Goal: Information Seeking & Learning: Learn about a topic

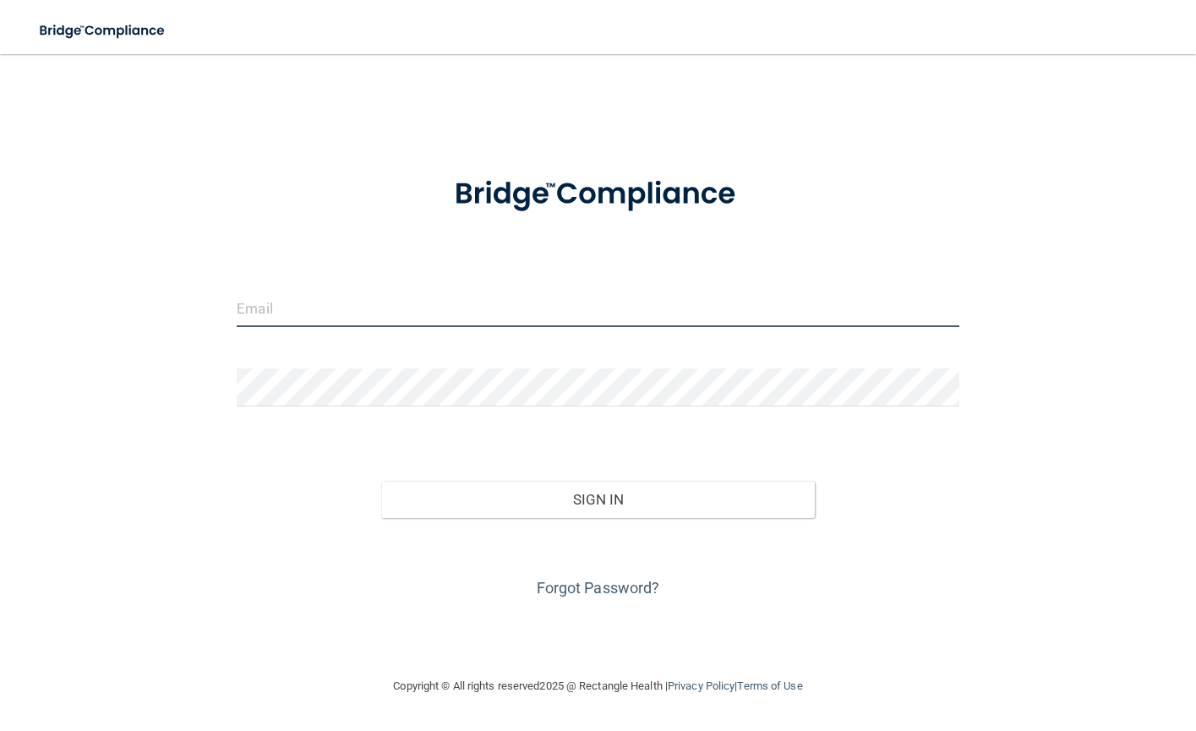
click at [261, 314] on input "email" at bounding box center [598, 308] width 722 height 38
type input "[EMAIL_ADDRESS][DOMAIN_NAME]"
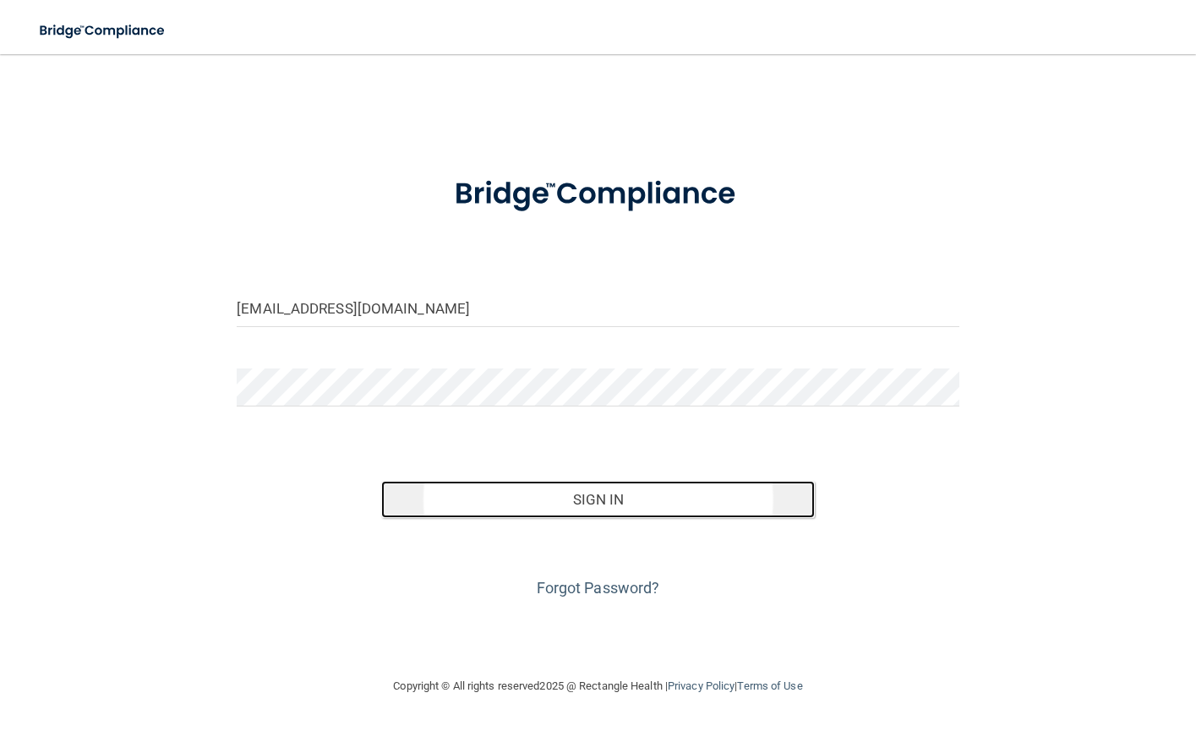
click at [598, 499] on button "Sign In" at bounding box center [597, 499] width 433 height 37
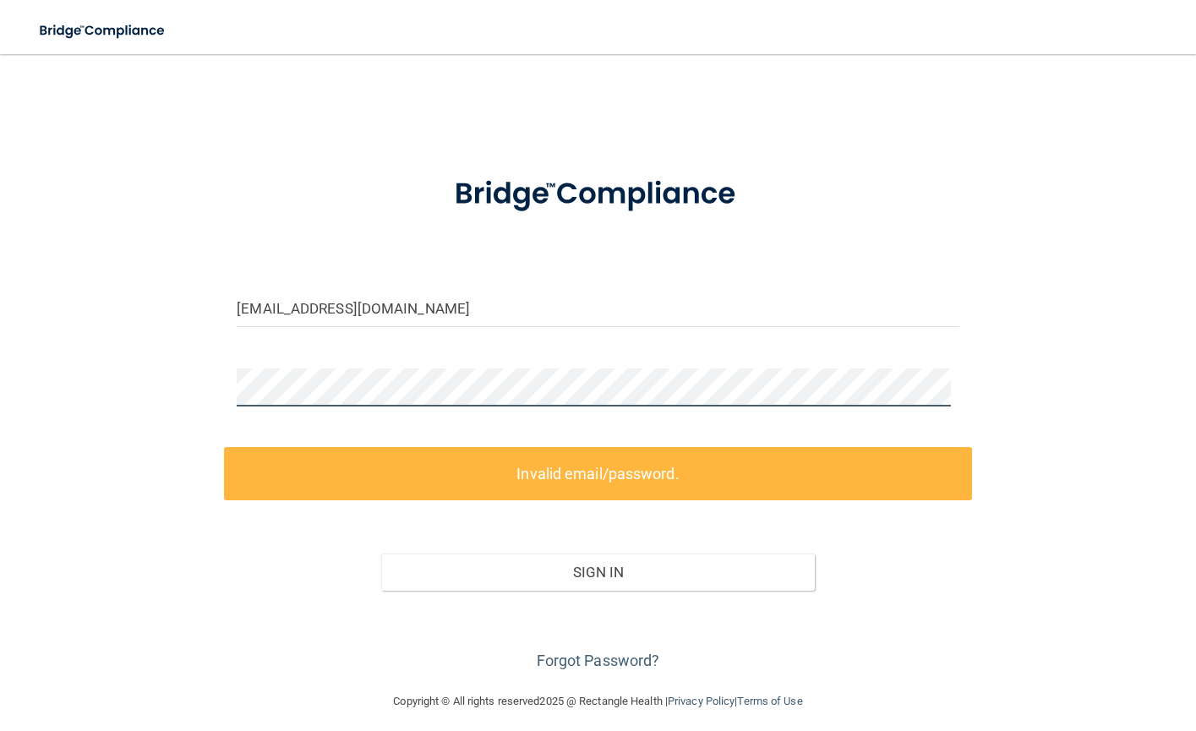
click at [224, 383] on div at bounding box center [597, 393] width 747 height 51
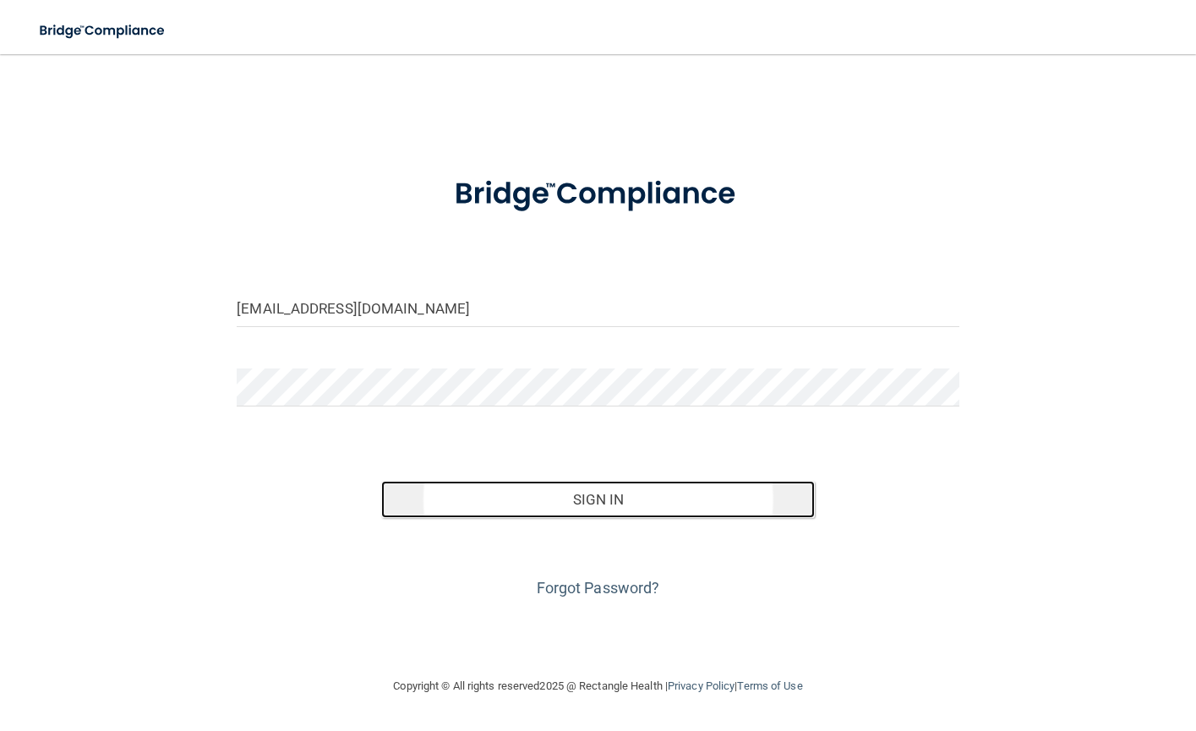
click at [606, 505] on button "Sign In" at bounding box center [597, 499] width 433 height 37
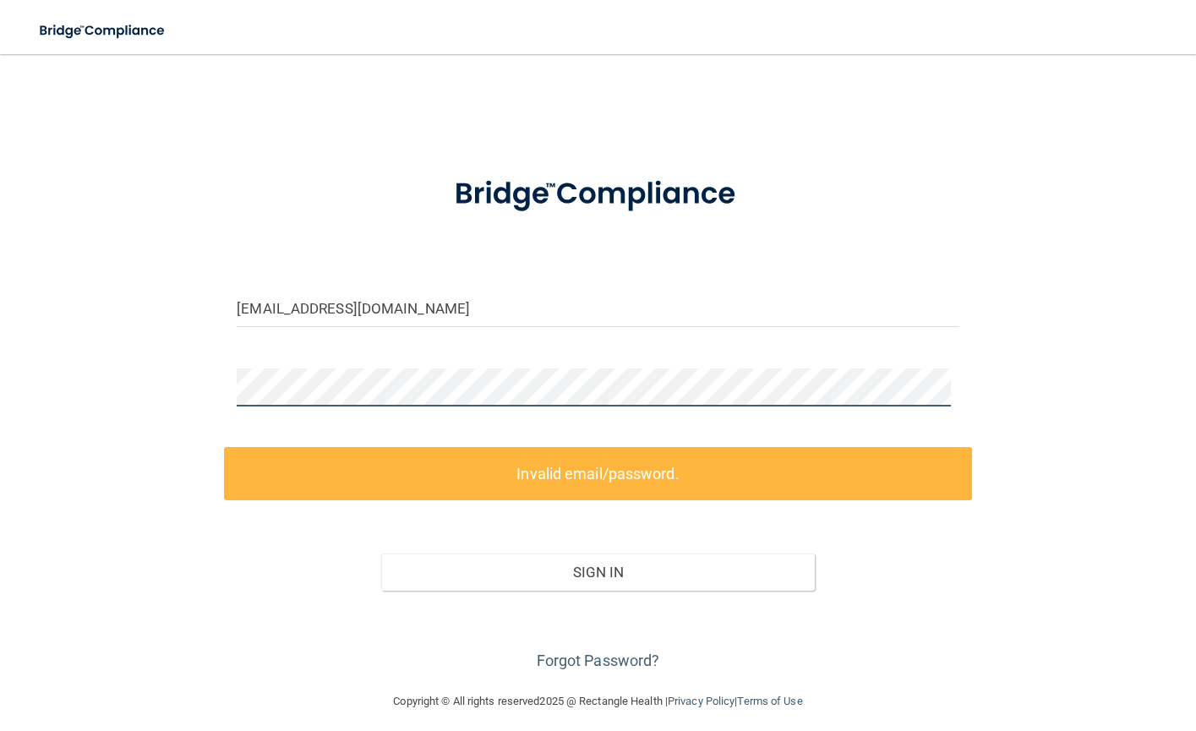
click at [225, 379] on div at bounding box center [597, 393] width 747 height 51
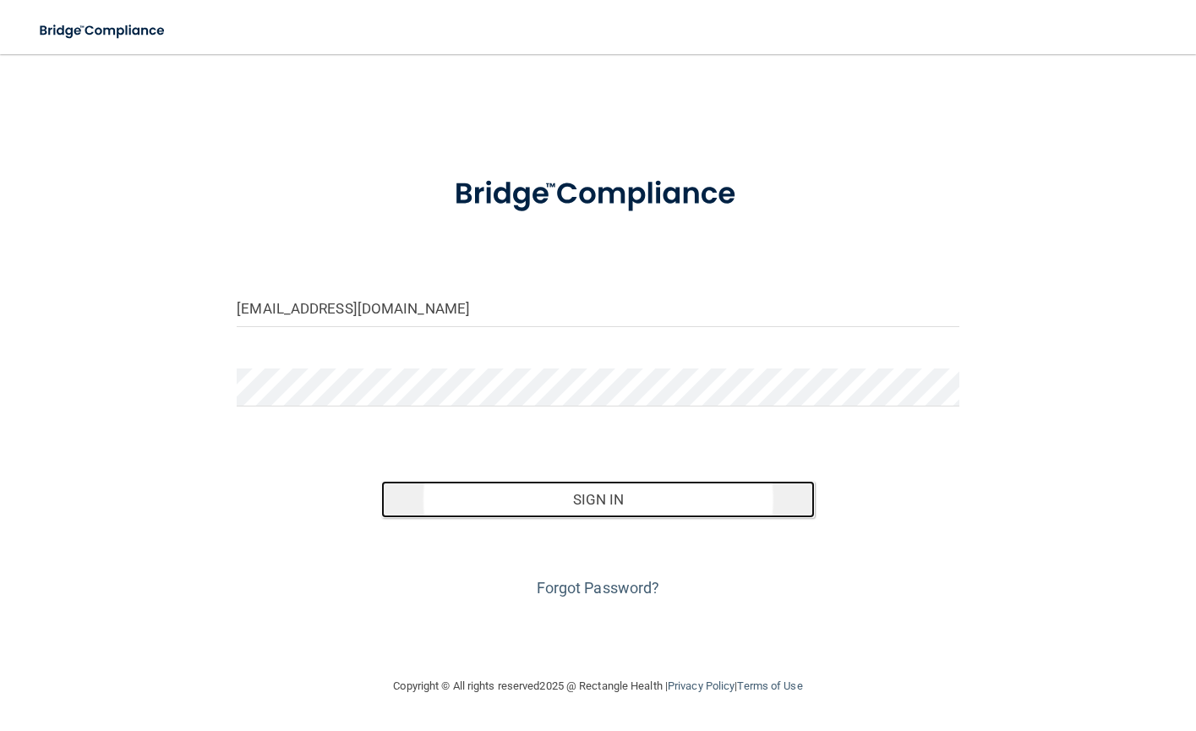
click at [606, 494] on button "Sign In" at bounding box center [597, 499] width 433 height 37
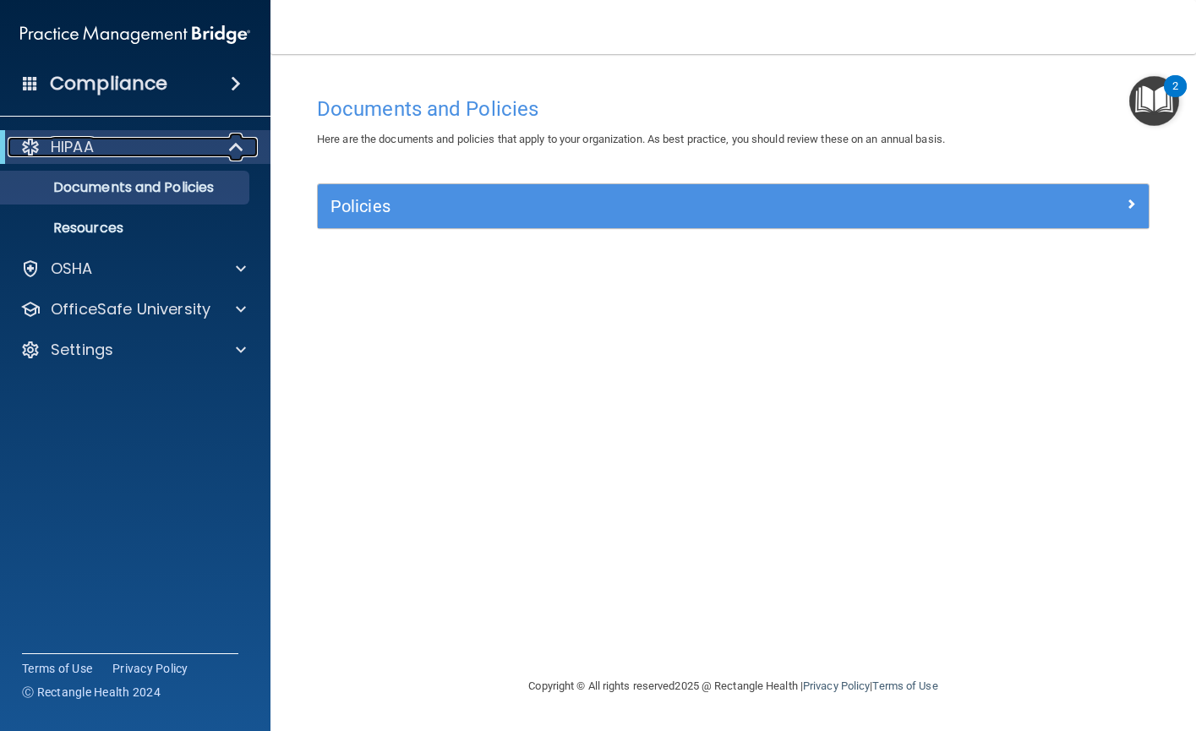
click at [68, 147] on p "HIPAA" at bounding box center [72, 147] width 43 height 20
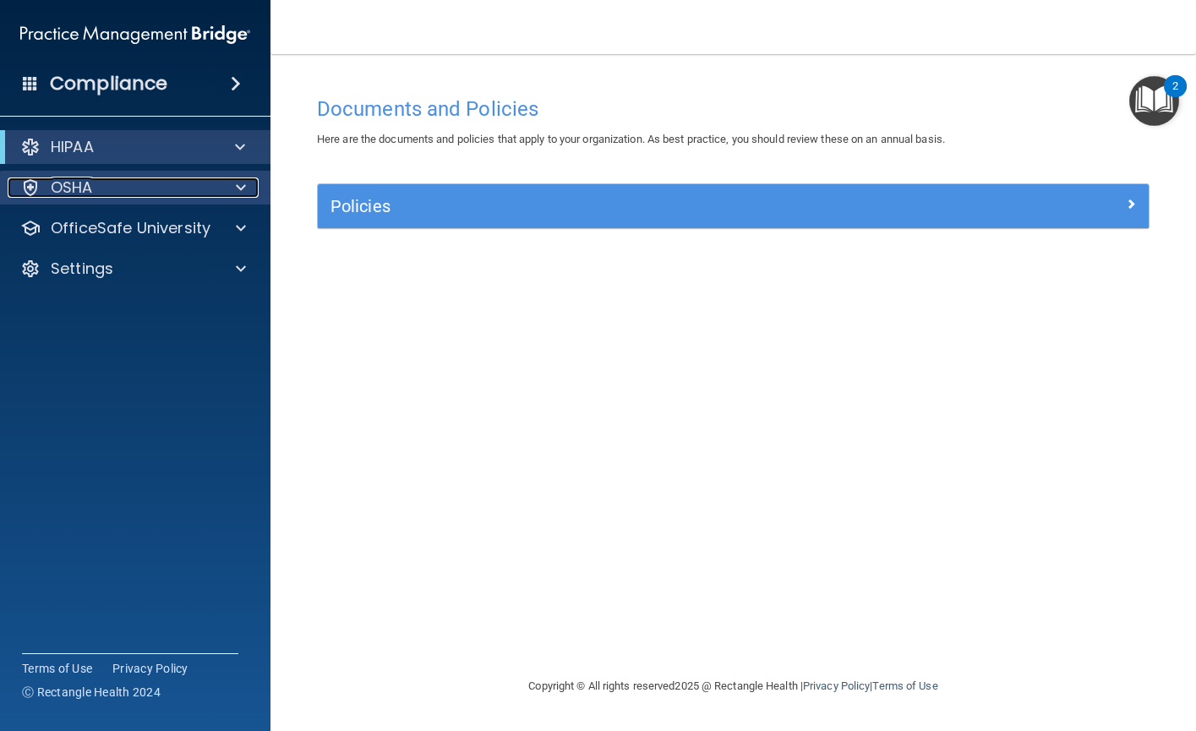
click at [70, 189] on p "OSHA" at bounding box center [72, 187] width 42 height 20
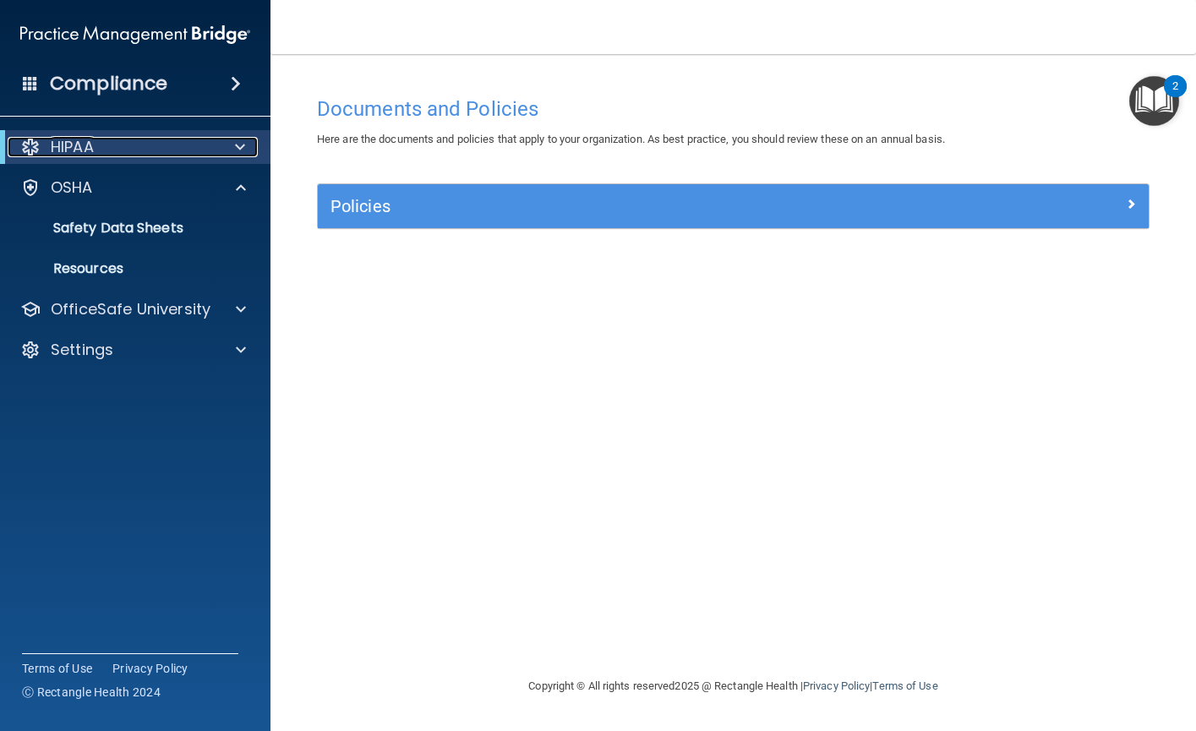
click at [75, 151] on p "HIPAA" at bounding box center [72, 147] width 43 height 20
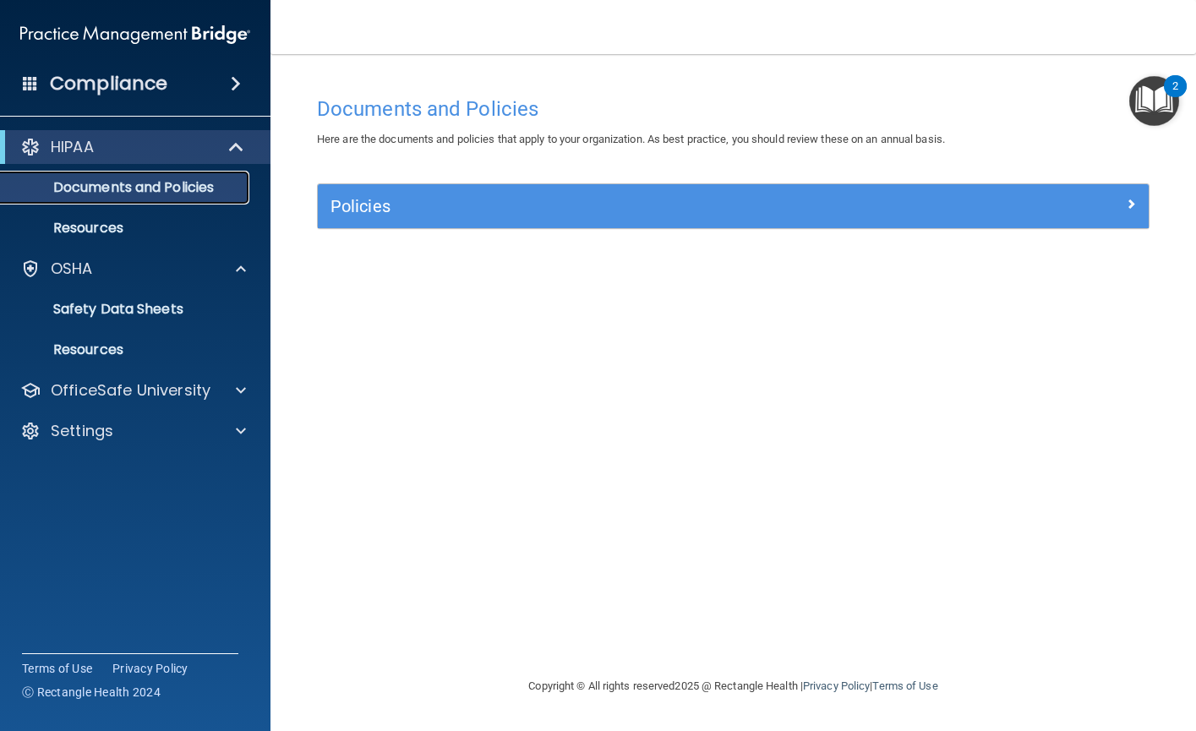
click at [84, 189] on p "Documents and Policies" at bounding box center [126, 187] width 231 height 17
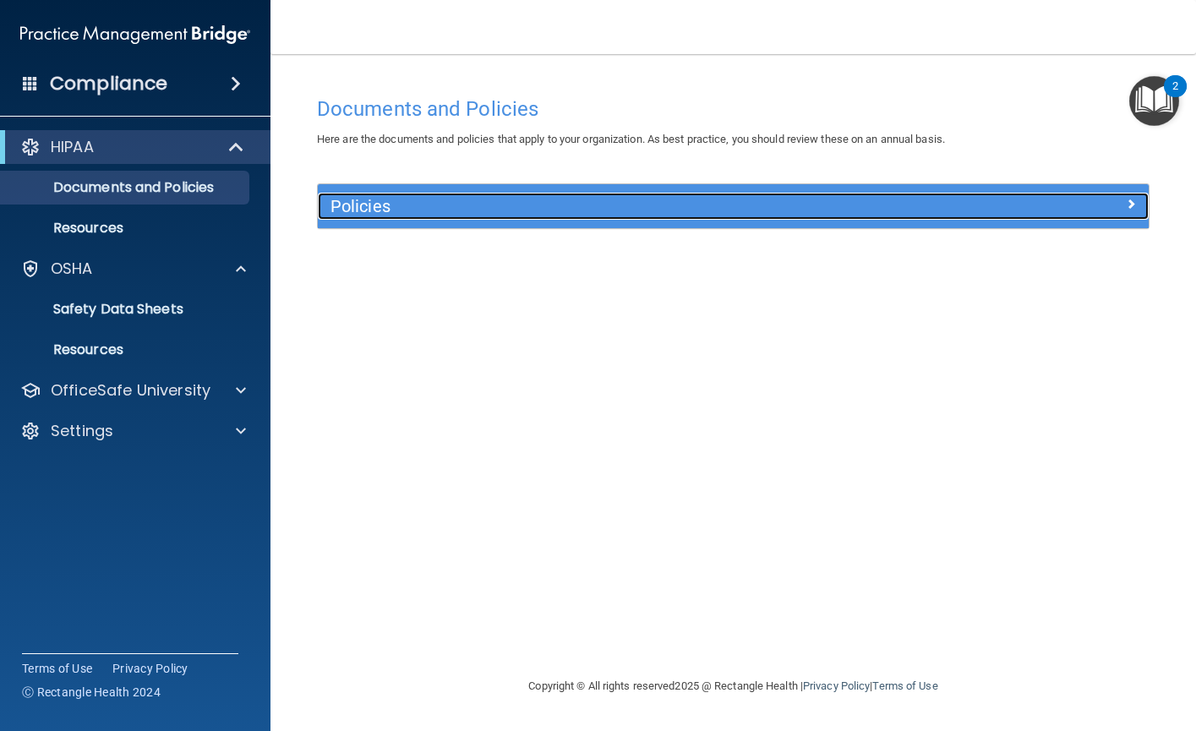
click at [355, 204] on h5 "Policies" at bounding box center [628, 206] width 597 height 19
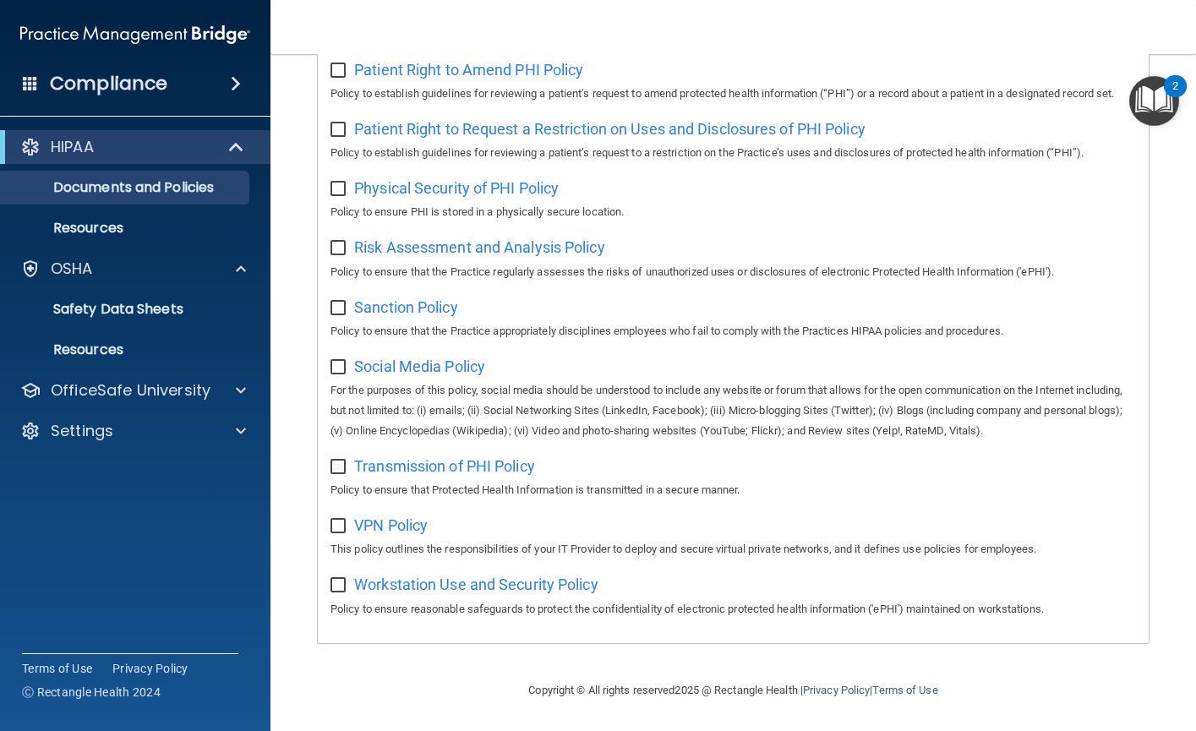
scroll to position [1045, 0]
click at [109, 227] on p "Resources" at bounding box center [126, 228] width 231 height 17
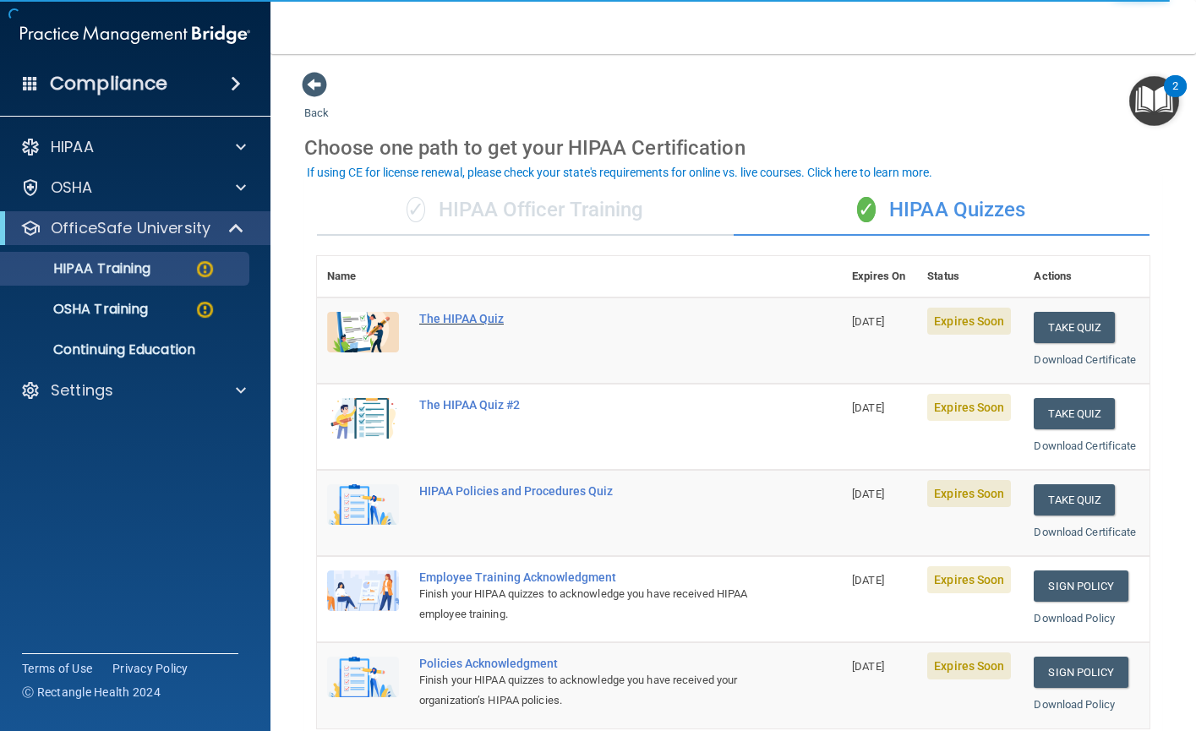
click at [444, 324] on div "The HIPAA Quiz" at bounding box center [588, 319] width 338 height 14
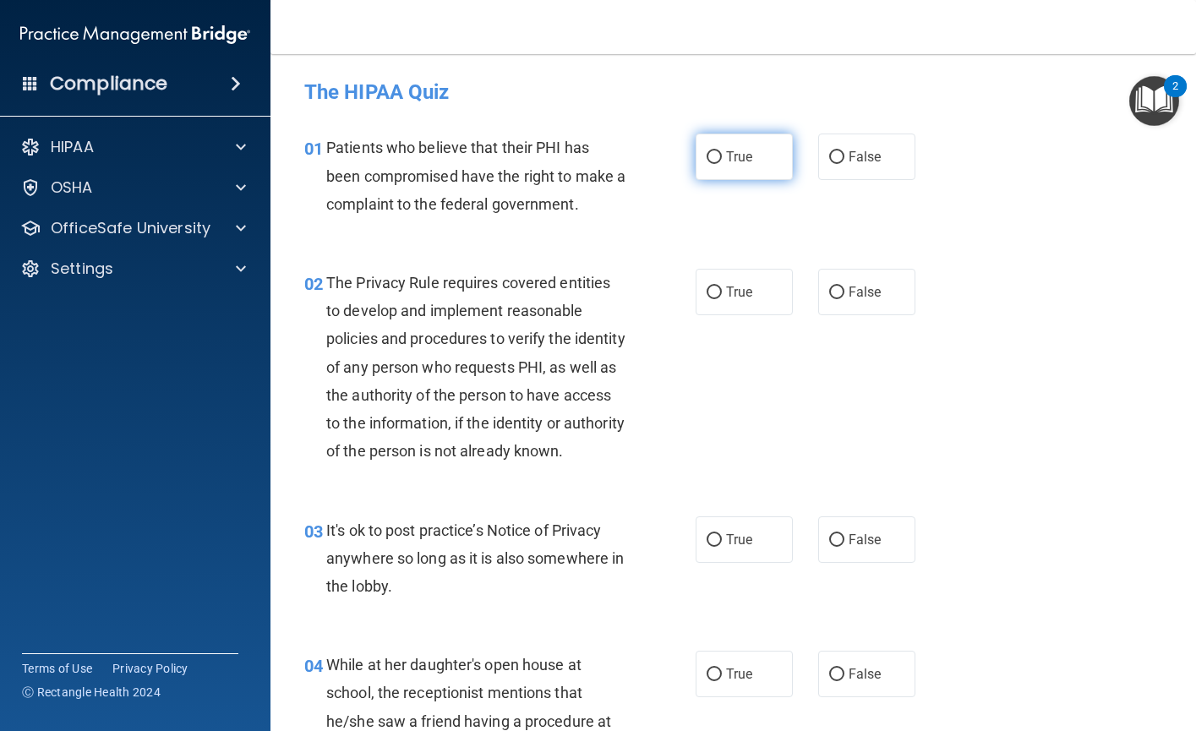
click at [710, 156] on input "True" at bounding box center [713, 157] width 15 height 13
radio input "true"
click at [710, 288] on input "True" at bounding box center [713, 292] width 15 height 13
radio input "true"
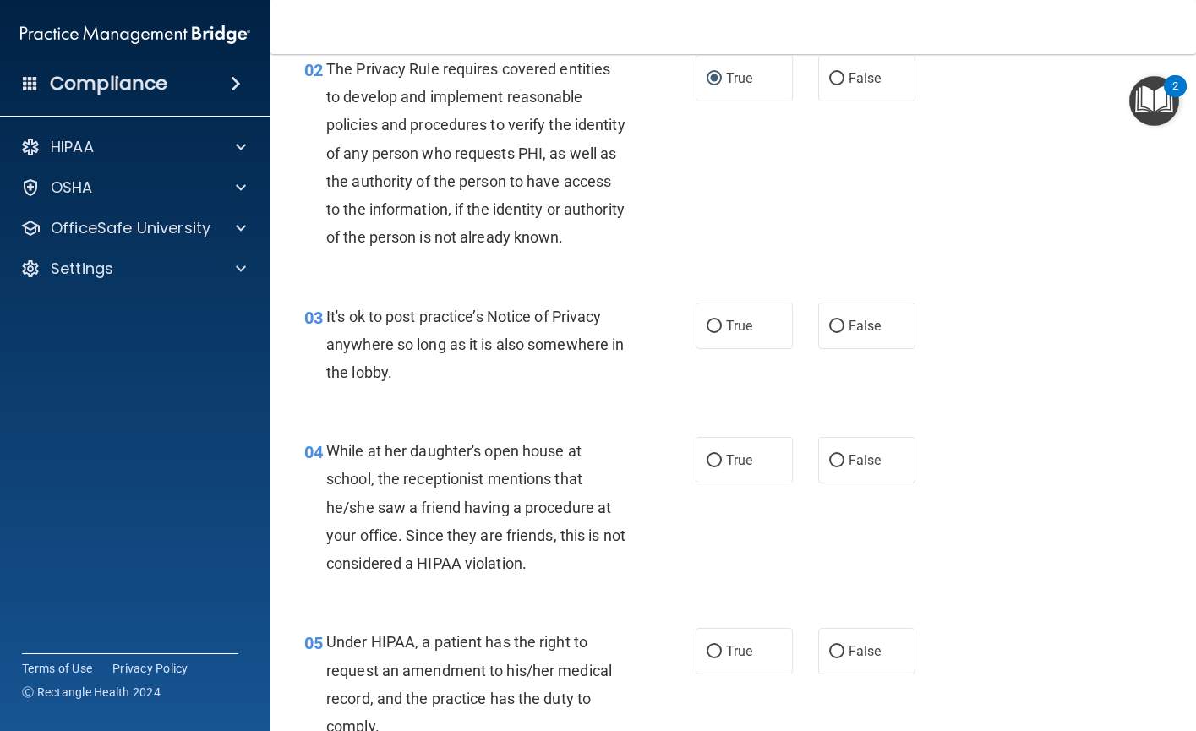
scroll to position [253, 0]
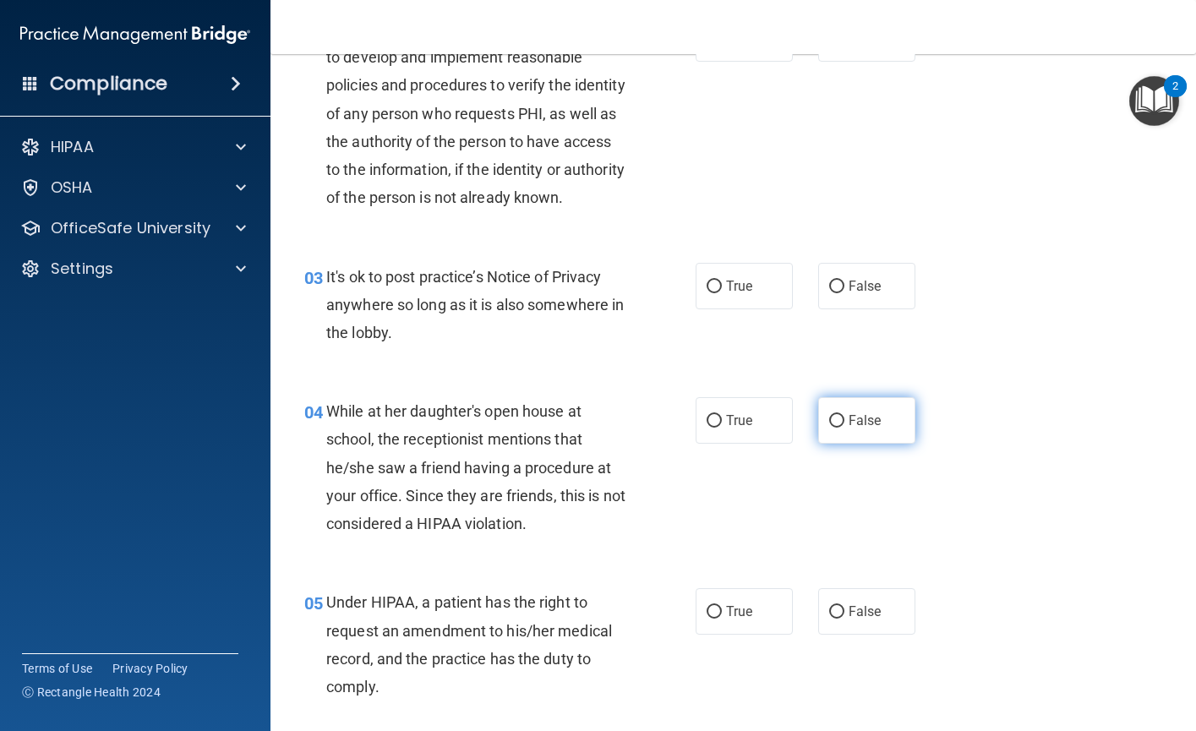
click at [829, 428] on input "False" at bounding box center [836, 421] width 15 height 13
radio input "true"
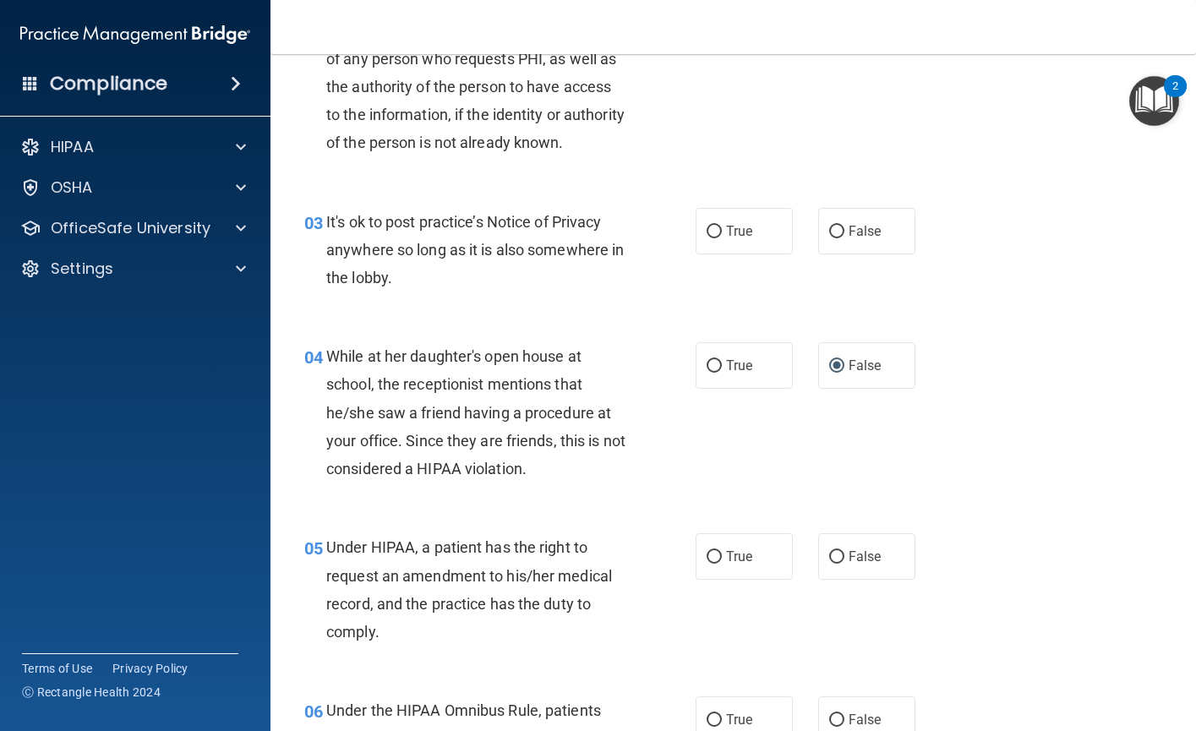
scroll to position [338, 0]
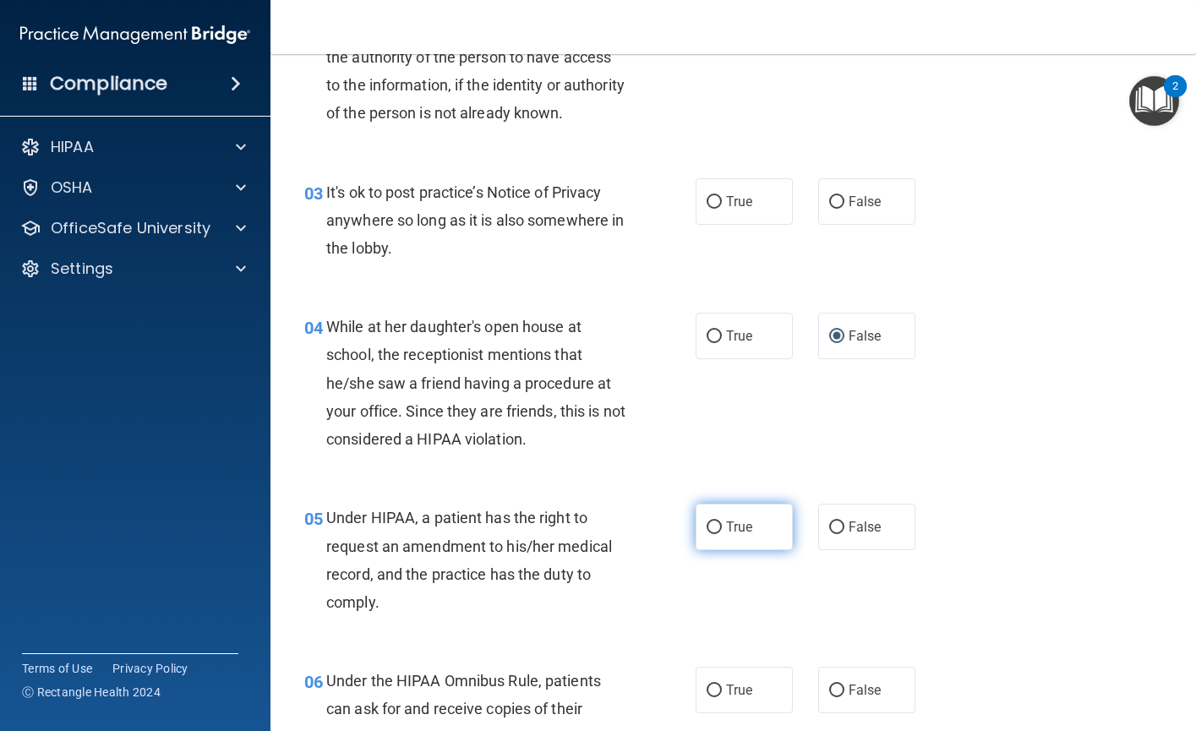
click at [710, 534] on input "True" at bounding box center [713, 527] width 15 height 13
radio input "true"
click at [708, 209] on input "True" at bounding box center [713, 202] width 15 height 13
radio input "true"
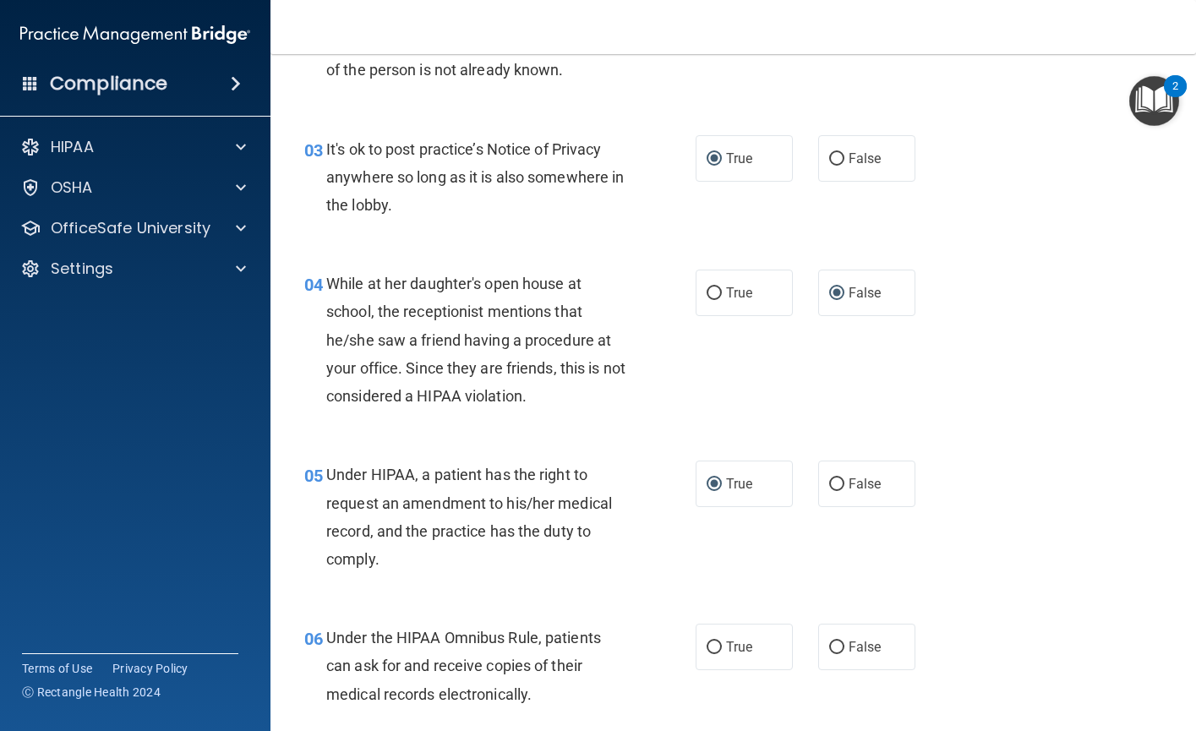
scroll to position [507, 0]
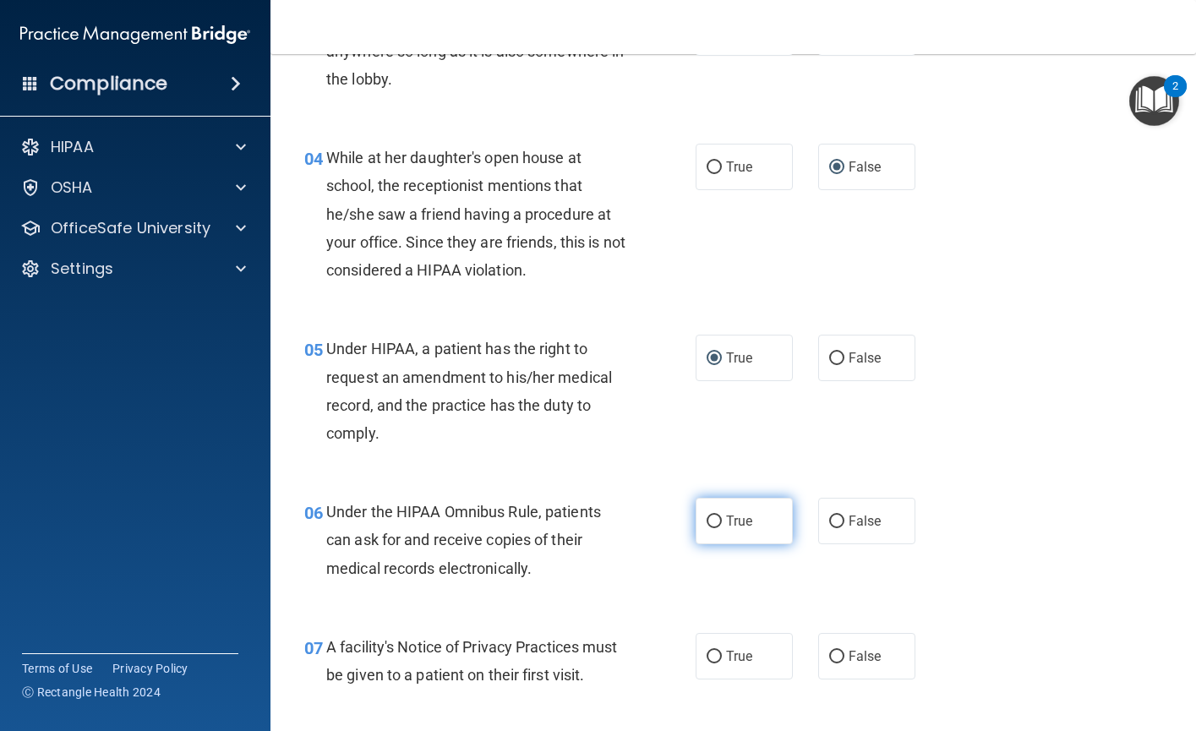
click at [706, 528] on input "True" at bounding box center [713, 521] width 15 height 13
radio input "true"
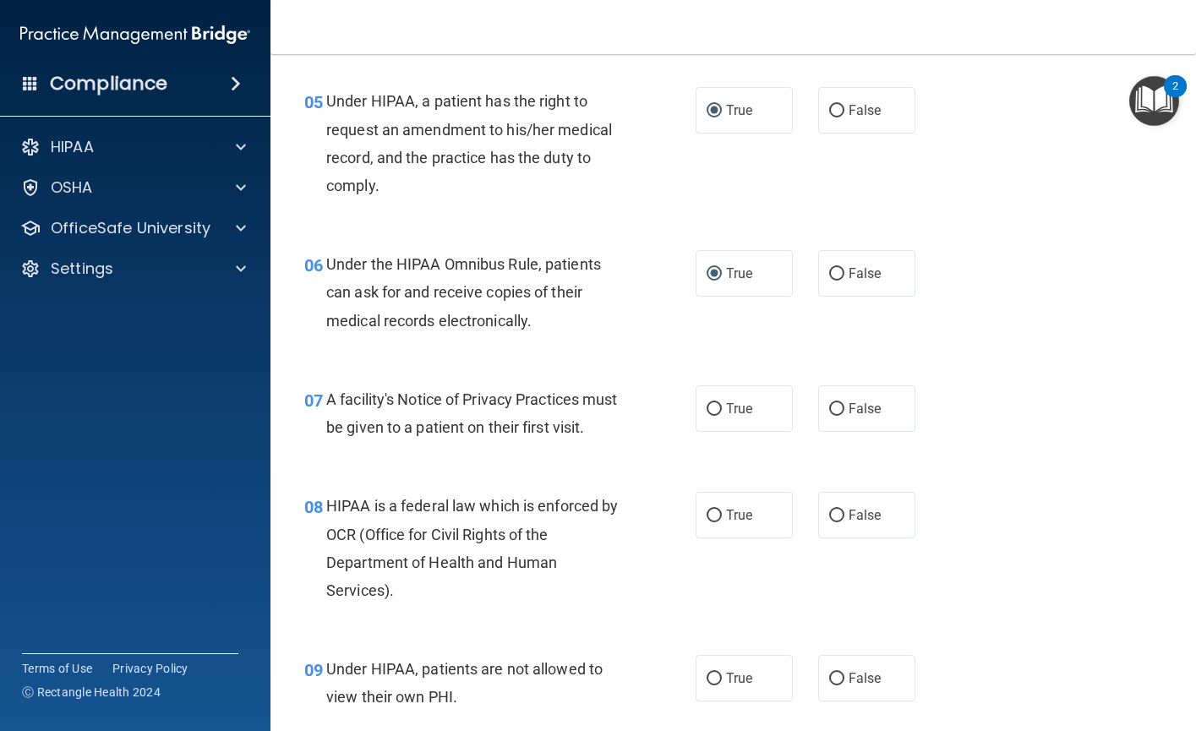
scroll to position [760, 0]
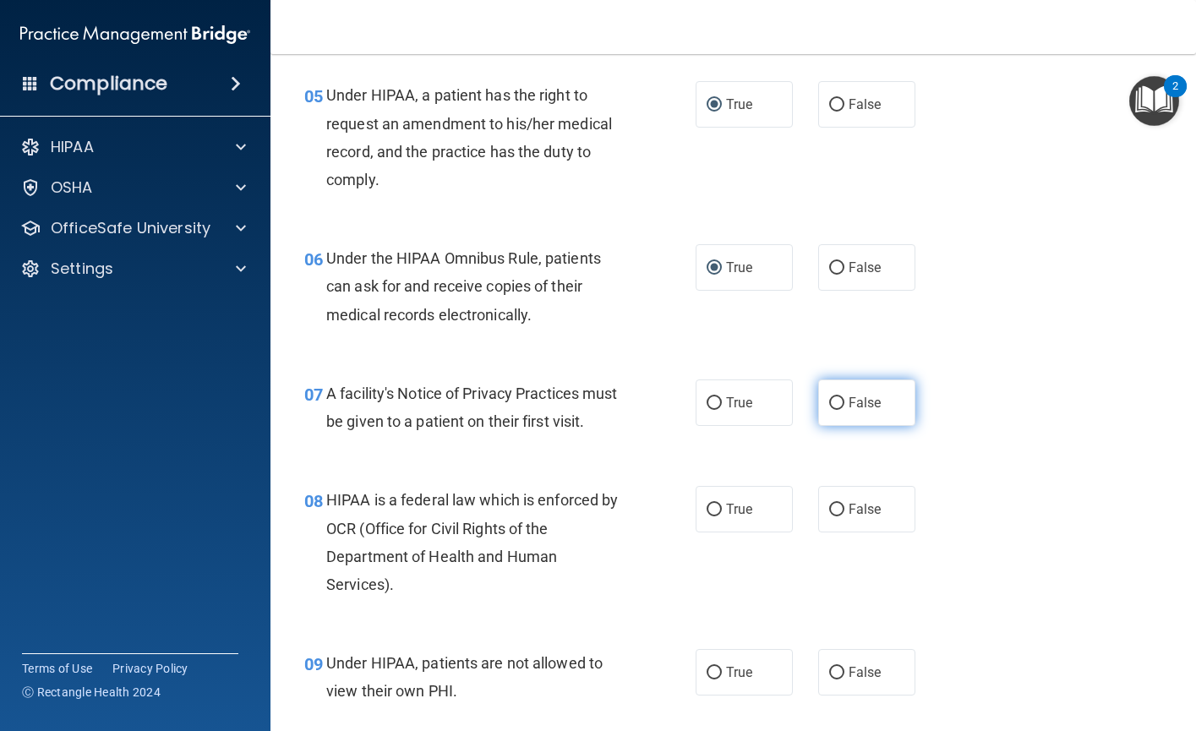
click at [833, 410] on input "False" at bounding box center [836, 403] width 15 height 13
radio input "true"
click at [710, 516] on input "True" at bounding box center [713, 510] width 15 height 13
radio input "true"
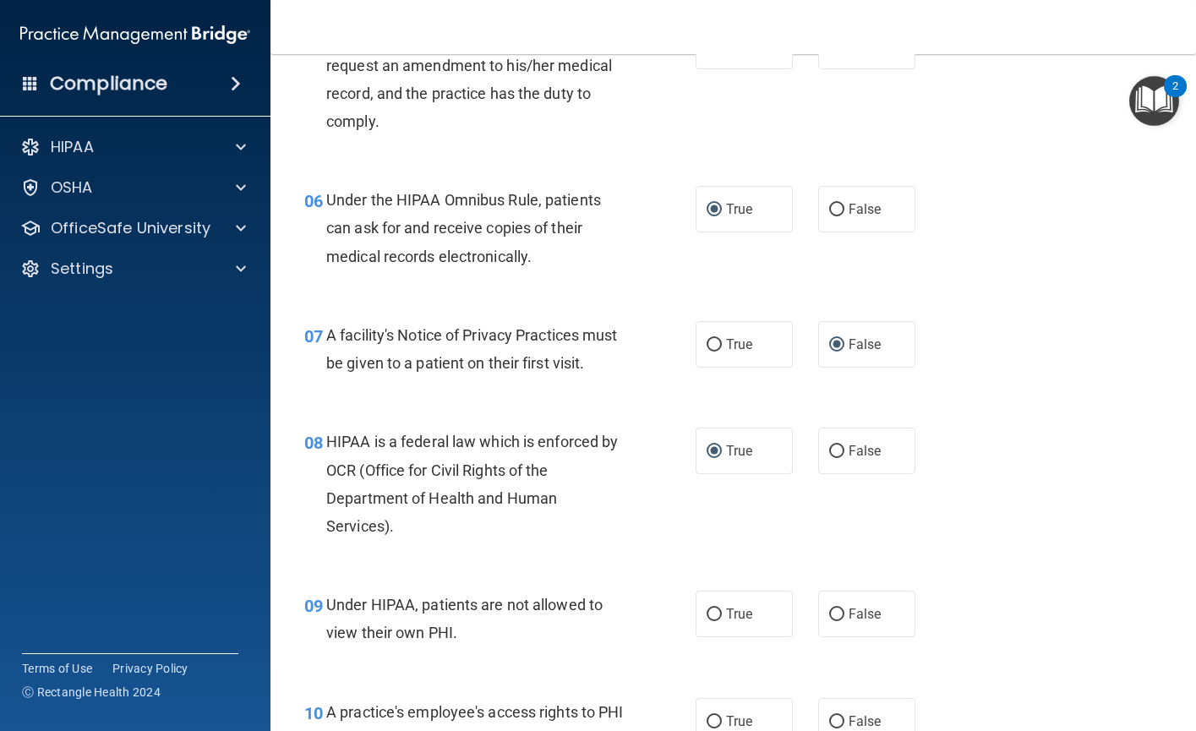
scroll to position [929, 0]
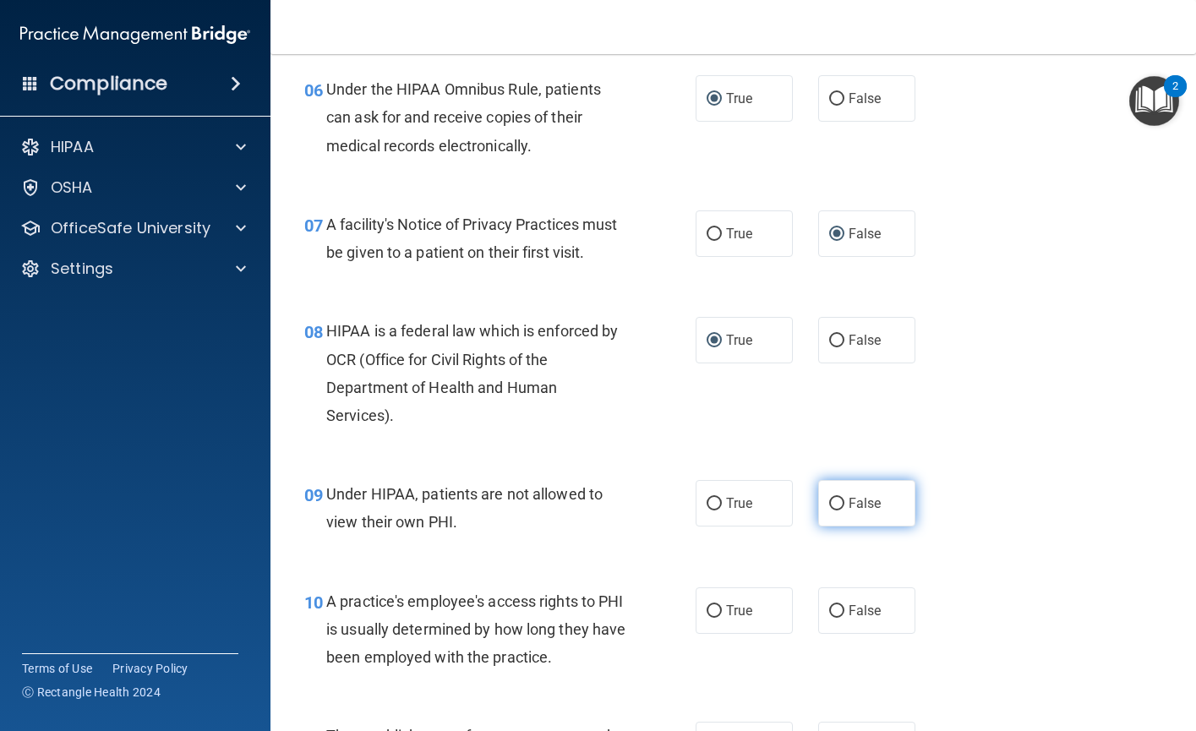
click at [831, 510] on input "False" at bounding box center [836, 504] width 15 height 13
radio input "true"
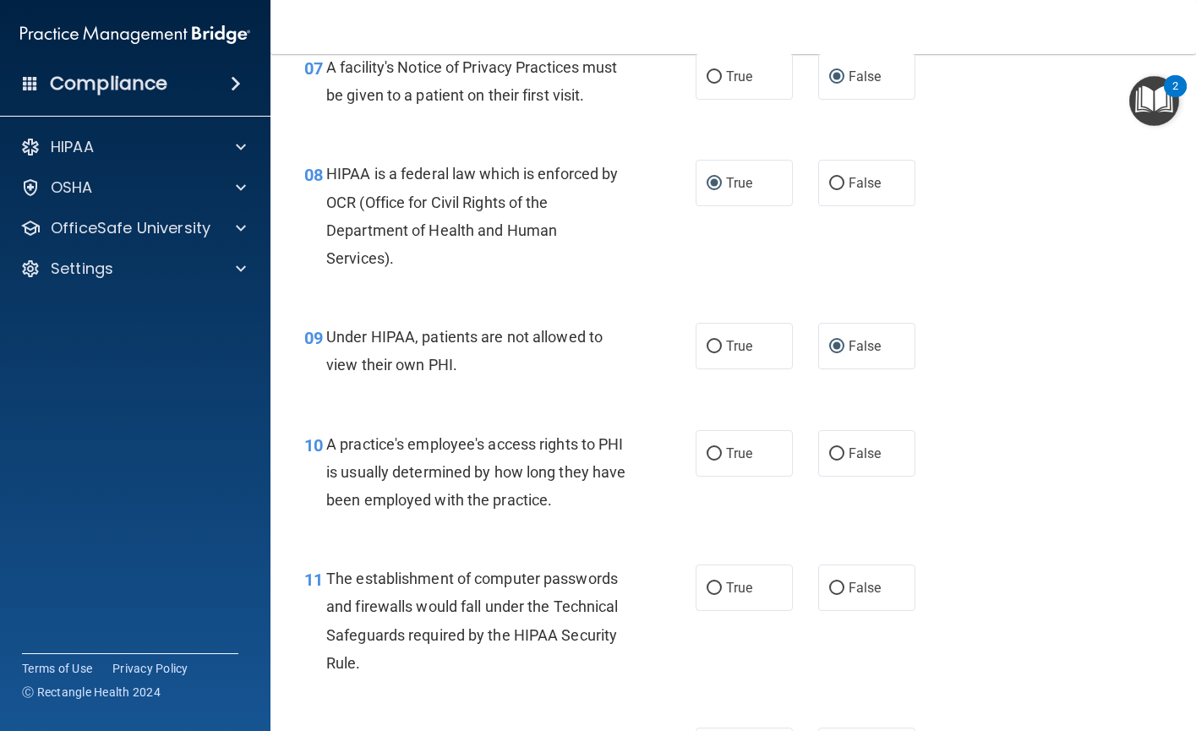
scroll to position [1098, 0]
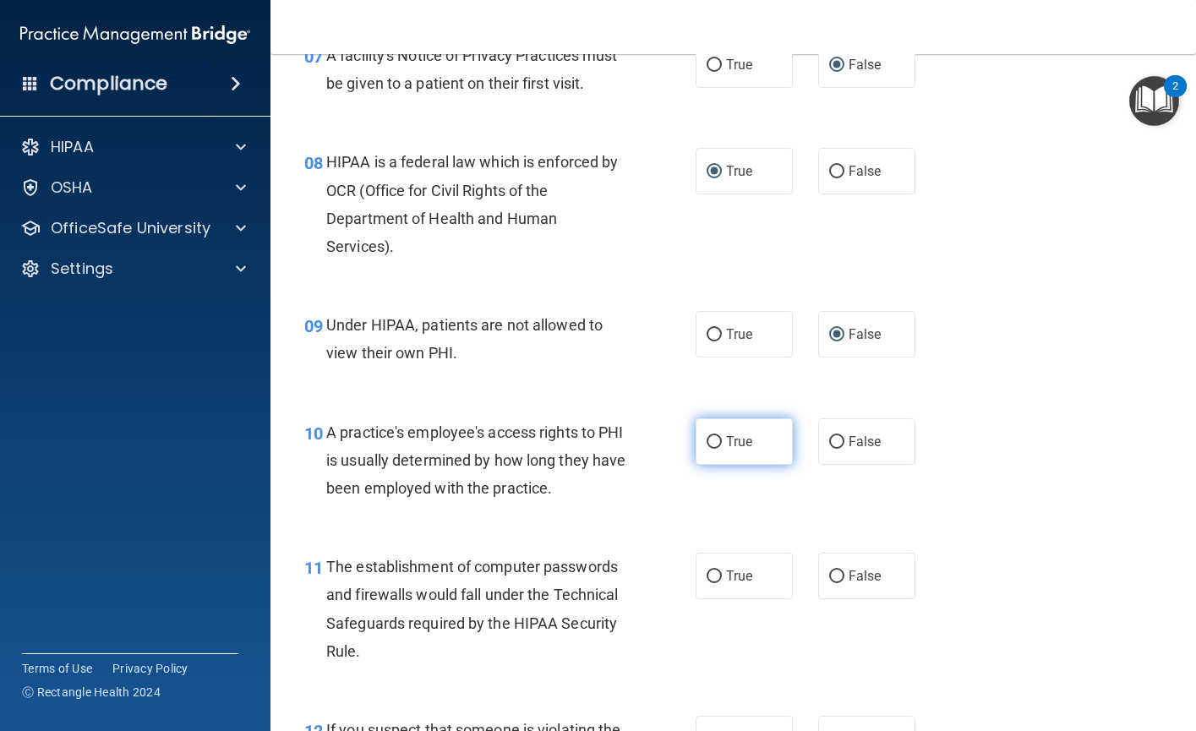
click at [711, 449] on input "True" at bounding box center [713, 442] width 15 height 13
radio input "true"
click at [706, 583] on input "True" at bounding box center [713, 576] width 15 height 13
radio input "true"
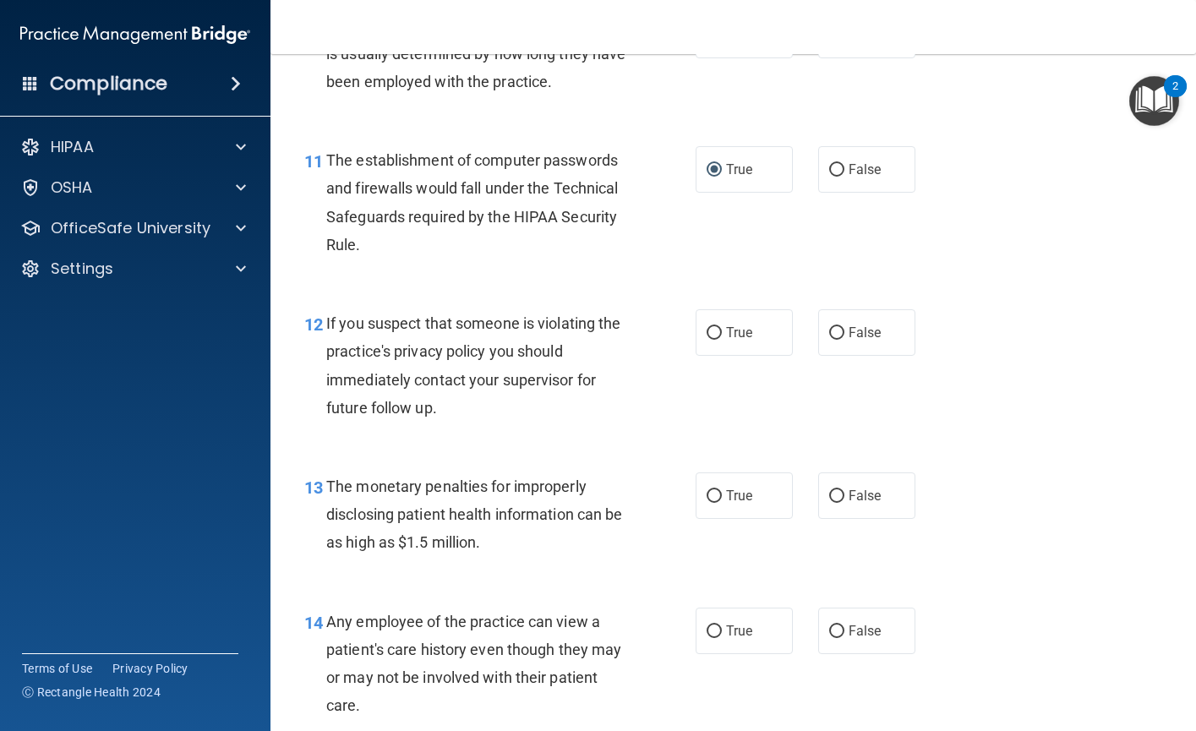
scroll to position [1521, 0]
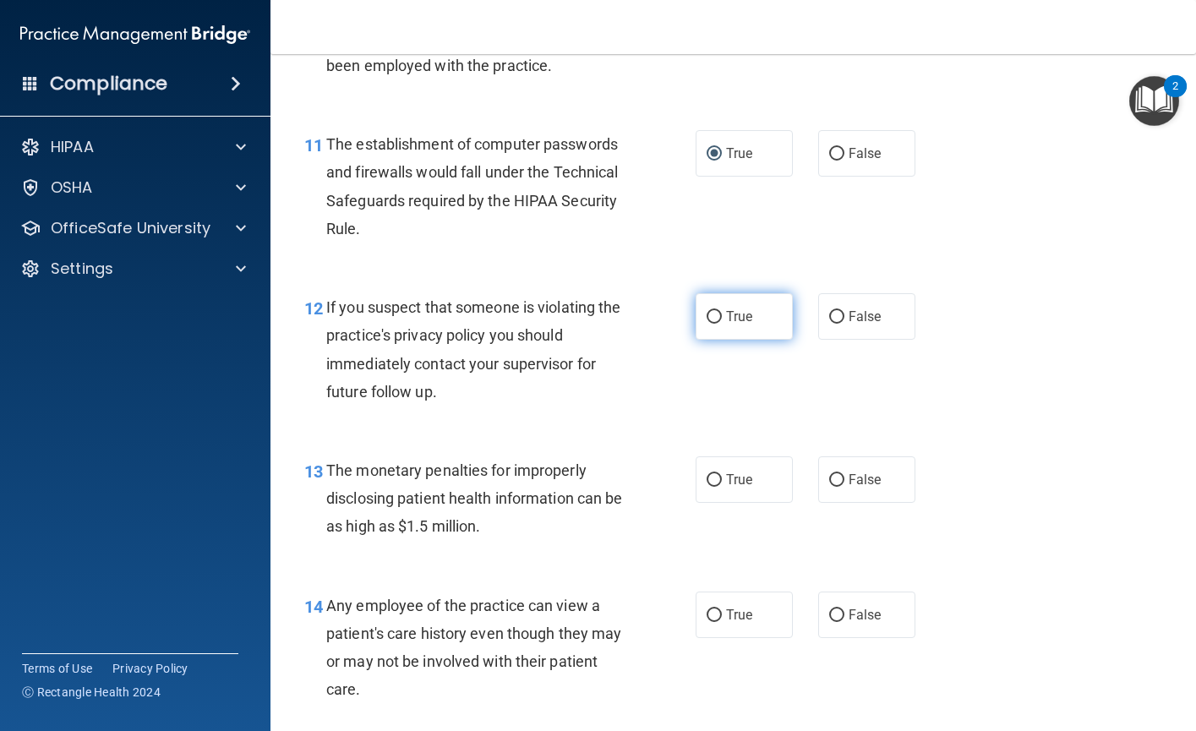
click at [708, 324] on input "True" at bounding box center [713, 317] width 15 height 13
radio input "true"
click at [831, 487] on input "False" at bounding box center [836, 480] width 15 height 13
radio input "true"
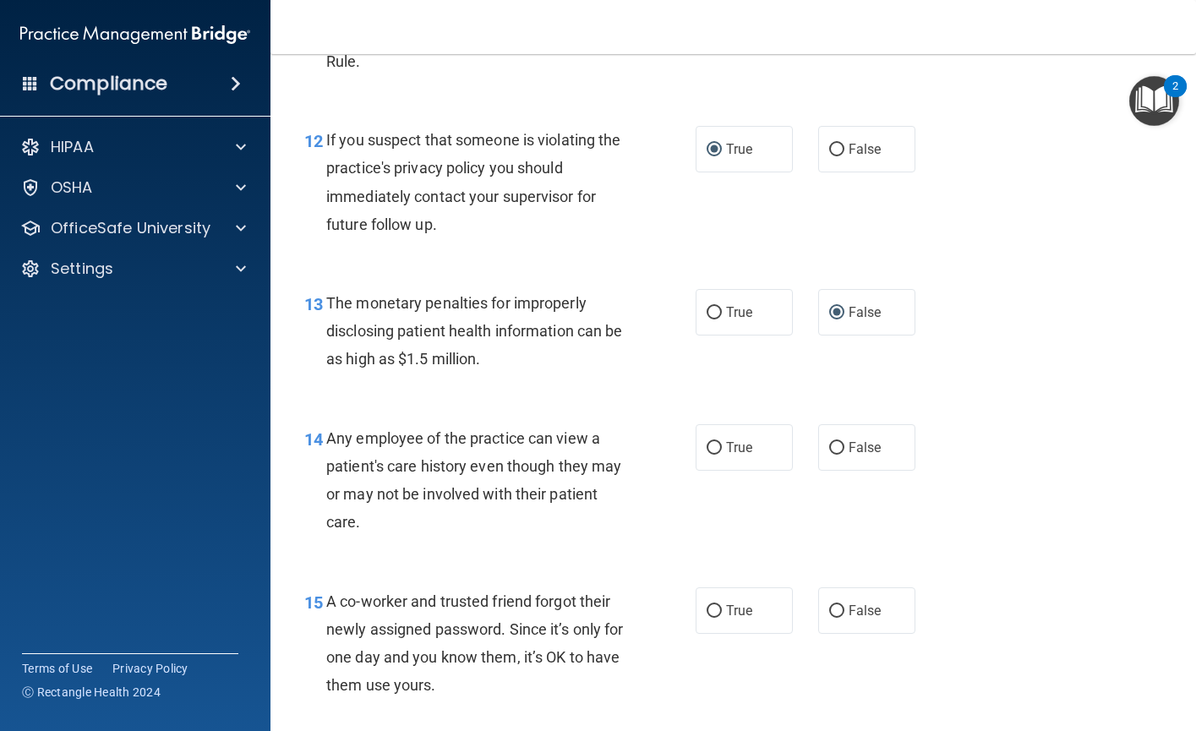
scroll to position [1690, 0]
click at [835, 453] on input "False" at bounding box center [836, 446] width 15 height 13
radio input "true"
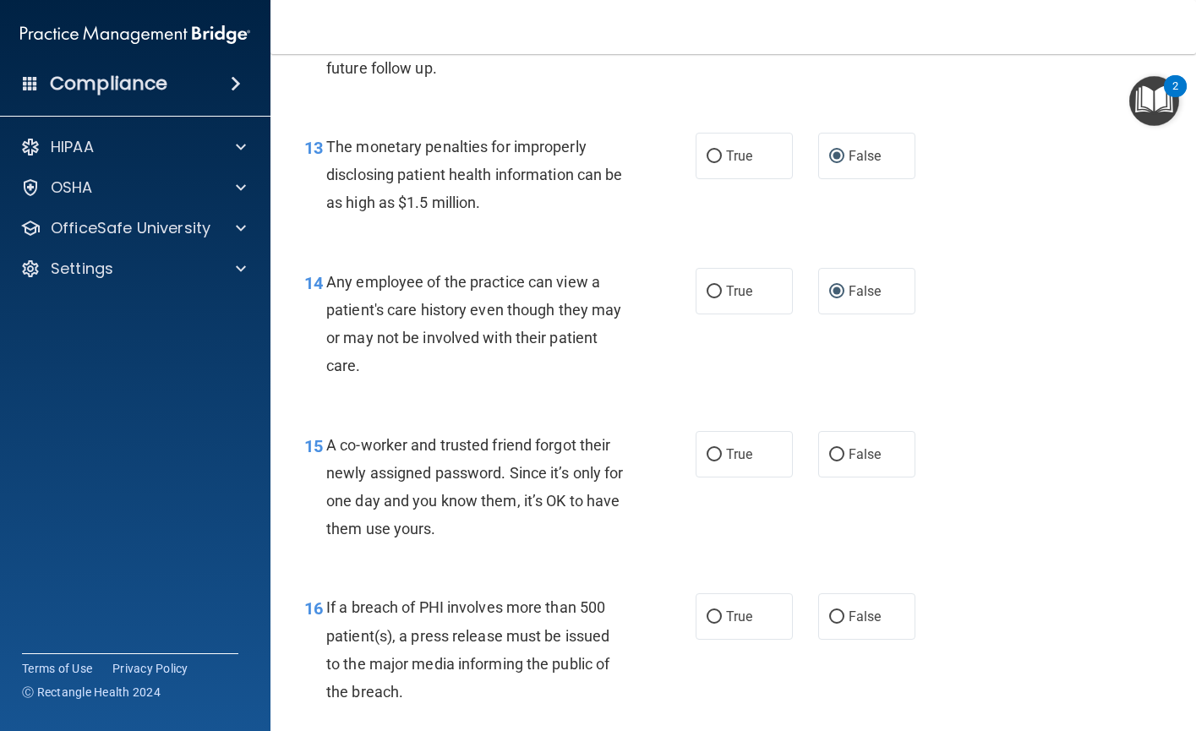
scroll to position [1859, 0]
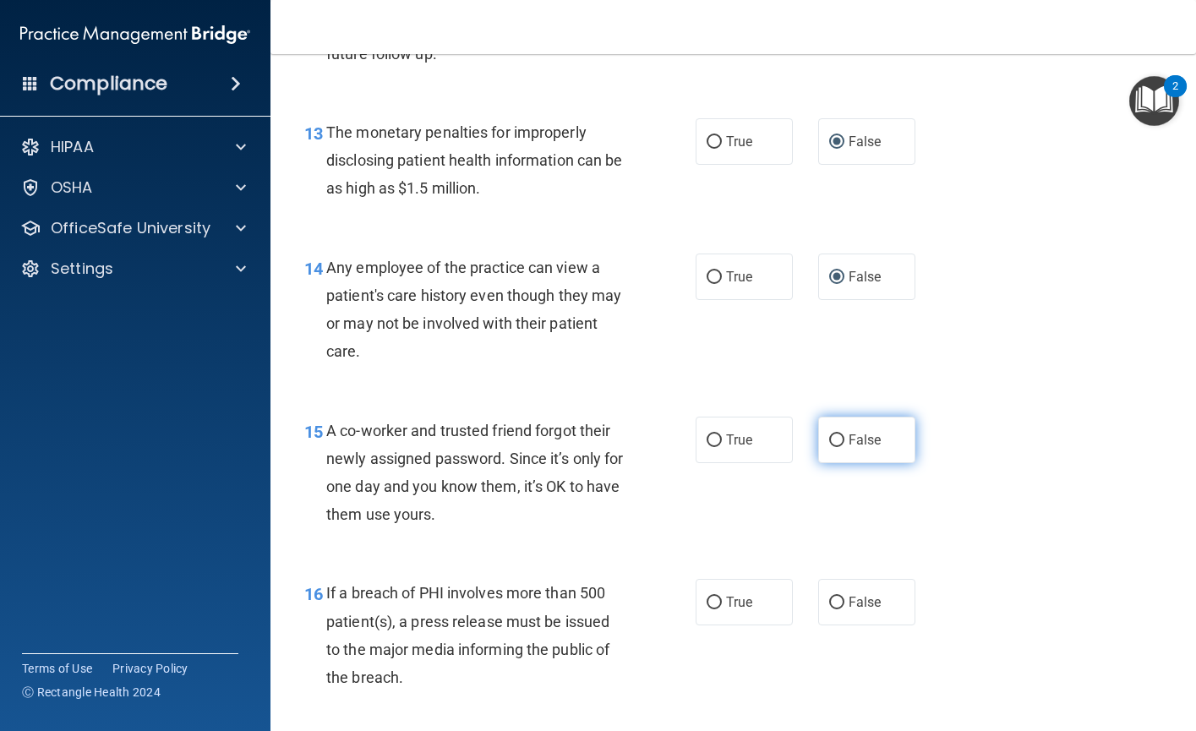
click at [831, 447] on input "False" at bounding box center [836, 440] width 15 height 13
radio input "true"
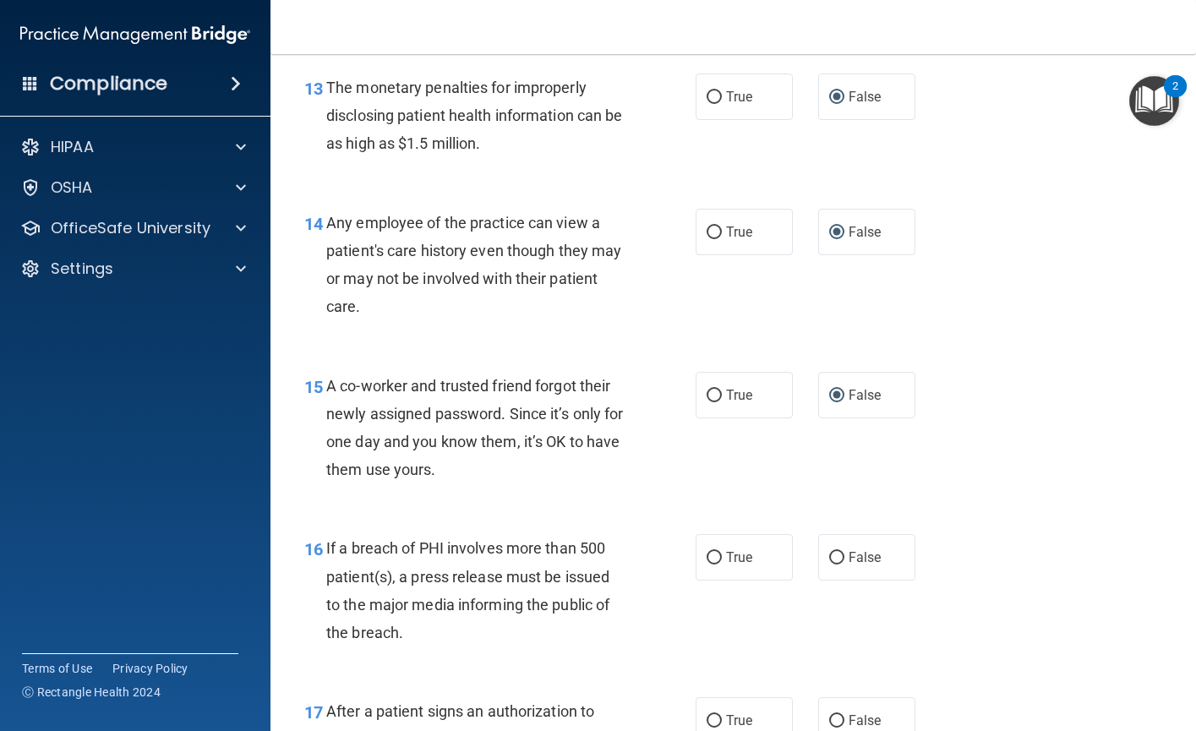
scroll to position [2028, 0]
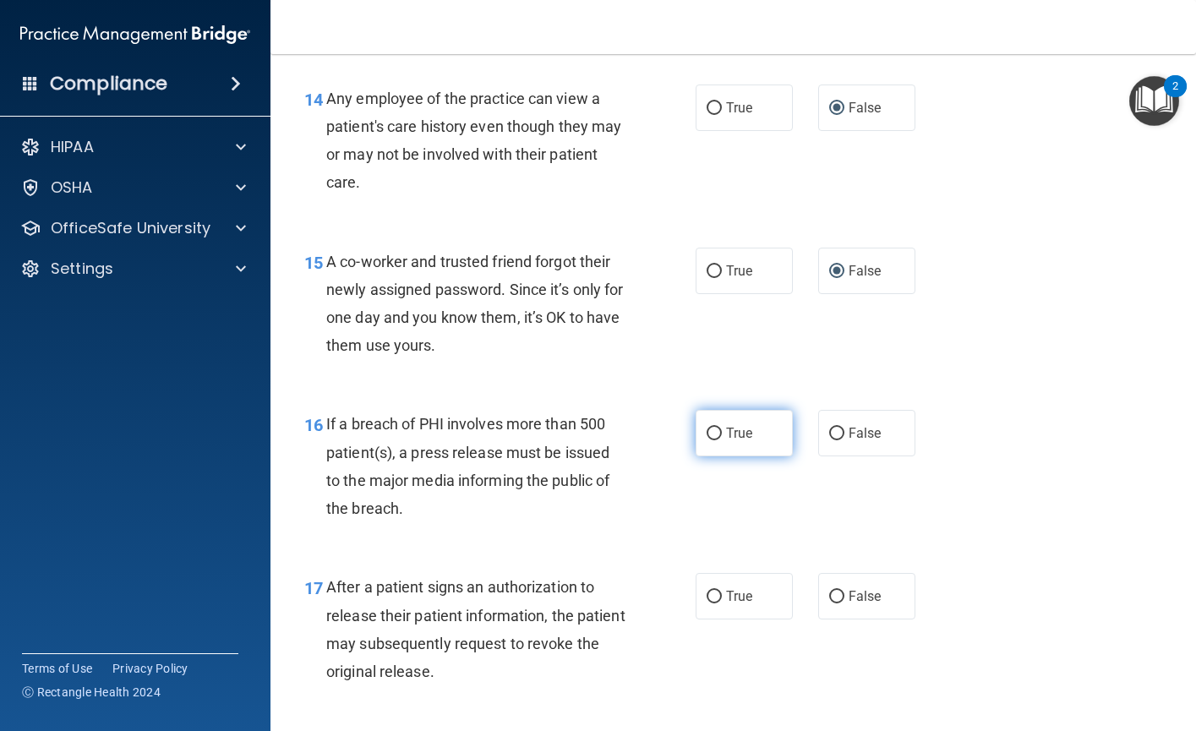
click at [709, 440] on input "True" at bounding box center [713, 434] width 15 height 13
radio input "true"
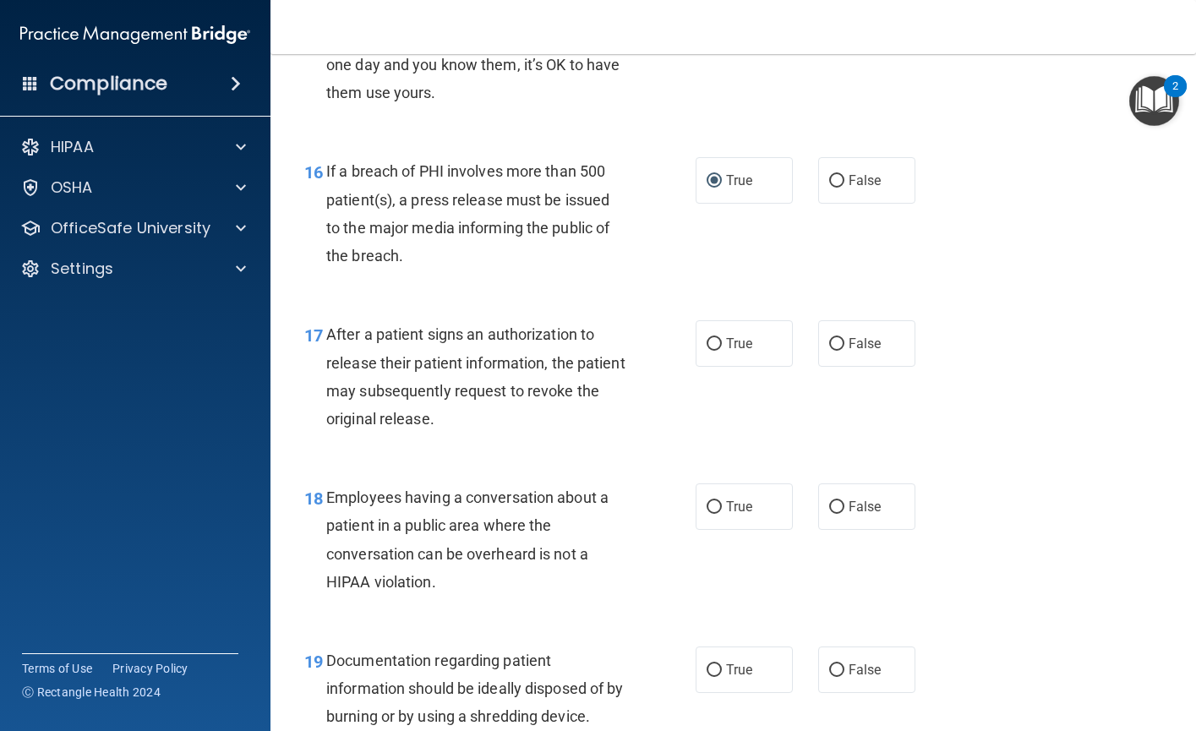
scroll to position [2281, 0]
click at [830, 513] on input "False" at bounding box center [836, 506] width 15 height 13
radio input "true"
click at [707, 350] on input "True" at bounding box center [713, 343] width 15 height 13
radio input "true"
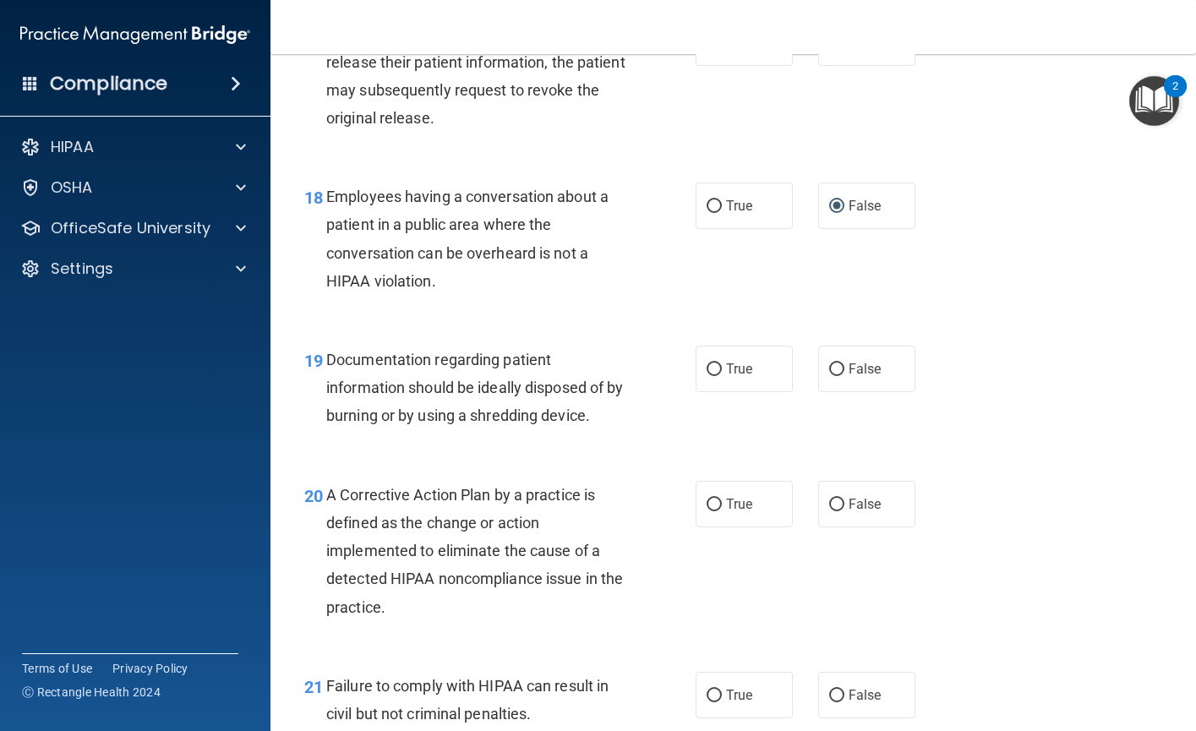
scroll to position [2619, 0]
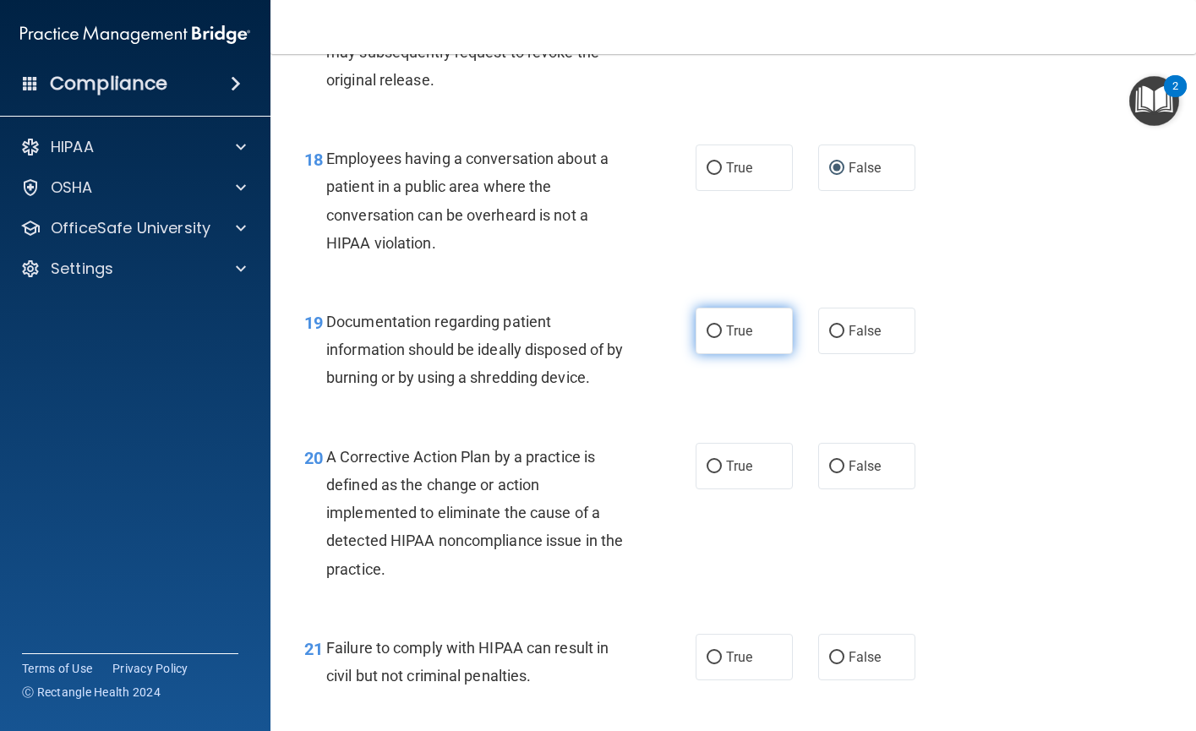
click at [706, 338] on input "True" at bounding box center [713, 331] width 15 height 13
radio input "true"
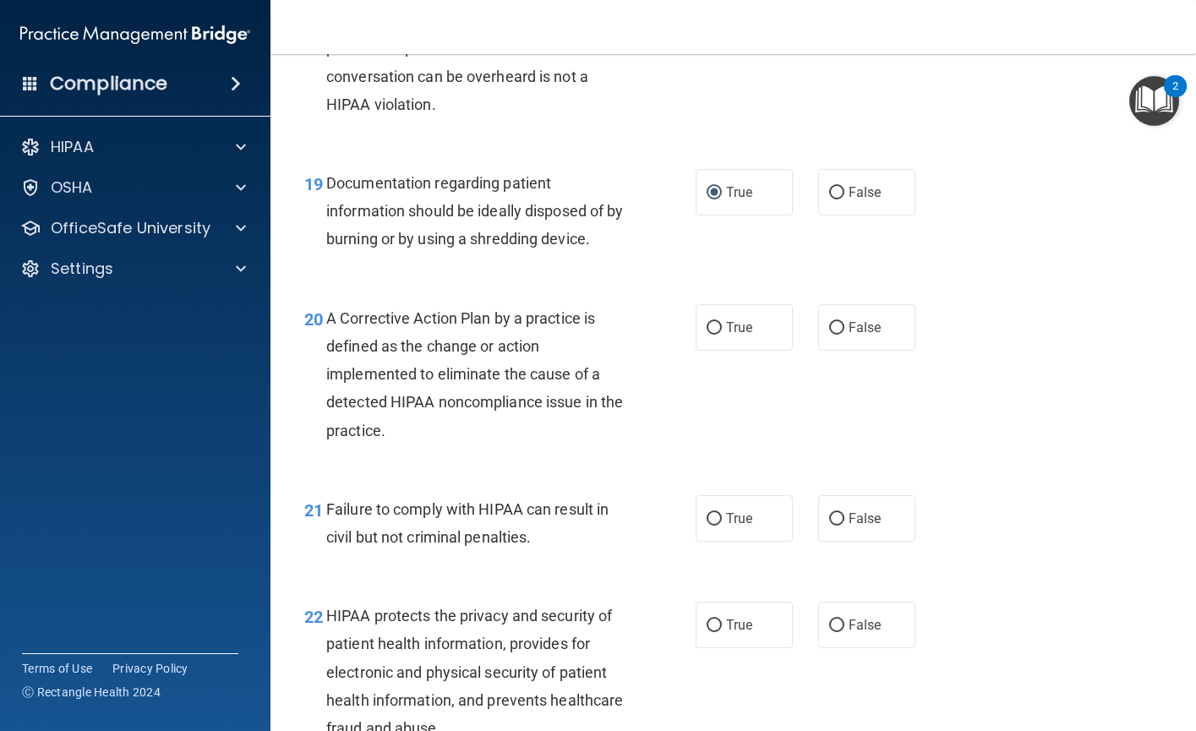
scroll to position [2788, 0]
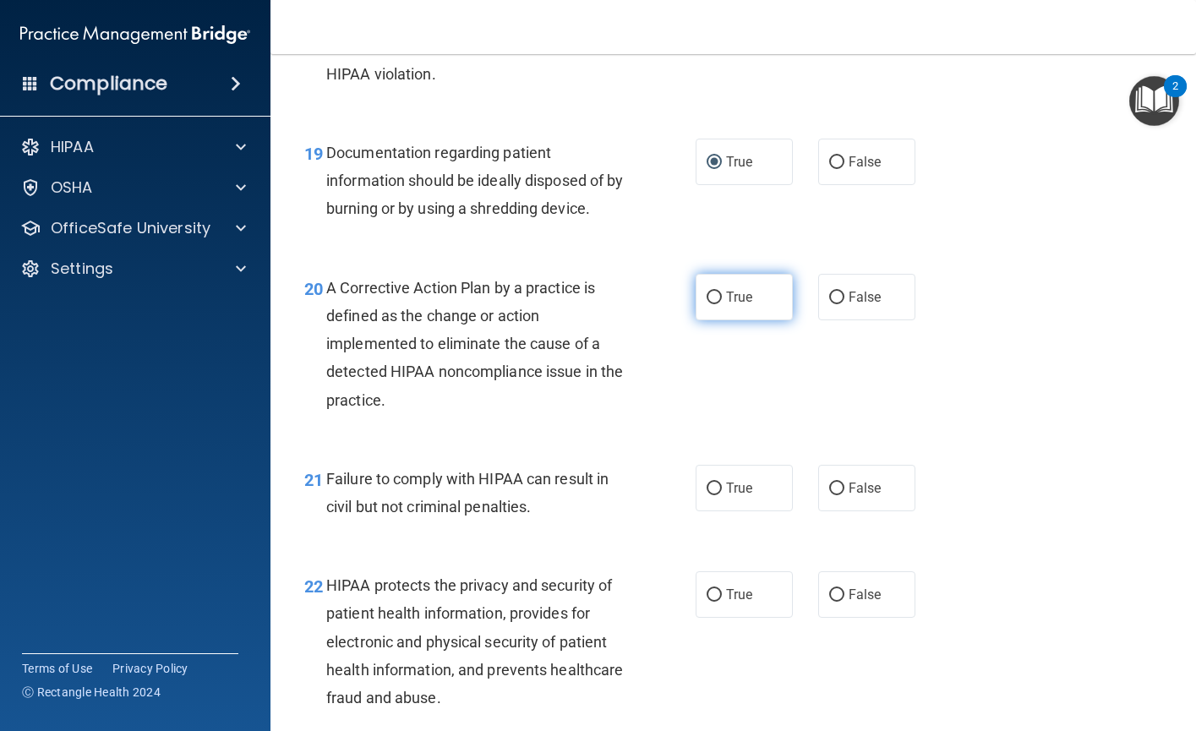
click at [708, 304] on input "True" at bounding box center [713, 298] width 15 height 13
radio input "true"
click at [712, 495] on input "True" at bounding box center [713, 488] width 15 height 13
radio input "true"
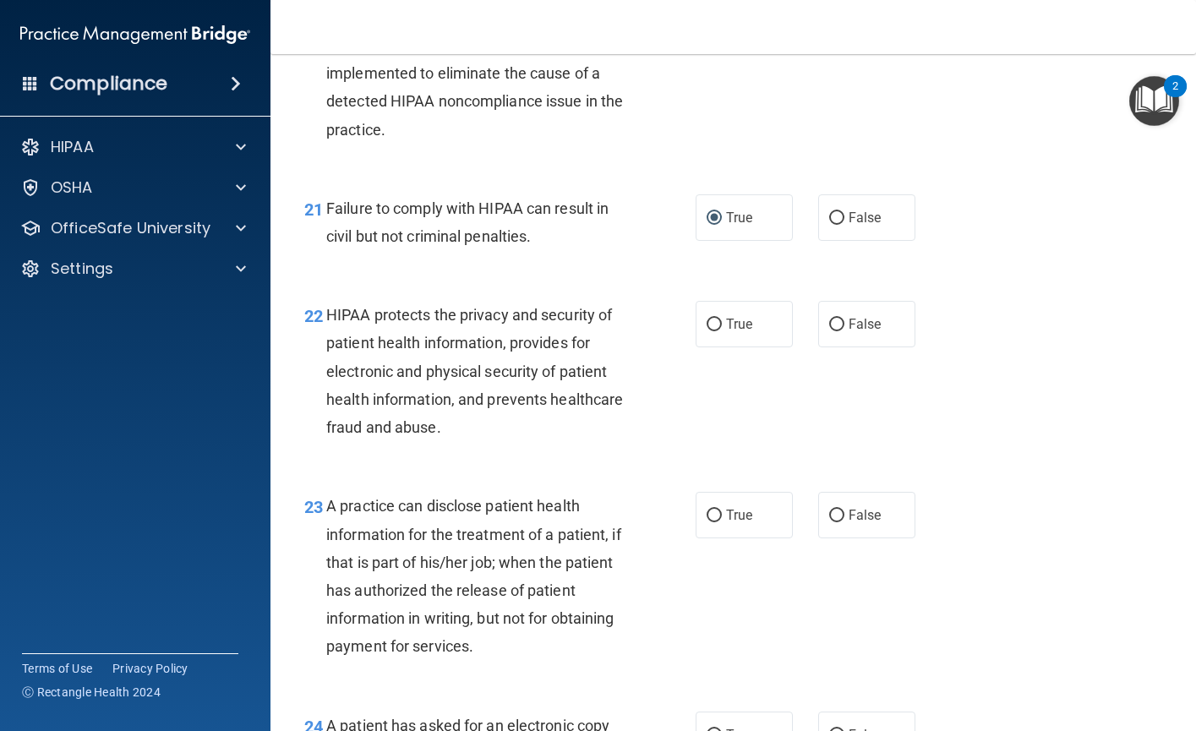
scroll to position [3058, 0]
click at [706, 332] on input "True" at bounding box center [713, 325] width 15 height 13
radio input "true"
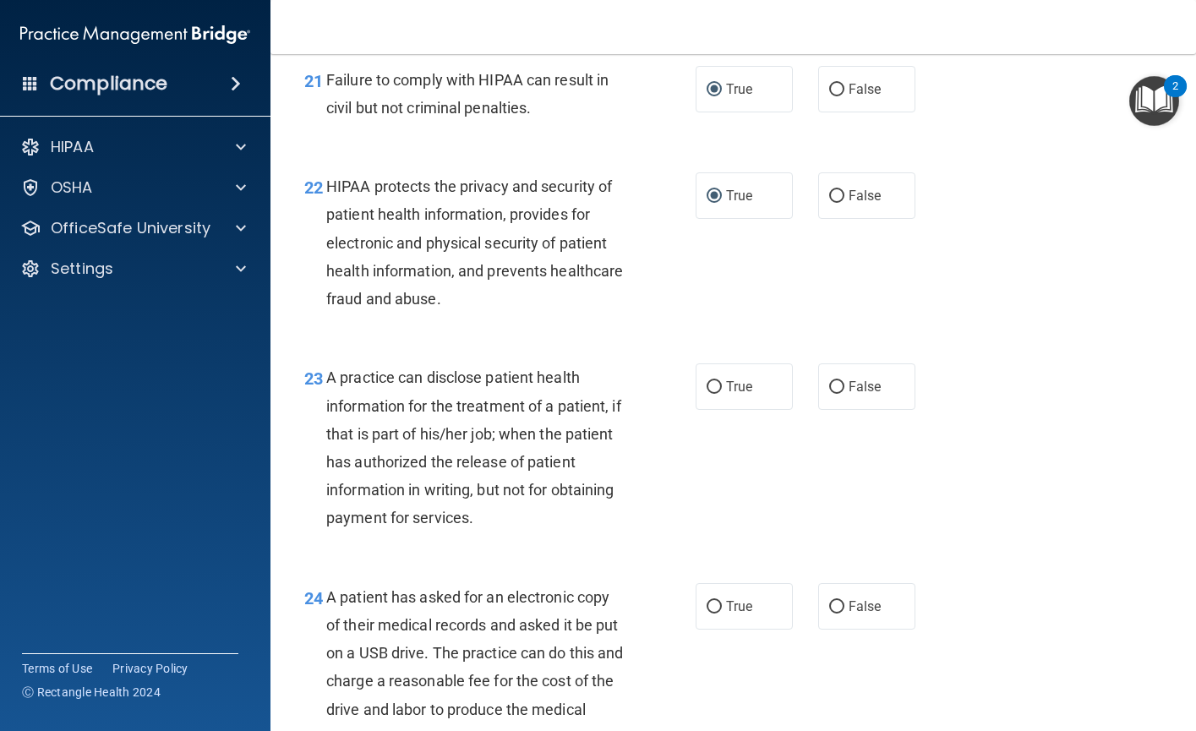
scroll to position [3227, 0]
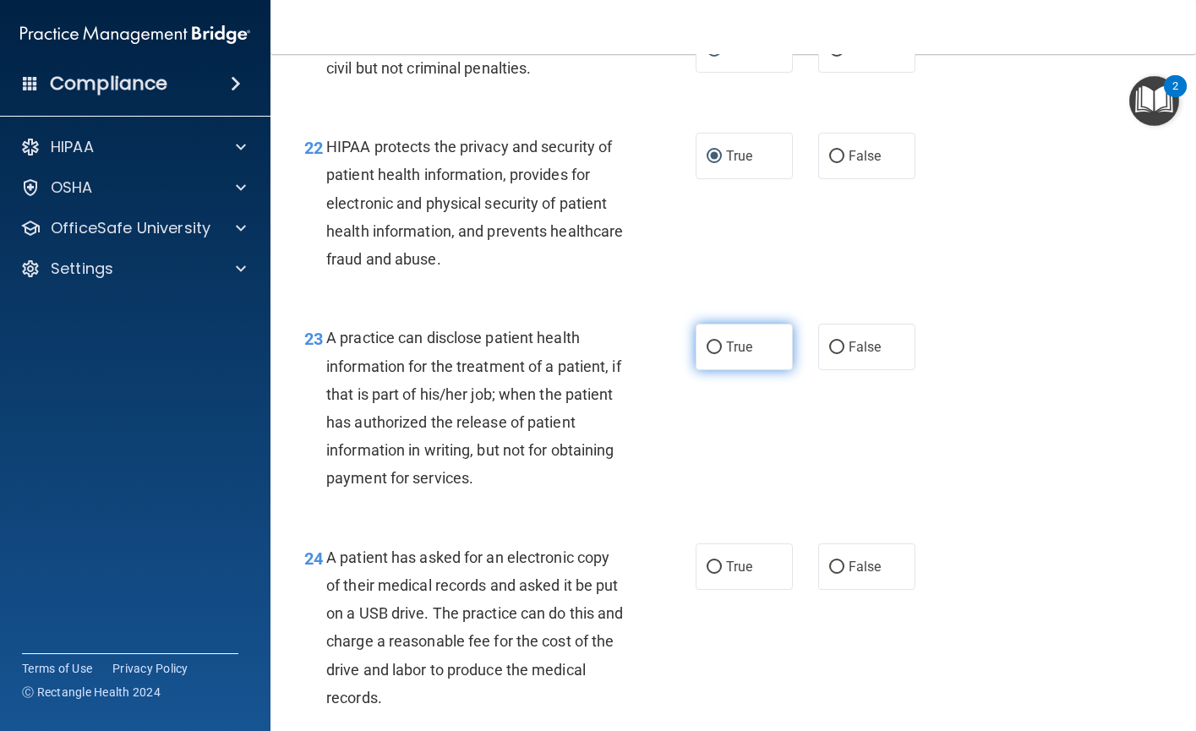
click at [711, 354] on input "True" at bounding box center [713, 347] width 15 height 13
radio input "true"
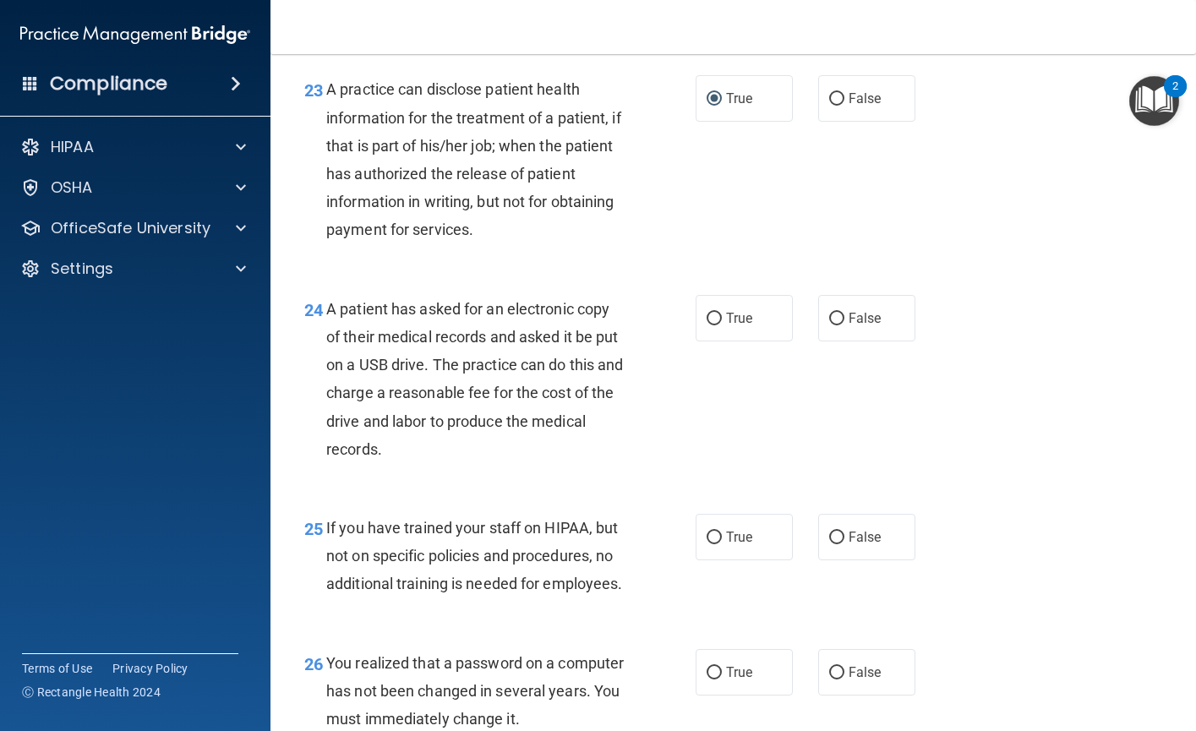
scroll to position [3480, 0]
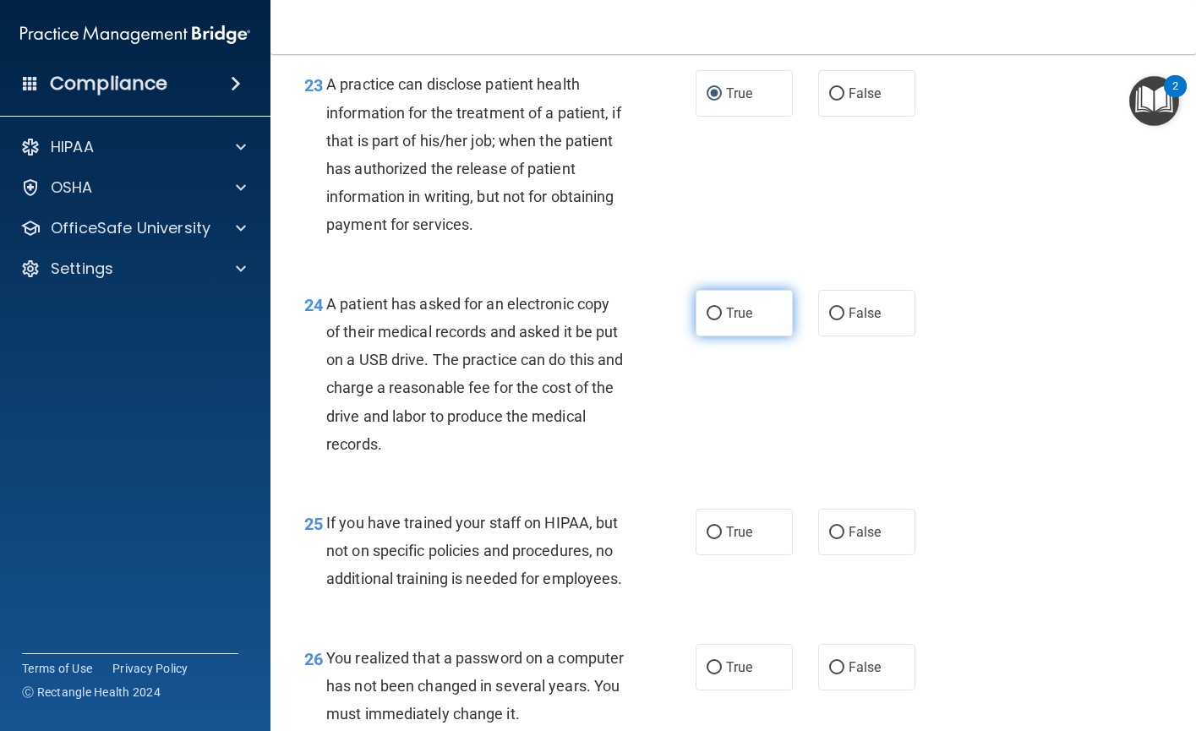
click at [706, 320] on input "True" at bounding box center [713, 314] width 15 height 13
radio input "true"
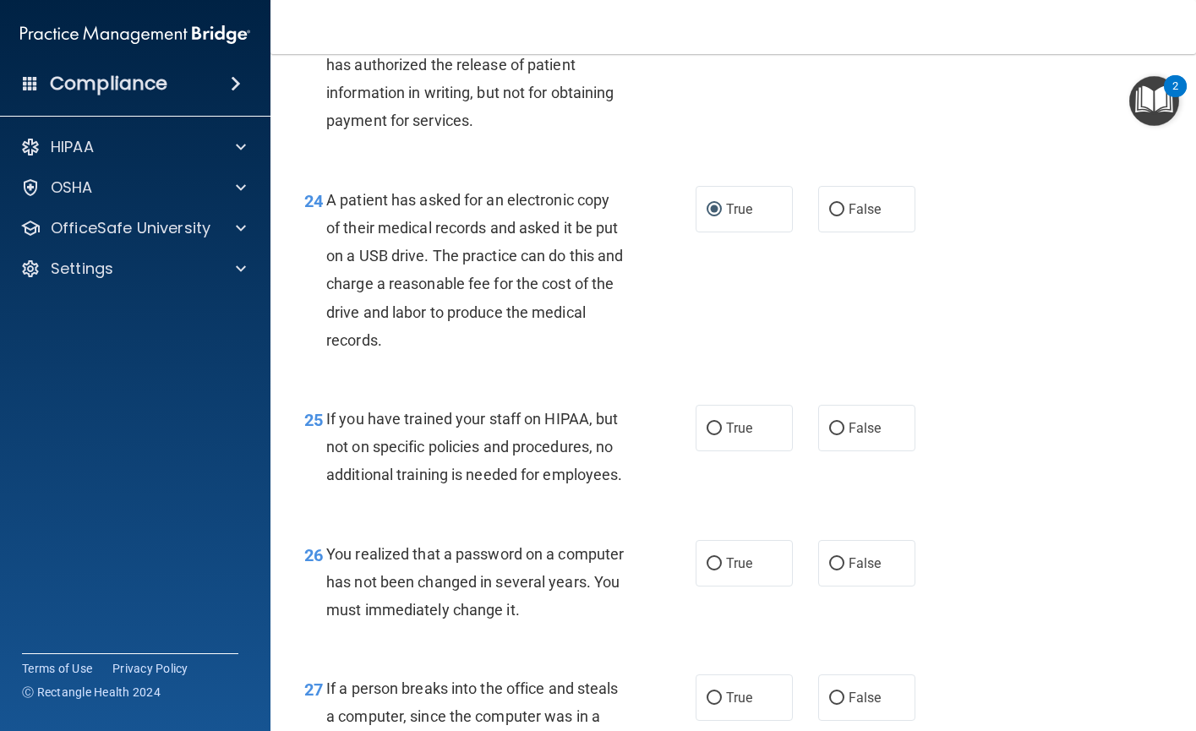
scroll to position [3649, 0]
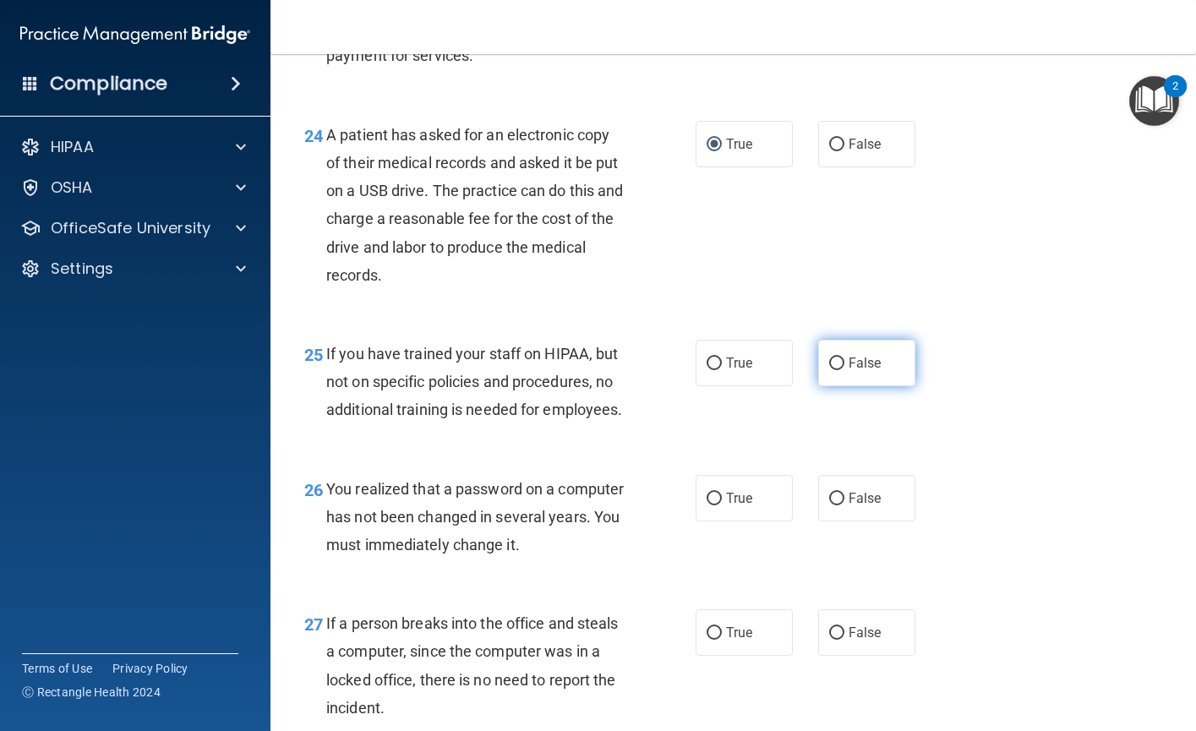
click at [833, 370] on input "False" at bounding box center [836, 363] width 15 height 13
radio input "true"
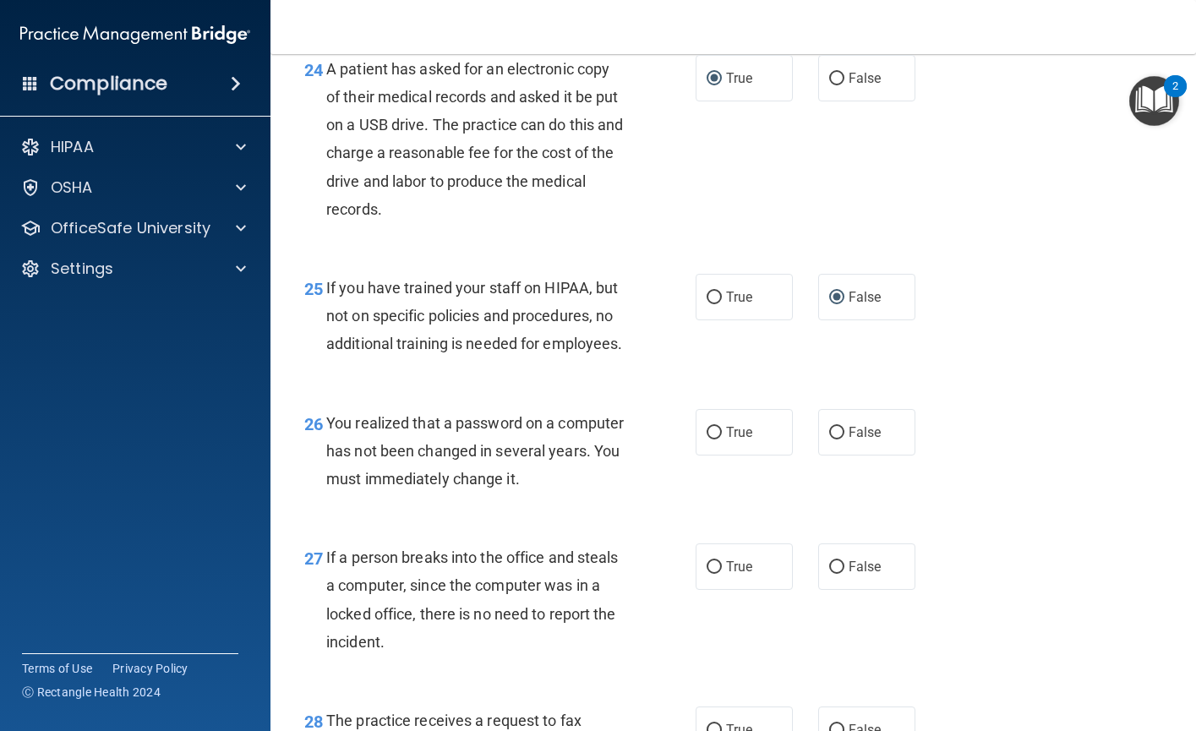
scroll to position [3818, 0]
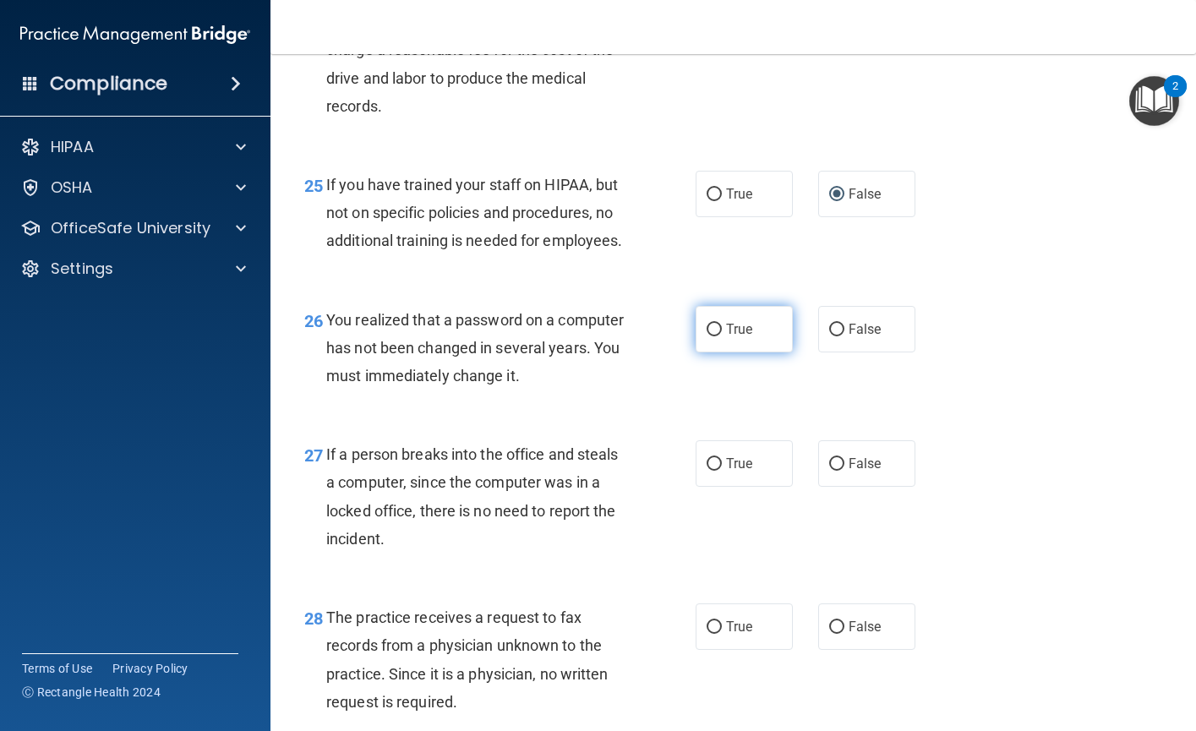
click at [706, 336] on input "True" at bounding box center [713, 330] width 15 height 13
radio input "true"
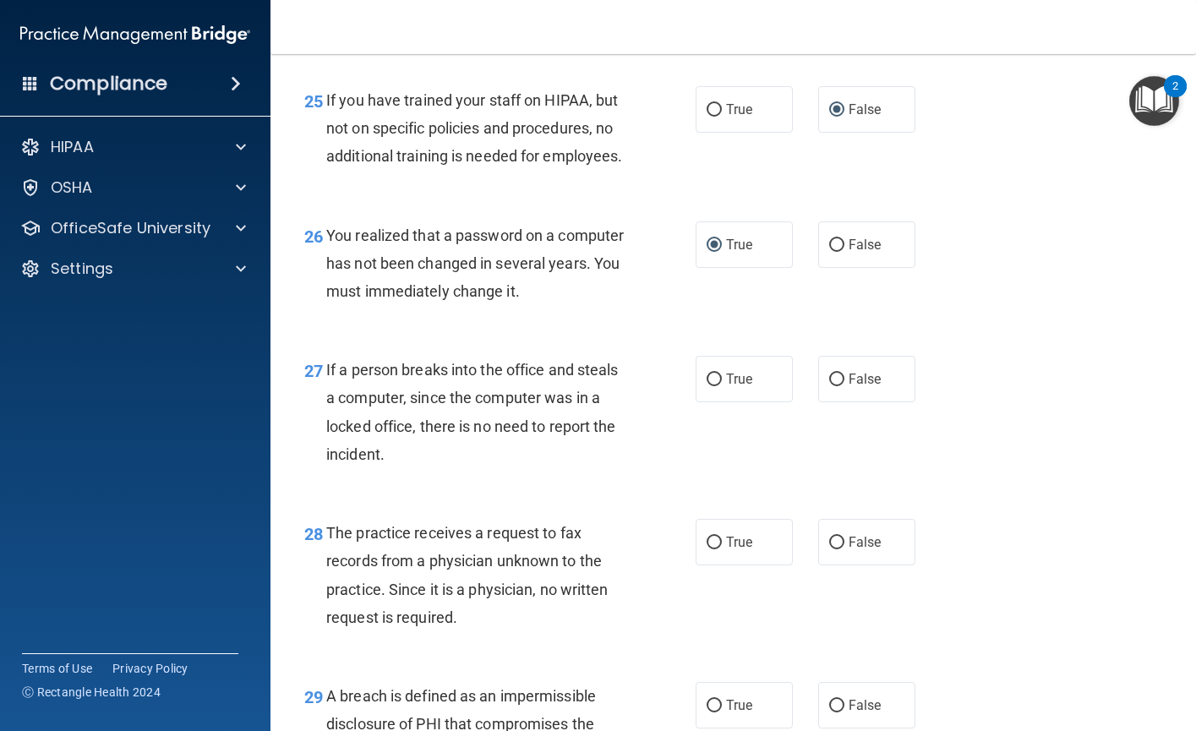
scroll to position [3987, 0]
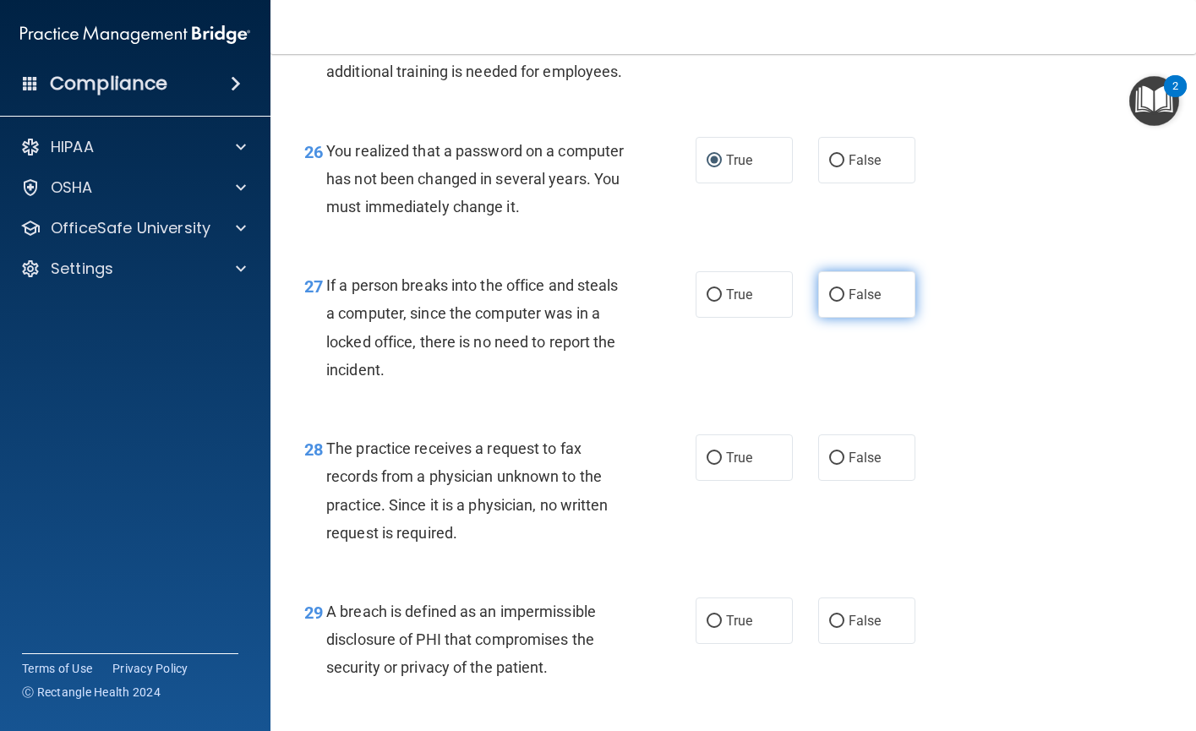
click at [833, 302] on input "False" at bounding box center [836, 295] width 15 height 13
radio input "true"
click at [706, 465] on input "True" at bounding box center [713, 458] width 15 height 13
radio input "true"
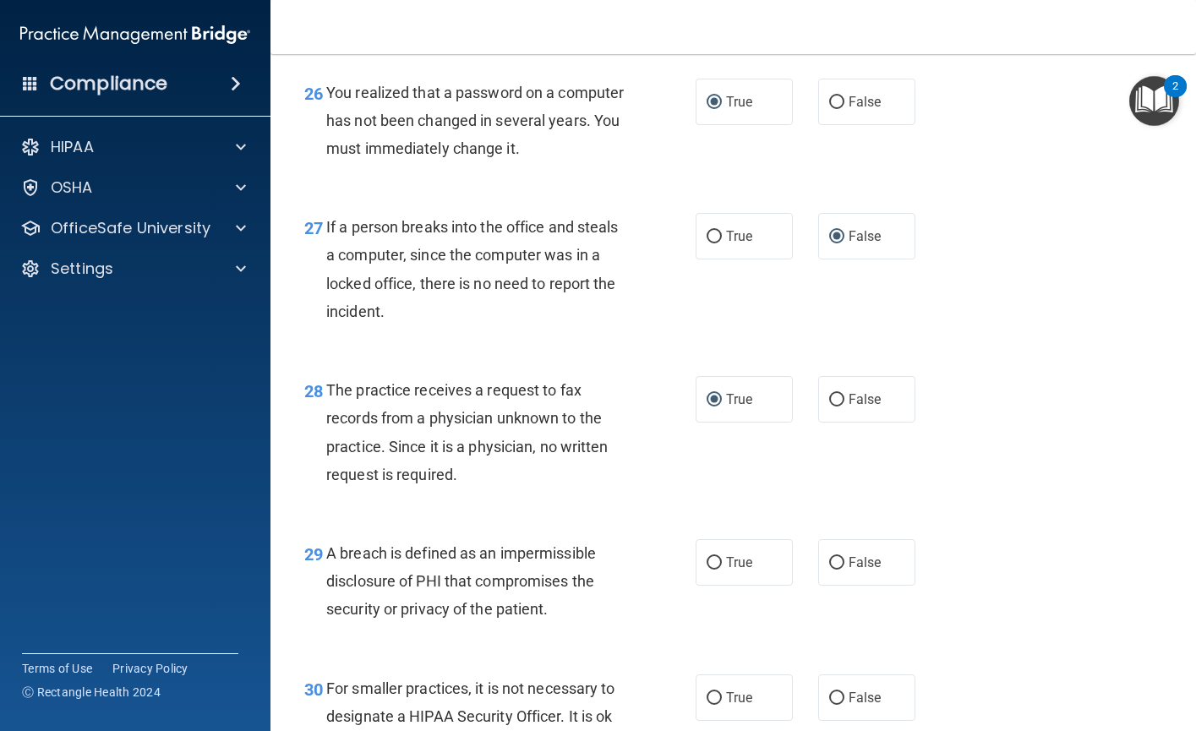
scroll to position [4241, 0]
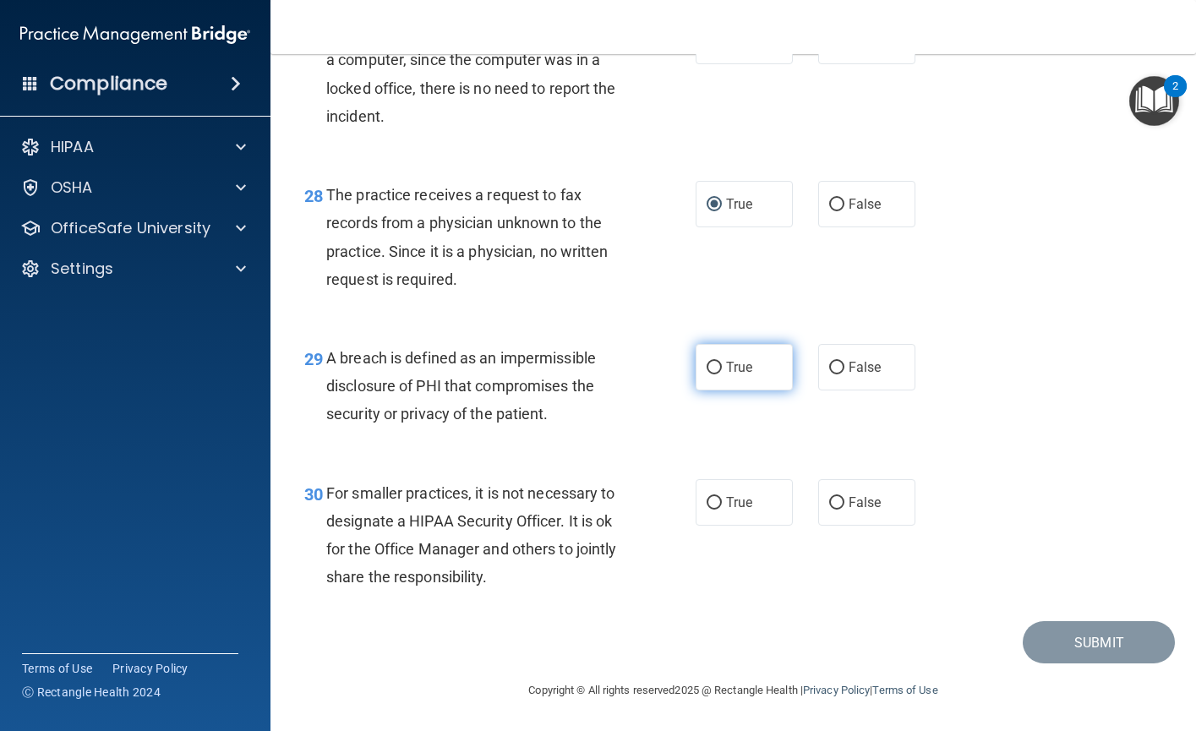
click at [716, 390] on label "True" at bounding box center [743, 367] width 97 height 46
click at [716, 374] on input "True" at bounding box center [713, 368] width 15 height 13
radio input "true"
click at [835, 509] on input "False" at bounding box center [836, 503] width 15 height 13
radio input "true"
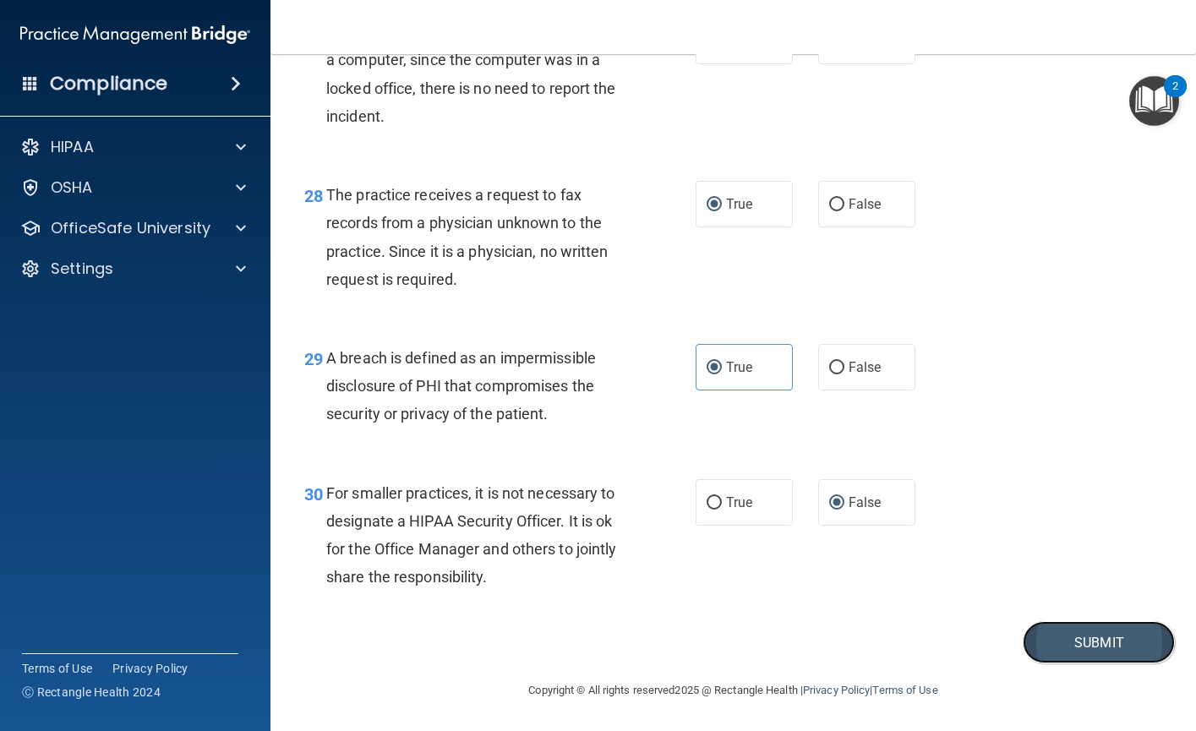
click at [1064, 664] on button "Submit" at bounding box center [1098, 642] width 152 height 43
click at [1082, 638] on button "Submit" at bounding box center [1098, 642] width 152 height 43
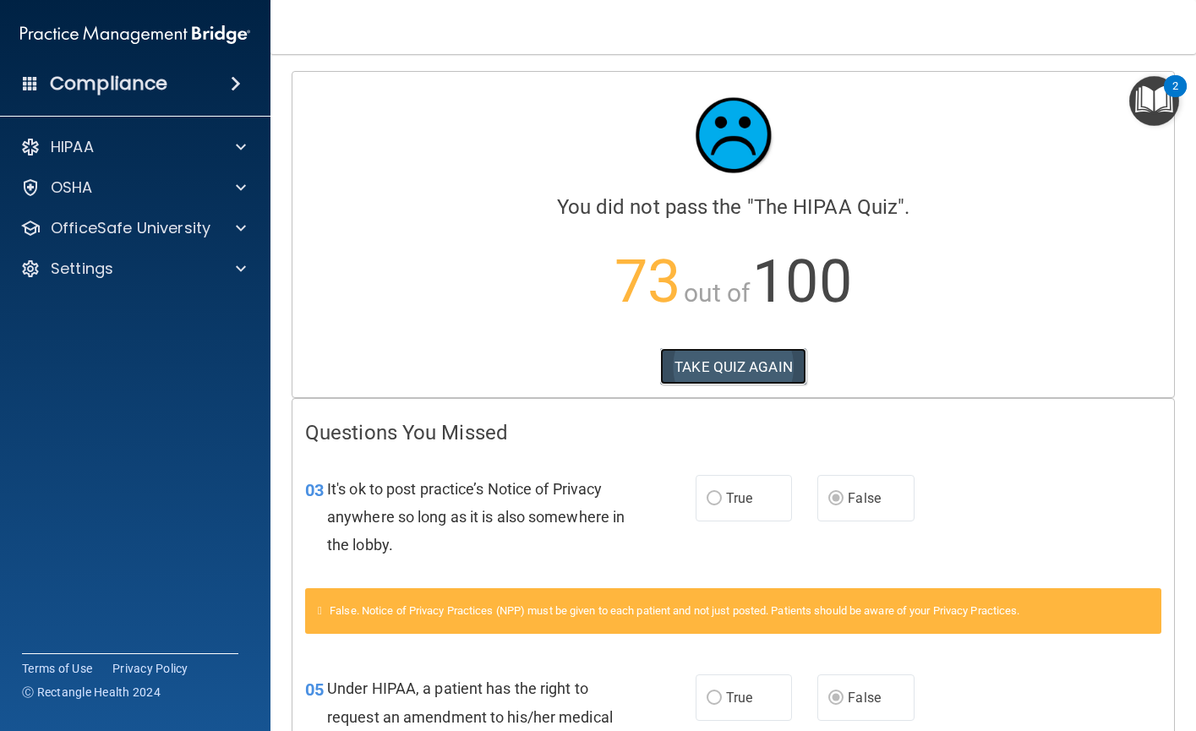
click at [748, 363] on button "TAKE QUIZ AGAIN" at bounding box center [733, 366] width 146 height 37
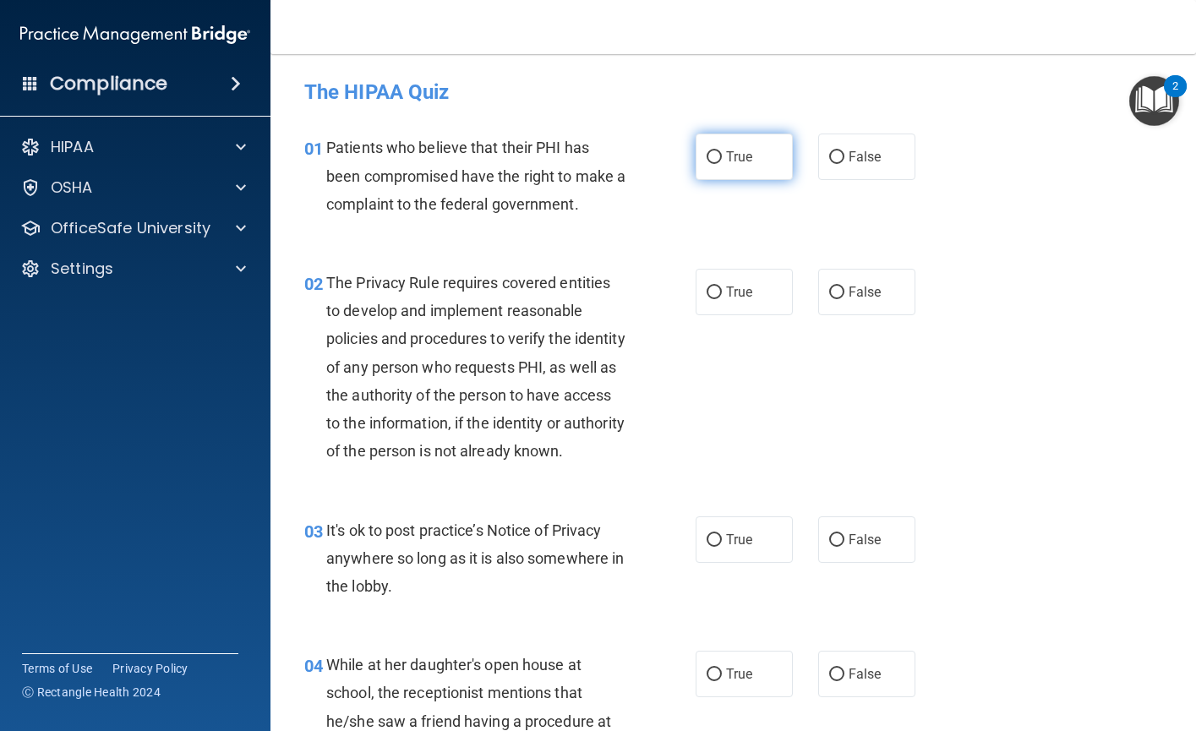
click at [711, 154] on input "True" at bounding box center [713, 157] width 15 height 13
radio input "true"
click at [709, 294] on input "True" at bounding box center [713, 292] width 15 height 13
radio input "true"
click at [709, 547] on input "True" at bounding box center [713, 540] width 15 height 13
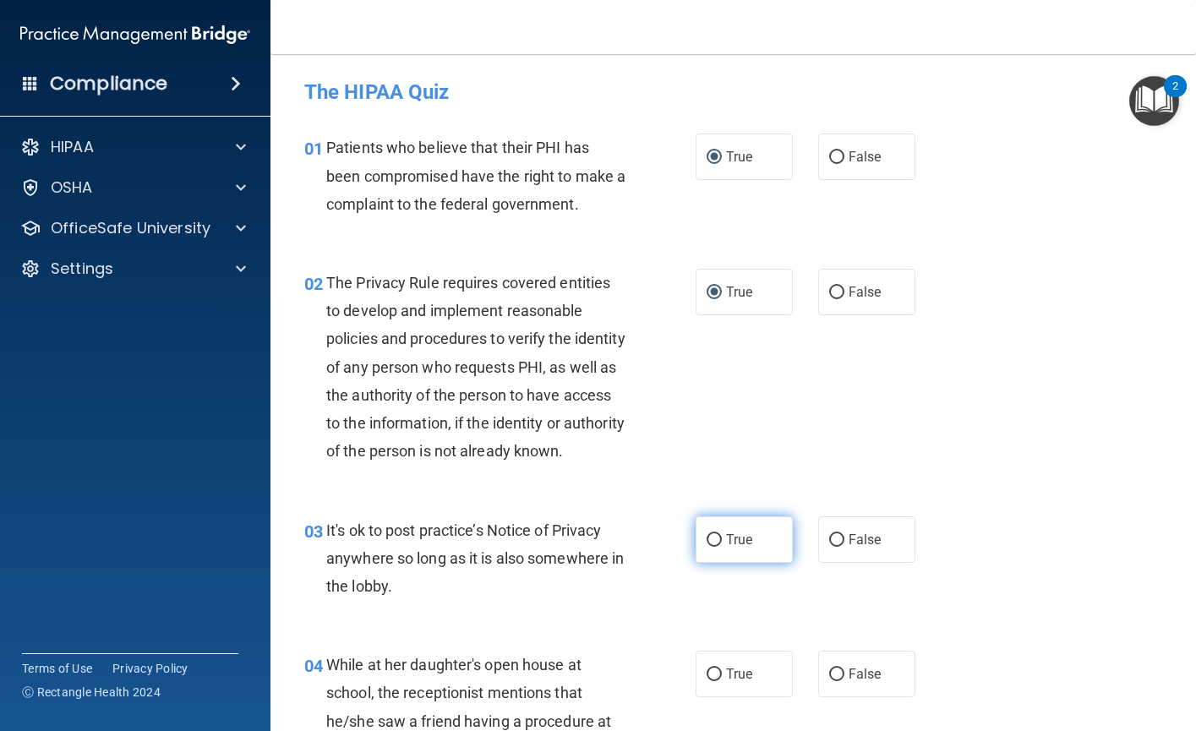
radio input "true"
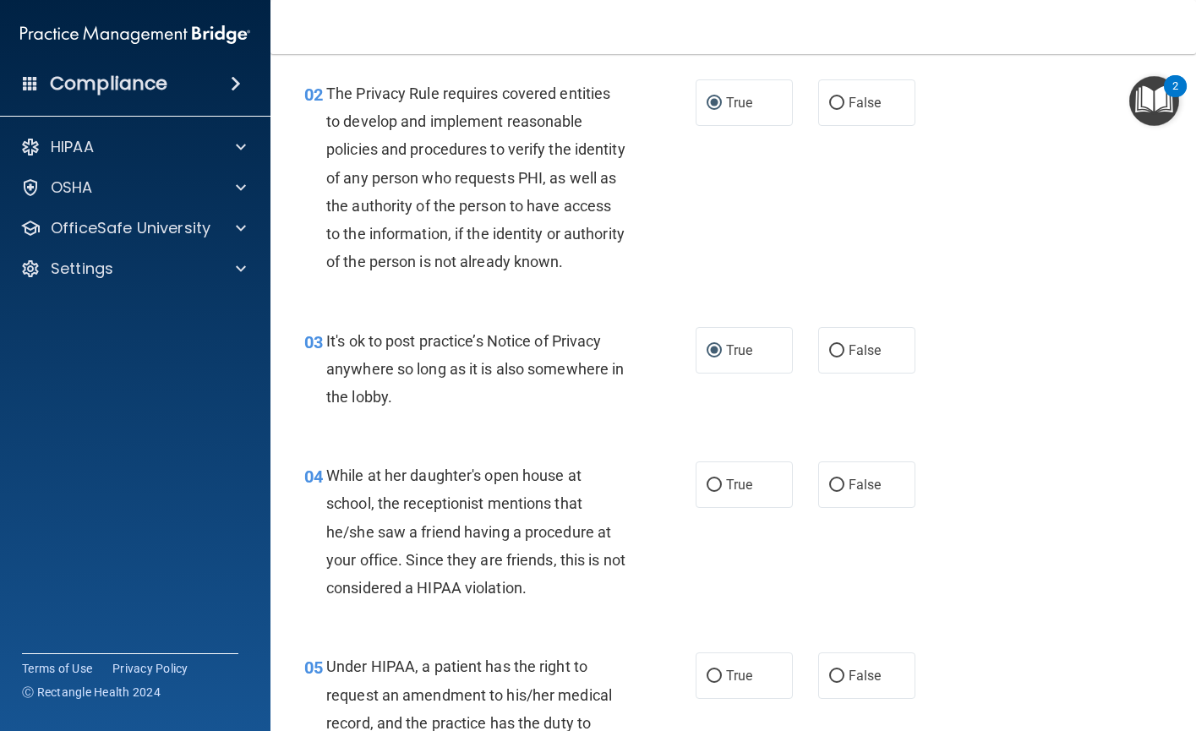
scroll to position [253, 0]
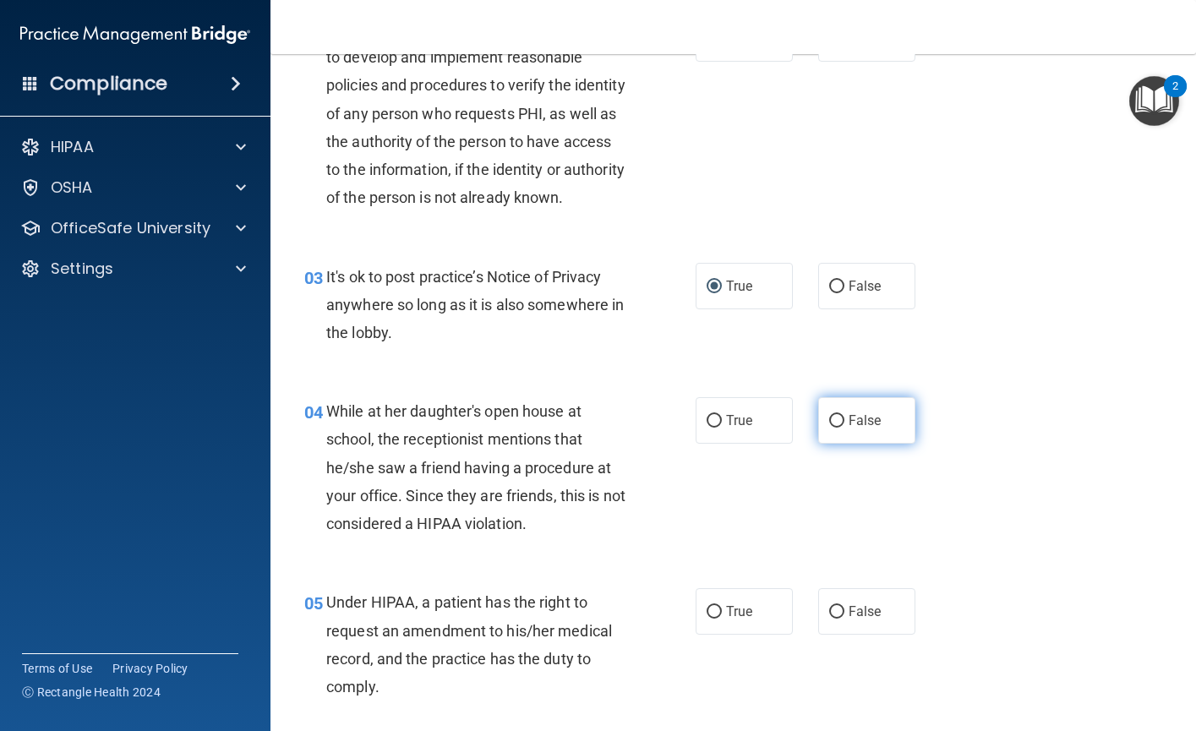
click at [829, 428] on input "False" at bounding box center [836, 421] width 15 height 13
radio input "true"
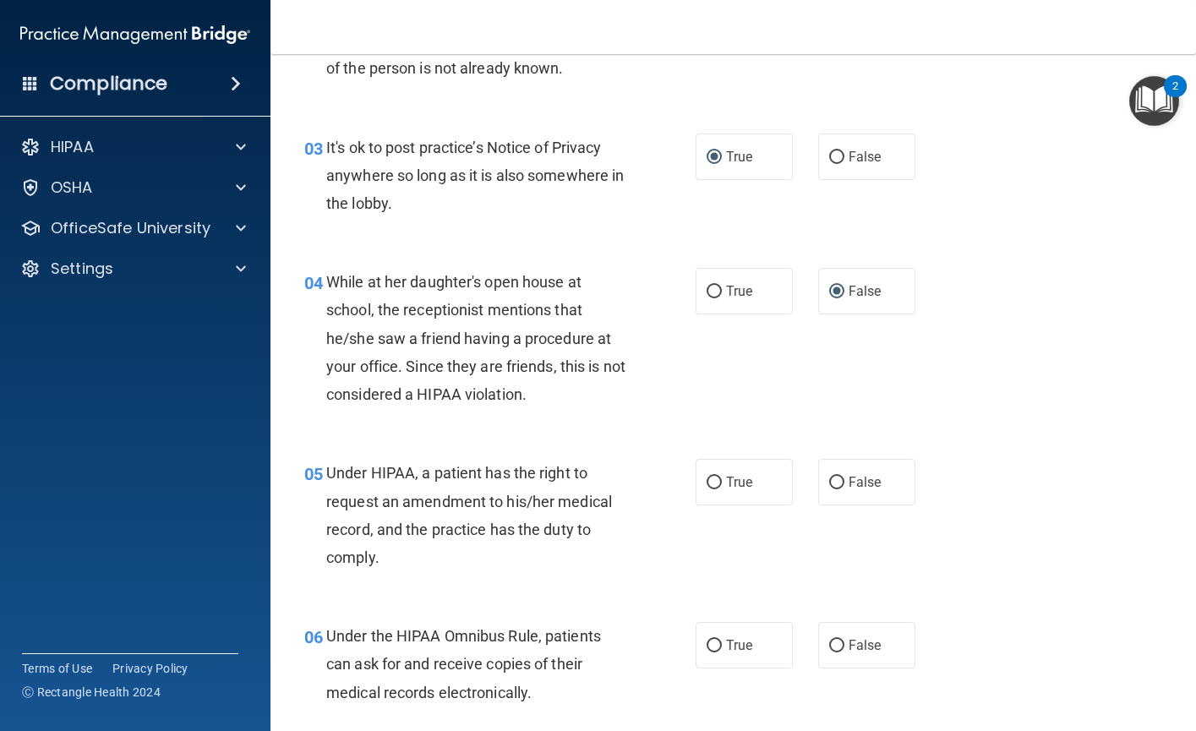
scroll to position [422, 0]
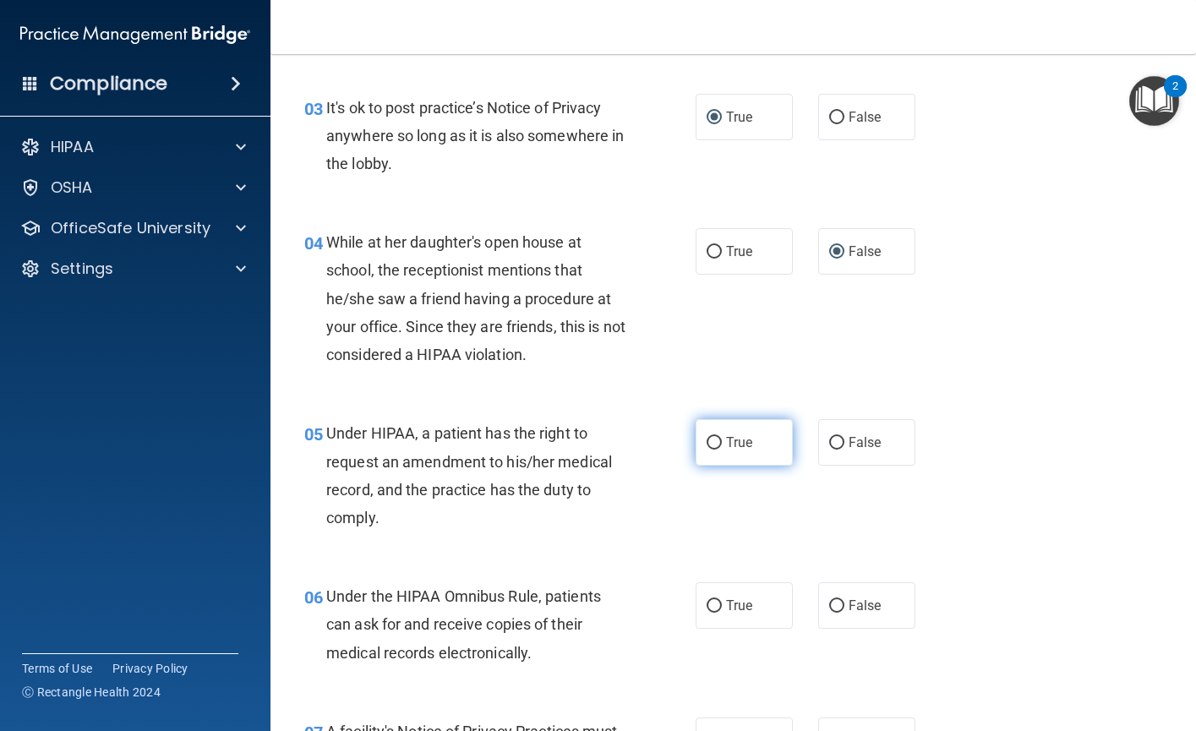
click at [706, 450] on input "True" at bounding box center [713, 443] width 15 height 13
radio input "true"
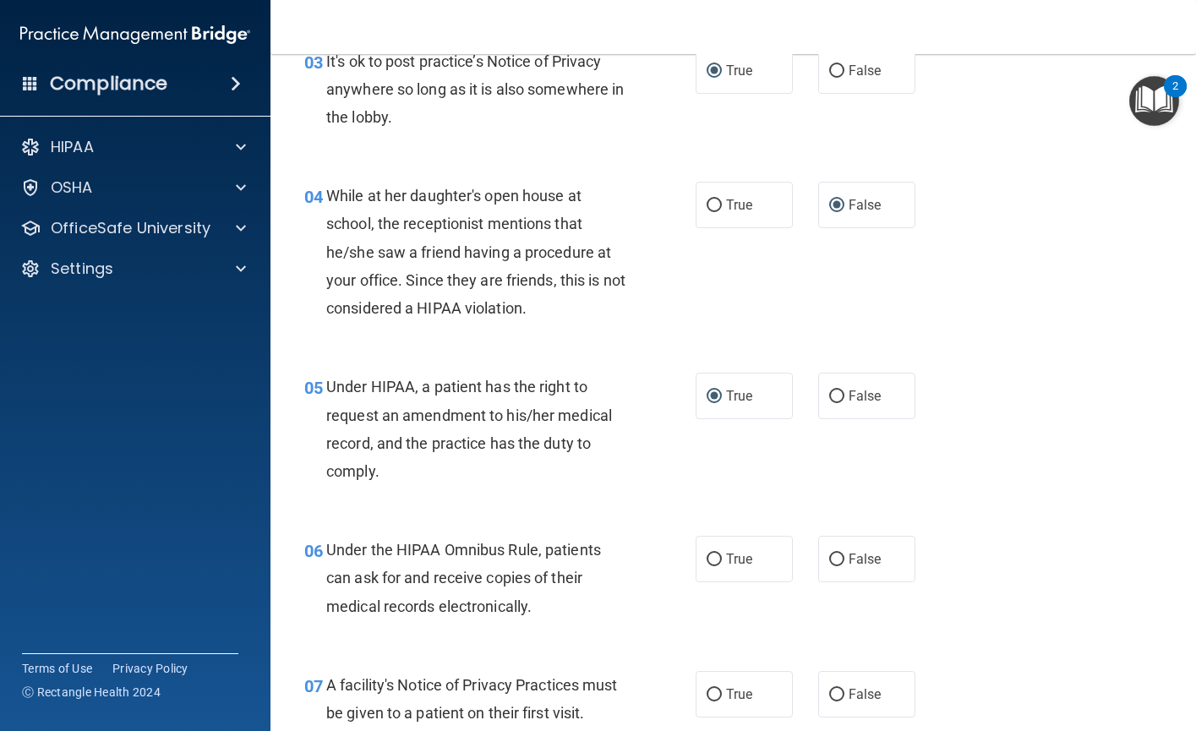
scroll to position [507, 0]
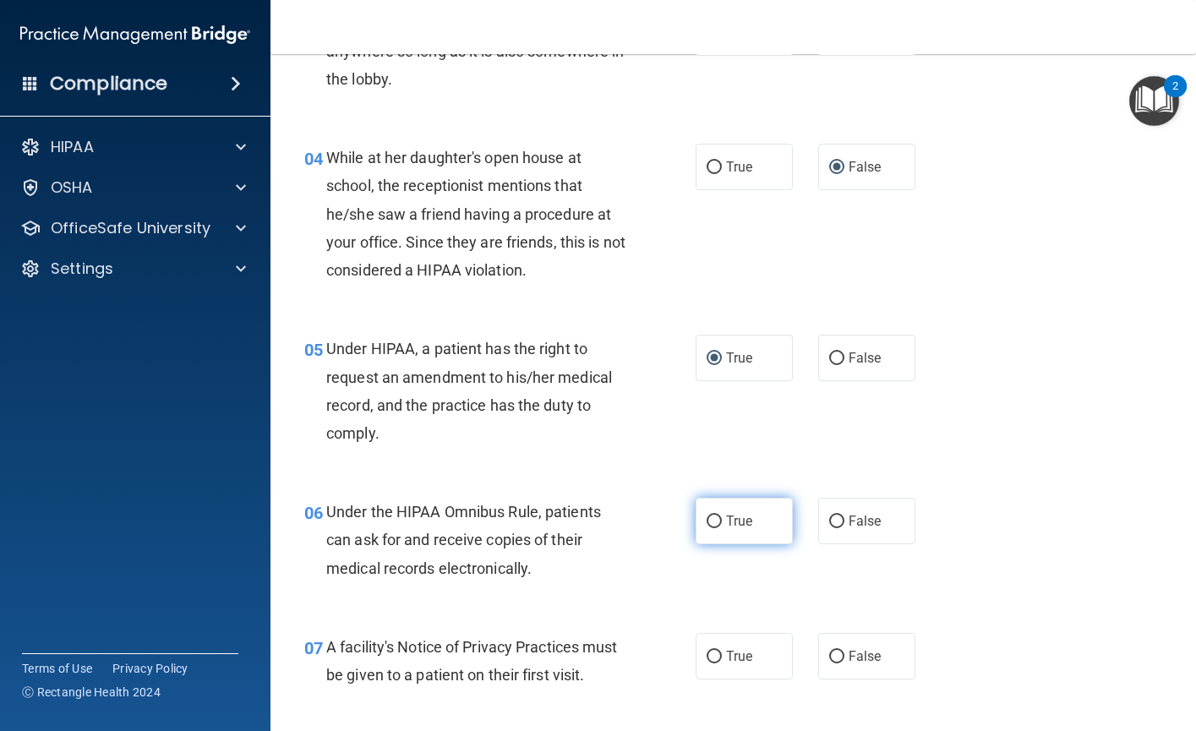
click at [706, 528] on input "True" at bounding box center [713, 521] width 15 height 13
radio input "true"
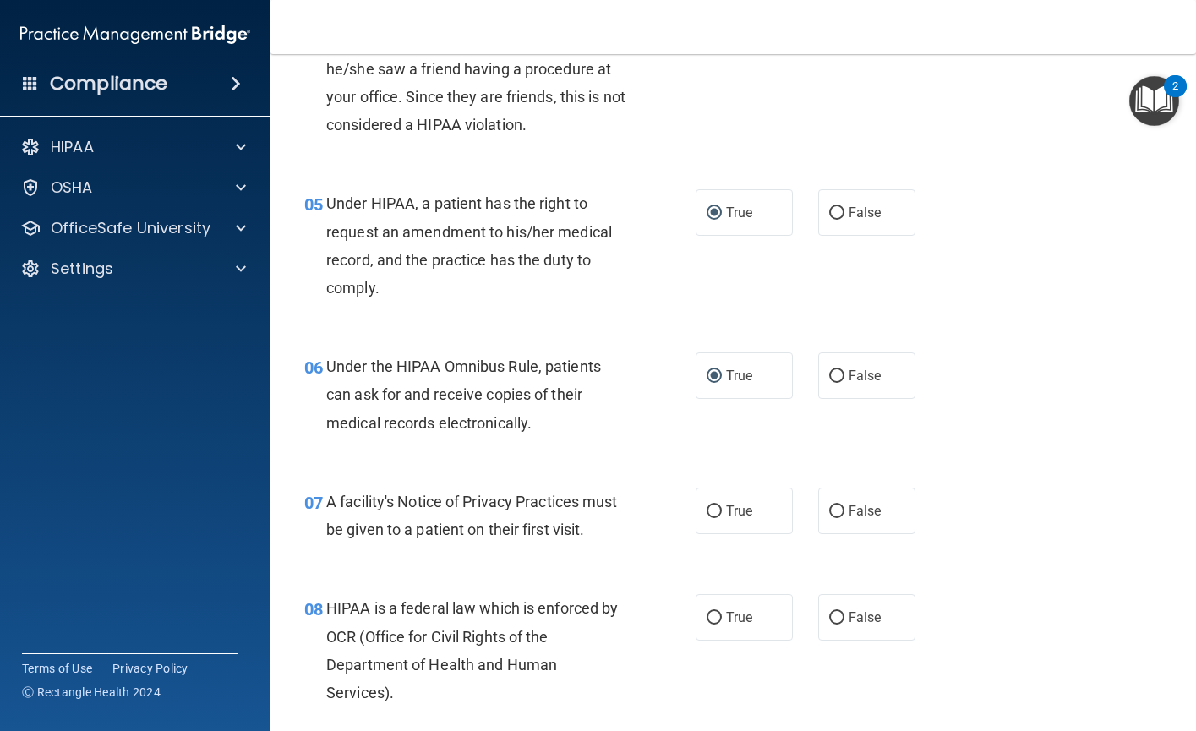
scroll to position [676, 0]
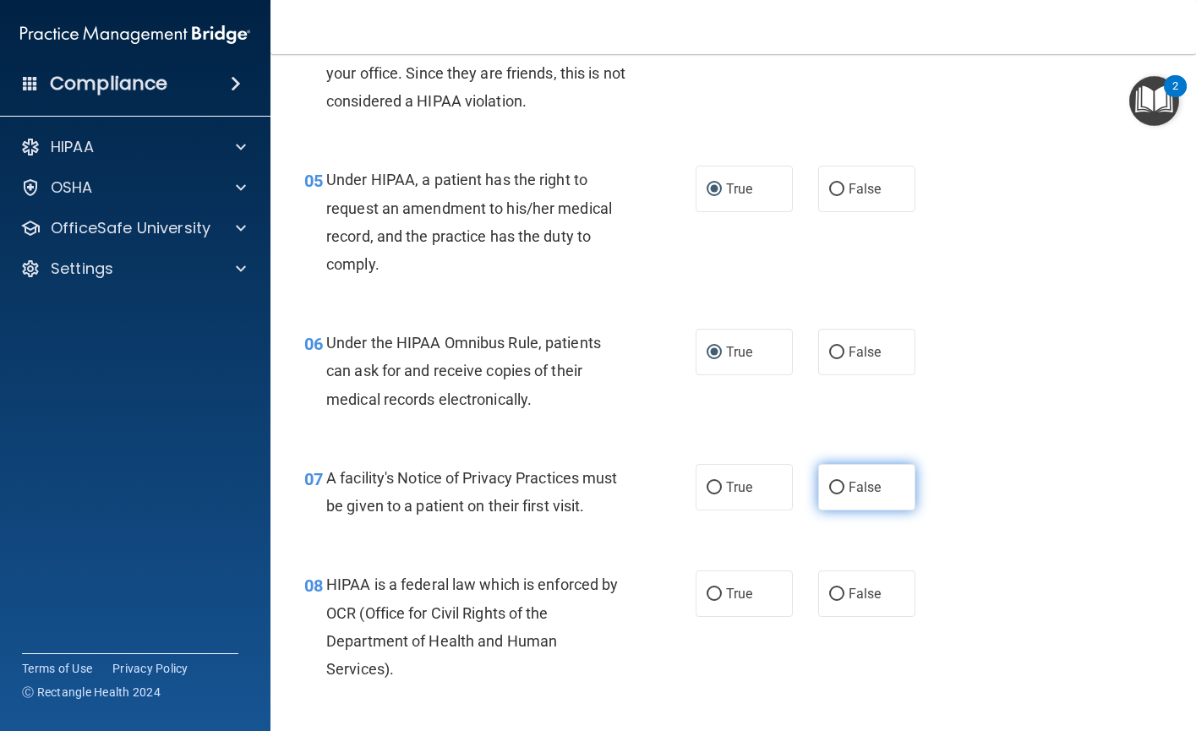
click at [829, 494] on input "False" at bounding box center [836, 488] width 15 height 13
radio input "true"
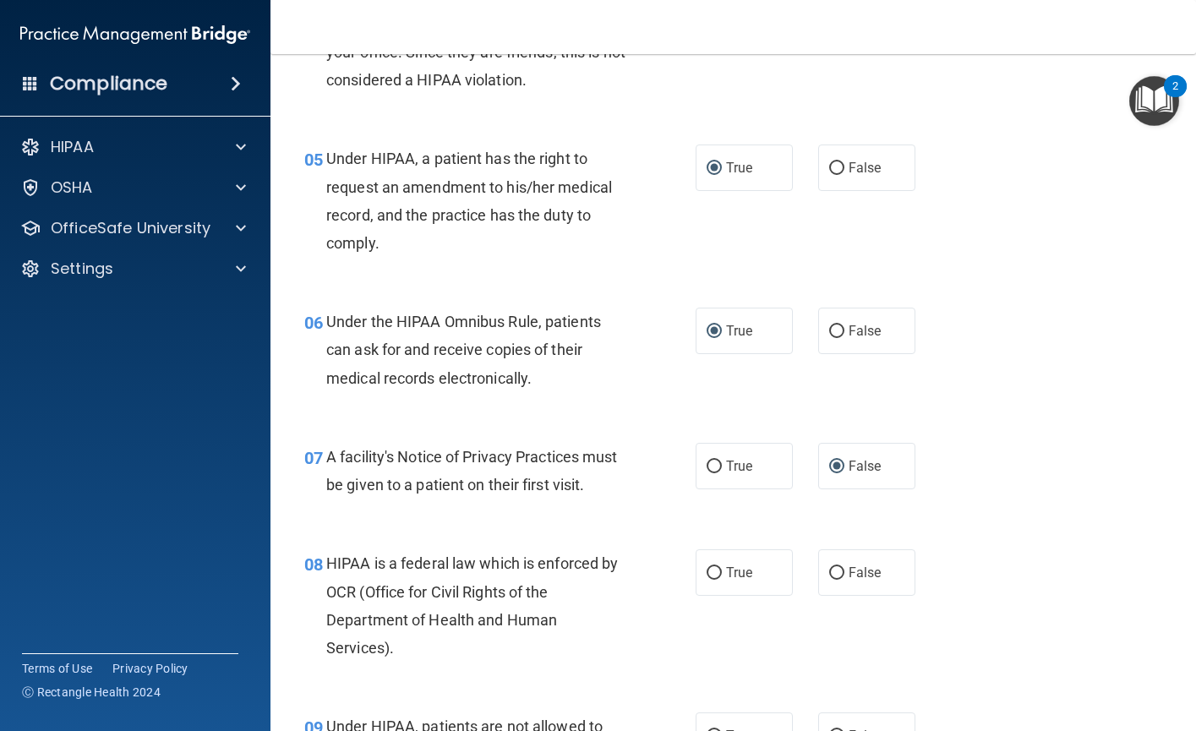
scroll to position [760, 0]
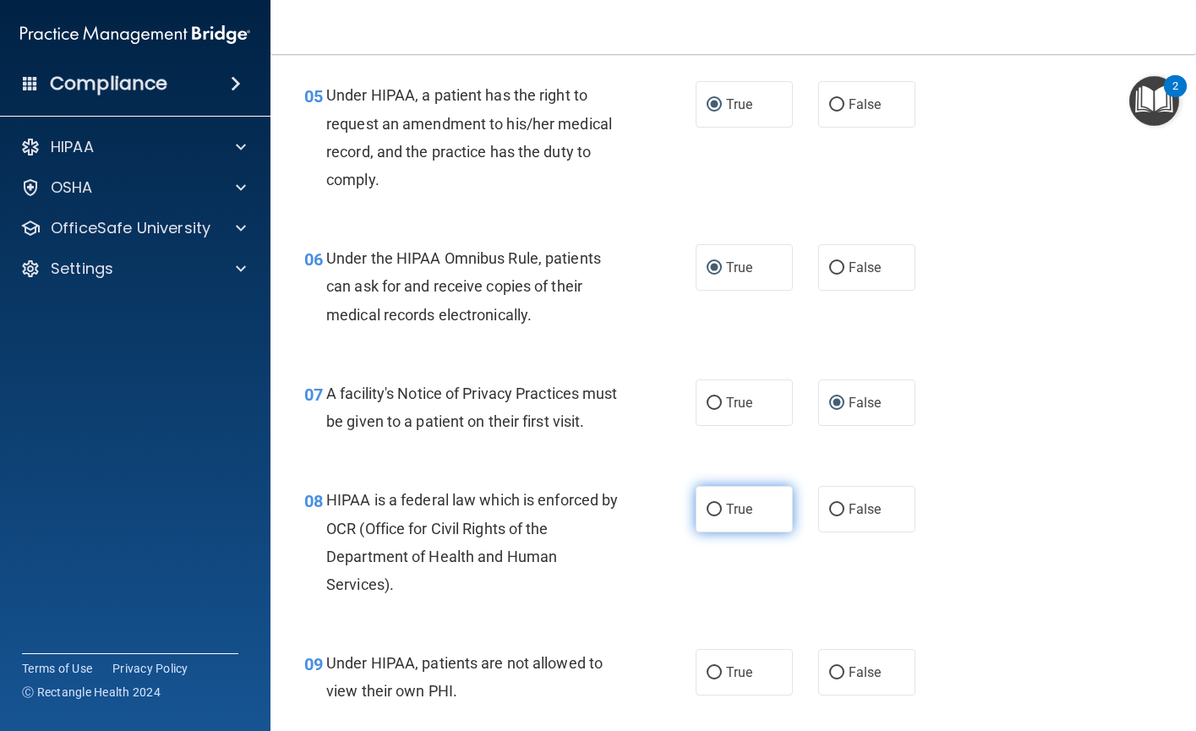
click at [706, 516] on input "True" at bounding box center [713, 510] width 15 height 13
radio input "true"
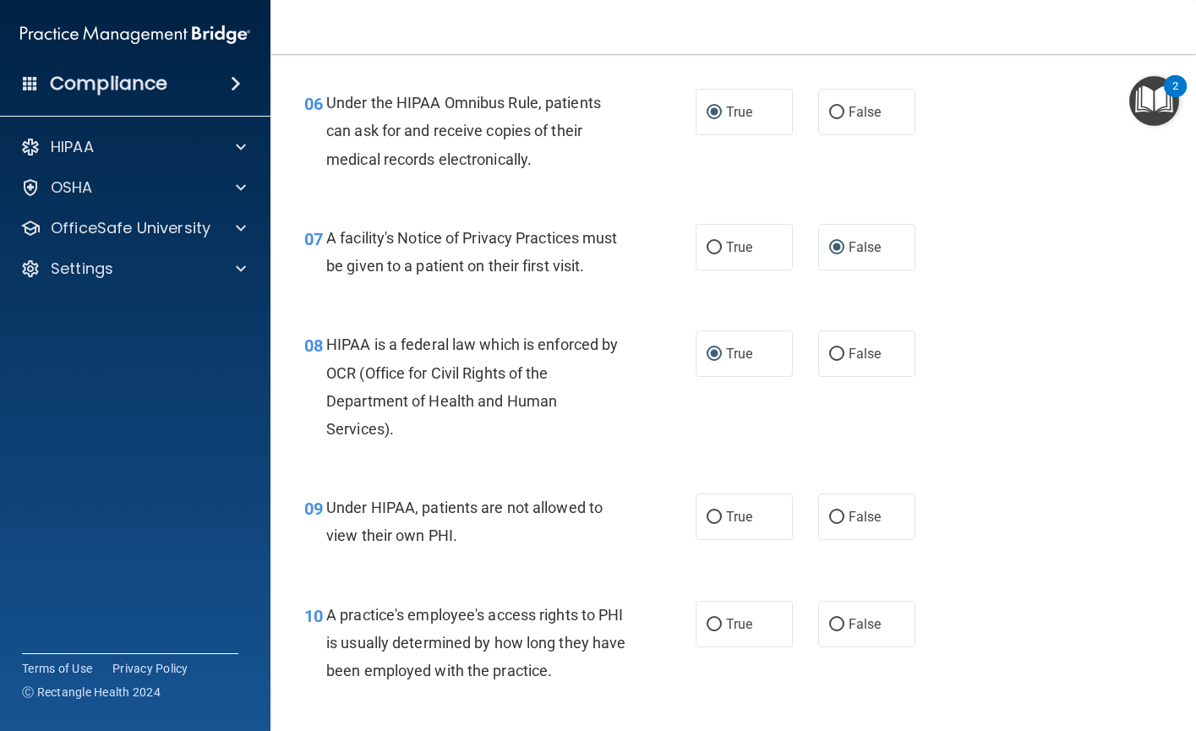
scroll to position [929, 0]
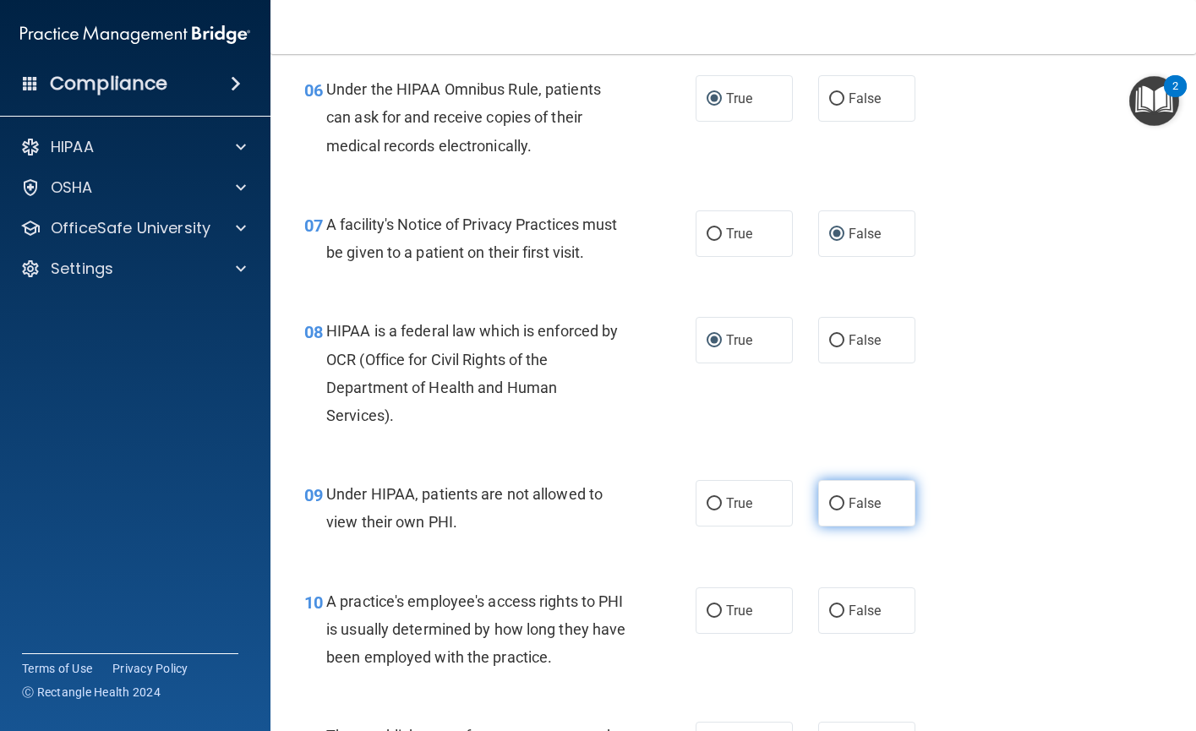
click at [833, 510] on input "False" at bounding box center [836, 504] width 15 height 13
radio input "true"
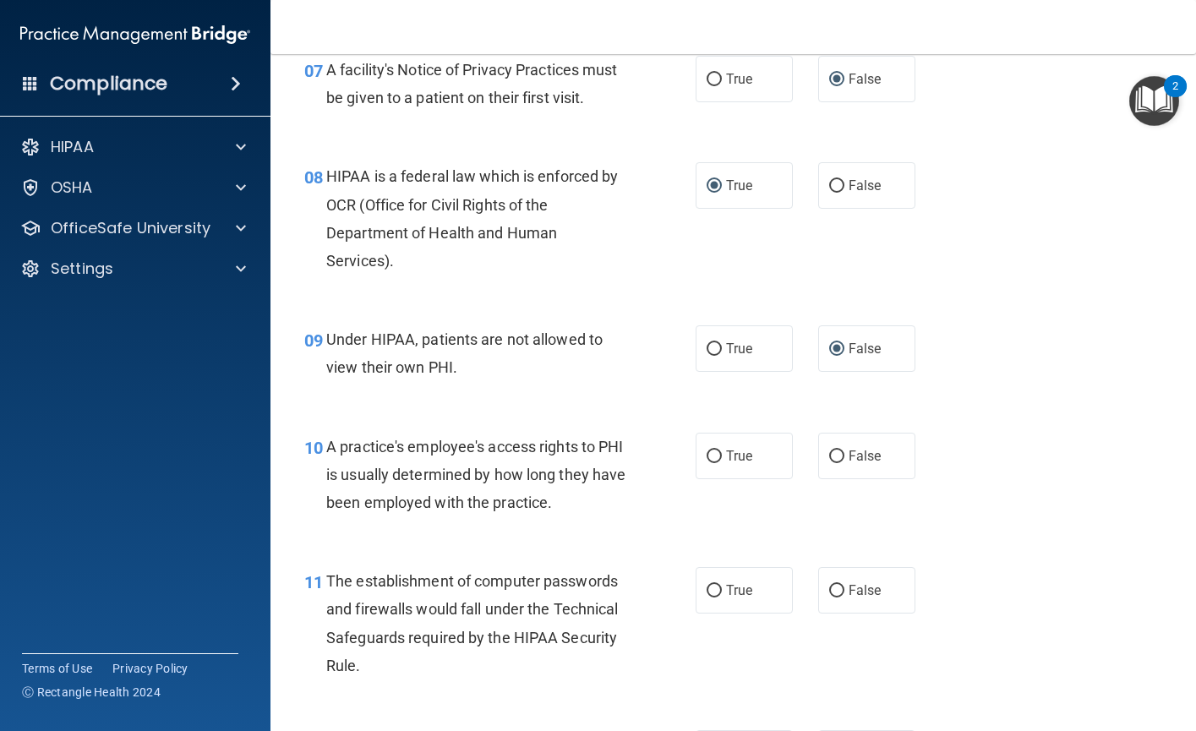
scroll to position [1098, 0]
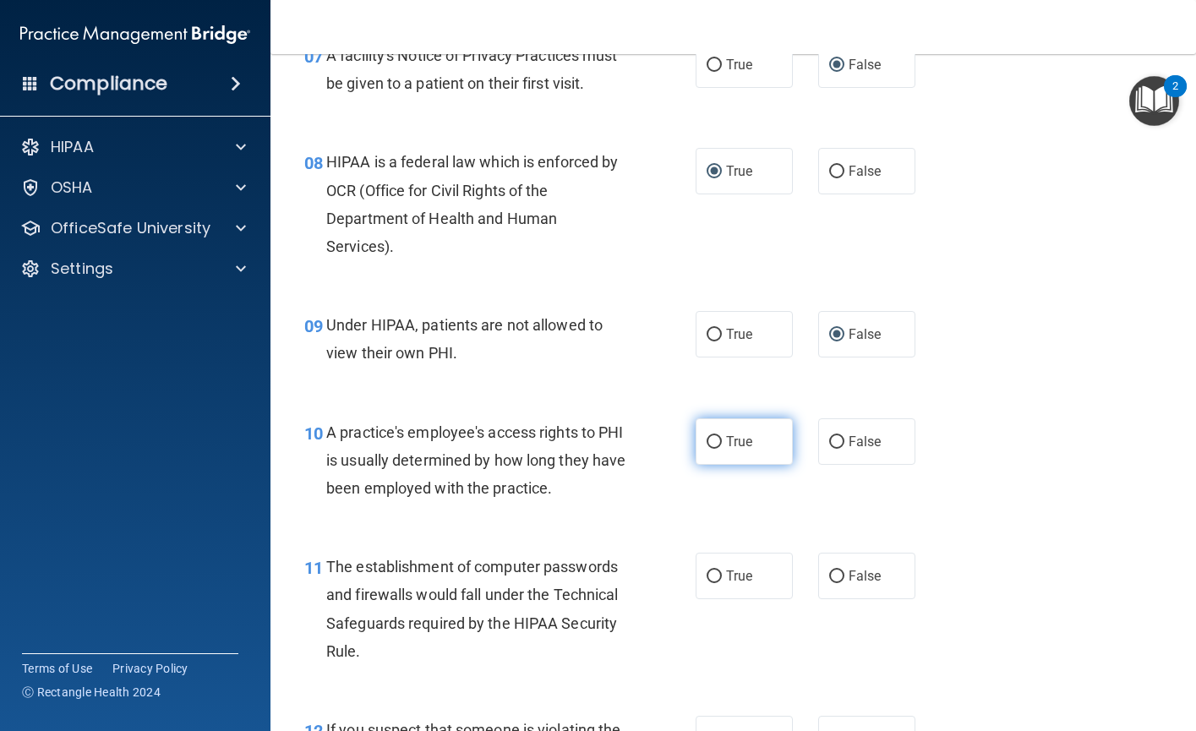
click at [707, 449] on input "True" at bounding box center [713, 442] width 15 height 13
radio input "true"
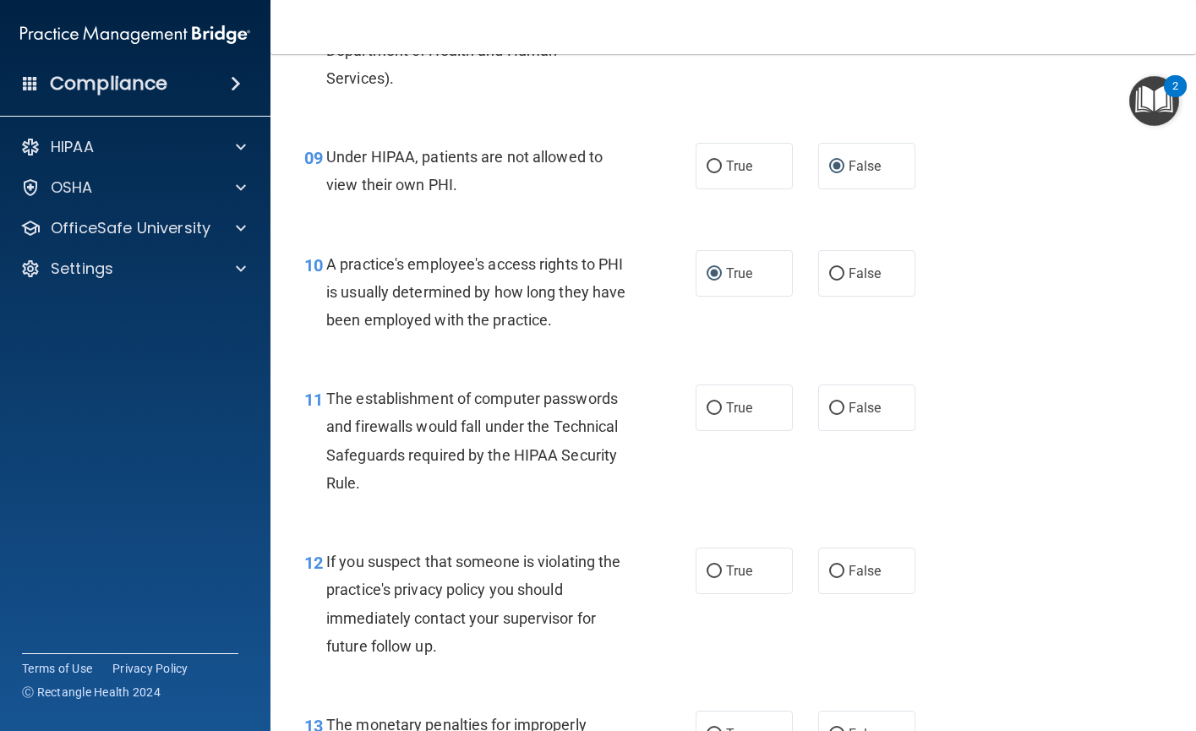
scroll to position [1267, 0]
click at [711, 414] on input "True" at bounding box center [713, 407] width 15 height 13
radio input "true"
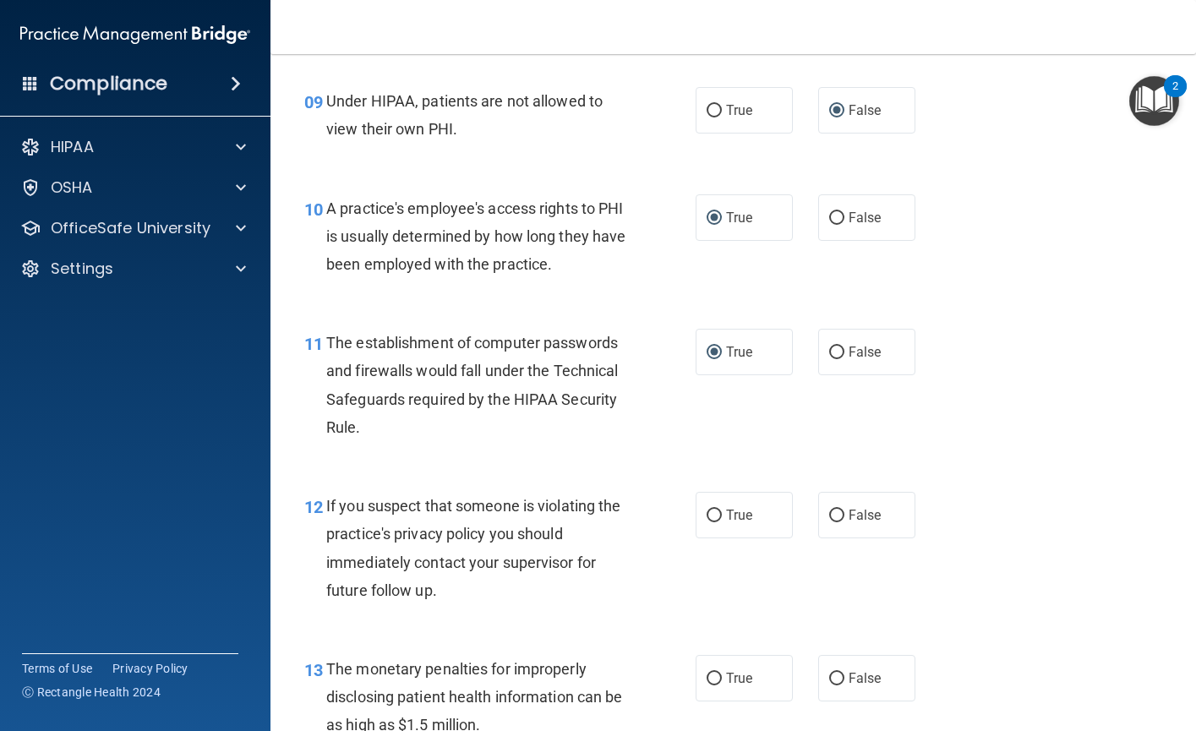
scroll to position [1352, 0]
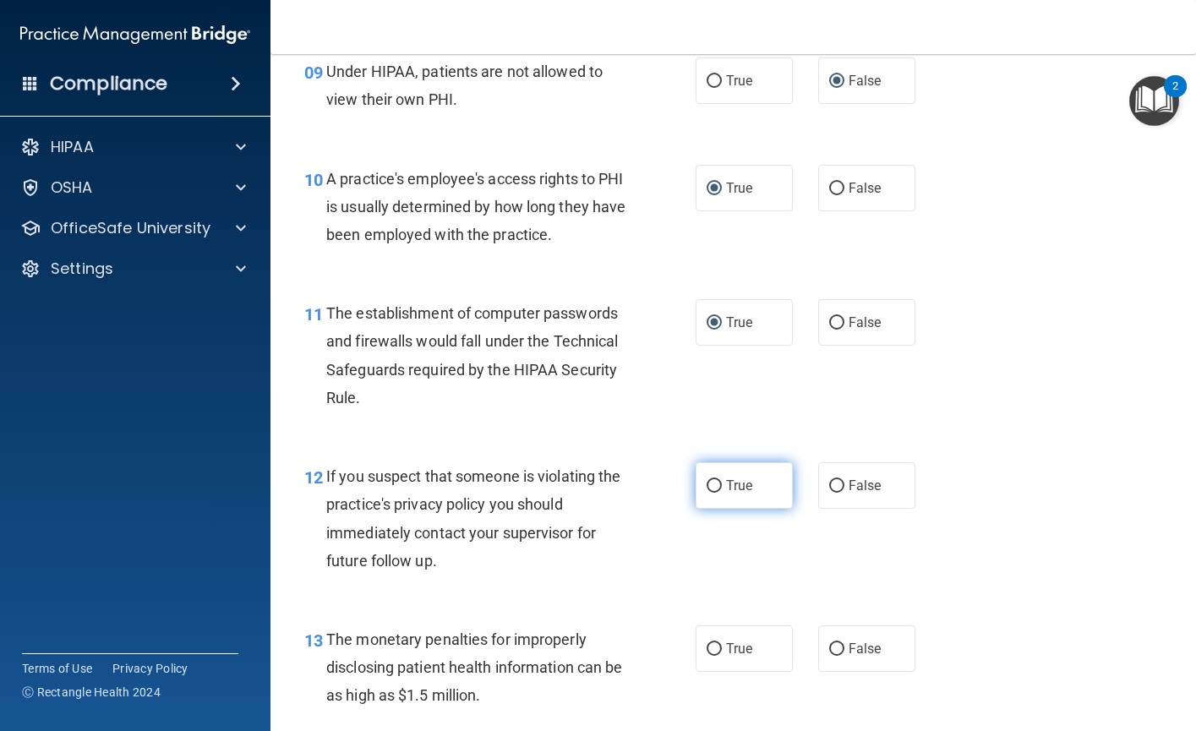
click at [706, 493] on input "True" at bounding box center [713, 486] width 15 height 13
radio input "true"
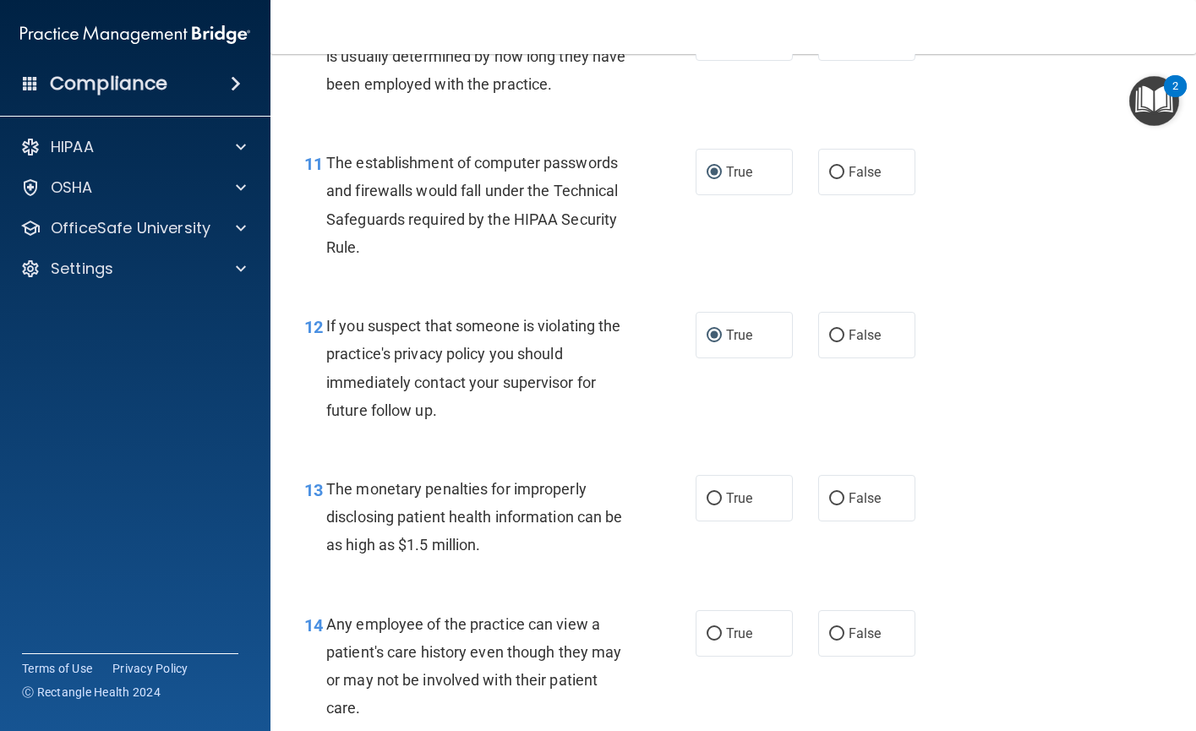
scroll to position [1521, 0]
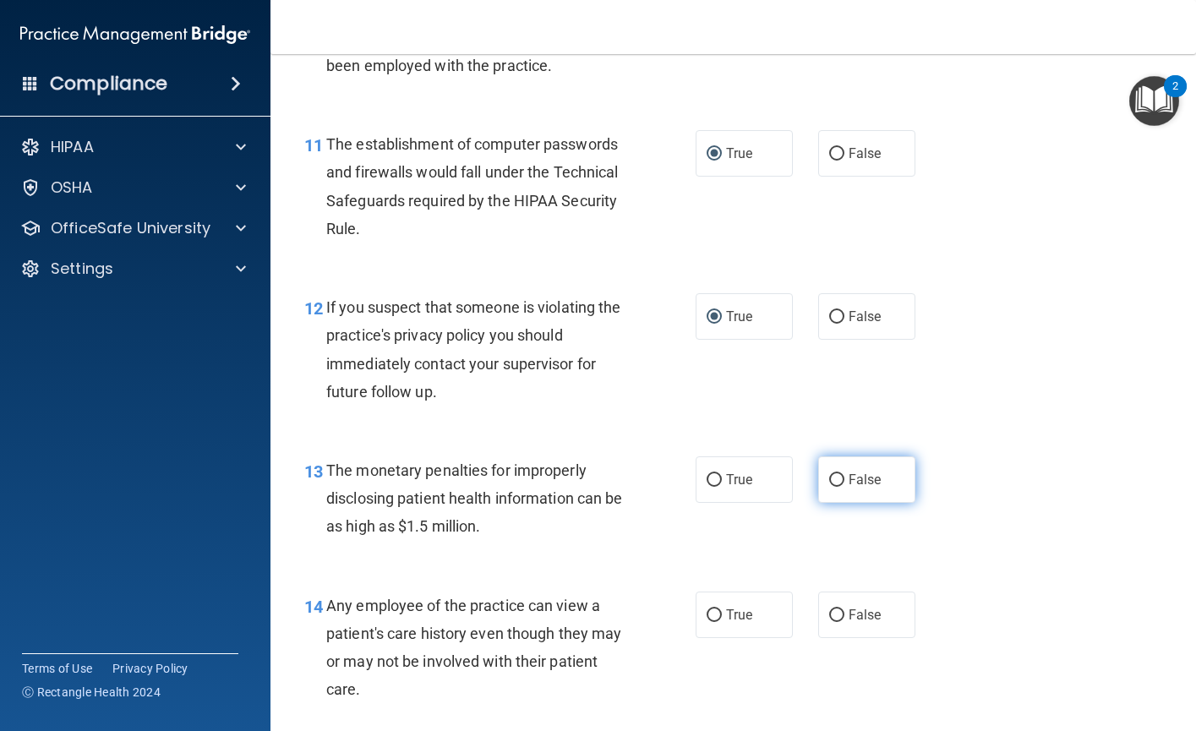
click at [832, 487] on input "False" at bounding box center [836, 480] width 15 height 13
radio input "true"
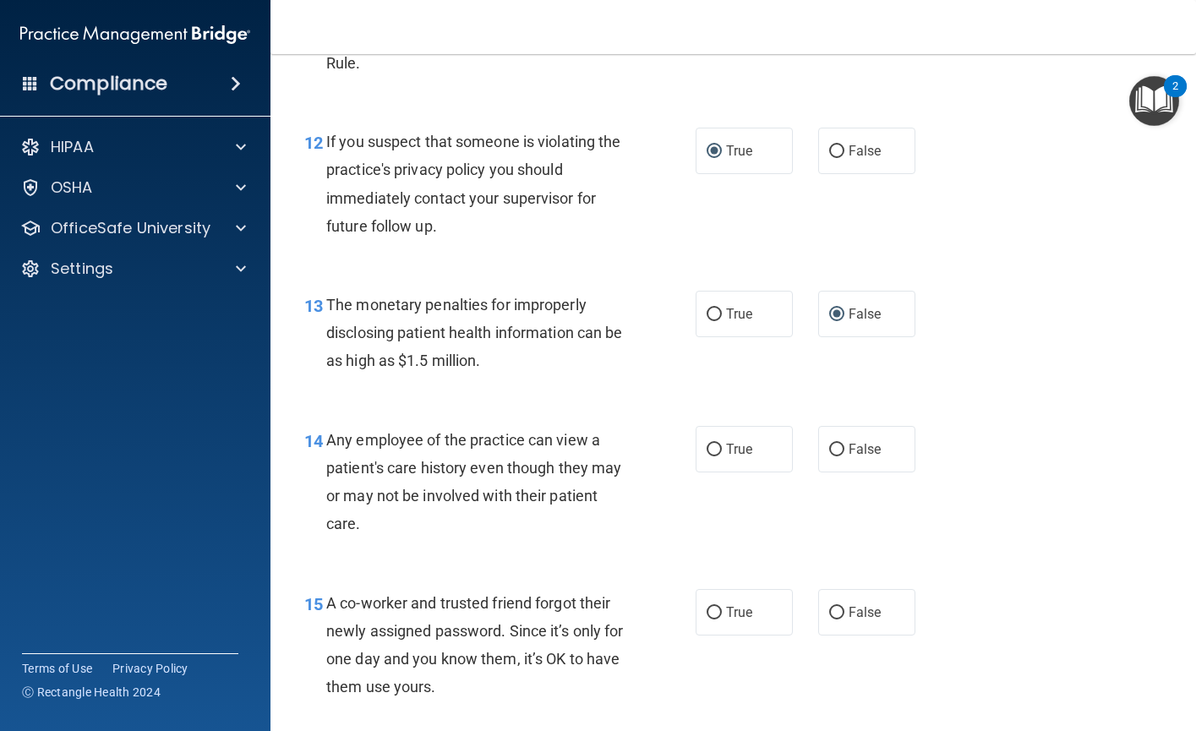
scroll to position [1690, 0]
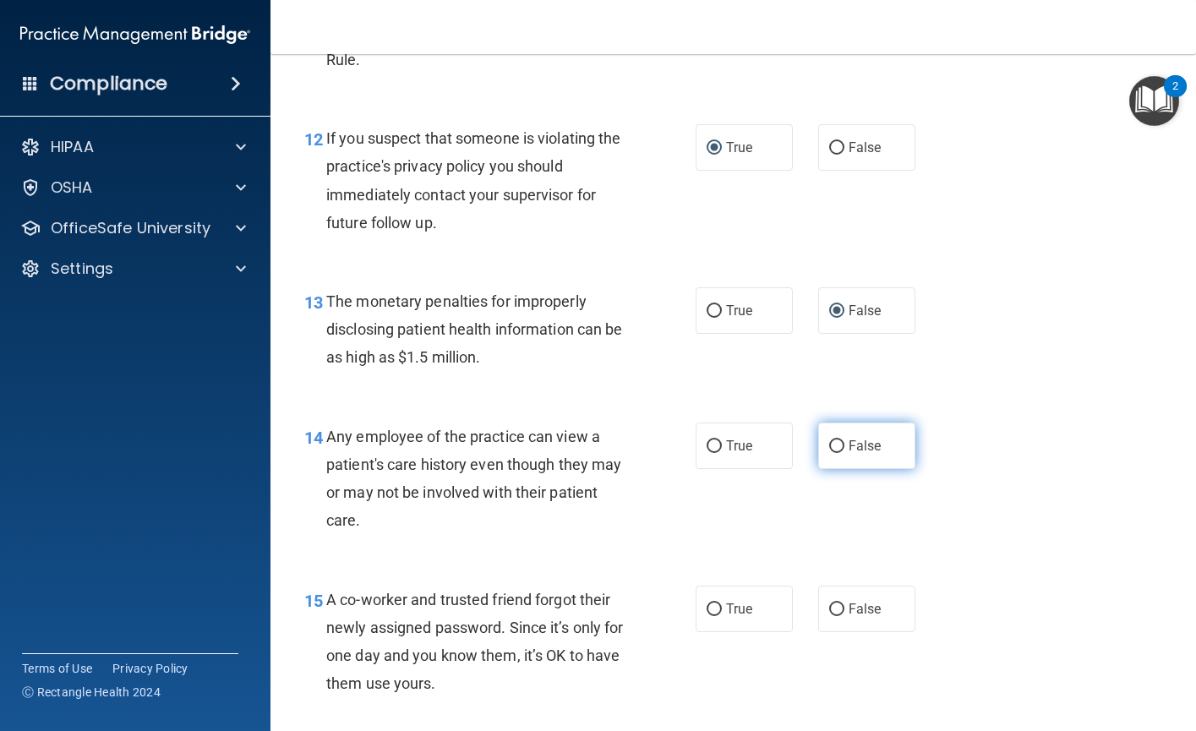
click at [829, 453] on input "False" at bounding box center [836, 446] width 15 height 13
radio input "true"
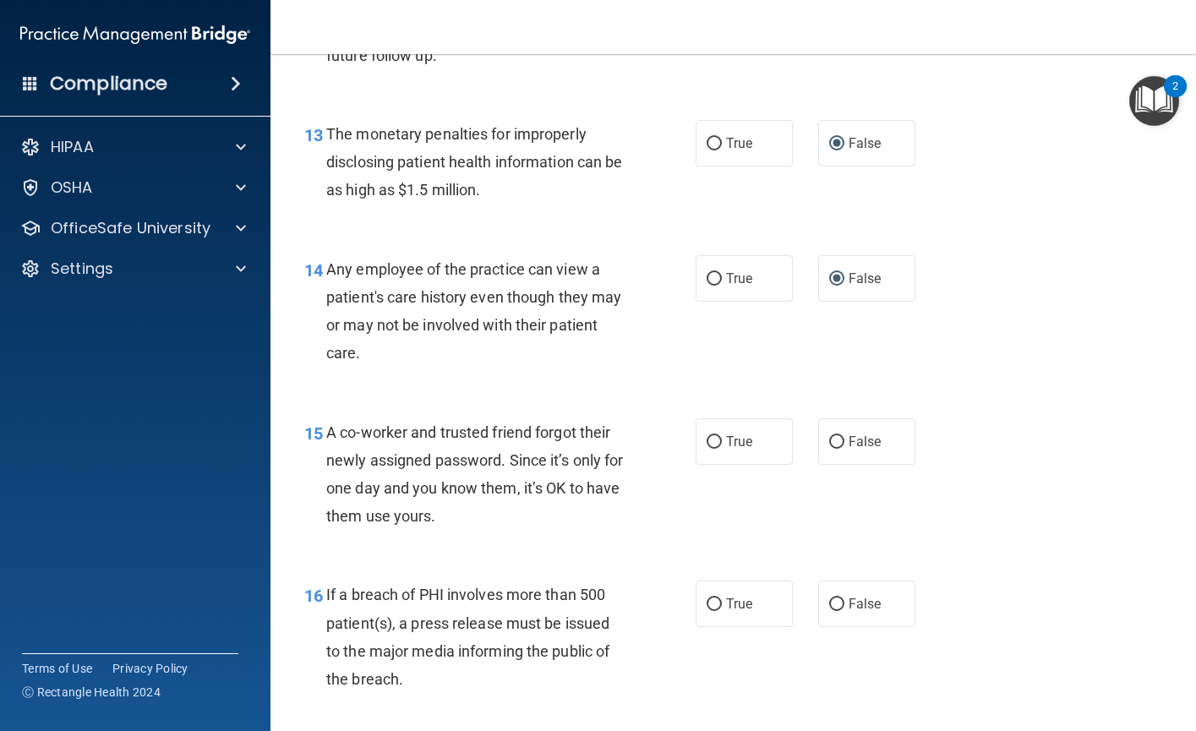
scroll to position [1859, 0]
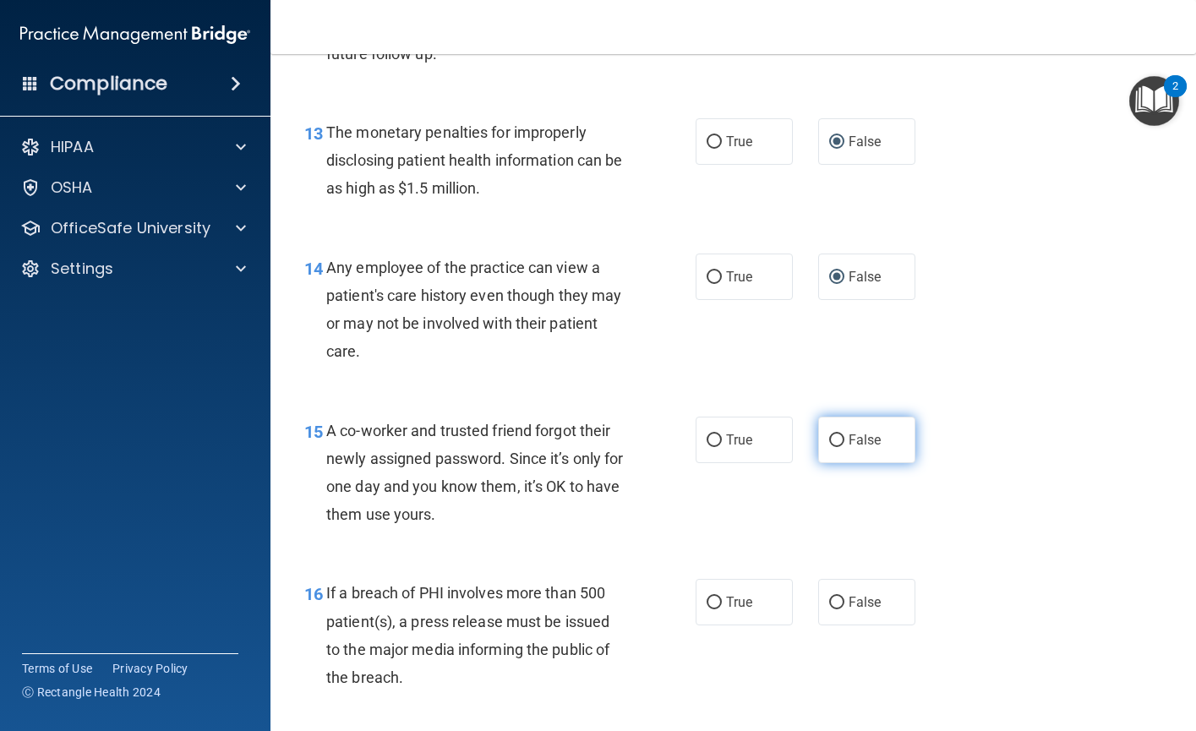
click at [834, 447] on input "False" at bounding box center [836, 440] width 15 height 13
radio input "true"
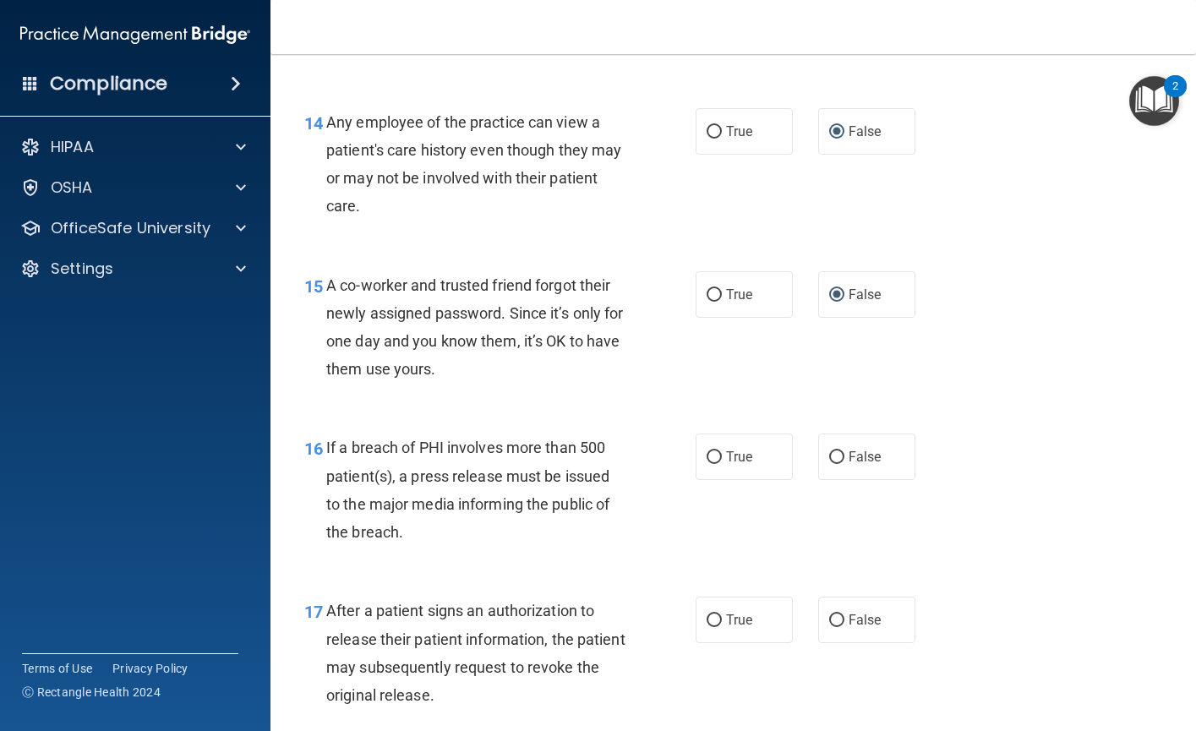
scroll to position [2028, 0]
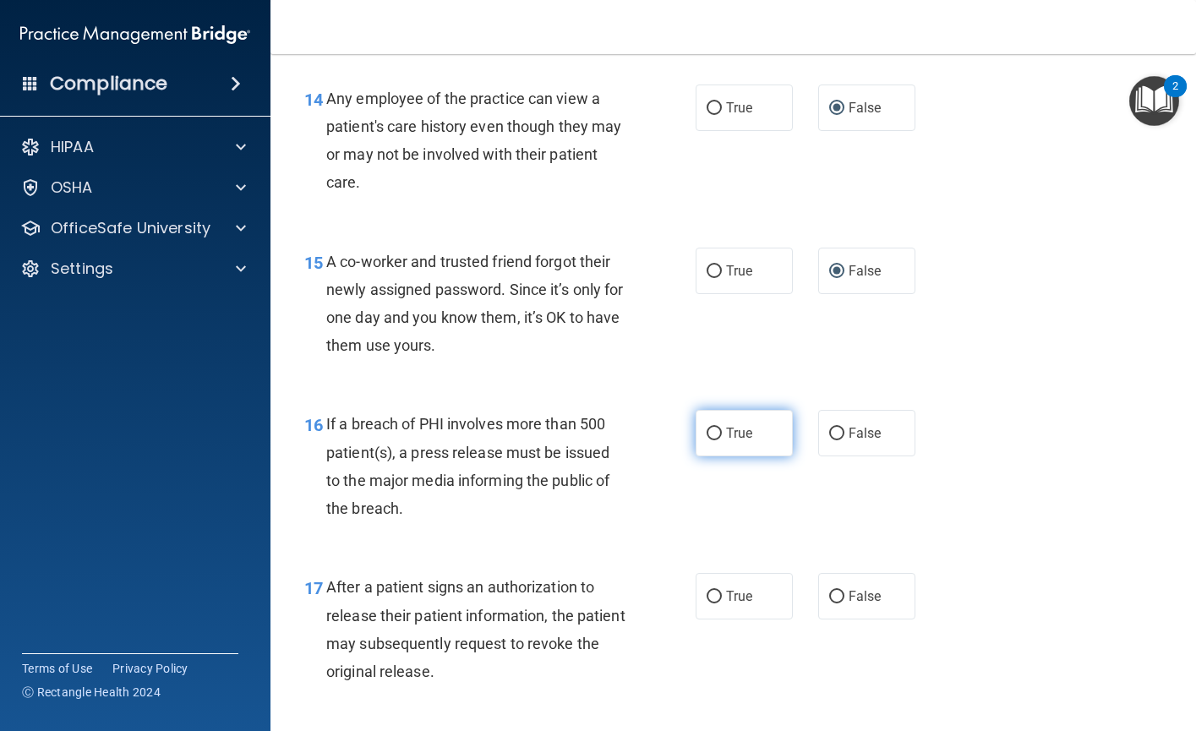
click at [706, 440] on input "True" at bounding box center [713, 434] width 15 height 13
radio input "true"
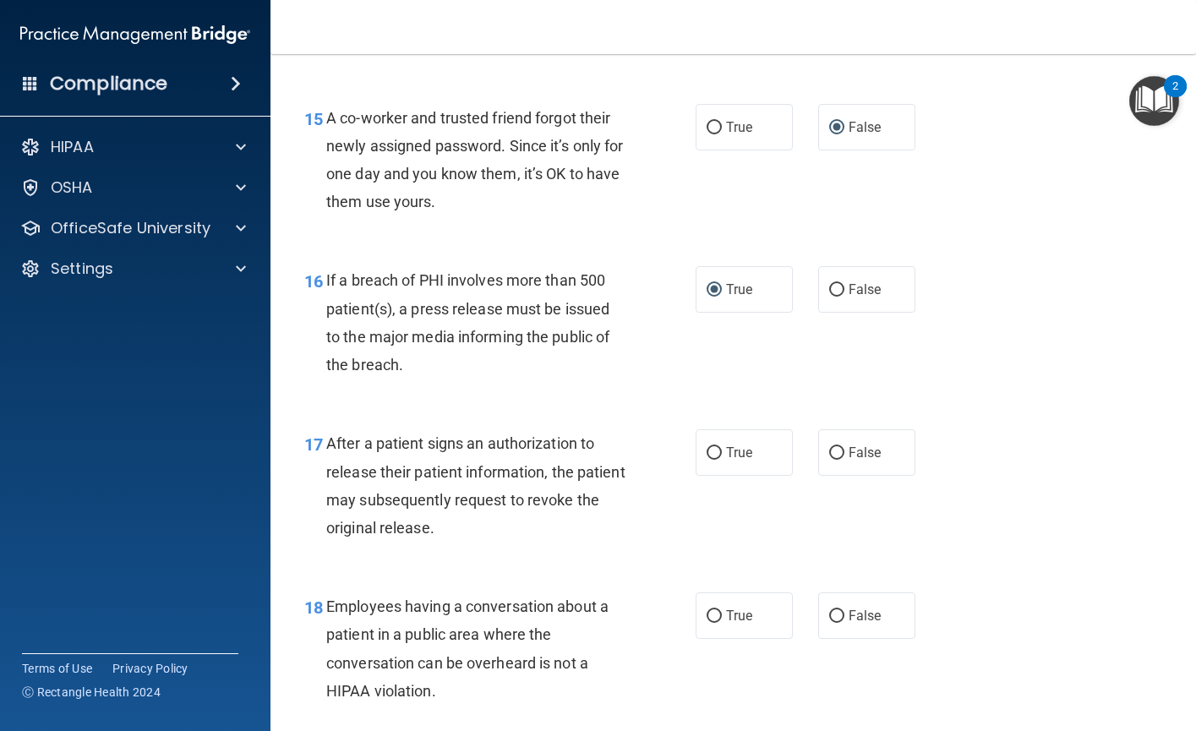
scroll to position [2197, 0]
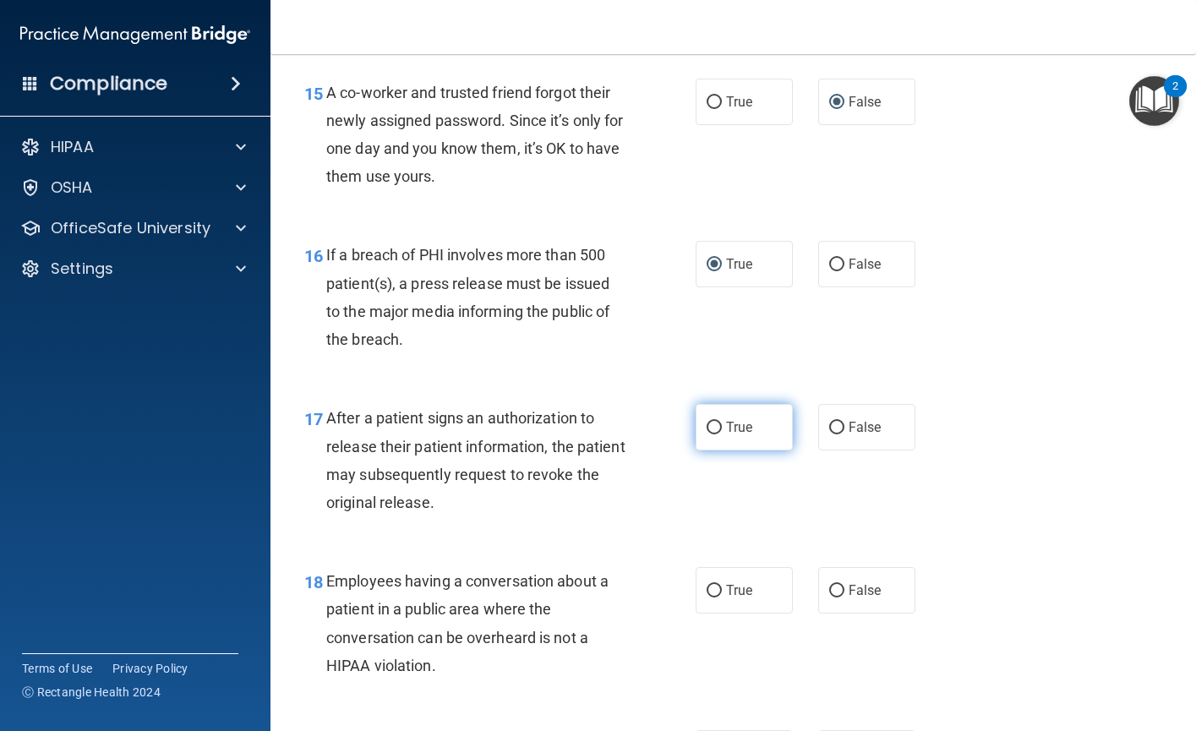
click at [710, 434] on input "True" at bounding box center [713, 428] width 15 height 13
radio input "true"
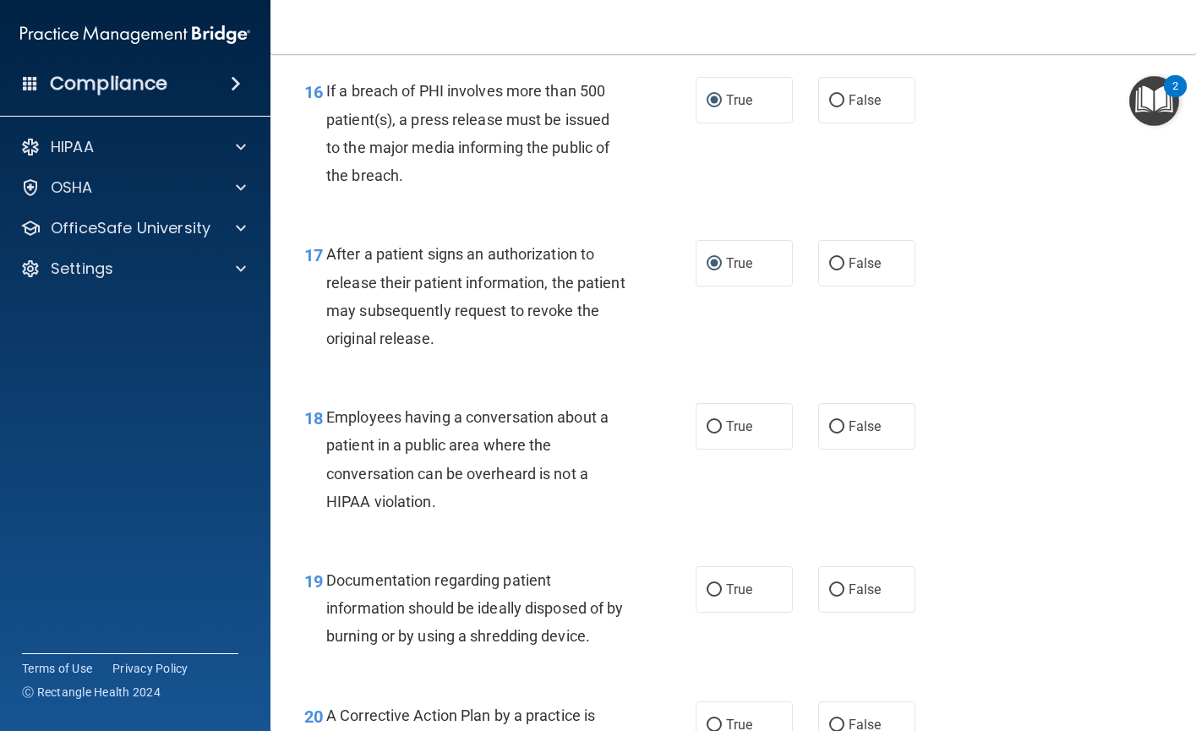
scroll to position [2366, 0]
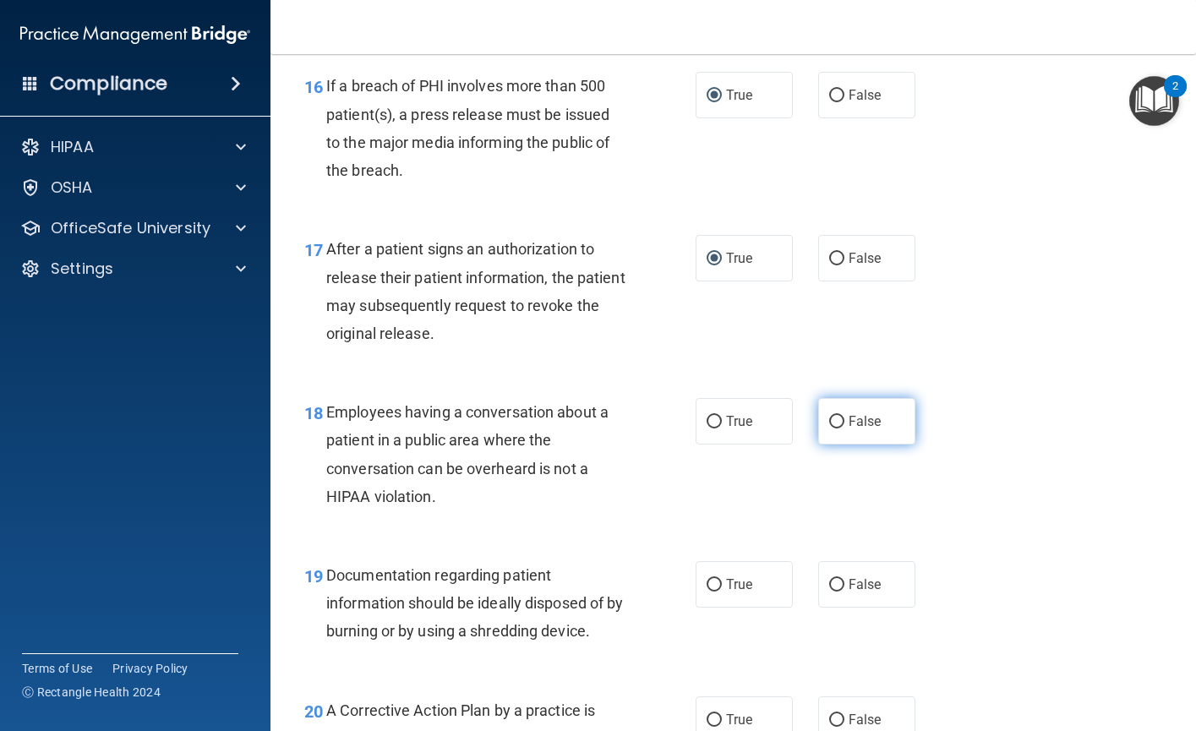
click at [829, 428] on input "False" at bounding box center [836, 422] width 15 height 13
radio input "true"
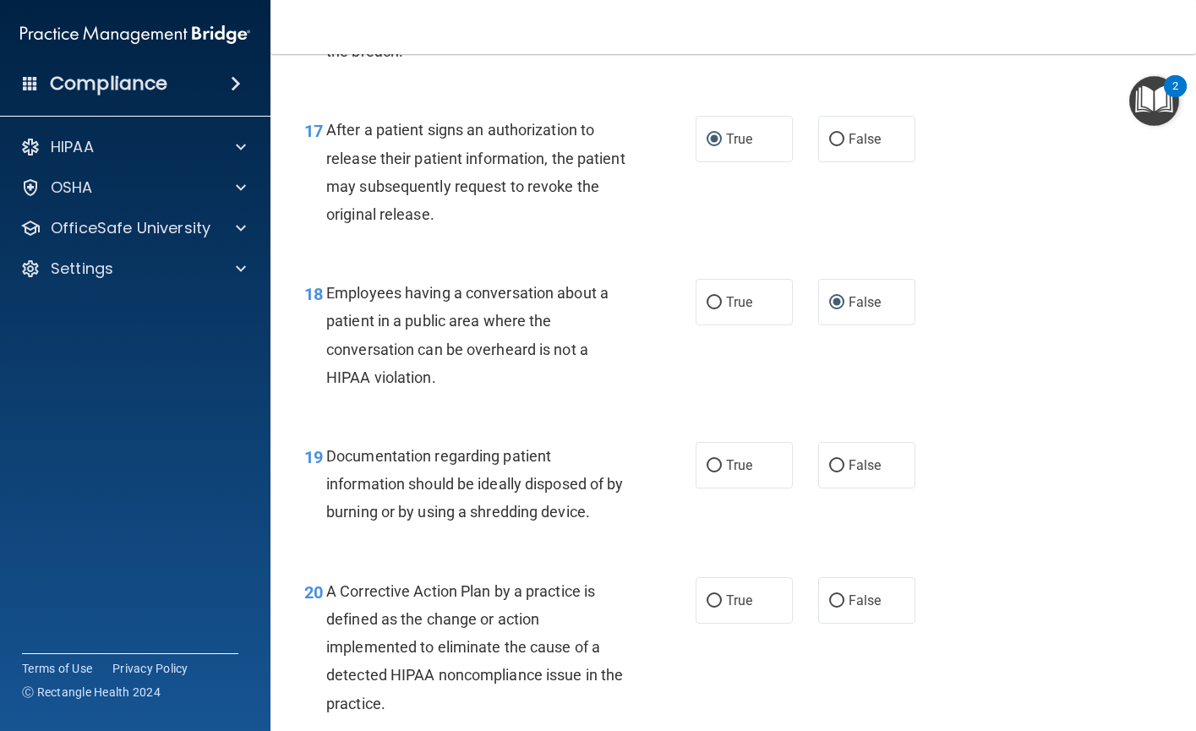
scroll to position [2535, 0]
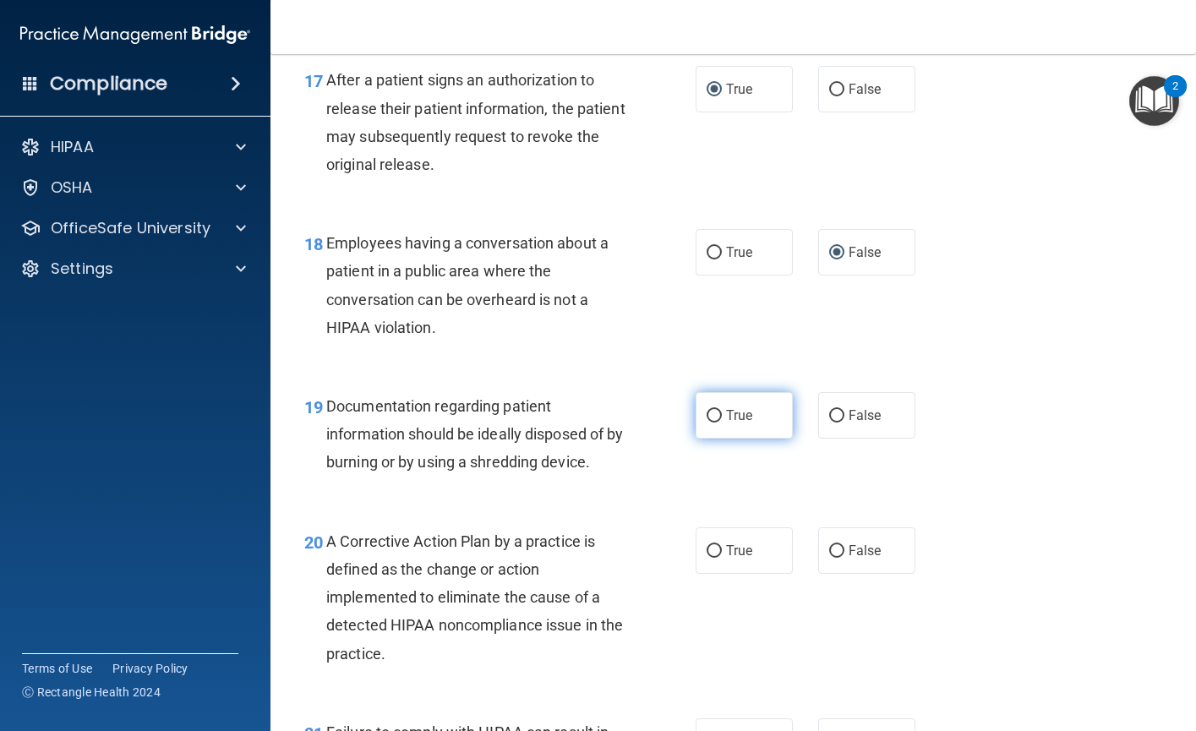
click at [707, 422] on input "True" at bounding box center [713, 416] width 15 height 13
radio input "true"
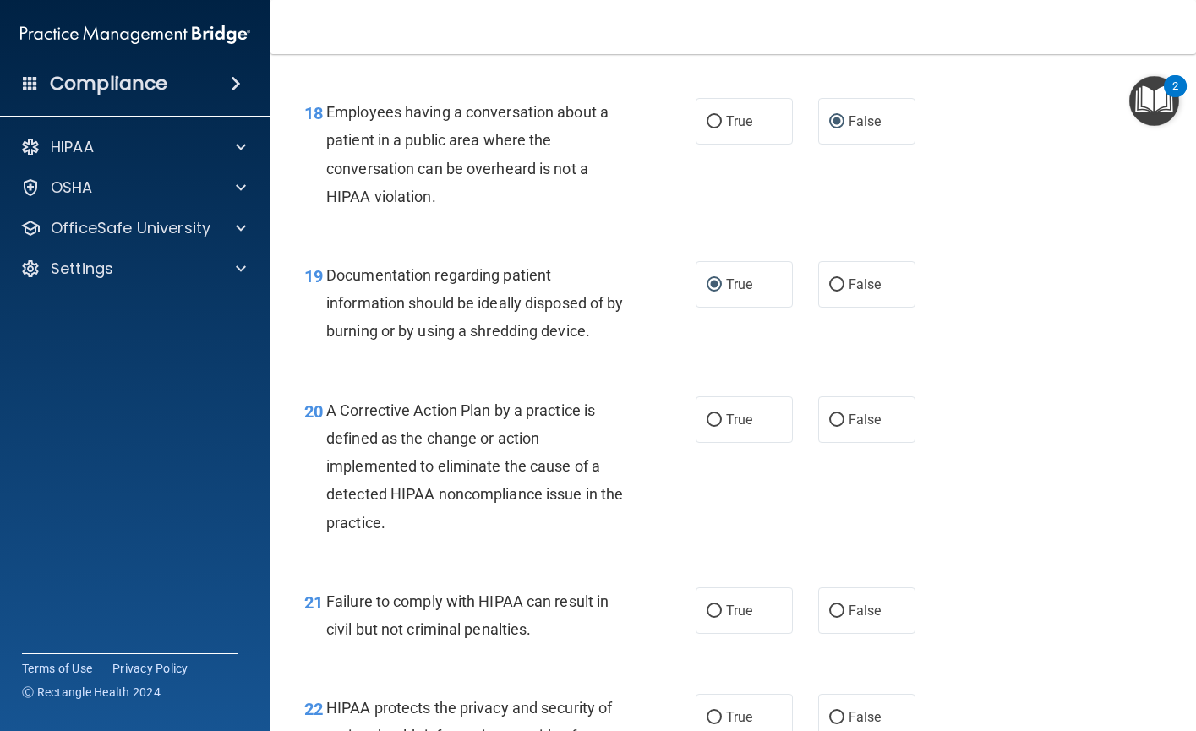
scroll to position [2704, 0]
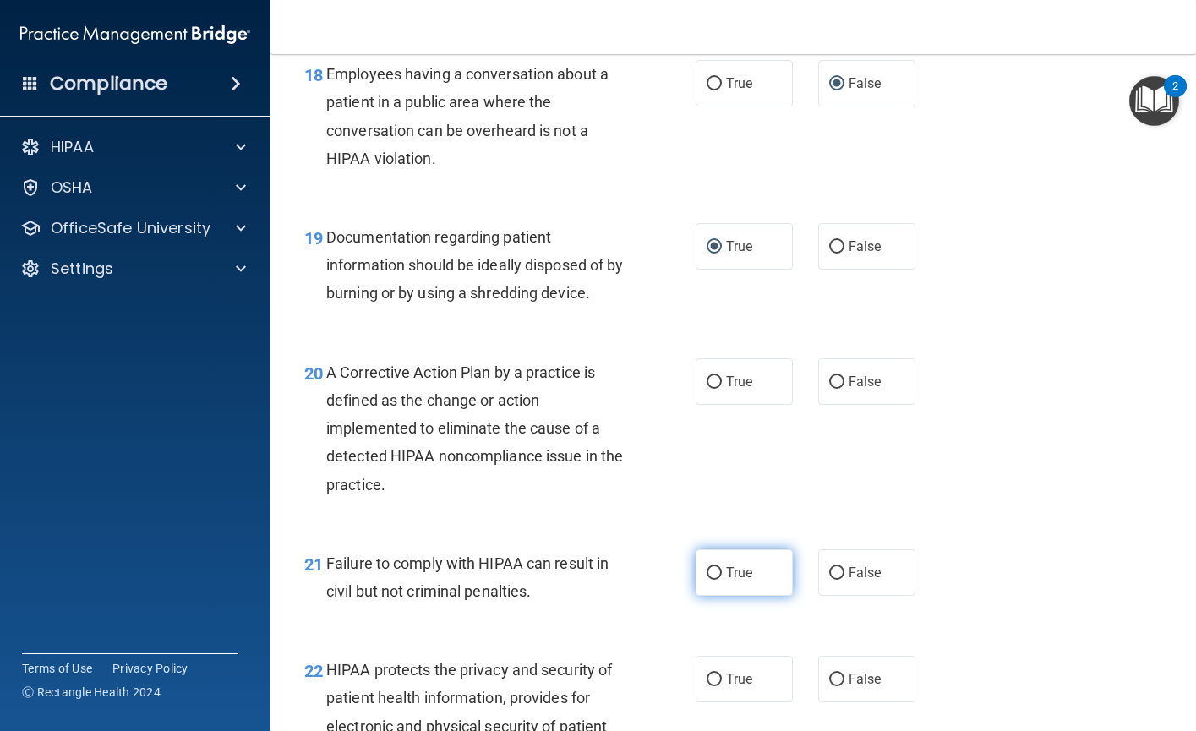
click at [708, 580] on input "True" at bounding box center [713, 573] width 15 height 13
radio input "true"
click at [707, 389] on input "True" at bounding box center [713, 382] width 15 height 13
radio input "true"
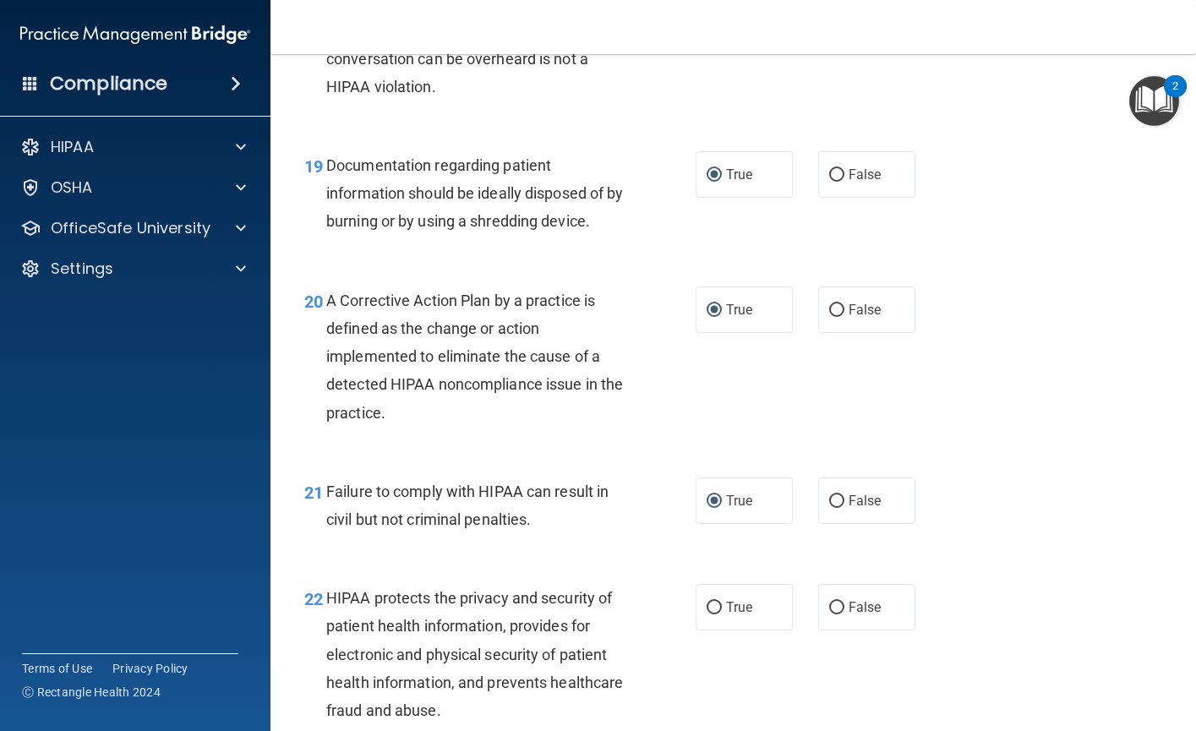
scroll to position [2873, 0]
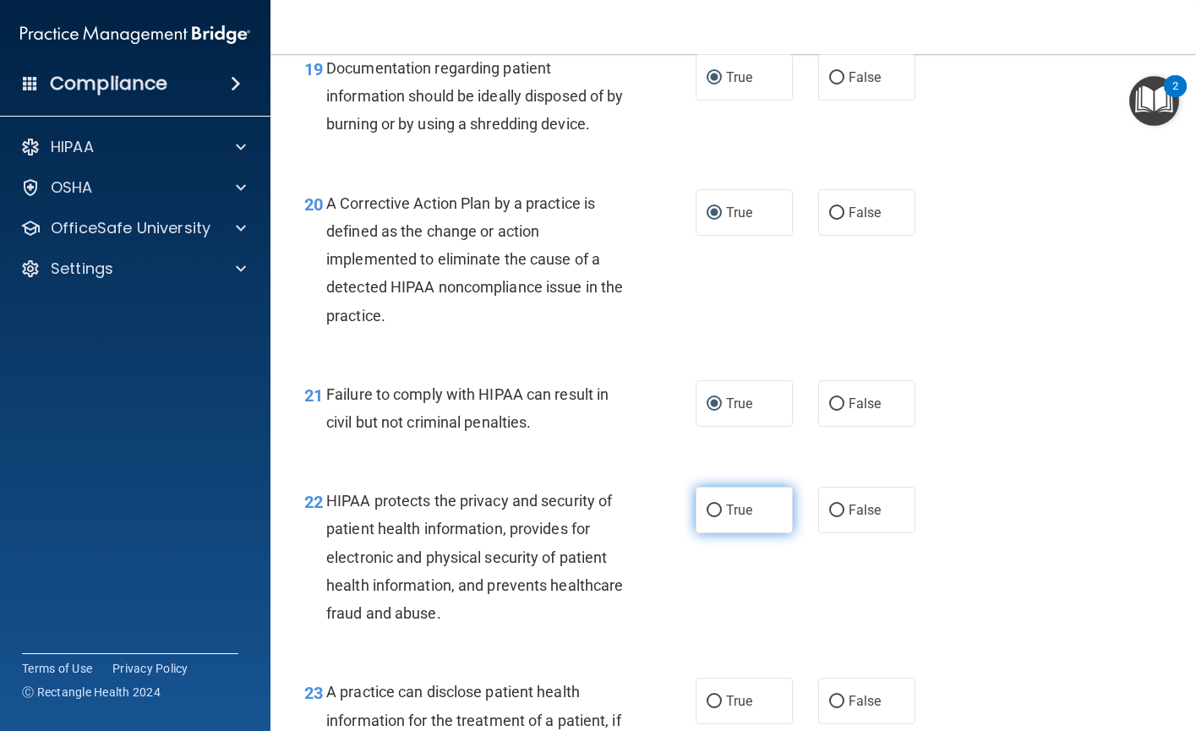
click at [708, 517] on input "True" at bounding box center [713, 510] width 15 height 13
radio input "true"
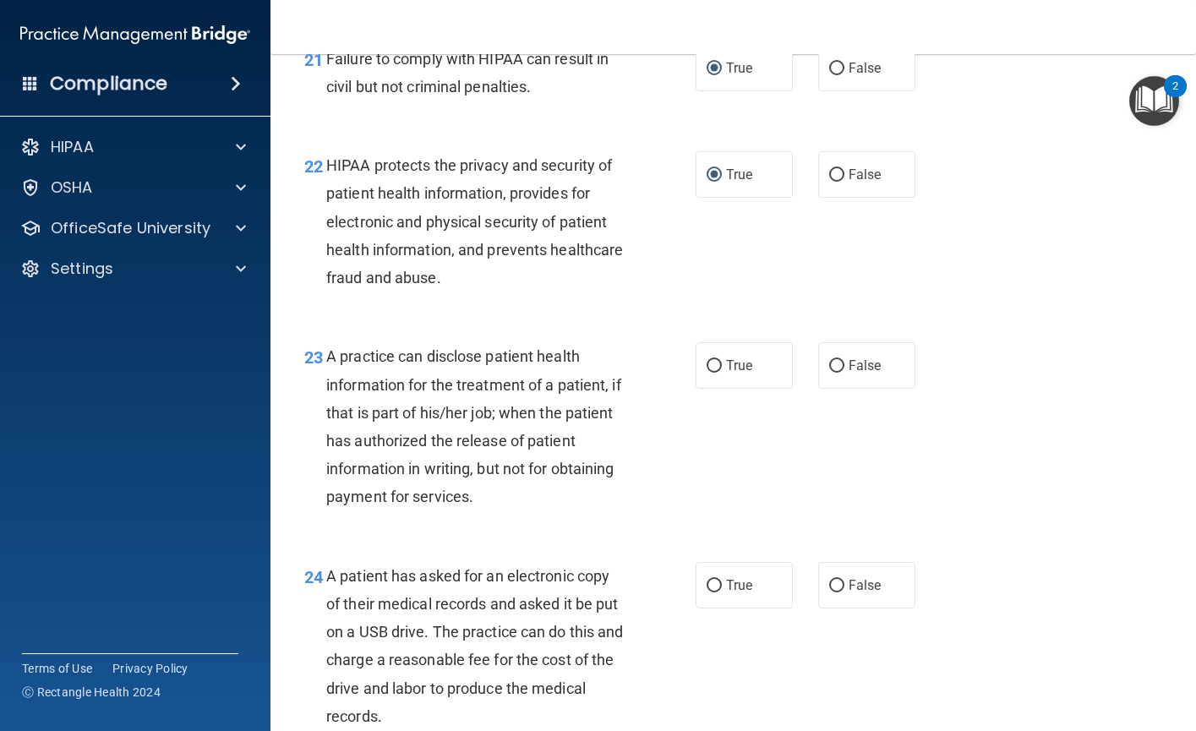
scroll to position [3211, 0]
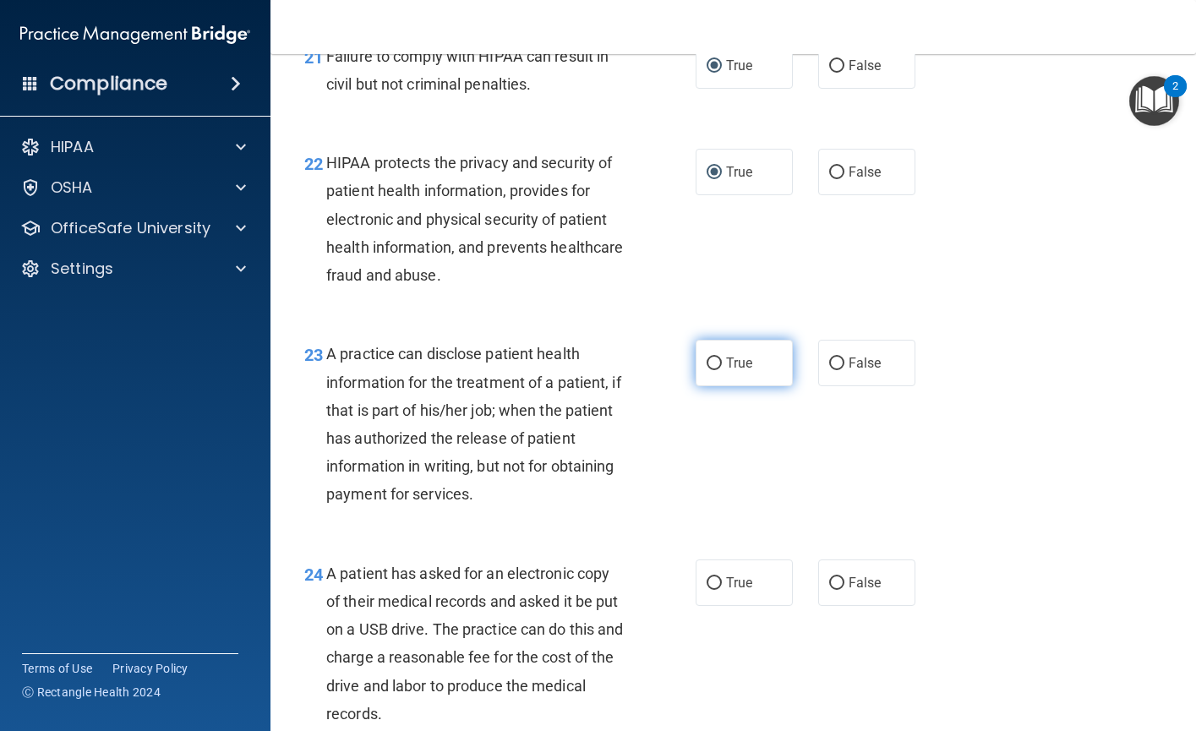
click at [709, 370] on input "True" at bounding box center [713, 363] width 15 height 13
radio input "true"
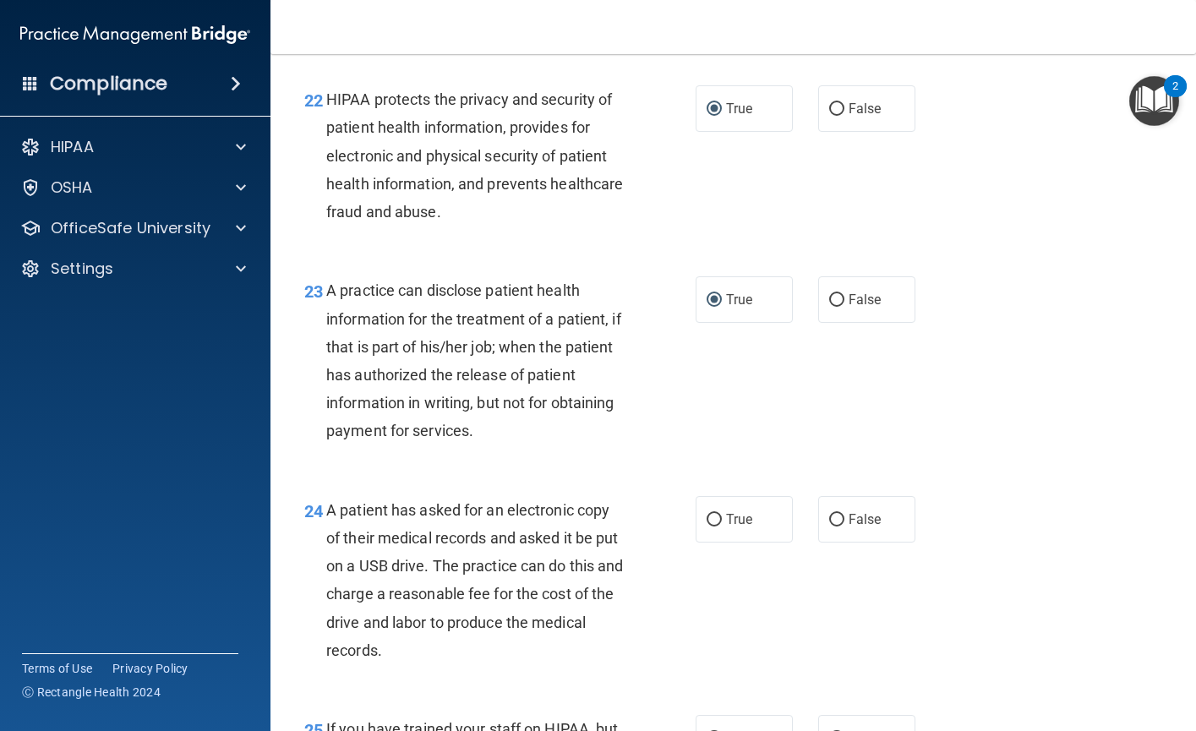
scroll to position [3380, 0]
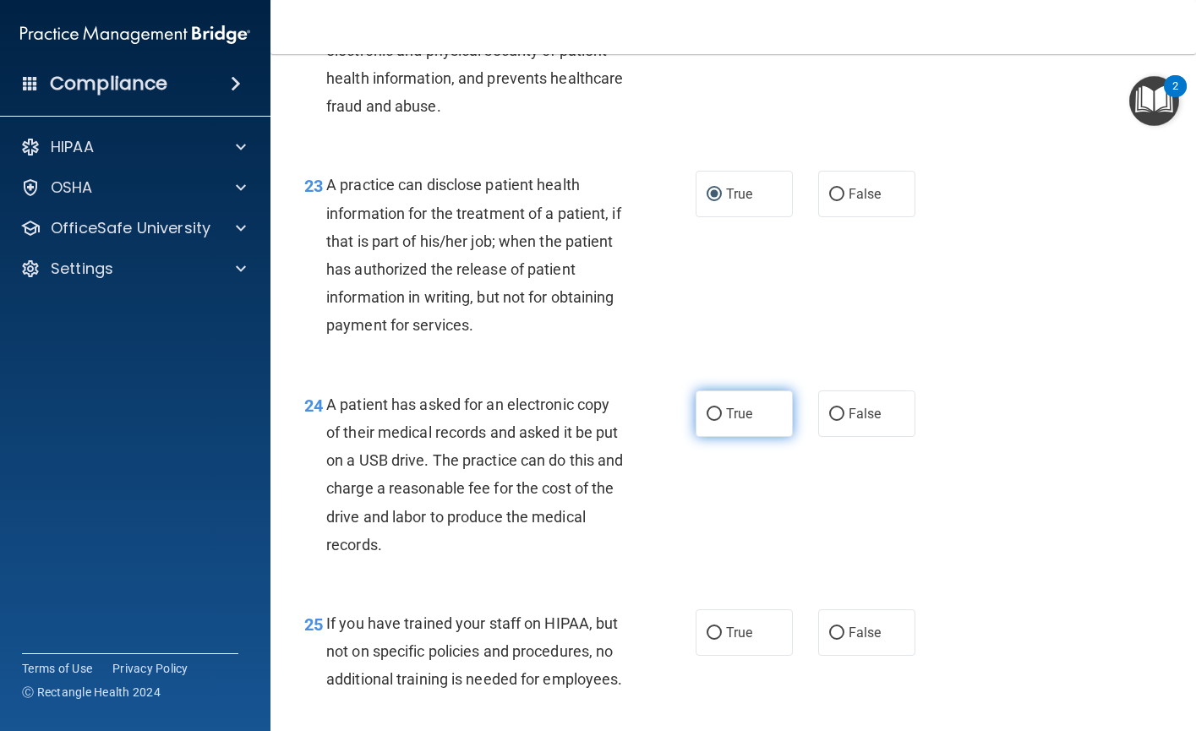
click at [709, 421] on input "True" at bounding box center [713, 414] width 15 height 13
radio input "true"
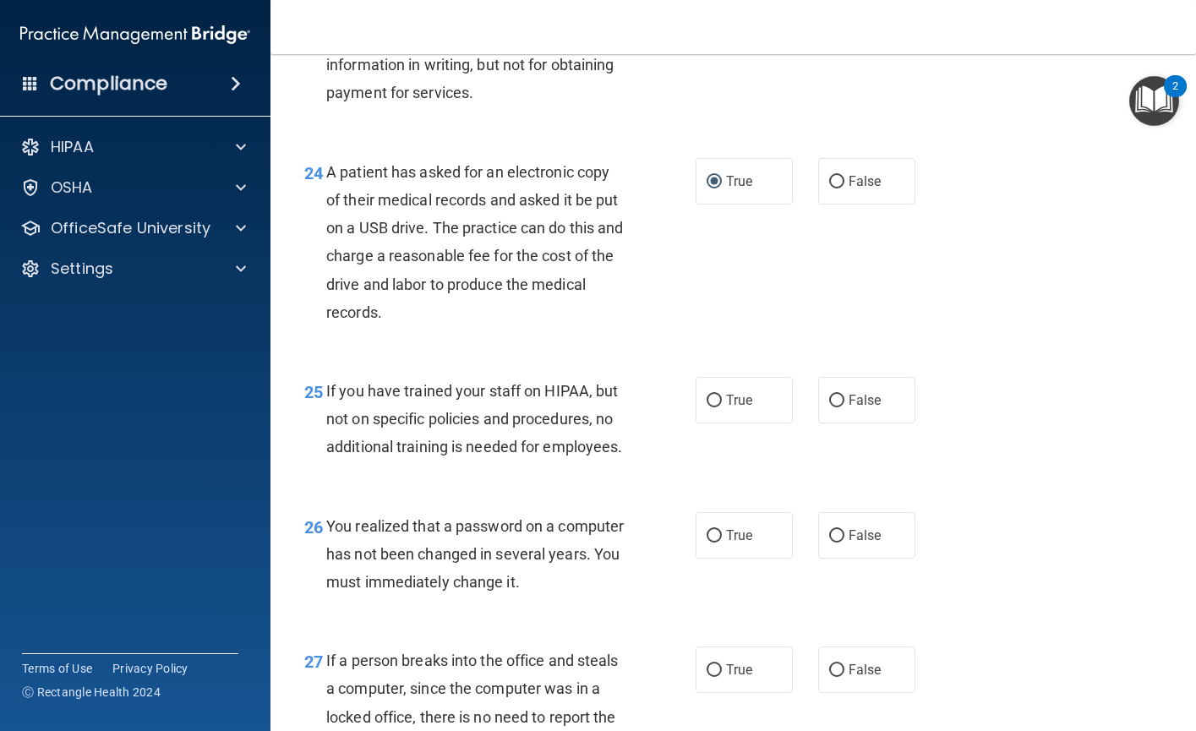
scroll to position [3633, 0]
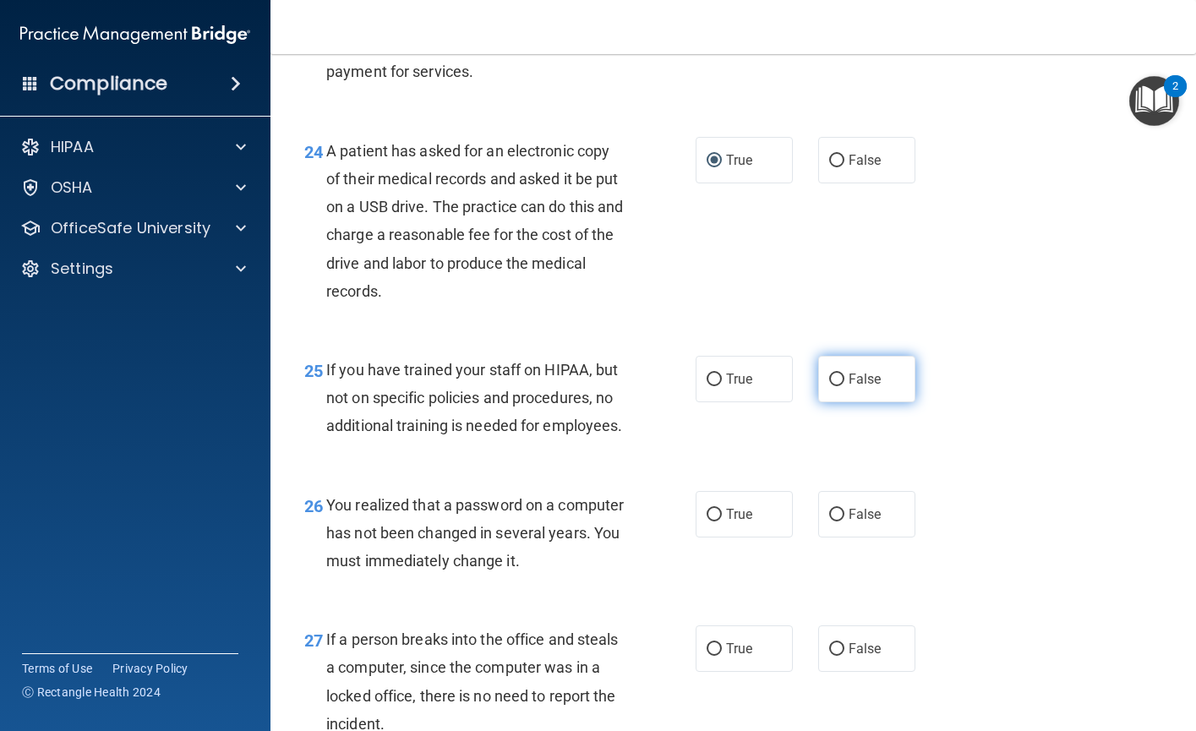
click at [833, 386] on input "False" at bounding box center [836, 379] width 15 height 13
radio input "true"
click at [706, 521] on input "True" at bounding box center [713, 515] width 15 height 13
radio input "true"
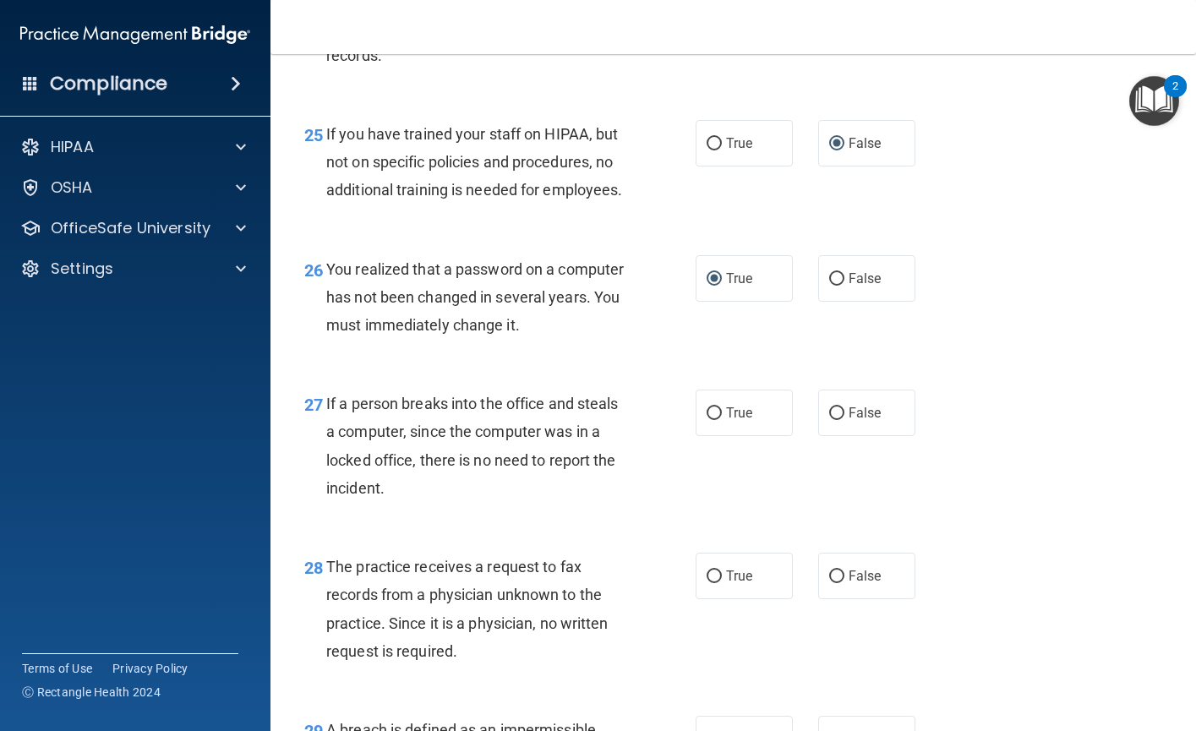
scroll to position [3887, 0]
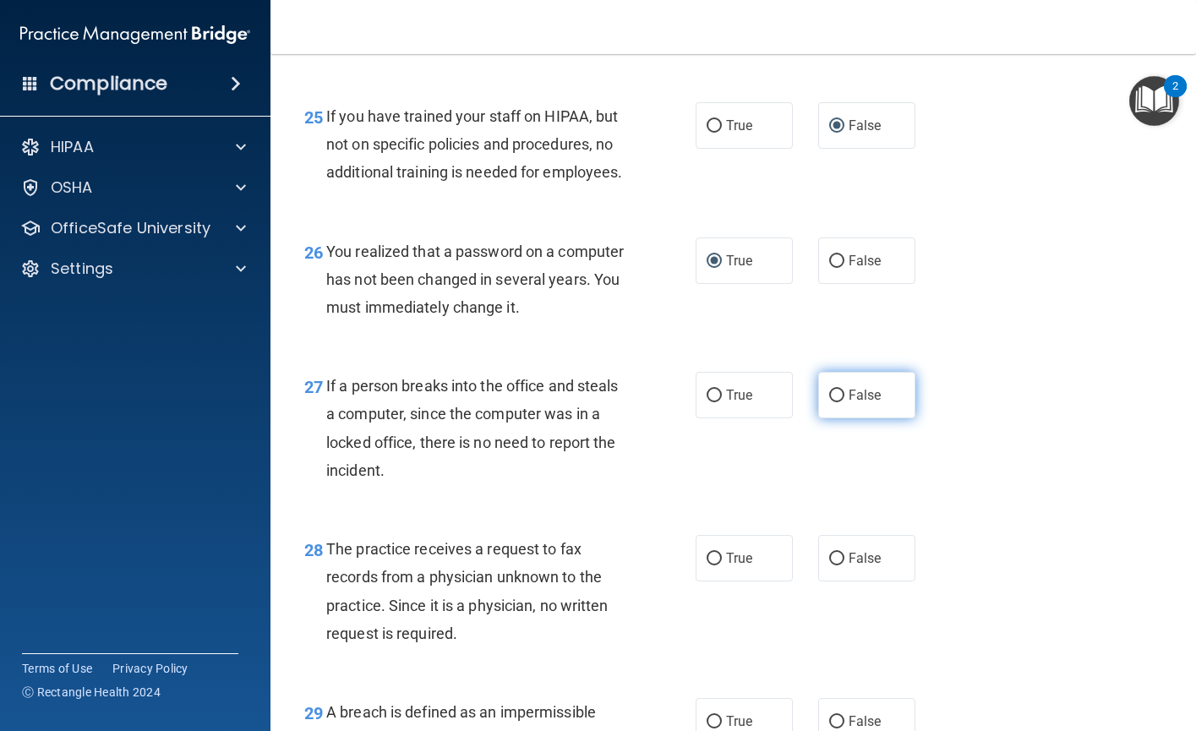
click at [829, 402] on input "False" at bounding box center [836, 396] width 15 height 13
radio input "true"
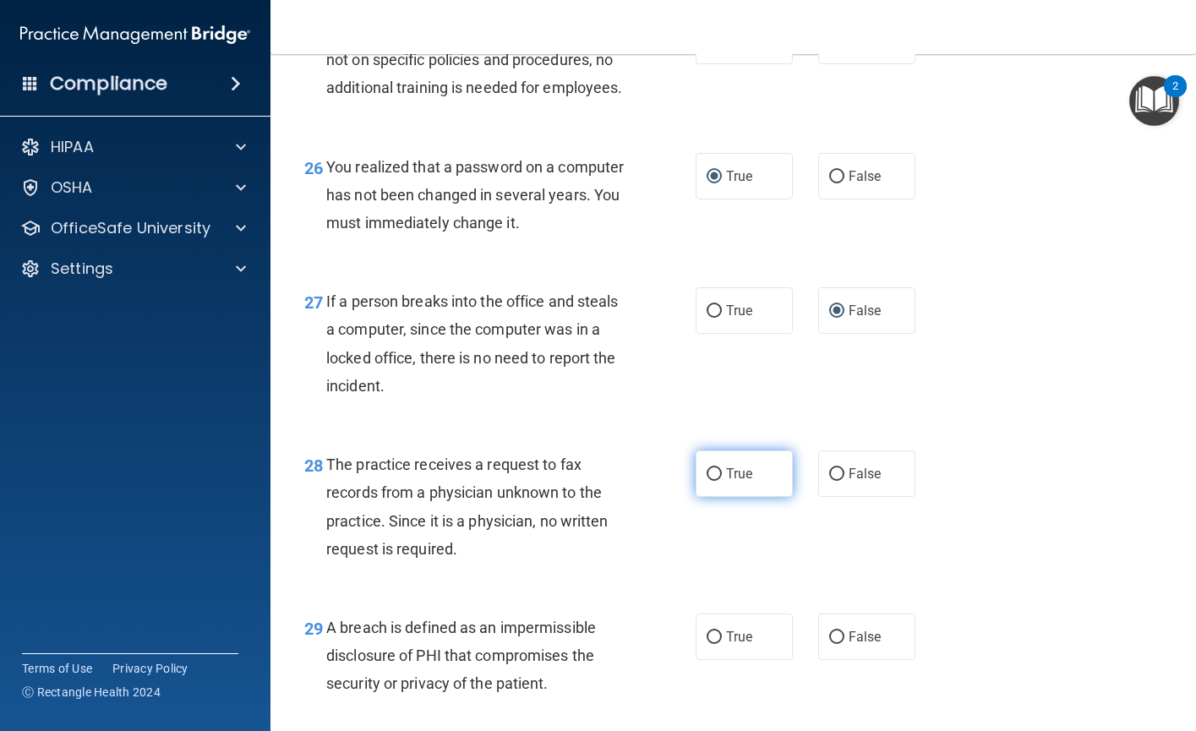
click at [709, 481] on input "True" at bounding box center [713, 474] width 15 height 13
radio input "true"
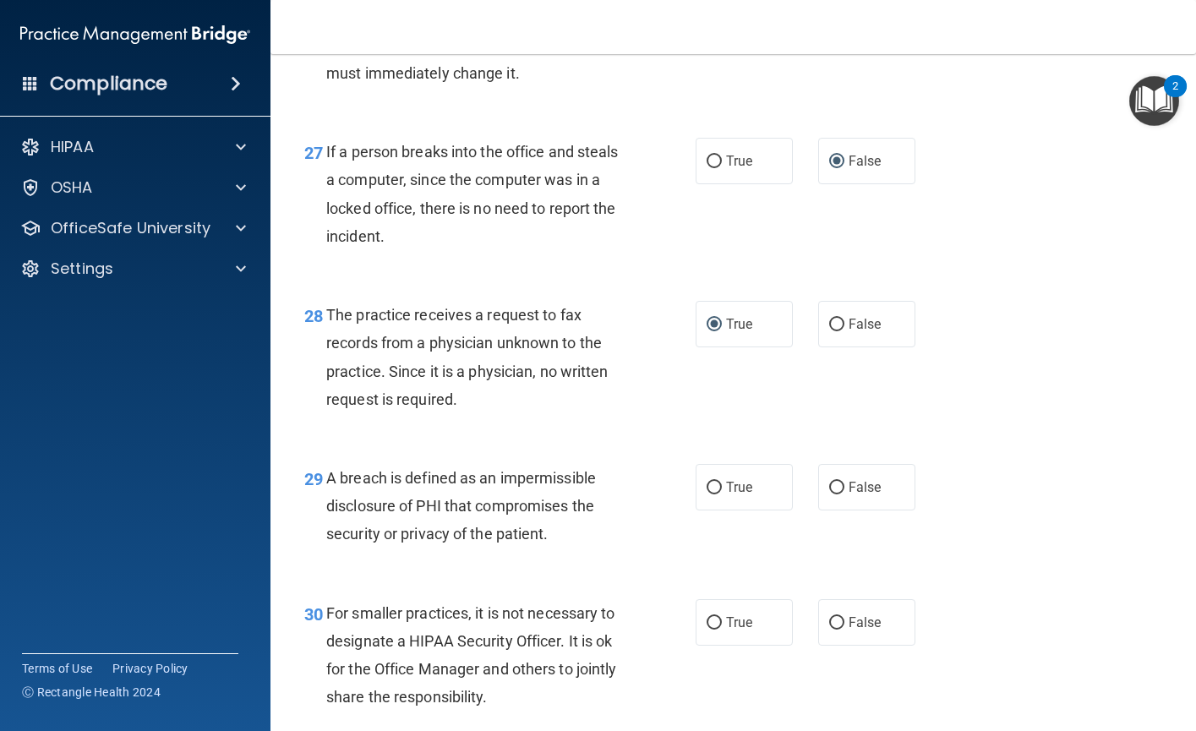
scroll to position [4140, 0]
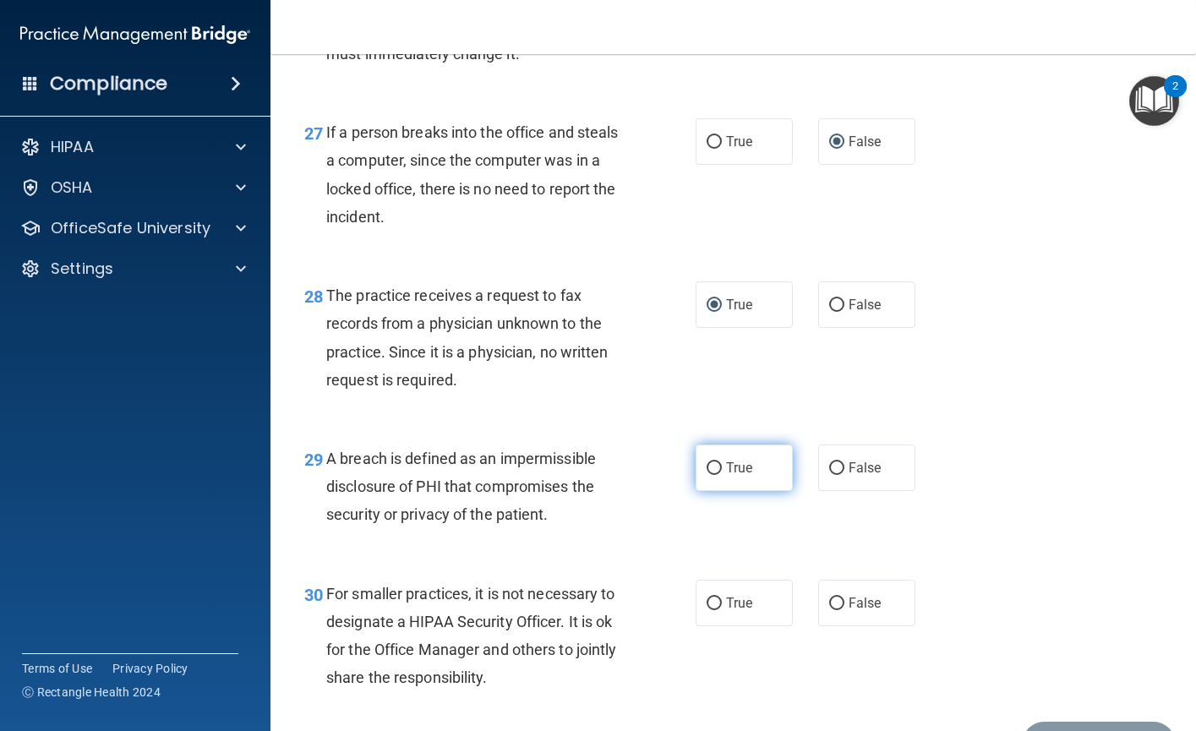
click at [709, 475] on input "True" at bounding box center [713, 468] width 15 height 13
radio input "true"
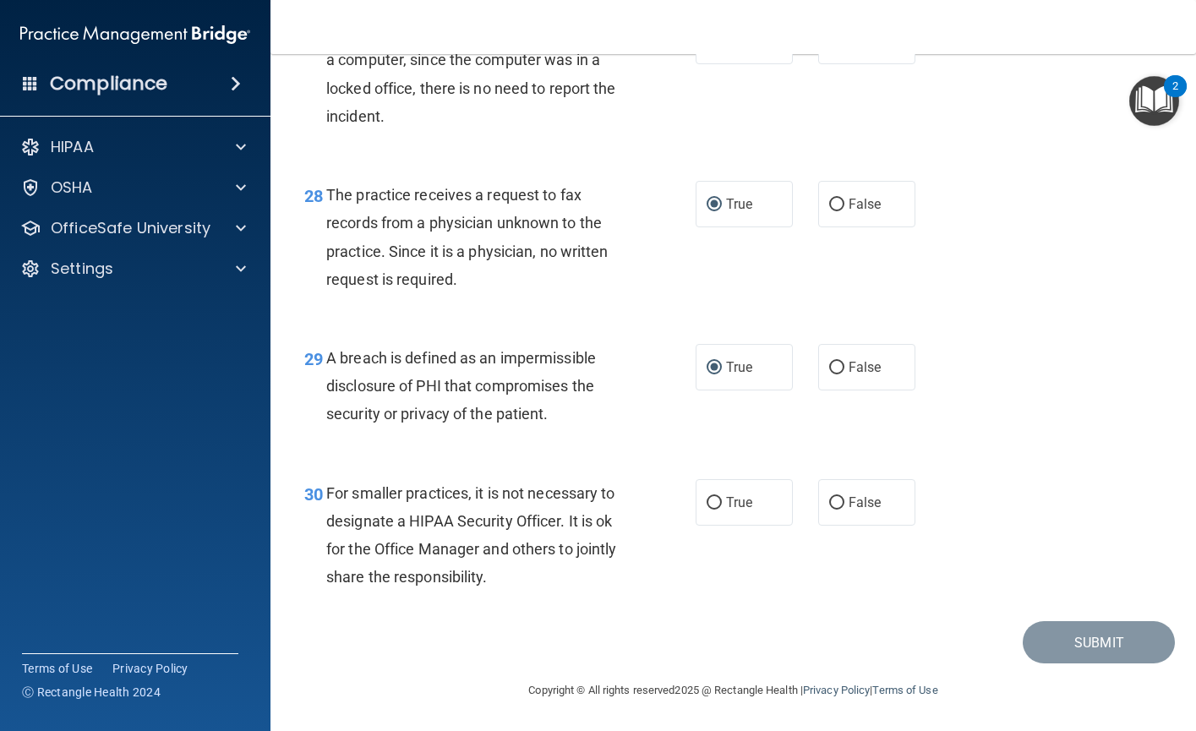
scroll to position [4309, 0]
click at [829, 509] on input "False" at bounding box center [836, 503] width 15 height 13
radio input "true"
click at [1085, 664] on button "Submit" at bounding box center [1098, 642] width 152 height 43
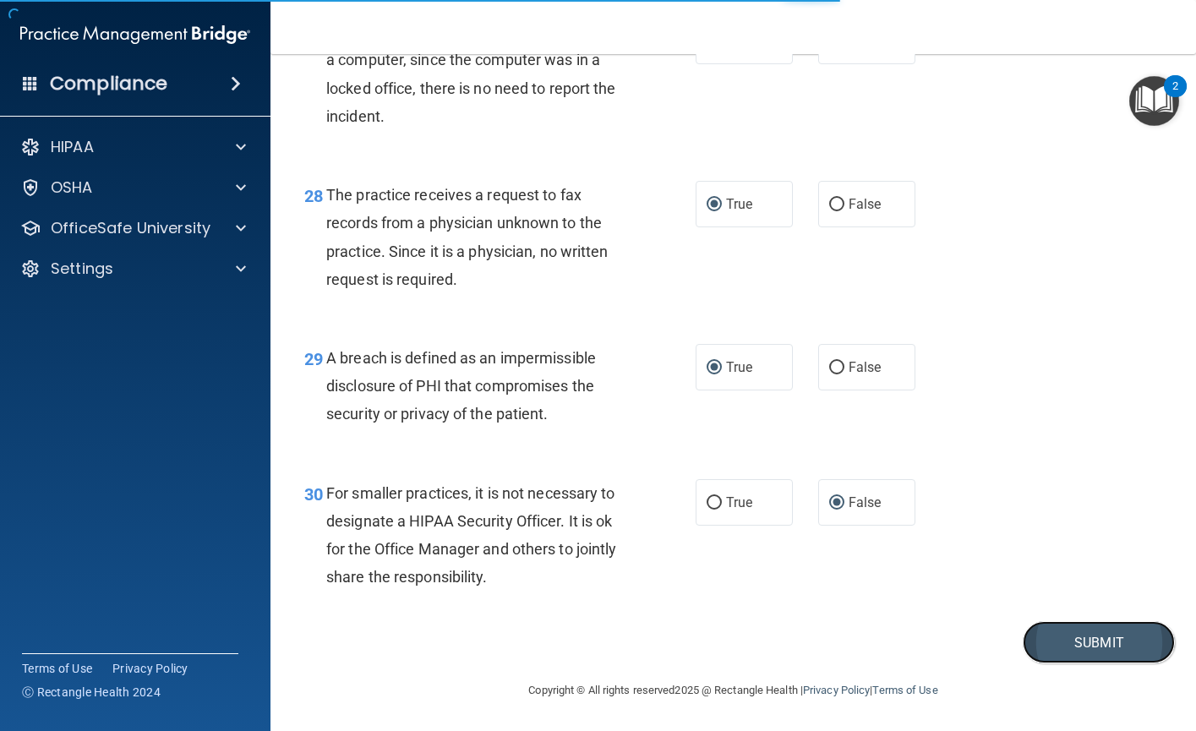
click at [1074, 659] on button "Submit" at bounding box center [1098, 642] width 152 height 43
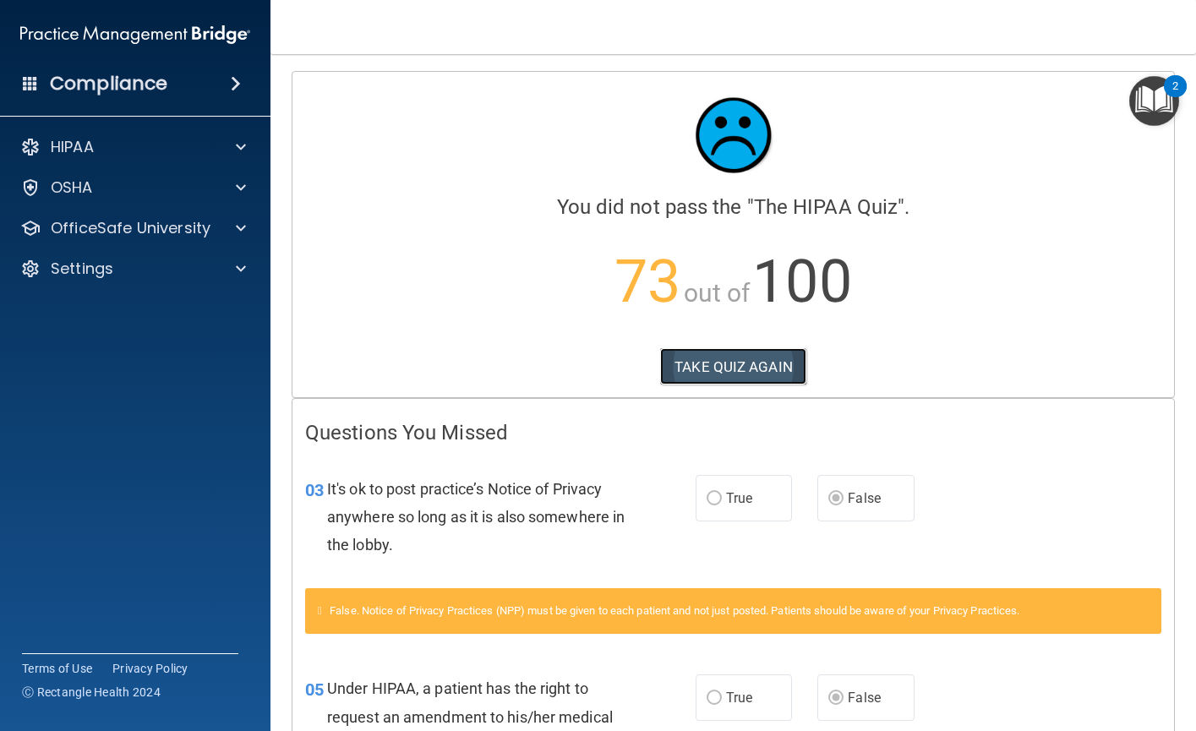
click at [715, 367] on button "TAKE QUIZ AGAIN" at bounding box center [733, 366] width 146 height 37
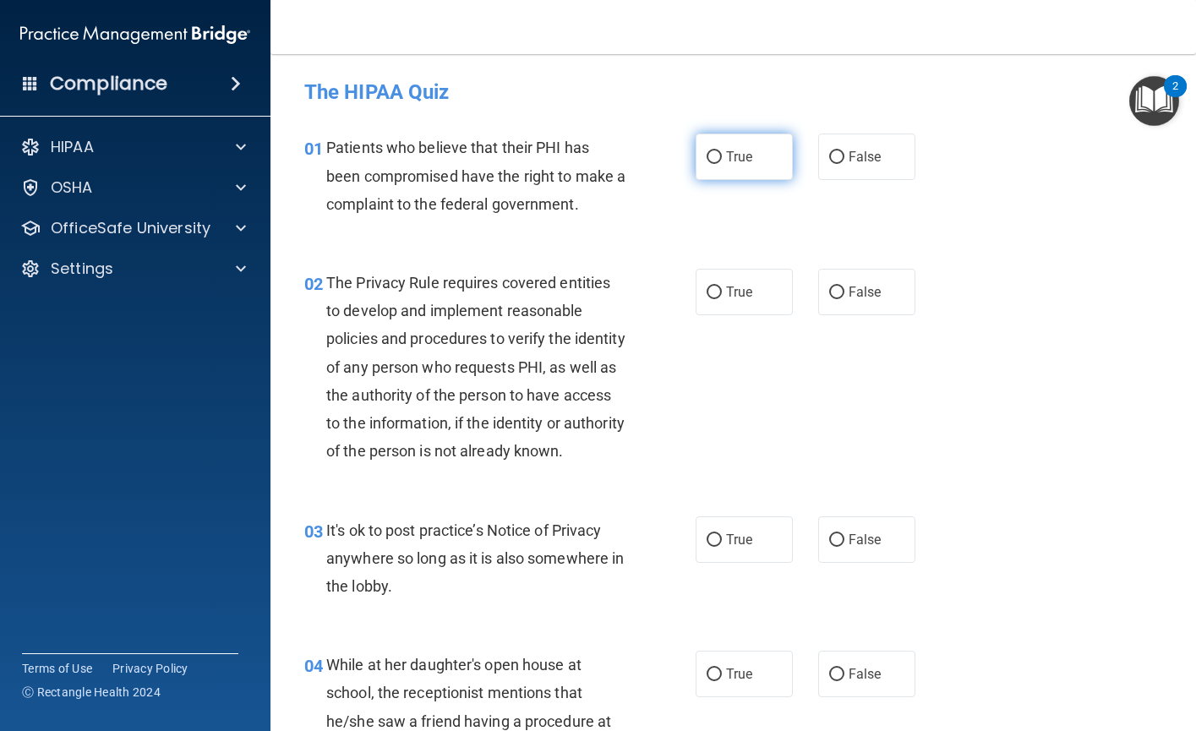
click at [714, 155] on input "True" at bounding box center [713, 157] width 15 height 13
radio input "true"
click at [832, 547] on input "False" at bounding box center [836, 540] width 15 height 13
radio input "true"
click at [711, 291] on input "True" at bounding box center [713, 292] width 15 height 13
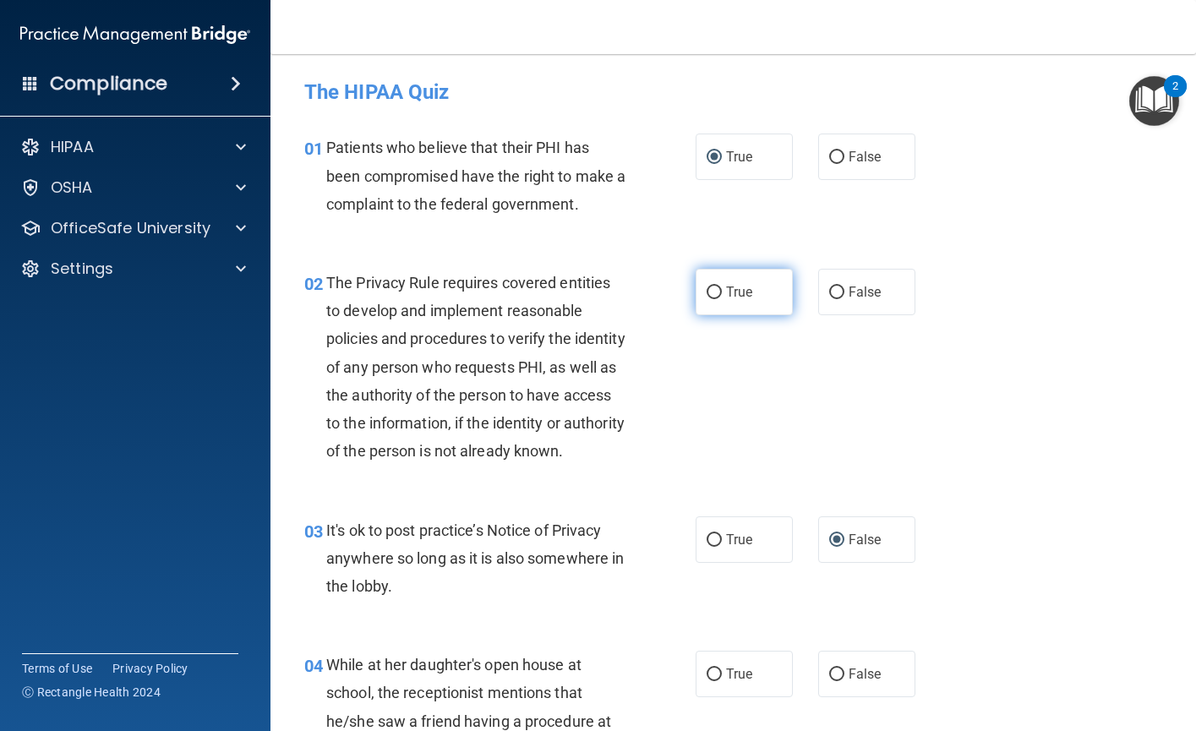
radio input "true"
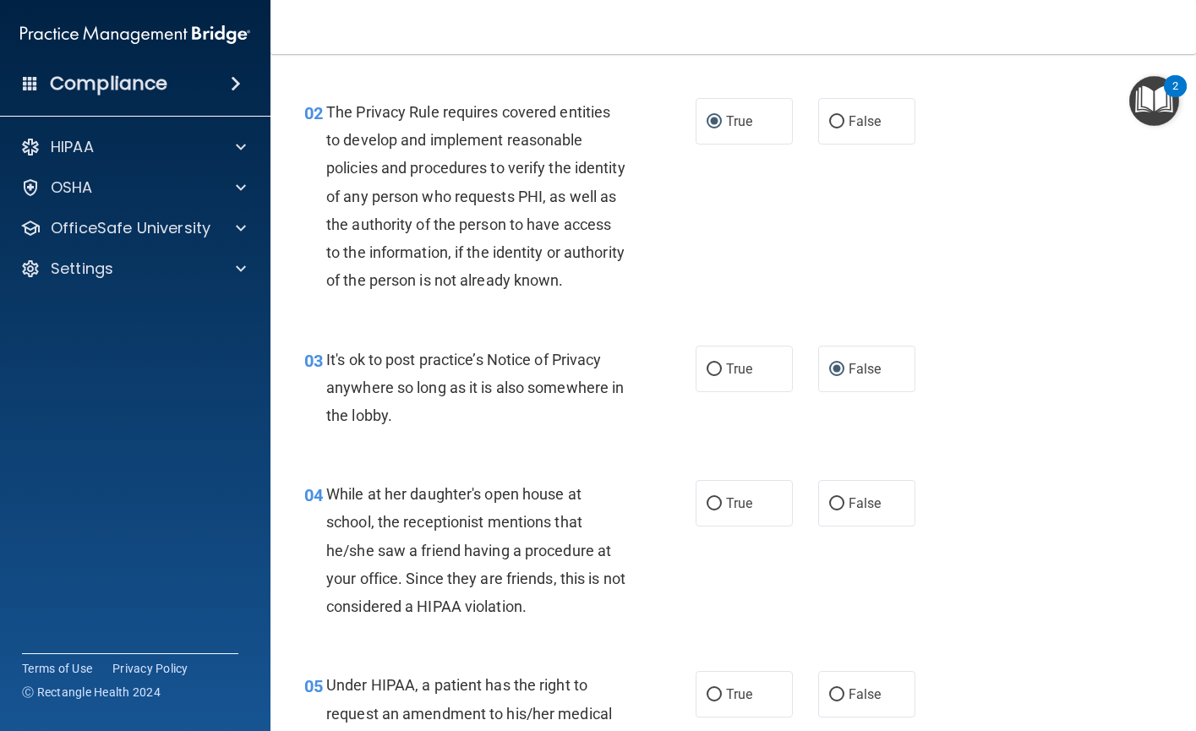
scroll to position [253, 0]
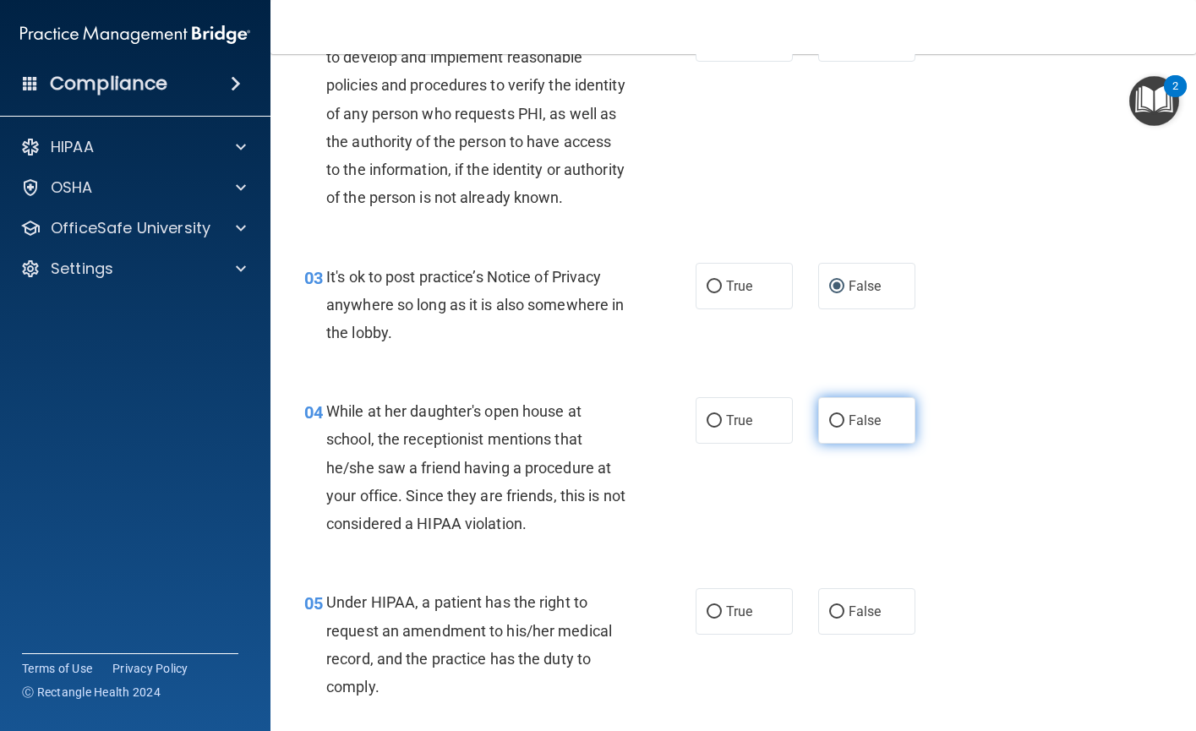
click at [830, 428] on input "False" at bounding box center [836, 421] width 15 height 13
radio input "true"
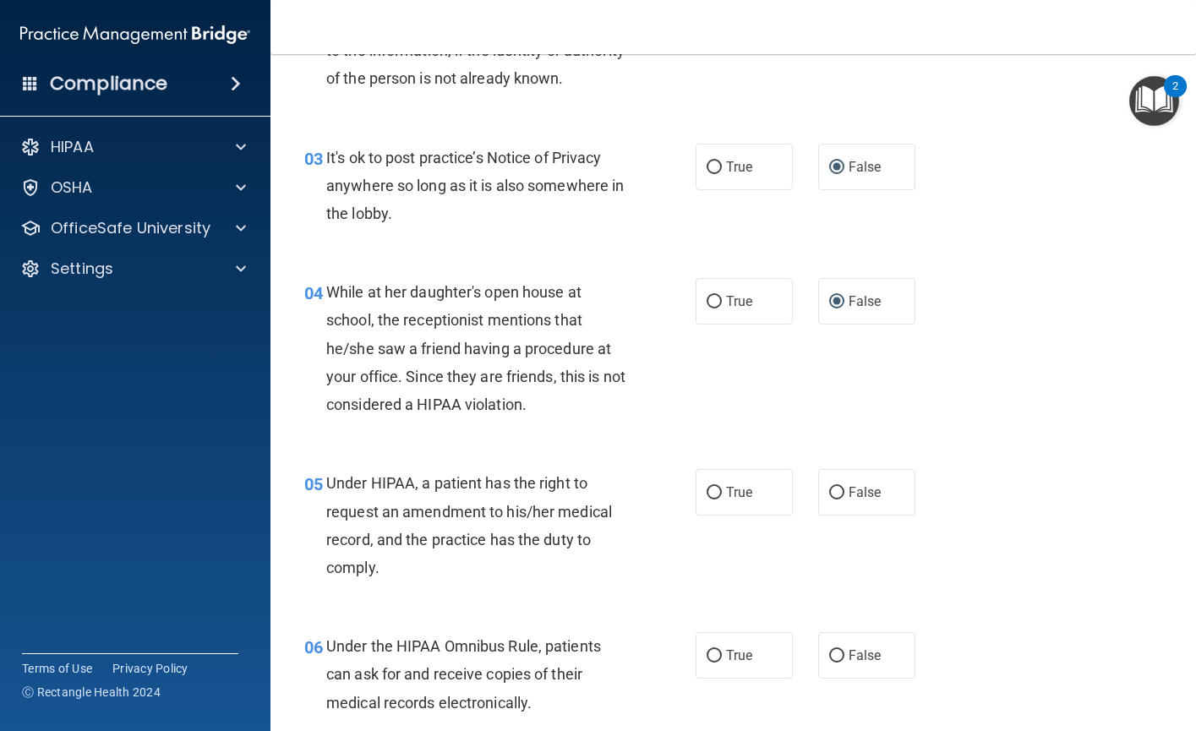
scroll to position [422, 0]
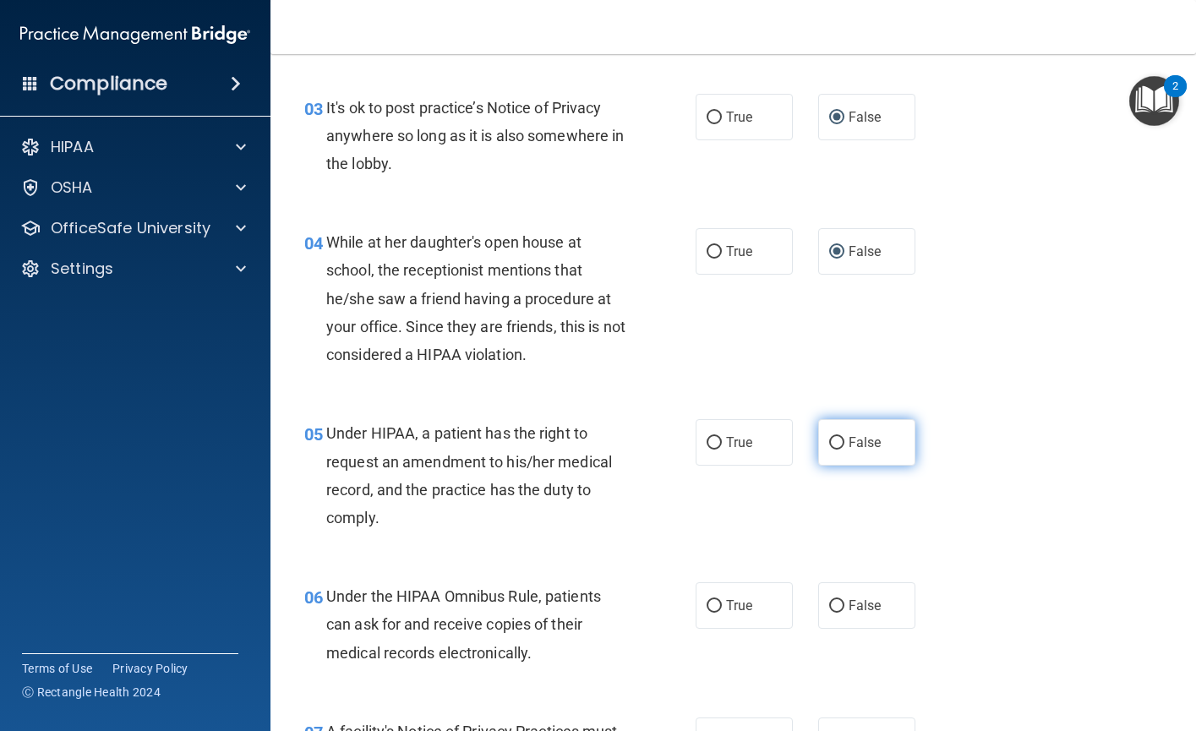
click at [833, 450] on input "False" at bounding box center [836, 443] width 15 height 13
radio input "true"
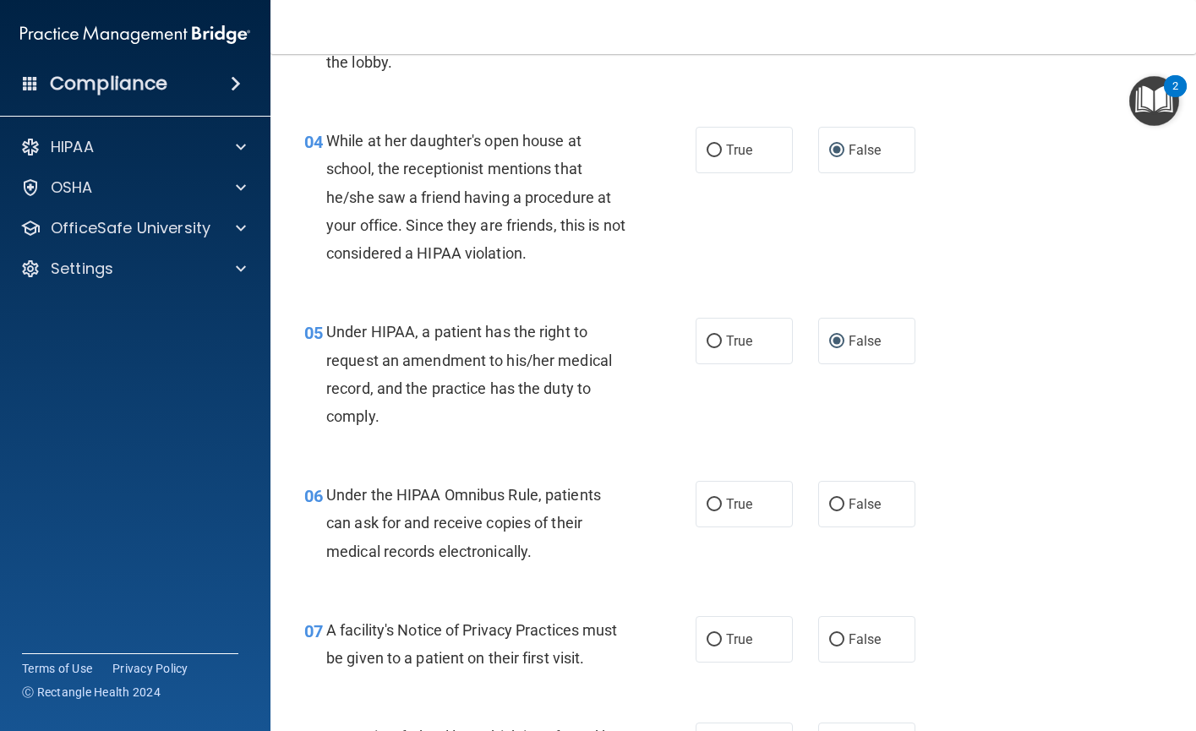
scroll to position [591, 0]
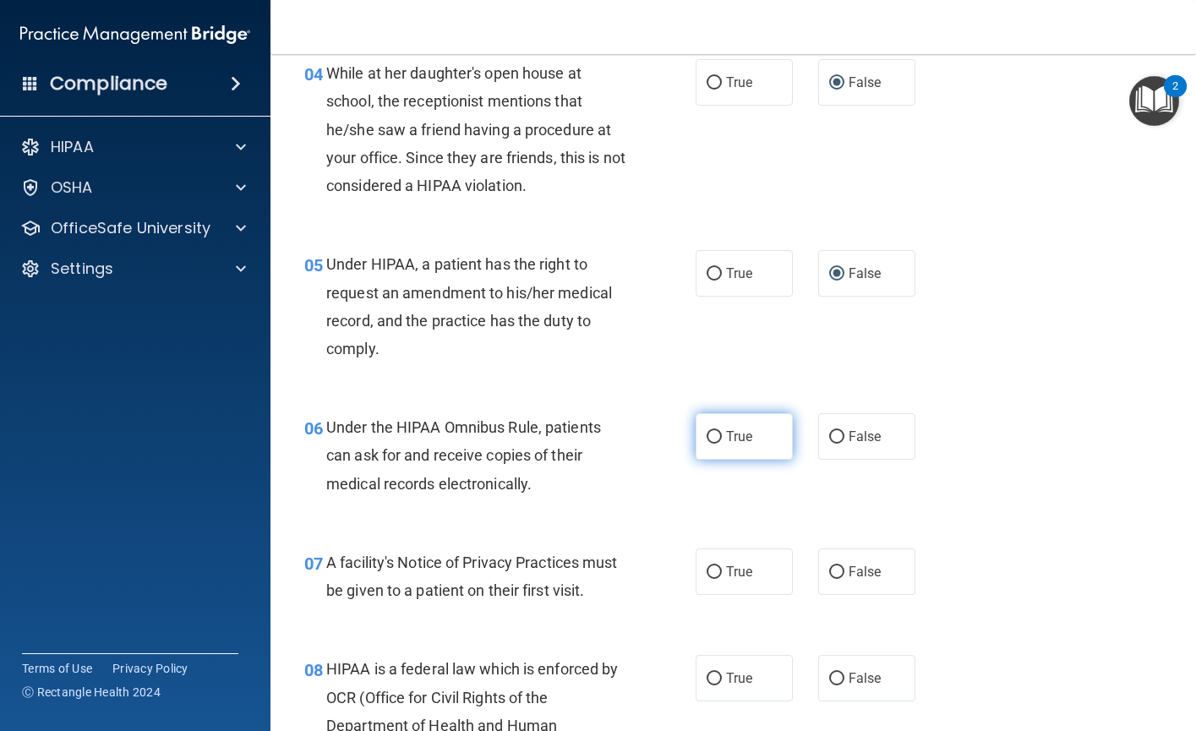
click at [708, 444] on input "True" at bounding box center [713, 437] width 15 height 13
radio input "true"
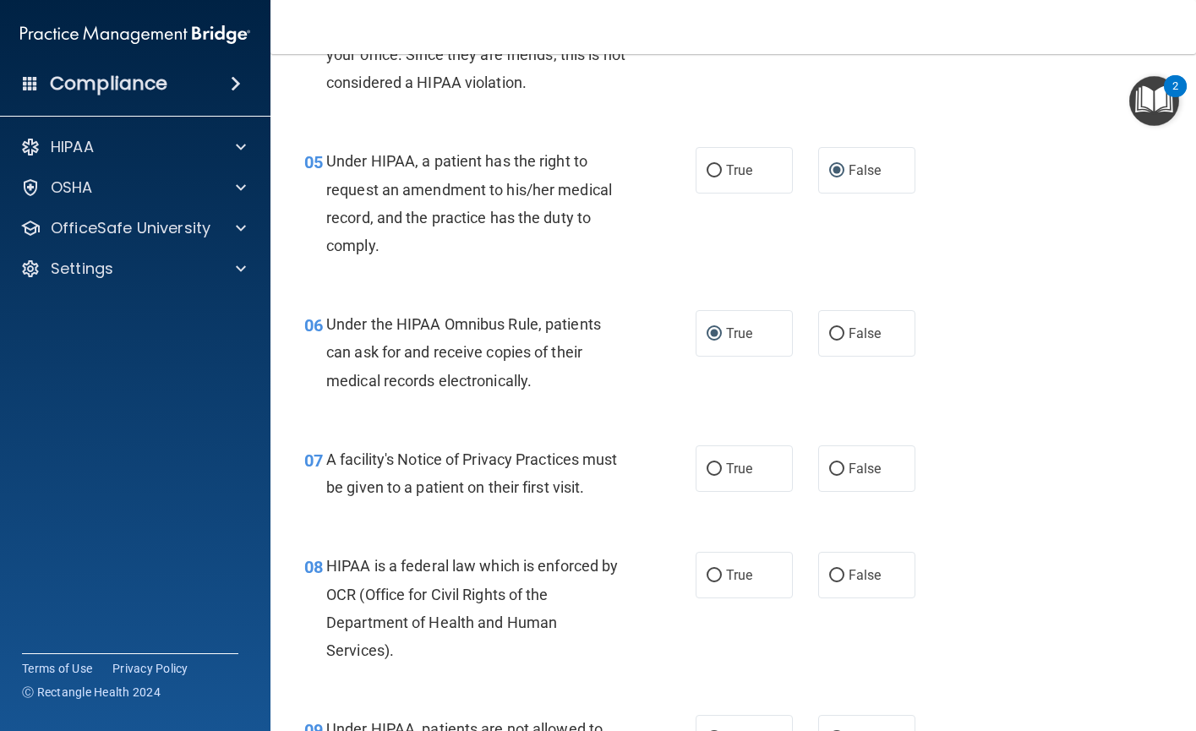
scroll to position [760, 0]
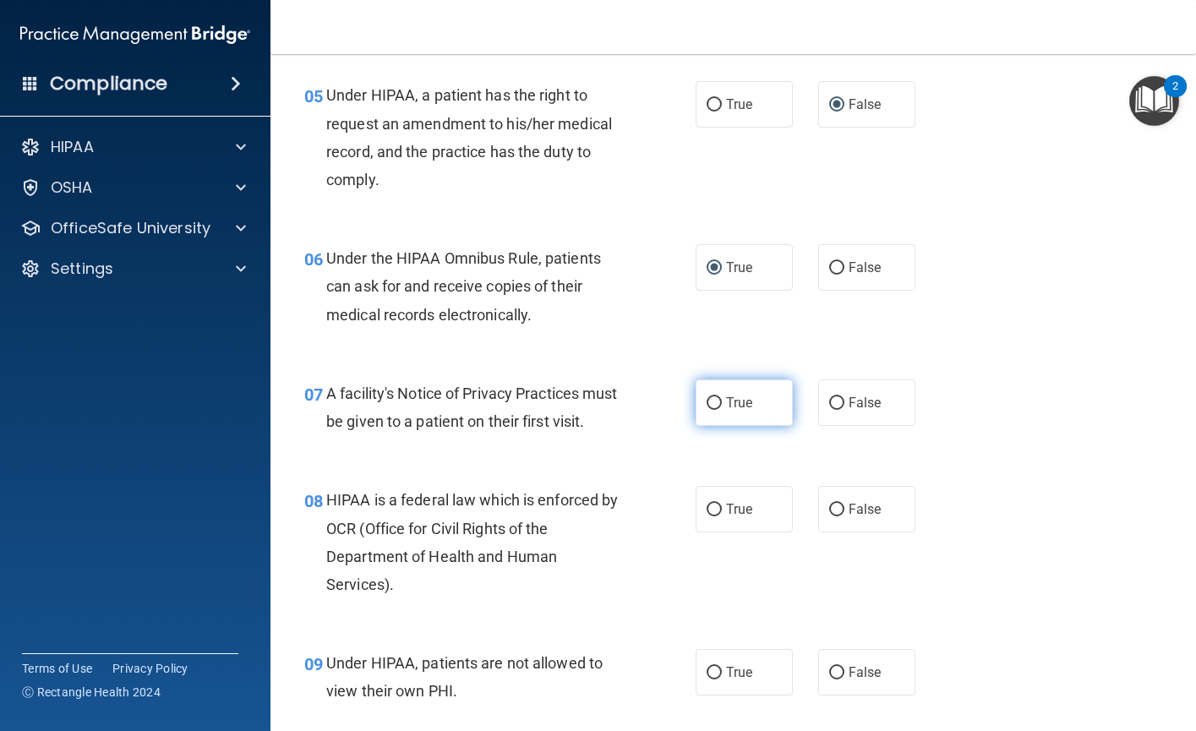
click at [706, 410] on input "True" at bounding box center [713, 403] width 15 height 13
radio input "true"
click at [711, 516] on input "True" at bounding box center [713, 510] width 15 height 13
radio input "true"
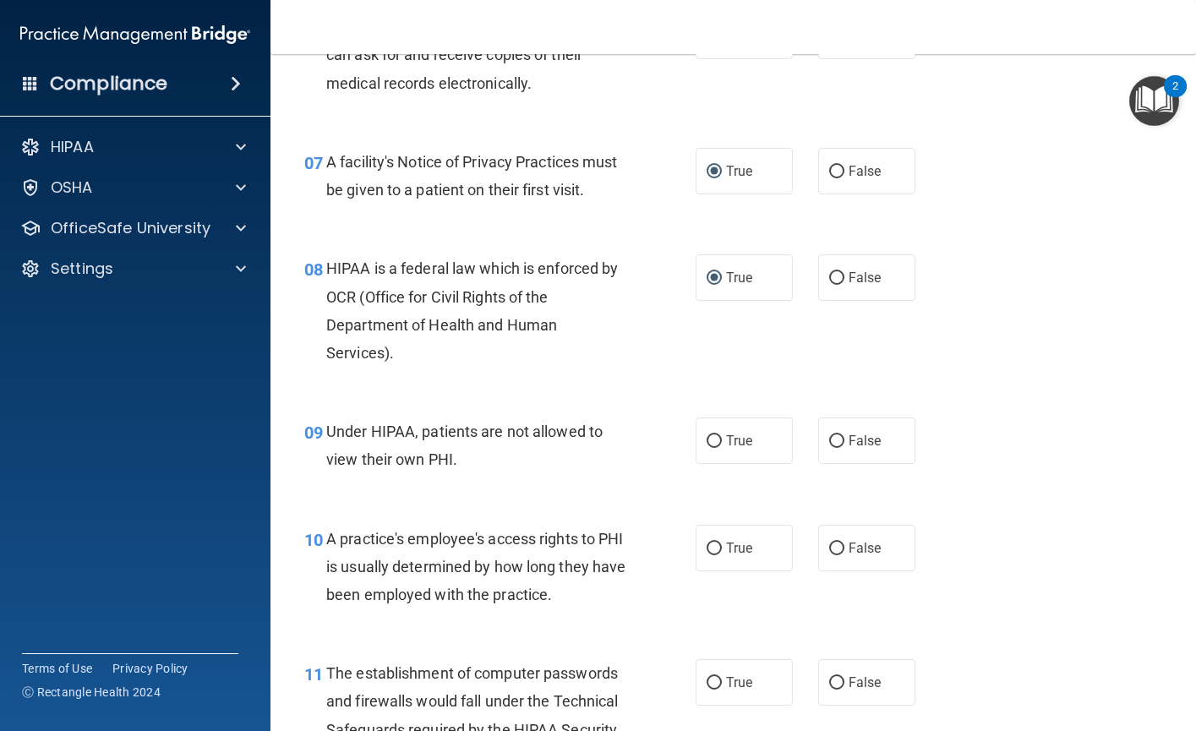
scroll to position [1014, 0]
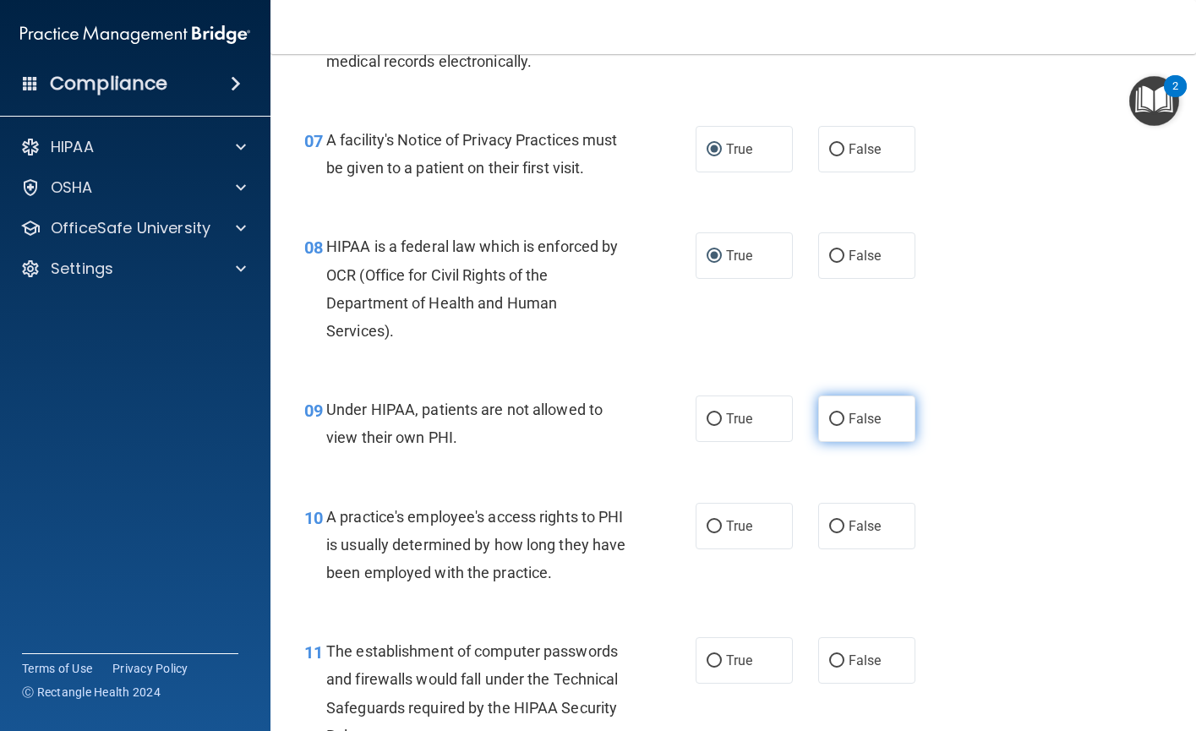
click at [834, 426] on input "False" at bounding box center [836, 419] width 15 height 13
radio input "true"
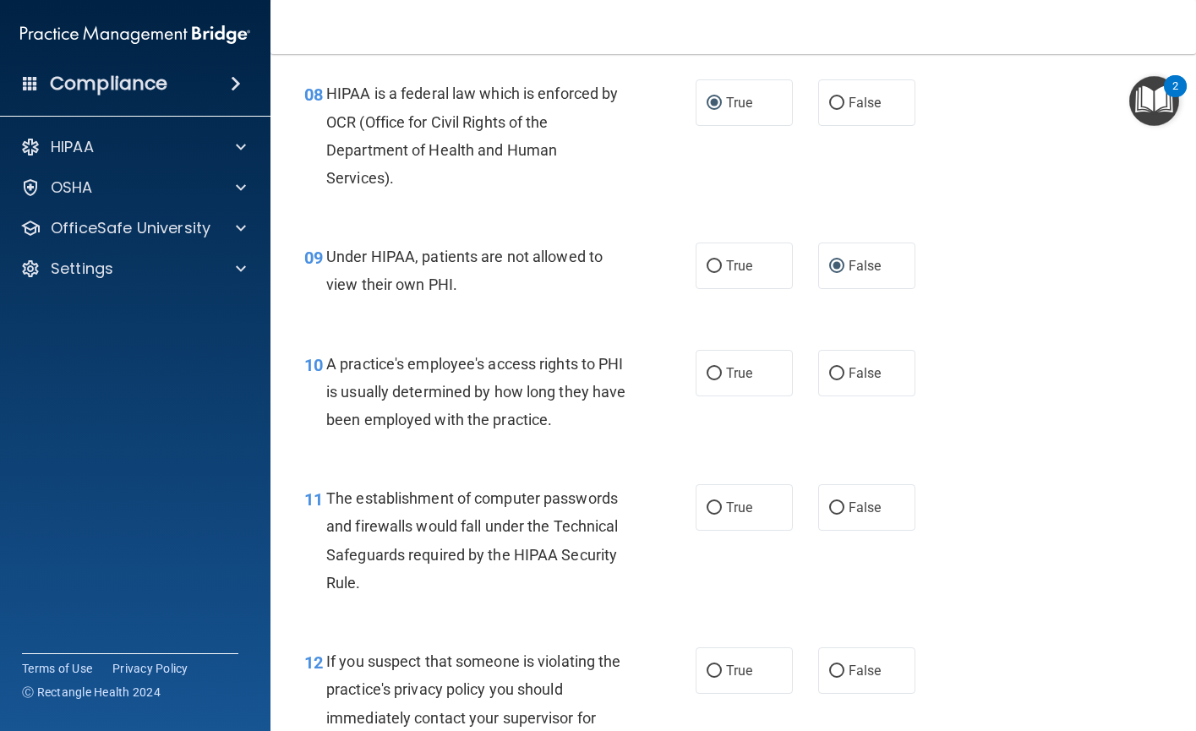
scroll to position [1183, 0]
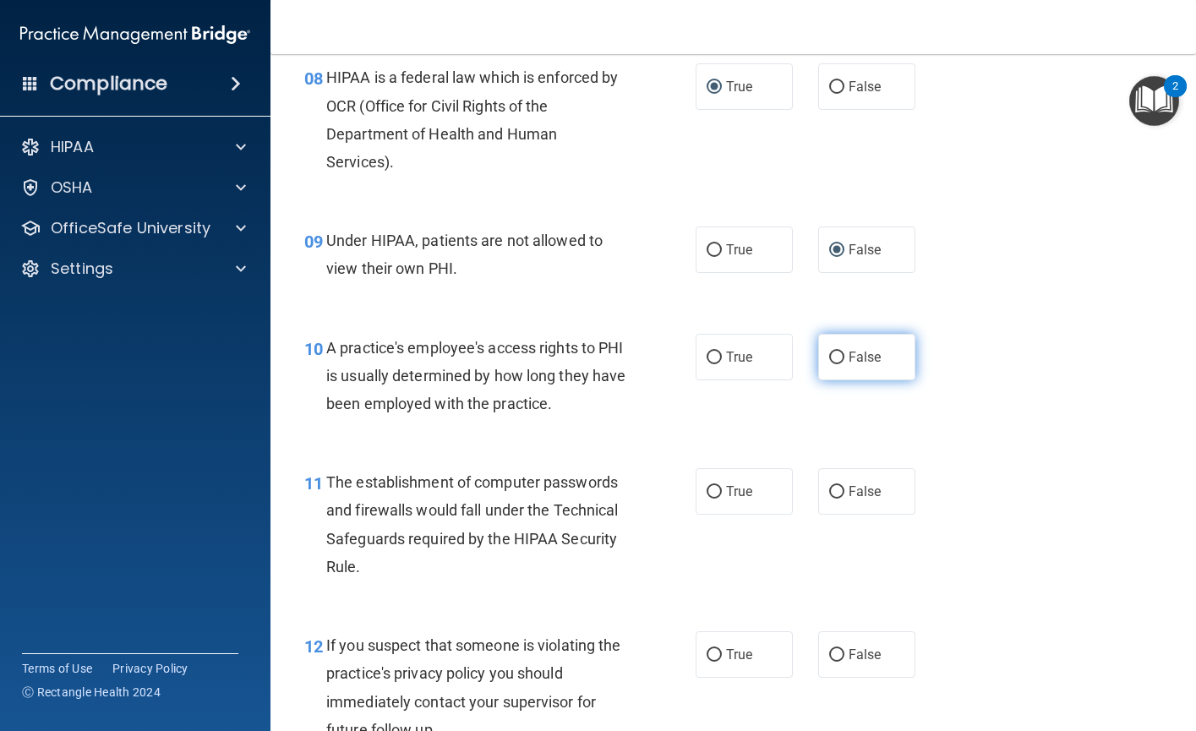
click at [829, 364] on input "False" at bounding box center [836, 357] width 15 height 13
radio input "true"
click at [706, 499] on input "True" at bounding box center [713, 492] width 15 height 13
radio input "true"
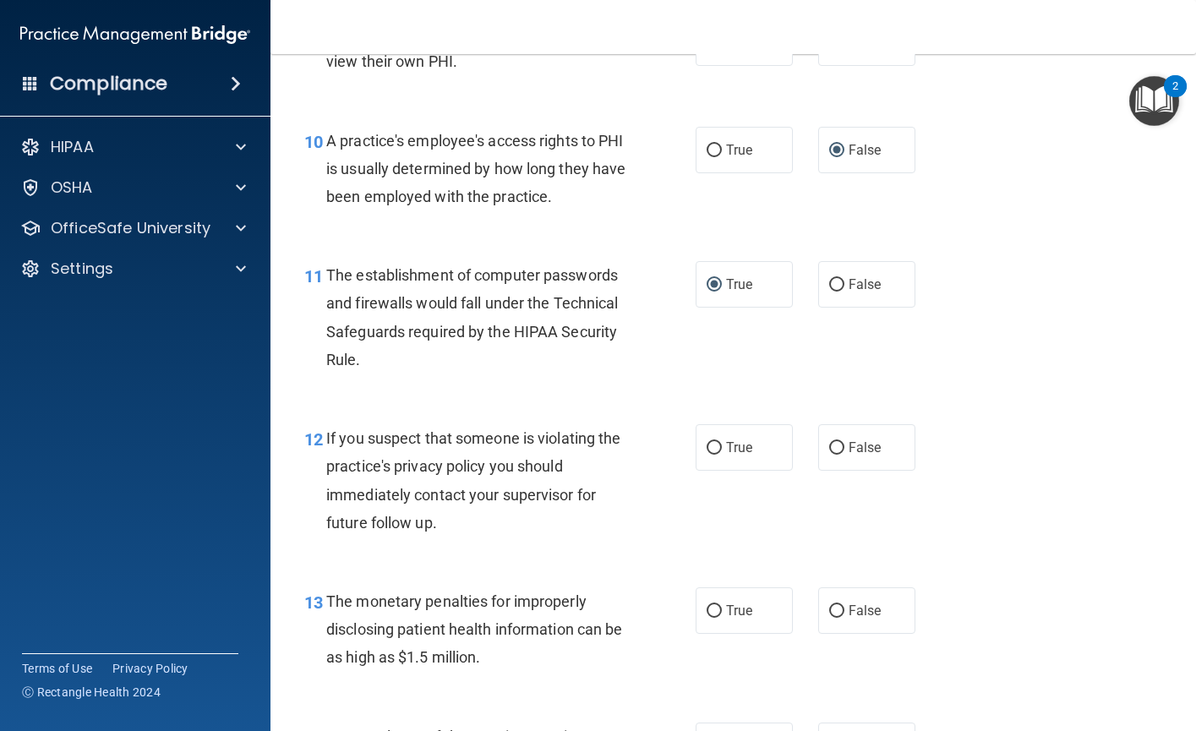
scroll to position [1436, 0]
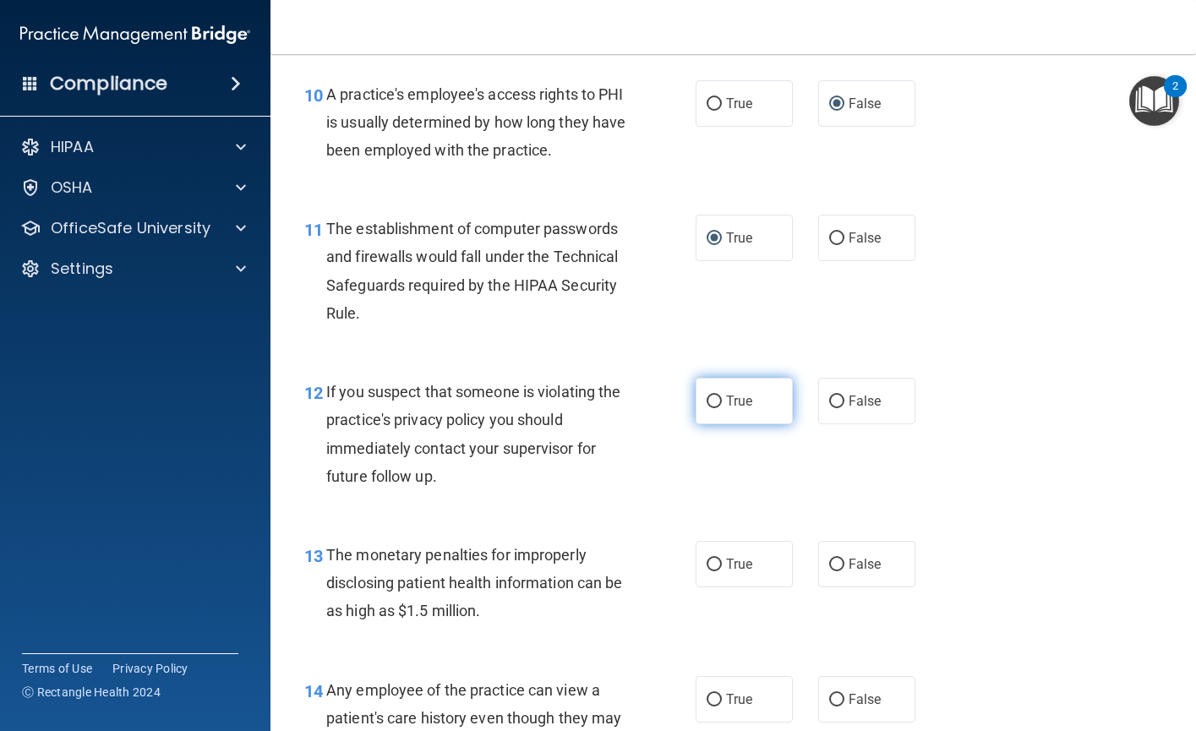
click at [710, 408] on input "True" at bounding box center [713, 401] width 15 height 13
radio input "true"
click at [711, 571] on input "True" at bounding box center [713, 564] width 15 height 13
radio input "true"
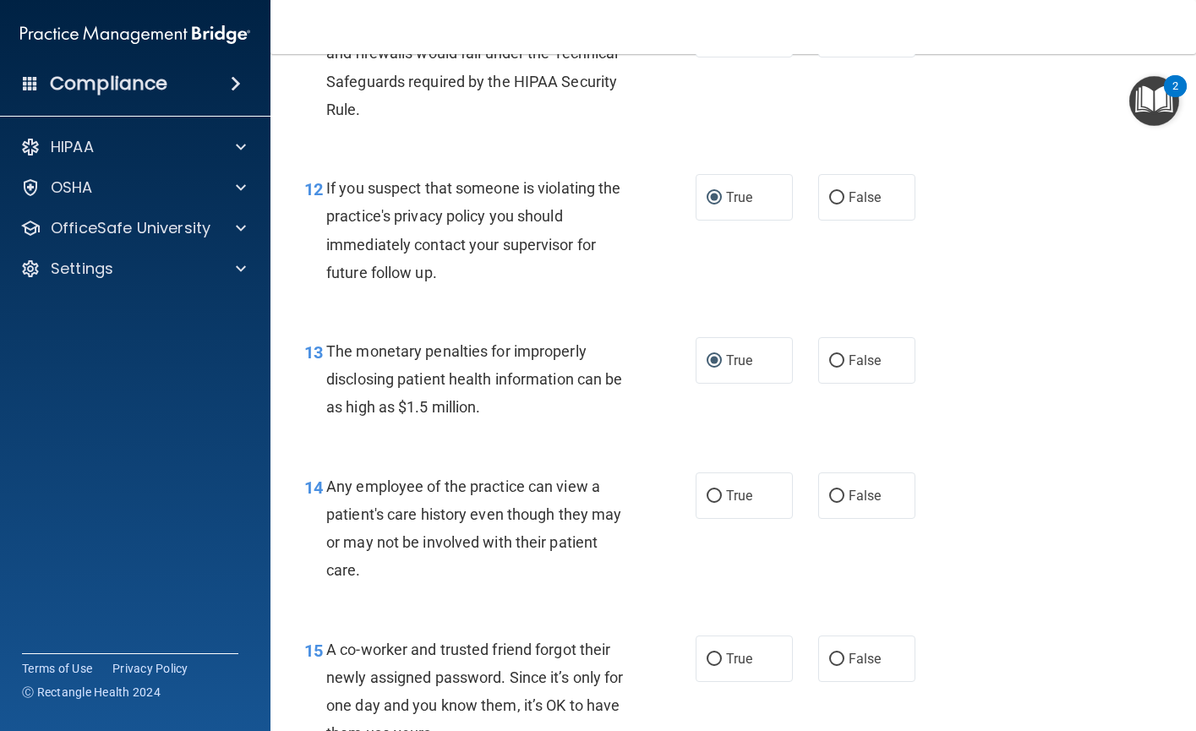
scroll to position [1690, 0]
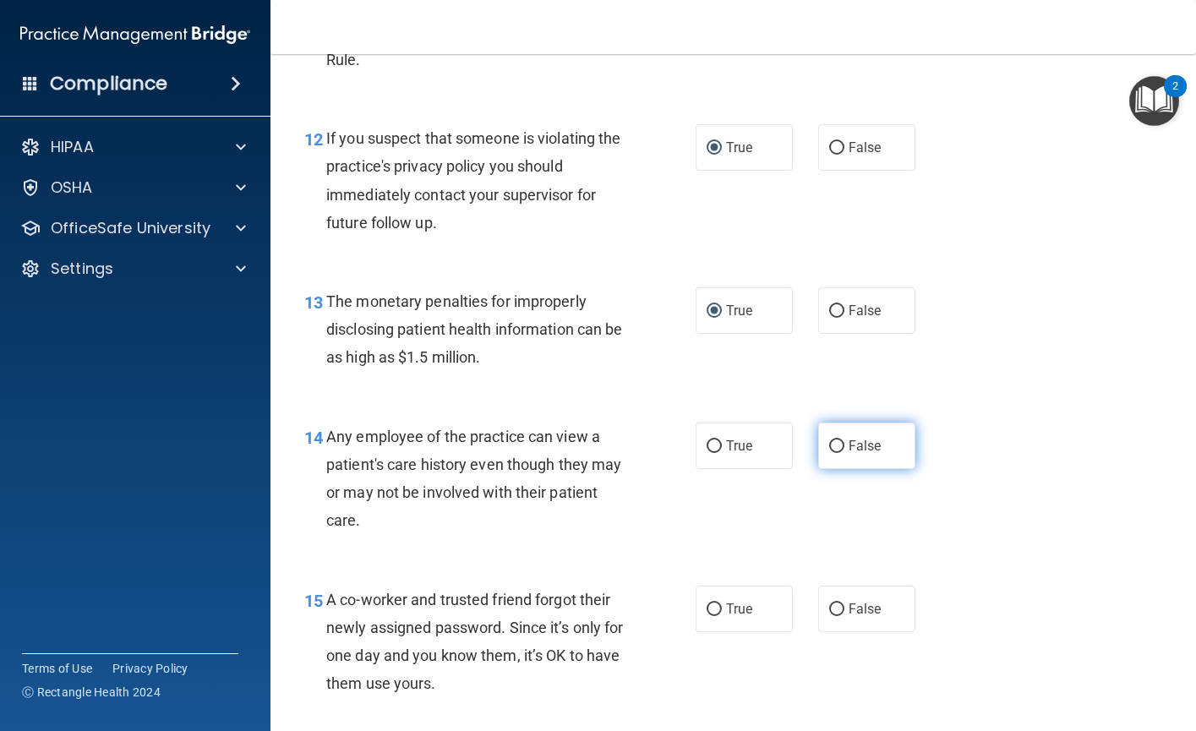
click at [831, 453] on input "False" at bounding box center [836, 446] width 15 height 13
radio input "true"
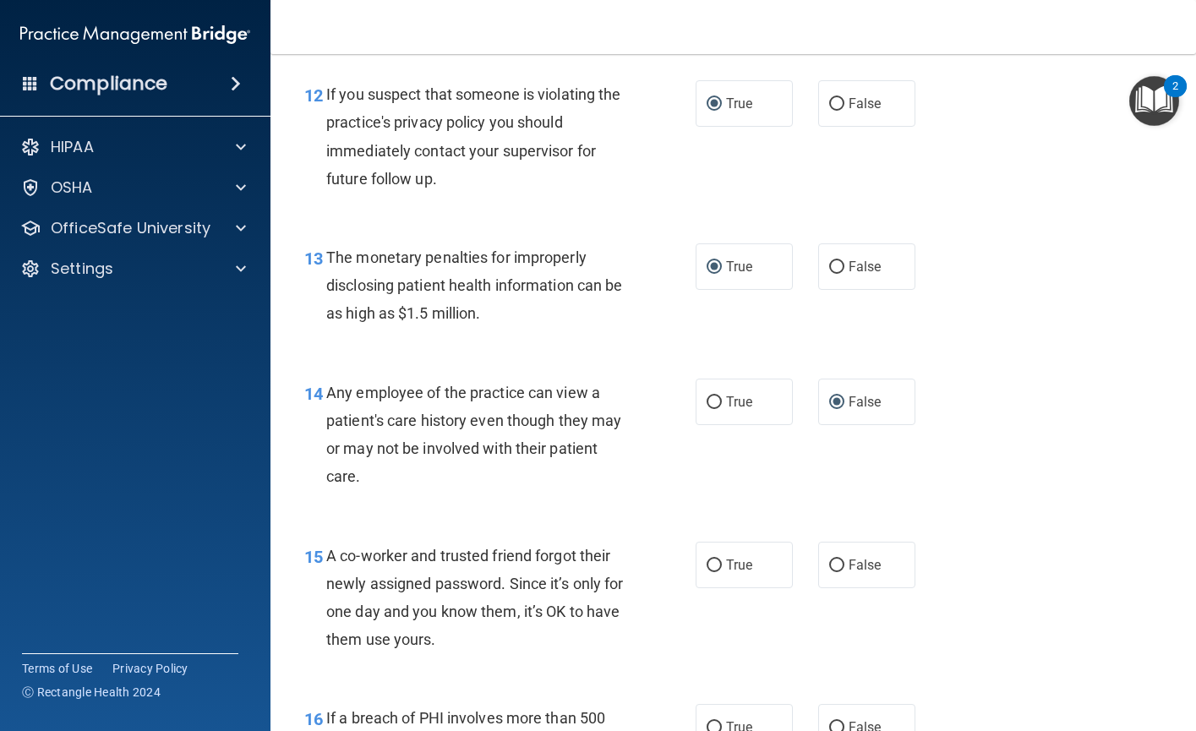
scroll to position [1859, 0]
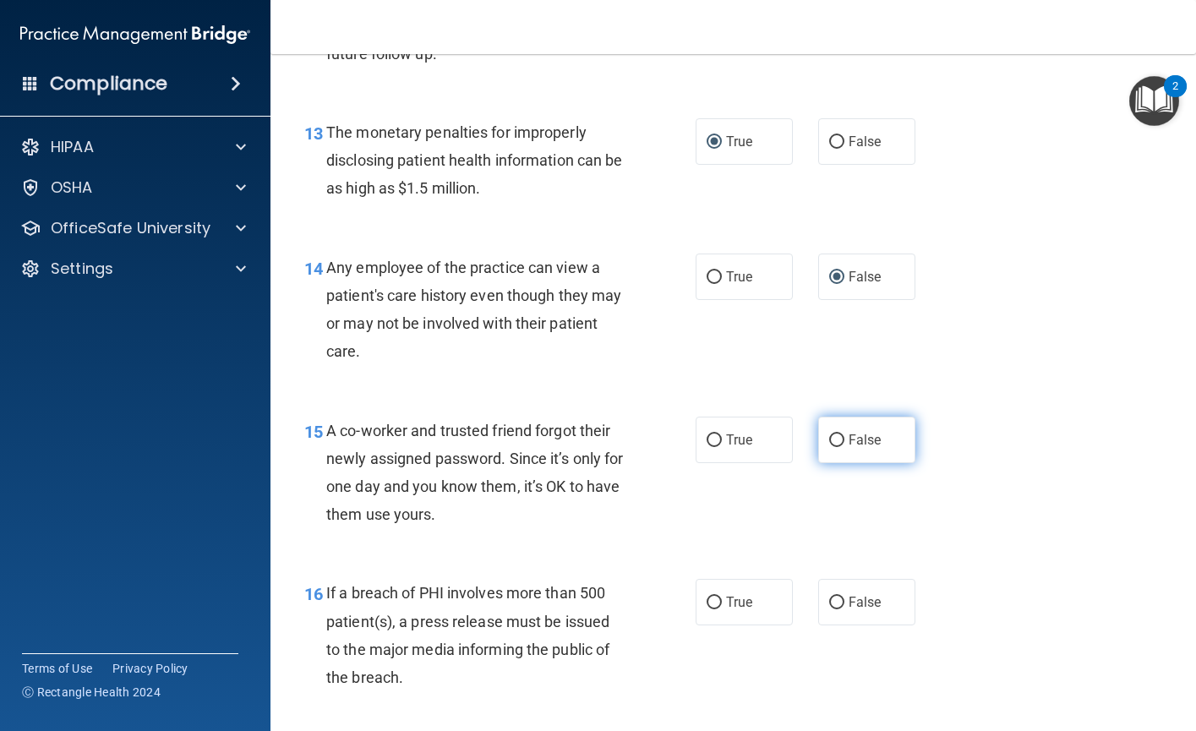
click at [831, 447] on input "False" at bounding box center [836, 440] width 15 height 13
radio input "true"
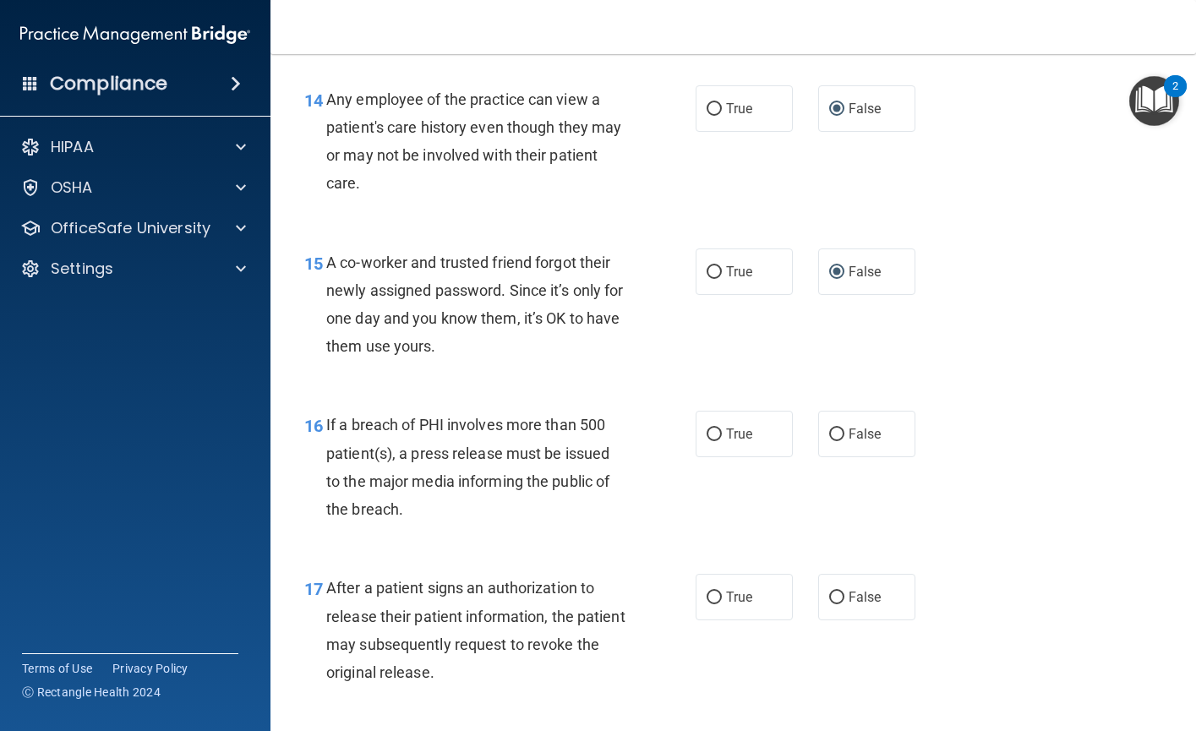
scroll to position [2028, 0]
click at [708, 440] on input "True" at bounding box center [713, 434] width 15 height 13
radio input "true"
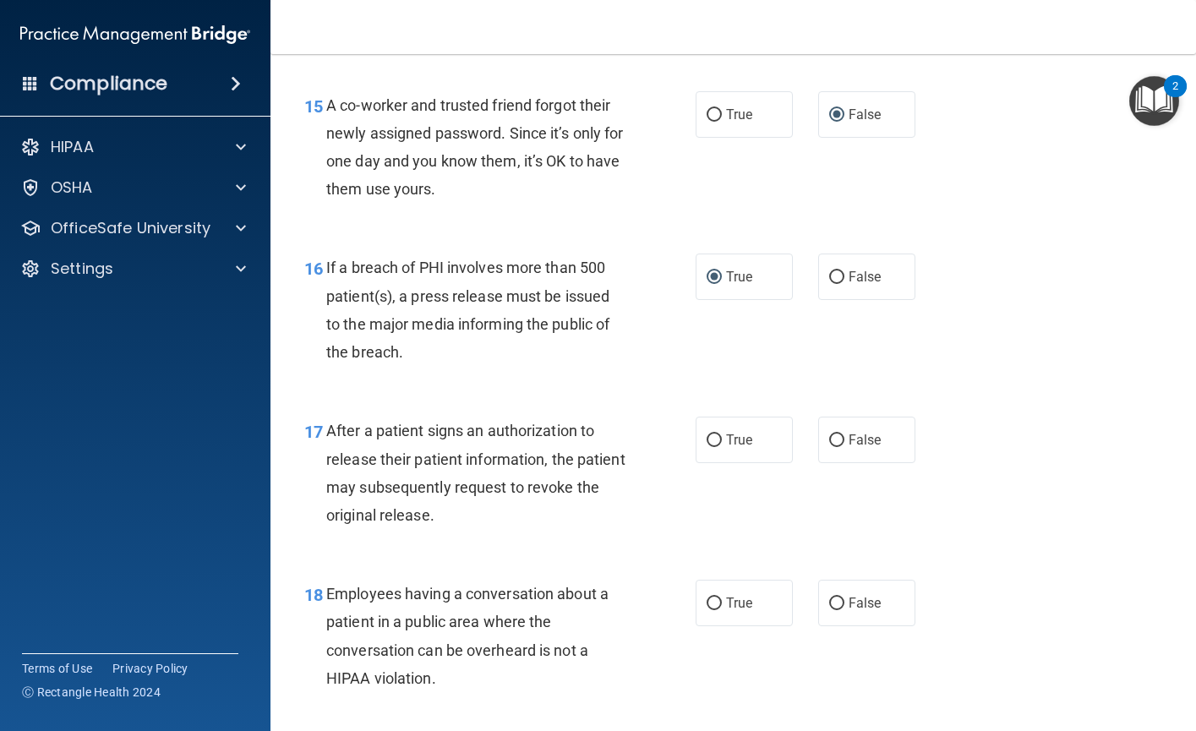
scroll to position [2197, 0]
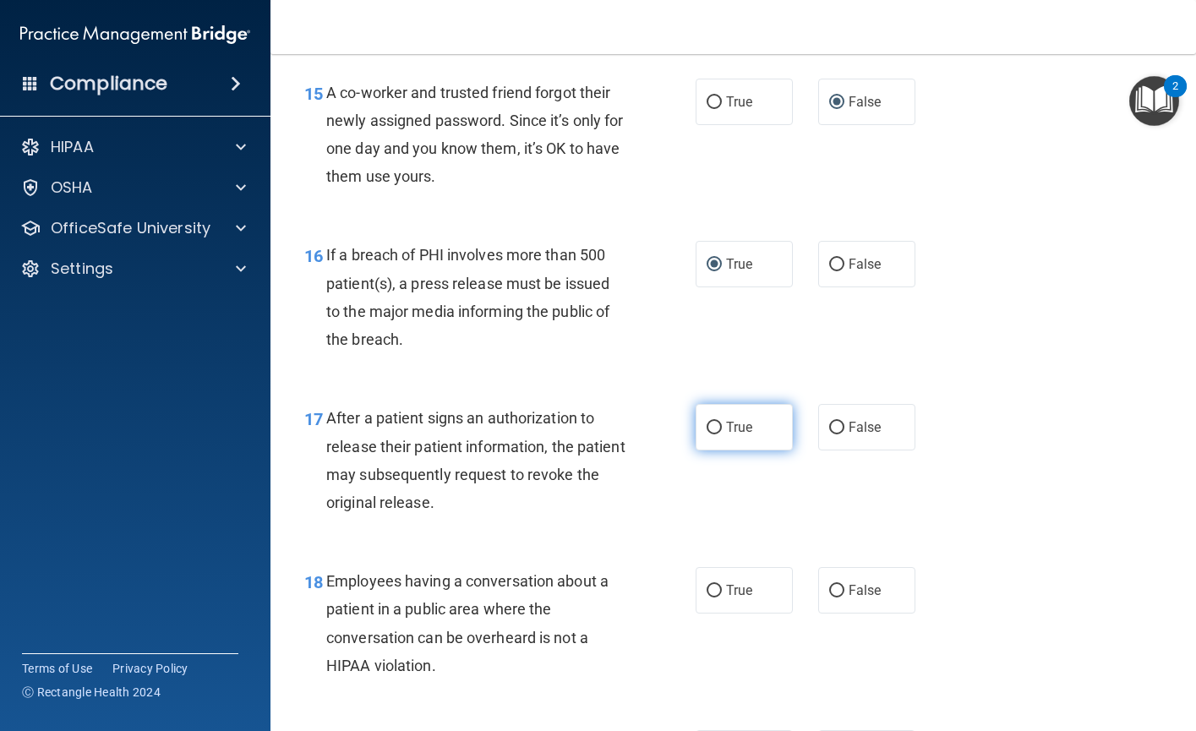
click at [710, 434] on input "True" at bounding box center [713, 428] width 15 height 13
radio input "true"
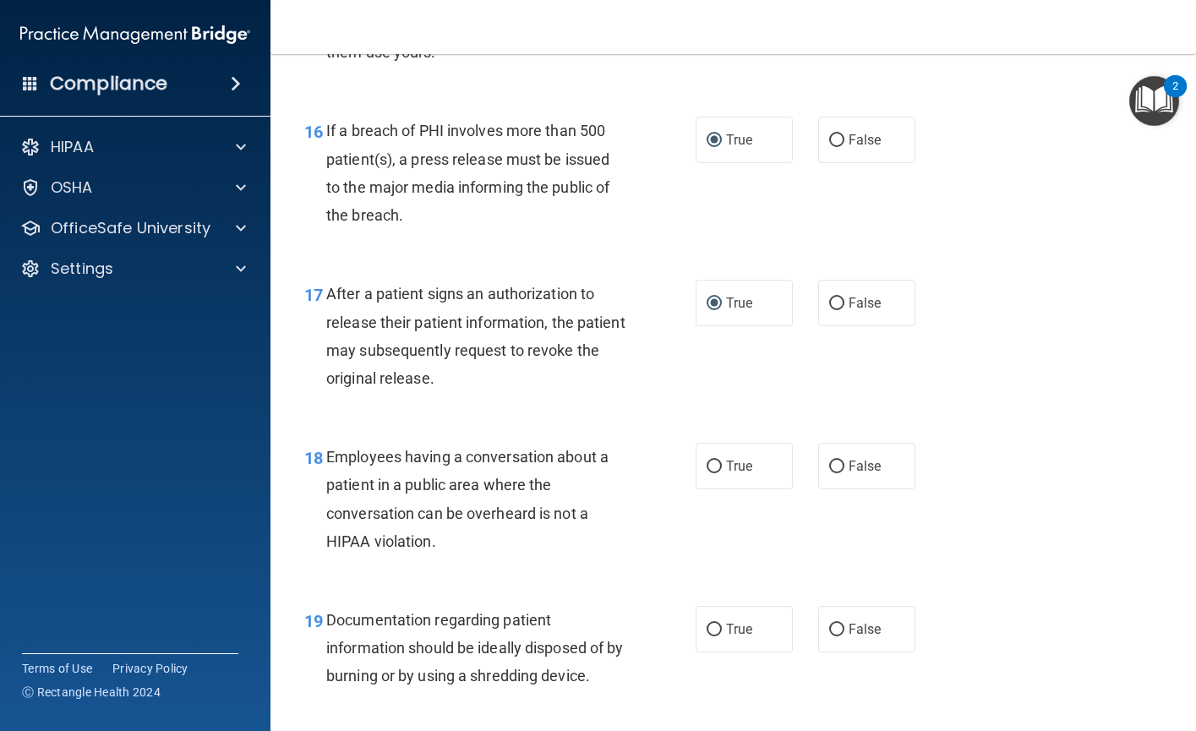
scroll to position [2366, 0]
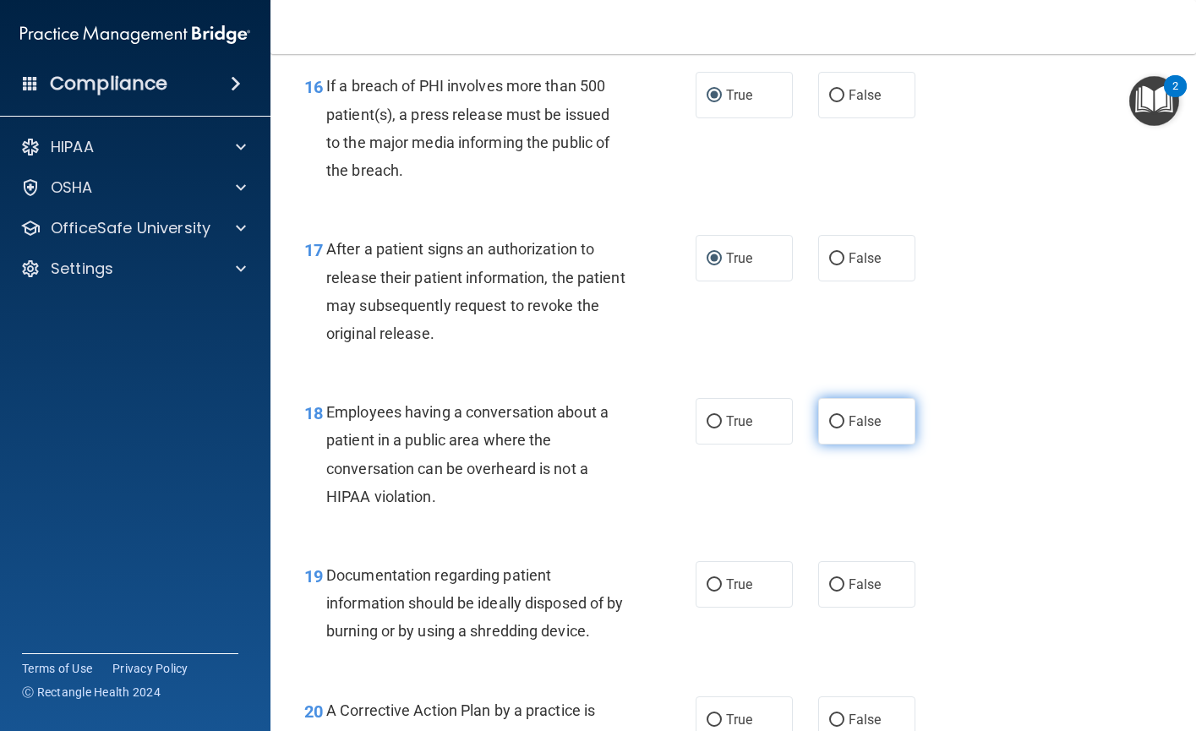
click at [829, 428] on input "False" at bounding box center [836, 422] width 15 height 13
radio input "true"
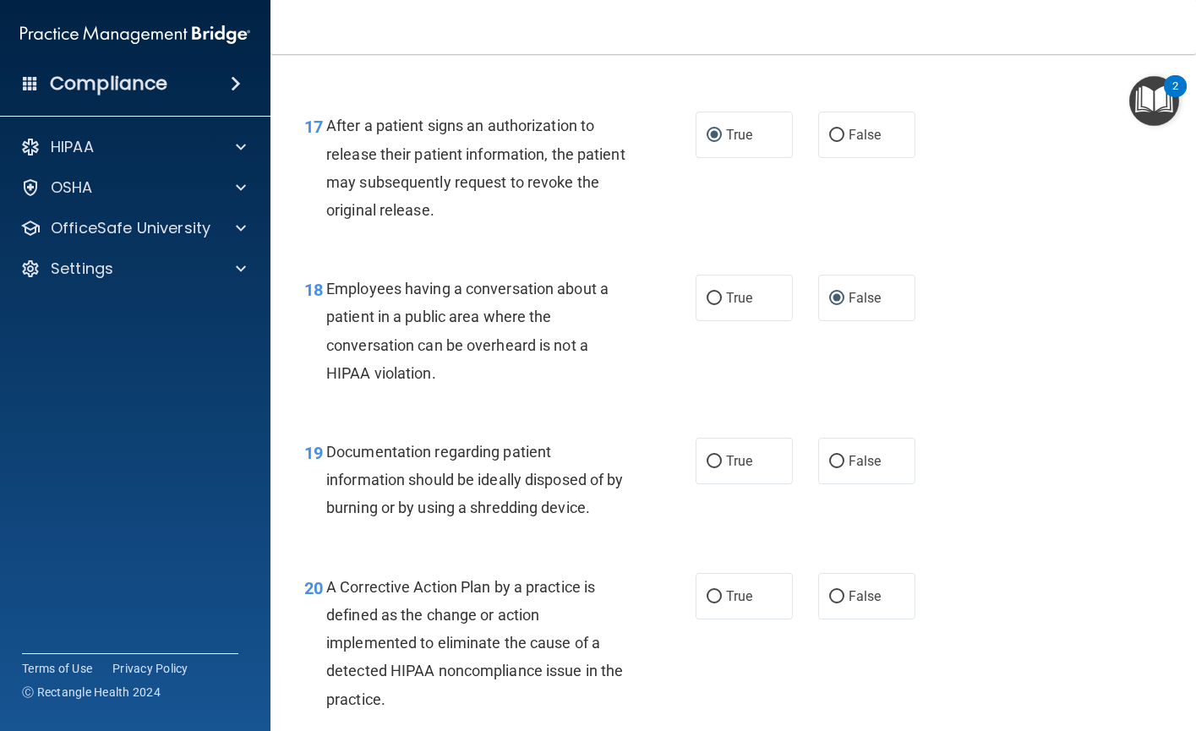
scroll to position [2535, 0]
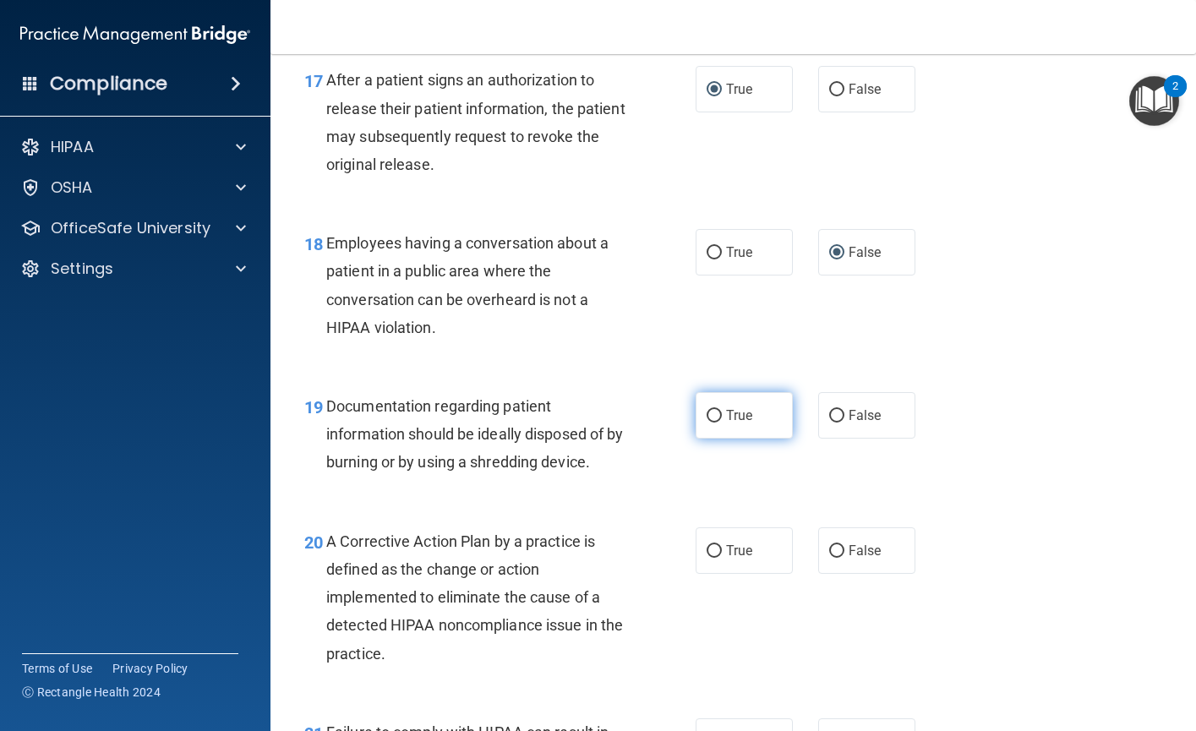
click at [710, 422] on input "True" at bounding box center [713, 416] width 15 height 13
radio input "true"
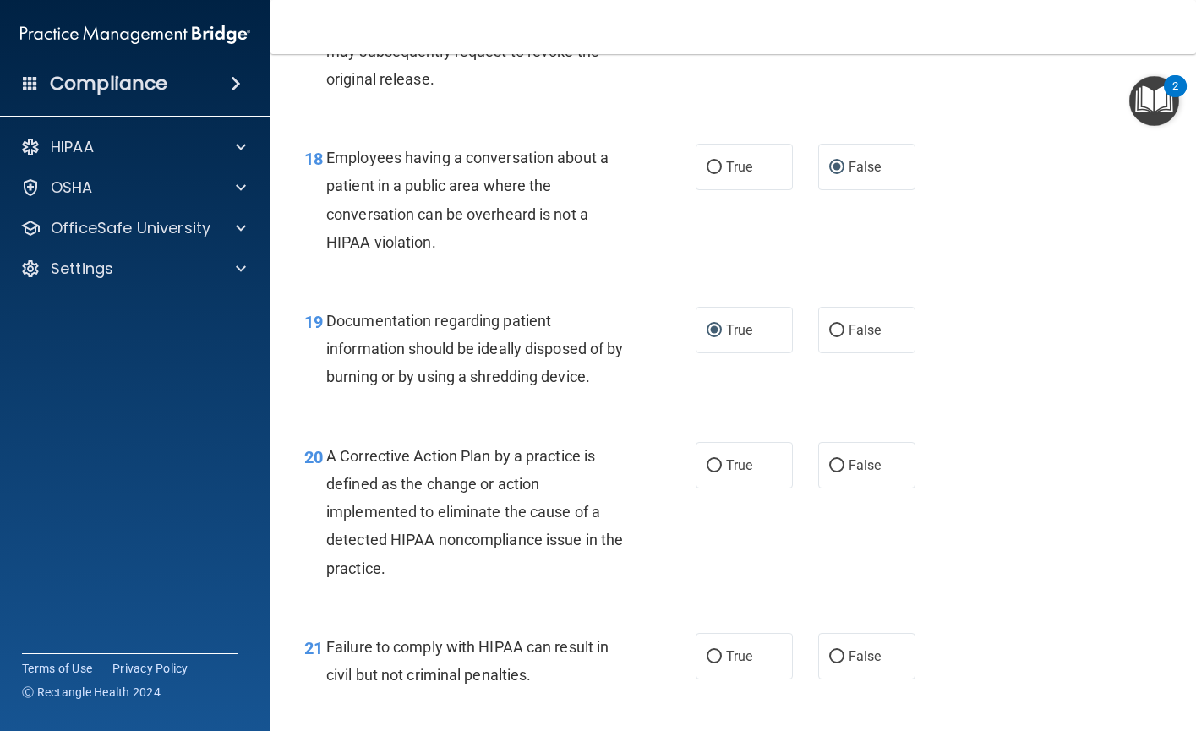
scroll to position [2704, 0]
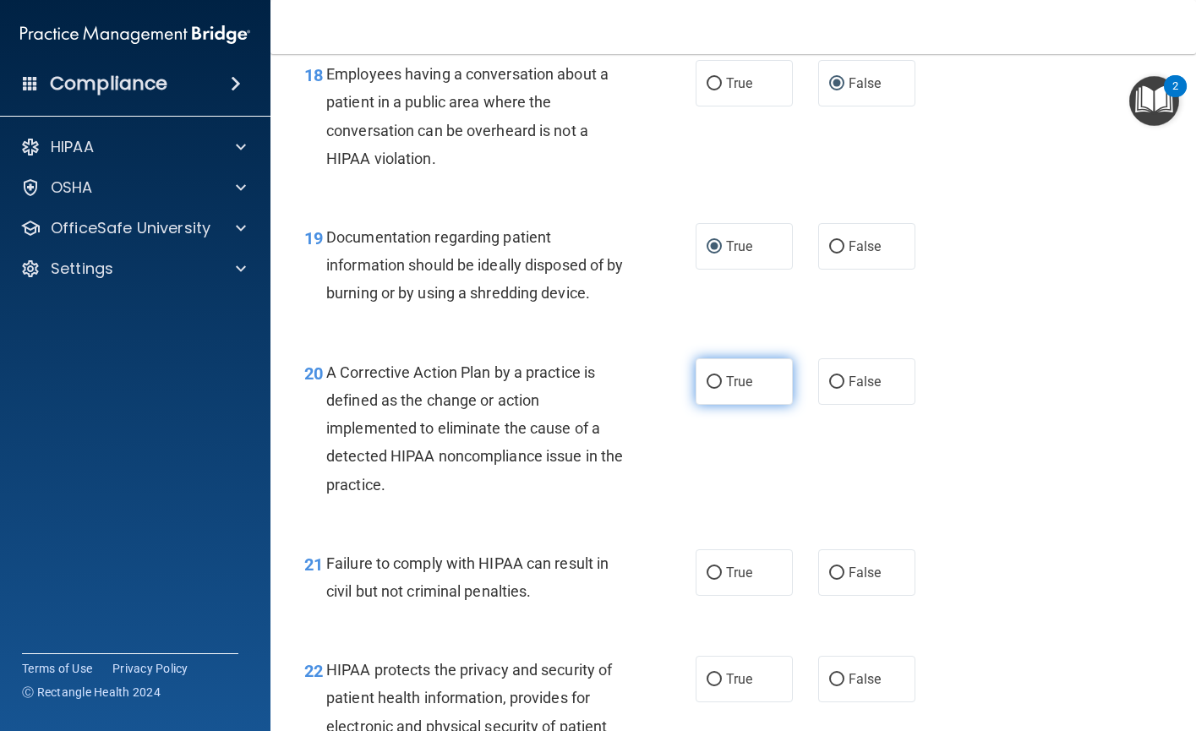
click at [710, 389] on input "True" at bounding box center [713, 382] width 15 height 13
radio input "true"
click at [831, 580] on input "False" at bounding box center [836, 573] width 15 height 13
radio input "true"
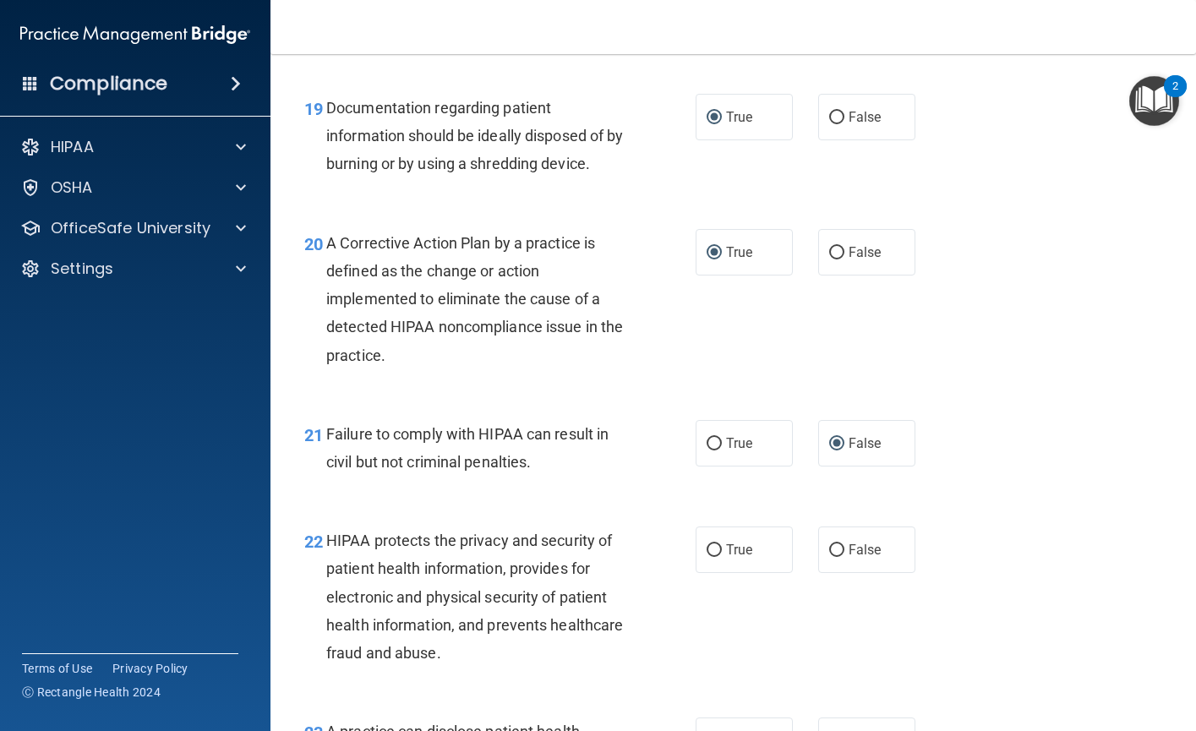
scroll to position [2873, 0]
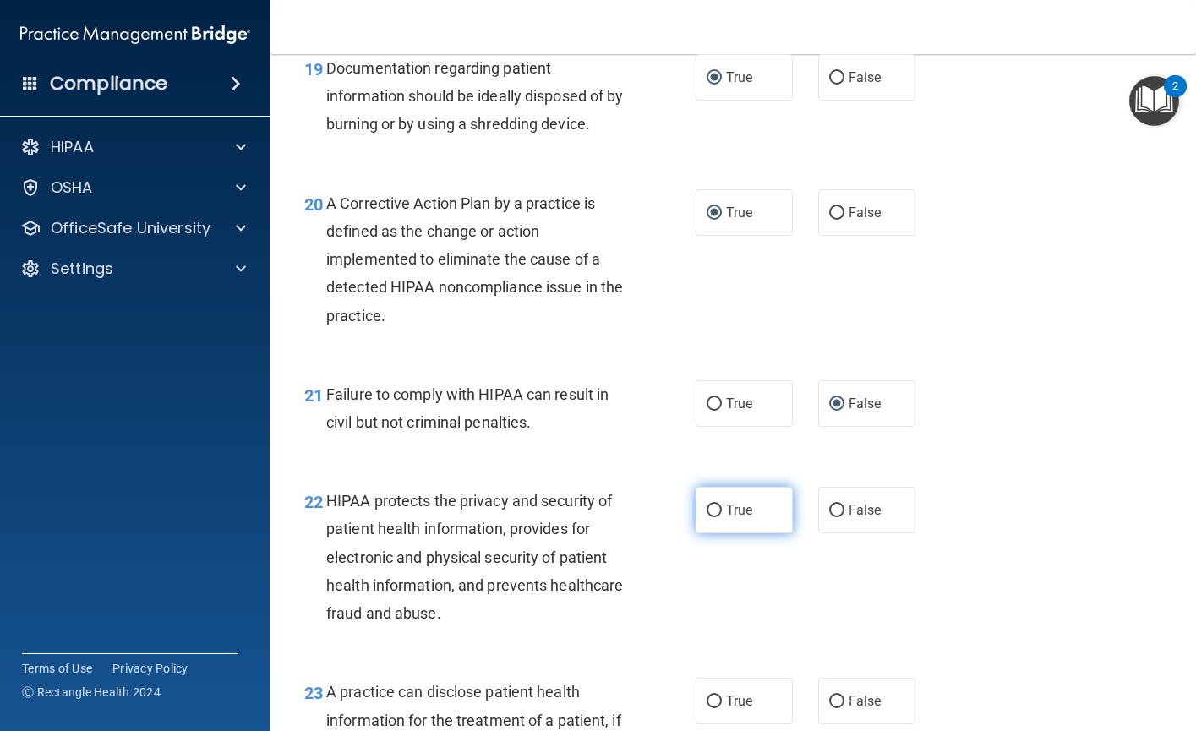
click at [707, 517] on input "True" at bounding box center [713, 510] width 15 height 13
radio input "true"
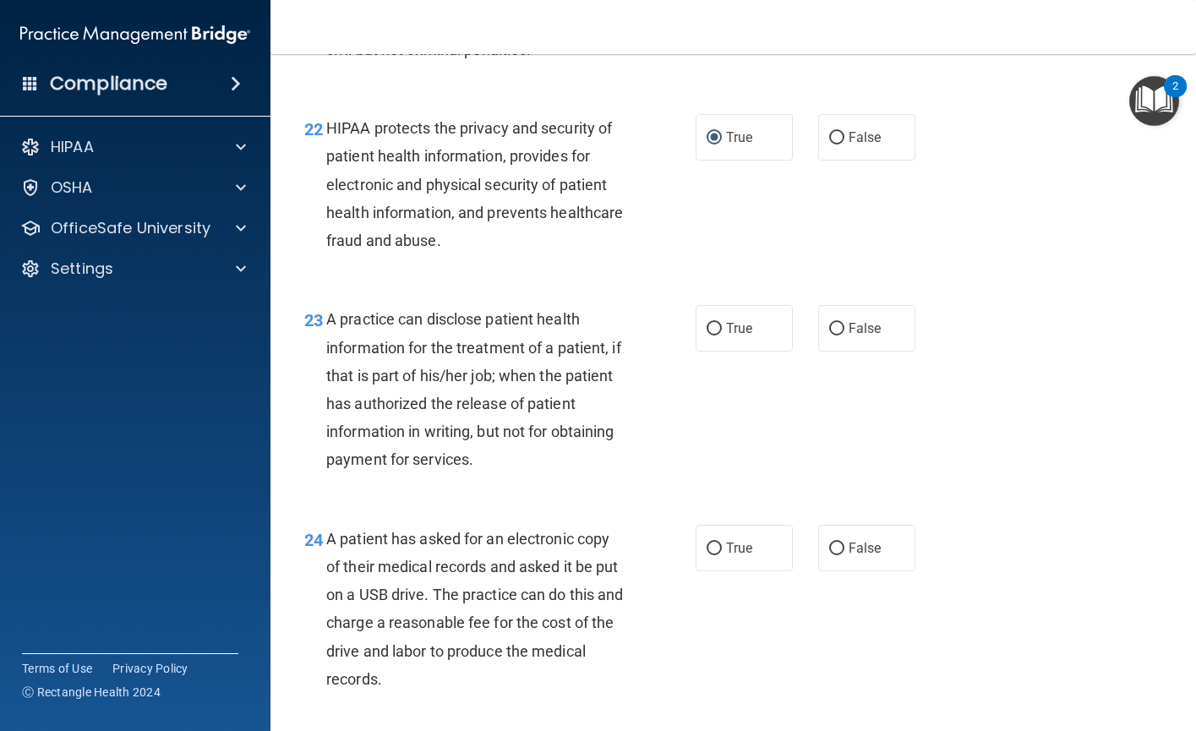
scroll to position [3295, 0]
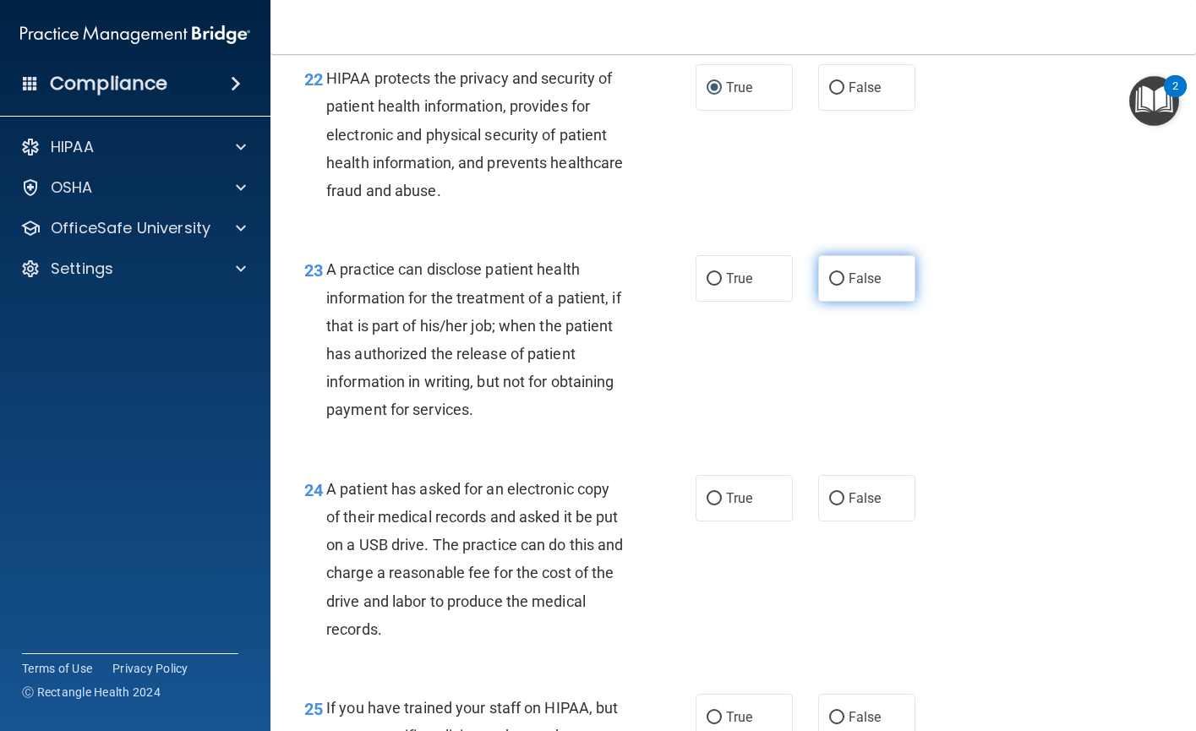
click at [831, 286] on input "False" at bounding box center [836, 279] width 15 height 13
radio input "true"
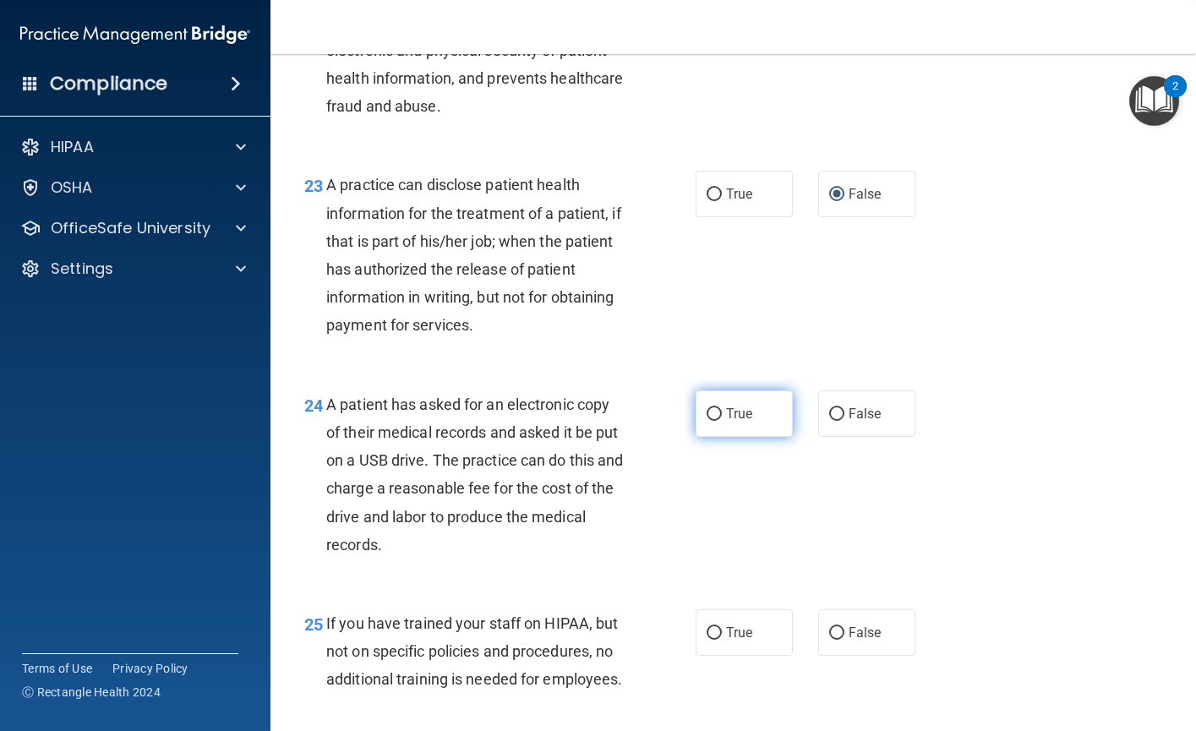
click at [709, 421] on input "True" at bounding box center [713, 414] width 15 height 13
radio input "true"
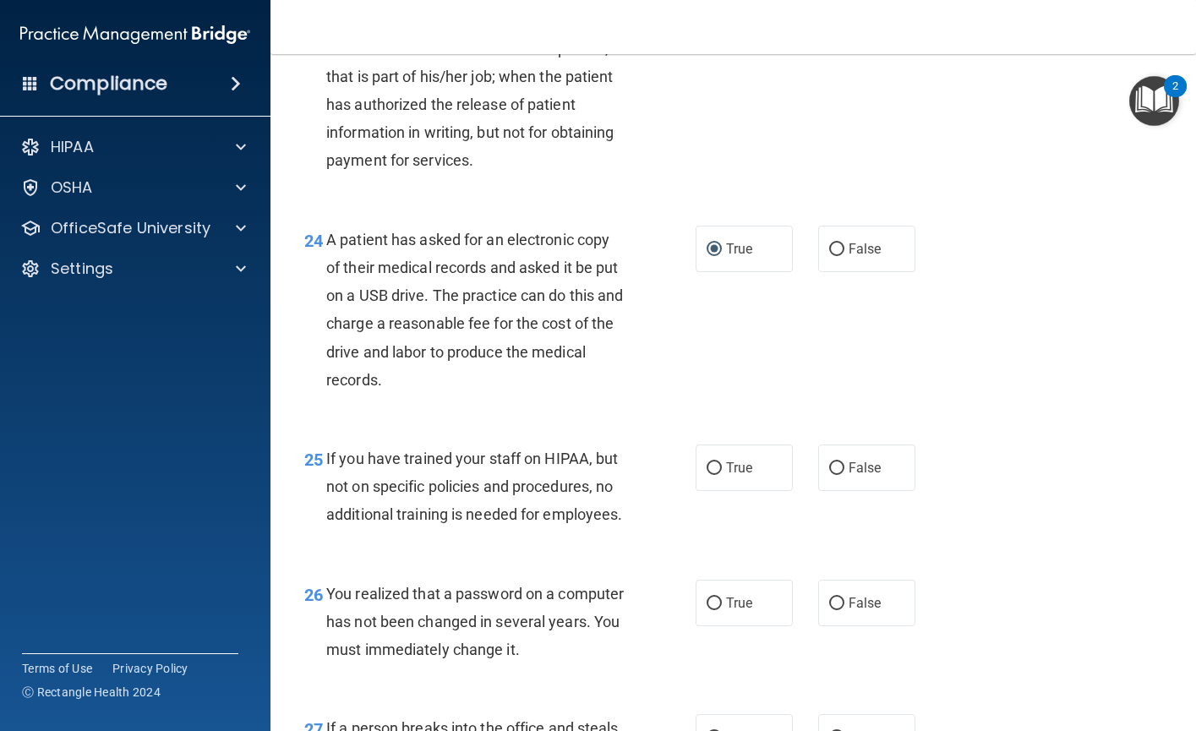
scroll to position [3549, 0]
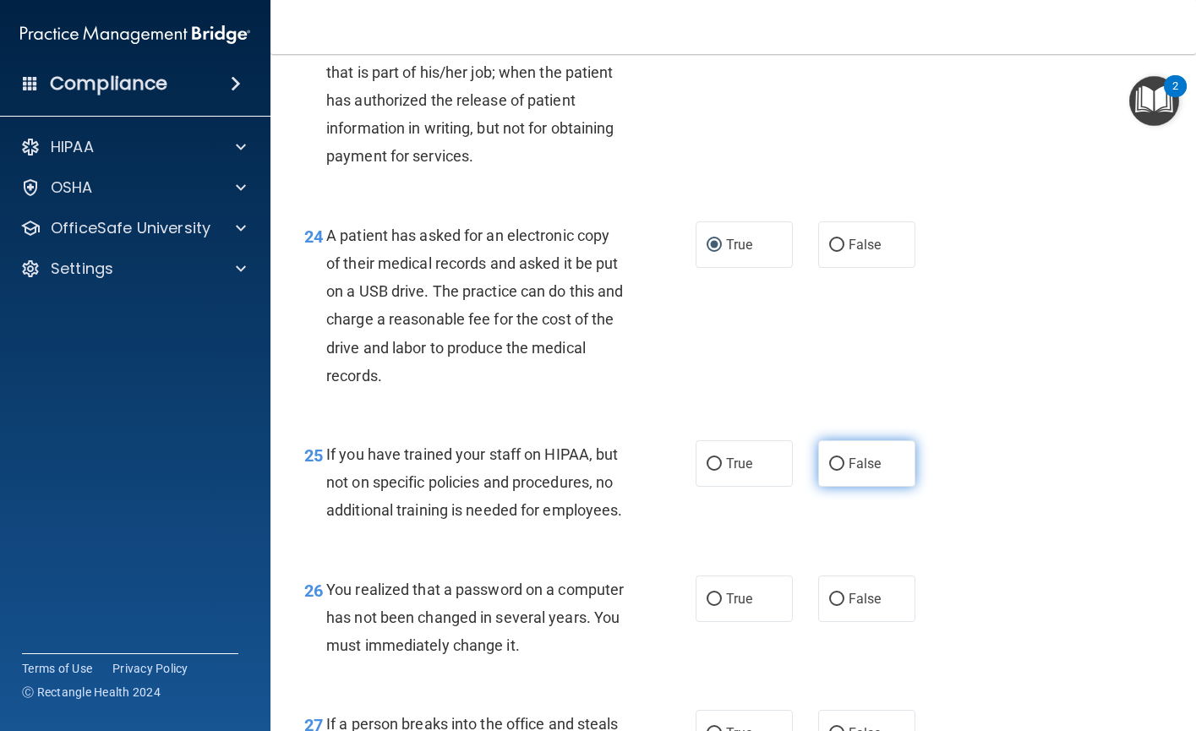
click at [829, 471] on input "False" at bounding box center [836, 464] width 15 height 13
radio input "true"
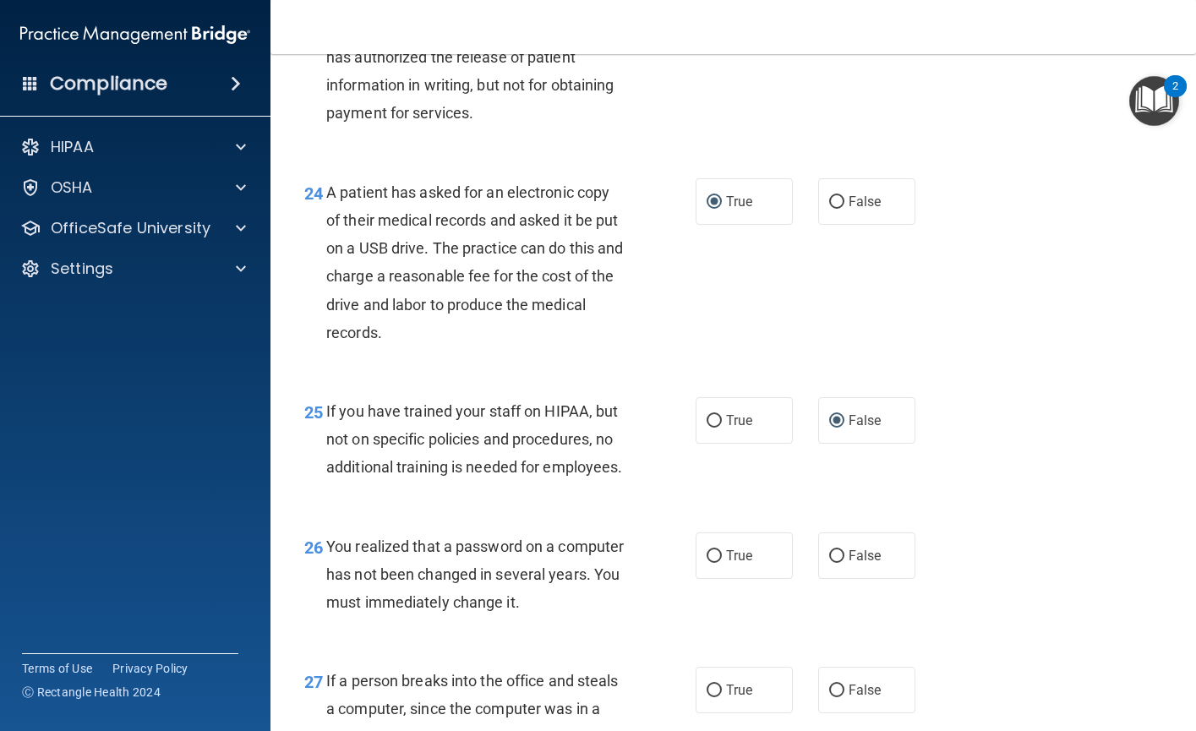
scroll to position [3718, 0]
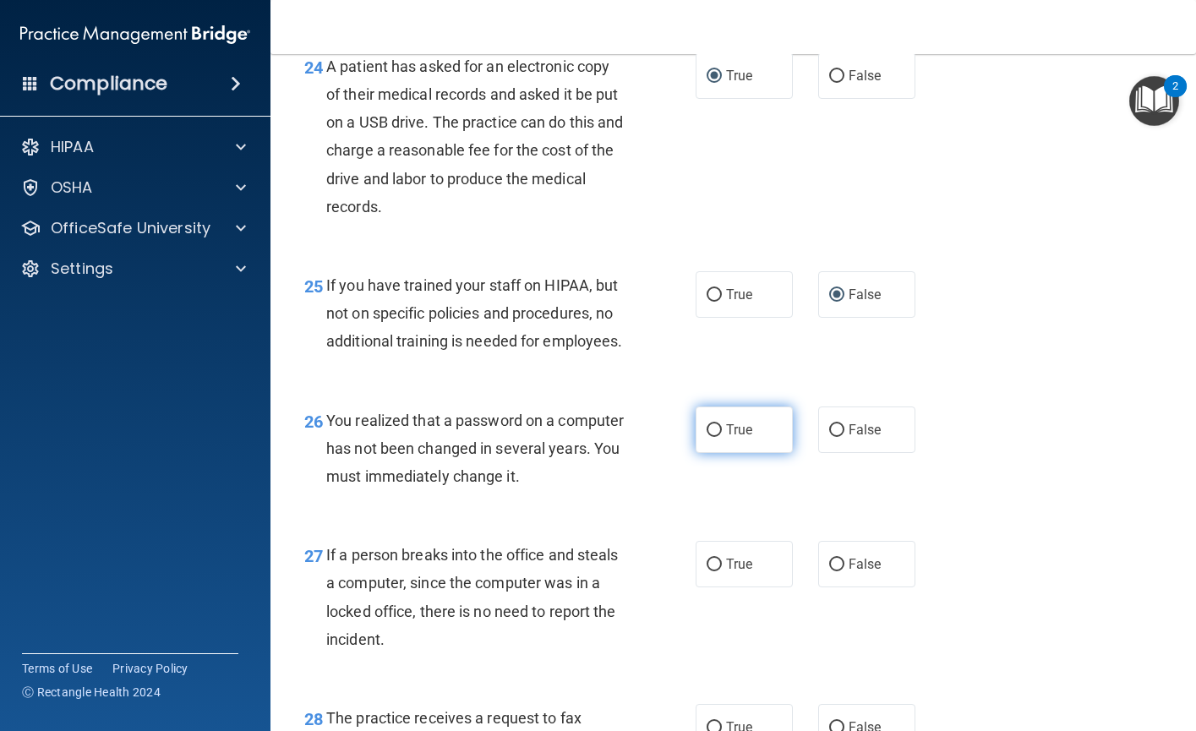
click at [711, 437] on input "True" at bounding box center [713, 430] width 15 height 13
radio input "true"
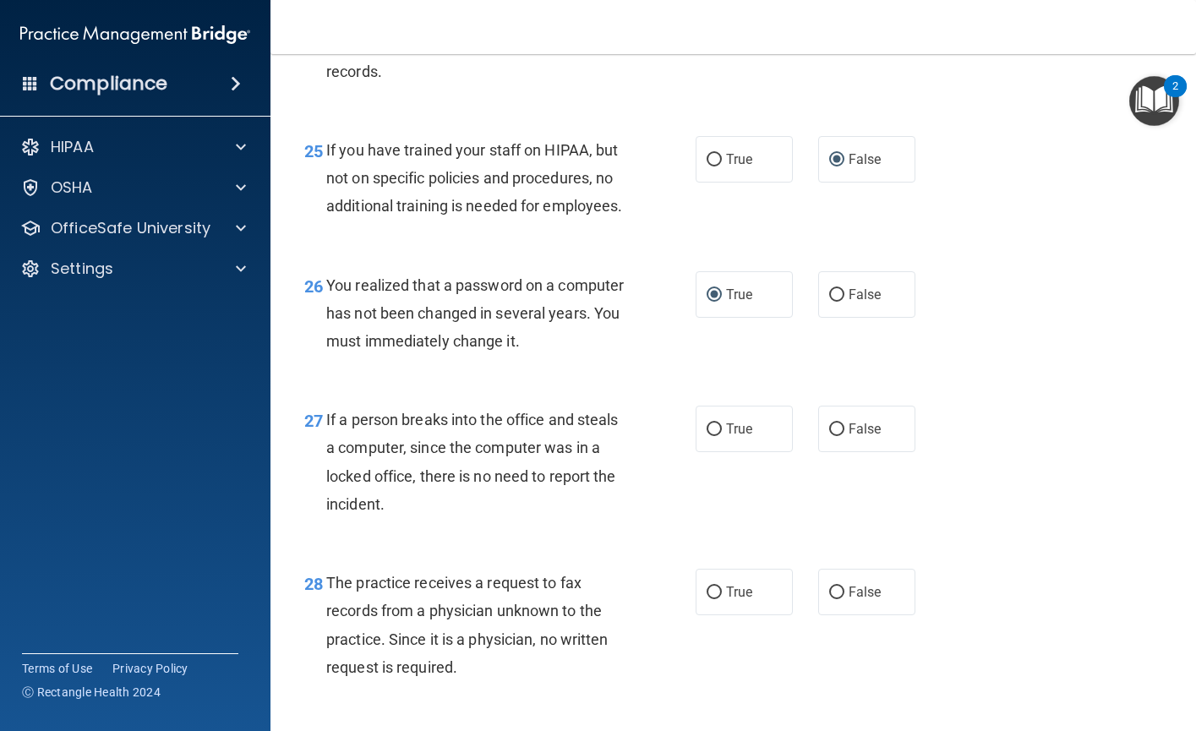
scroll to position [3887, 0]
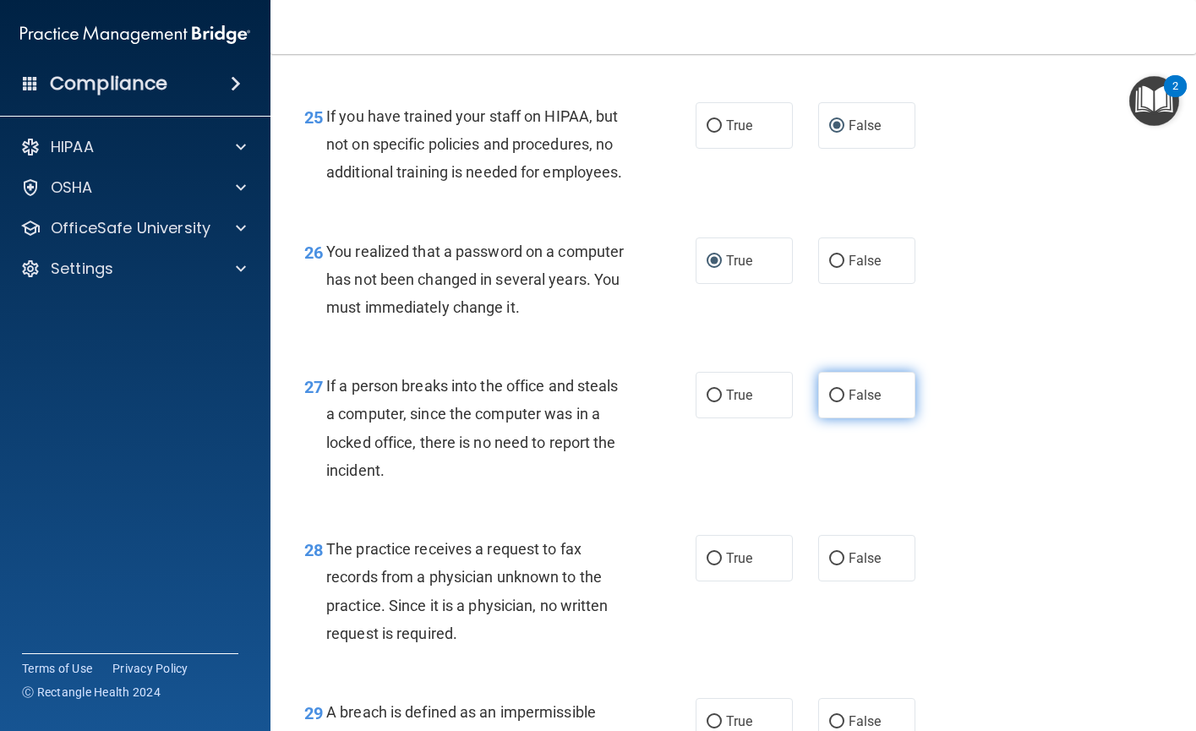
click at [829, 402] on input "False" at bounding box center [836, 396] width 15 height 13
radio input "true"
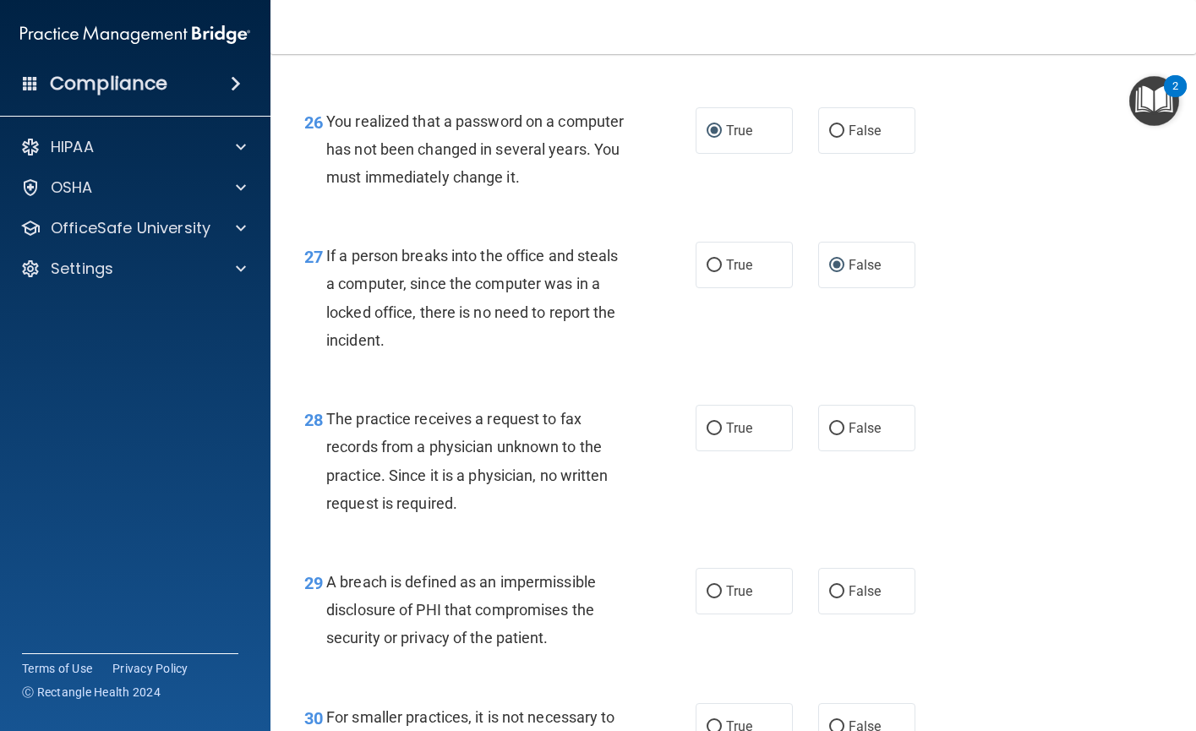
scroll to position [4056, 0]
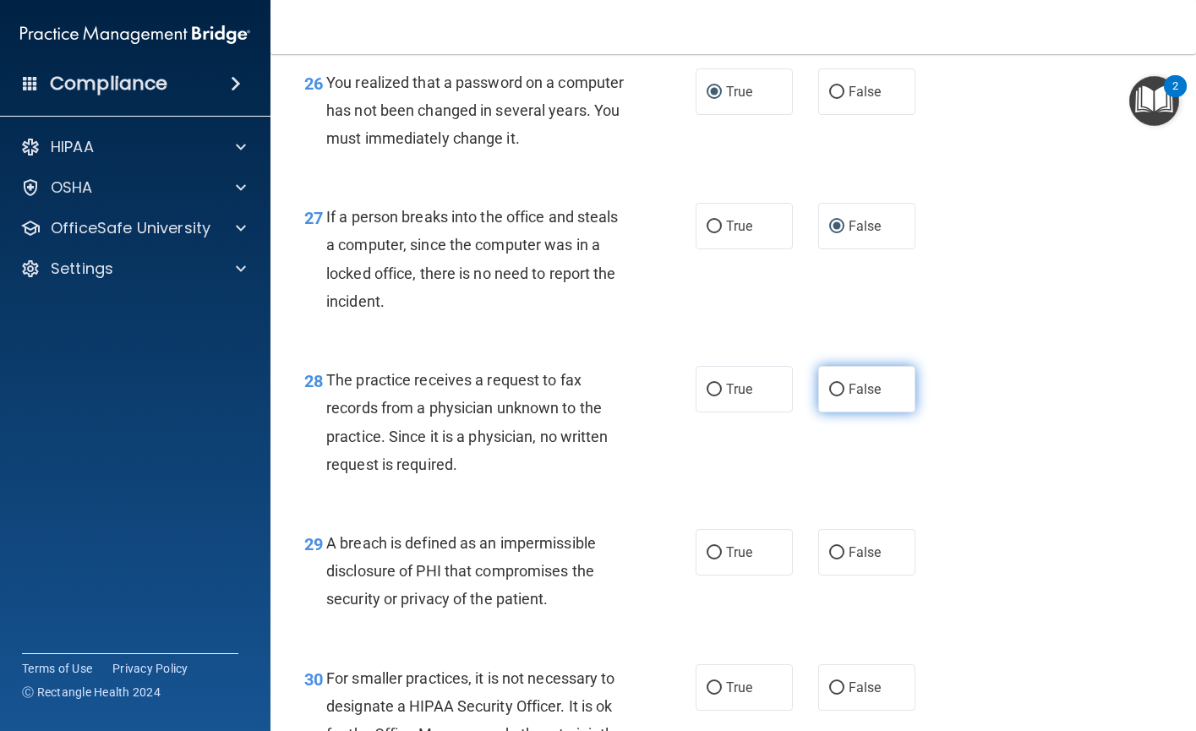
click at [832, 396] on input "False" at bounding box center [836, 390] width 15 height 13
radio input "true"
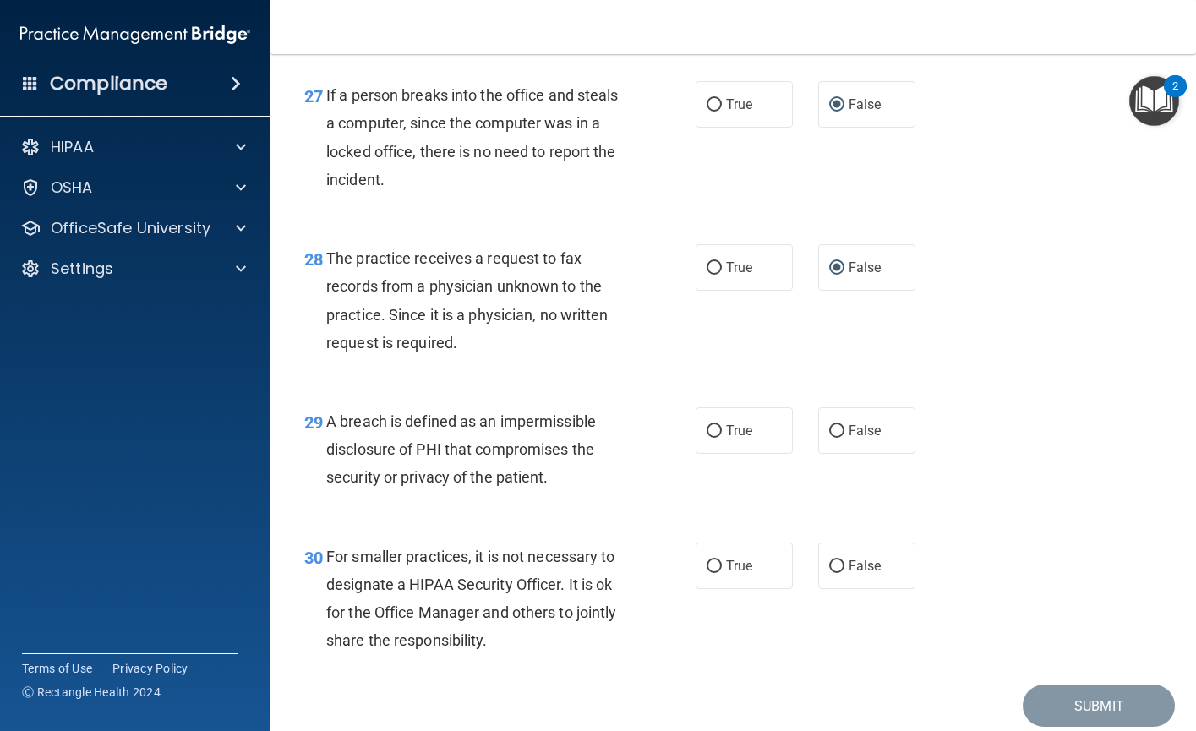
scroll to position [4225, 0]
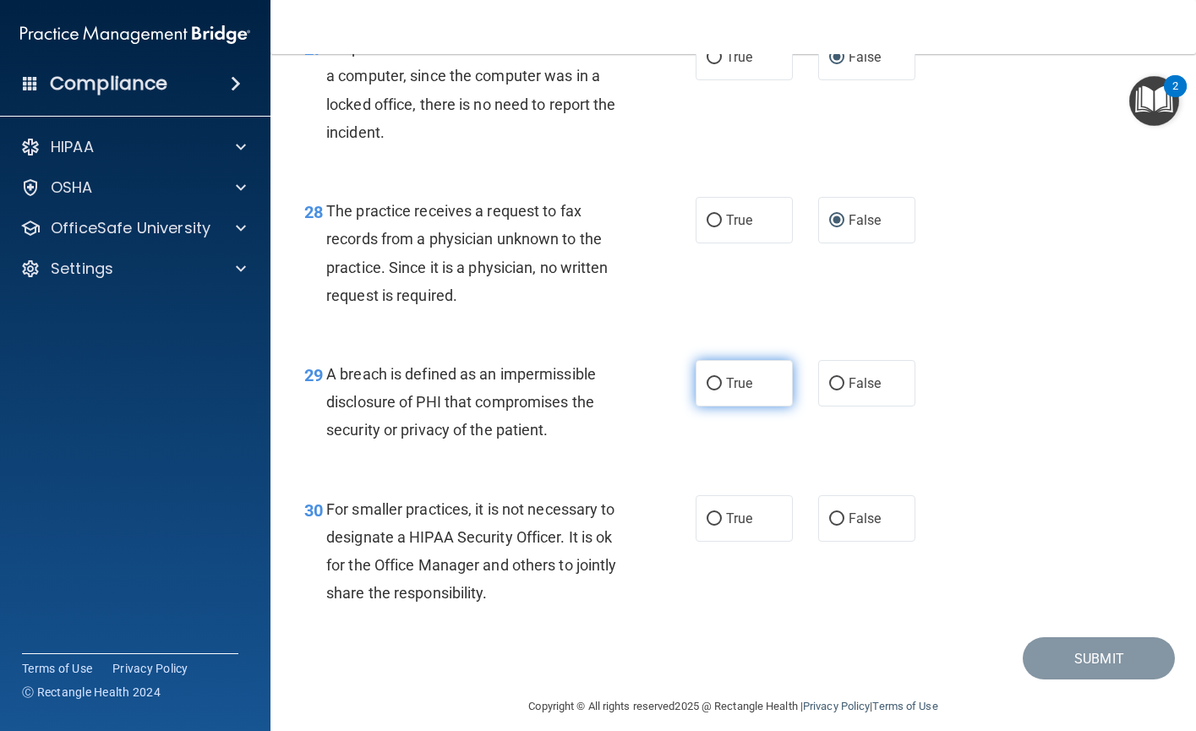
click at [709, 390] on input "True" at bounding box center [713, 384] width 15 height 13
radio input "true"
click at [831, 526] on input "False" at bounding box center [836, 519] width 15 height 13
radio input "true"
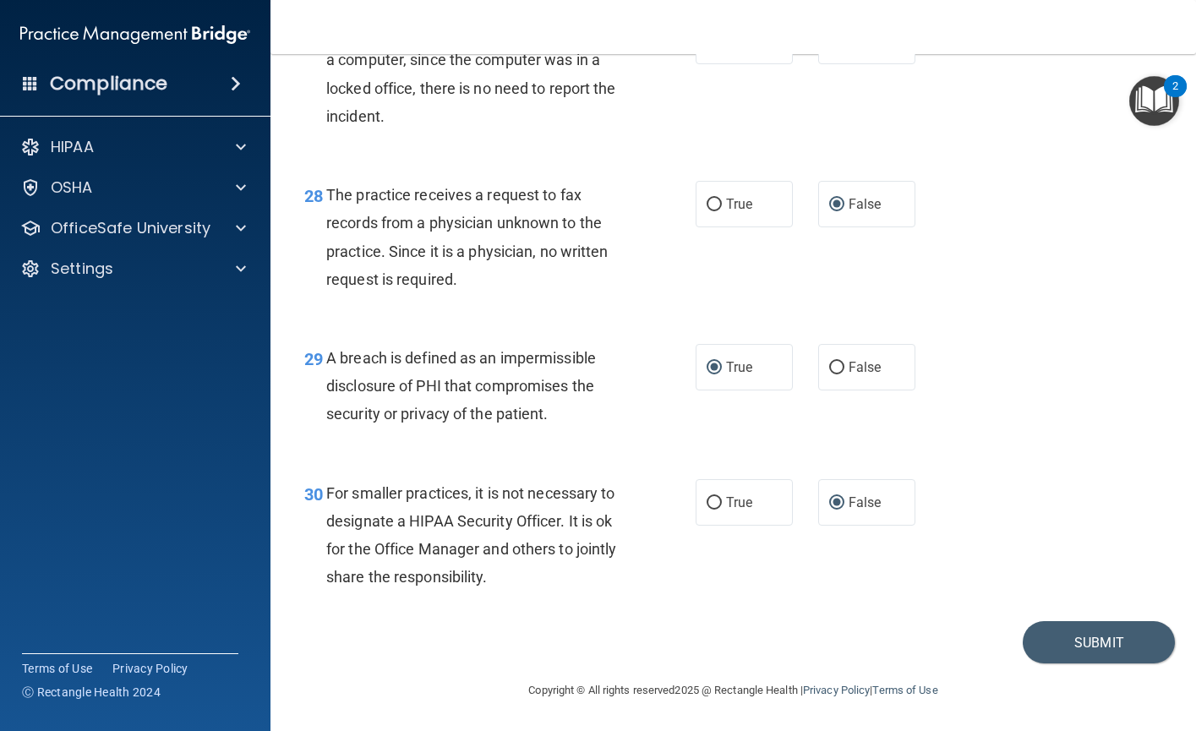
scroll to position [4325, 0]
click at [1083, 637] on button "Submit" at bounding box center [1098, 642] width 152 height 43
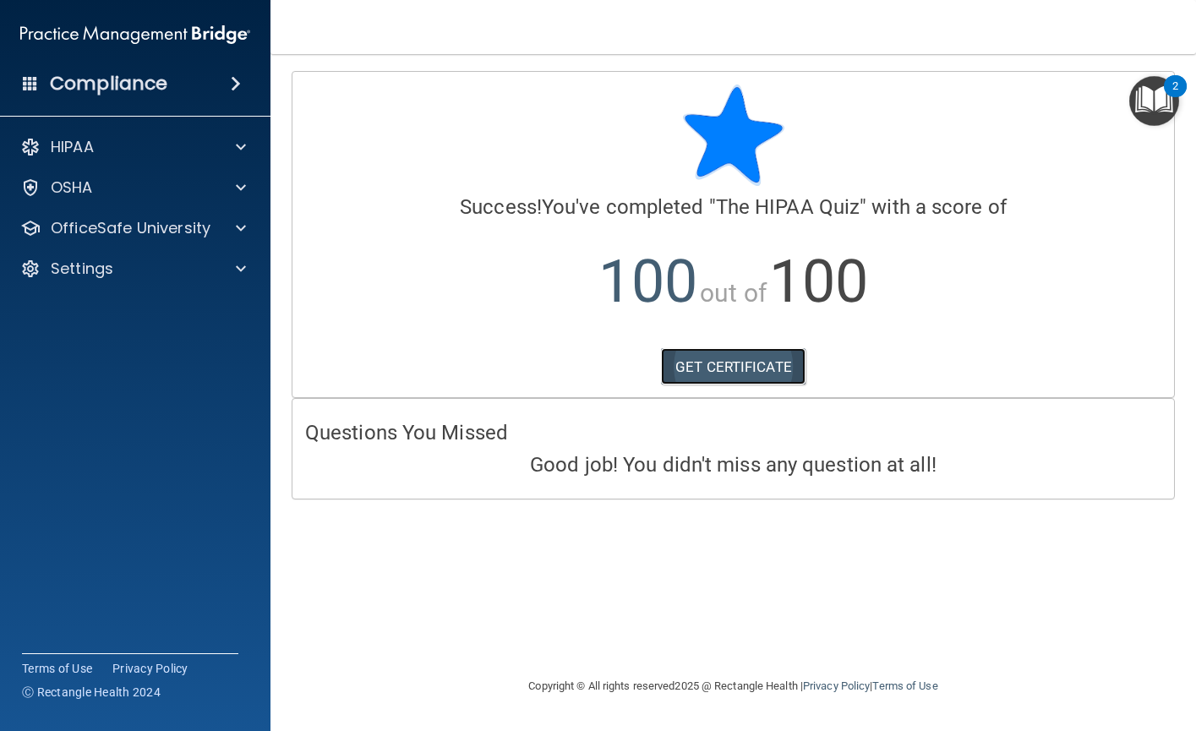
click at [712, 375] on link "GET CERTIFICATE" at bounding box center [733, 366] width 144 height 37
click at [237, 223] on span at bounding box center [241, 228] width 10 height 20
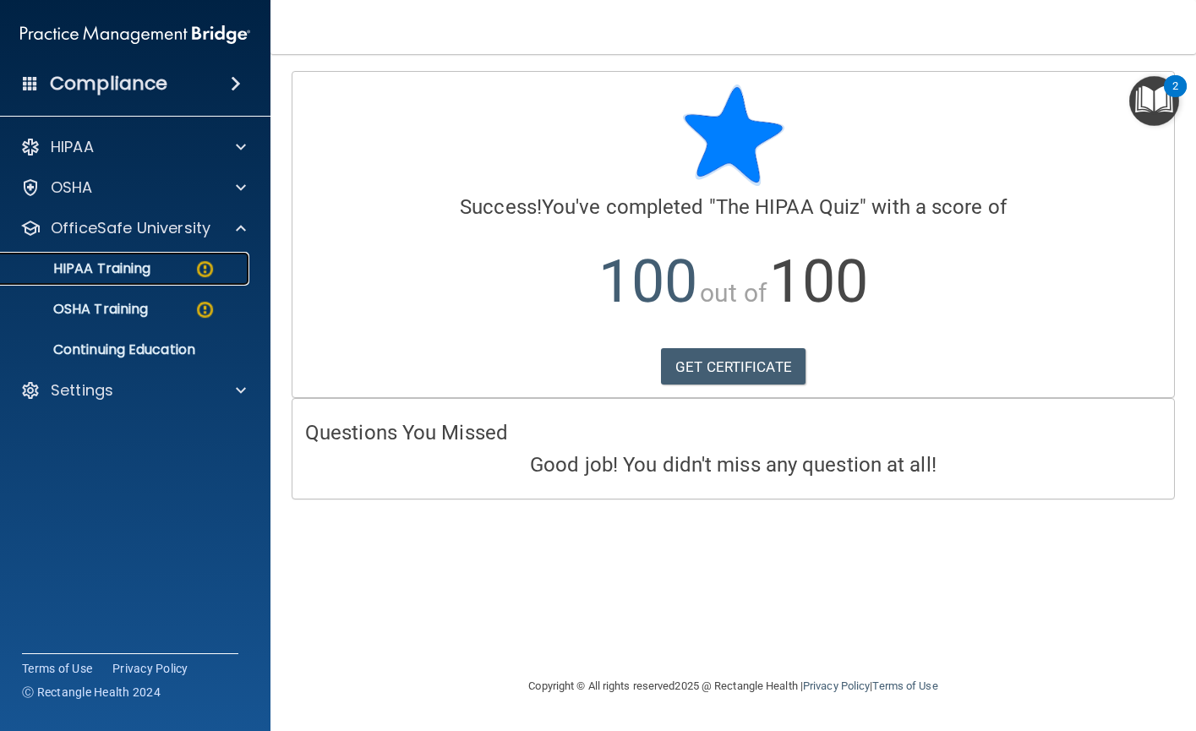
click at [137, 270] on p "HIPAA Training" at bounding box center [80, 268] width 139 height 17
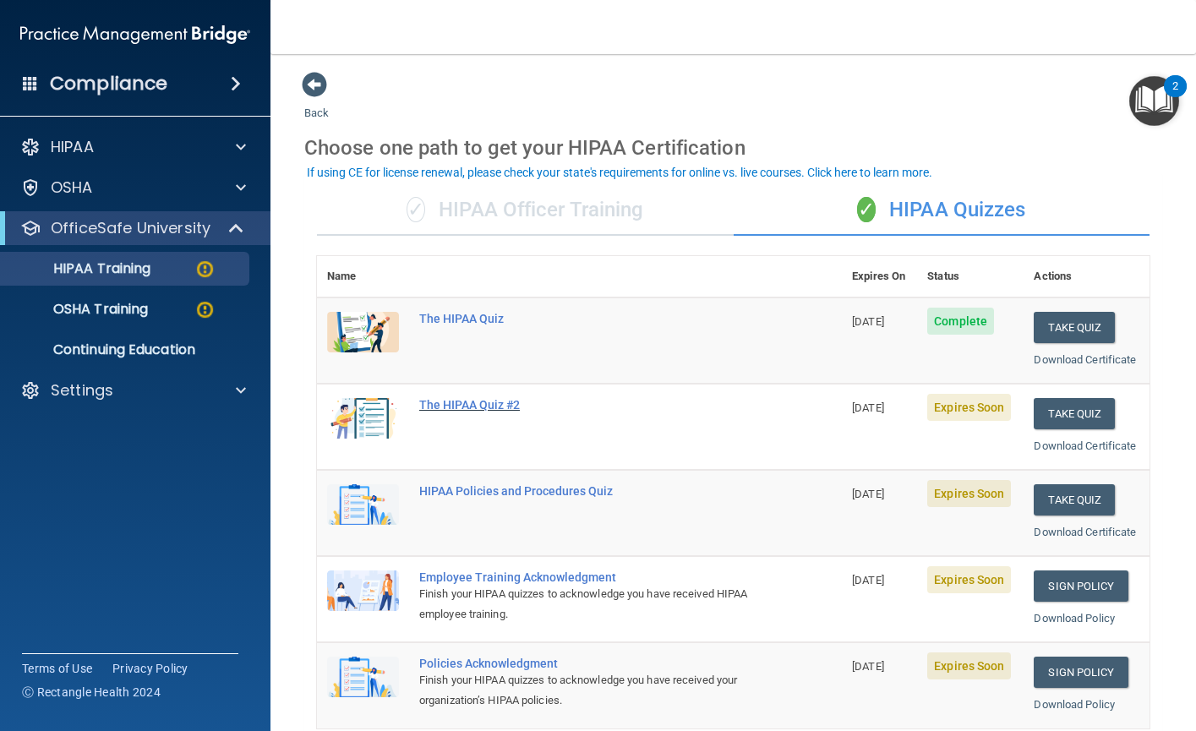
click at [482, 411] on div "The HIPAA Quiz #2" at bounding box center [588, 405] width 338 height 14
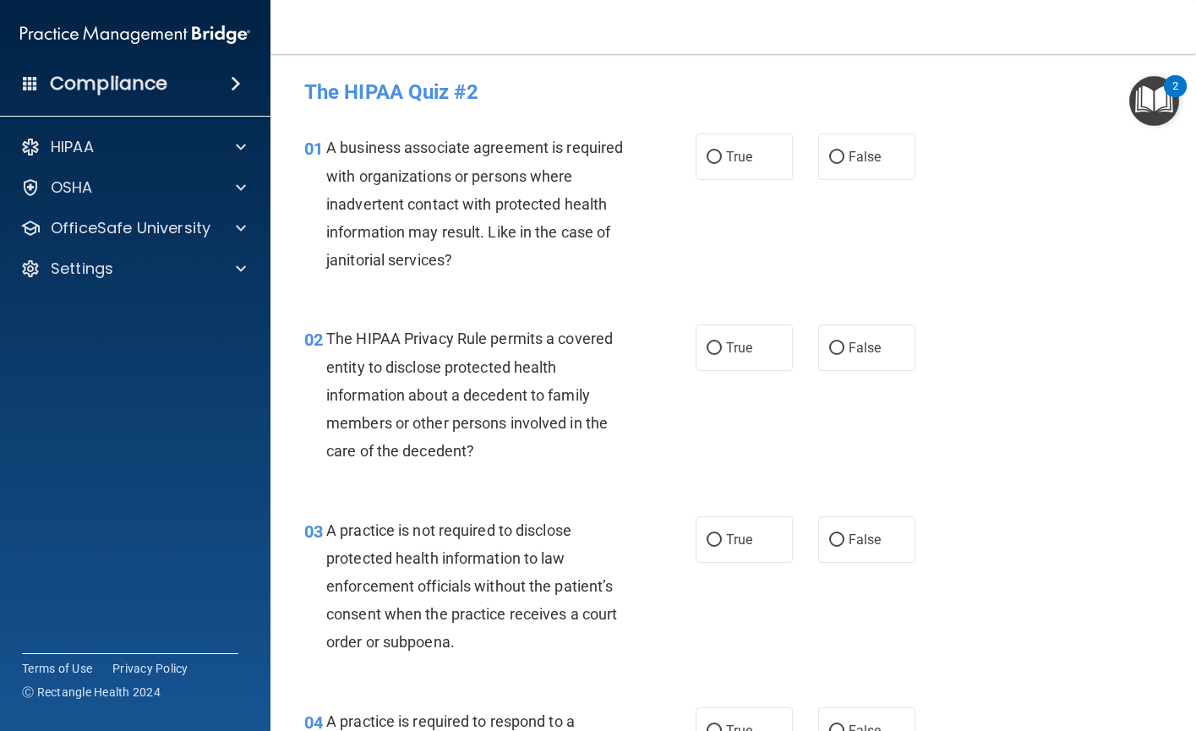
drag, startPoint x: 829, startPoint y: 159, endPoint x: 740, endPoint y: 202, distance: 98.6
click at [829, 159] on input "False" at bounding box center [836, 157] width 15 height 13
radio input "true"
click at [831, 346] on input "False" at bounding box center [836, 348] width 15 height 13
radio input "true"
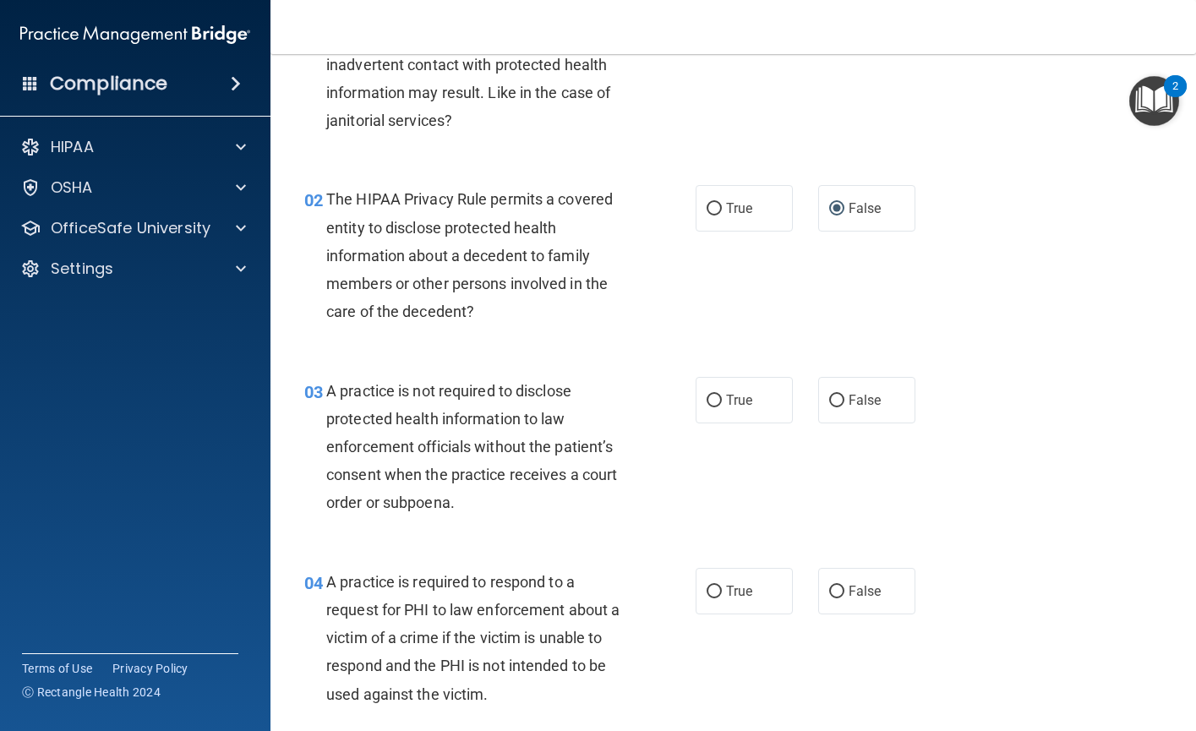
scroll to position [169, 0]
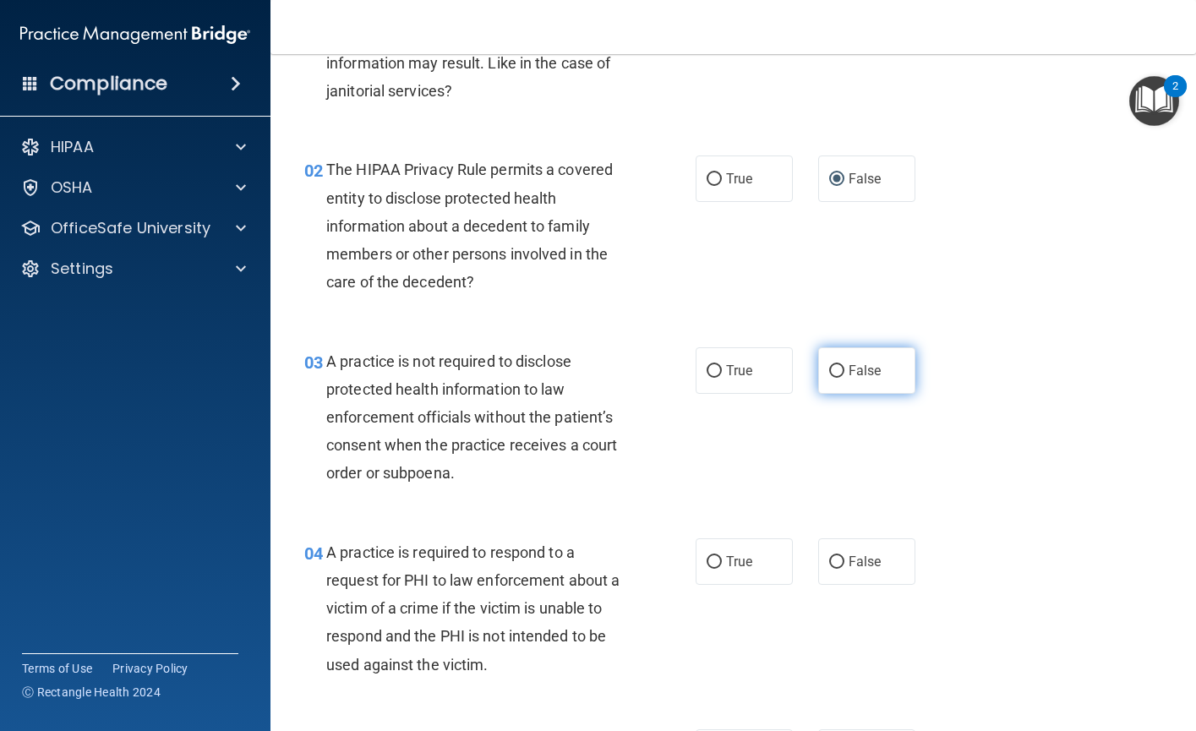
click at [836, 366] on label "False" at bounding box center [866, 370] width 97 height 46
click at [836, 366] on input "False" at bounding box center [836, 371] width 15 height 13
radio input "true"
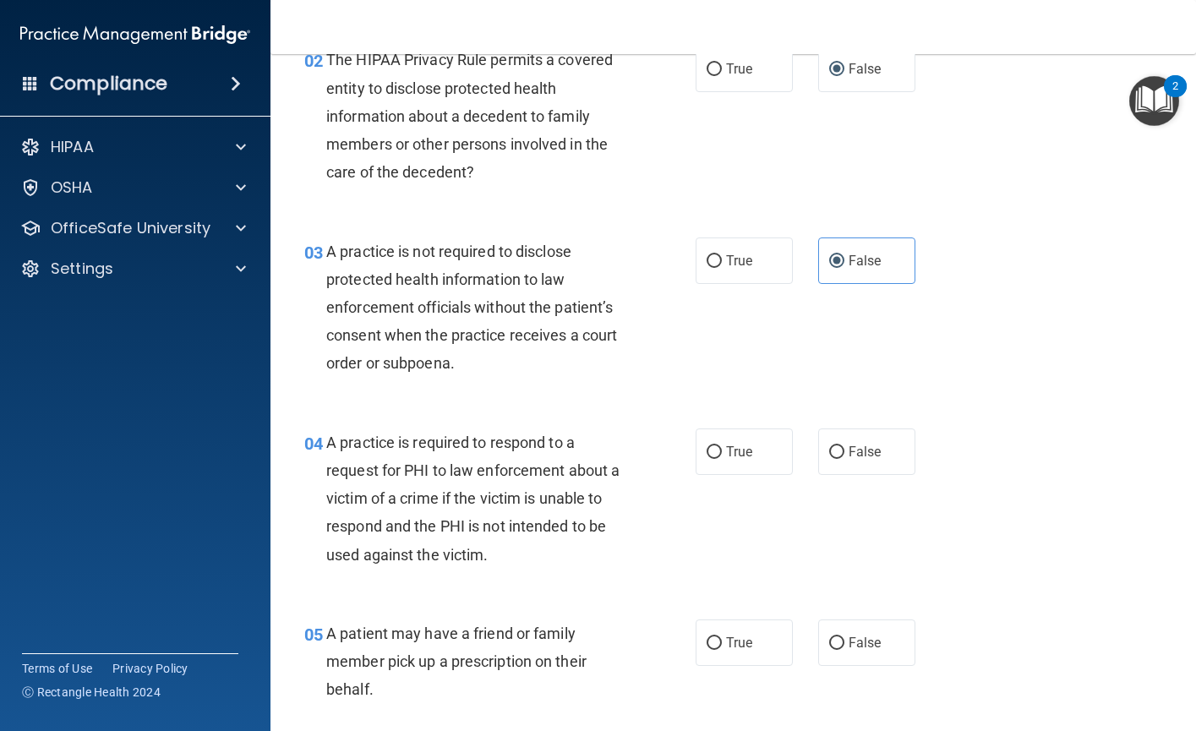
scroll to position [338, 0]
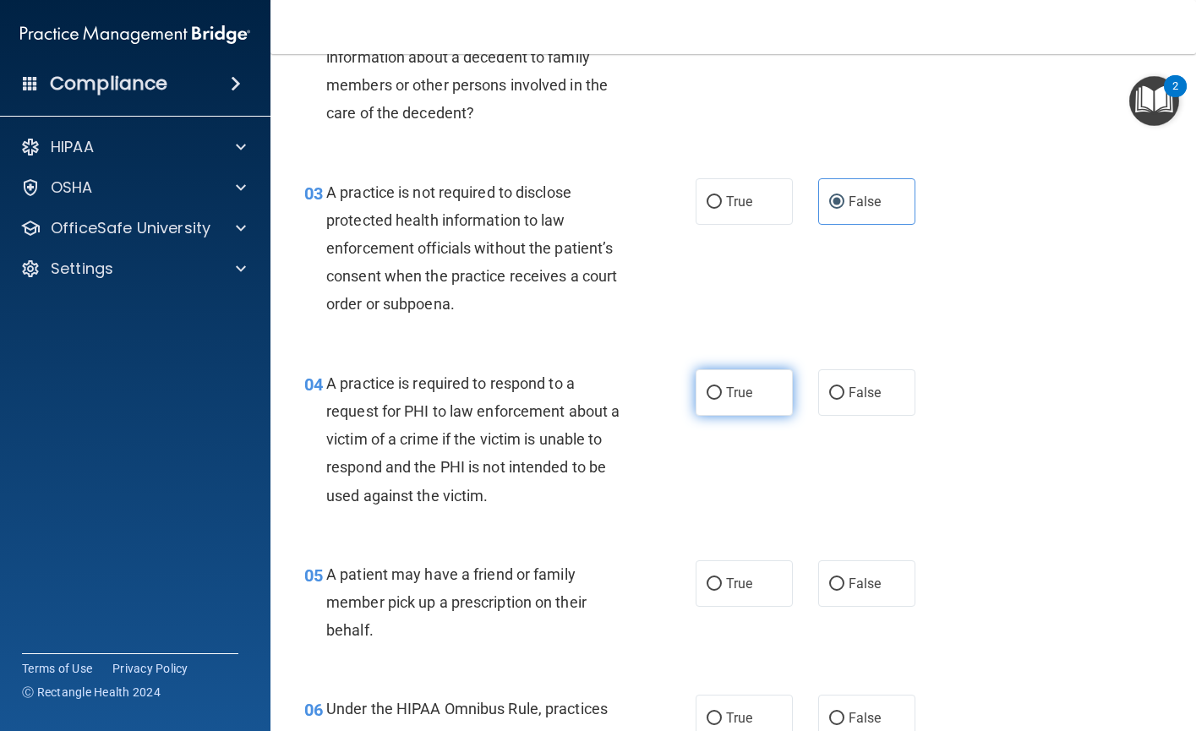
click at [709, 392] on input "True" at bounding box center [713, 393] width 15 height 13
radio input "true"
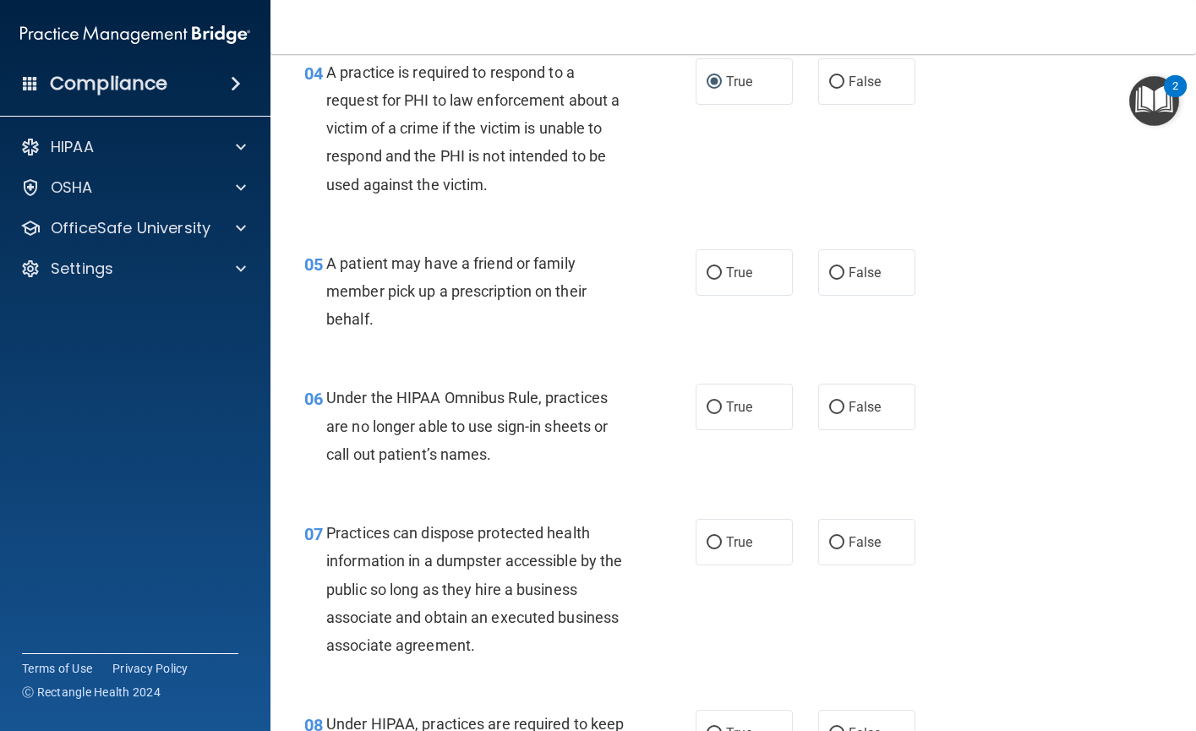
scroll to position [676, 0]
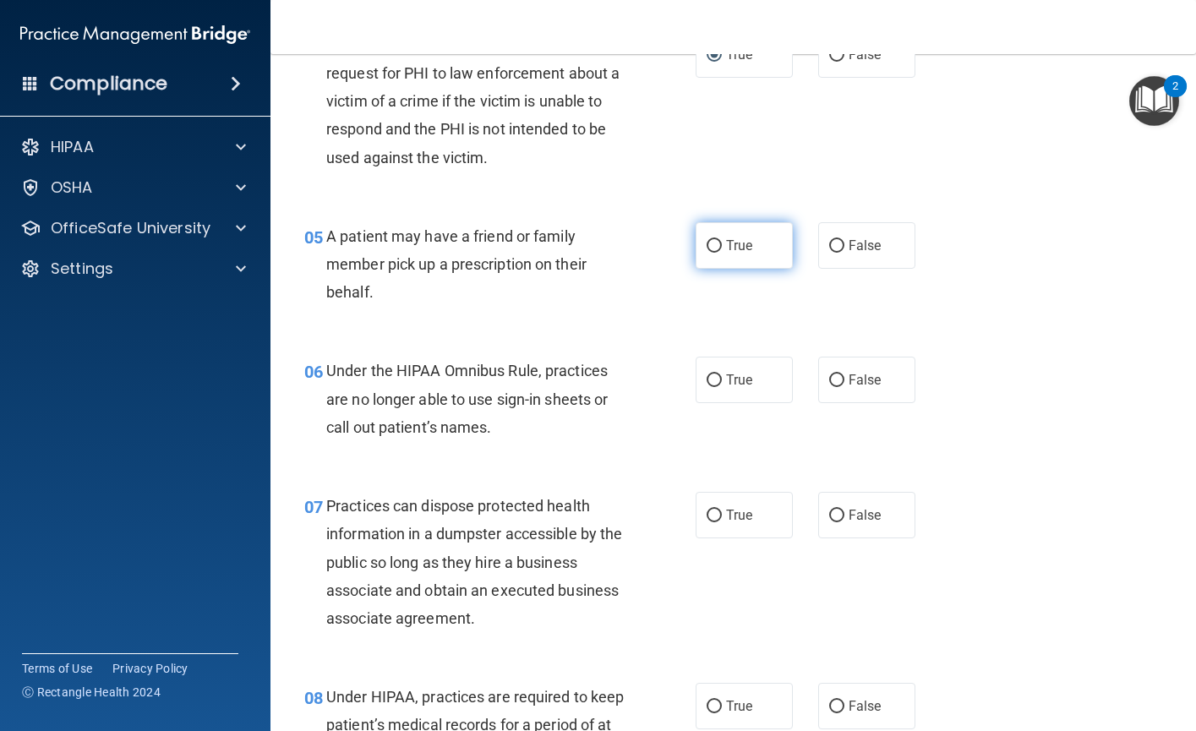
click at [709, 243] on input "True" at bounding box center [713, 246] width 15 height 13
radio input "true"
click at [710, 380] on input "True" at bounding box center [713, 380] width 15 height 13
radio input "true"
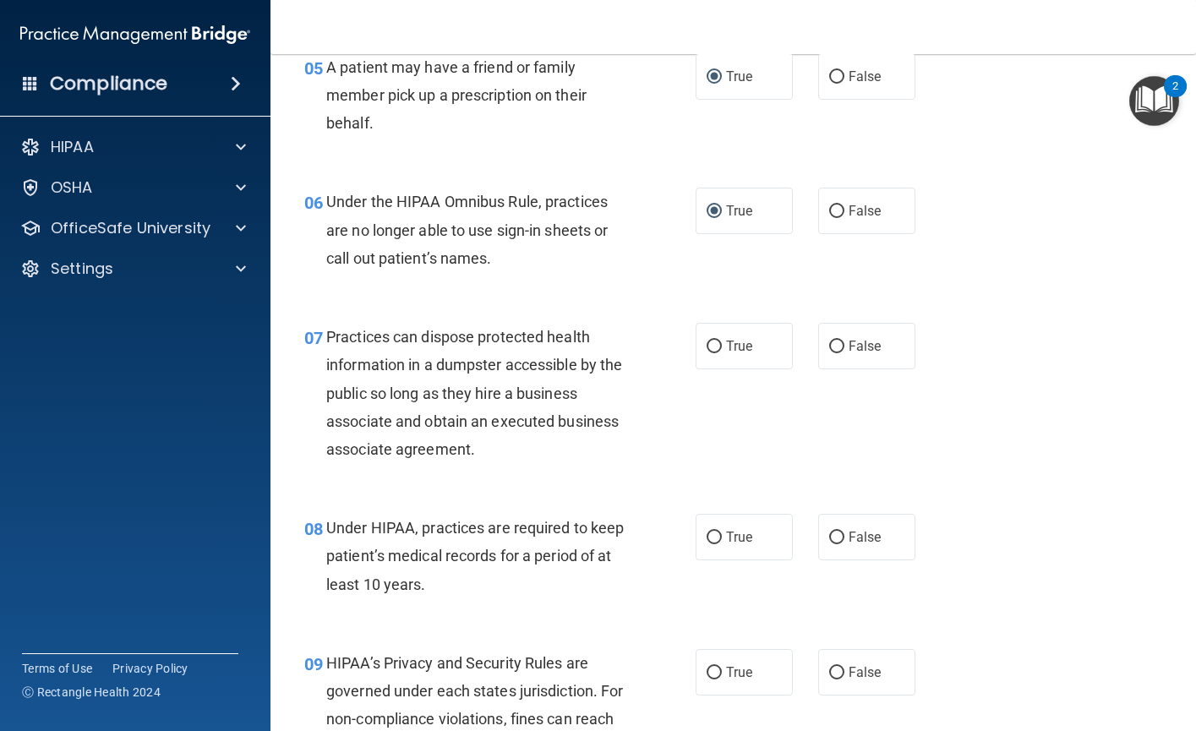
scroll to position [929, 0]
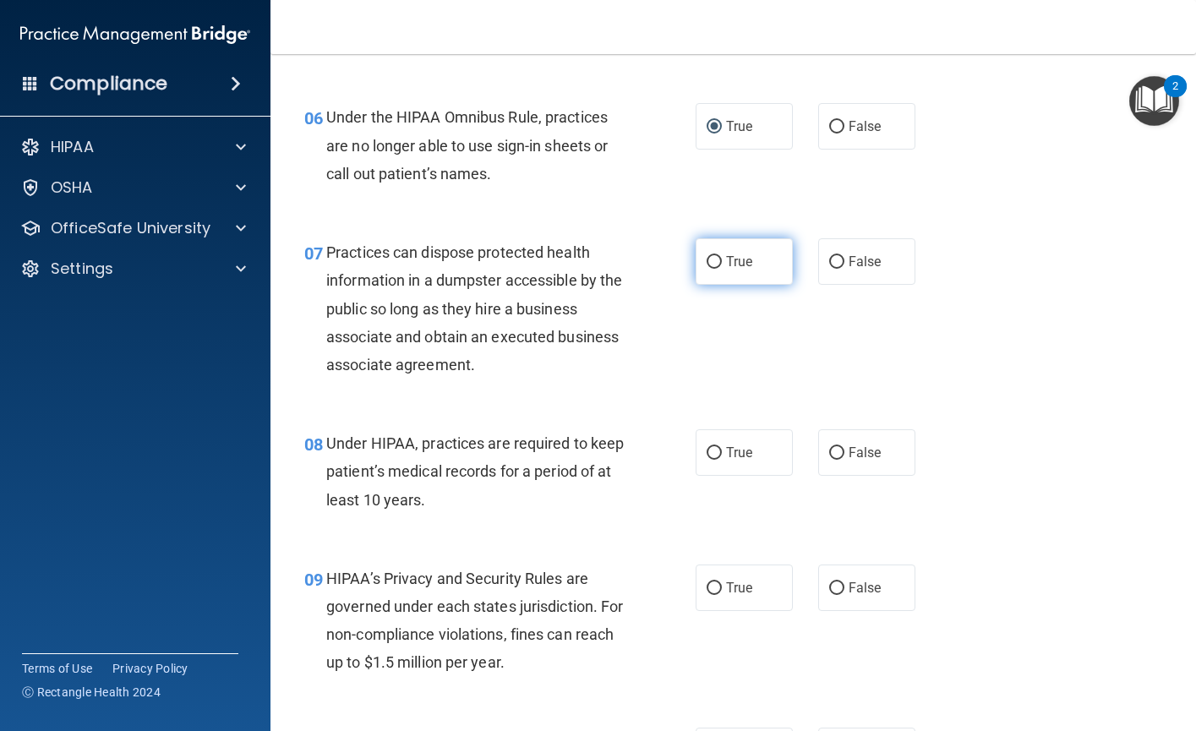
click at [708, 261] on input "True" at bounding box center [713, 262] width 15 height 13
radio input "true"
click at [706, 262] on input "True" at bounding box center [713, 262] width 15 height 13
click at [831, 259] on input "False" at bounding box center [836, 262] width 15 height 13
radio input "true"
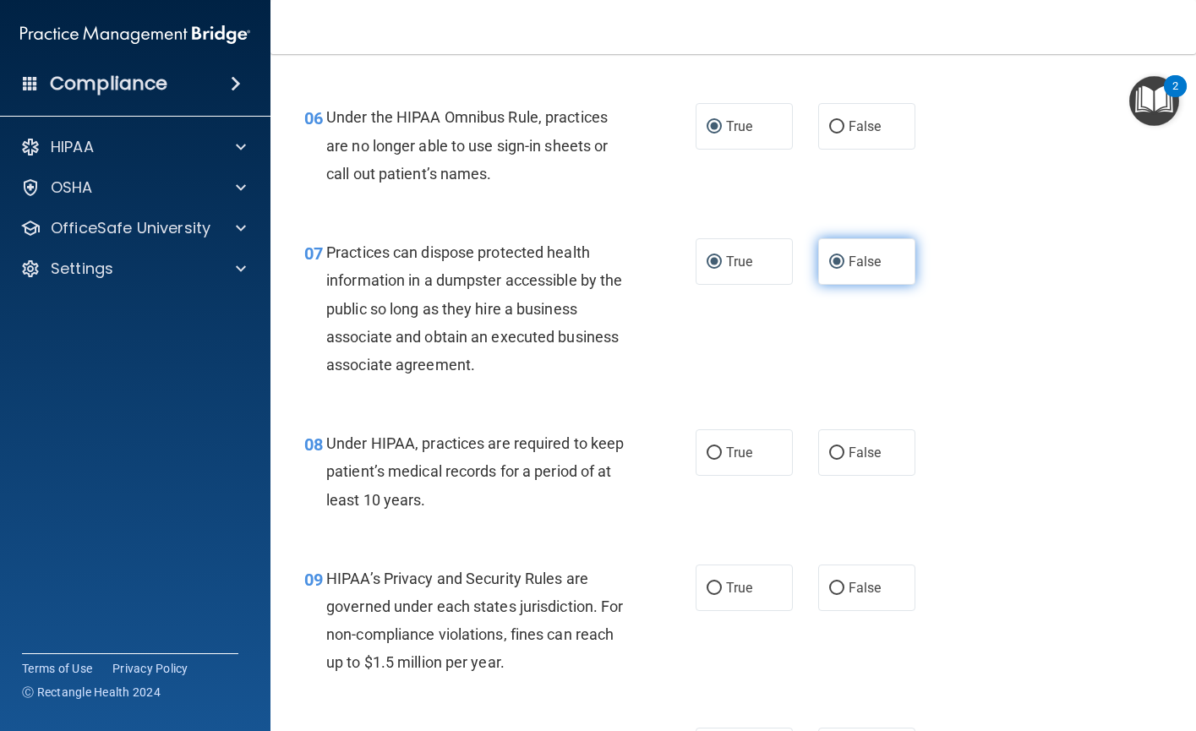
radio input "false"
click at [706, 455] on input "True" at bounding box center [713, 453] width 15 height 13
radio input "true"
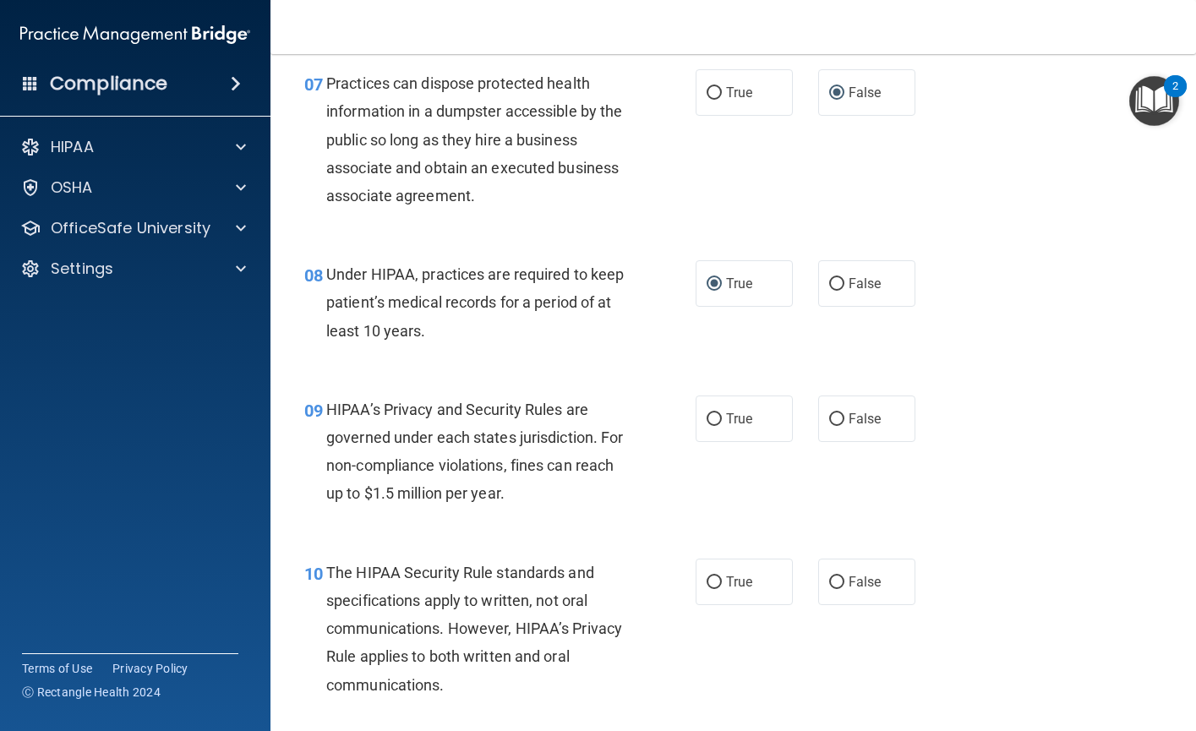
scroll to position [1183, 0]
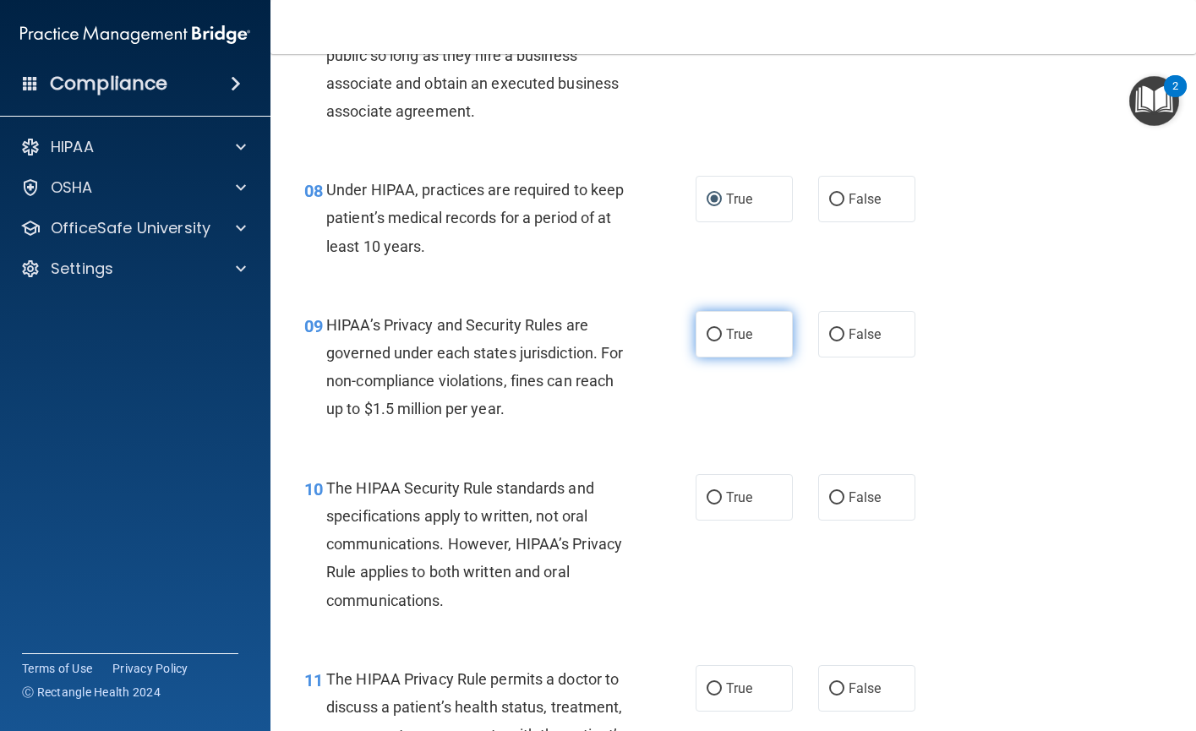
click at [709, 335] on input "True" at bounding box center [713, 335] width 15 height 13
radio input "true"
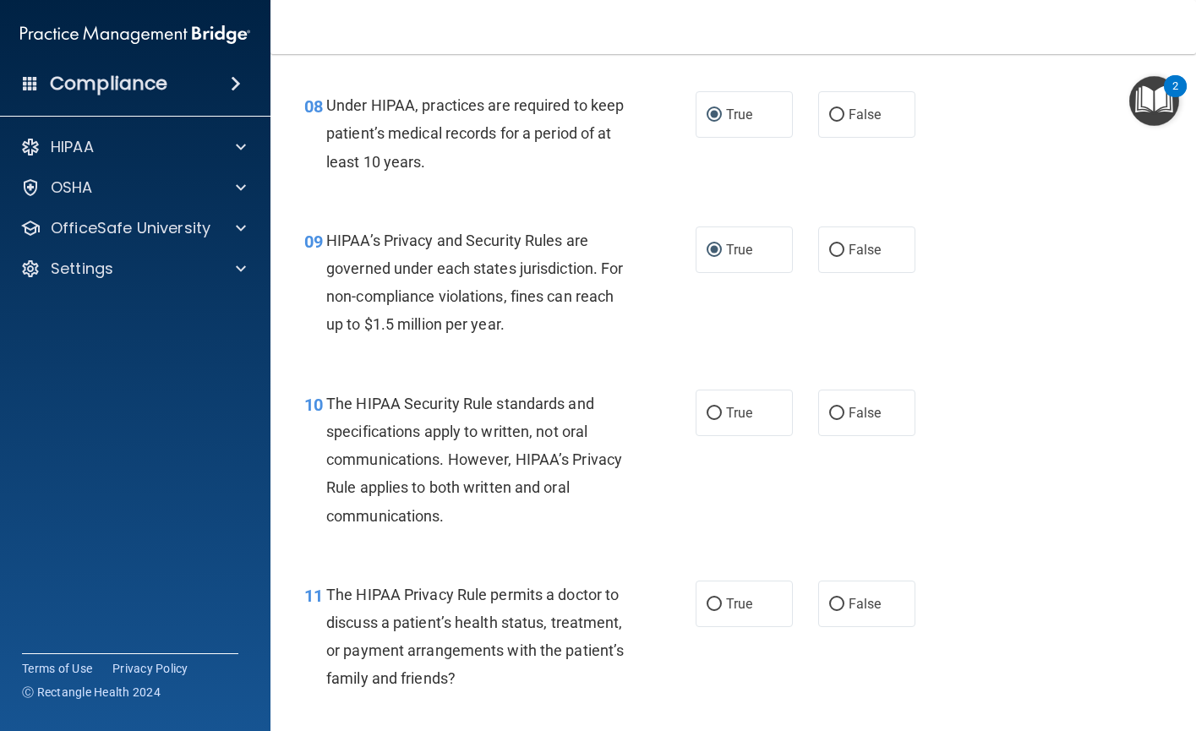
scroll to position [1352, 0]
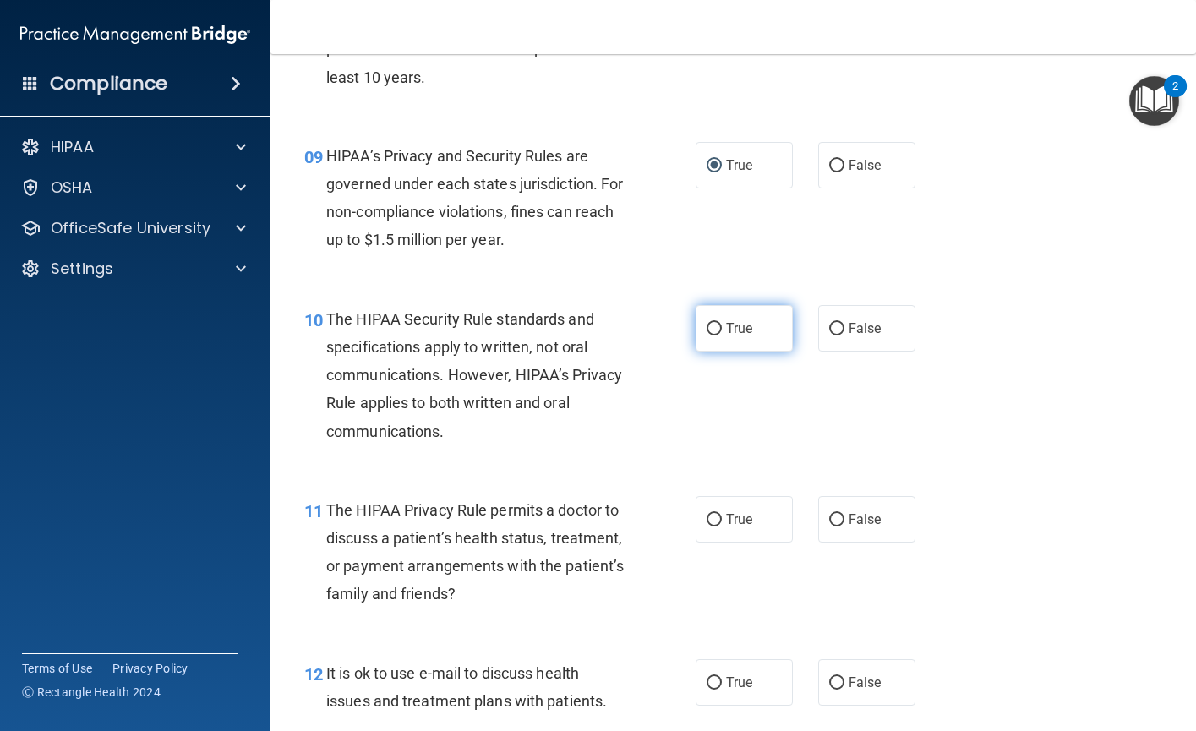
click at [706, 328] on input "True" at bounding box center [713, 329] width 15 height 13
radio input "true"
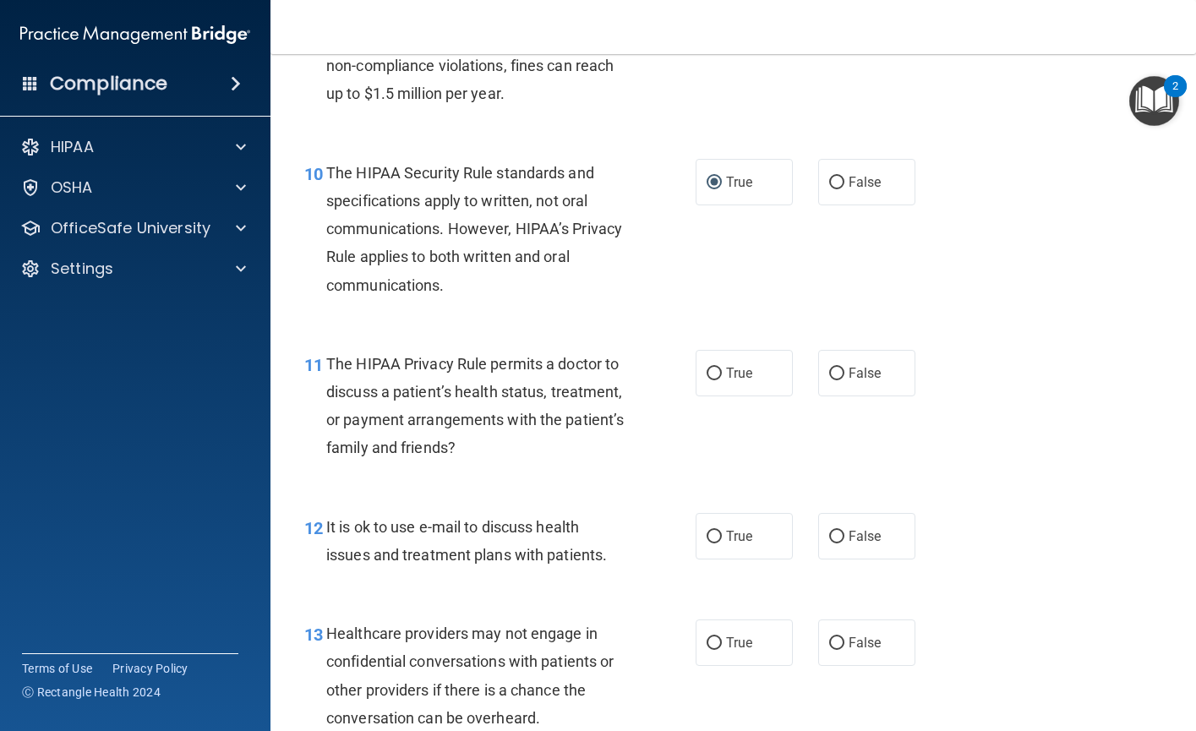
scroll to position [1521, 0]
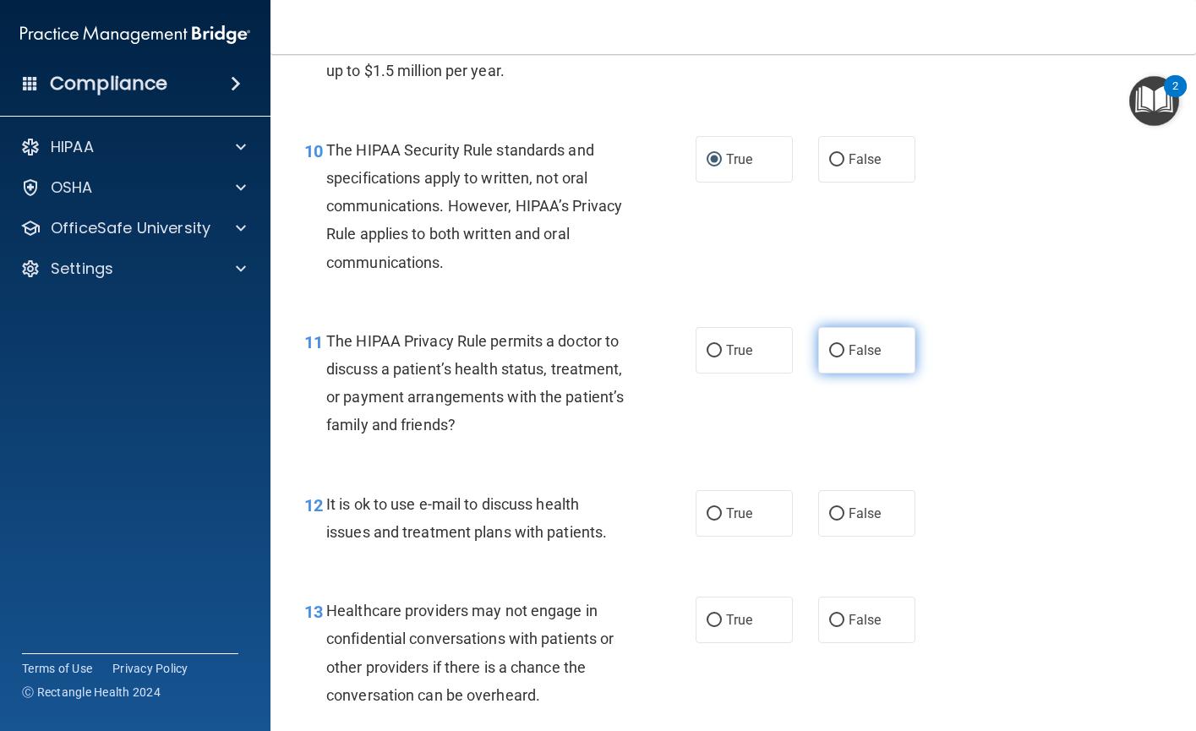
click at [834, 351] on input "False" at bounding box center [836, 351] width 15 height 13
radio input "true"
click at [706, 513] on input "True" at bounding box center [713, 514] width 15 height 13
radio input "true"
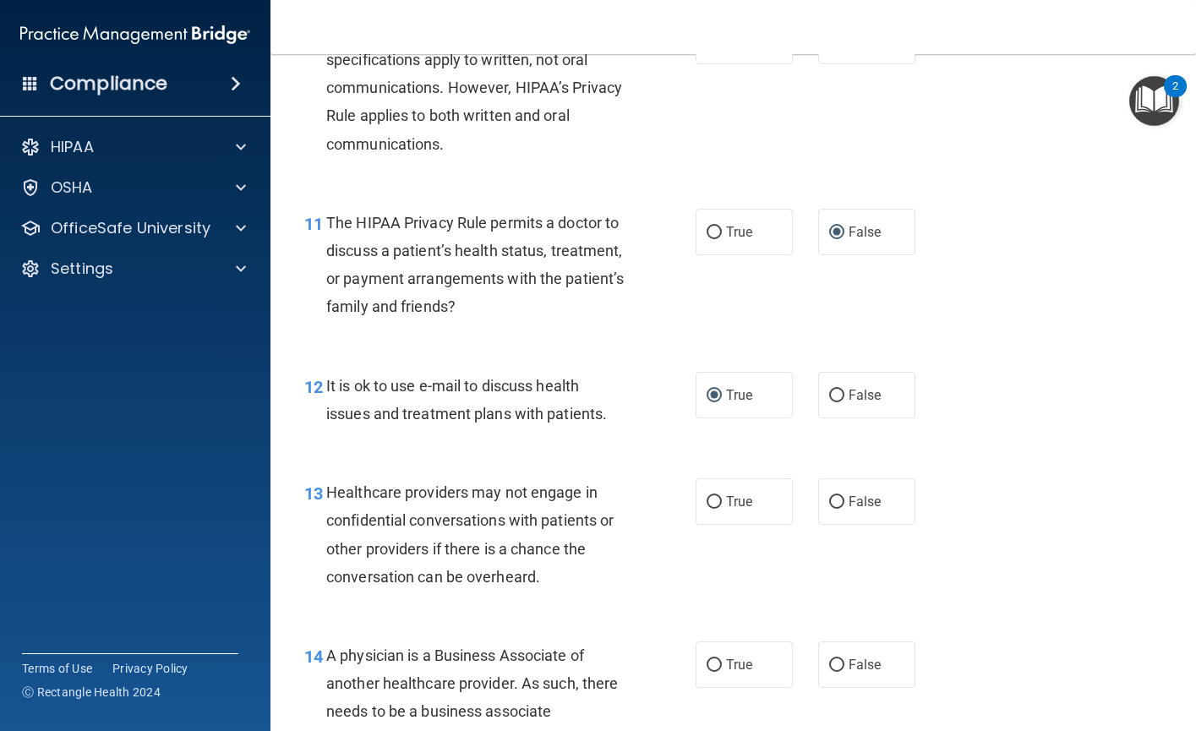
scroll to position [1690, 0]
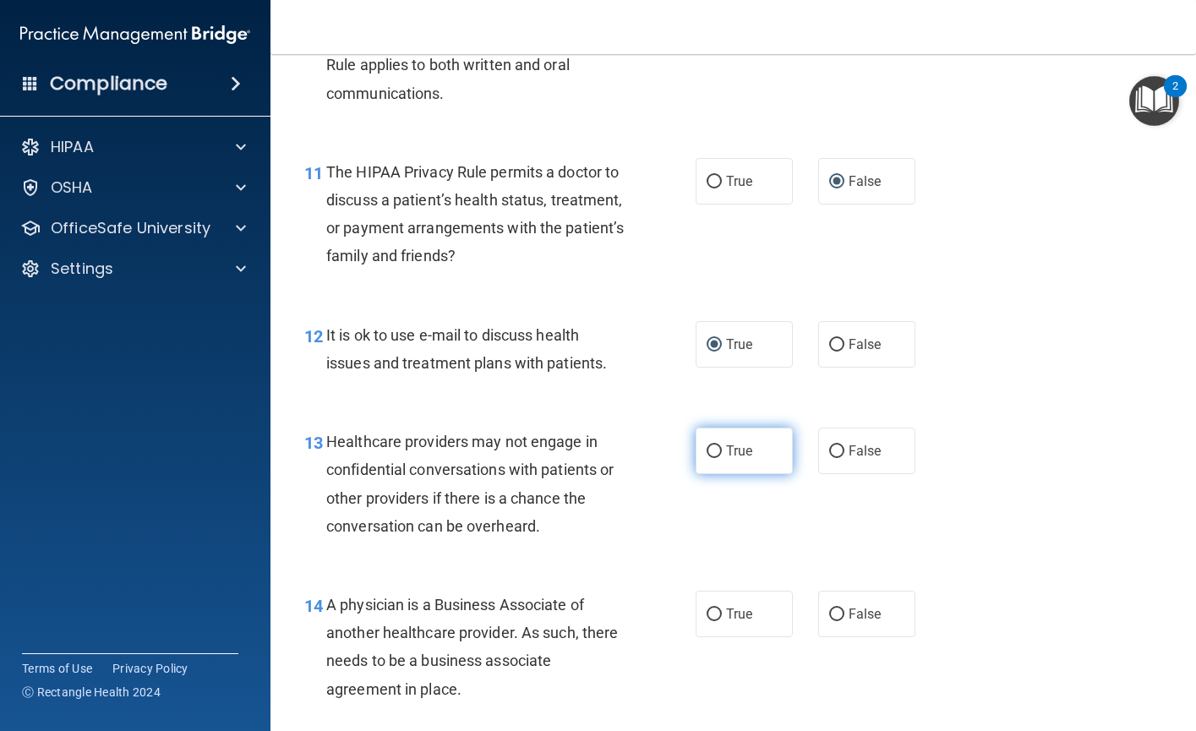
click at [706, 449] on input "True" at bounding box center [713, 451] width 15 height 13
radio input "true"
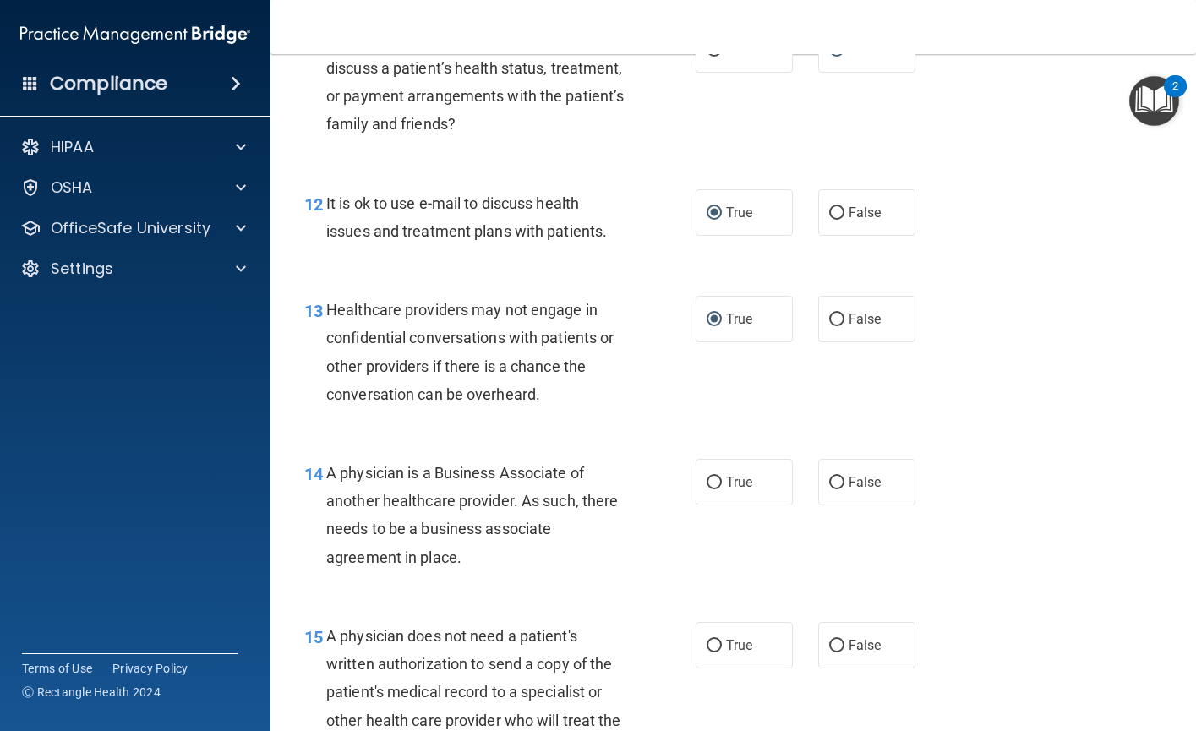
scroll to position [1859, 0]
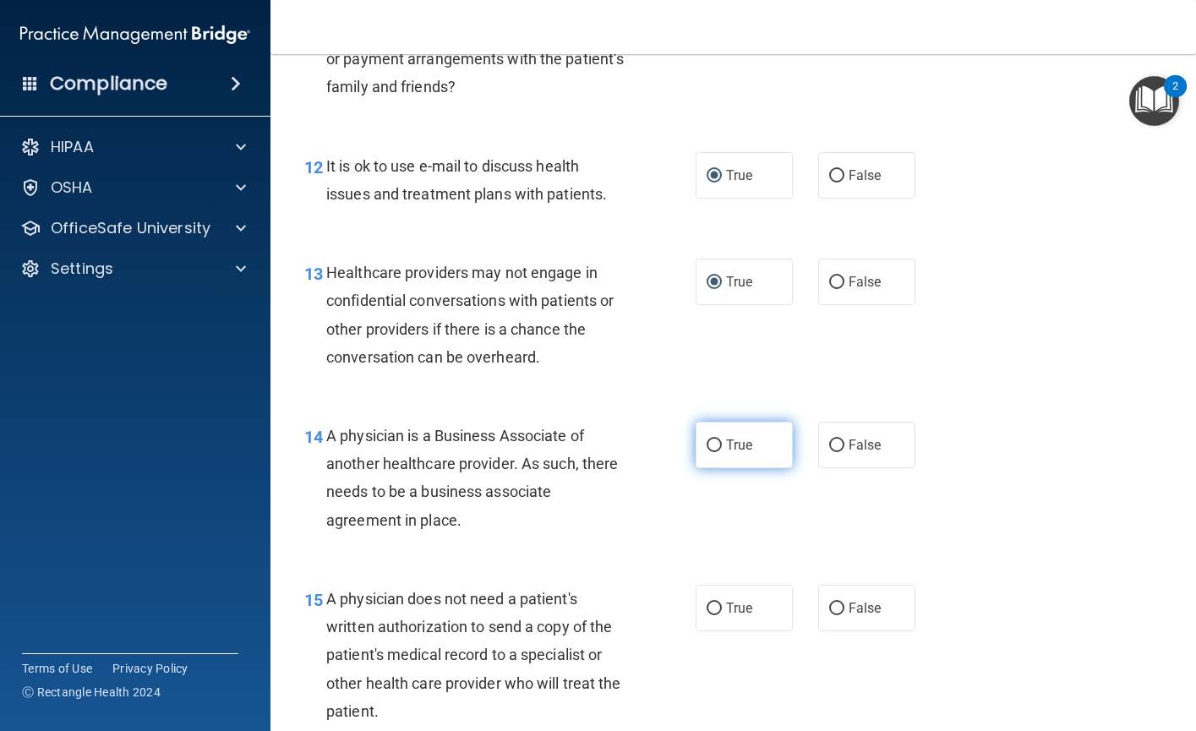
click at [706, 443] on input "True" at bounding box center [713, 445] width 15 height 13
radio input "true"
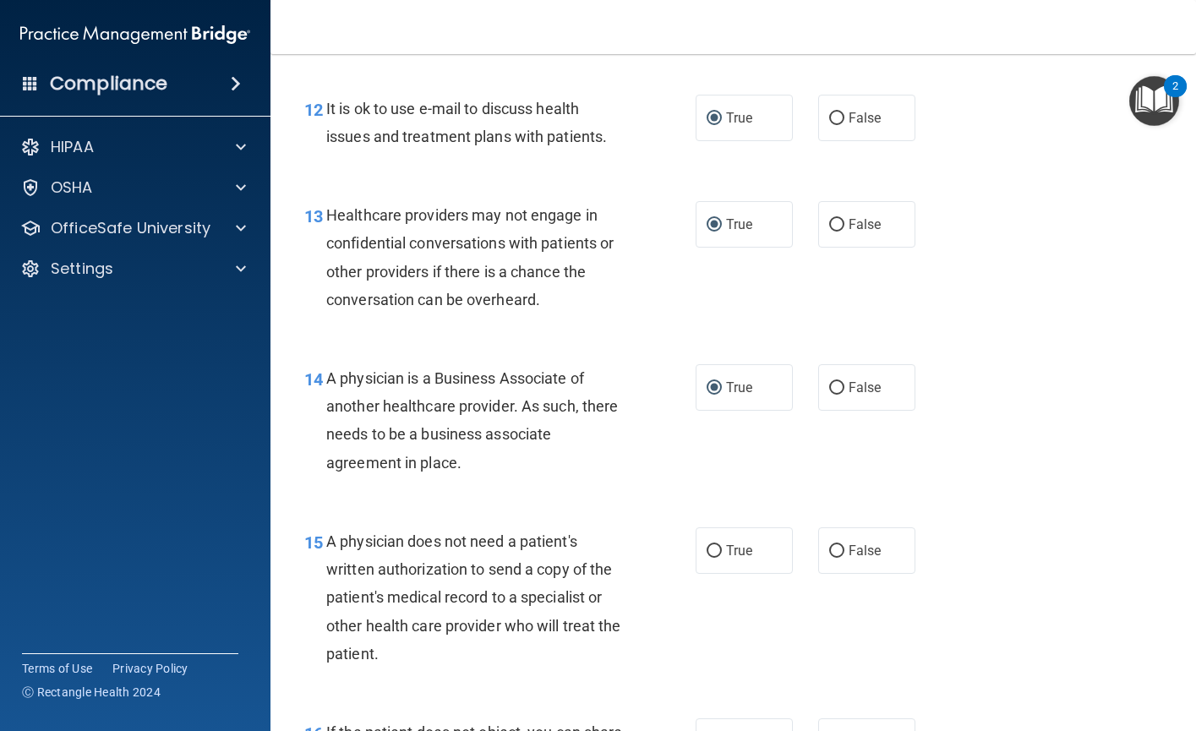
scroll to position [2028, 0]
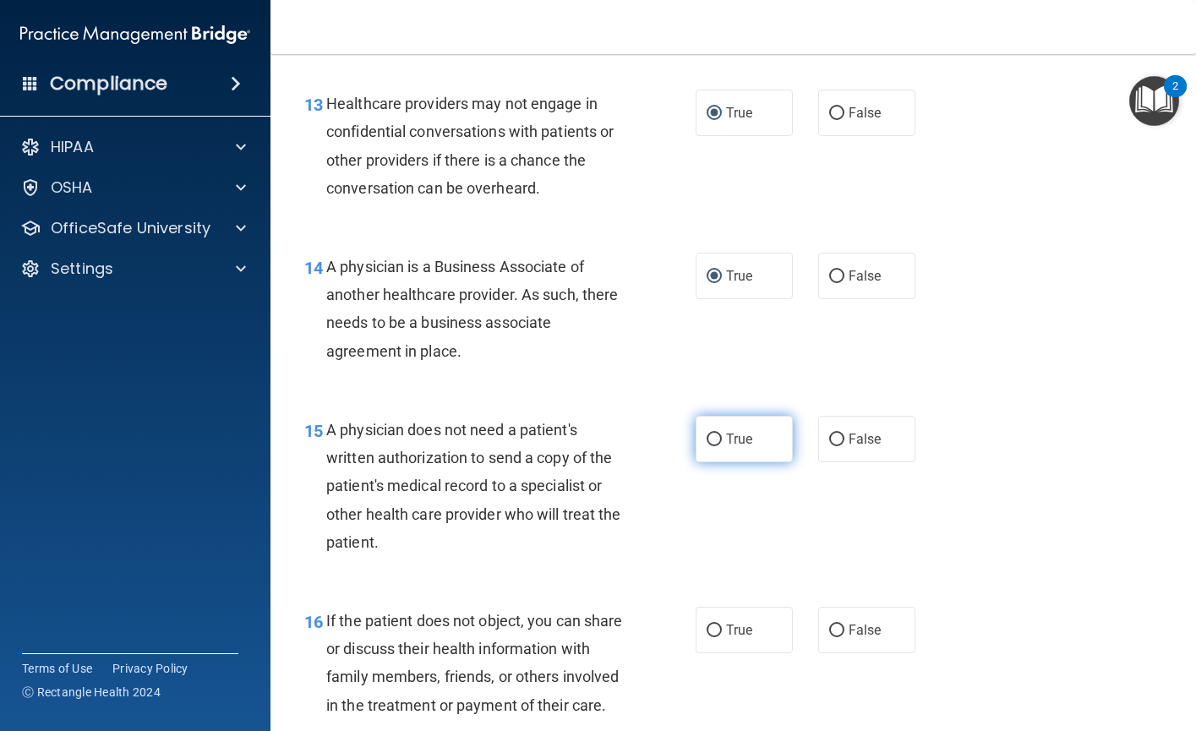
click at [709, 437] on input "True" at bounding box center [713, 439] width 15 height 13
radio input "true"
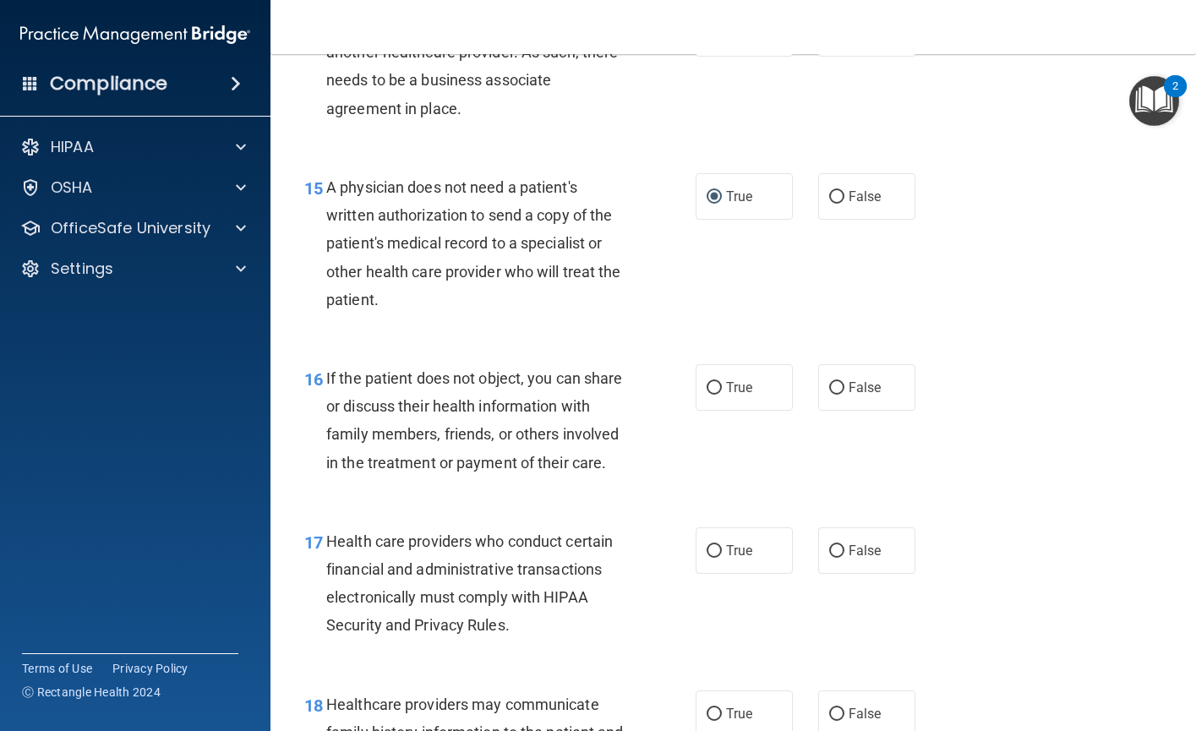
scroll to position [2281, 0]
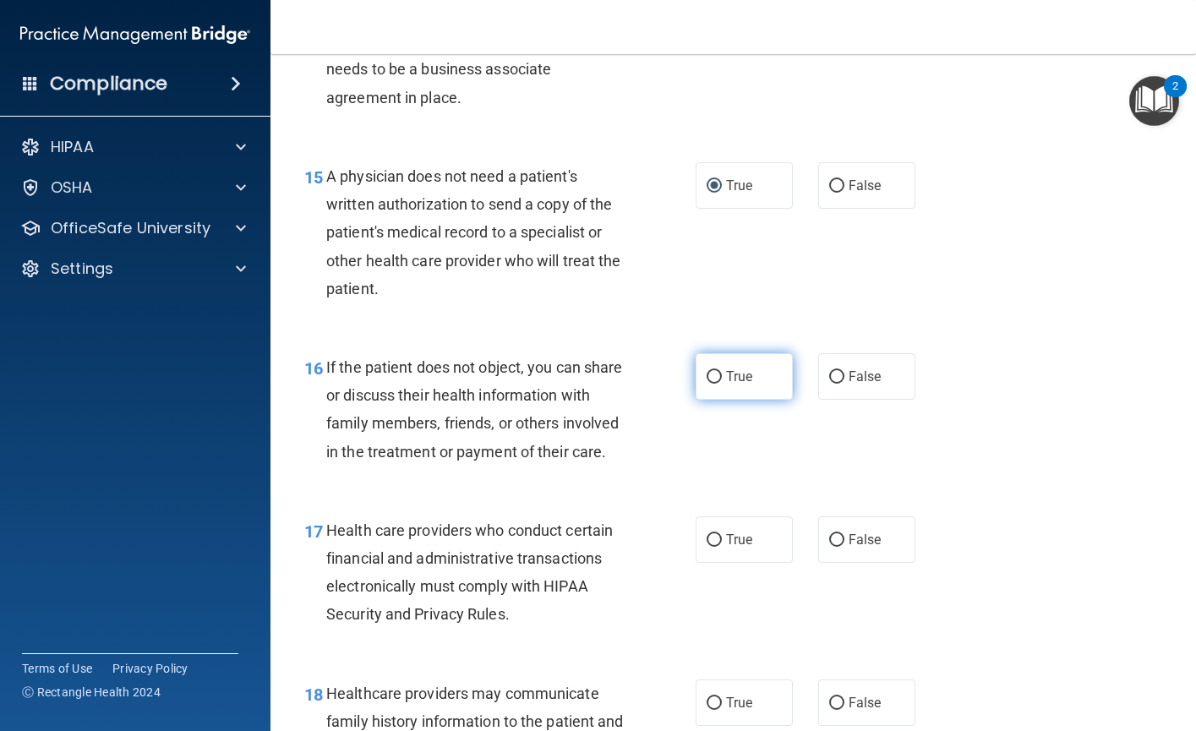
click at [706, 375] on input "True" at bounding box center [713, 377] width 15 height 13
radio input "true"
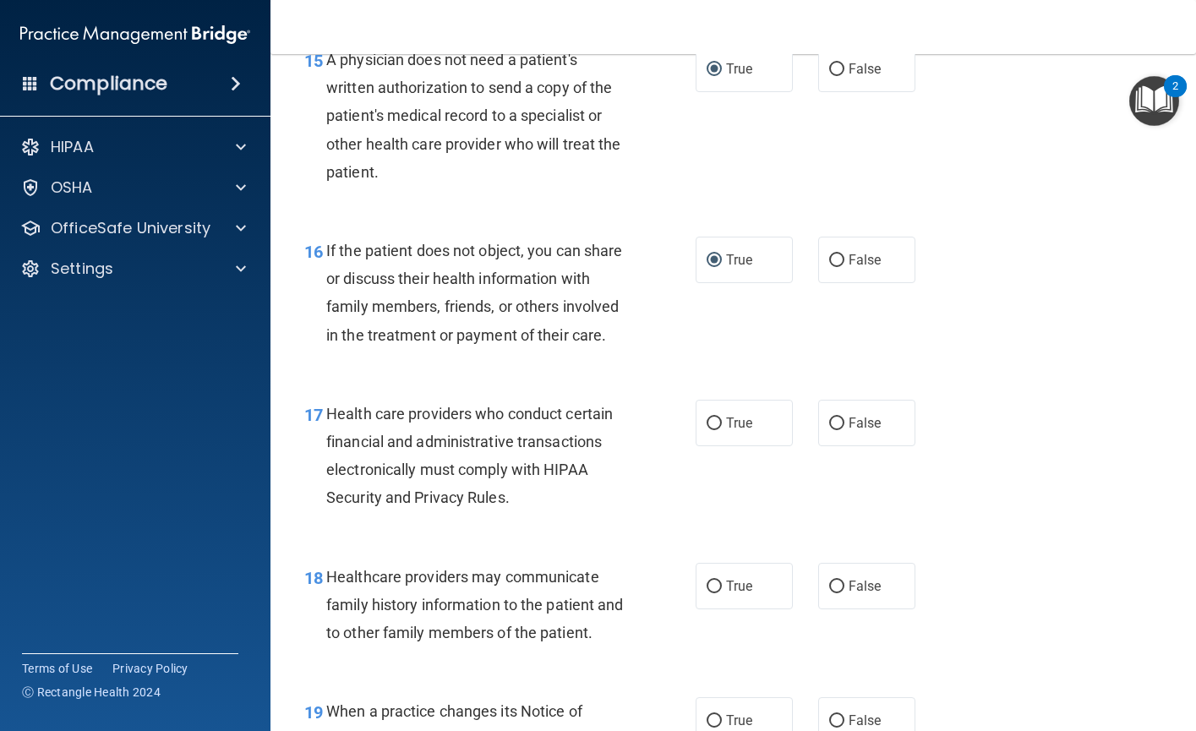
scroll to position [2450, 0]
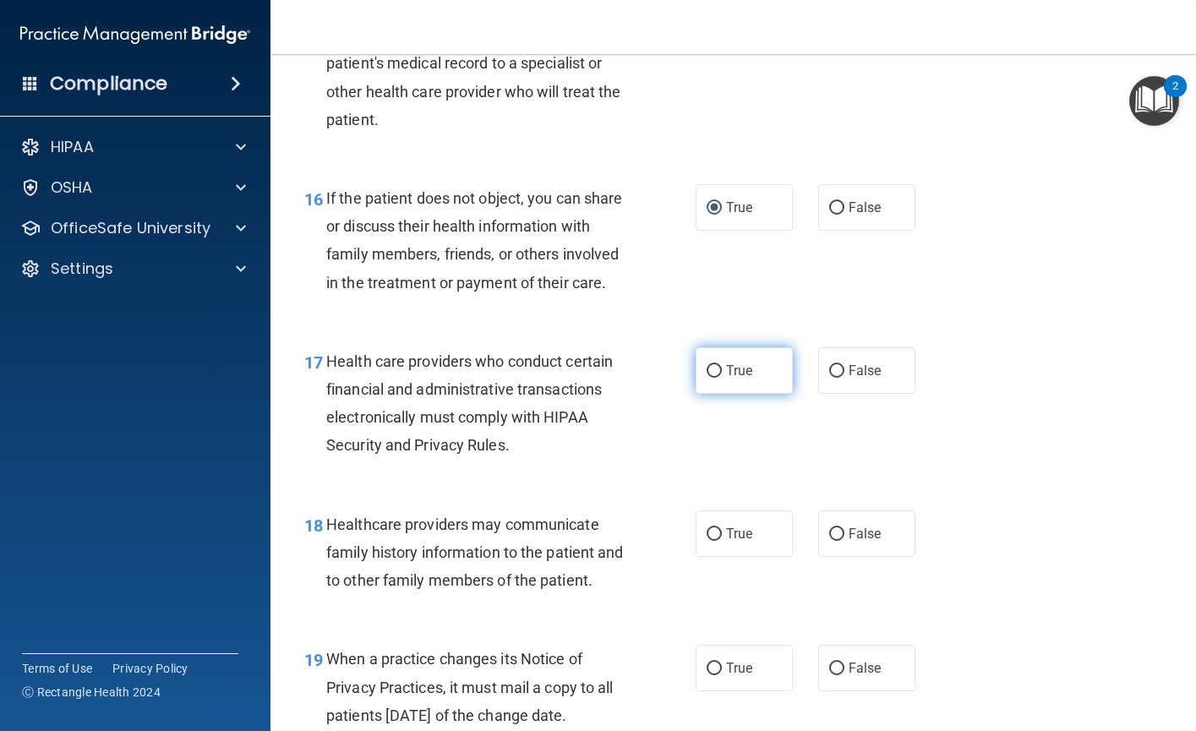
click at [706, 378] on input "True" at bounding box center [713, 371] width 15 height 13
radio input "true"
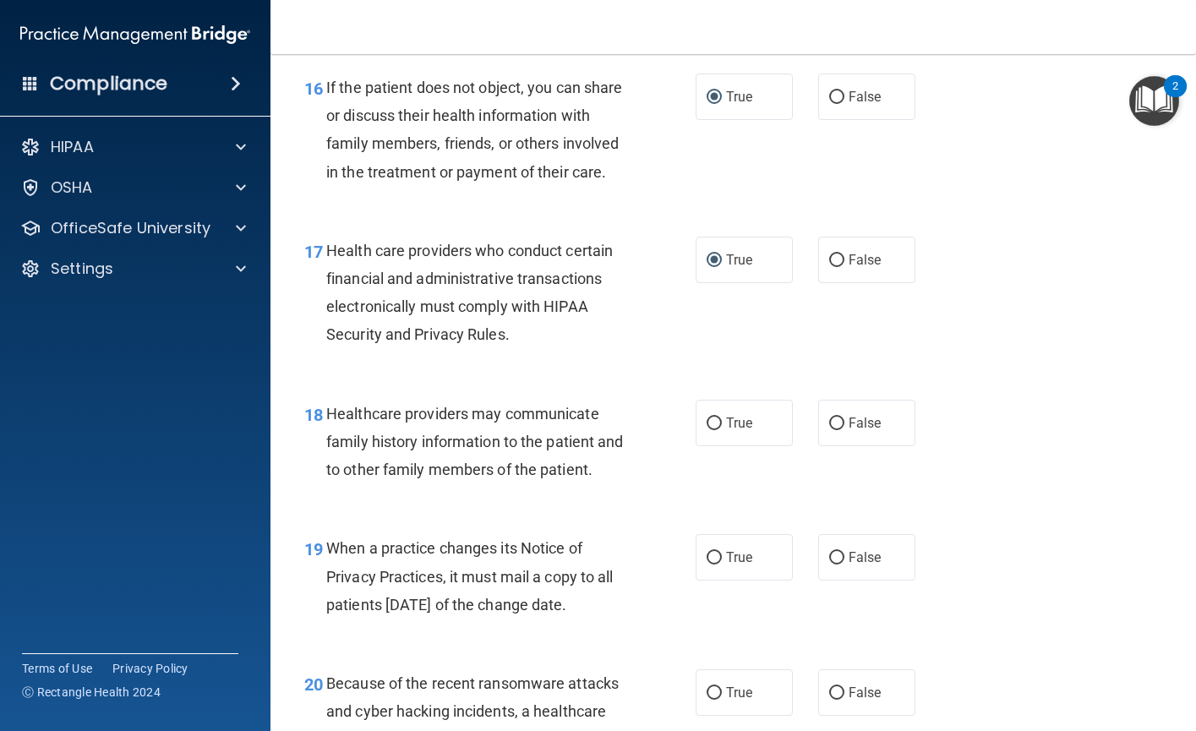
scroll to position [2619, 0]
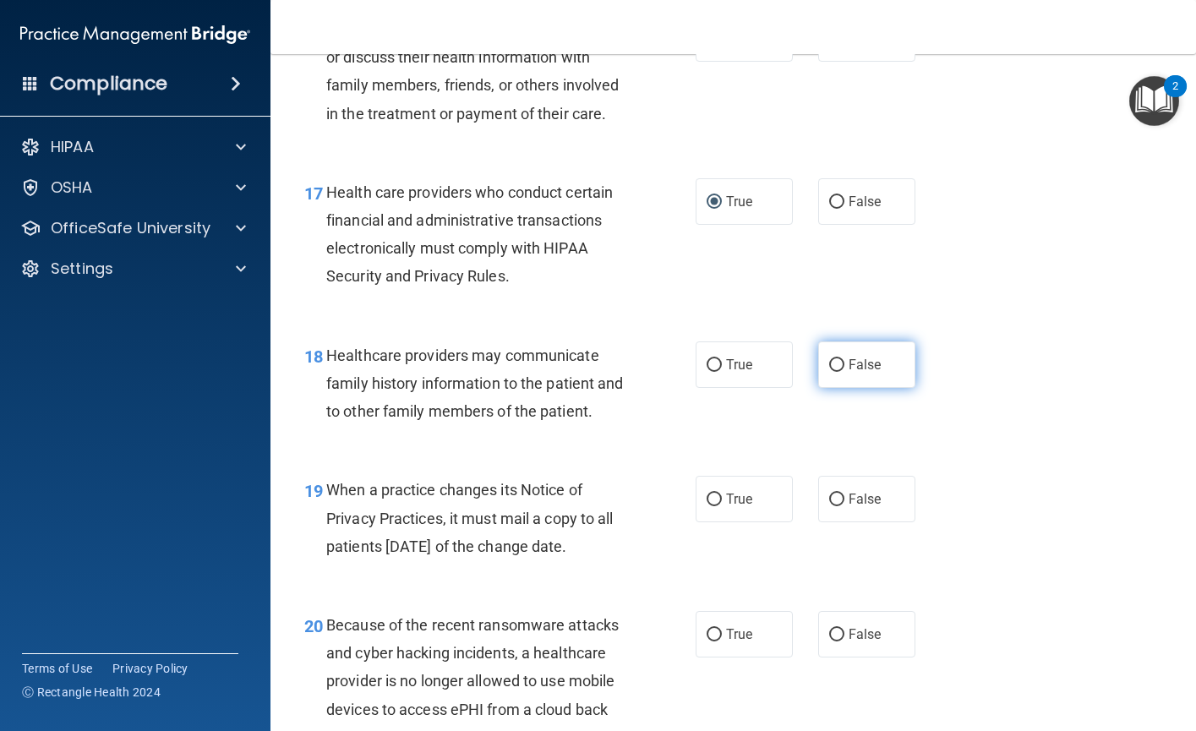
click at [829, 372] on input "False" at bounding box center [836, 365] width 15 height 13
radio input "true"
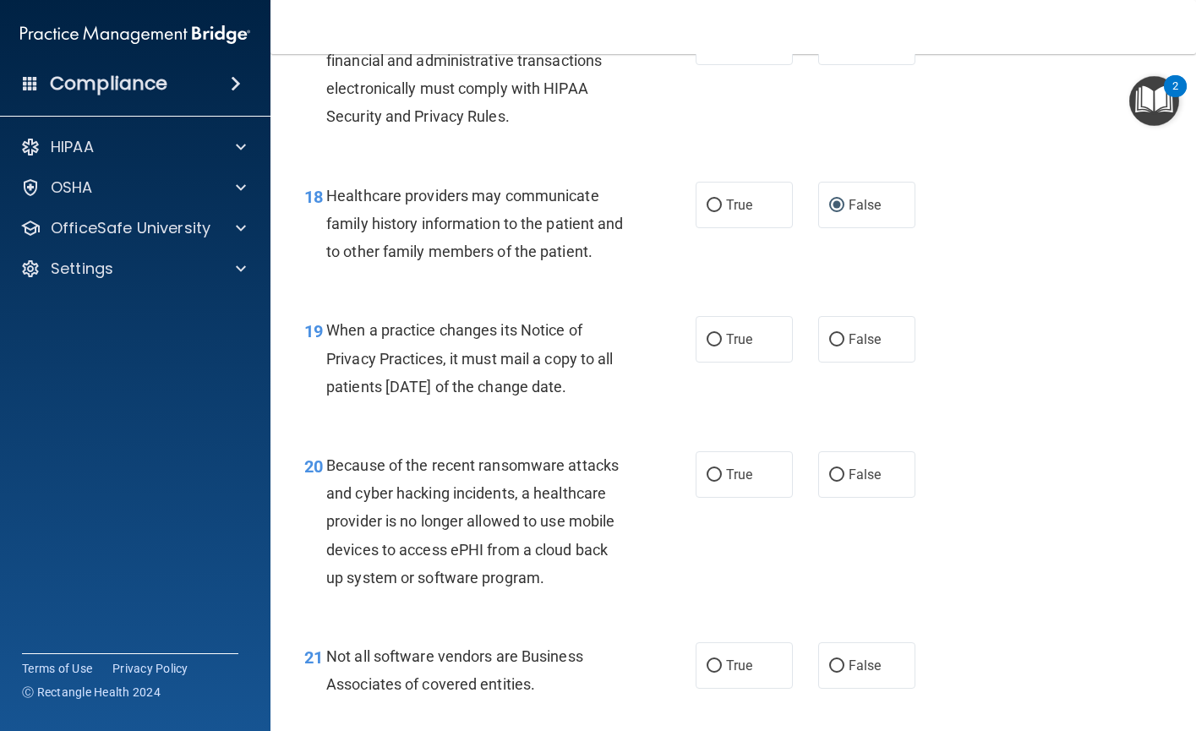
scroll to position [2788, 0]
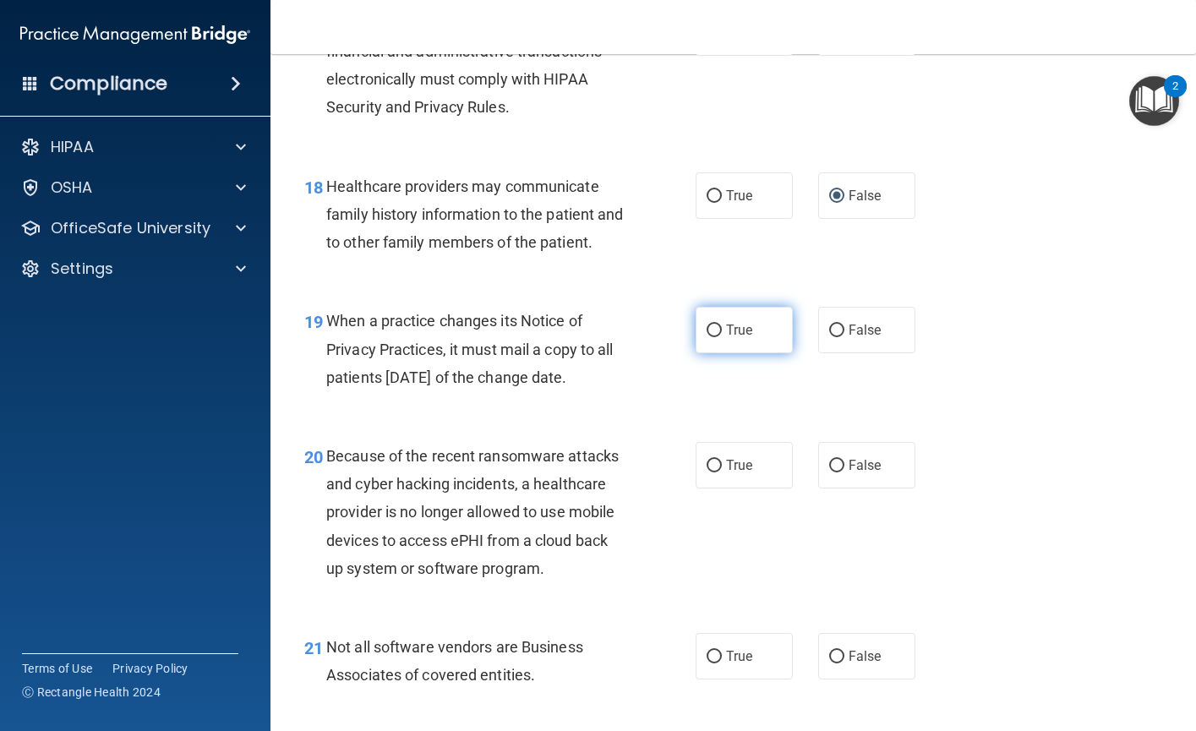
click at [710, 337] on input "True" at bounding box center [713, 330] width 15 height 13
radio input "true"
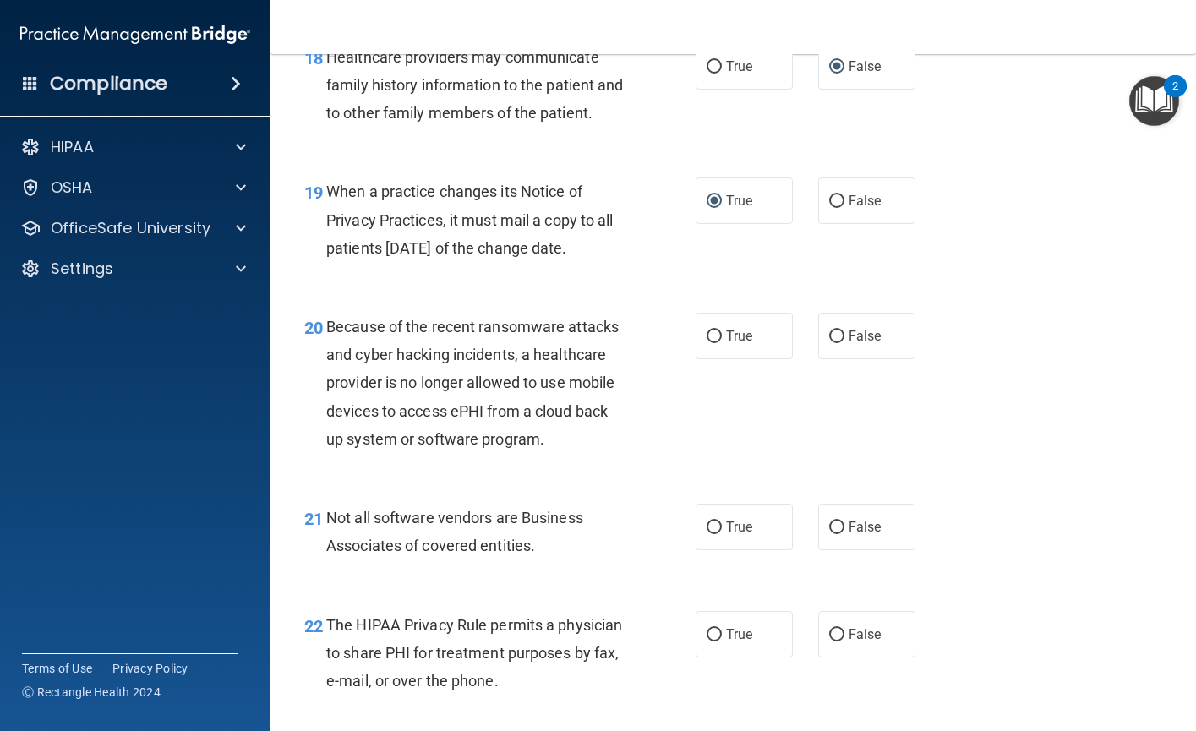
scroll to position [2957, 0]
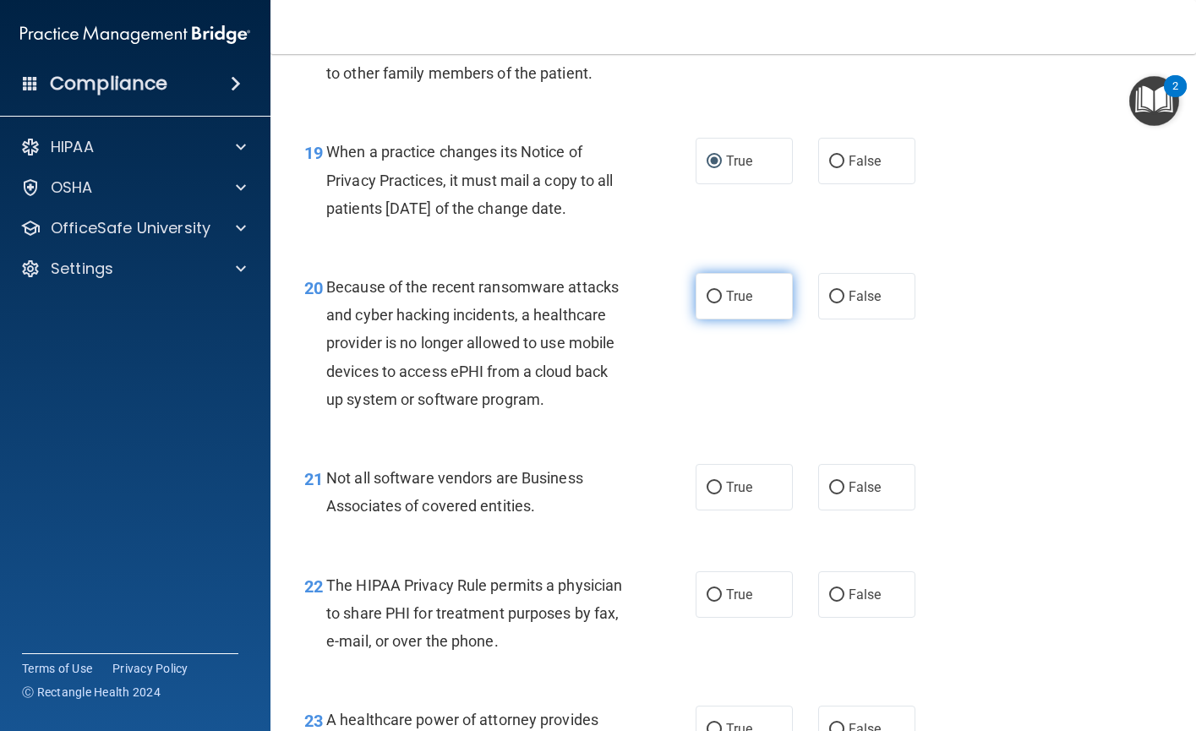
click at [706, 303] on input "True" at bounding box center [713, 297] width 15 height 13
radio input "true"
click at [709, 494] on input "True" at bounding box center [713, 488] width 15 height 13
radio input "true"
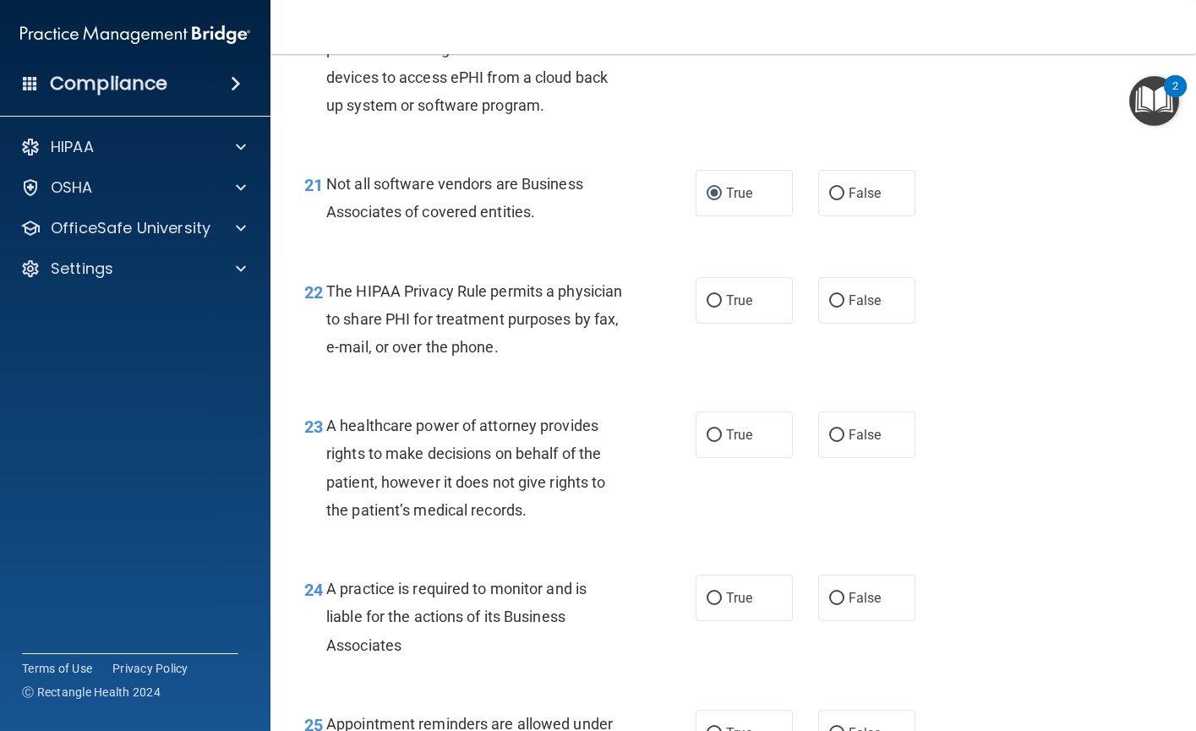
scroll to position [3295, 0]
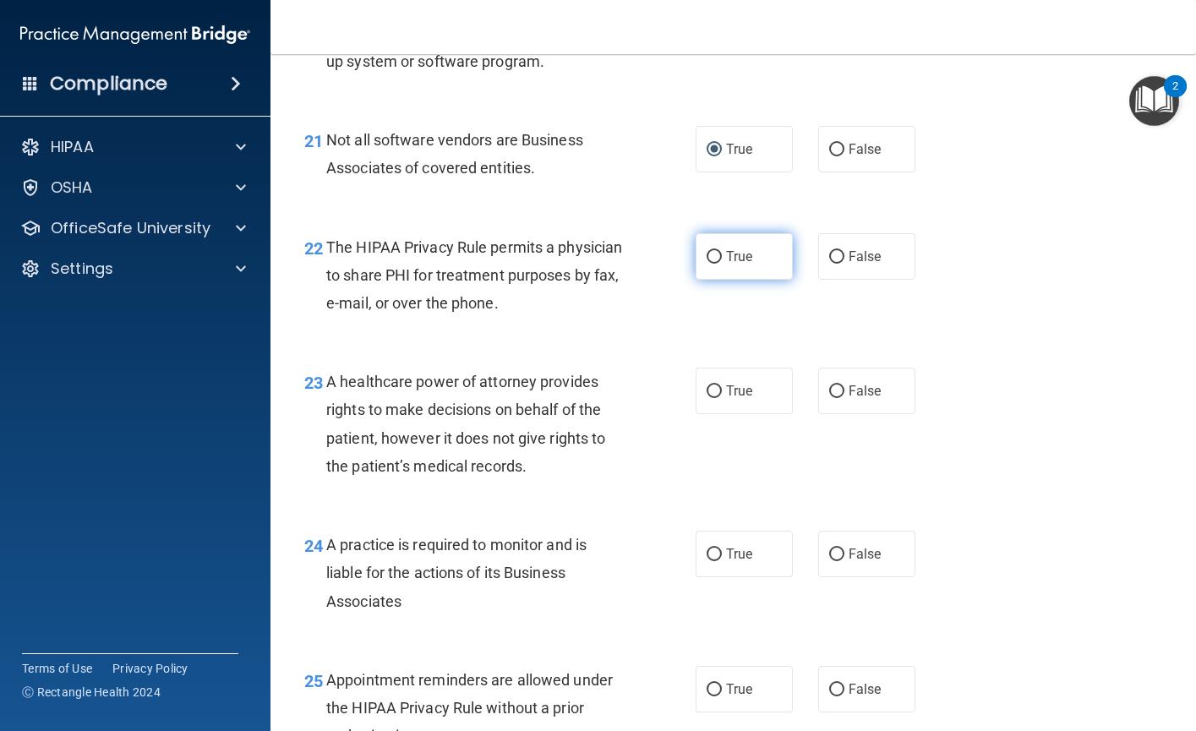
click at [709, 264] on input "True" at bounding box center [713, 257] width 15 height 13
radio input "true"
click at [712, 398] on input "True" at bounding box center [713, 391] width 15 height 13
radio input "true"
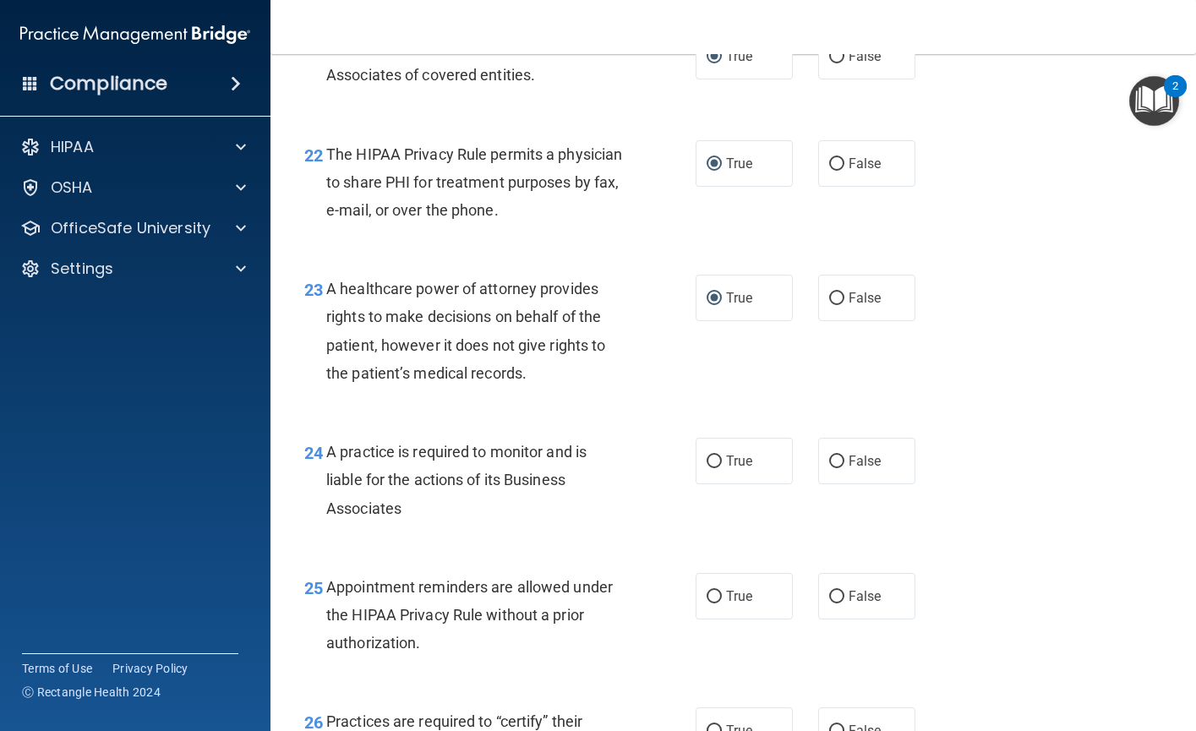
scroll to position [3464, 0]
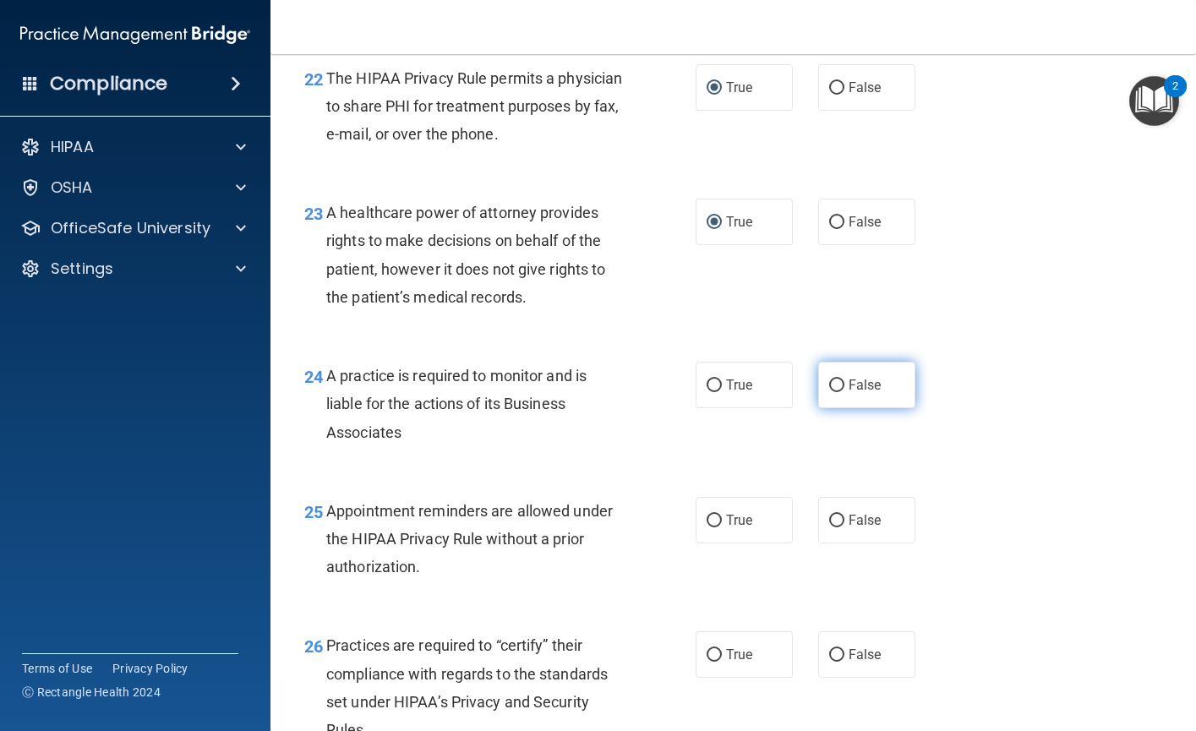
click at [830, 392] on input "False" at bounding box center [836, 385] width 15 height 13
radio input "true"
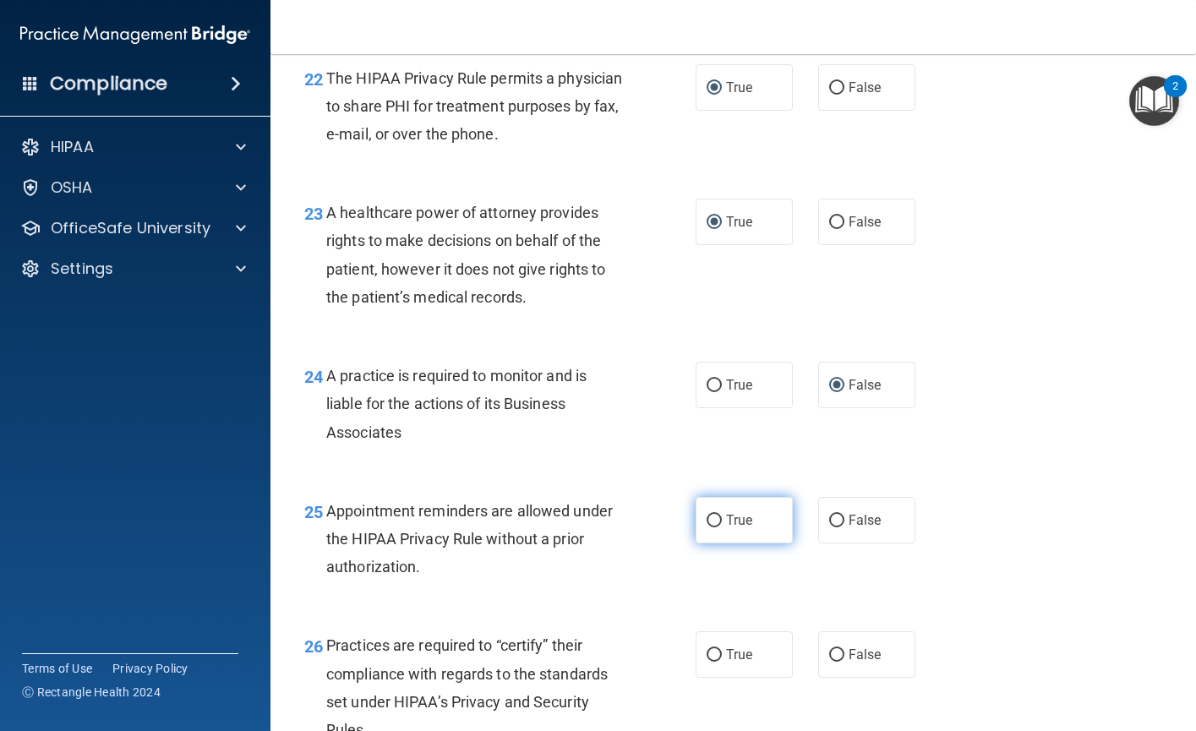
click at [711, 527] on input "True" at bounding box center [713, 521] width 15 height 13
radio input "true"
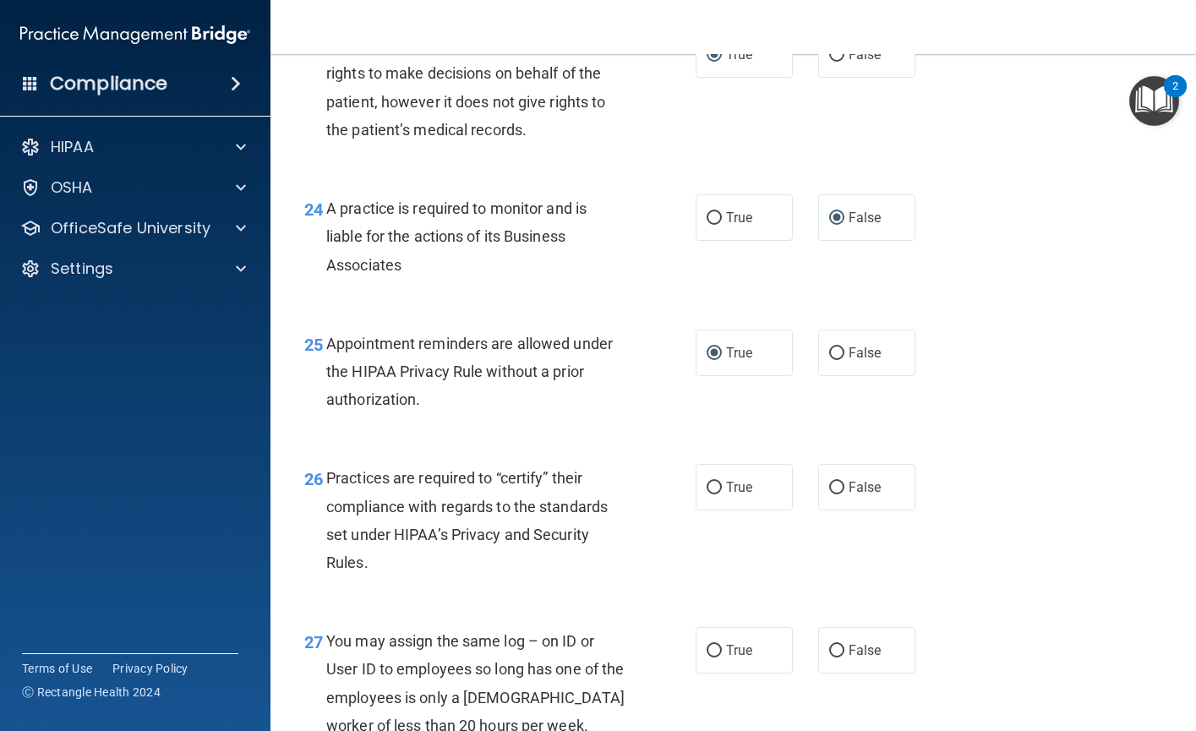
scroll to position [3633, 0]
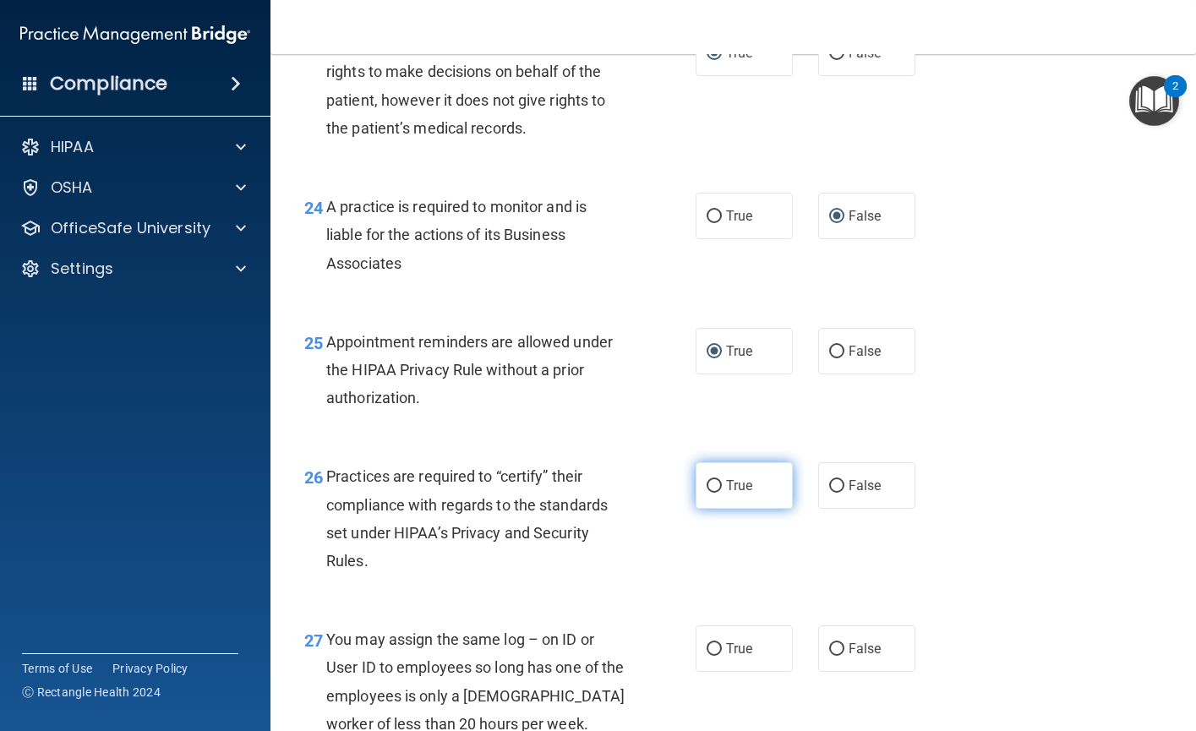
click at [709, 493] on input "True" at bounding box center [713, 486] width 15 height 13
radio input "true"
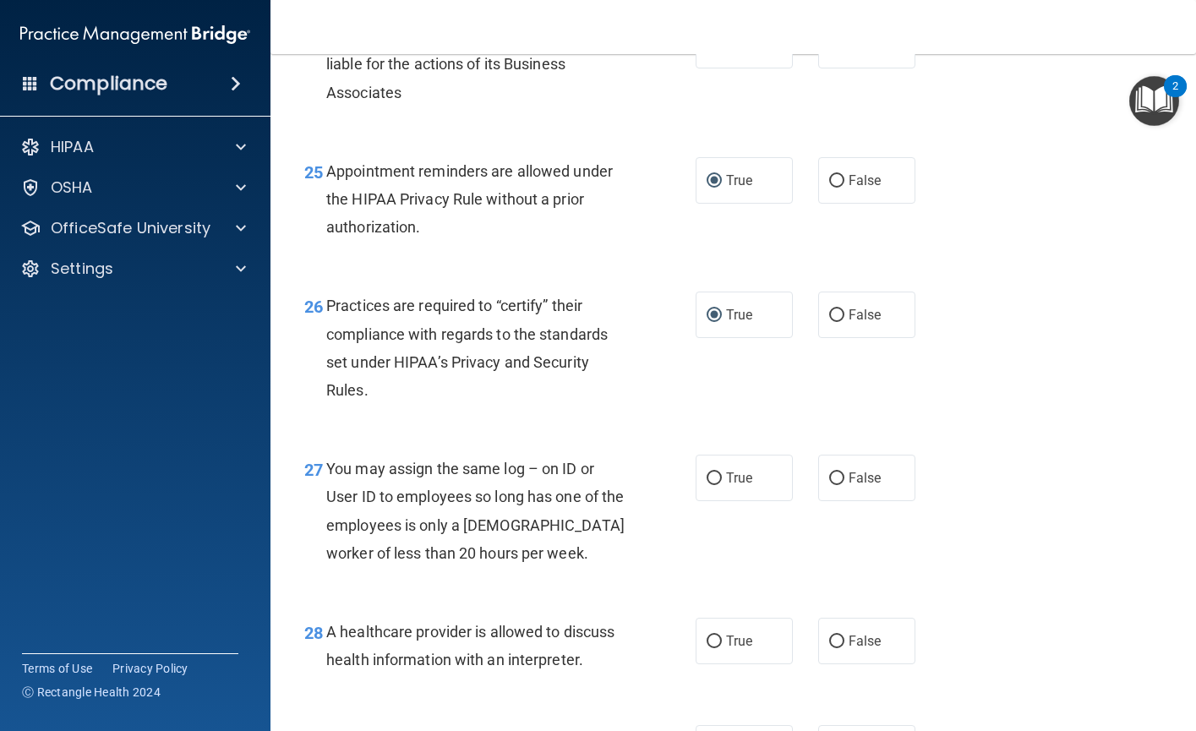
scroll to position [3887, 0]
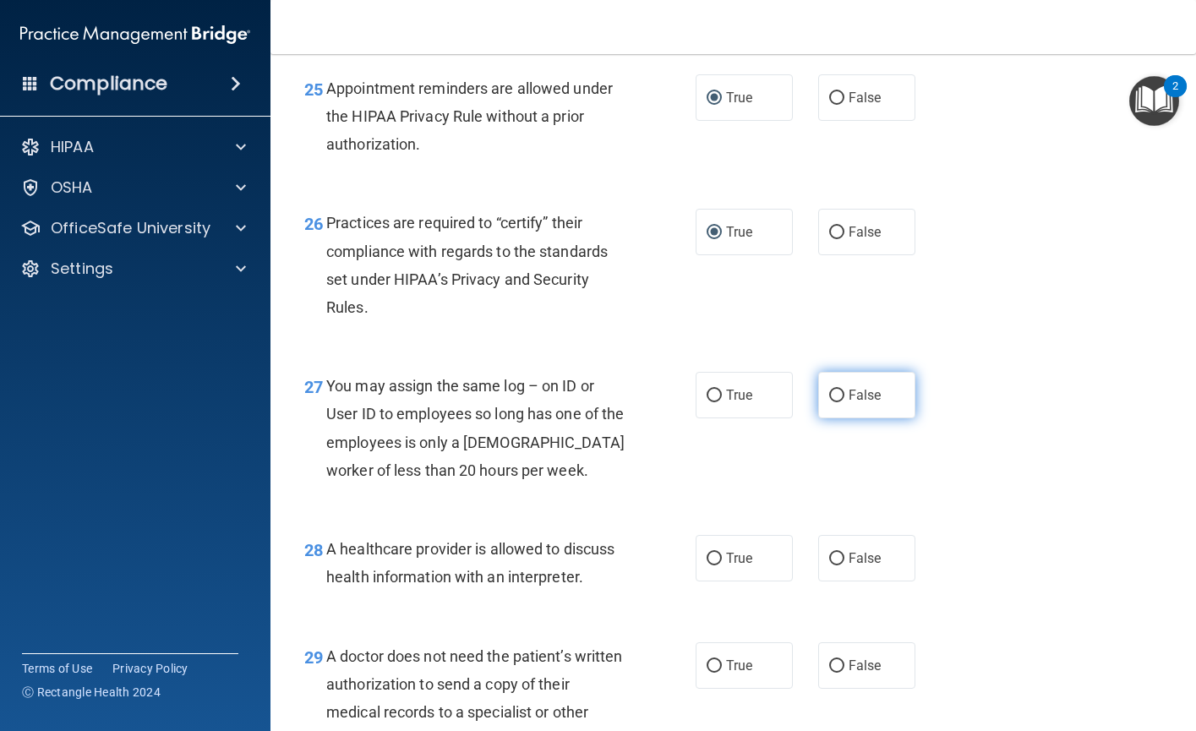
click at [830, 402] on input "False" at bounding box center [836, 396] width 15 height 13
radio input "true"
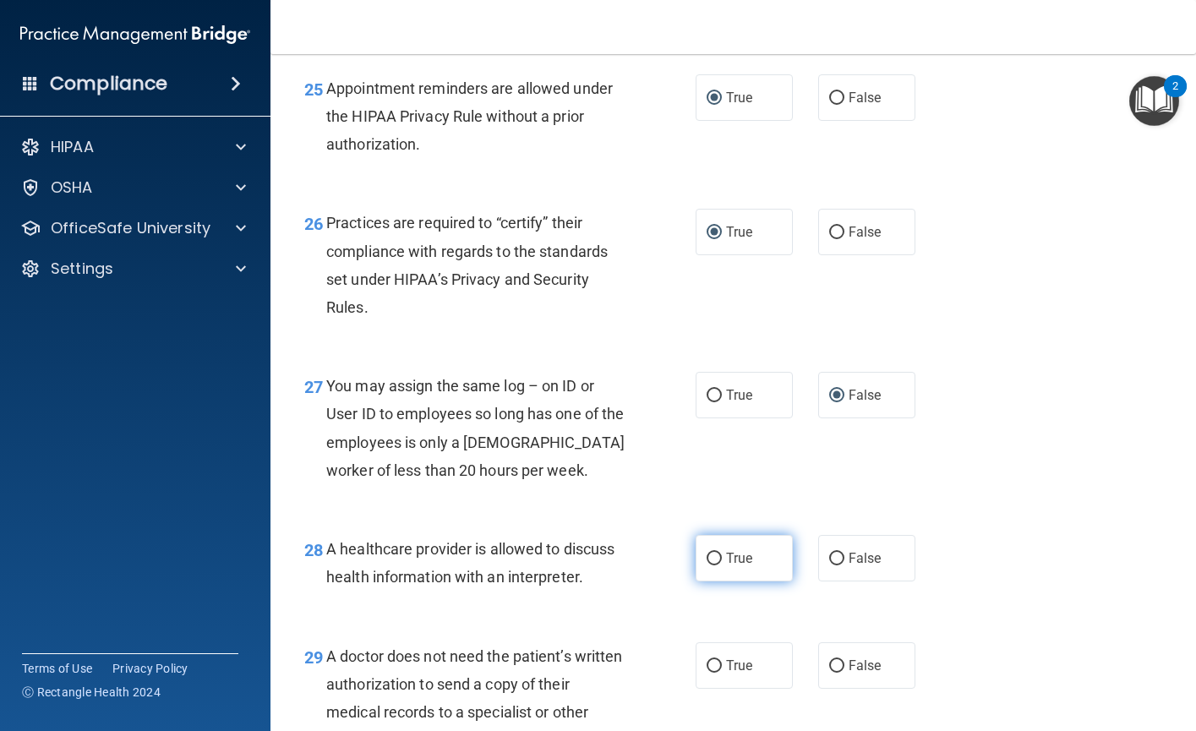
click at [711, 565] on input "True" at bounding box center [713, 559] width 15 height 13
radio input "true"
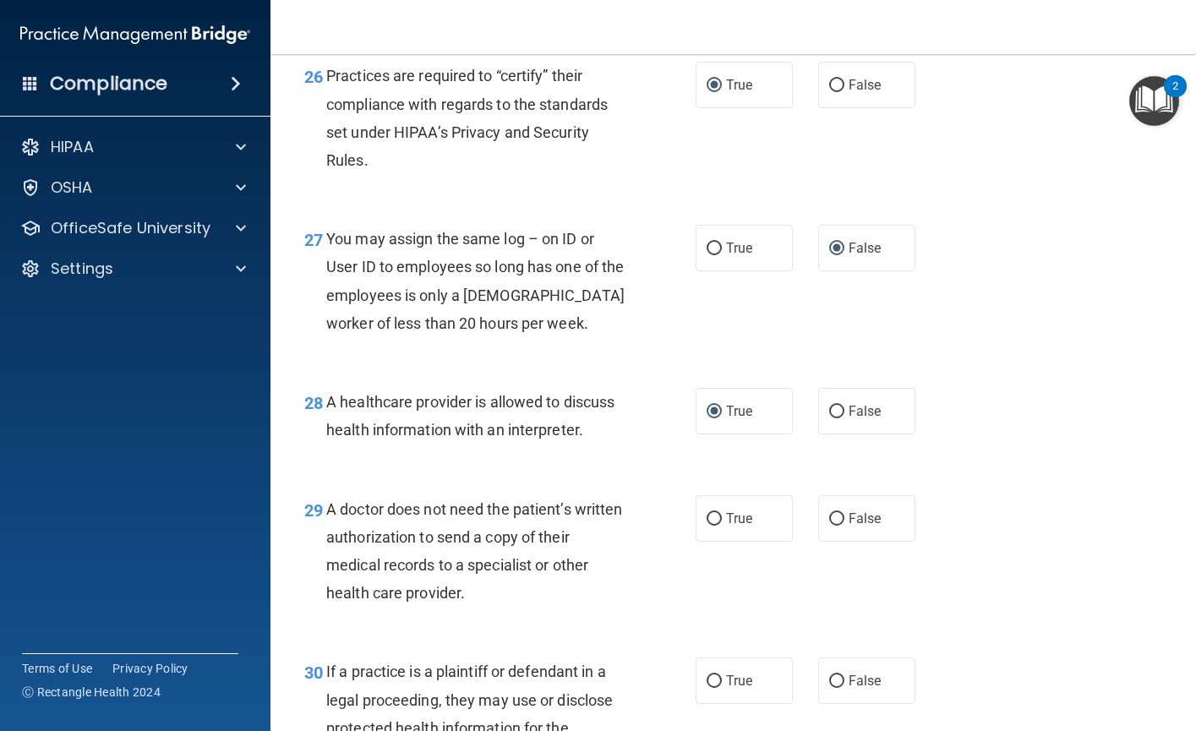
scroll to position [4056, 0]
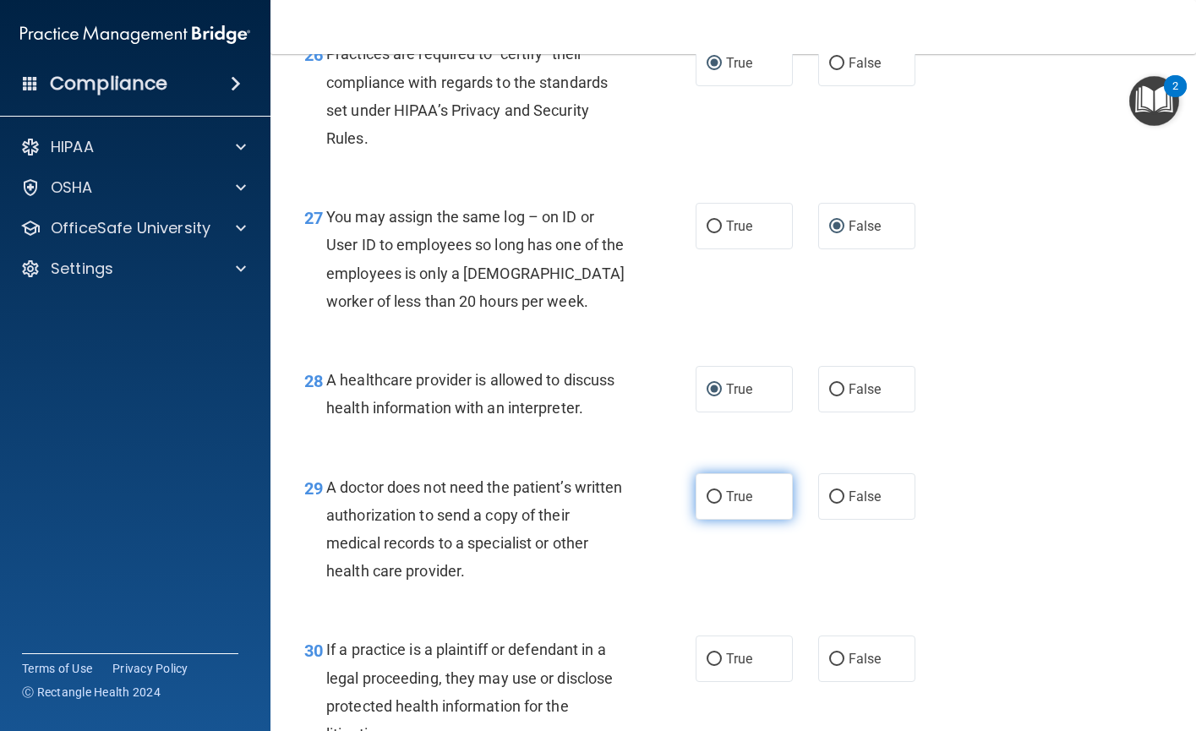
click at [708, 504] on input "True" at bounding box center [713, 497] width 15 height 13
radio input "true"
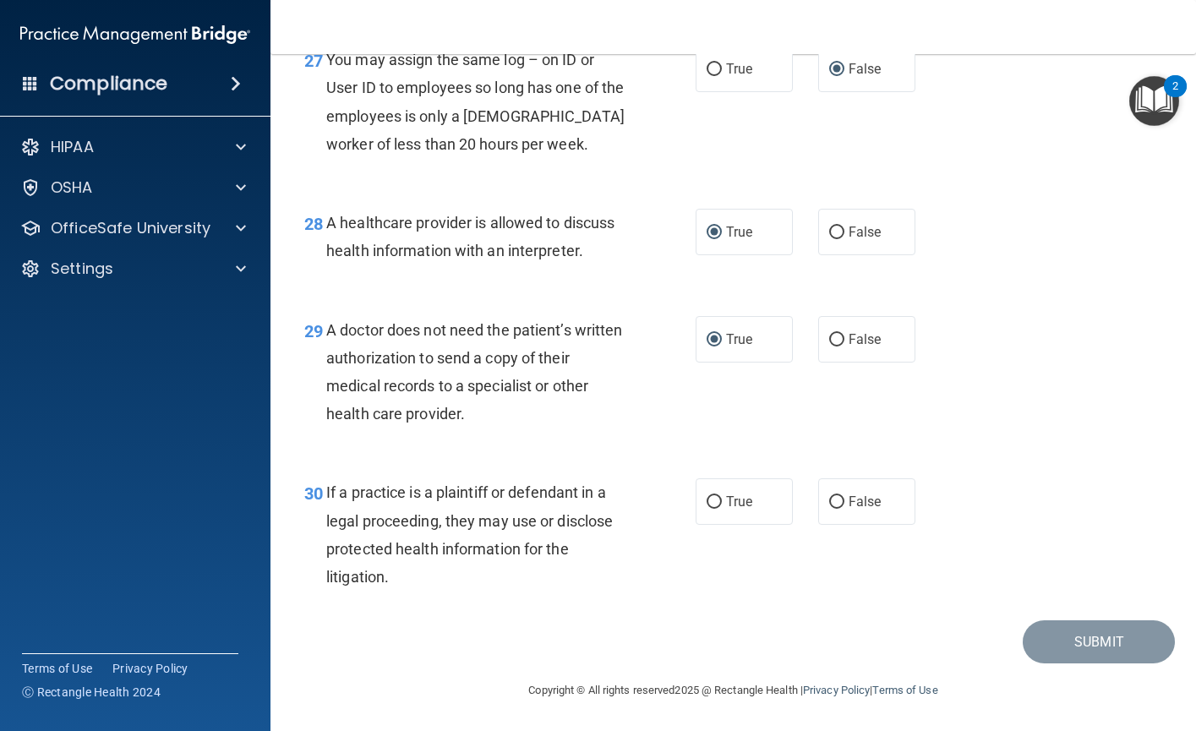
scroll to position [4269, 0]
click at [706, 501] on input "True" at bounding box center [713, 502] width 15 height 13
radio input "true"
click at [1086, 636] on button "Submit" at bounding box center [1098, 641] width 152 height 43
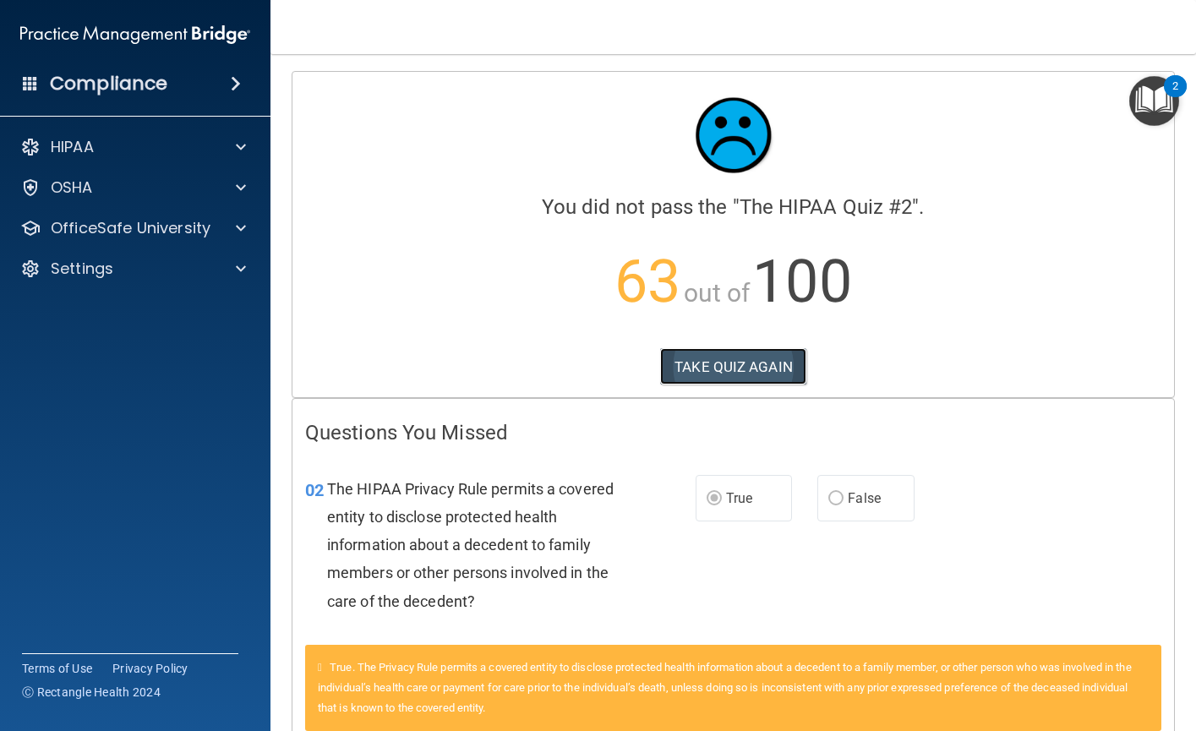
click at [702, 357] on button "TAKE QUIZ AGAIN" at bounding box center [733, 366] width 146 height 37
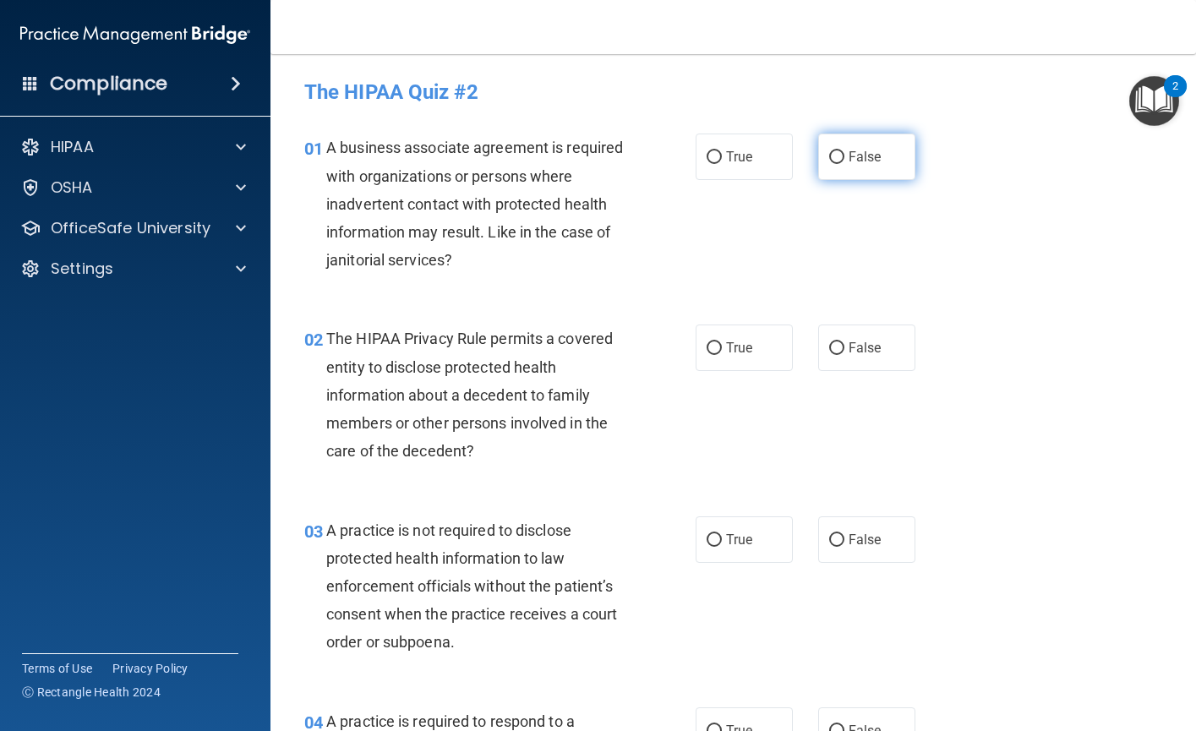
click at [831, 156] on input "False" at bounding box center [836, 157] width 15 height 13
radio input "true"
click at [711, 348] on input "True" at bounding box center [713, 348] width 15 height 13
radio input "true"
click at [829, 538] on input "False" at bounding box center [836, 540] width 15 height 13
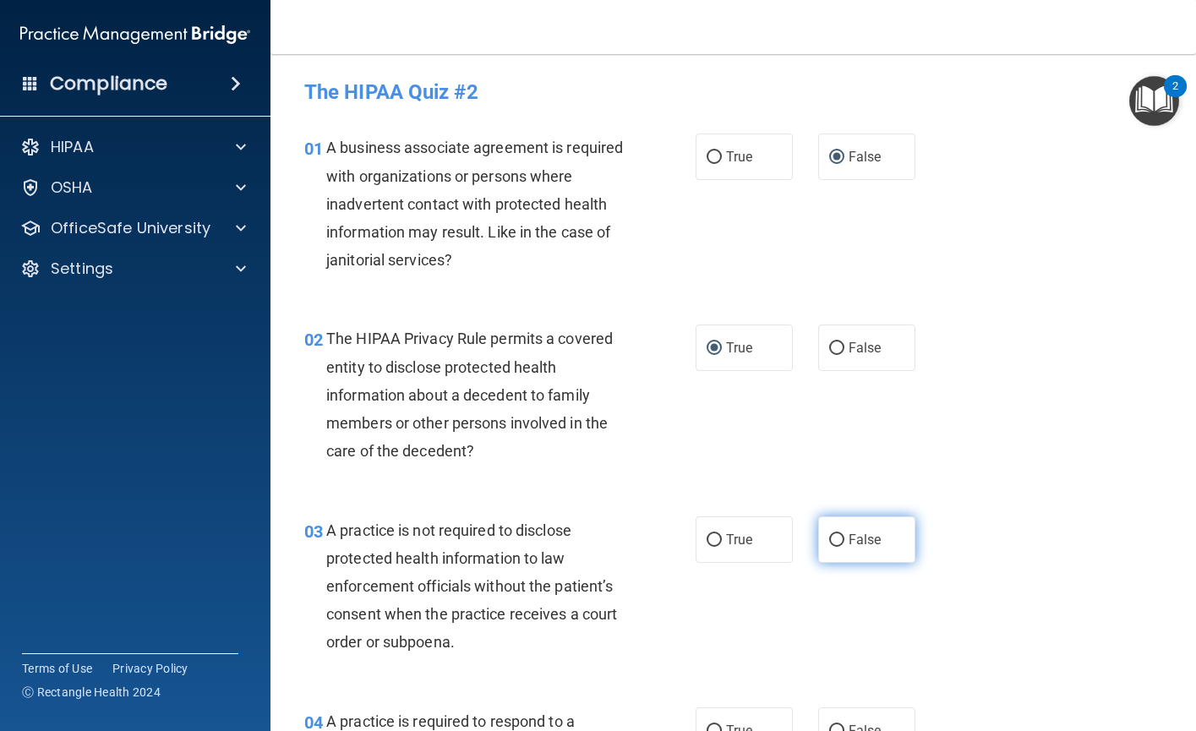
radio input "true"
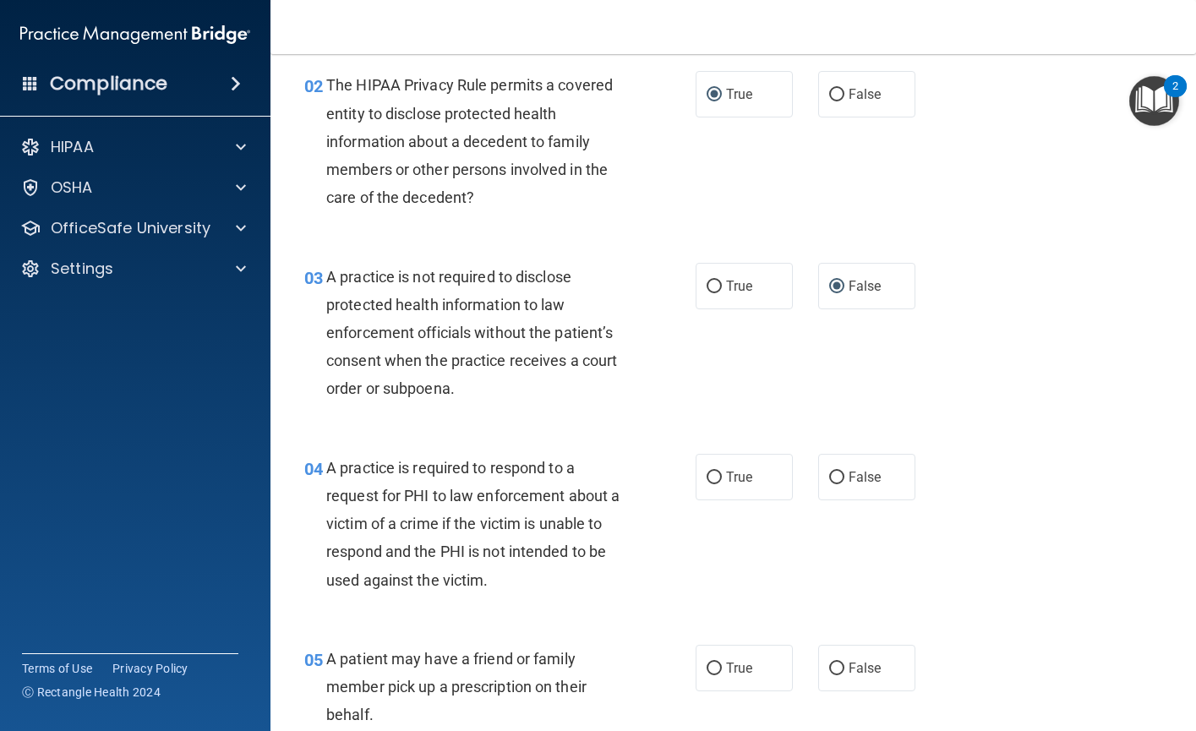
scroll to position [338, 0]
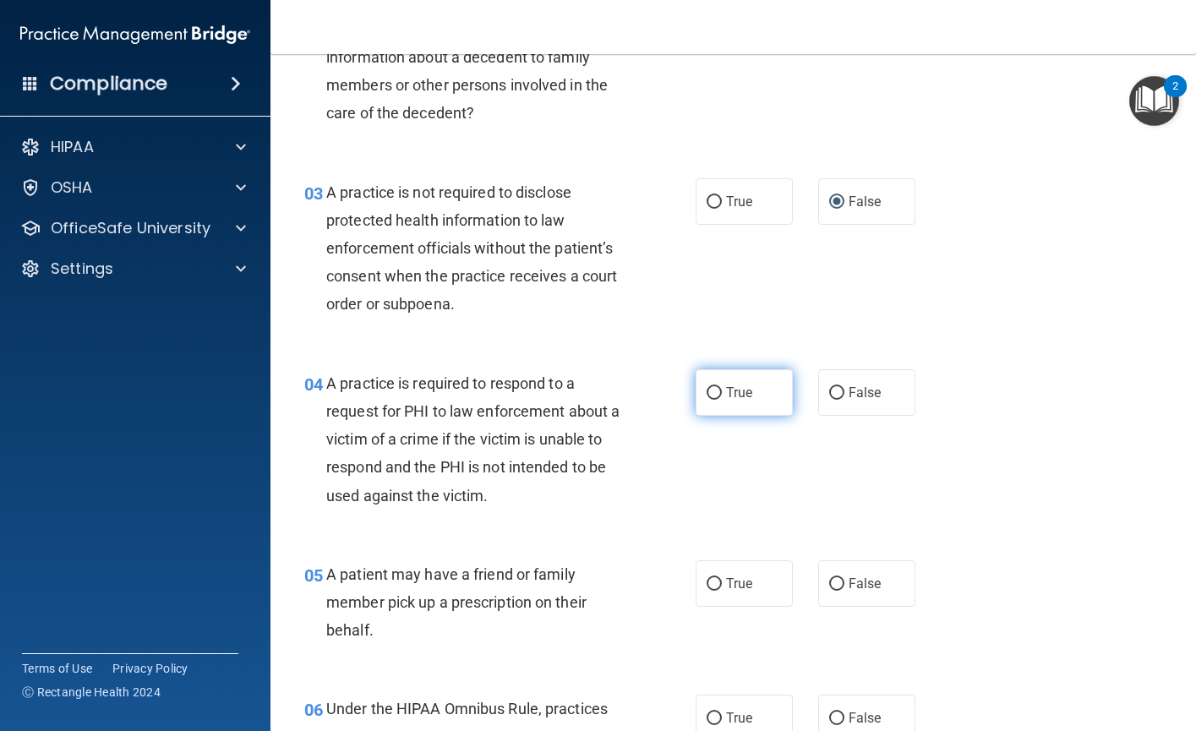
click at [707, 389] on input "True" at bounding box center [713, 393] width 15 height 13
radio input "true"
click at [706, 580] on input "True" at bounding box center [713, 584] width 15 height 13
radio input "true"
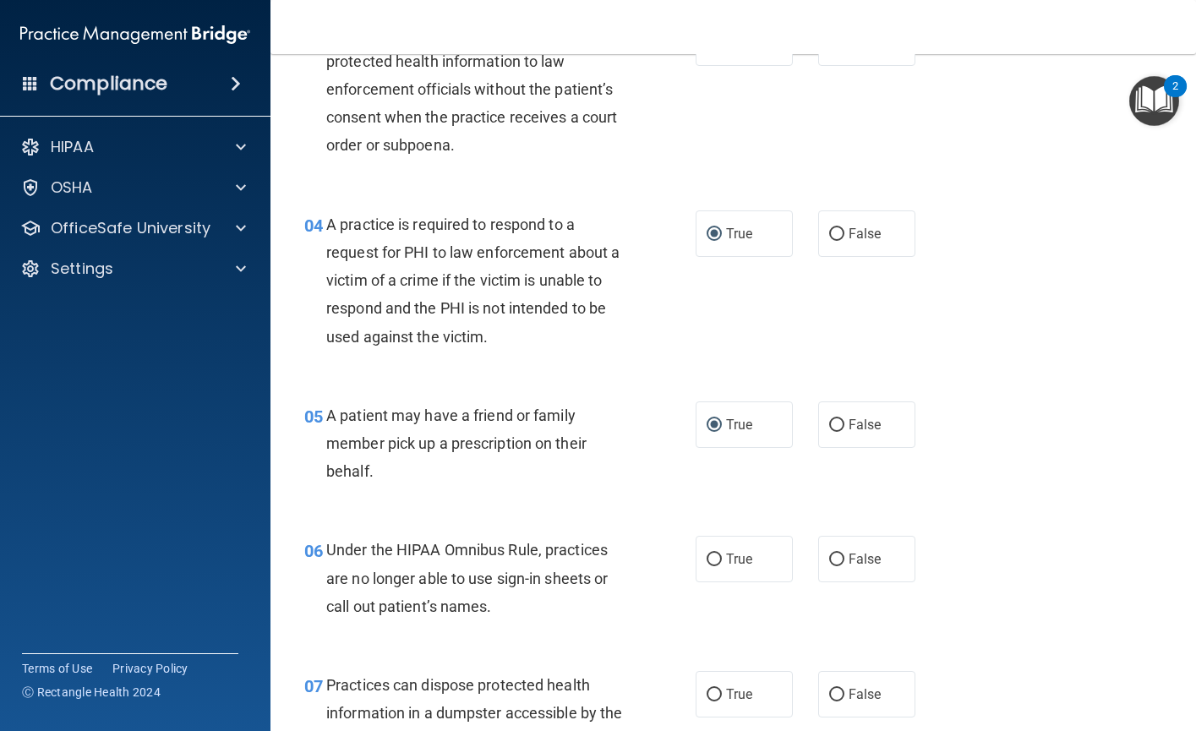
scroll to position [507, 0]
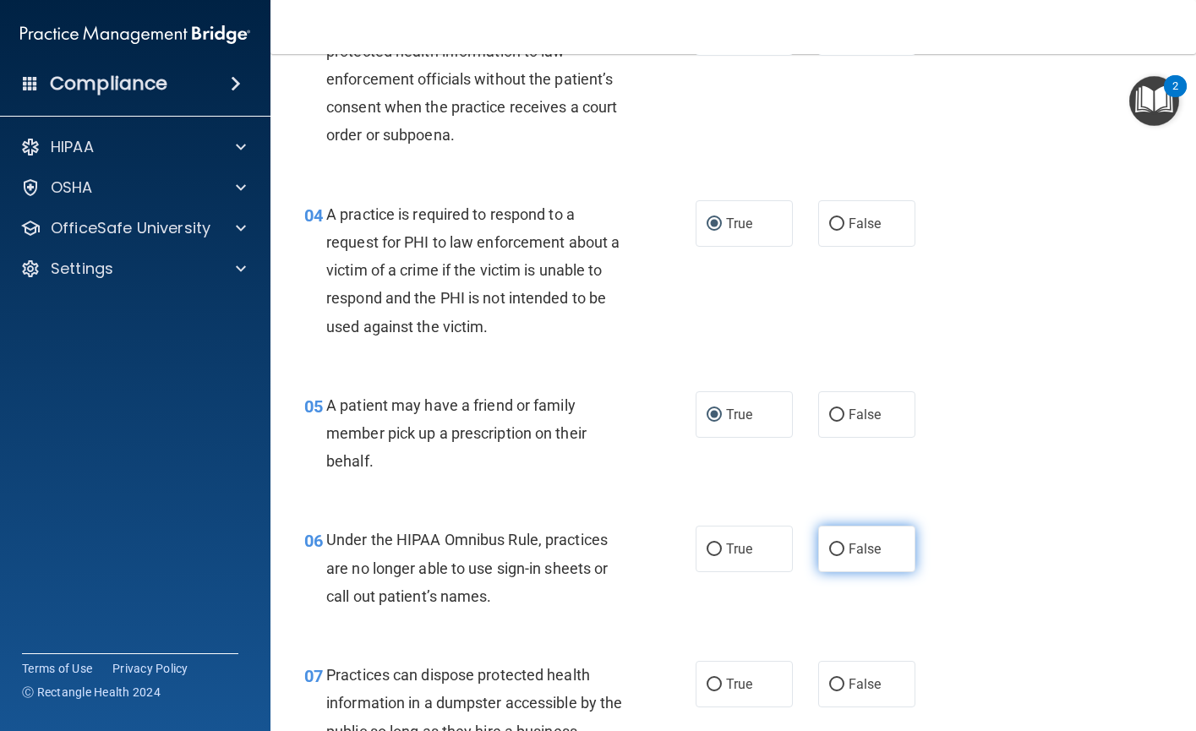
click at [831, 550] on input "False" at bounding box center [836, 549] width 15 height 13
radio input "true"
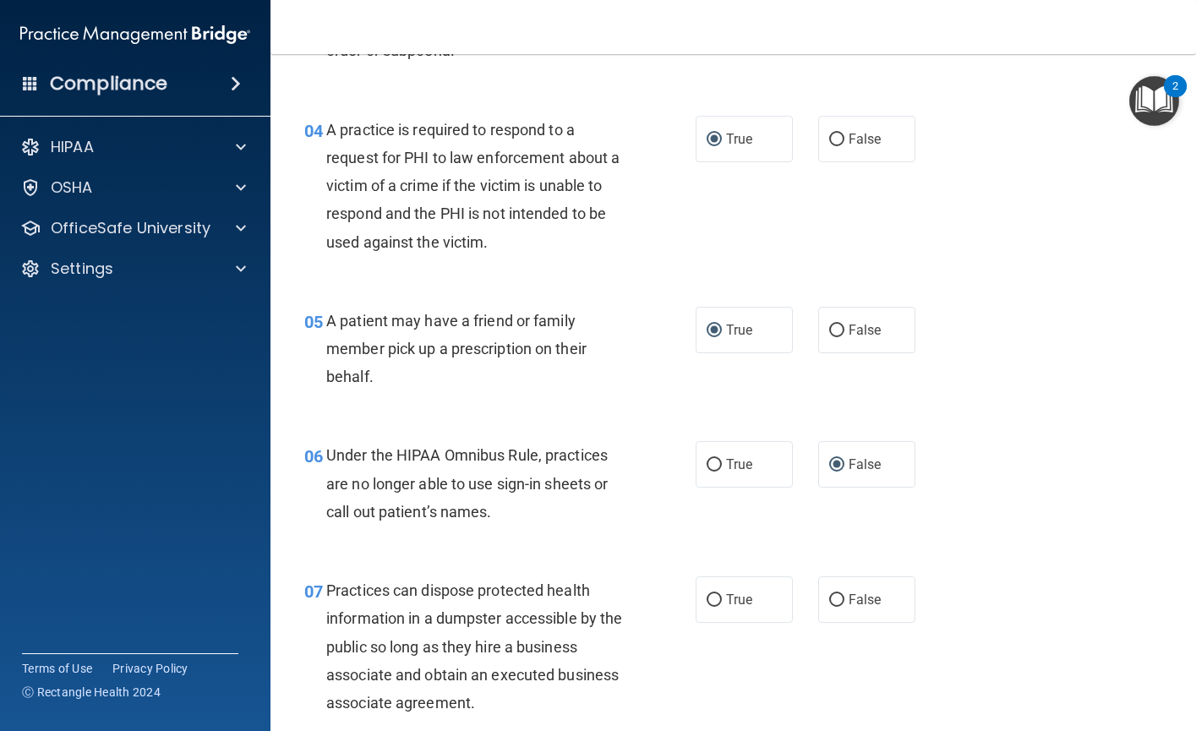
scroll to position [676, 0]
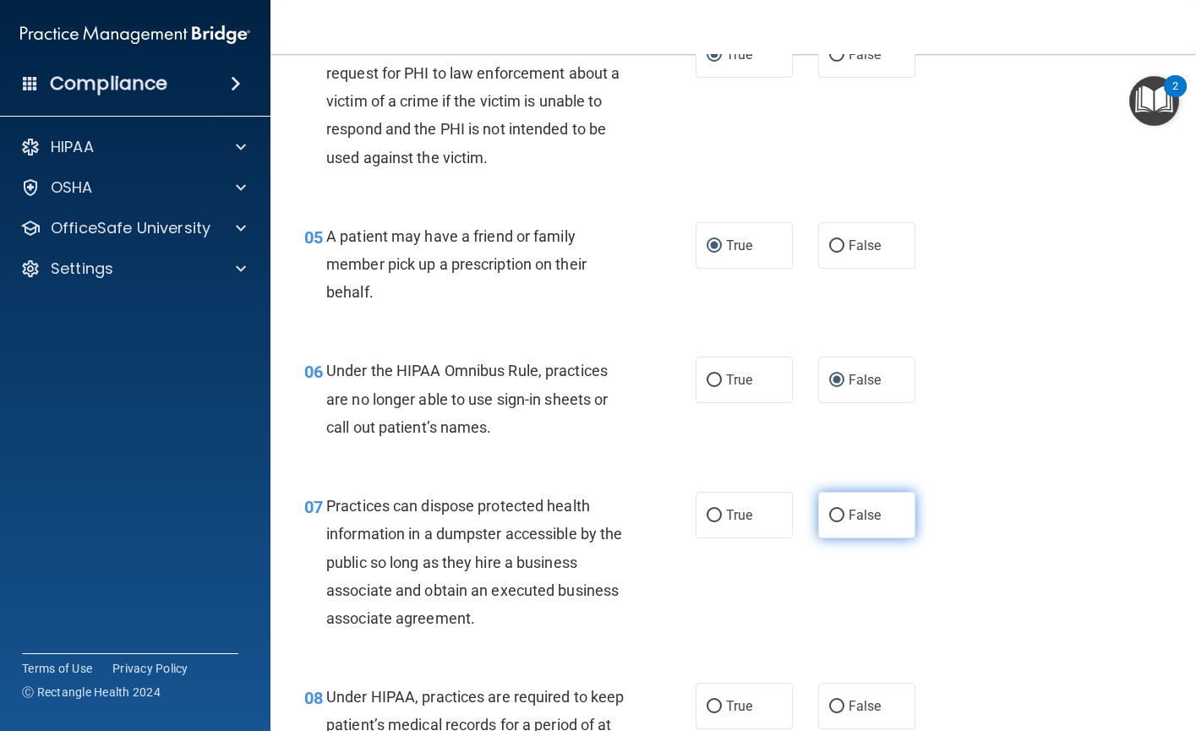
click at [829, 514] on input "False" at bounding box center [836, 515] width 15 height 13
radio input "true"
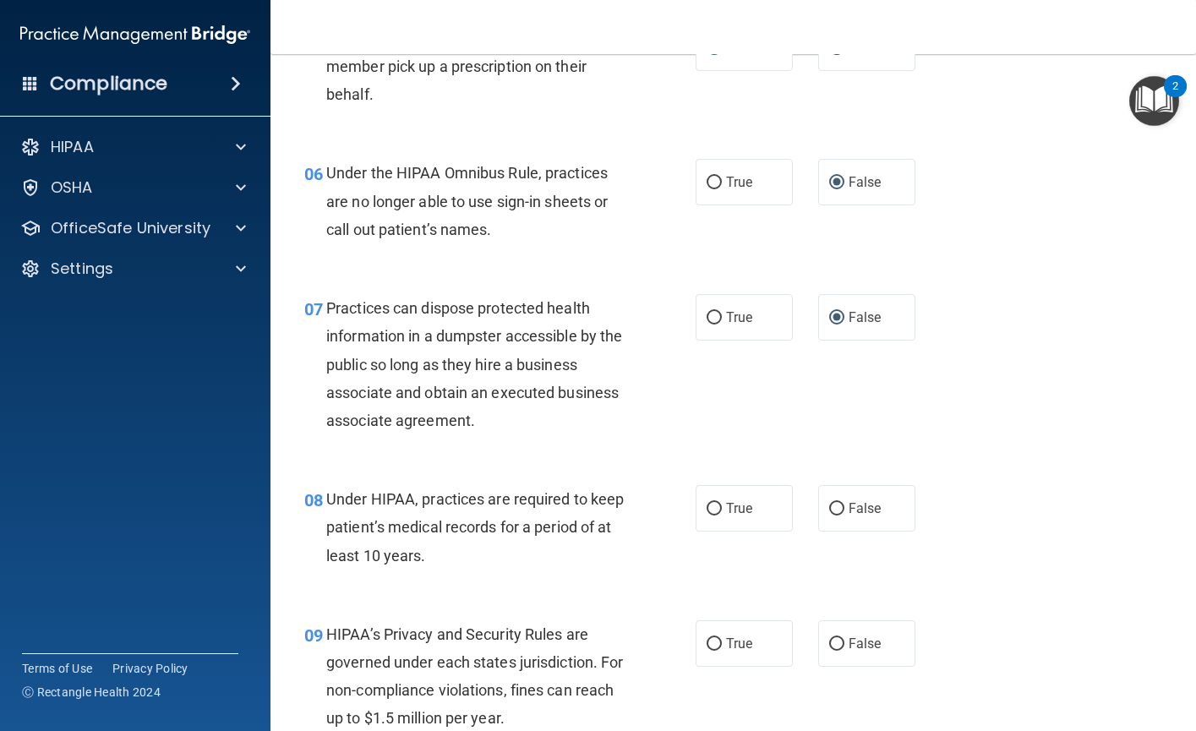
scroll to position [929, 0]
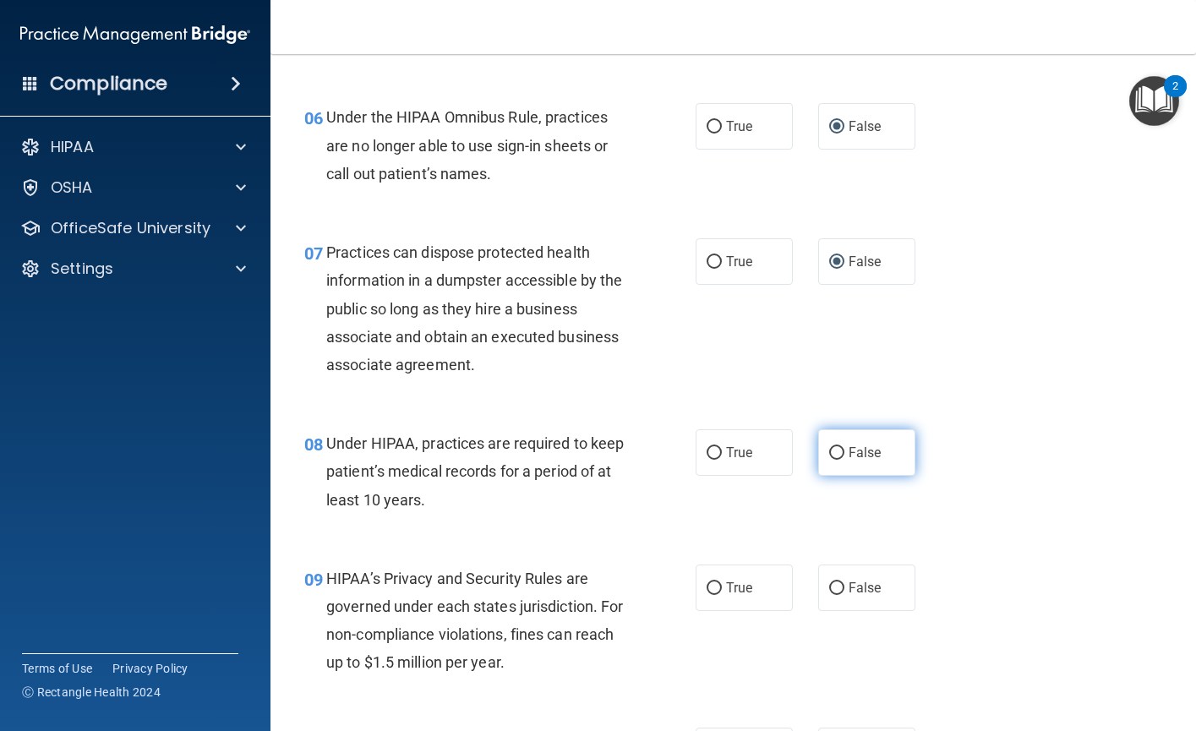
click at [829, 447] on input "False" at bounding box center [836, 453] width 15 height 13
radio input "true"
click at [709, 589] on input "True" at bounding box center [713, 588] width 15 height 13
radio input "true"
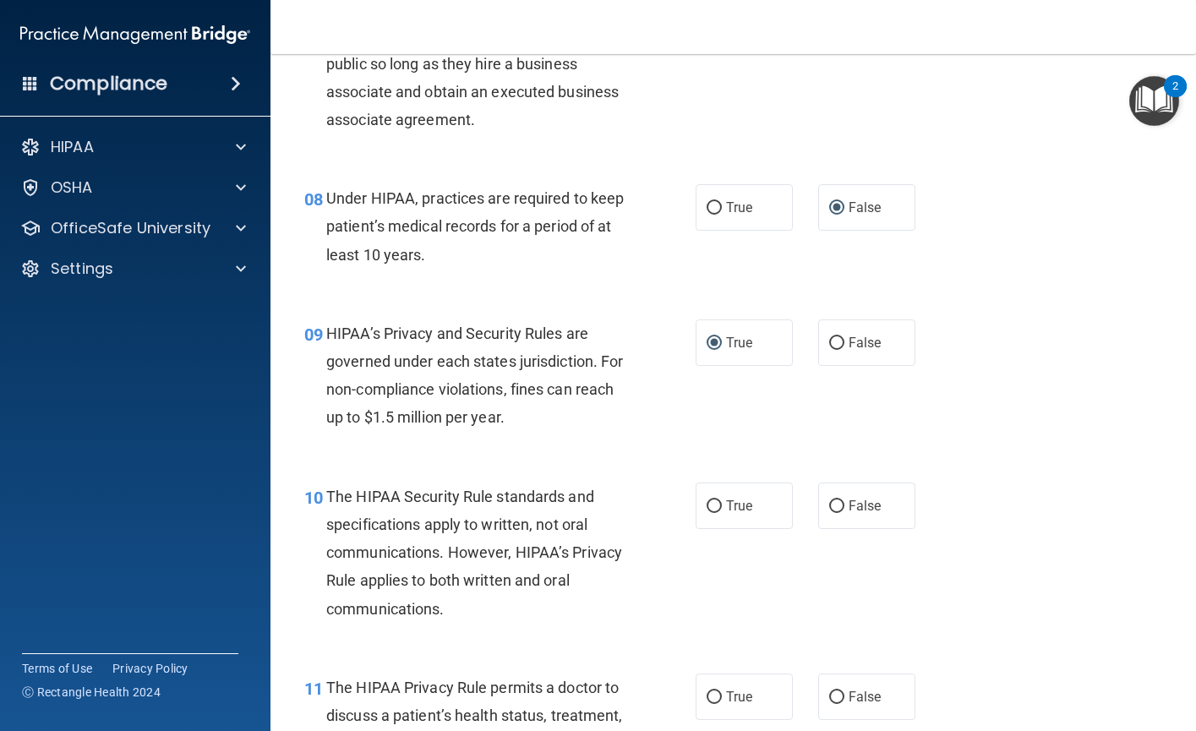
scroll to position [1183, 0]
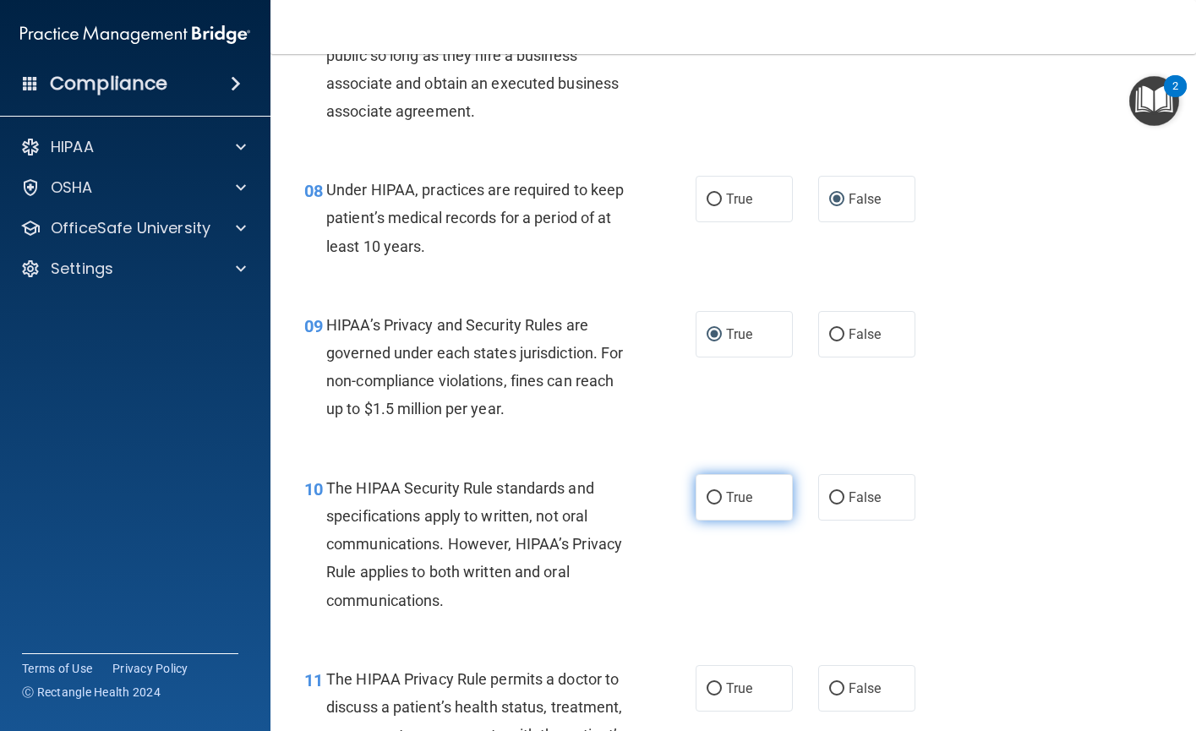
click at [711, 496] on input "True" at bounding box center [713, 498] width 15 height 13
radio input "true"
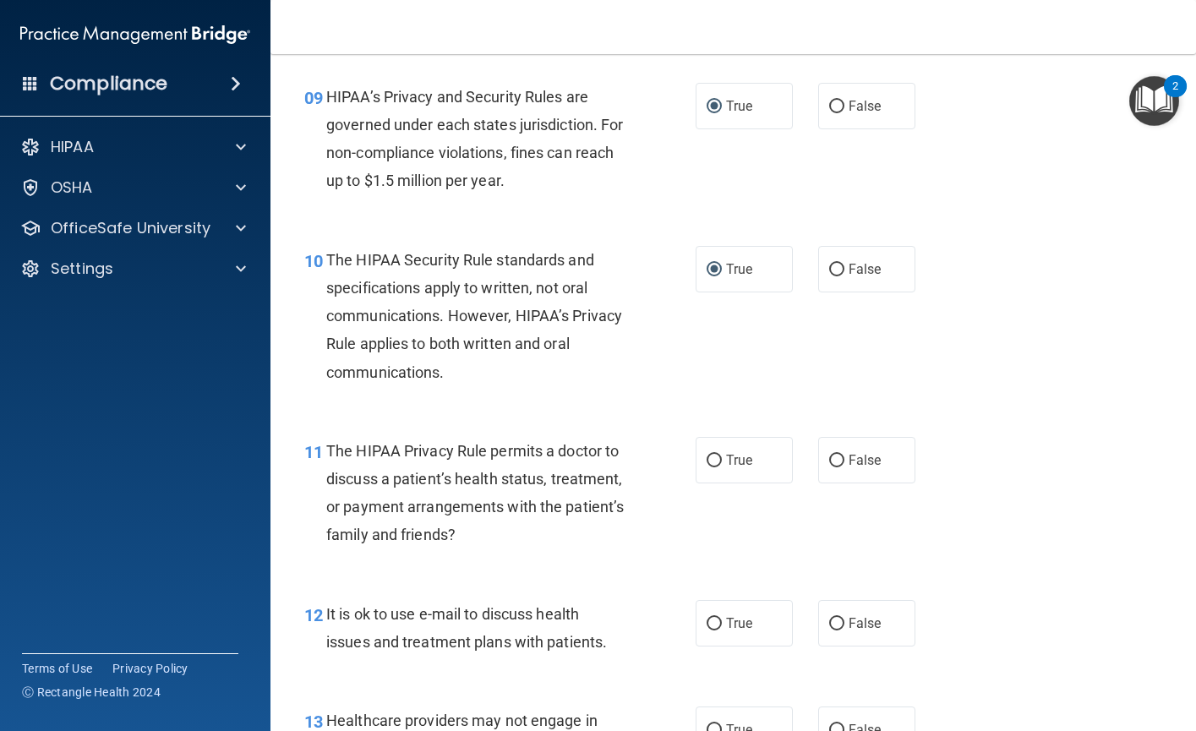
scroll to position [1436, 0]
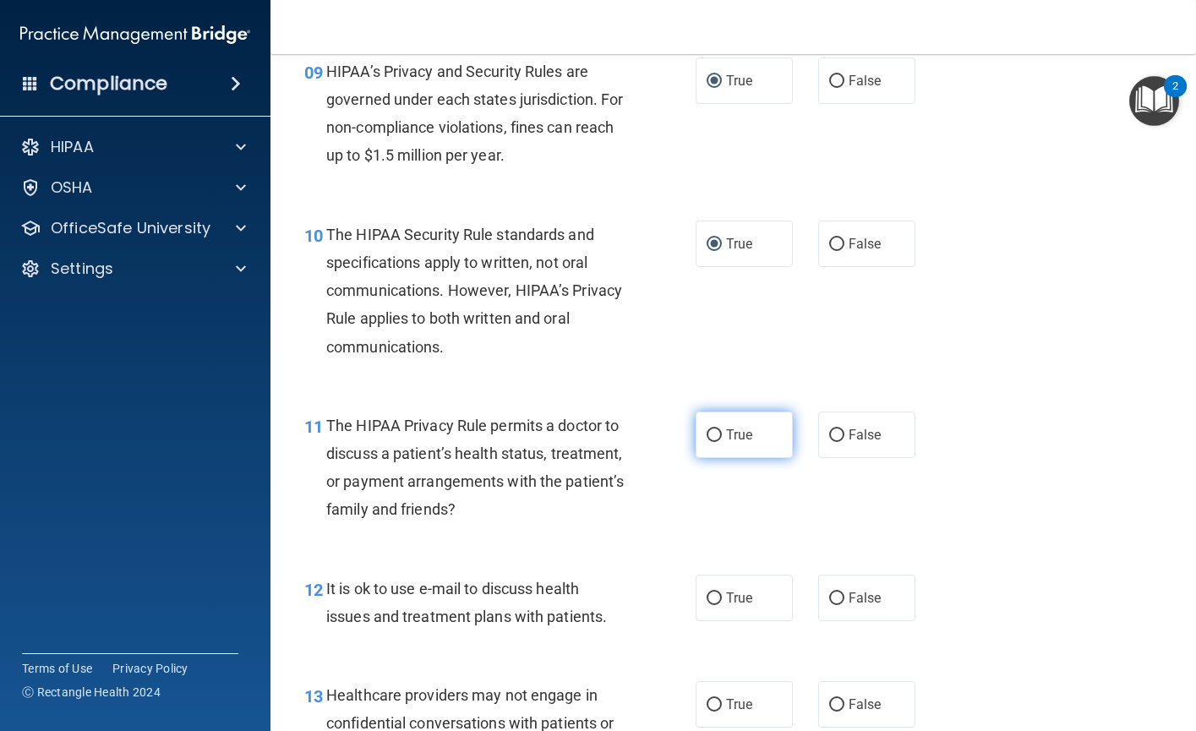
click at [710, 434] on input "True" at bounding box center [713, 435] width 15 height 13
radio input "true"
click at [706, 597] on input "True" at bounding box center [713, 598] width 15 height 13
radio input "true"
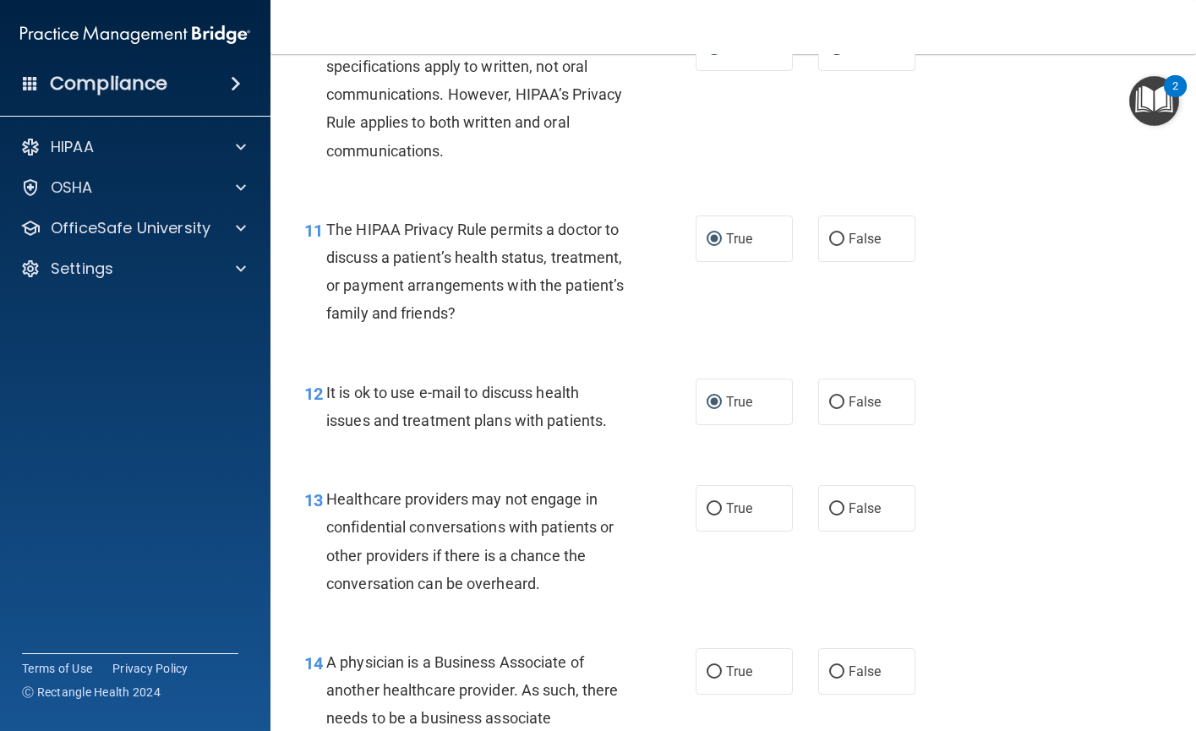
scroll to position [1690, 0]
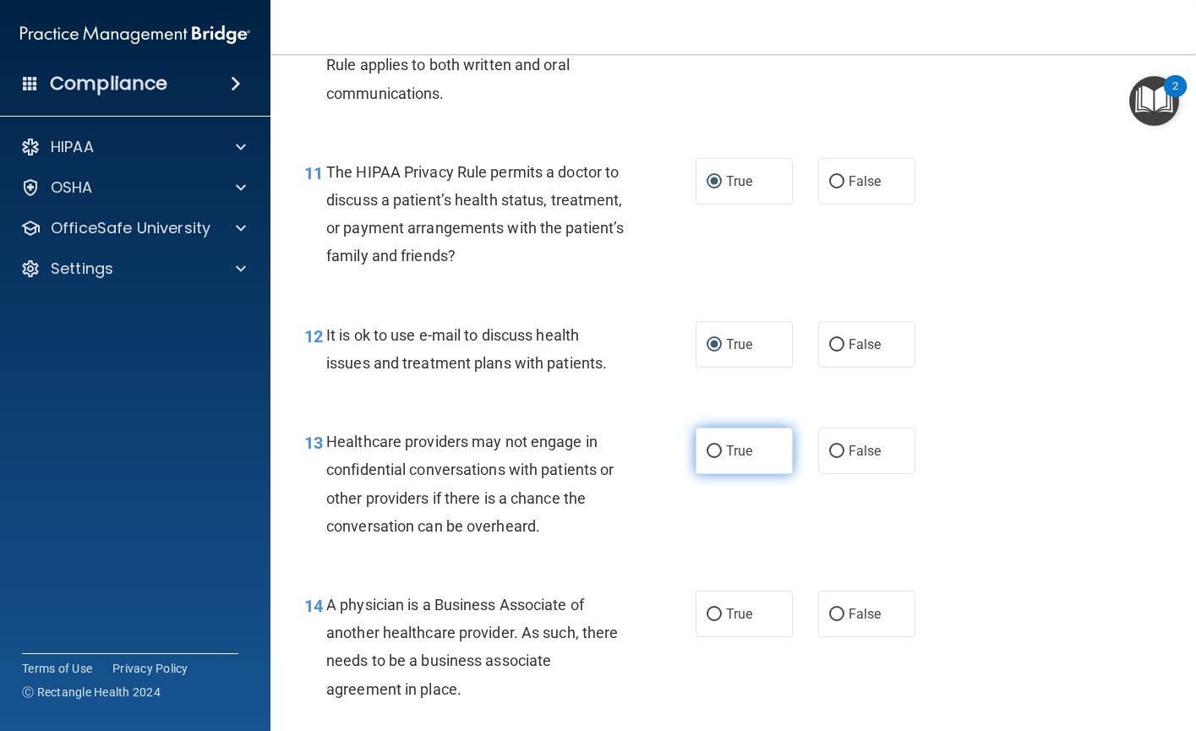
click at [708, 451] on input "True" at bounding box center [713, 451] width 15 height 13
radio input "true"
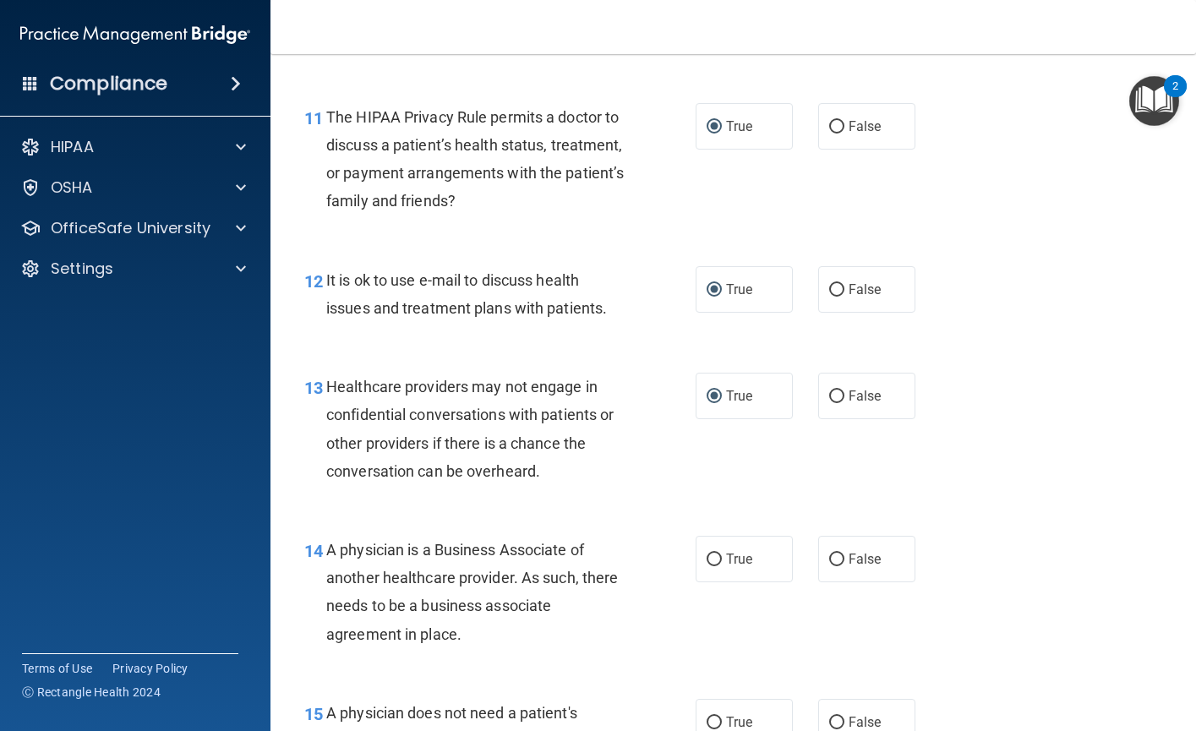
scroll to position [1774, 0]
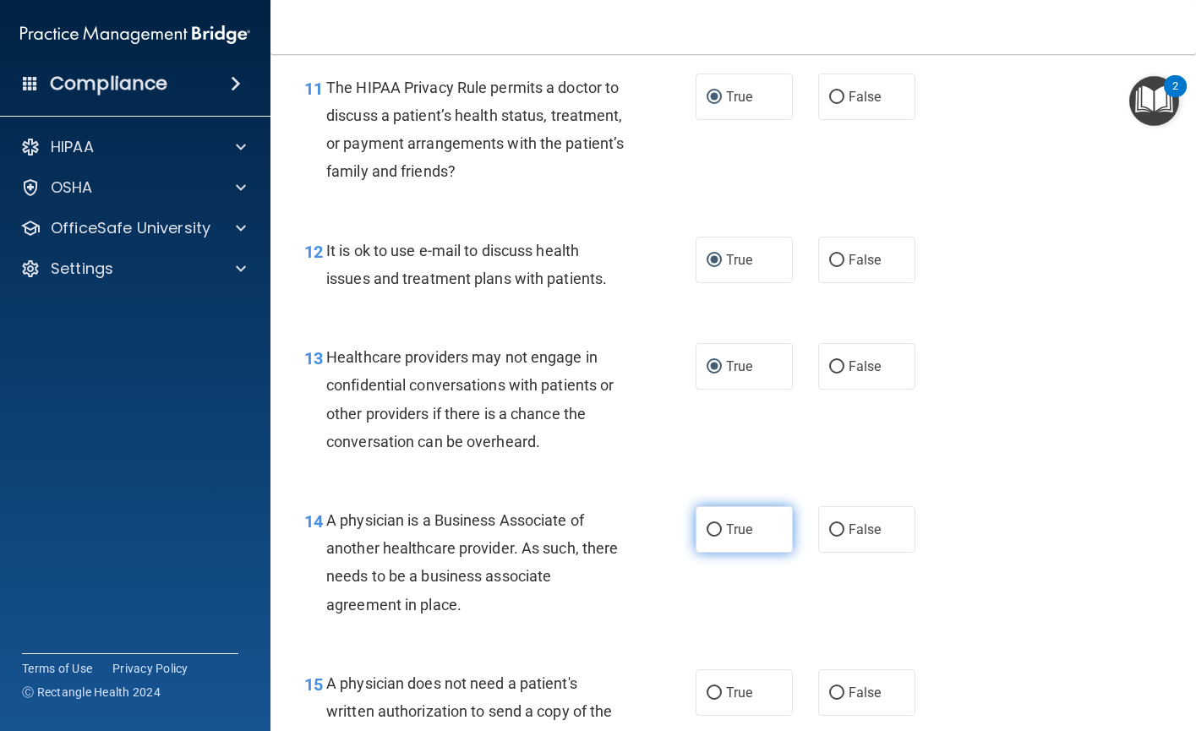
click at [710, 530] on input "True" at bounding box center [713, 530] width 15 height 13
radio input "true"
click at [710, 362] on input "True" at bounding box center [713, 367] width 15 height 13
click at [834, 361] on input "False" at bounding box center [836, 367] width 15 height 13
radio input "true"
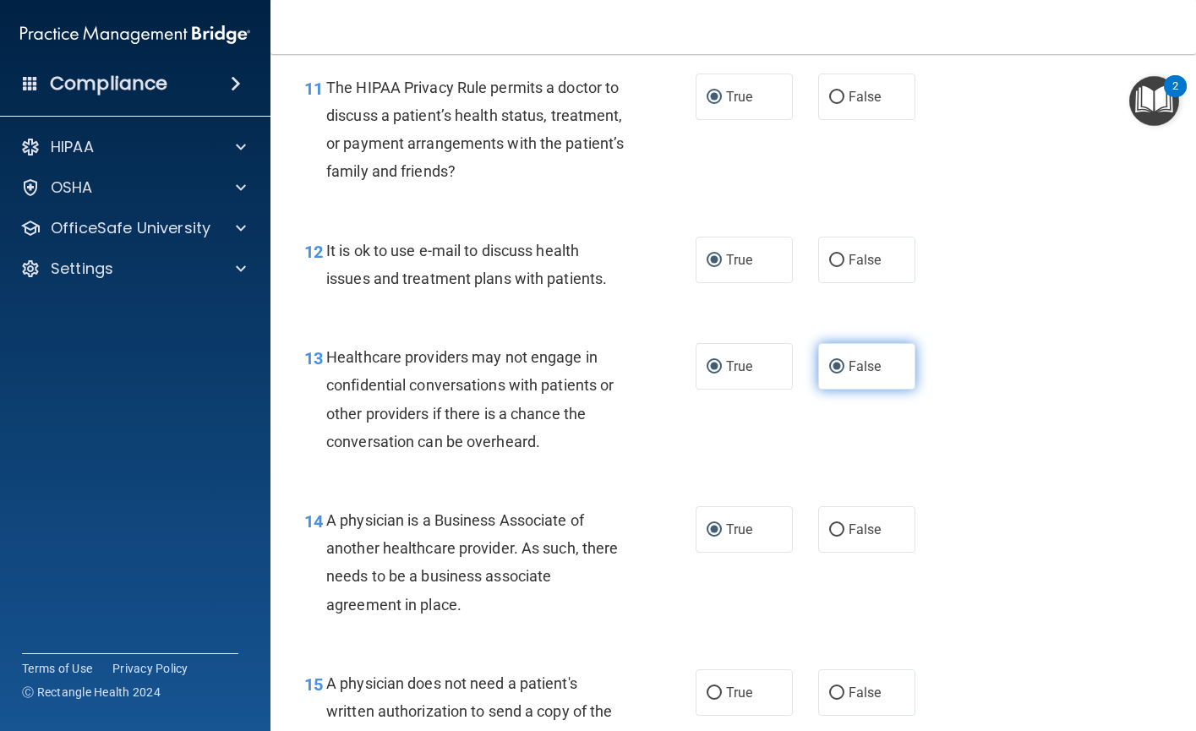
radio input "false"
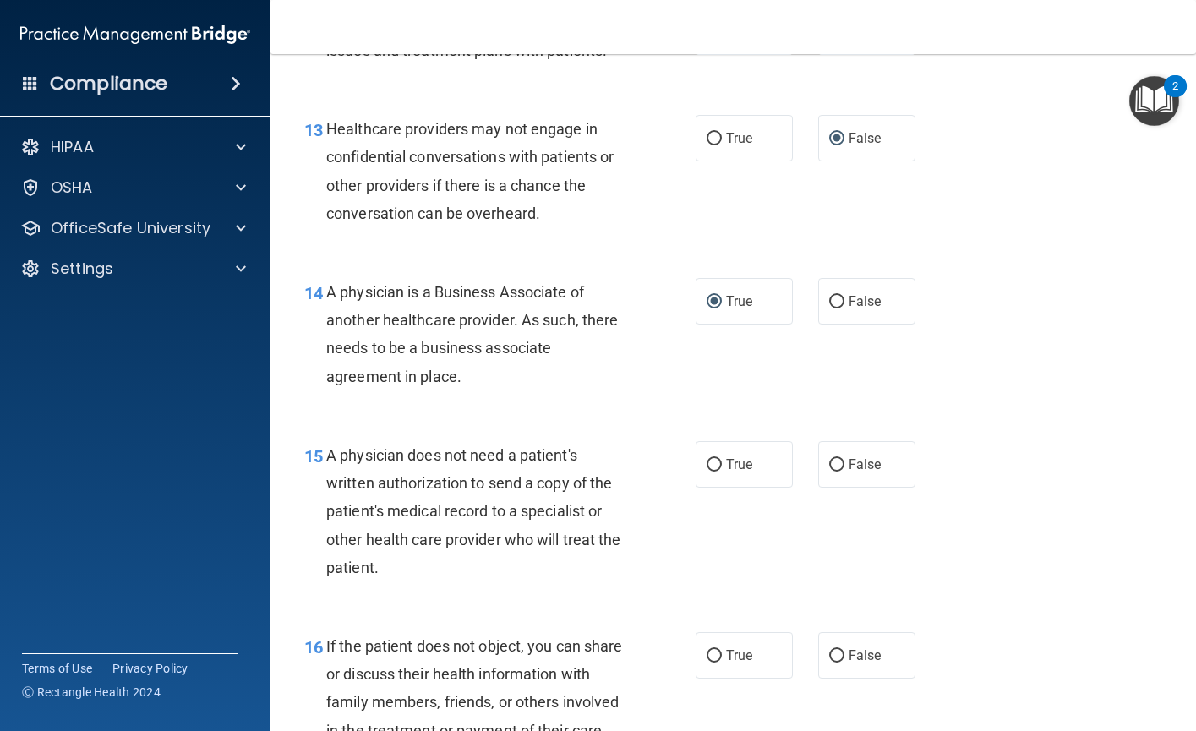
scroll to position [2028, 0]
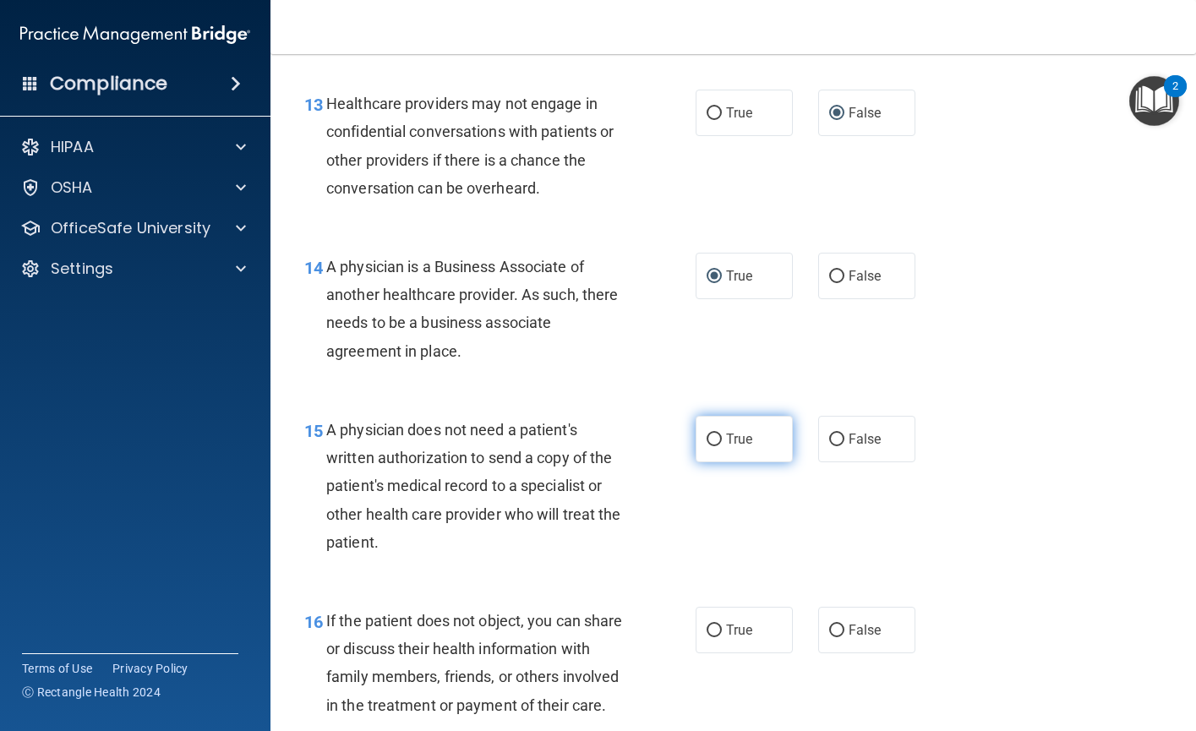
click at [710, 441] on input "True" at bounding box center [713, 439] width 15 height 13
radio input "true"
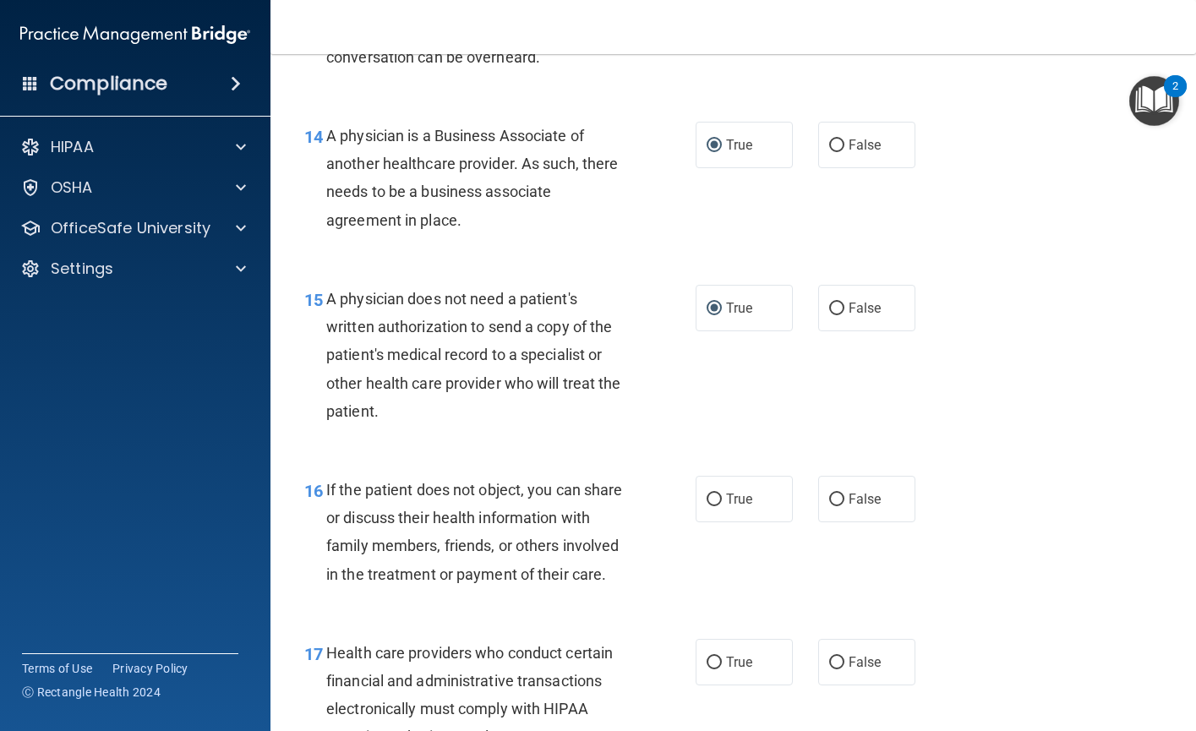
scroll to position [2197, 0]
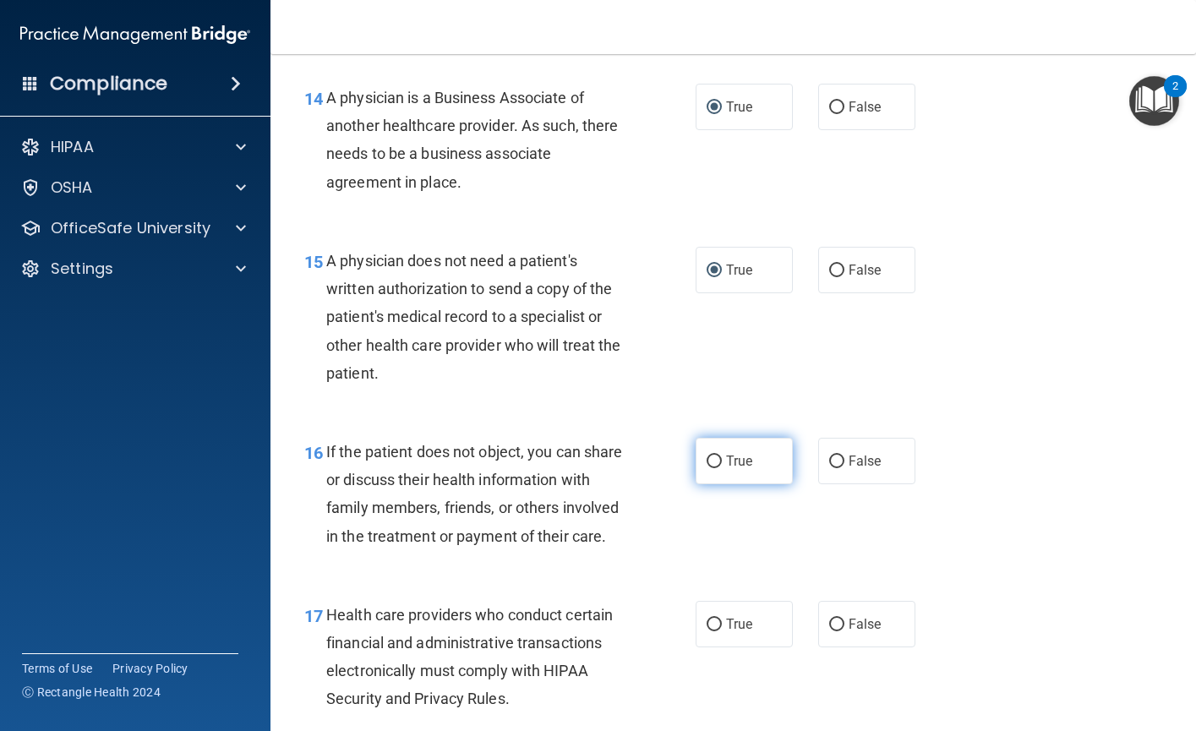
click at [706, 459] on input "True" at bounding box center [713, 461] width 15 height 13
radio input "true"
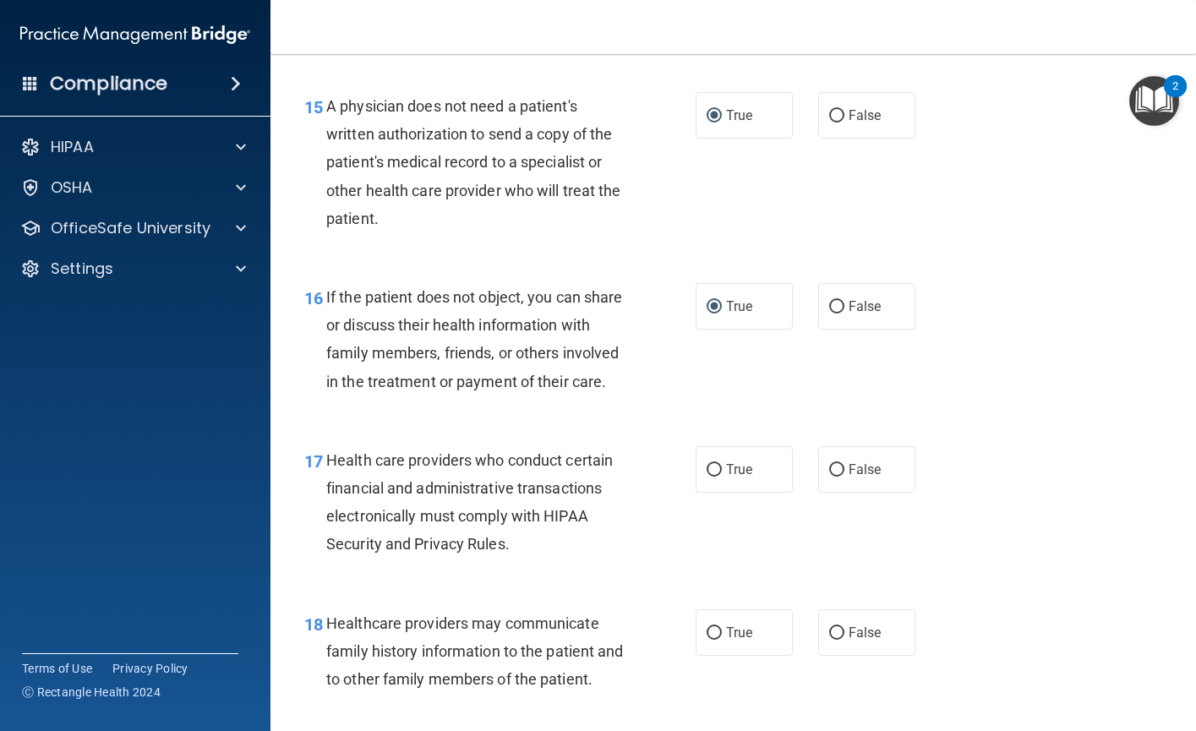
scroll to position [2366, 0]
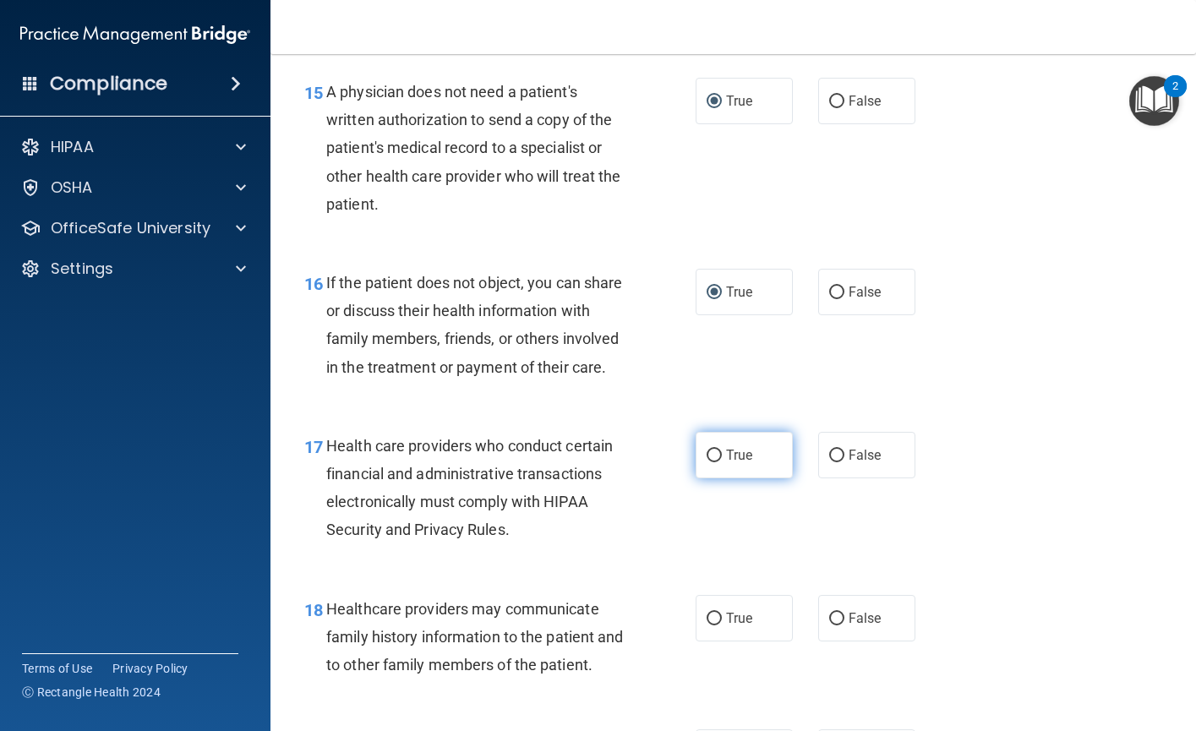
click at [715, 478] on label "True" at bounding box center [743, 455] width 97 height 46
click at [715, 462] on input "True" at bounding box center [713, 456] width 15 height 13
radio input "true"
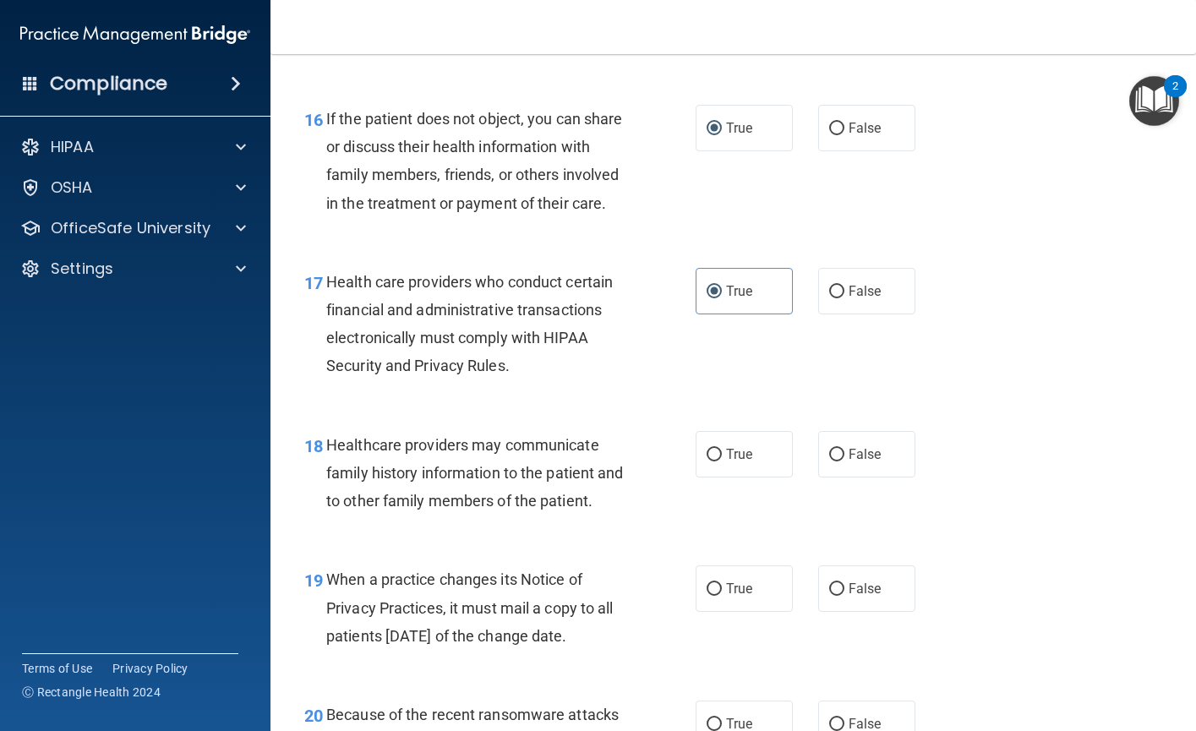
scroll to position [2535, 0]
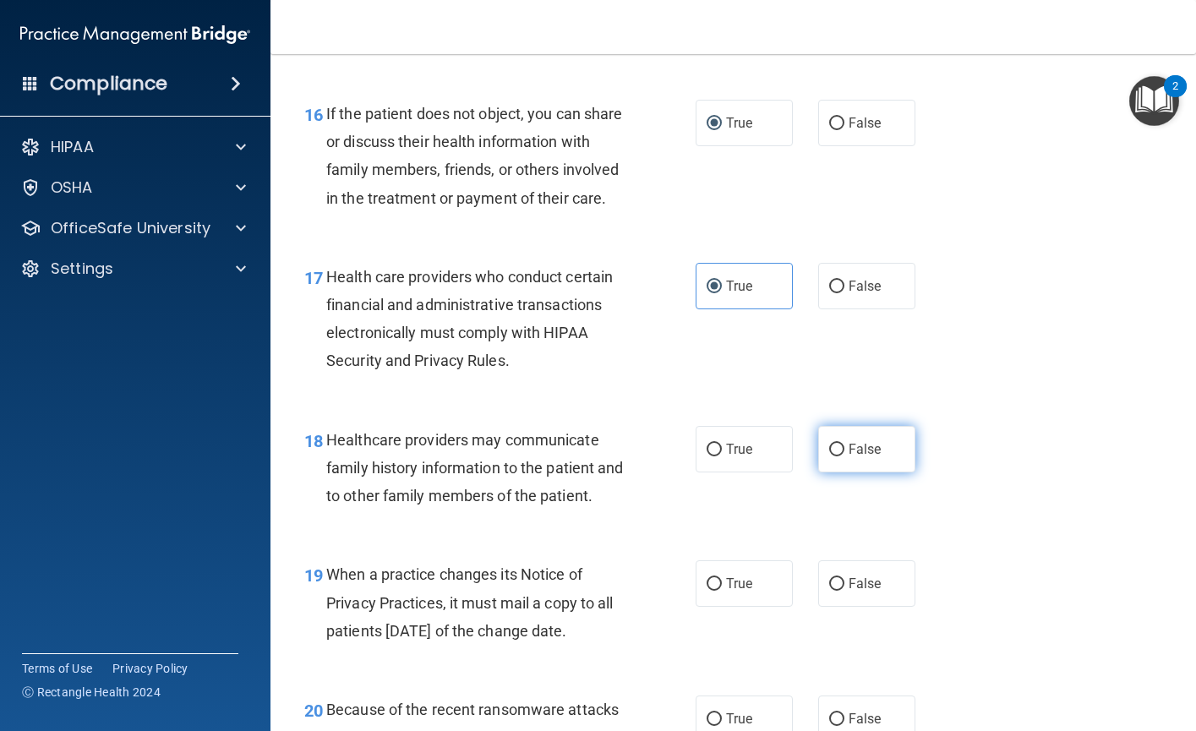
click at [829, 456] on input "False" at bounding box center [836, 450] width 15 height 13
radio input "true"
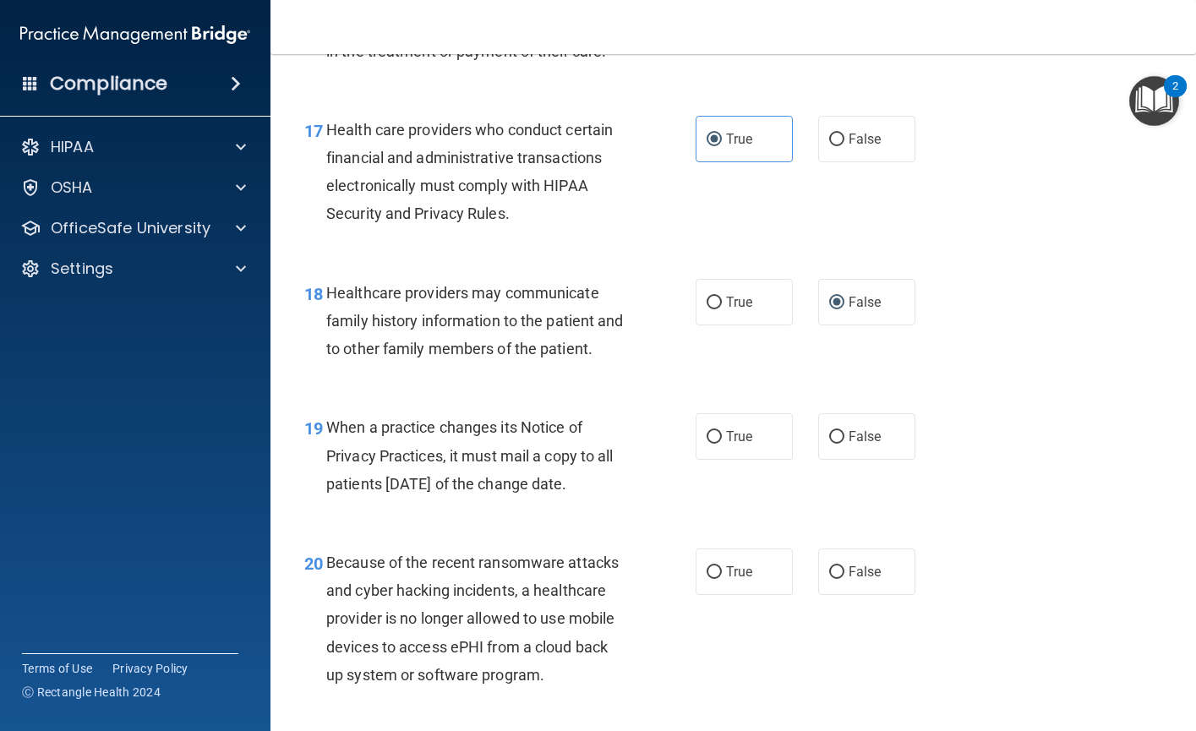
scroll to position [2704, 0]
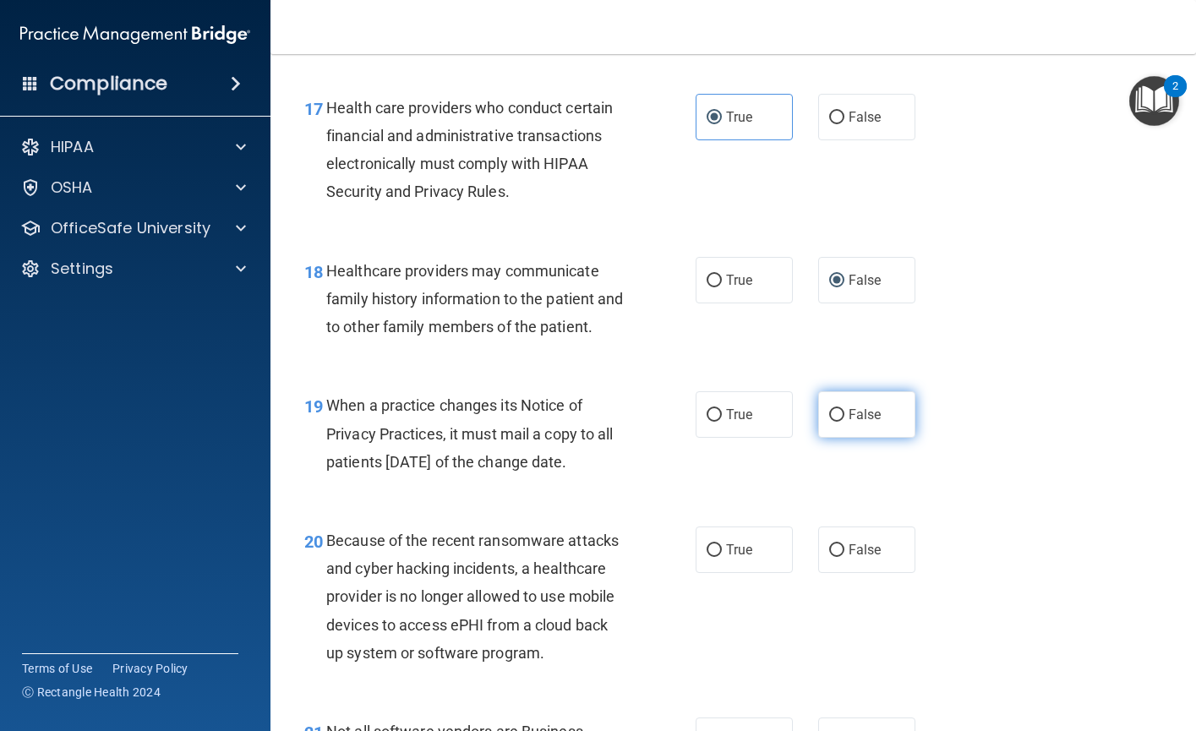
click at [829, 422] on input "False" at bounding box center [836, 415] width 15 height 13
radio input "true"
click at [831, 557] on input "False" at bounding box center [836, 550] width 15 height 13
radio input "true"
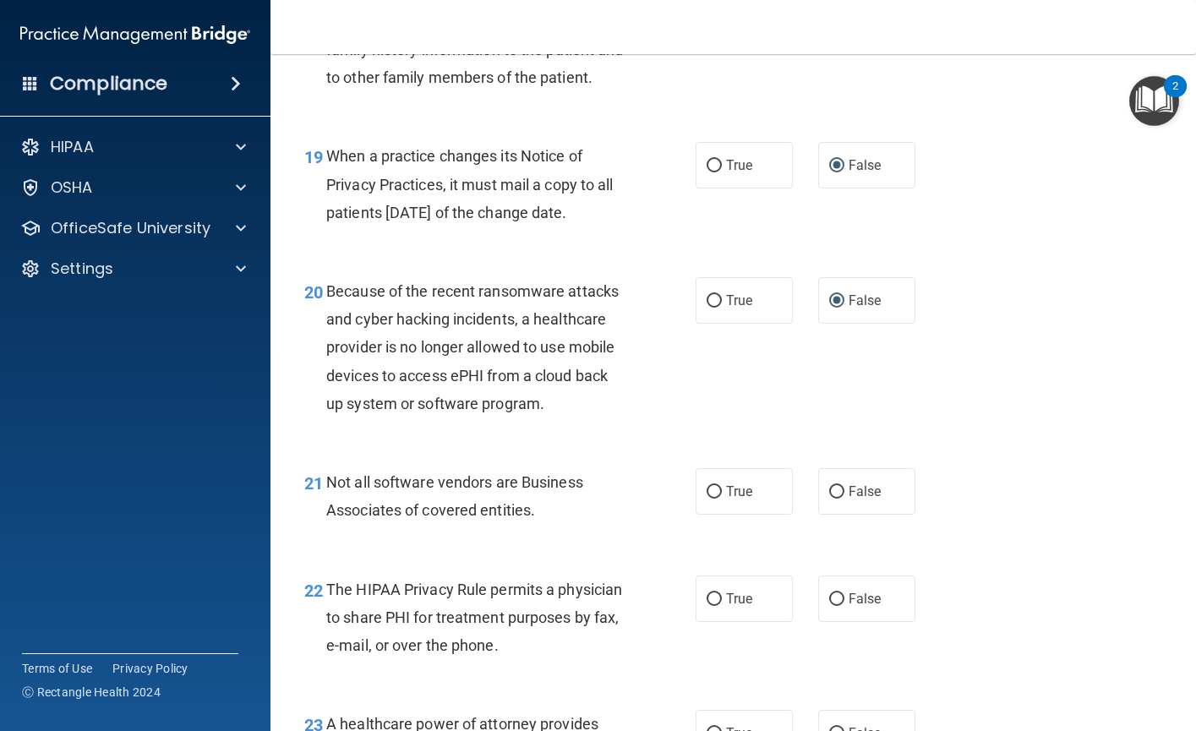
scroll to position [2957, 0]
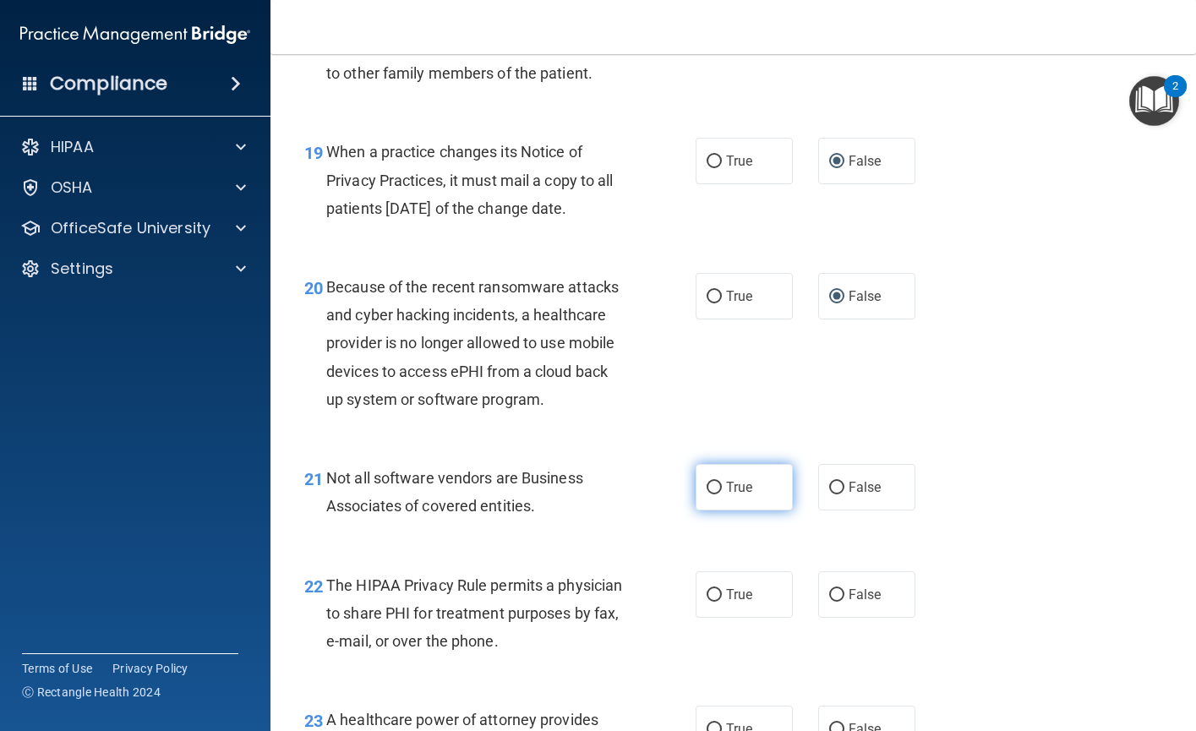
click at [706, 494] on input "True" at bounding box center [713, 488] width 15 height 13
radio input "true"
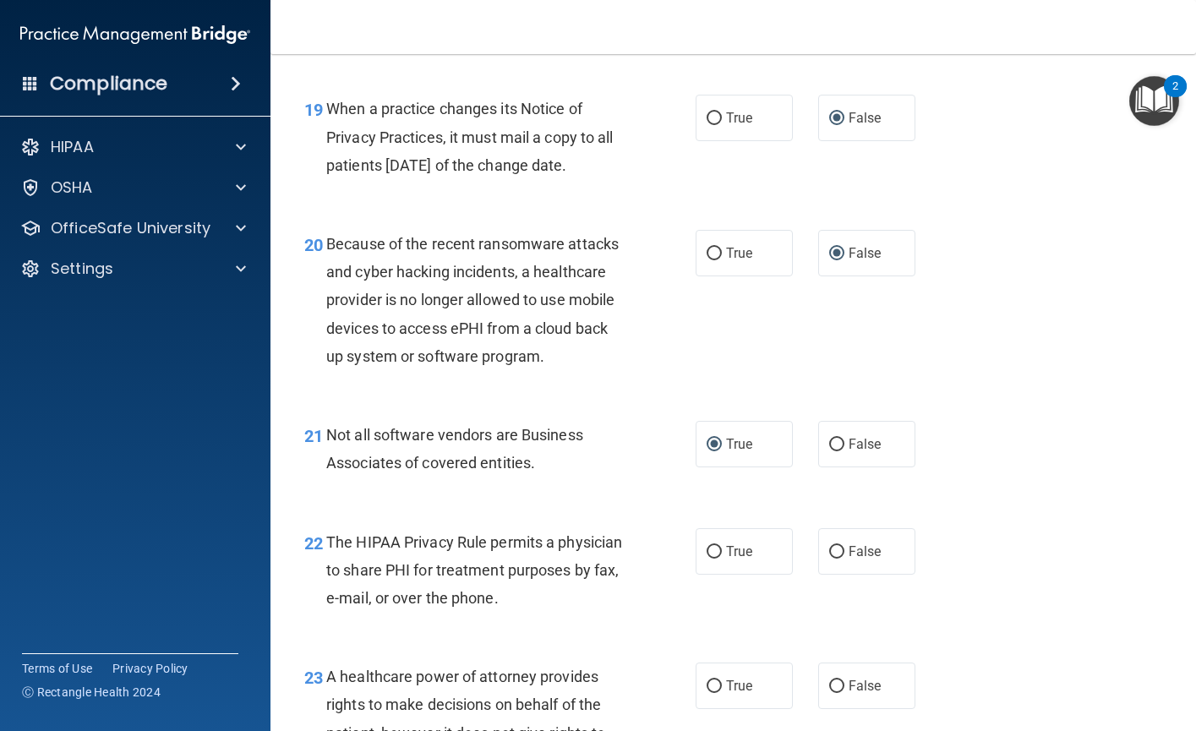
scroll to position [3042, 0]
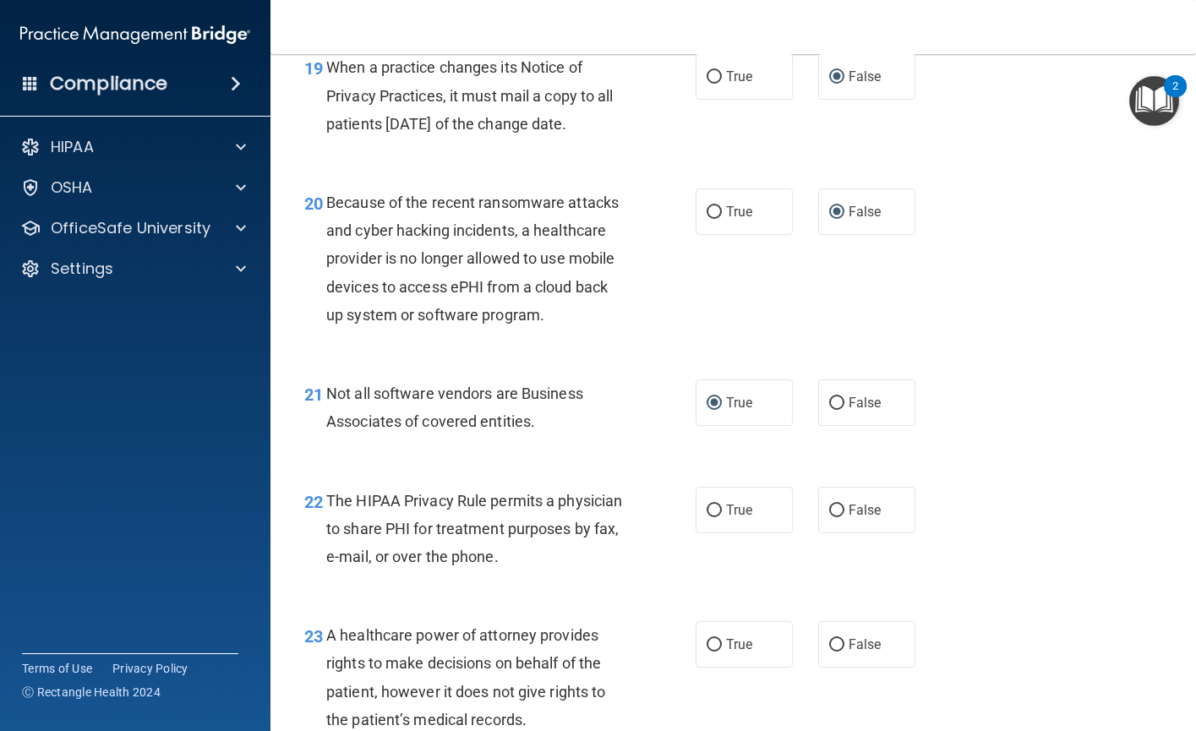
drag, startPoint x: 706, startPoint y: 565, endPoint x: 651, endPoint y: 584, distance: 58.0
click at [706, 517] on input "True" at bounding box center [713, 510] width 15 height 13
radio input "true"
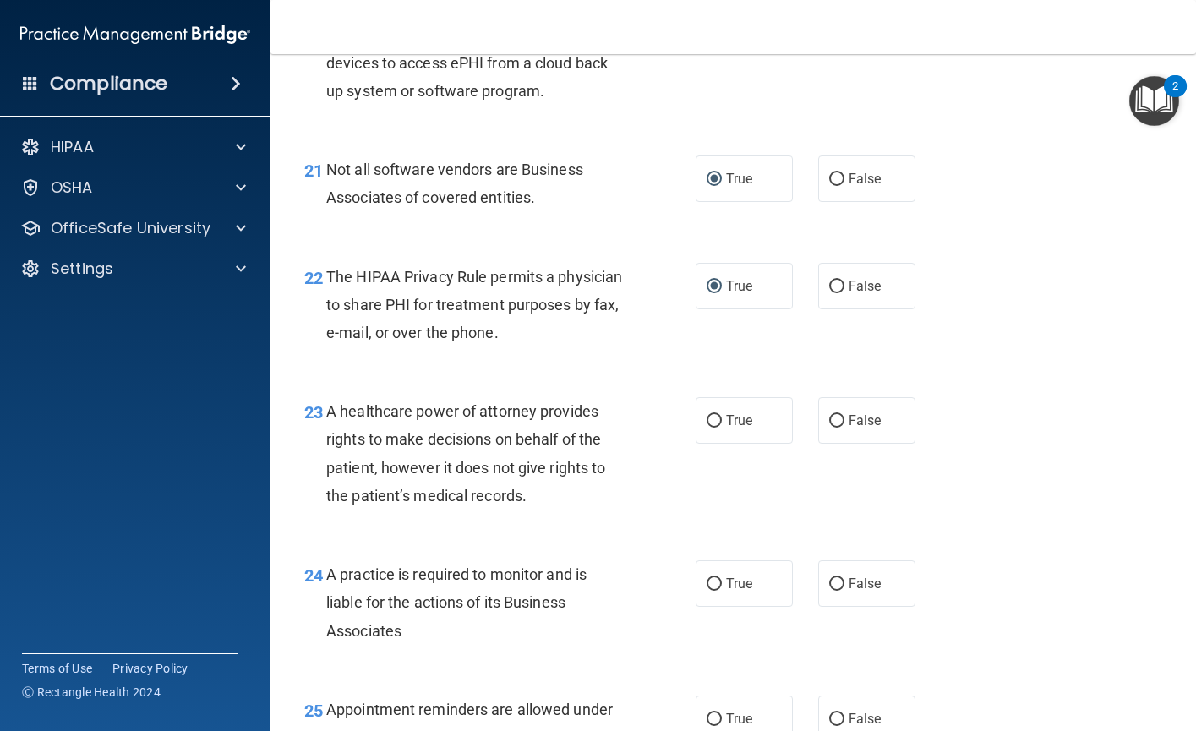
scroll to position [3295, 0]
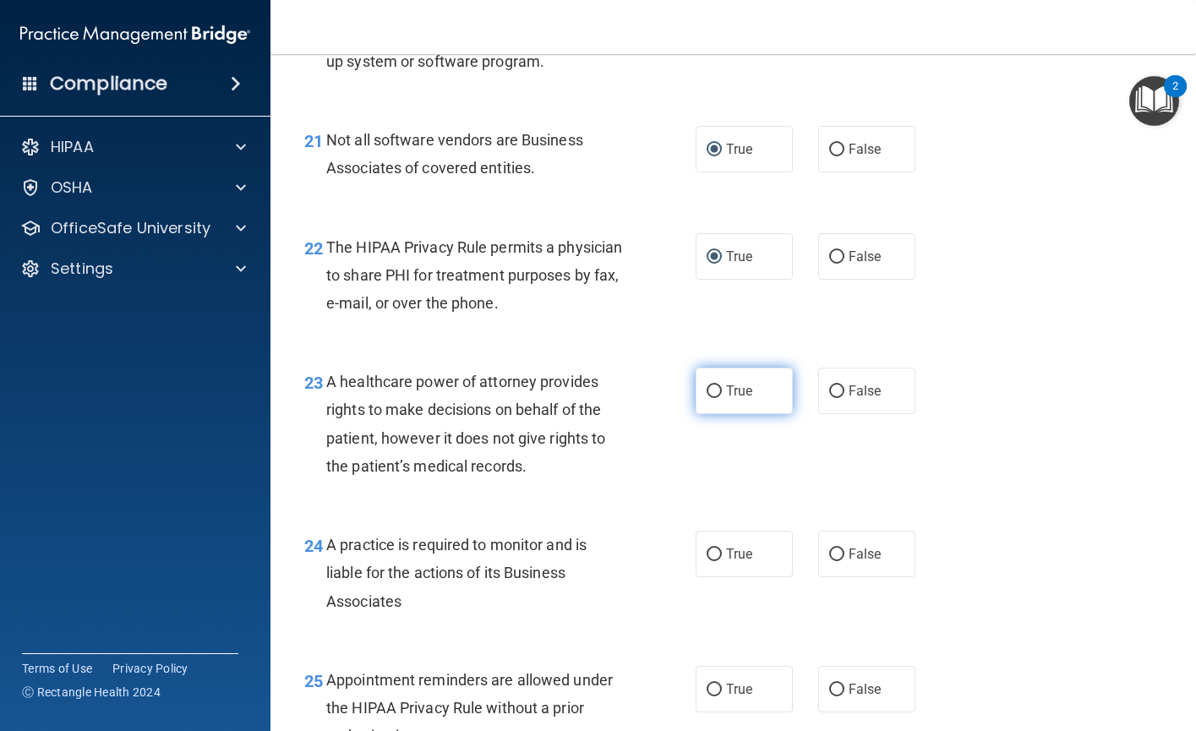
click at [708, 398] on input "True" at bounding box center [713, 391] width 15 height 13
radio input "true"
click at [834, 561] on input "False" at bounding box center [836, 554] width 15 height 13
radio input "true"
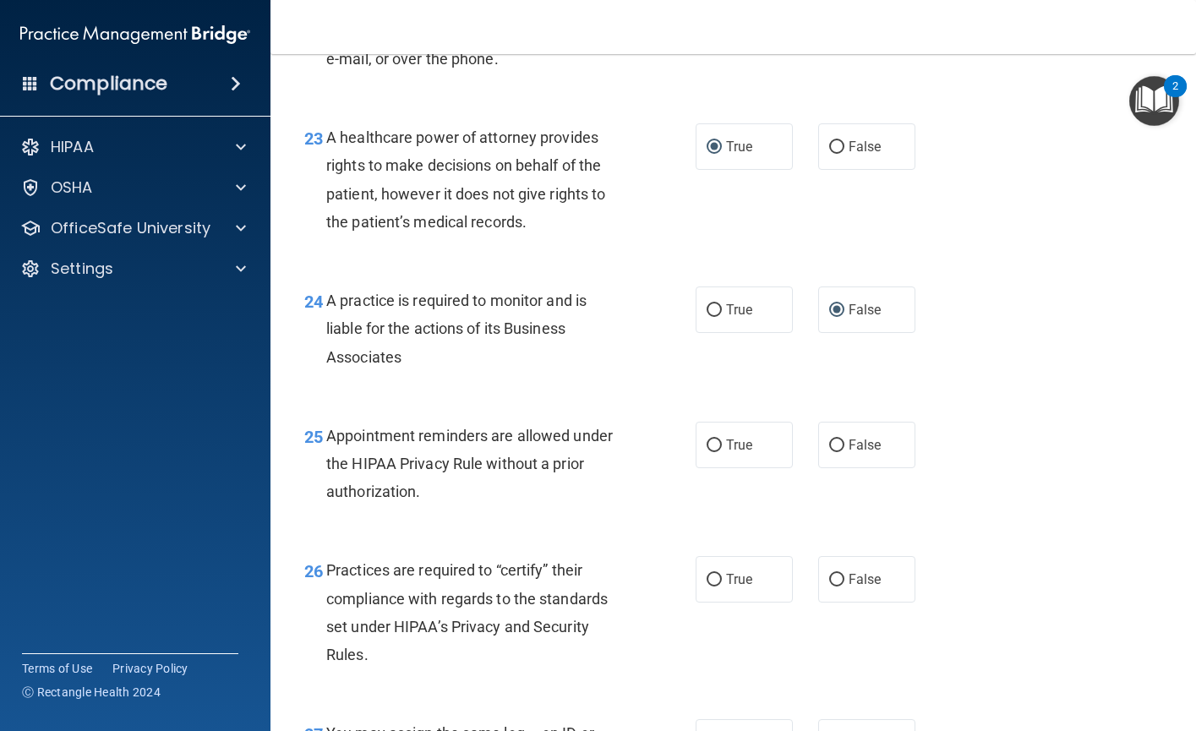
scroll to position [3549, 0]
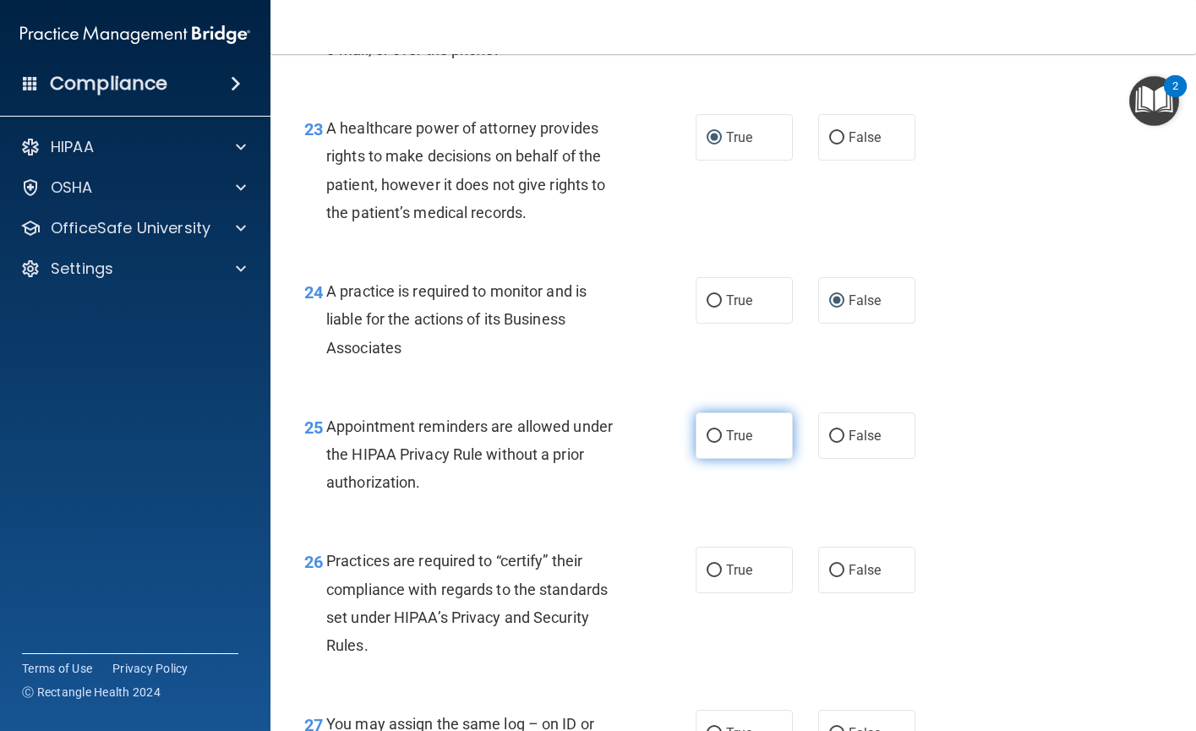
click at [710, 443] on input "True" at bounding box center [713, 436] width 15 height 13
radio input "true"
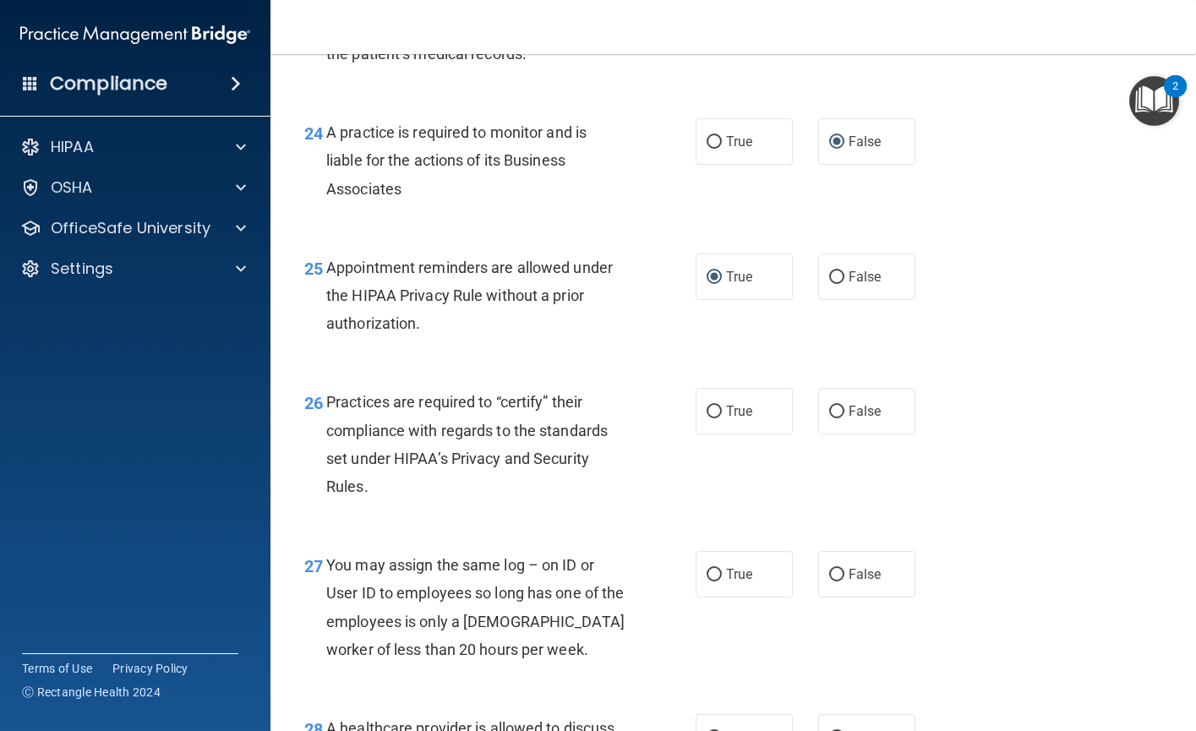
scroll to position [3718, 0]
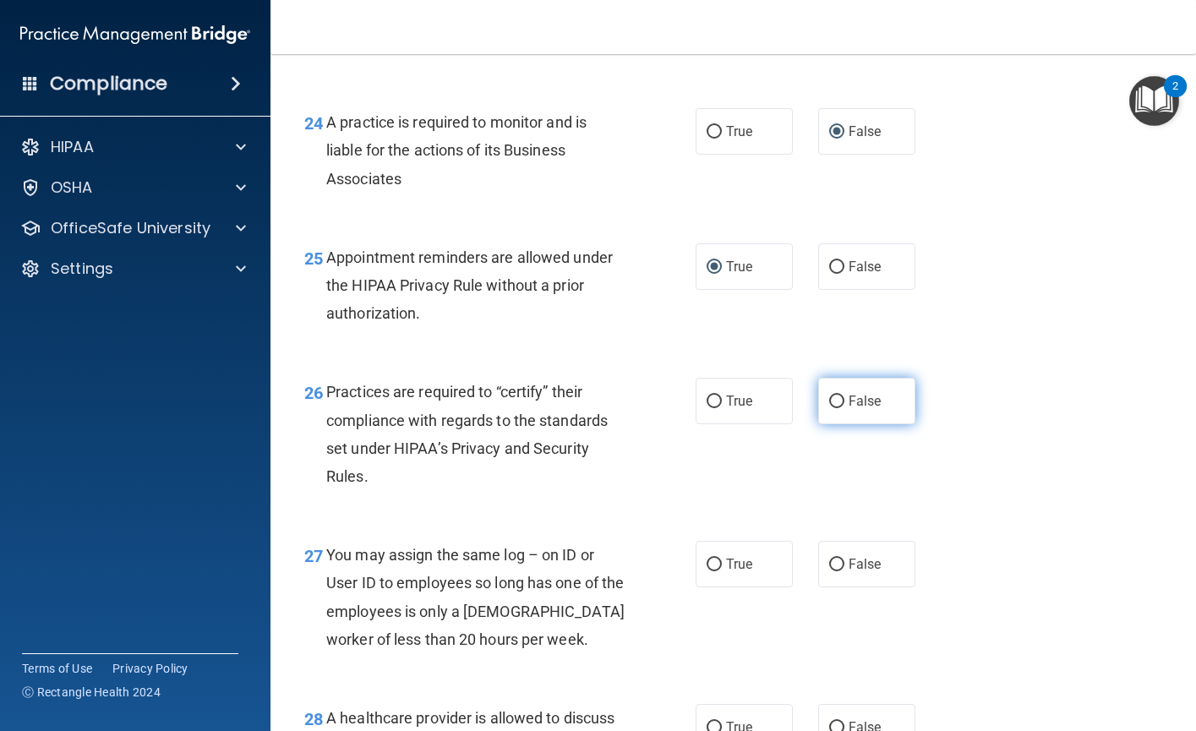
click at [834, 408] on input "False" at bounding box center [836, 401] width 15 height 13
radio input "true"
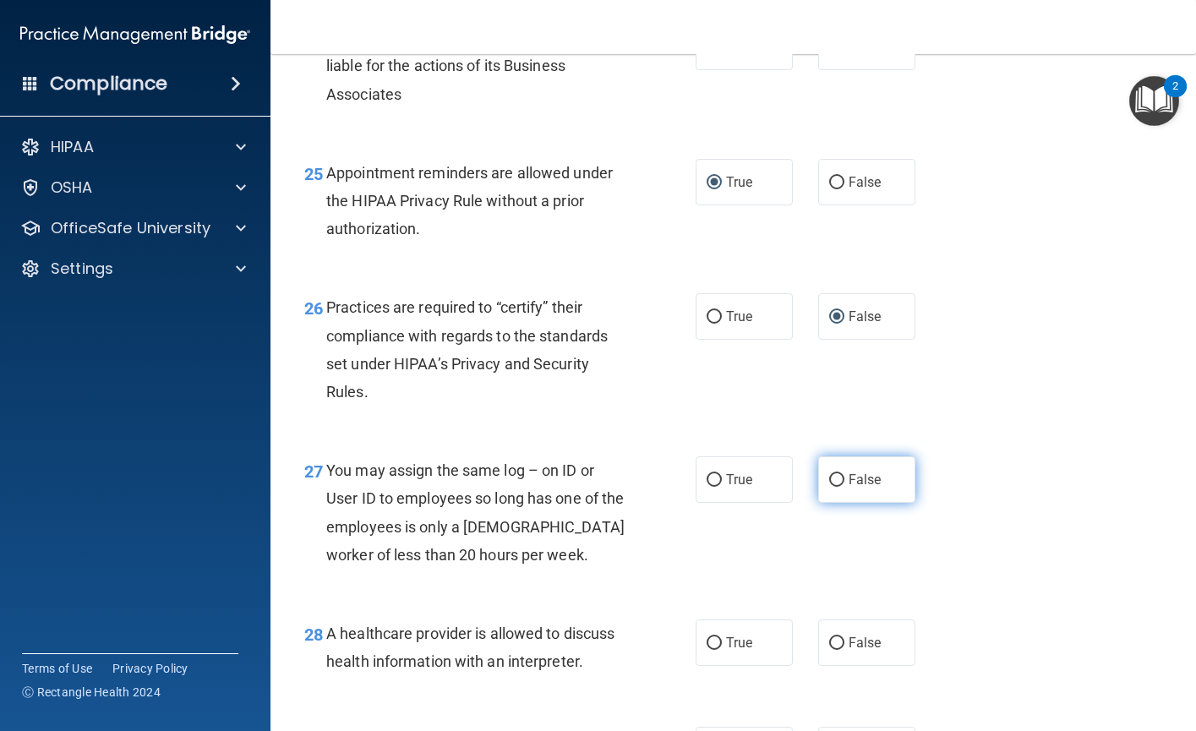
click at [831, 487] on input "False" at bounding box center [836, 480] width 15 height 13
radio input "true"
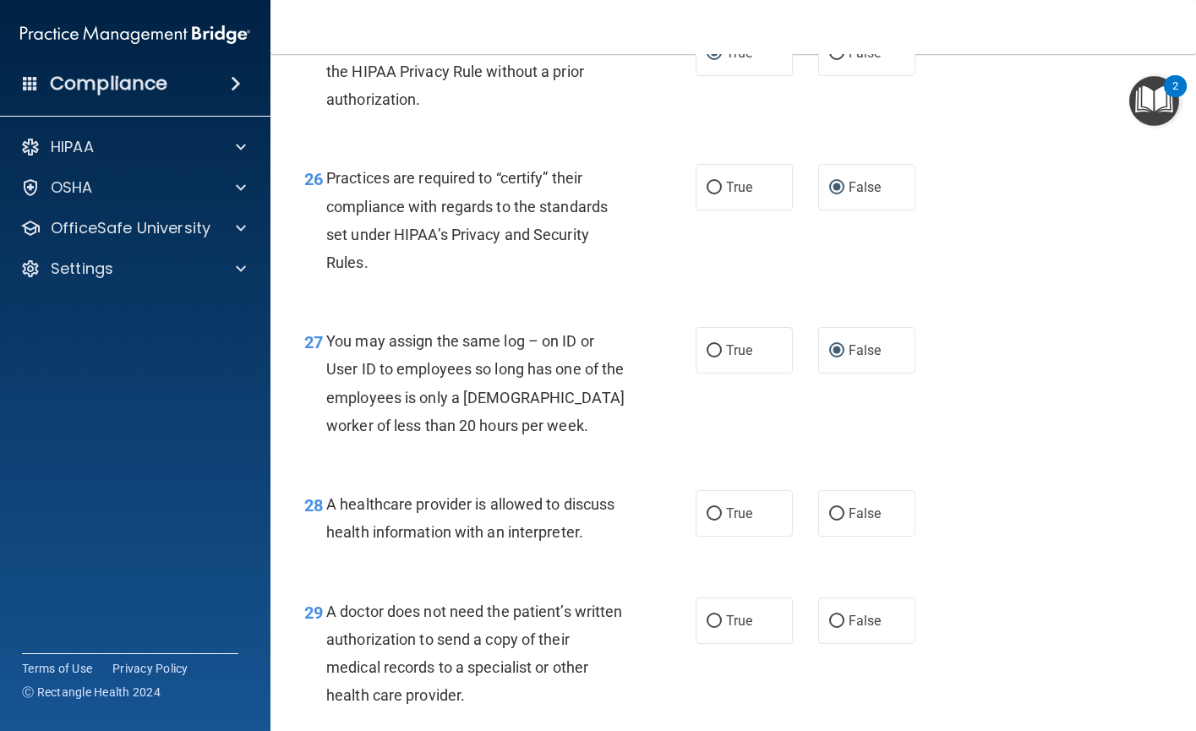
scroll to position [3971, 0]
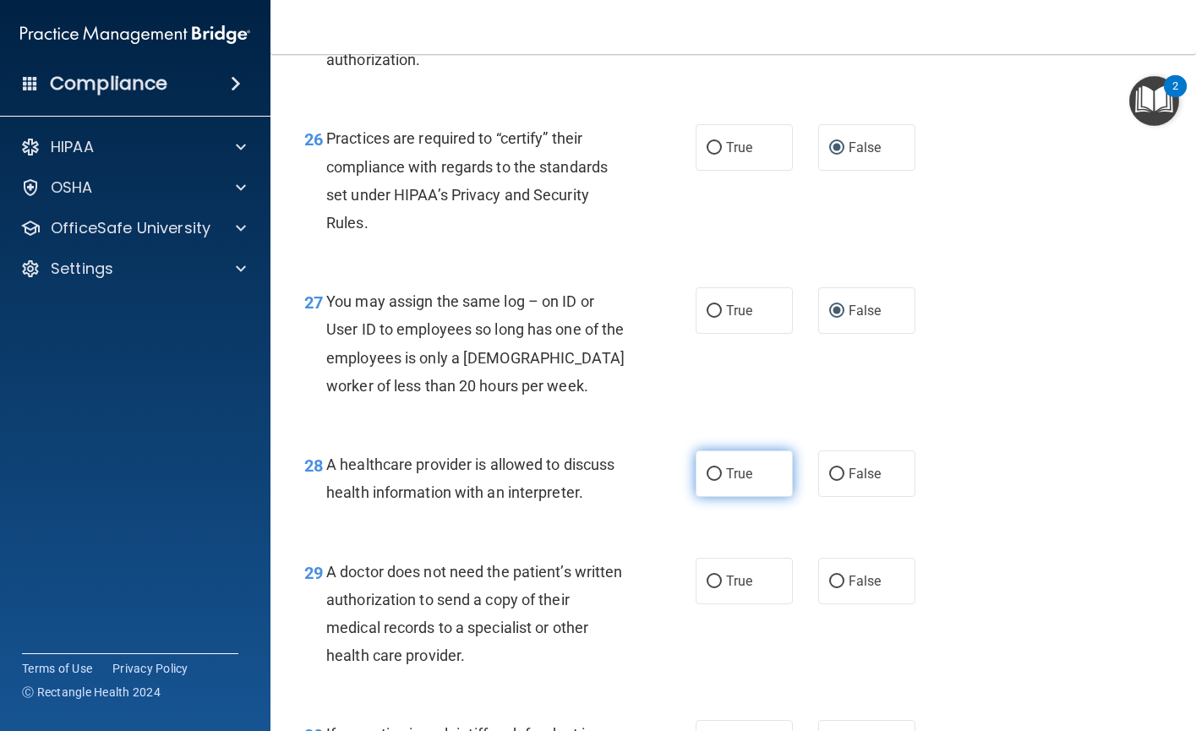
click at [710, 481] on input "True" at bounding box center [713, 474] width 15 height 13
radio input "true"
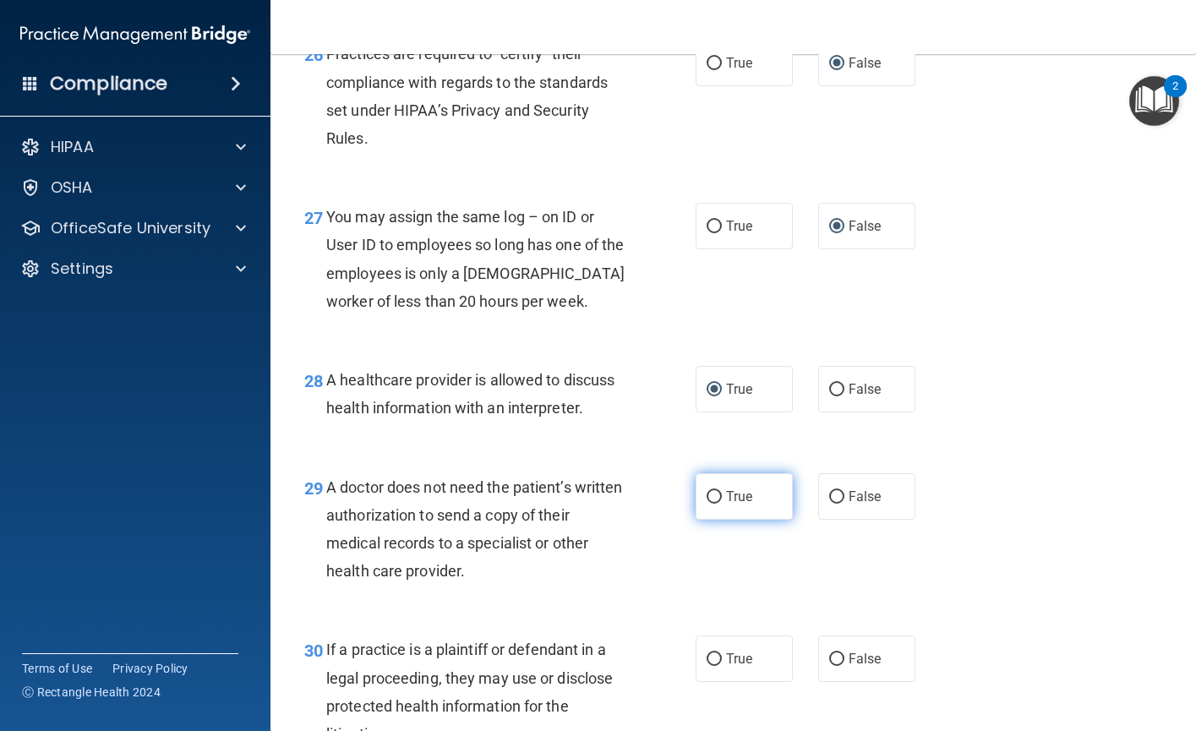
click at [706, 504] on input "True" at bounding box center [713, 497] width 15 height 13
radio input "true"
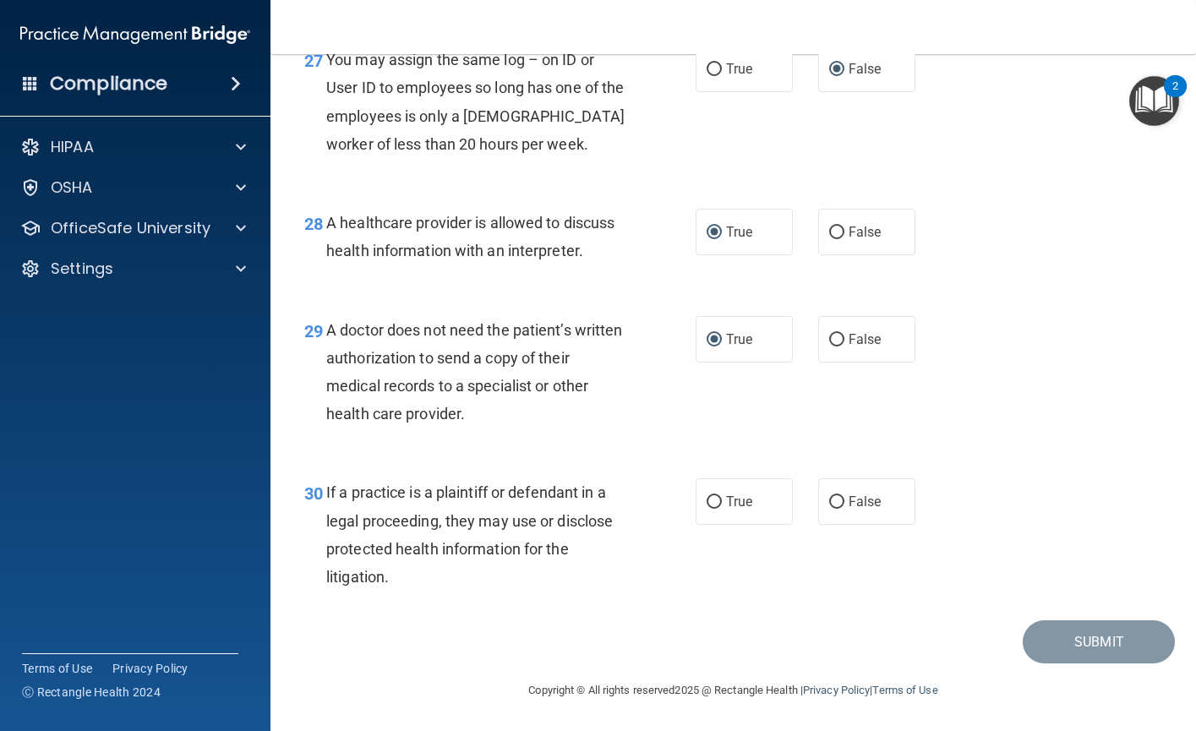
scroll to position [4225, 0]
click at [706, 509] on input "True" at bounding box center [713, 502] width 15 height 13
radio input "true"
click at [1083, 663] on button "Submit" at bounding box center [1098, 641] width 152 height 43
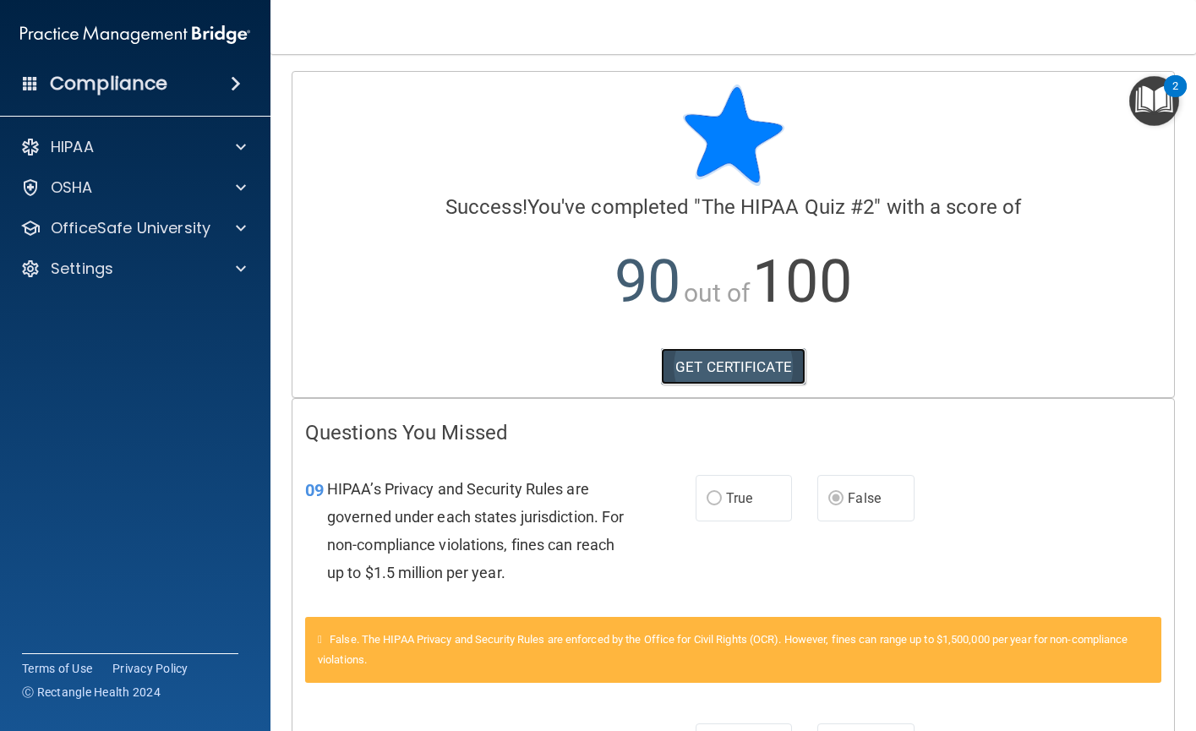
click at [735, 368] on link "GET CERTIFICATE" at bounding box center [733, 366] width 144 height 37
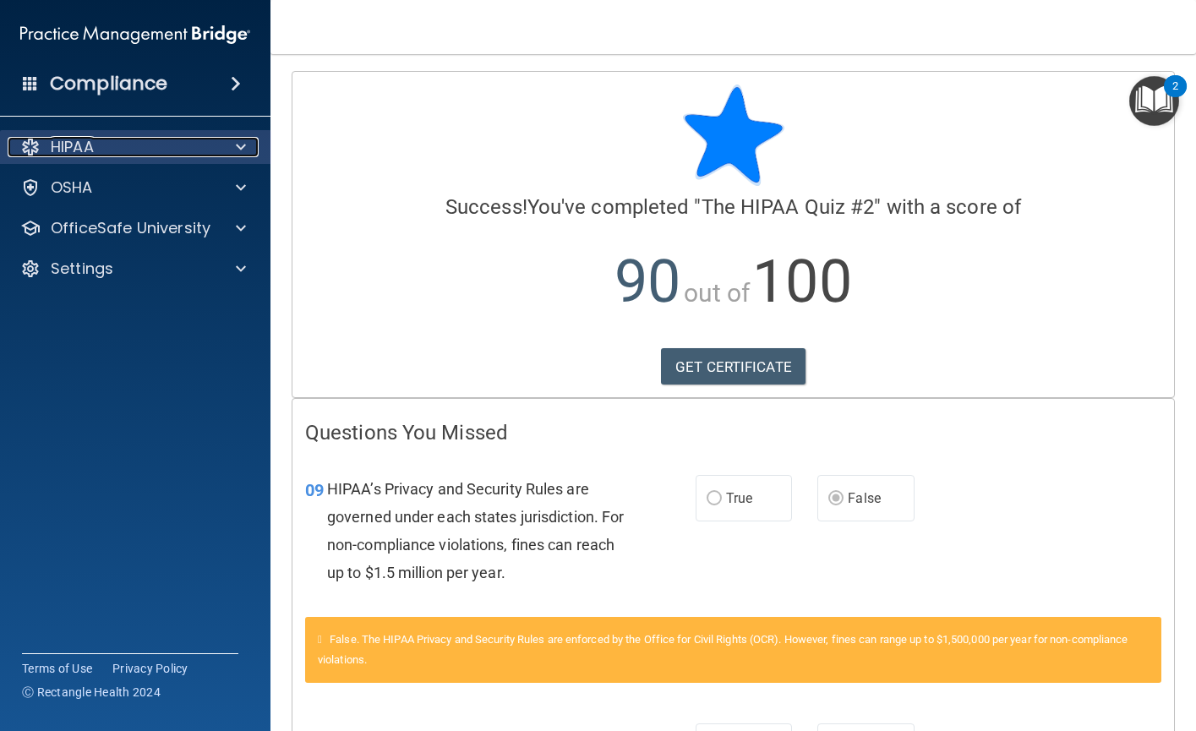
click at [241, 142] on span at bounding box center [241, 147] width 10 height 20
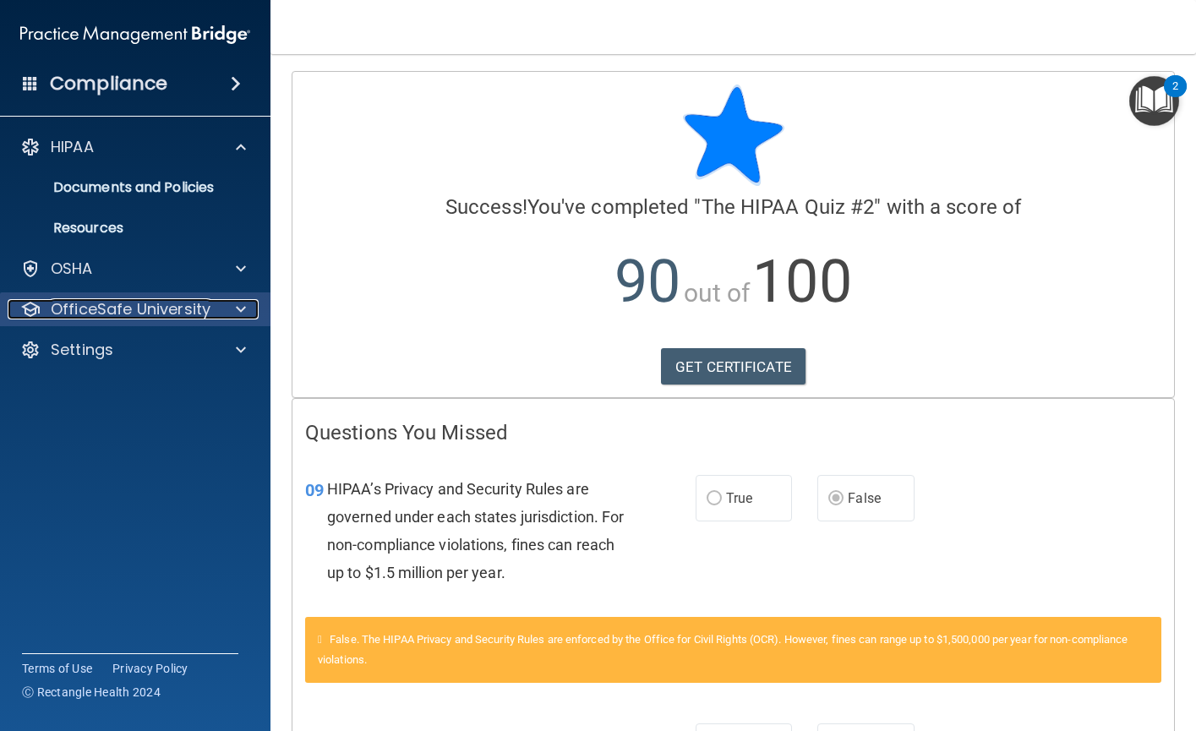
click at [112, 304] on p "OfficeSafe University" at bounding box center [131, 309] width 160 height 20
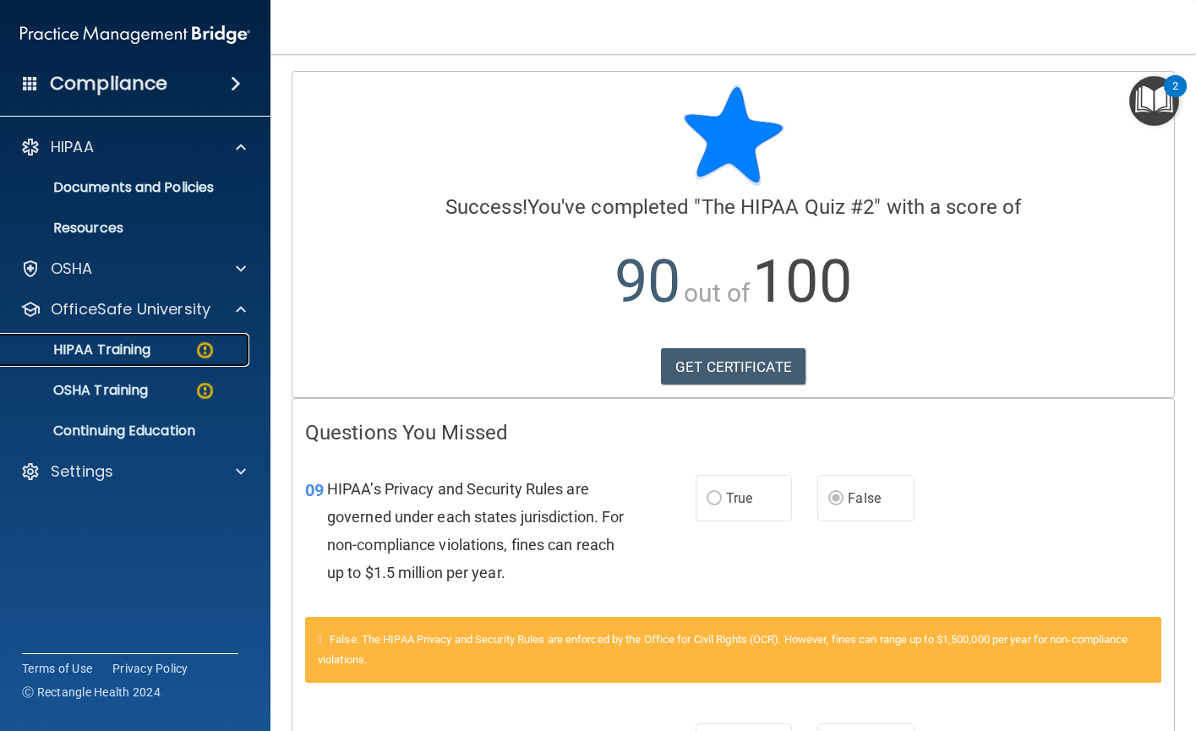
click at [128, 348] on p "HIPAA Training" at bounding box center [80, 349] width 139 height 17
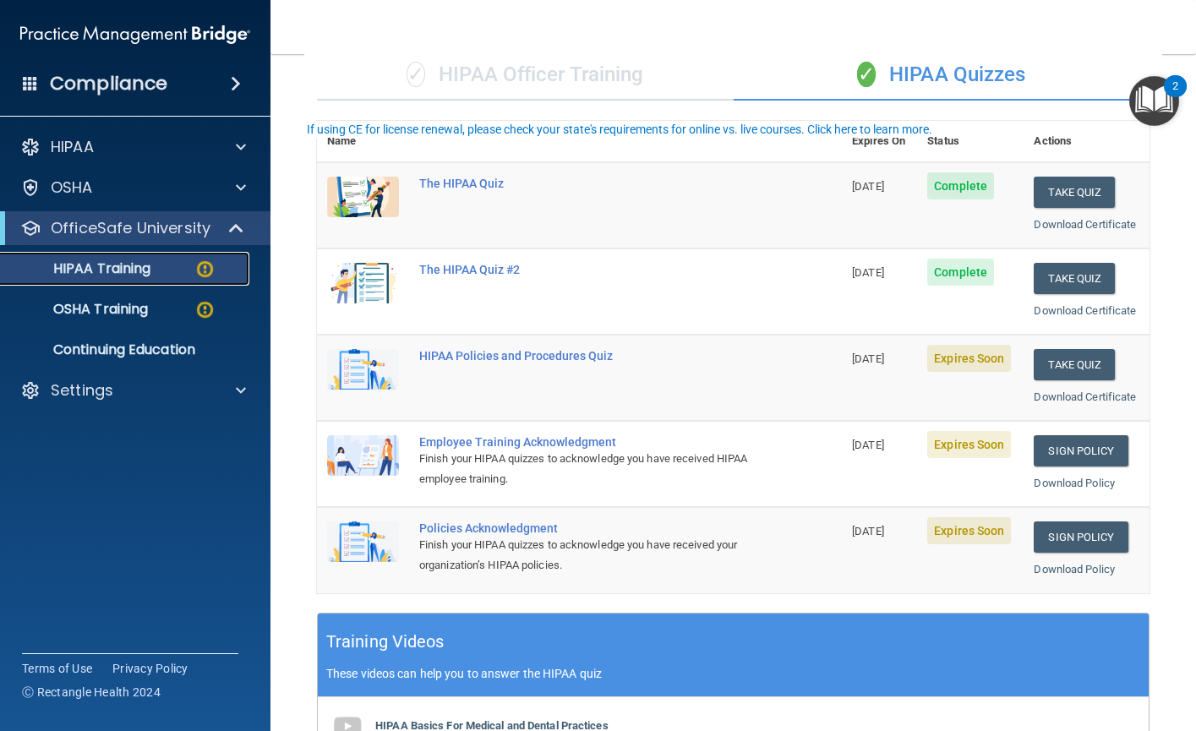
scroll to position [169, 0]
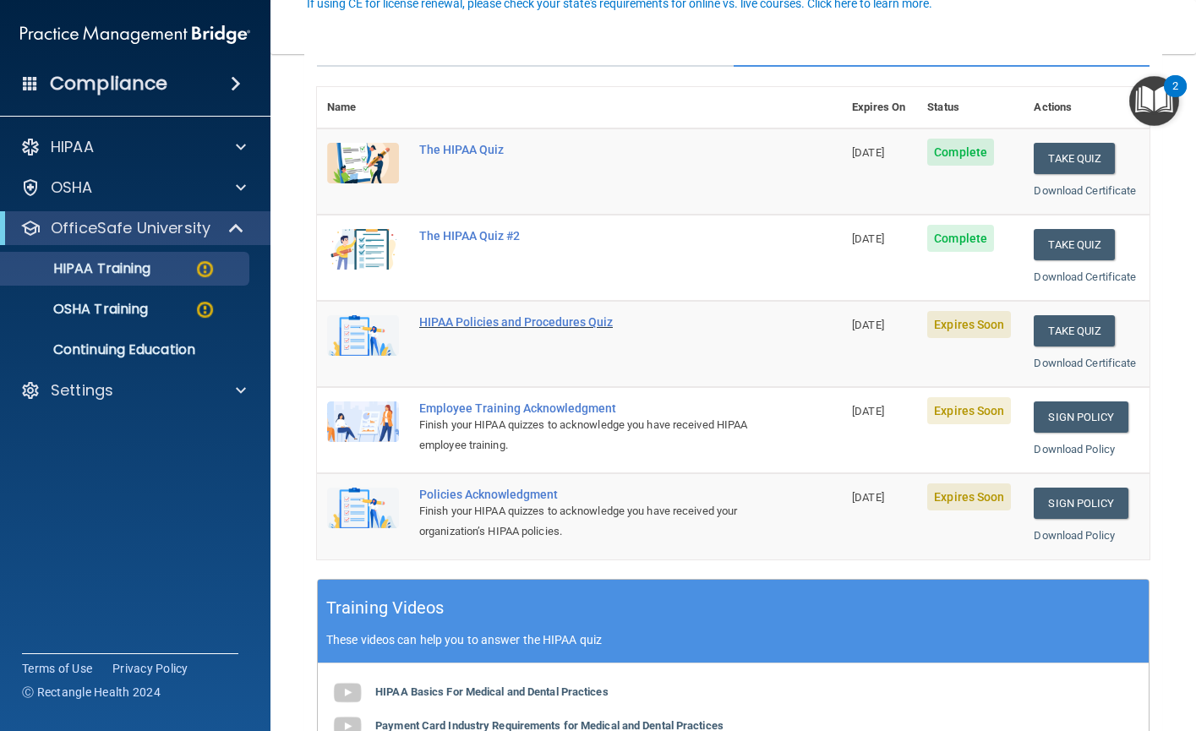
click at [511, 329] on div "HIPAA Policies and Procedures Quiz" at bounding box center [588, 322] width 338 height 14
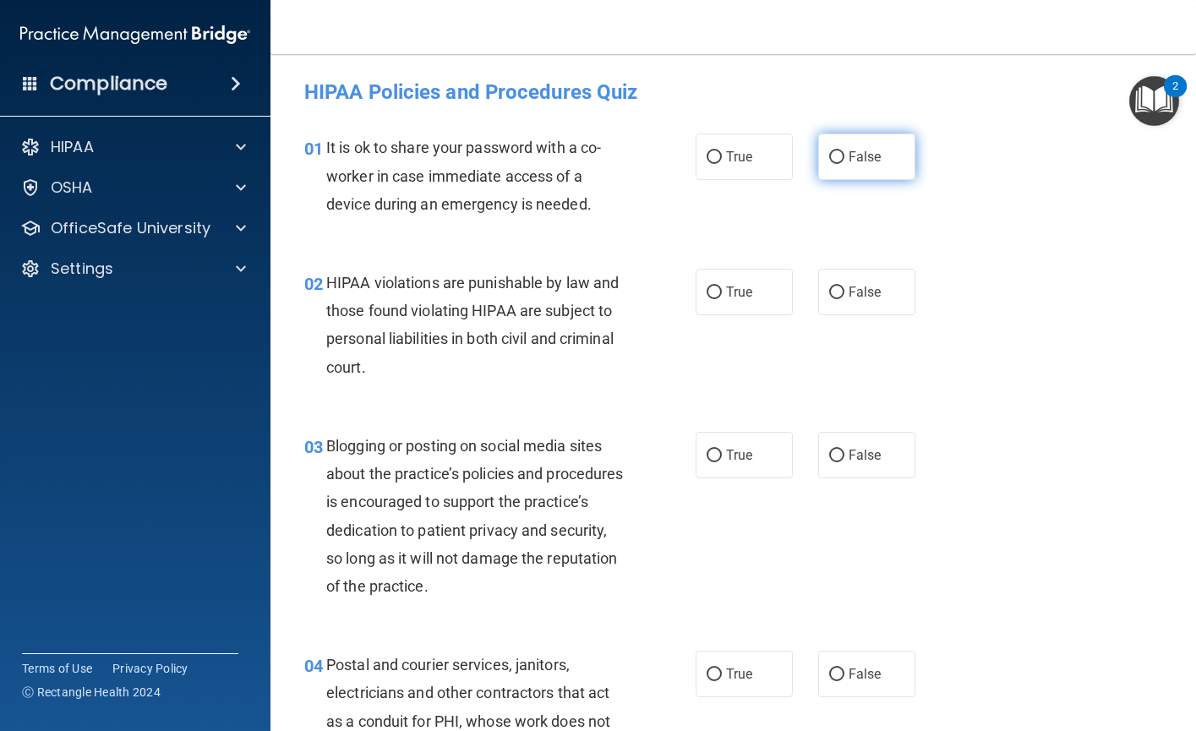
click at [829, 153] on input "False" at bounding box center [836, 157] width 15 height 13
radio input "true"
click at [708, 290] on input "True" at bounding box center [713, 292] width 15 height 13
radio input "true"
click at [831, 296] on input "False" at bounding box center [836, 292] width 15 height 13
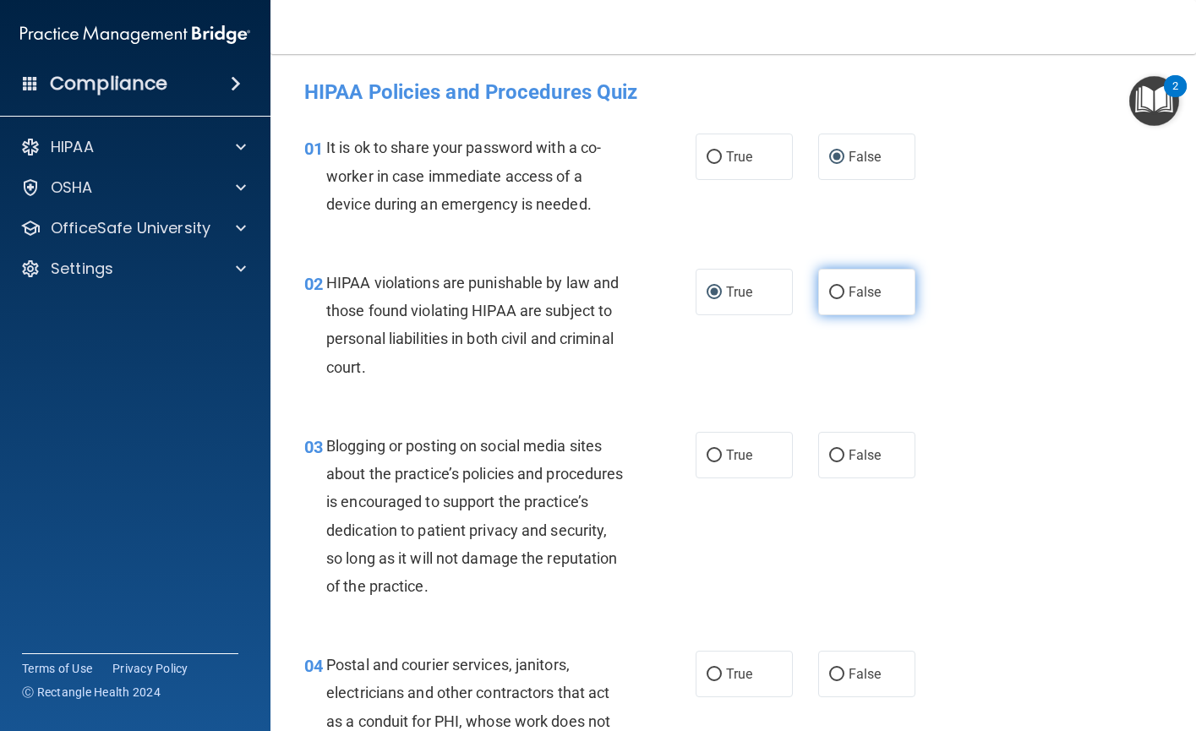
radio input "true"
radio input "false"
click at [708, 455] on input "True" at bounding box center [713, 456] width 15 height 13
radio input "true"
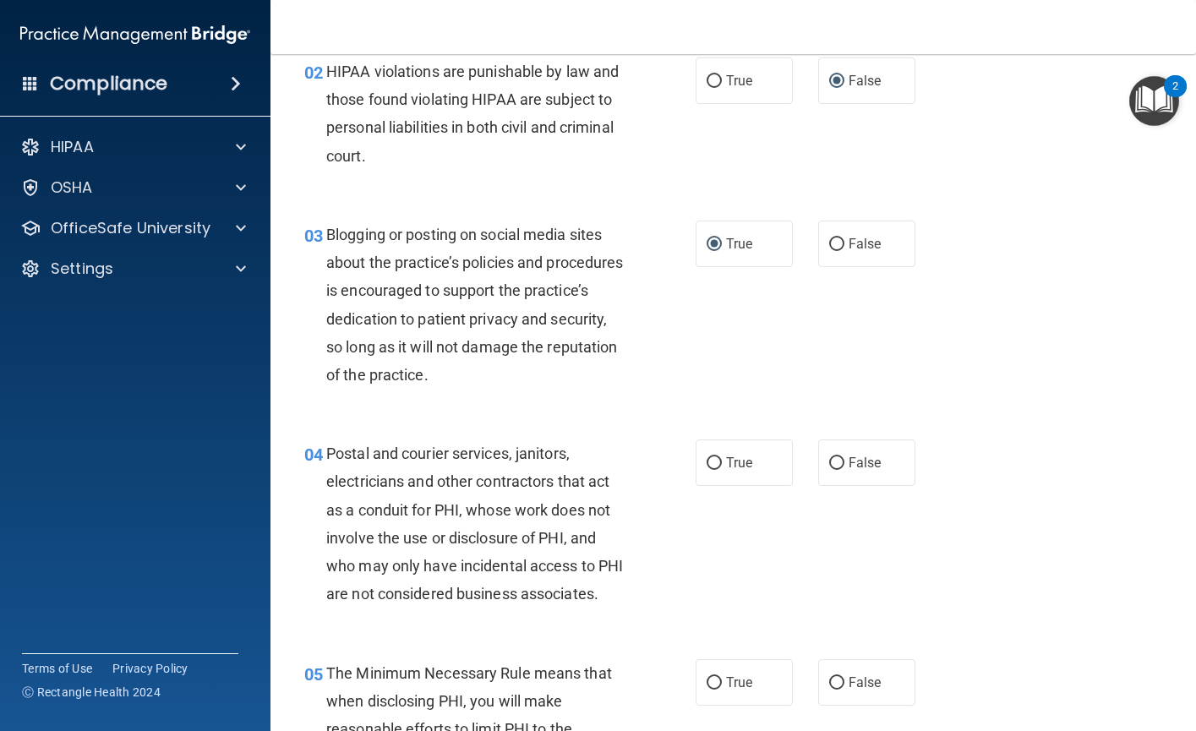
scroll to position [253, 0]
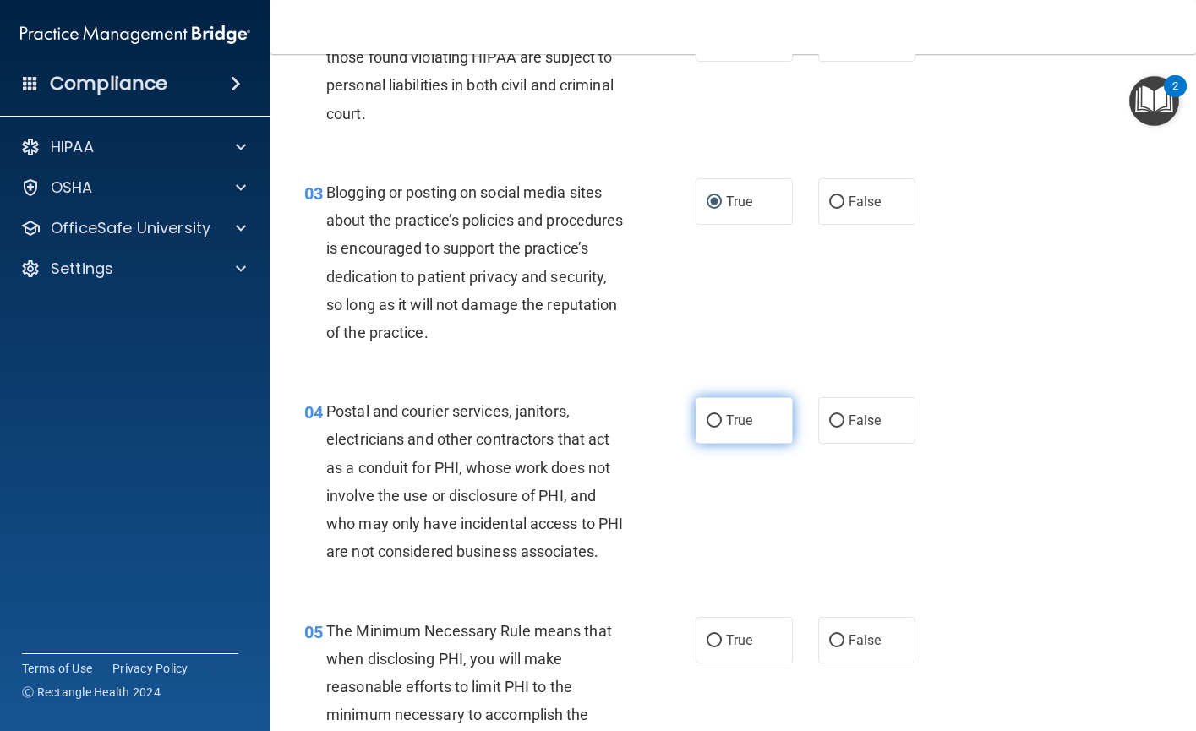
click at [706, 417] on input "True" at bounding box center [713, 421] width 15 height 13
radio input "true"
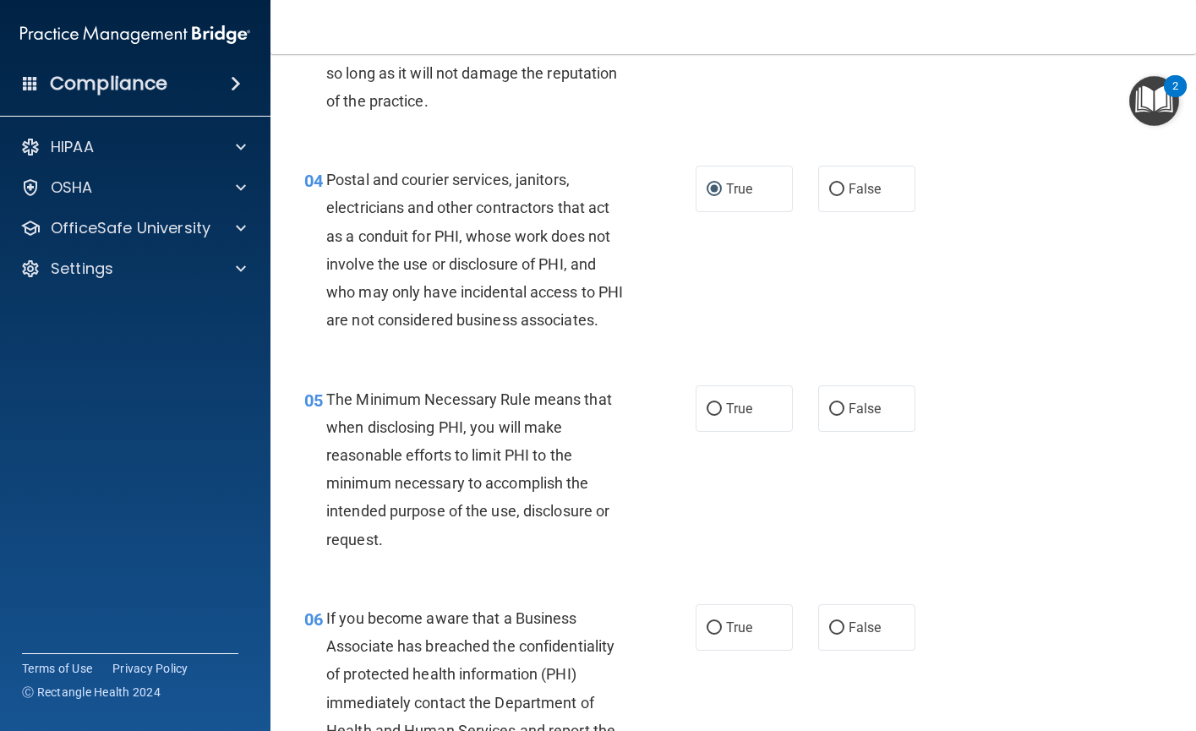
scroll to position [507, 0]
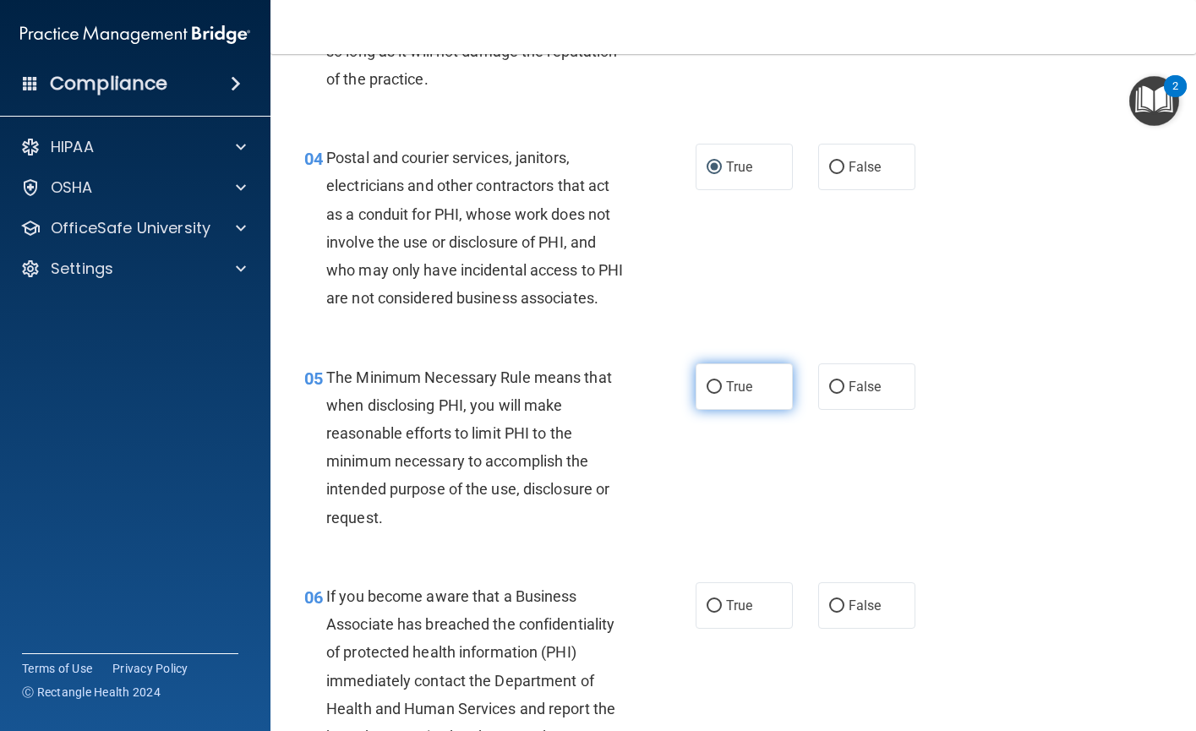
click at [706, 394] on input "True" at bounding box center [713, 387] width 15 height 13
radio input "true"
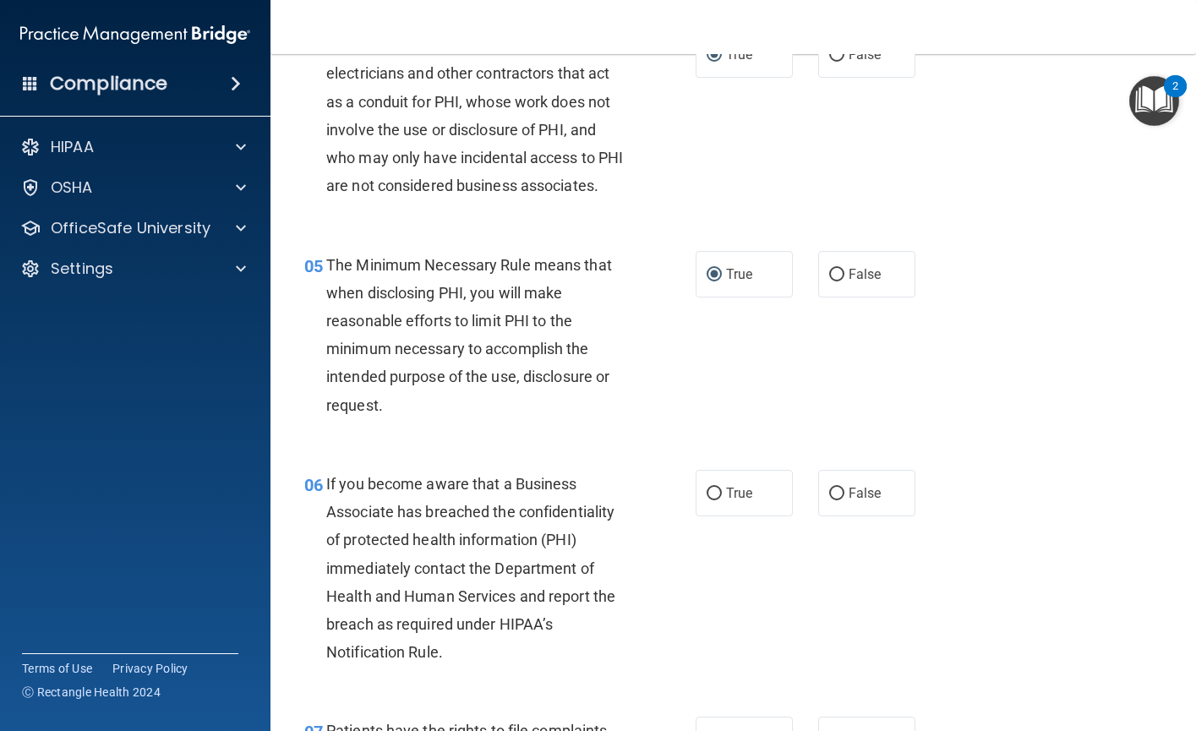
scroll to position [676, 0]
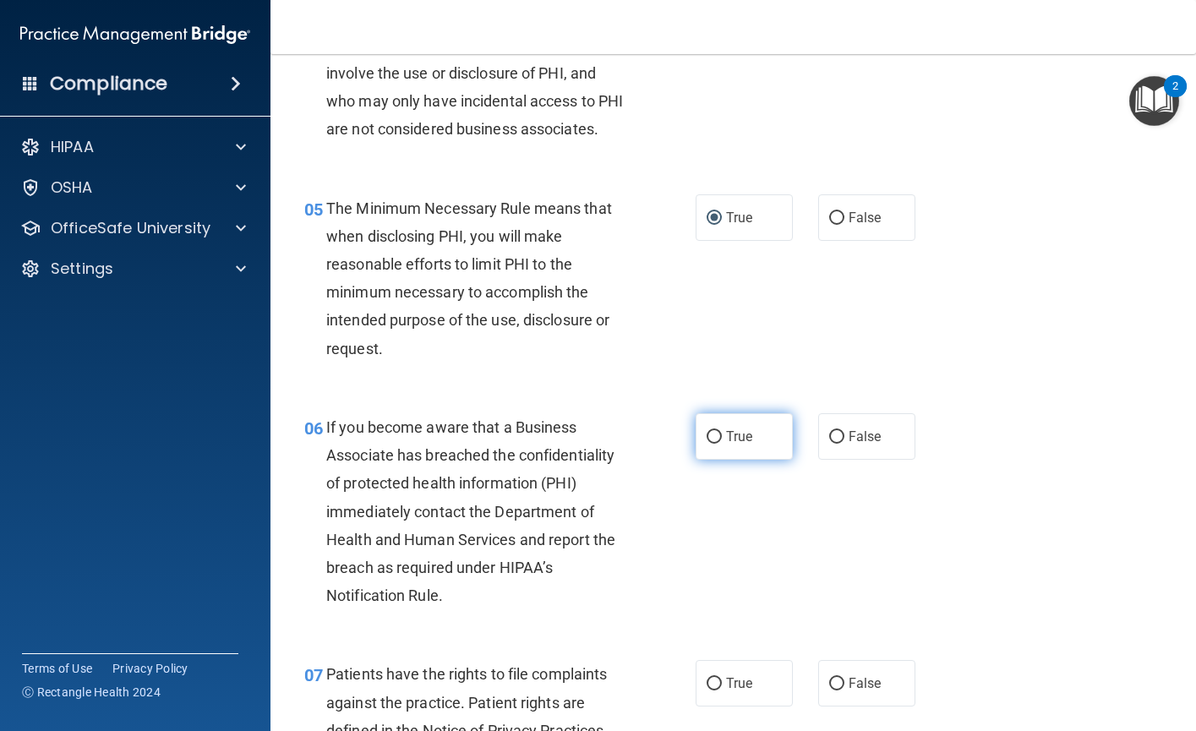
click at [708, 444] on input "True" at bounding box center [713, 437] width 15 height 13
radio input "true"
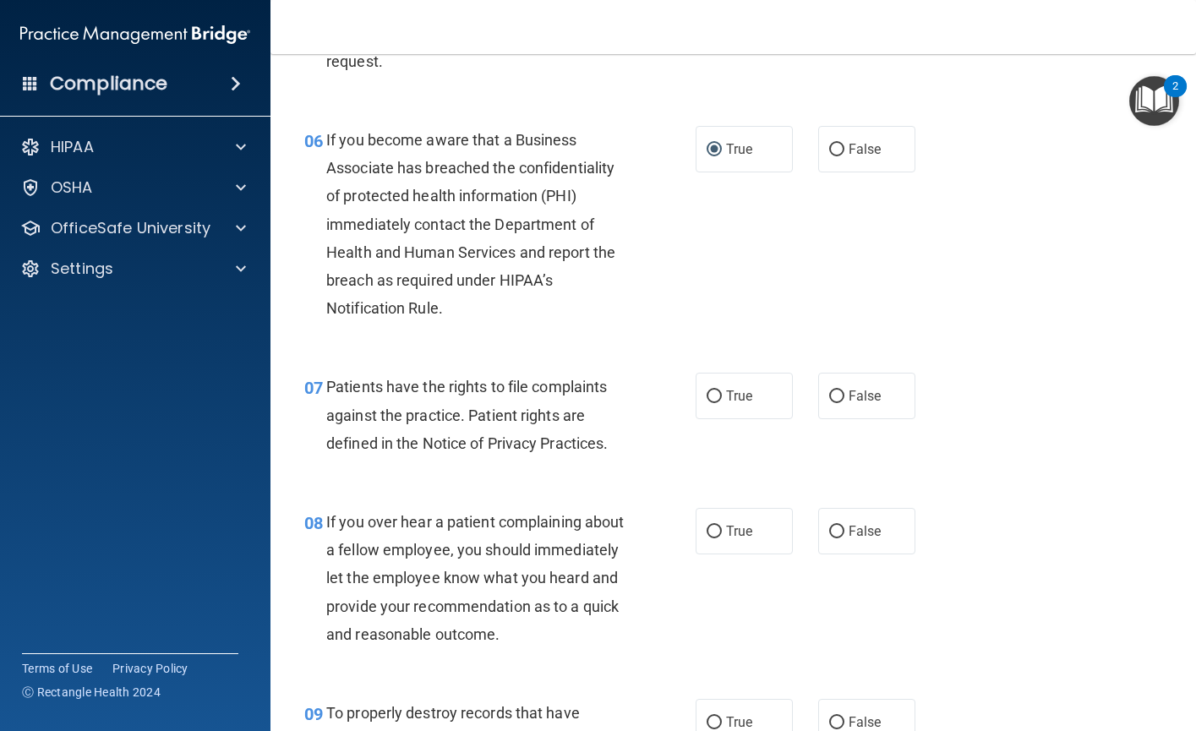
scroll to position [1014, 0]
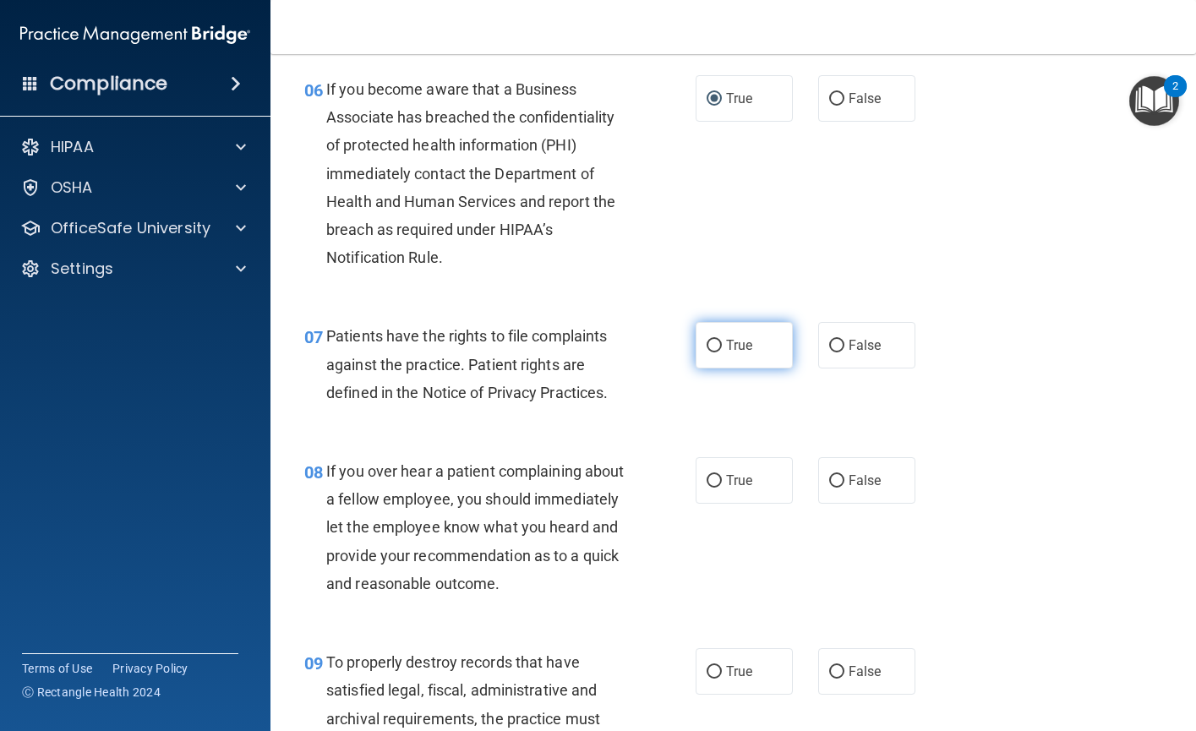
click at [713, 352] on input "True" at bounding box center [713, 346] width 15 height 13
radio input "true"
click at [711, 488] on input "True" at bounding box center [713, 481] width 15 height 13
radio input "true"
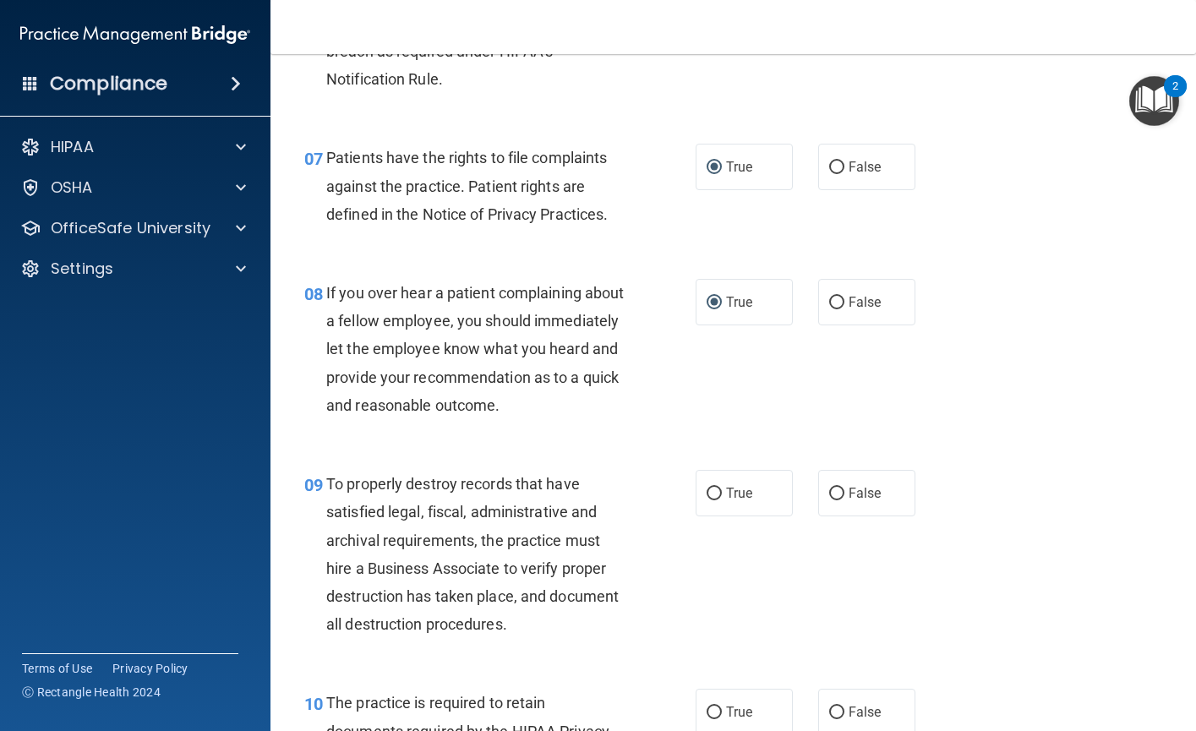
scroll to position [1267, 0]
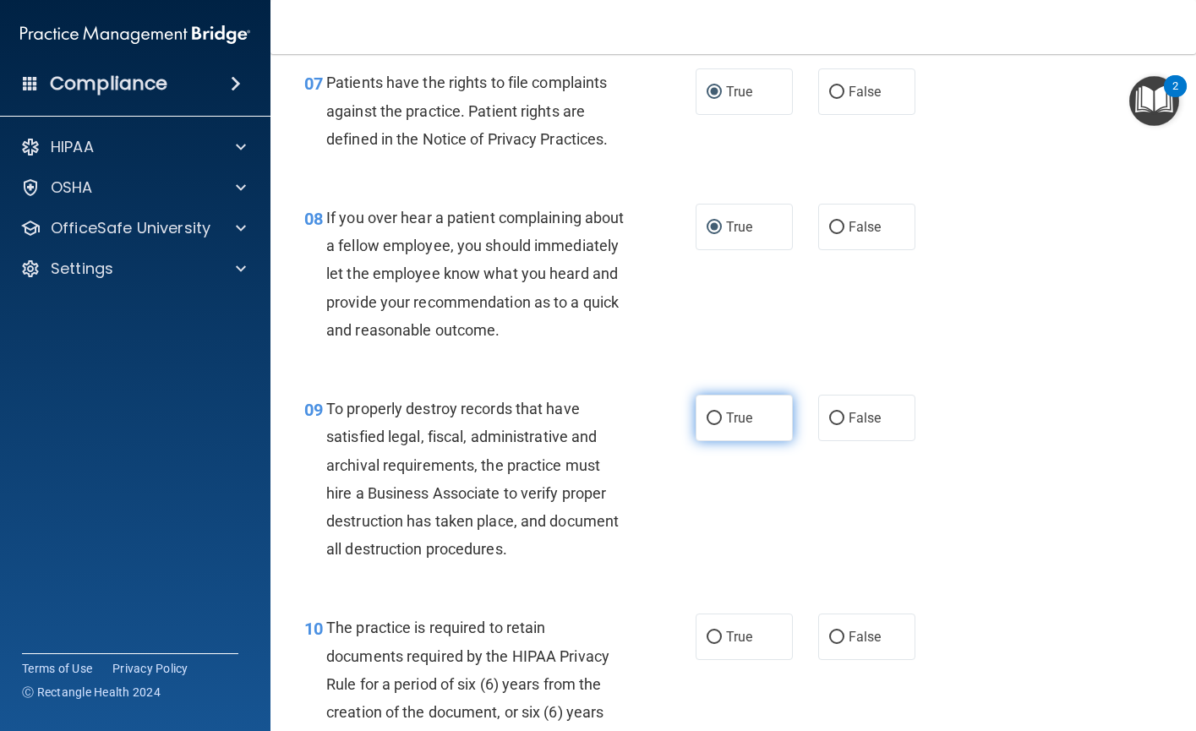
click at [706, 425] on input "True" at bounding box center [713, 418] width 15 height 13
radio input "true"
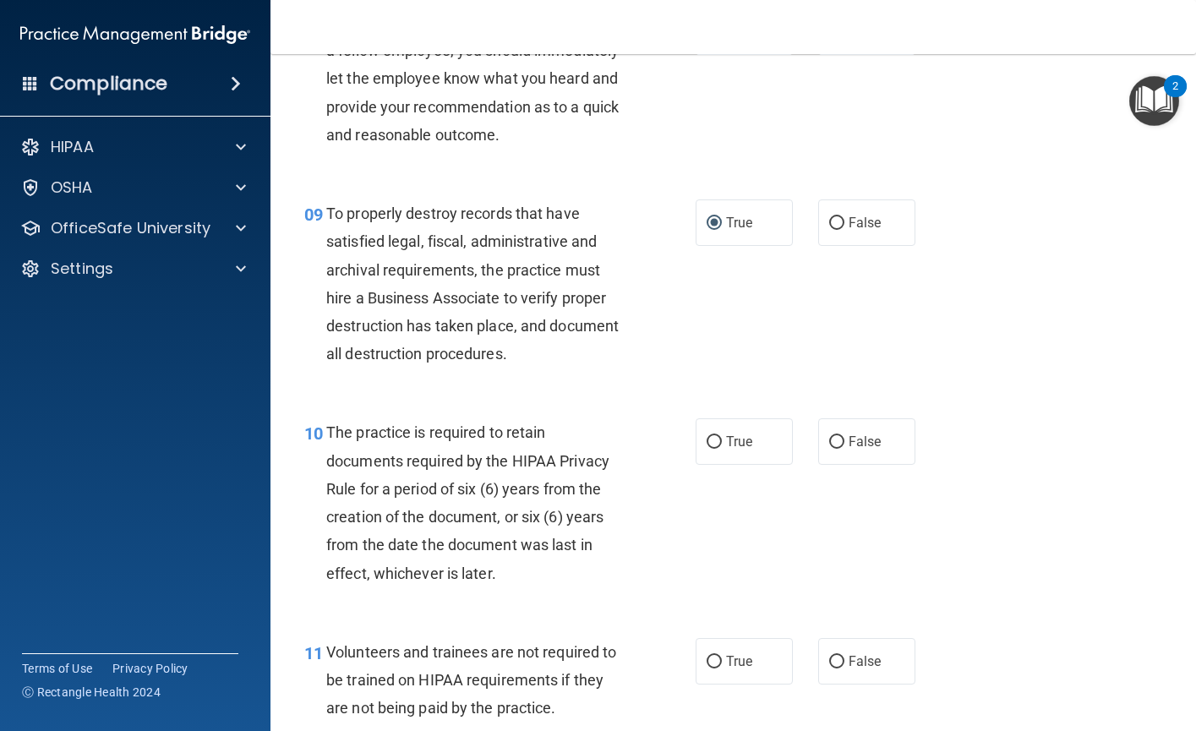
scroll to position [1521, 0]
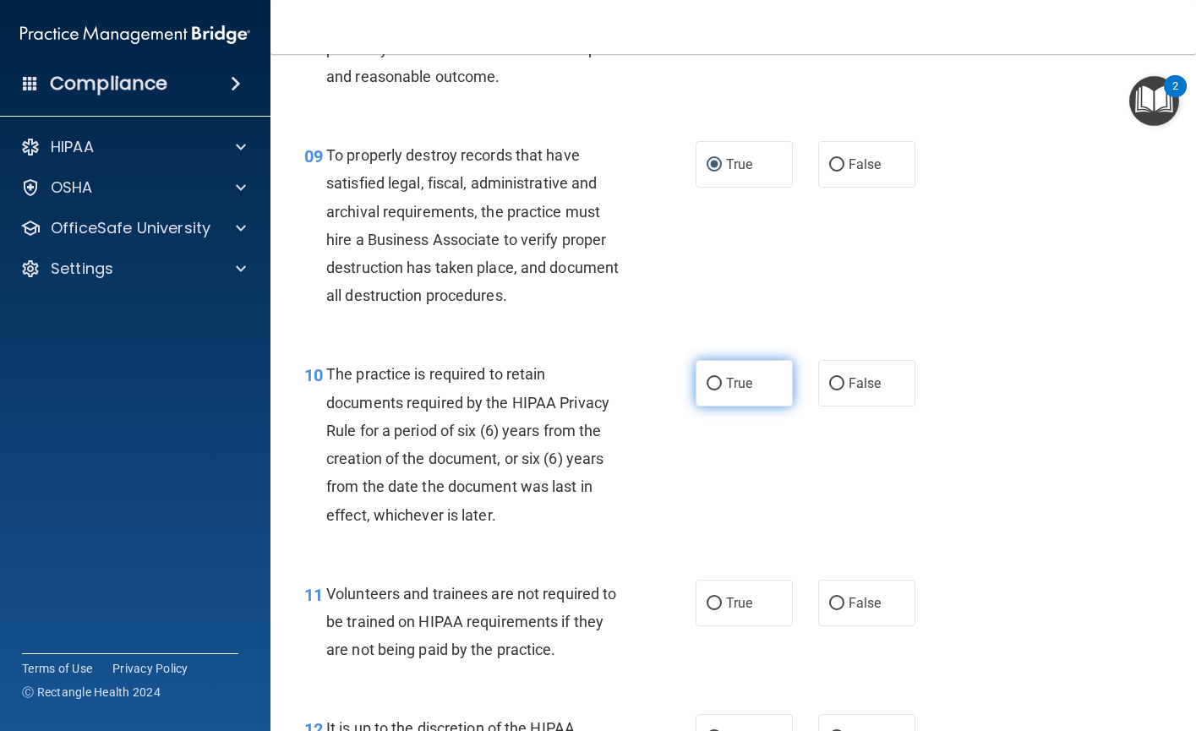
click at [708, 390] on input "True" at bounding box center [713, 384] width 15 height 13
radio input "true"
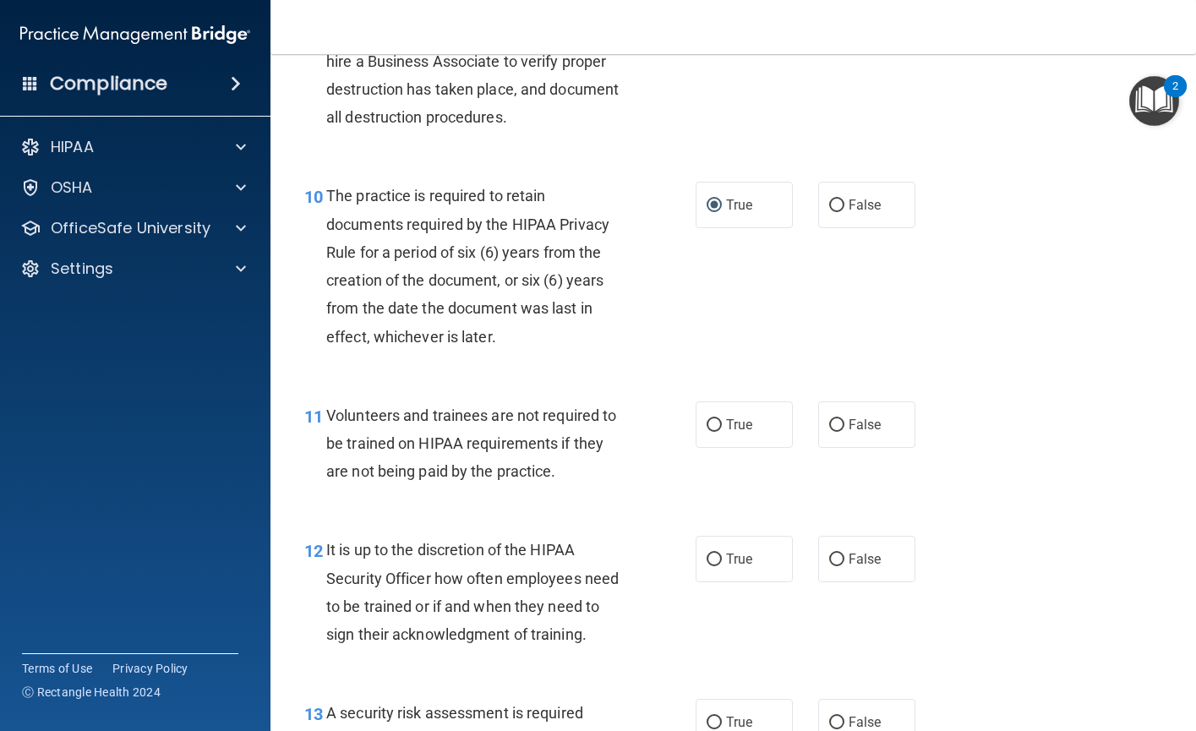
scroll to position [1774, 0]
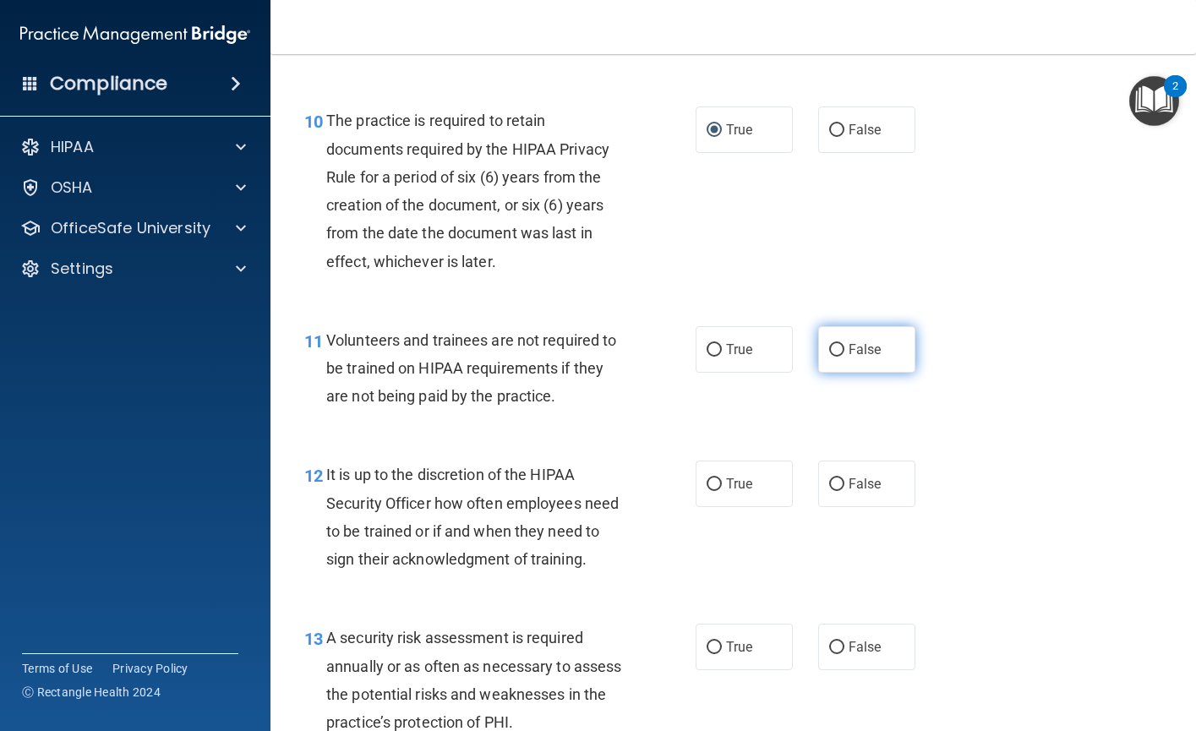
click at [829, 357] on input "False" at bounding box center [836, 350] width 15 height 13
radio input "true"
click at [829, 491] on input "False" at bounding box center [836, 484] width 15 height 13
radio input "true"
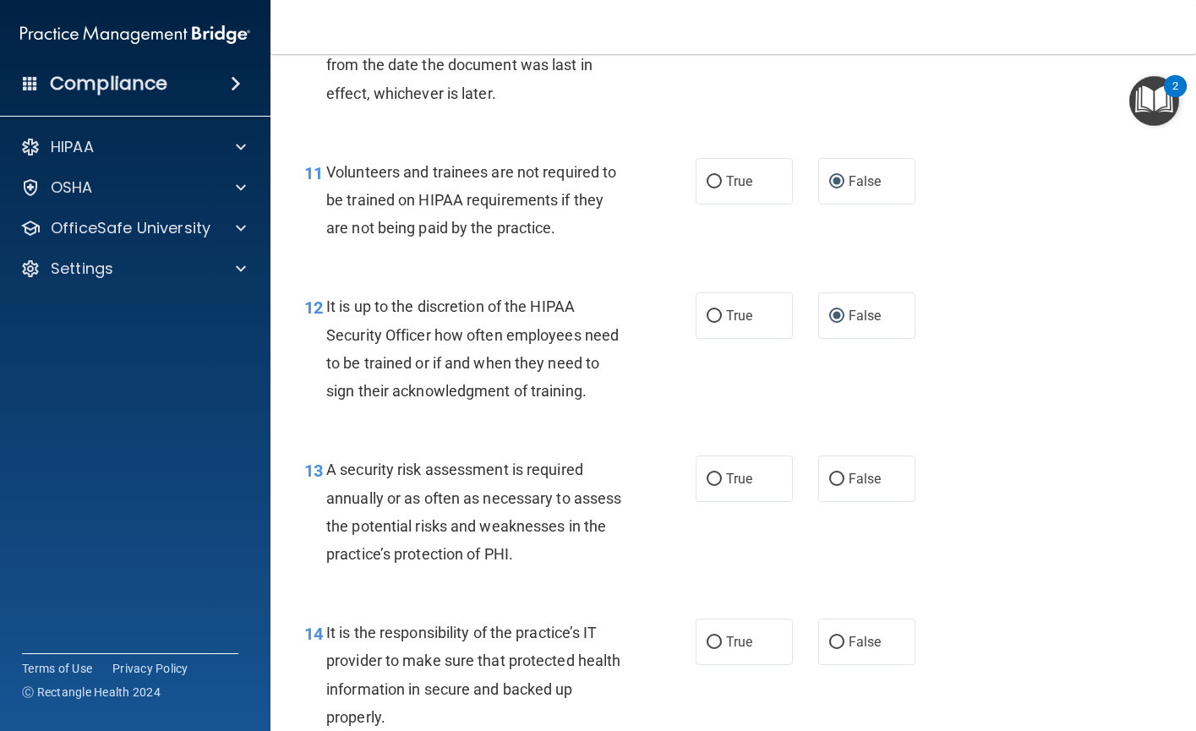
scroll to position [1943, 0]
click at [711, 485] on input "True" at bounding box center [713, 478] width 15 height 13
radio input "true"
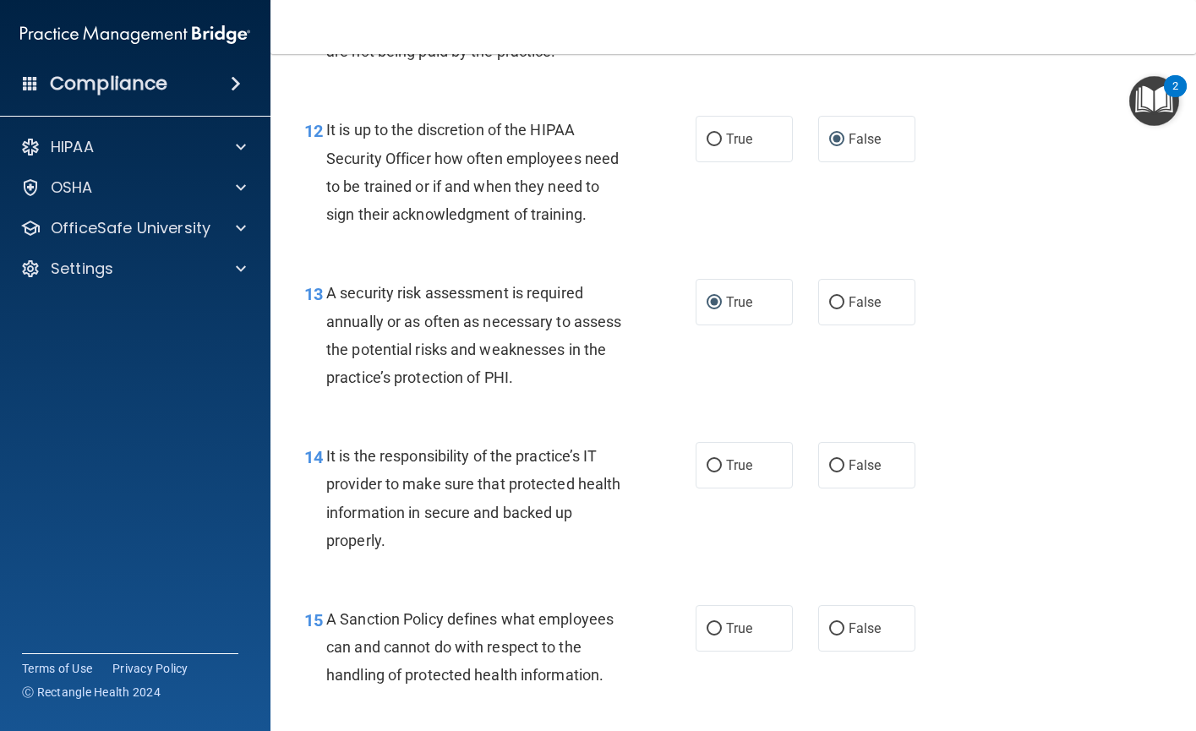
scroll to position [2197, 0]
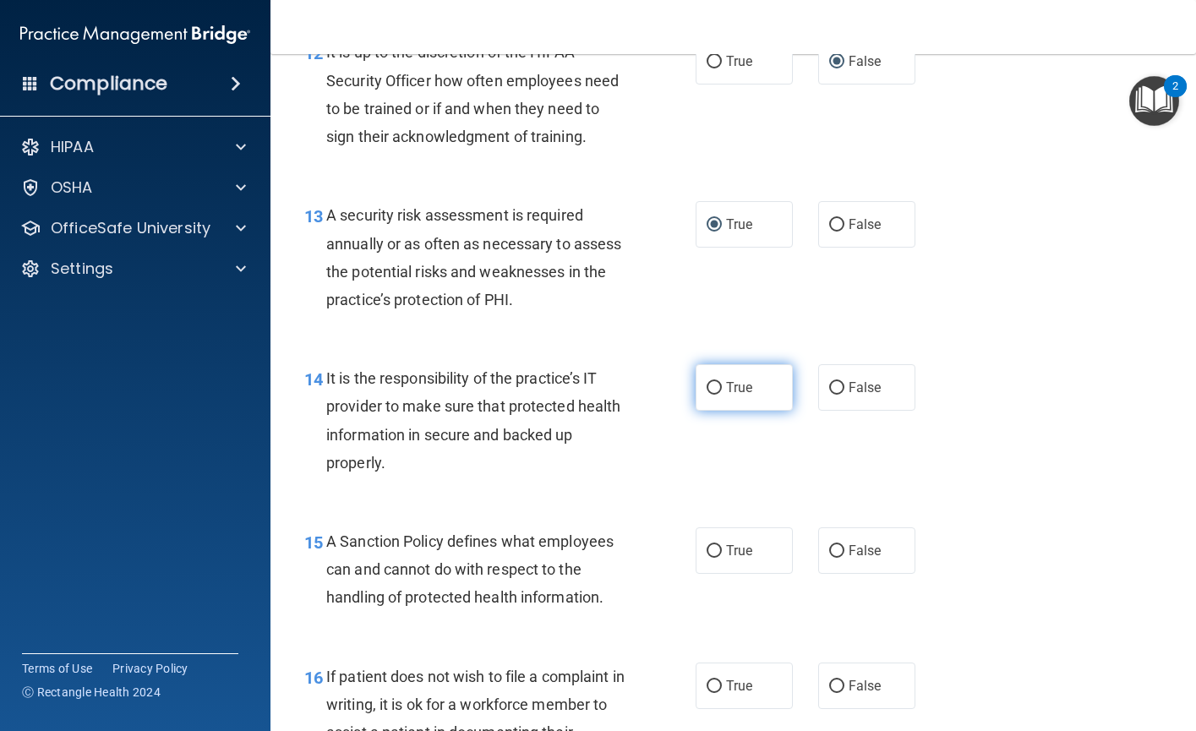
click at [710, 395] on input "True" at bounding box center [713, 388] width 15 height 13
radio input "true"
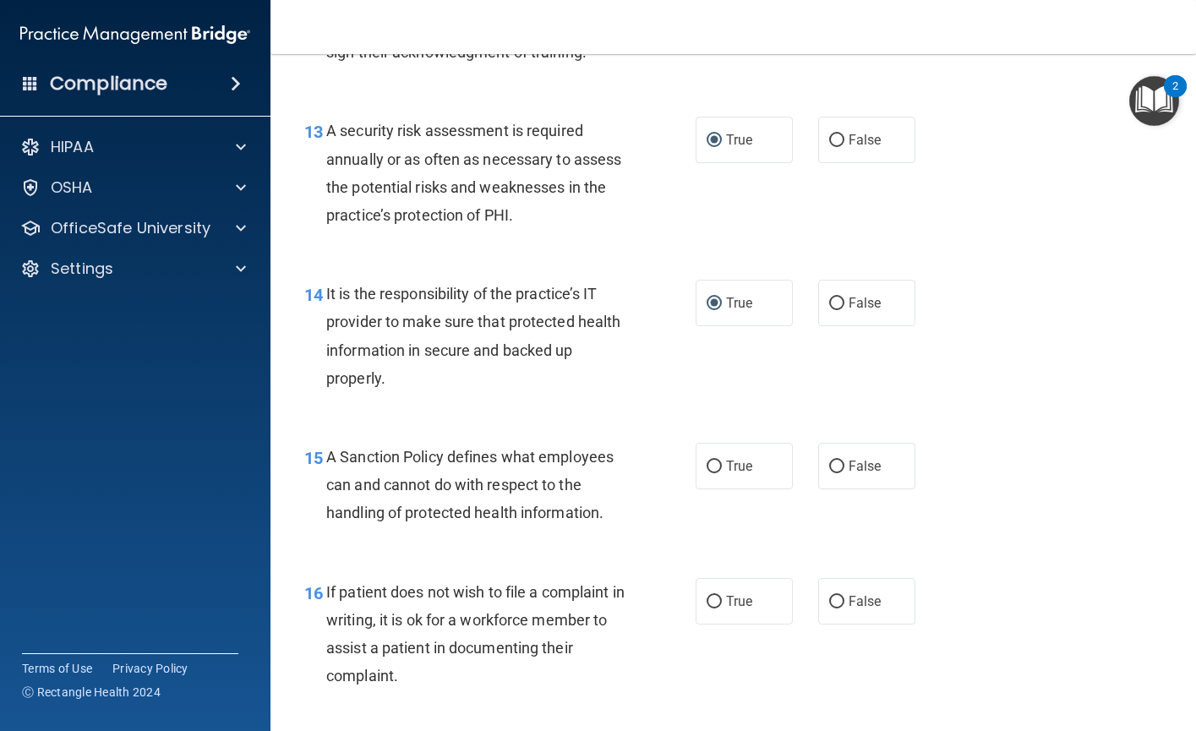
scroll to position [2366, 0]
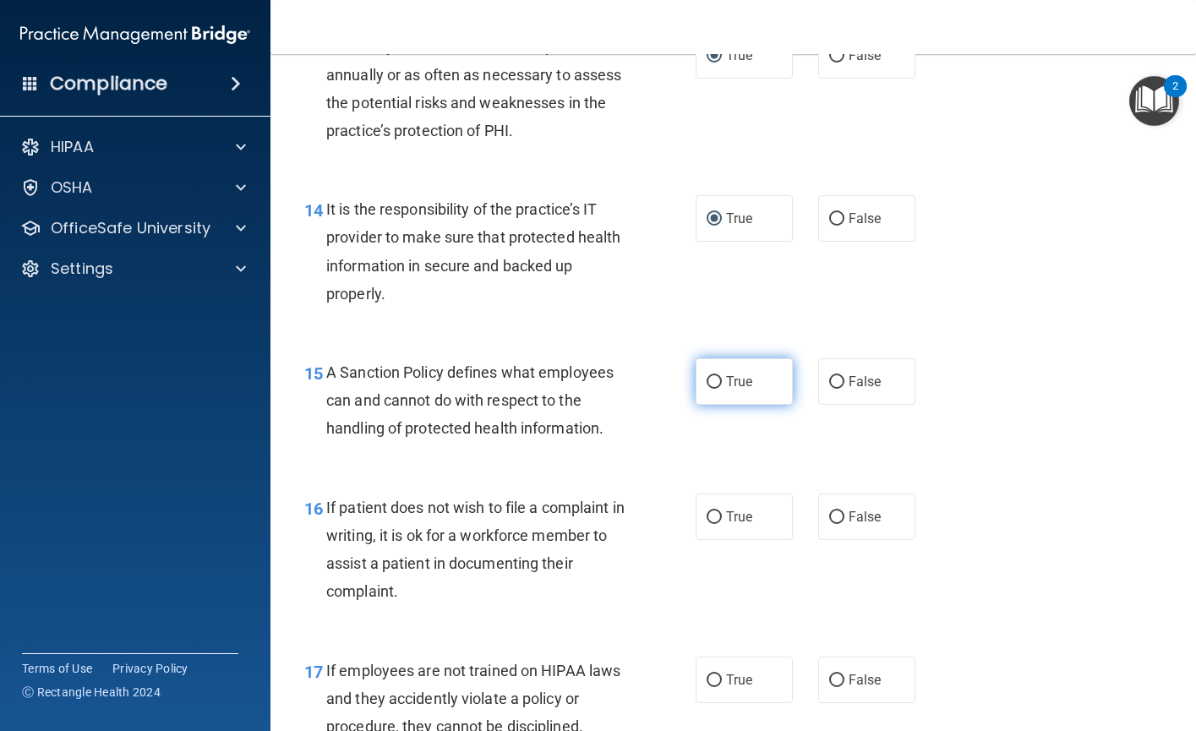
click at [709, 389] on input "True" at bounding box center [713, 382] width 15 height 13
radio input "true"
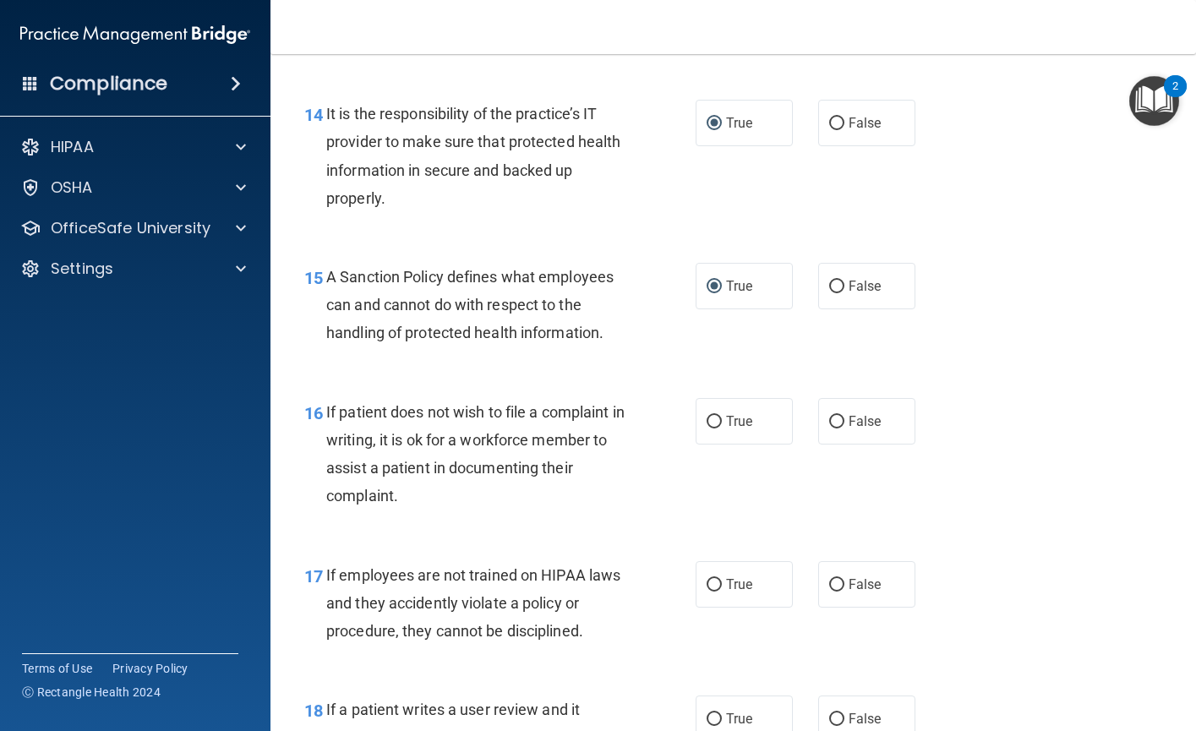
scroll to position [2535, 0]
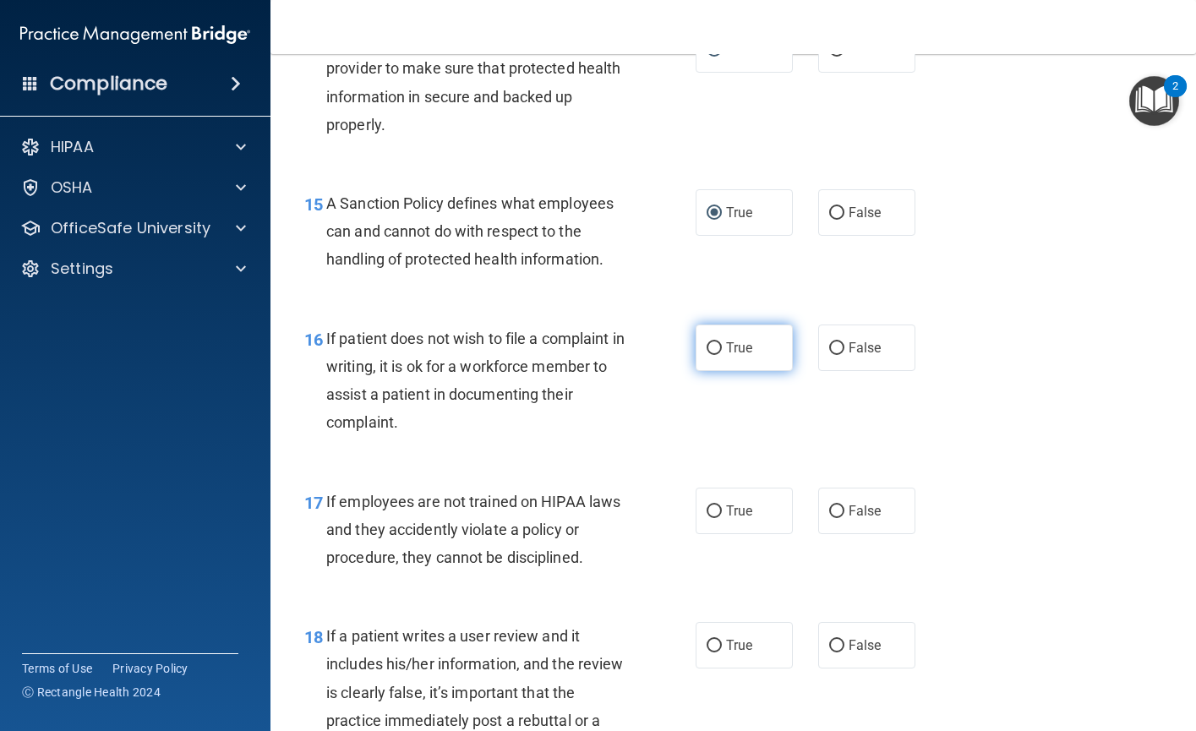
click at [707, 355] on input "True" at bounding box center [713, 348] width 15 height 13
radio input "true"
click at [829, 518] on input "False" at bounding box center [836, 511] width 15 height 13
radio input "true"
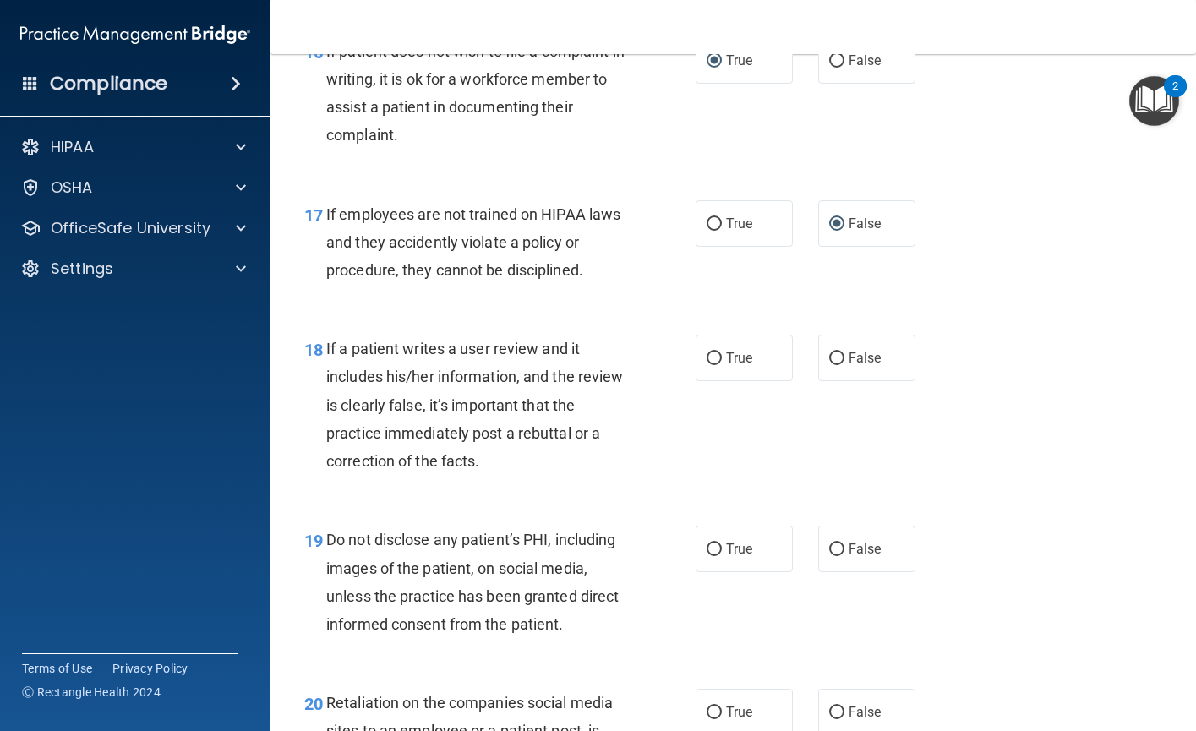
scroll to position [2873, 0]
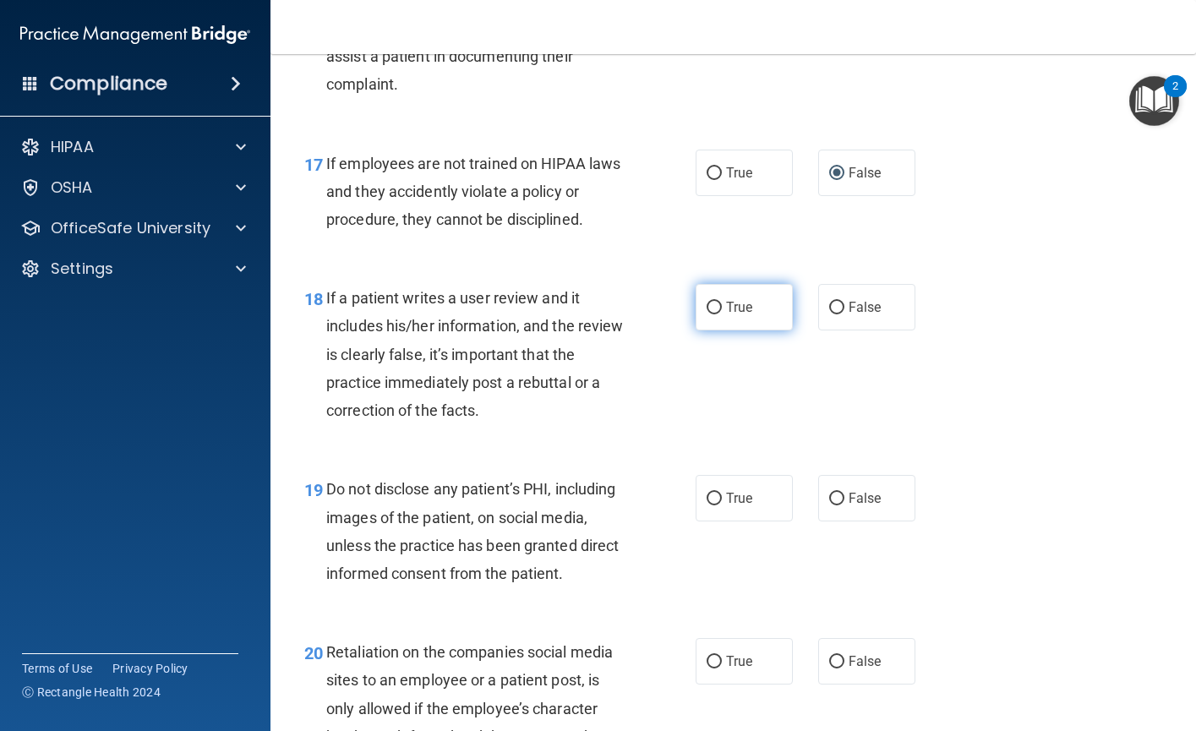
click at [706, 314] on input "True" at bounding box center [713, 308] width 15 height 13
radio input "true"
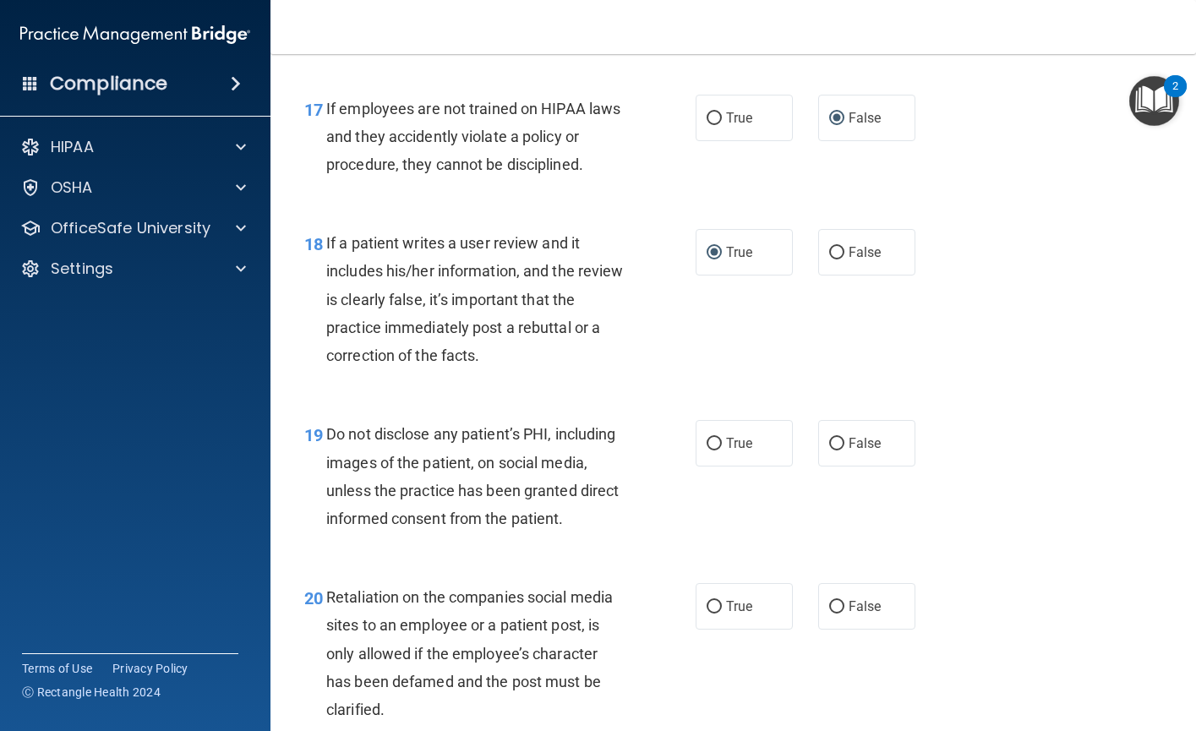
scroll to position [2957, 0]
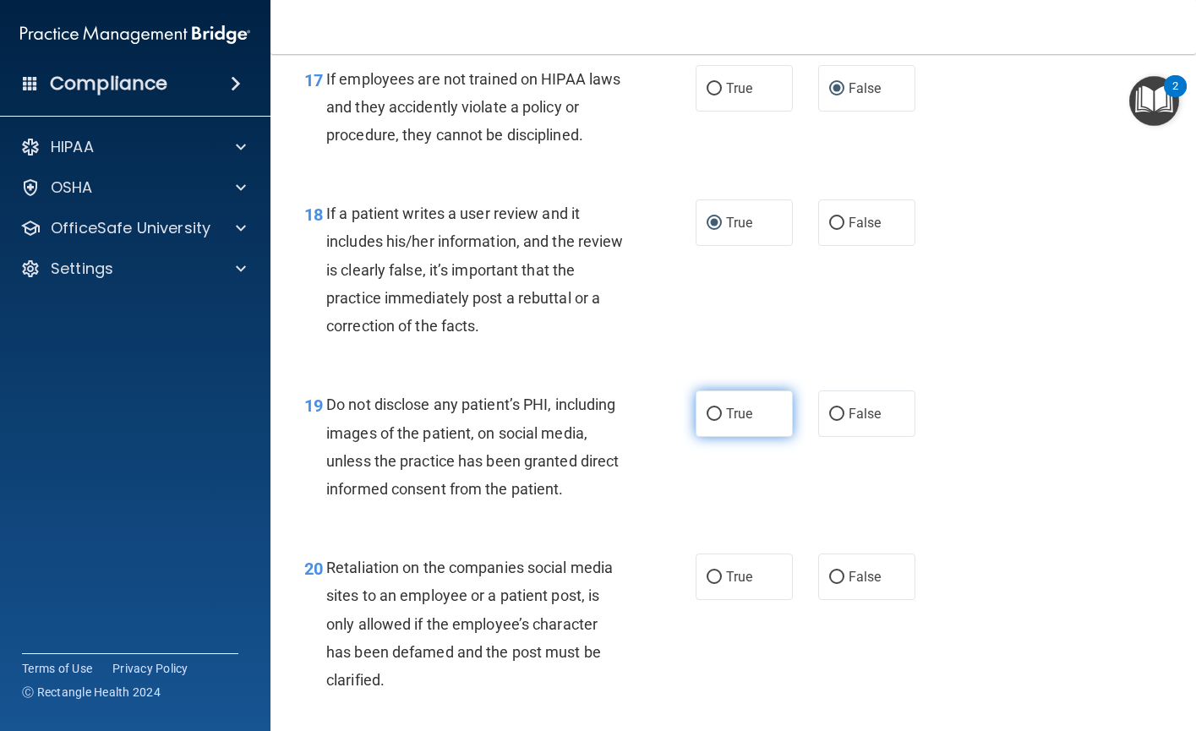
click at [711, 421] on input "True" at bounding box center [713, 414] width 15 height 13
radio input "true"
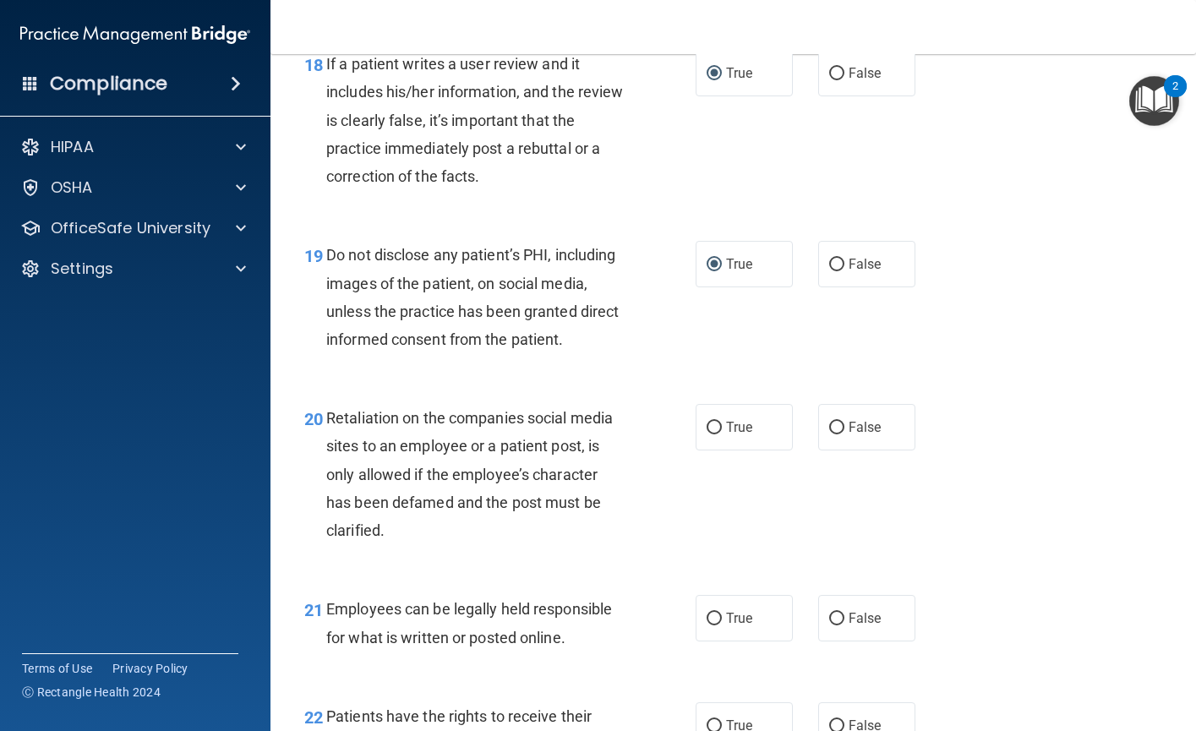
scroll to position [3126, 0]
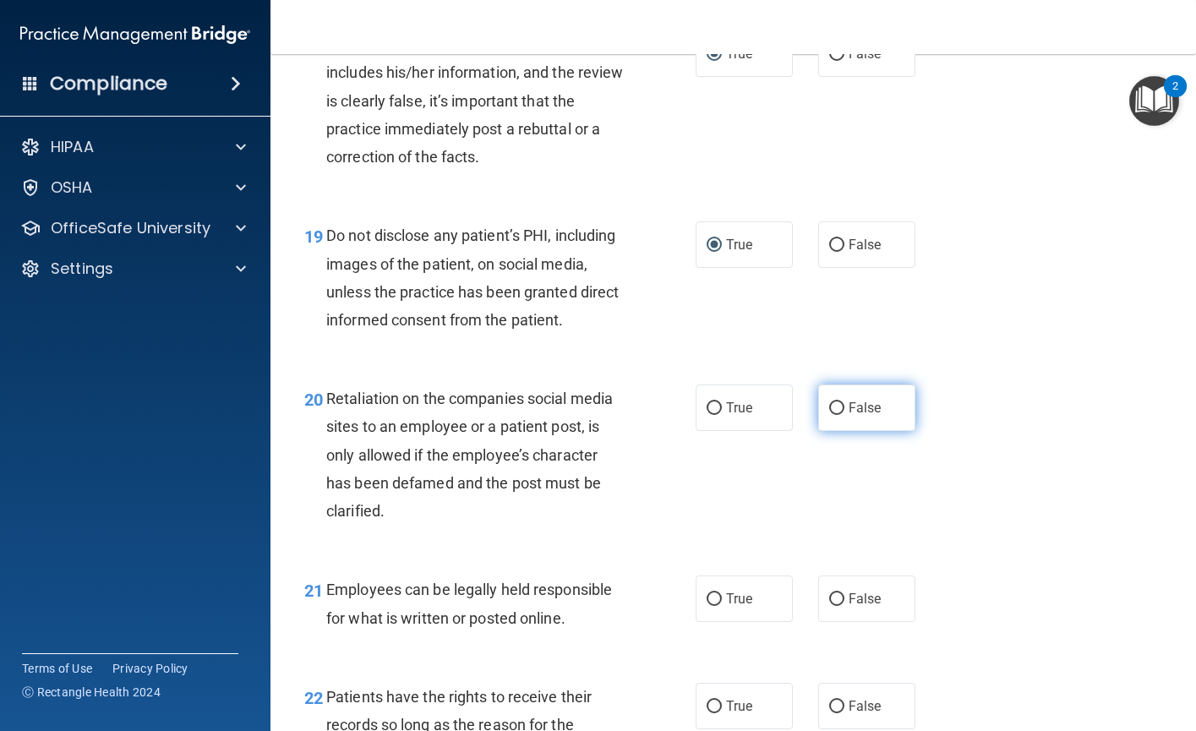
click at [834, 415] on input "False" at bounding box center [836, 408] width 15 height 13
radio input "true"
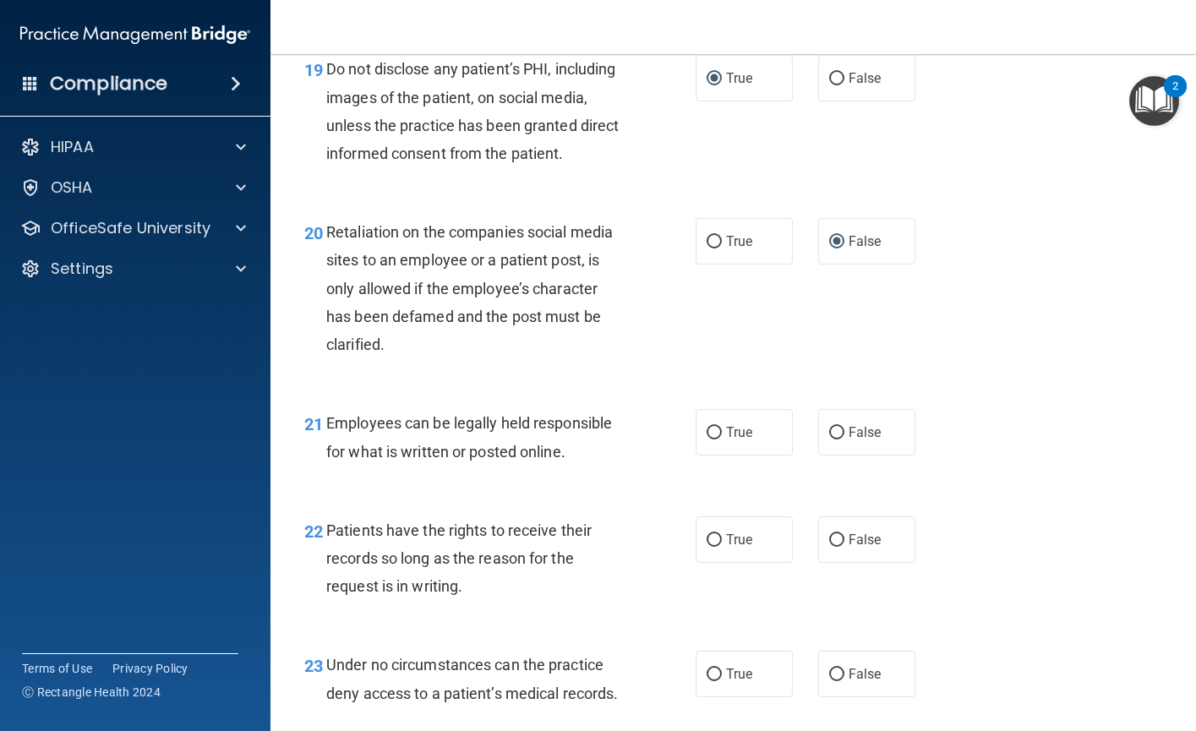
scroll to position [3295, 0]
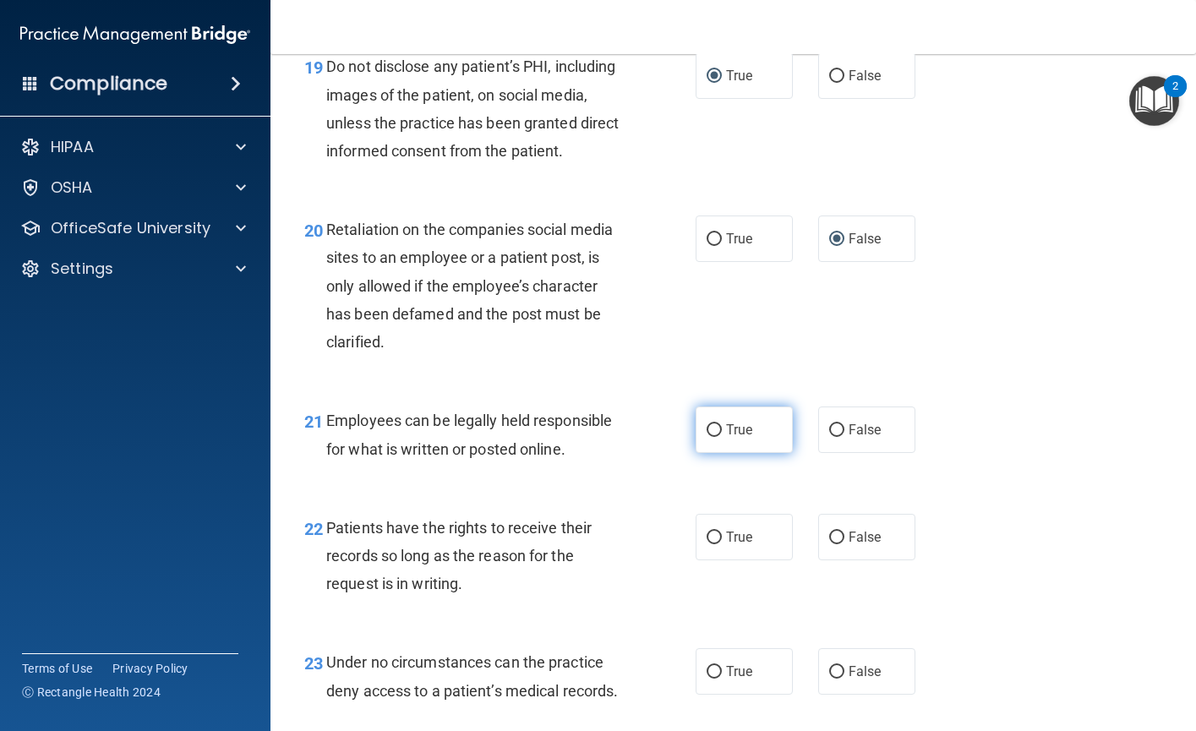
click at [709, 437] on input "True" at bounding box center [713, 430] width 15 height 13
radio input "true"
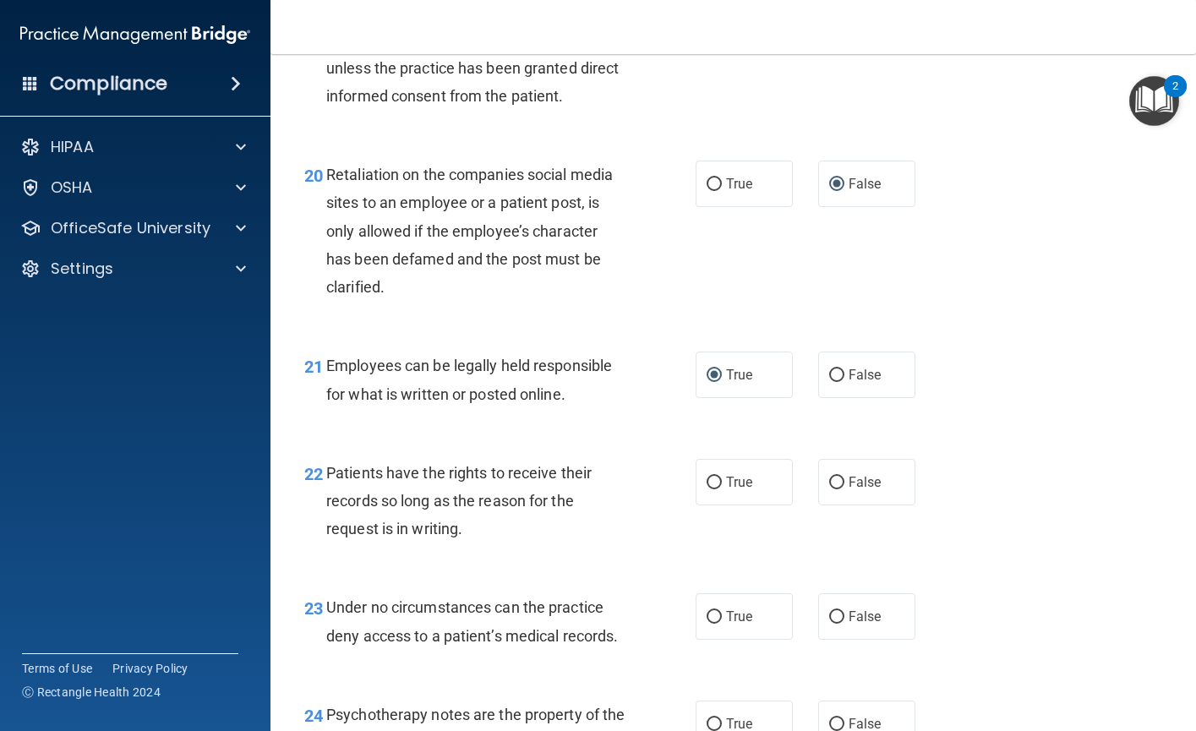
scroll to position [3380, 0]
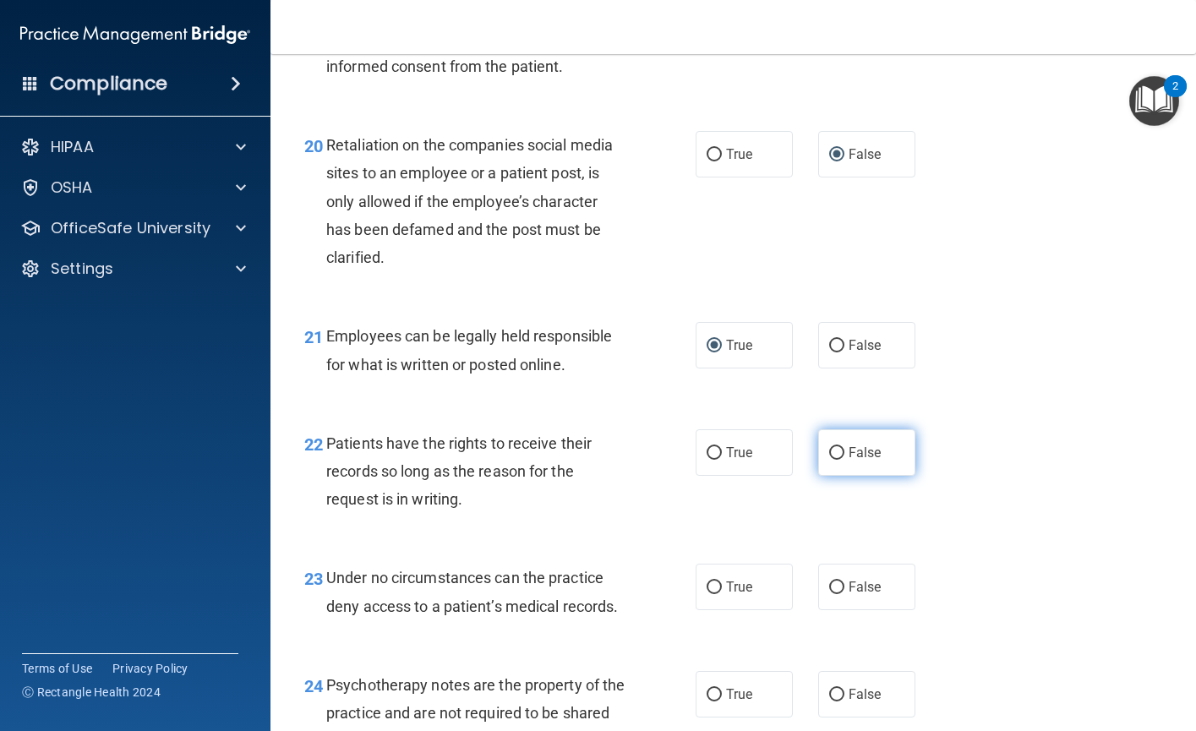
click at [831, 460] on input "False" at bounding box center [836, 453] width 15 height 13
radio input "true"
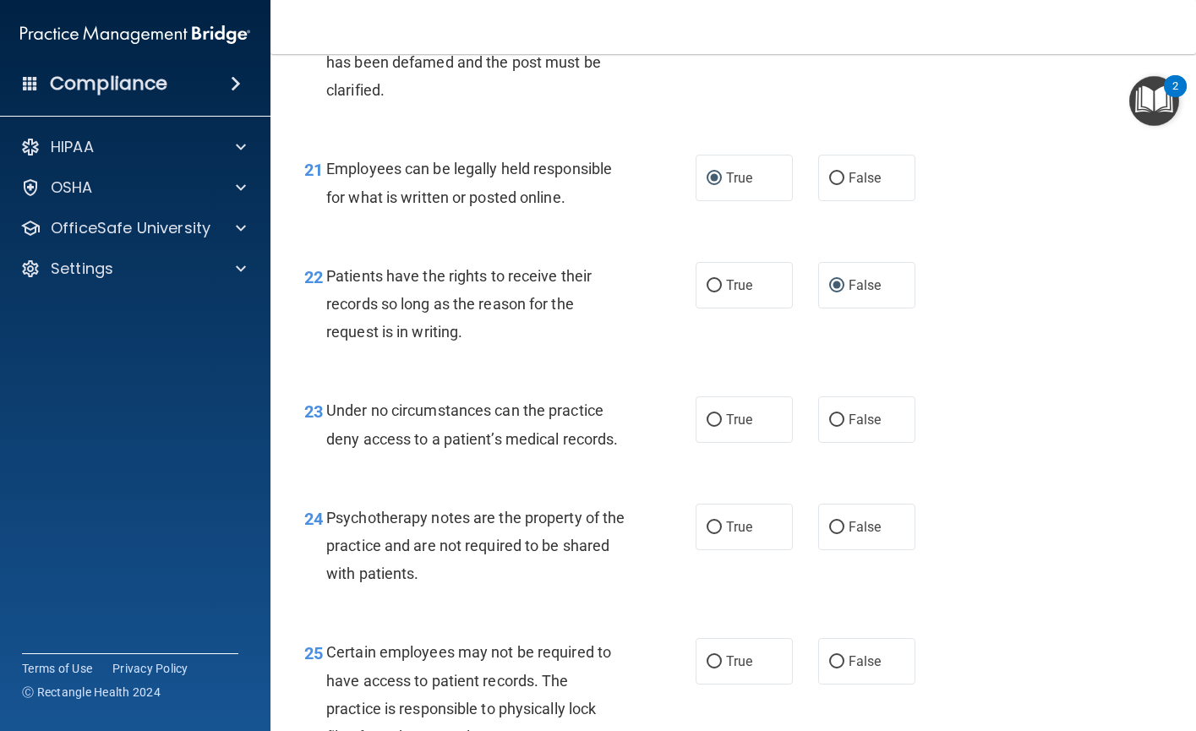
scroll to position [3549, 0]
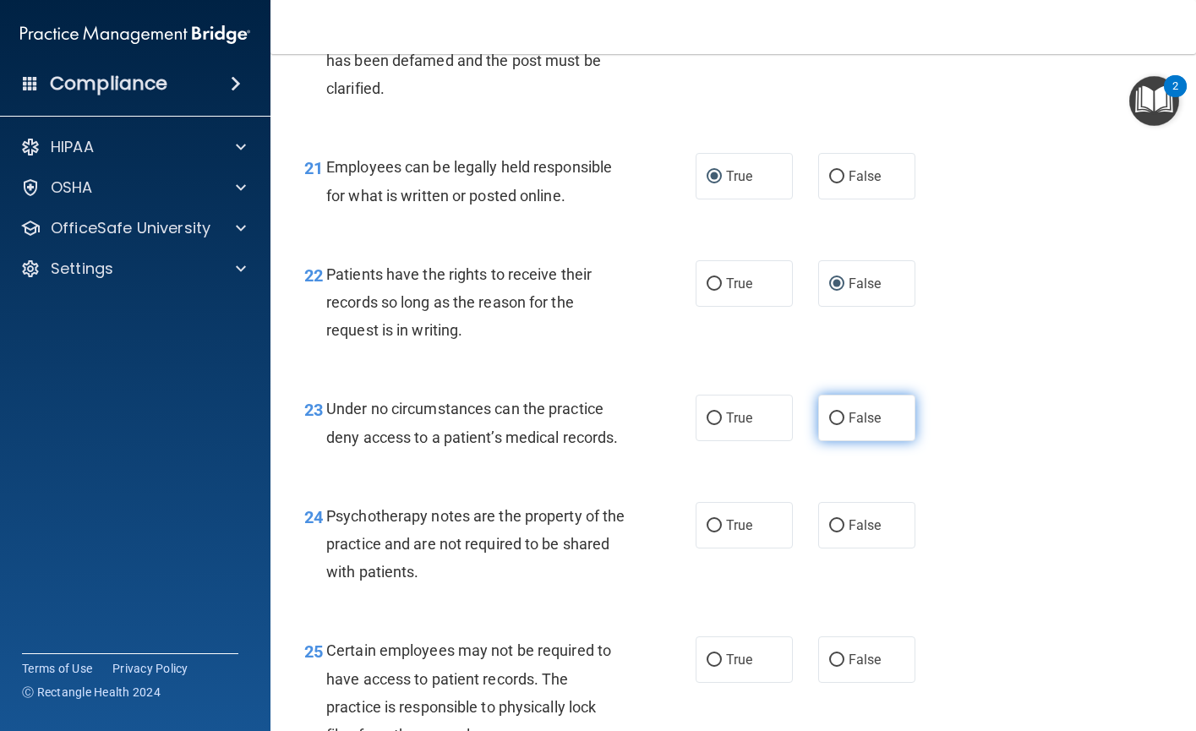
click at [831, 425] on input "False" at bounding box center [836, 418] width 15 height 13
radio input "true"
click at [706, 532] on input "True" at bounding box center [713, 526] width 15 height 13
radio input "true"
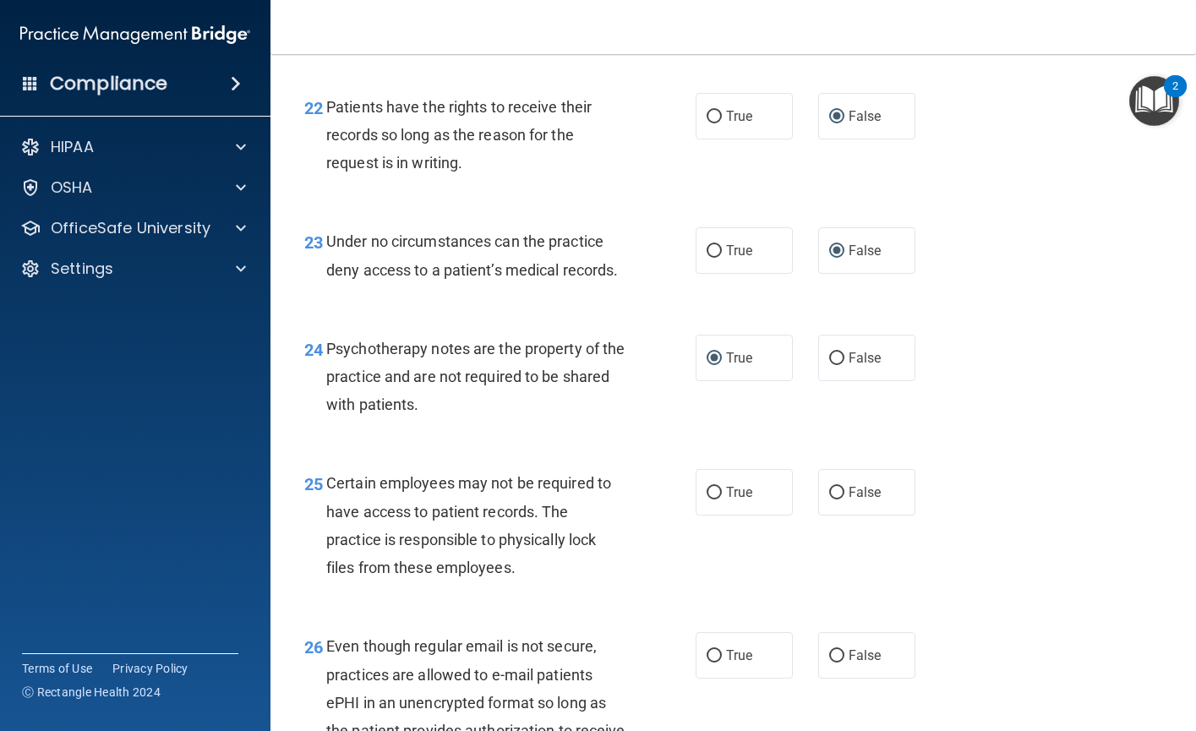
scroll to position [3718, 0]
click at [707, 498] on input "True" at bounding box center [713, 491] width 15 height 13
radio input "true"
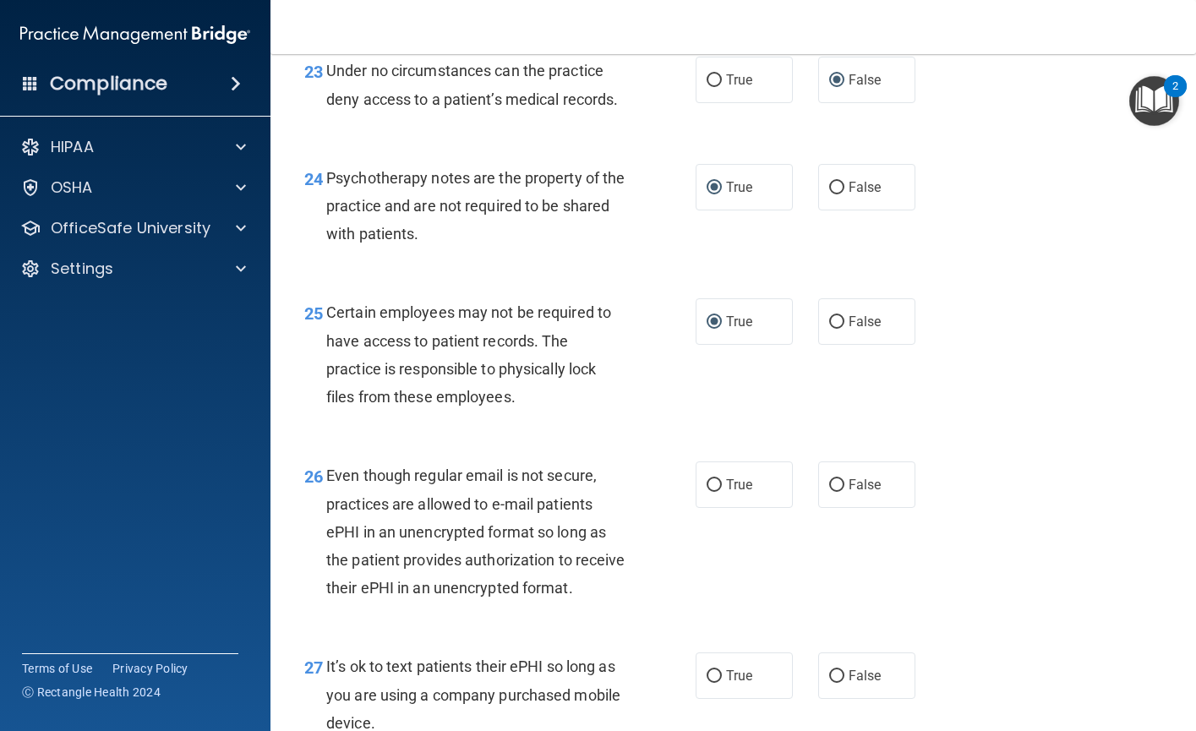
scroll to position [3971, 0]
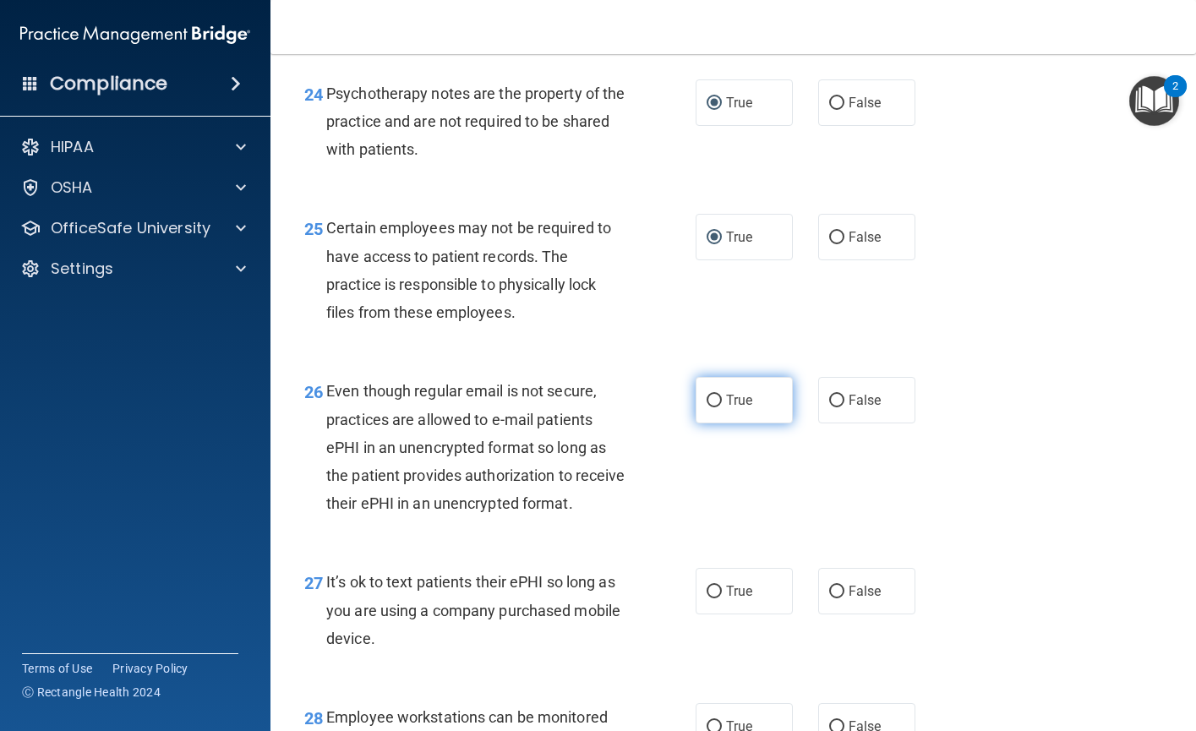
click at [711, 407] on input "True" at bounding box center [713, 401] width 15 height 13
radio input "true"
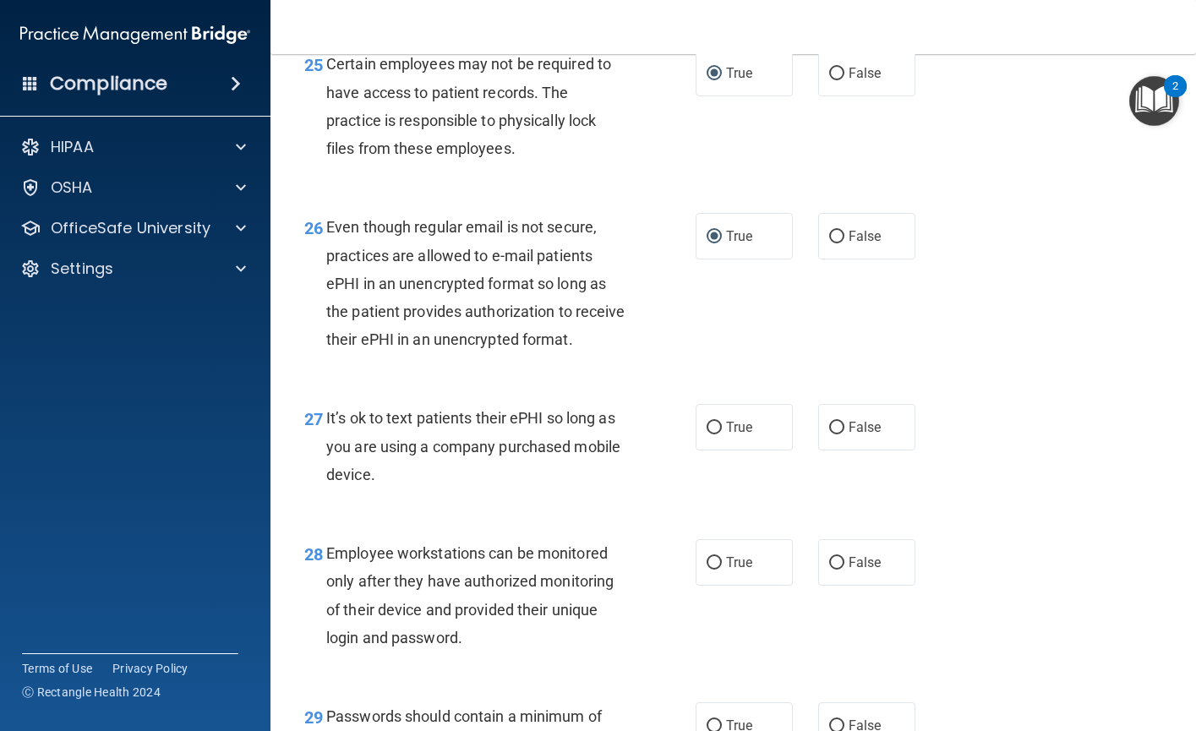
scroll to position [4140, 0]
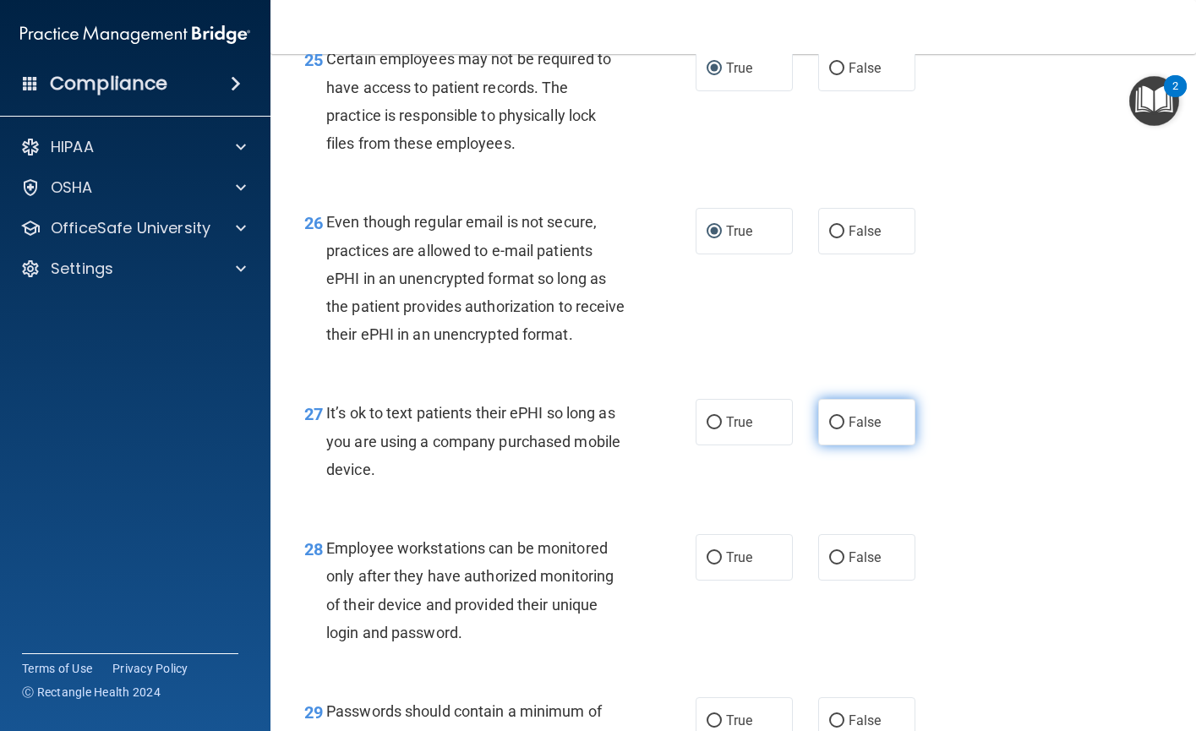
click at [831, 429] on input "False" at bounding box center [836, 423] width 15 height 13
radio input "true"
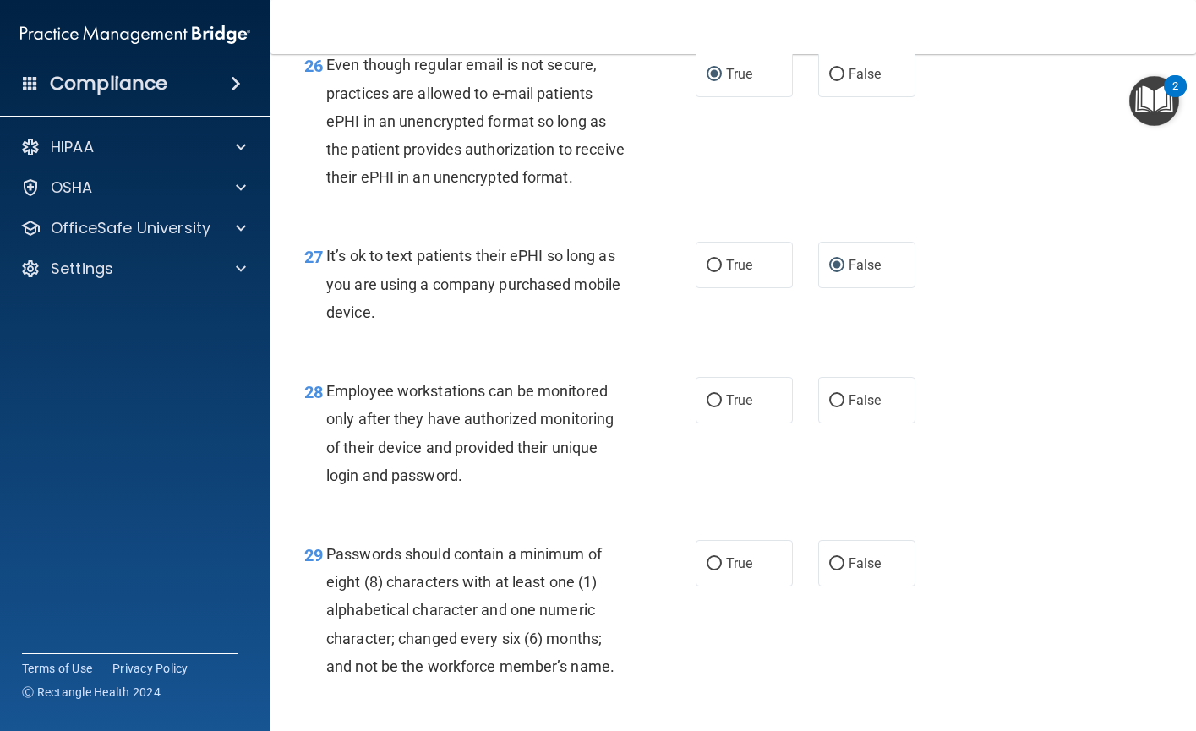
scroll to position [4309, 0]
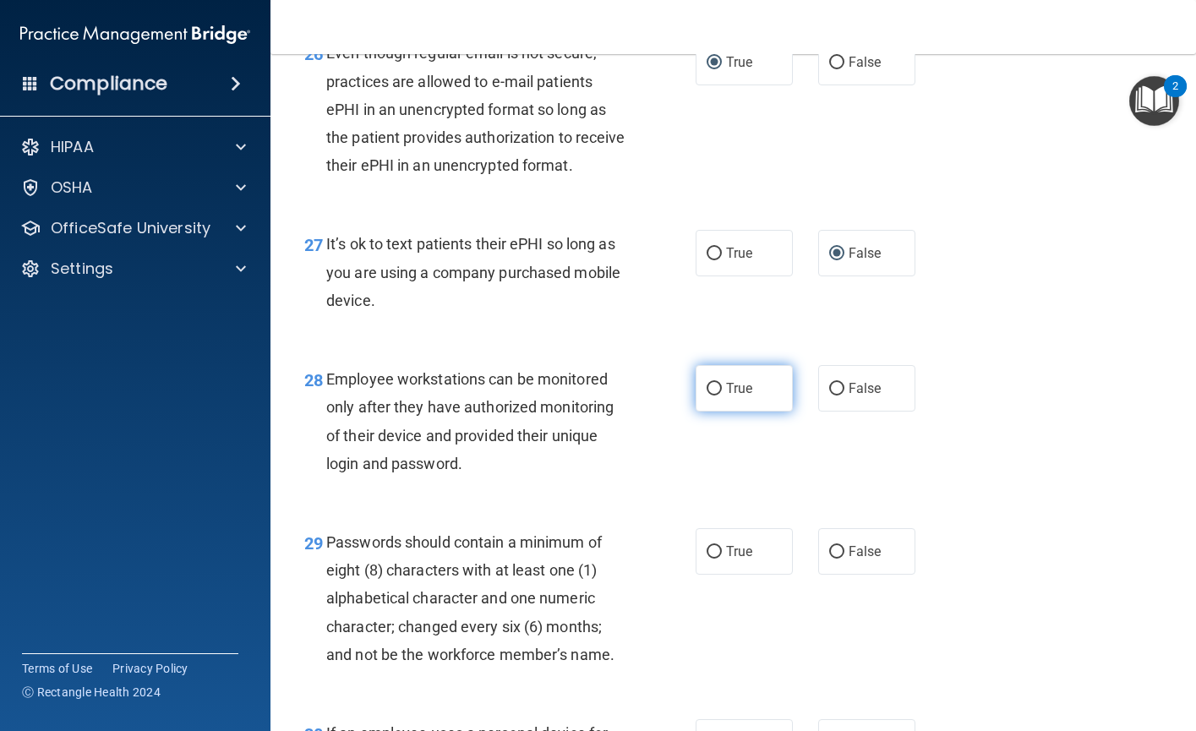
click at [709, 395] on input "True" at bounding box center [713, 389] width 15 height 13
radio input "true"
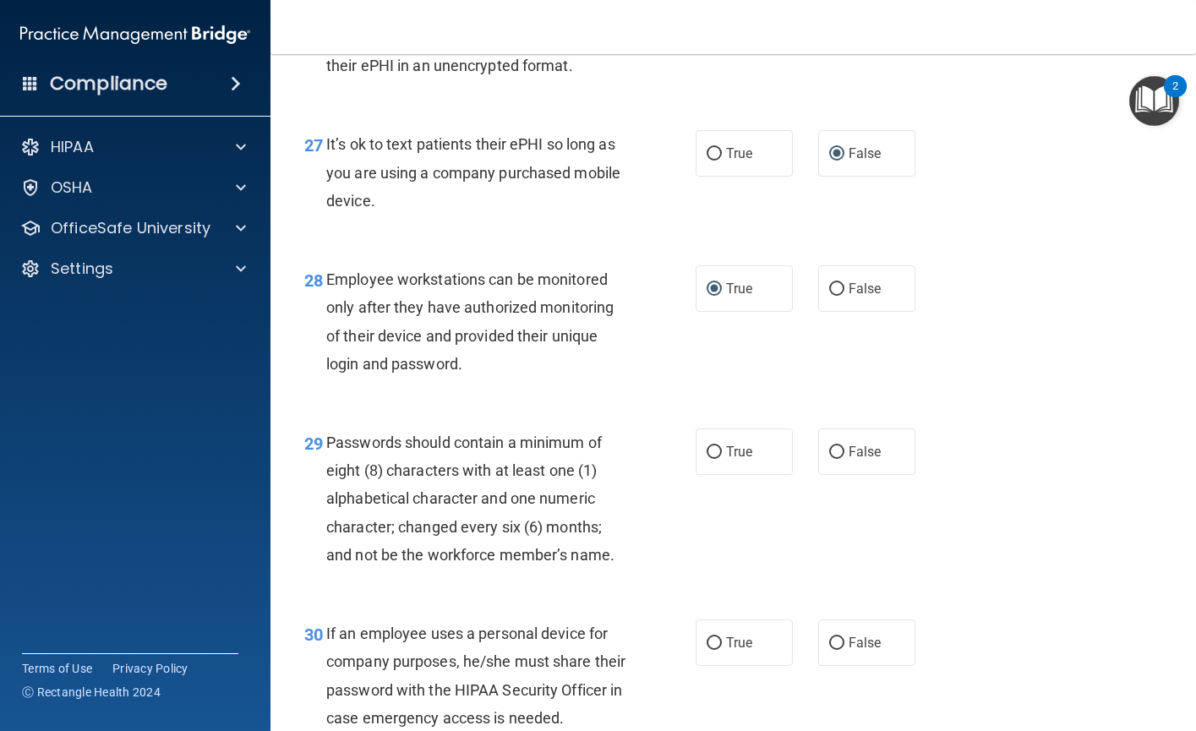
scroll to position [4478, 0]
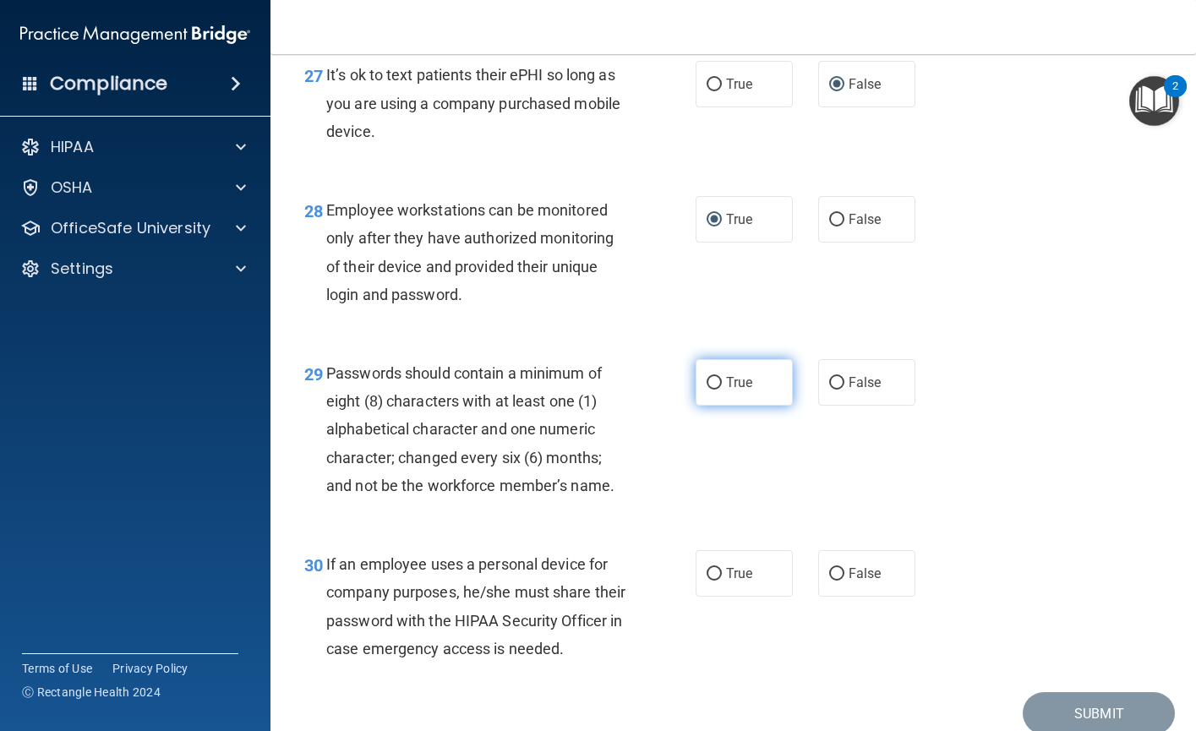
click at [706, 390] on input "True" at bounding box center [713, 383] width 15 height 13
radio input "true"
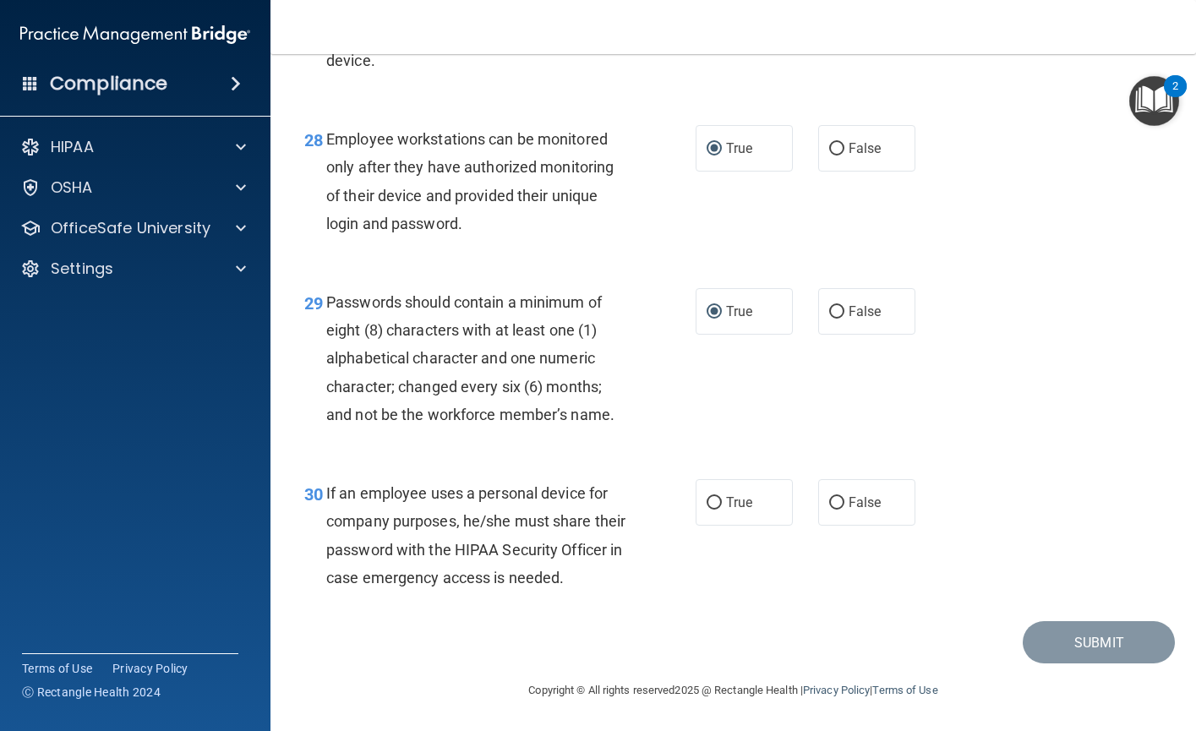
scroll to position [4661, 0]
click at [831, 497] on input "False" at bounding box center [836, 503] width 15 height 13
radio input "true"
click at [1073, 641] on button "Submit" at bounding box center [1098, 642] width 152 height 43
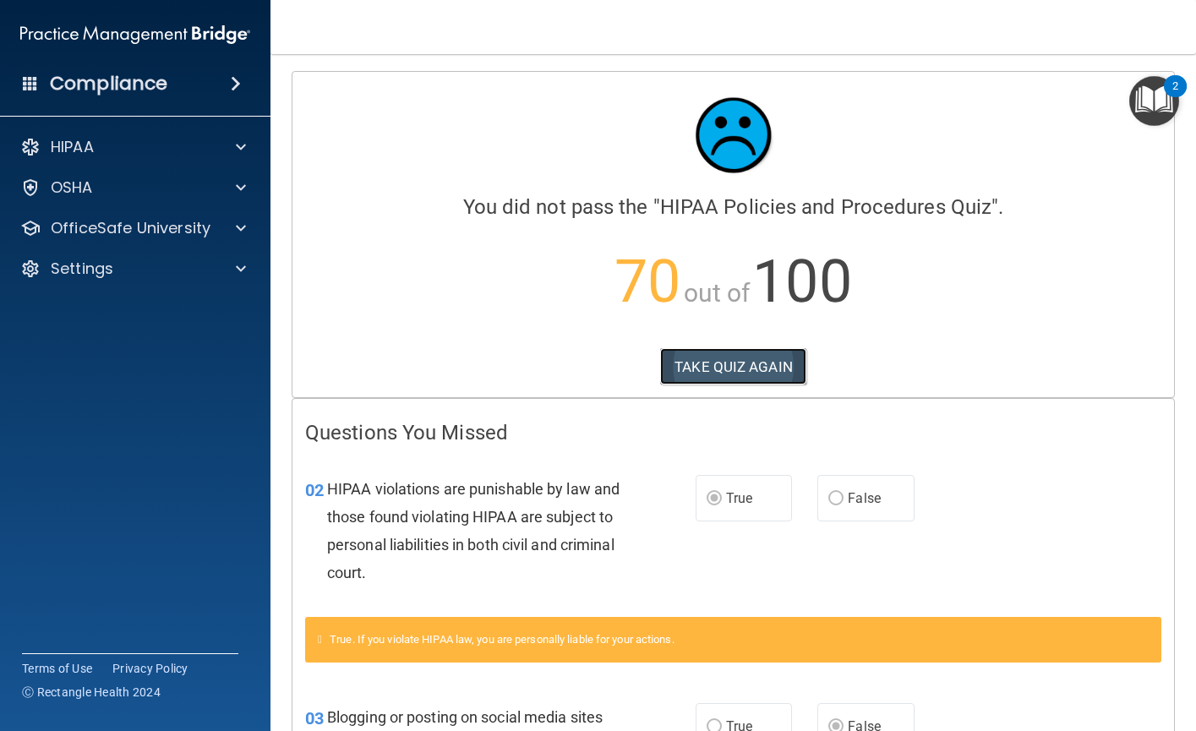
click at [727, 368] on button "TAKE QUIZ AGAIN" at bounding box center [733, 366] width 146 height 37
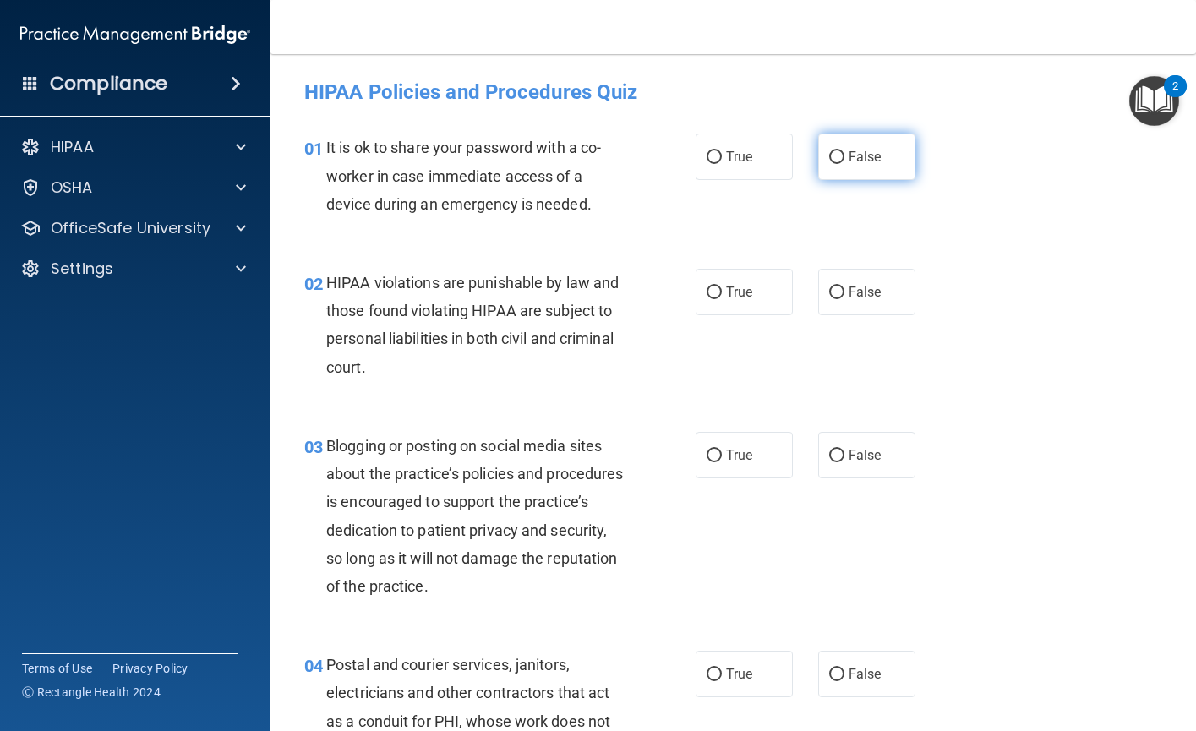
click at [829, 156] on input "False" at bounding box center [836, 157] width 15 height 13
radio input "true"
click at [709, 295] on input "True" at bounding box center [713, 292] width 15 height 13
radio input "true"
click at [830, 450] on input "False" at bounding box center [836, 456] width 15 height 13
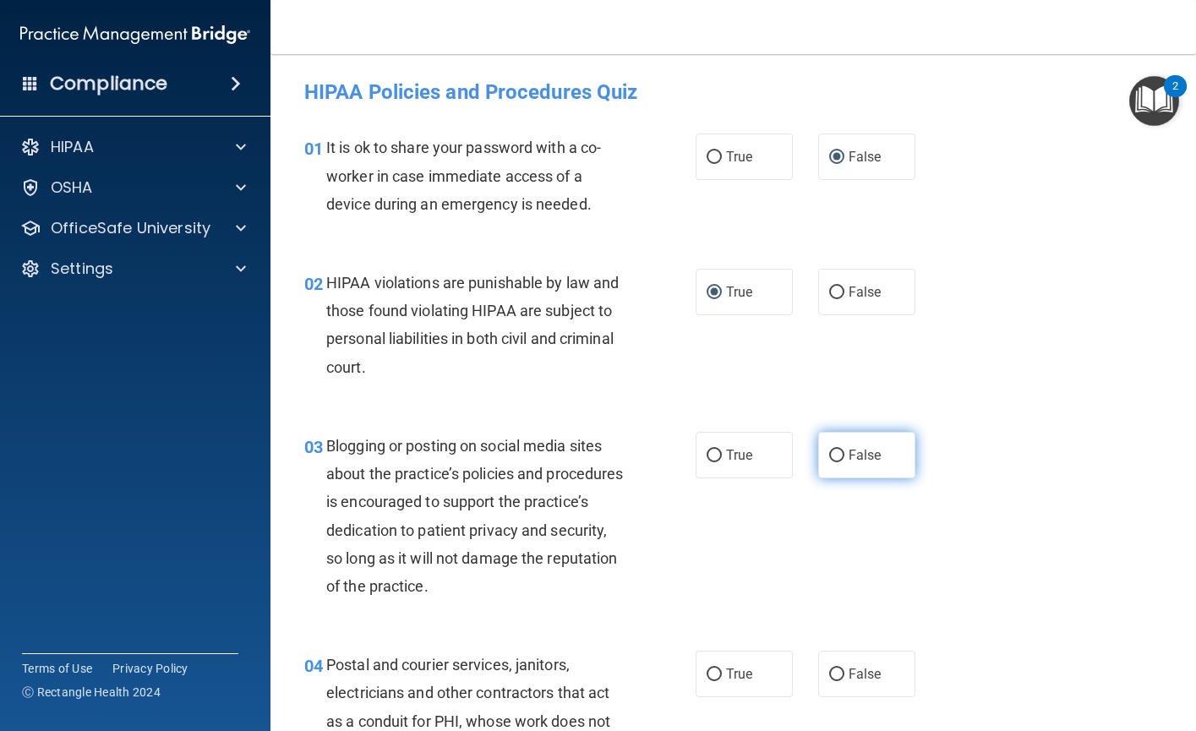
radio input "true"
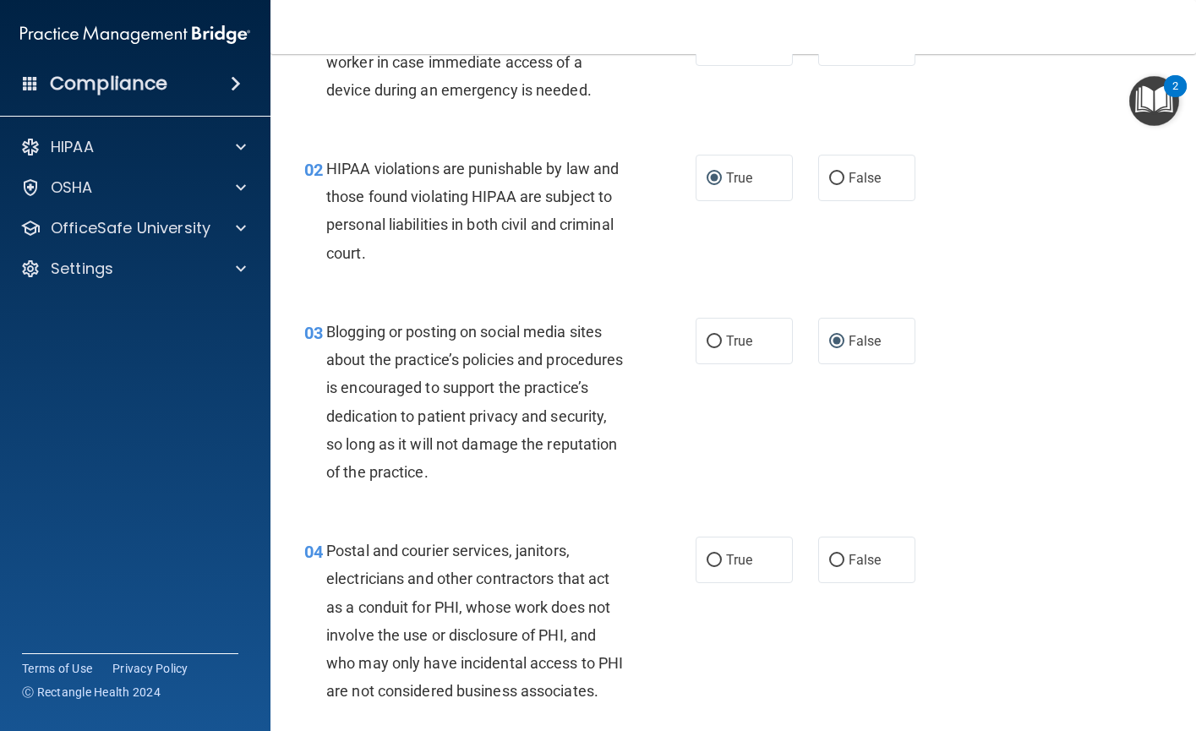
scroll to position [169, 0]
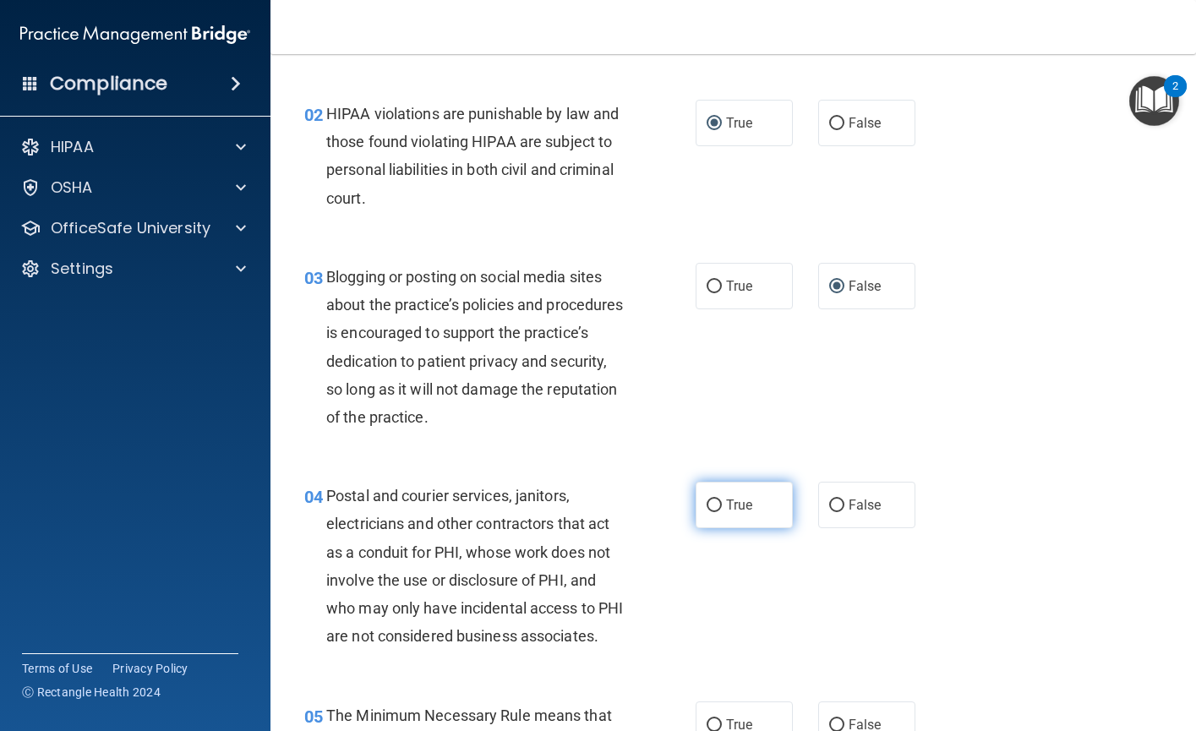
click at [709, 503] on input "True" at bounding box center [713, 505] width 15 height 13
radio input "true"
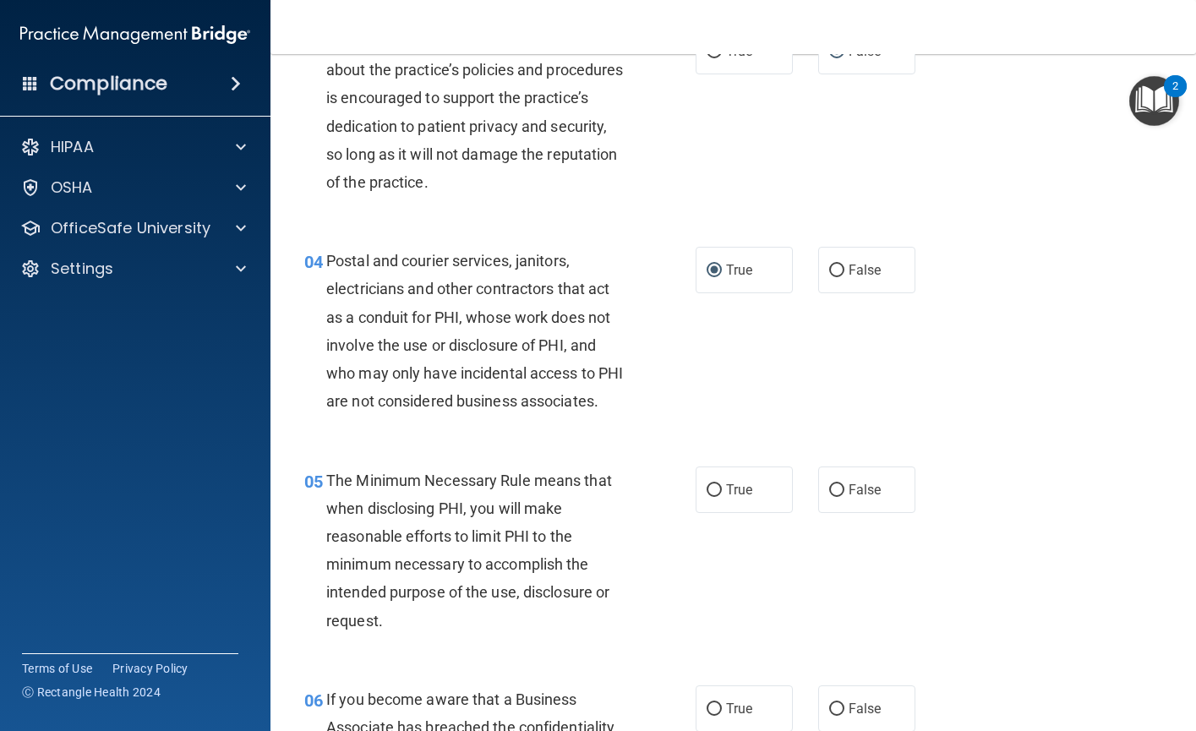
scroll to position [422, 0]
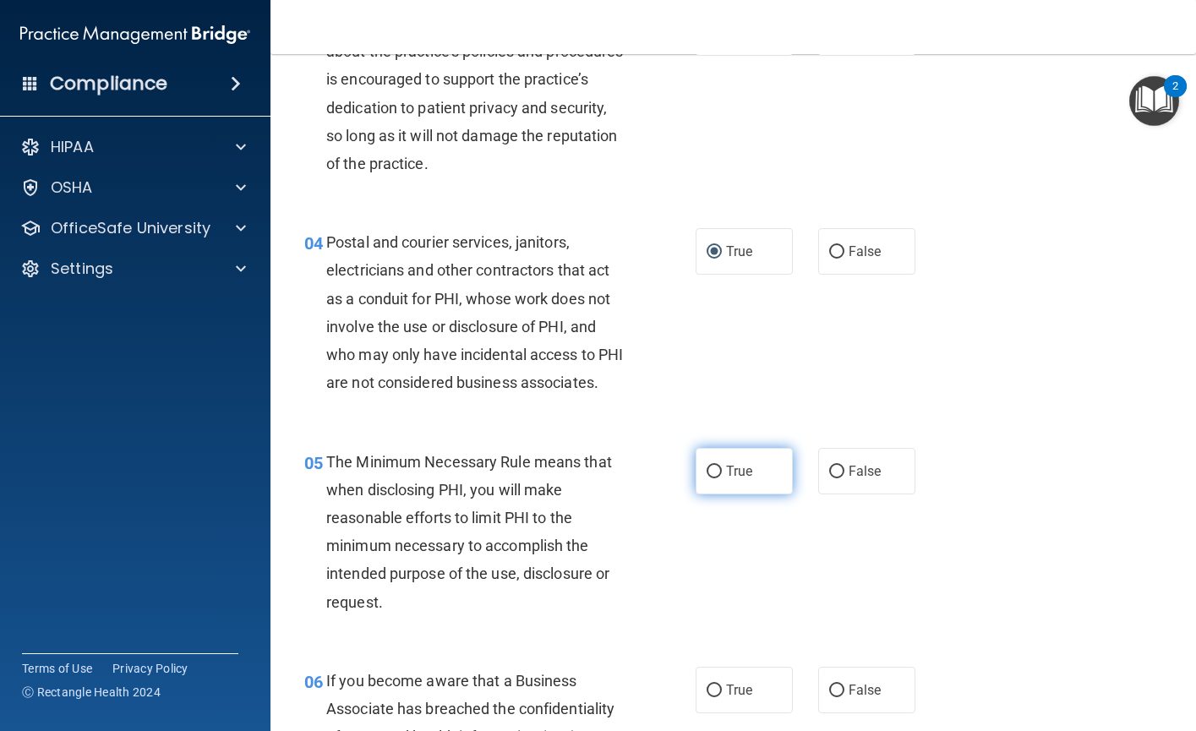
click at [711, 478] on input "True" at bounding box center [713, 472] width 15 height 13
radio input "true"
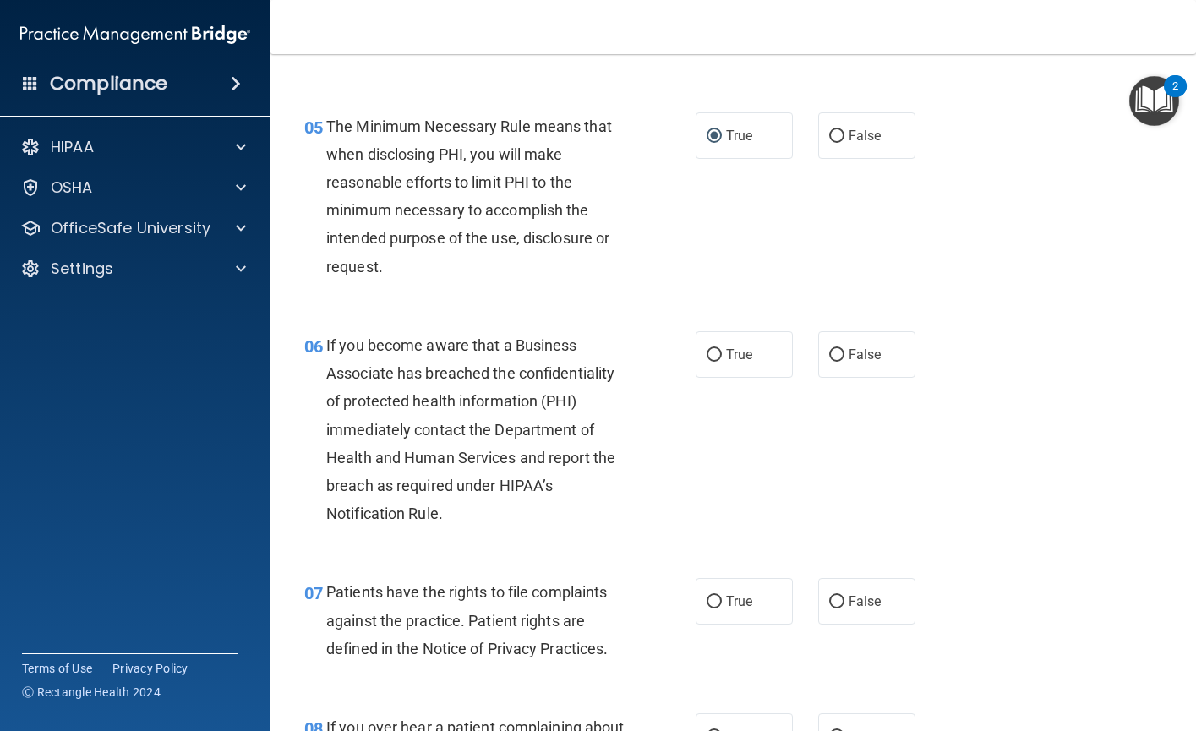
scroll to position [760, 0]
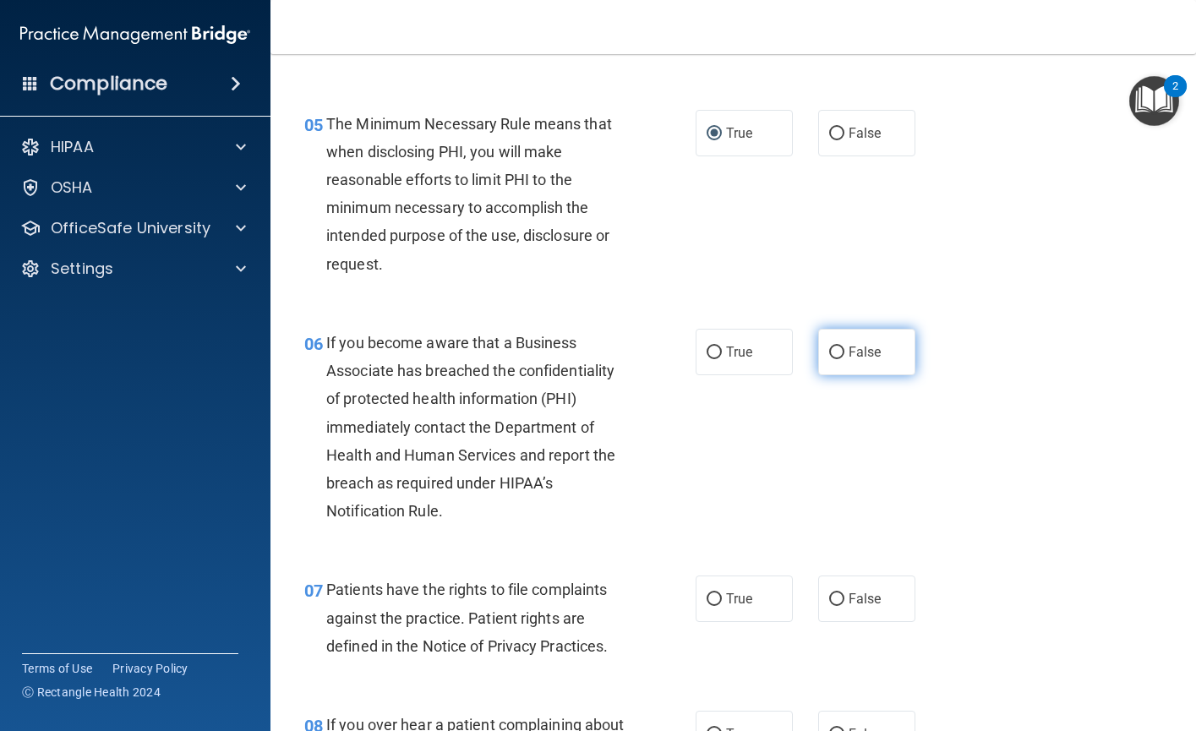
click at [832, 359] on input "False" at bounding box center [836, 352] width 15 height 13
radio input "true"
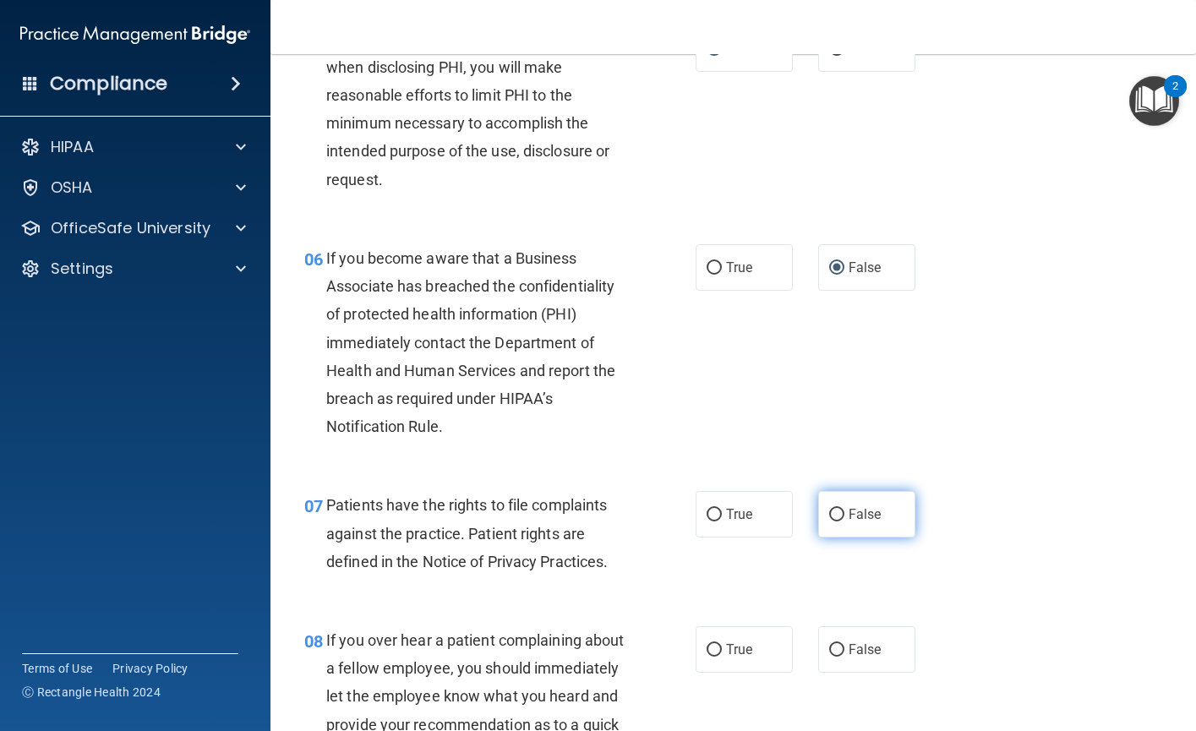
click at [829, 521] on input "False" at bounding box center [836, 515] width 15 height 13
radio input "true"
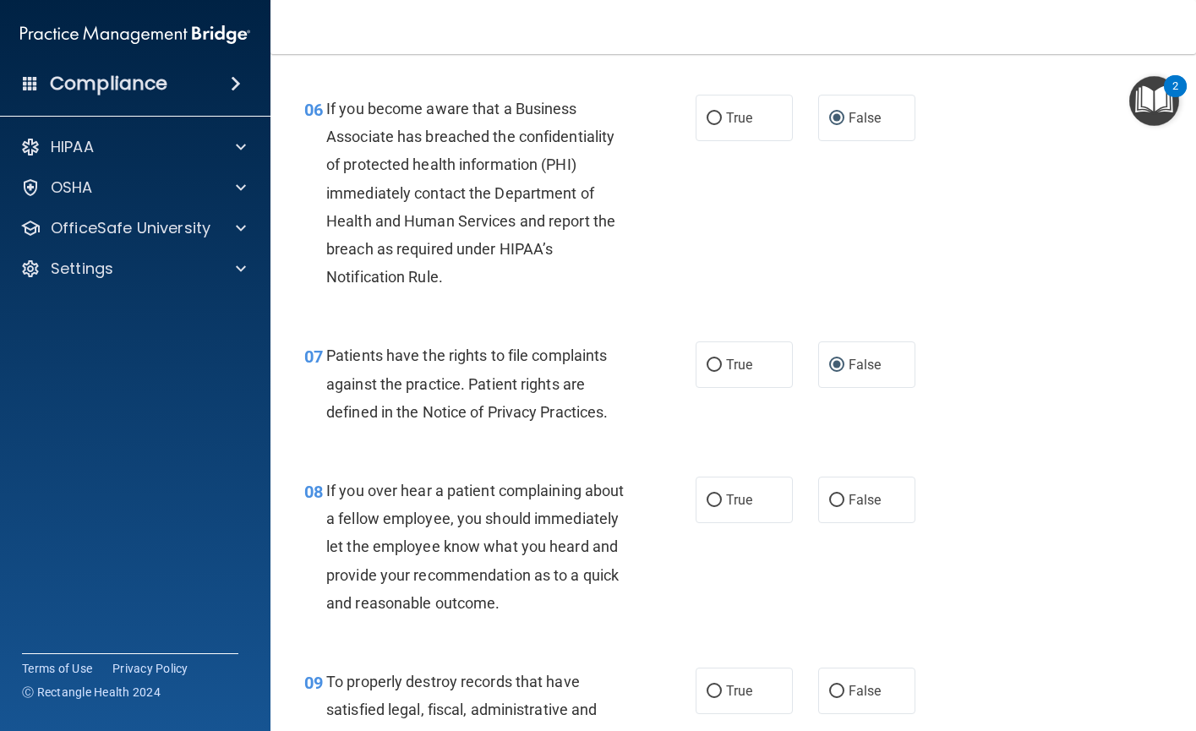
scroll to position [1014, 0]
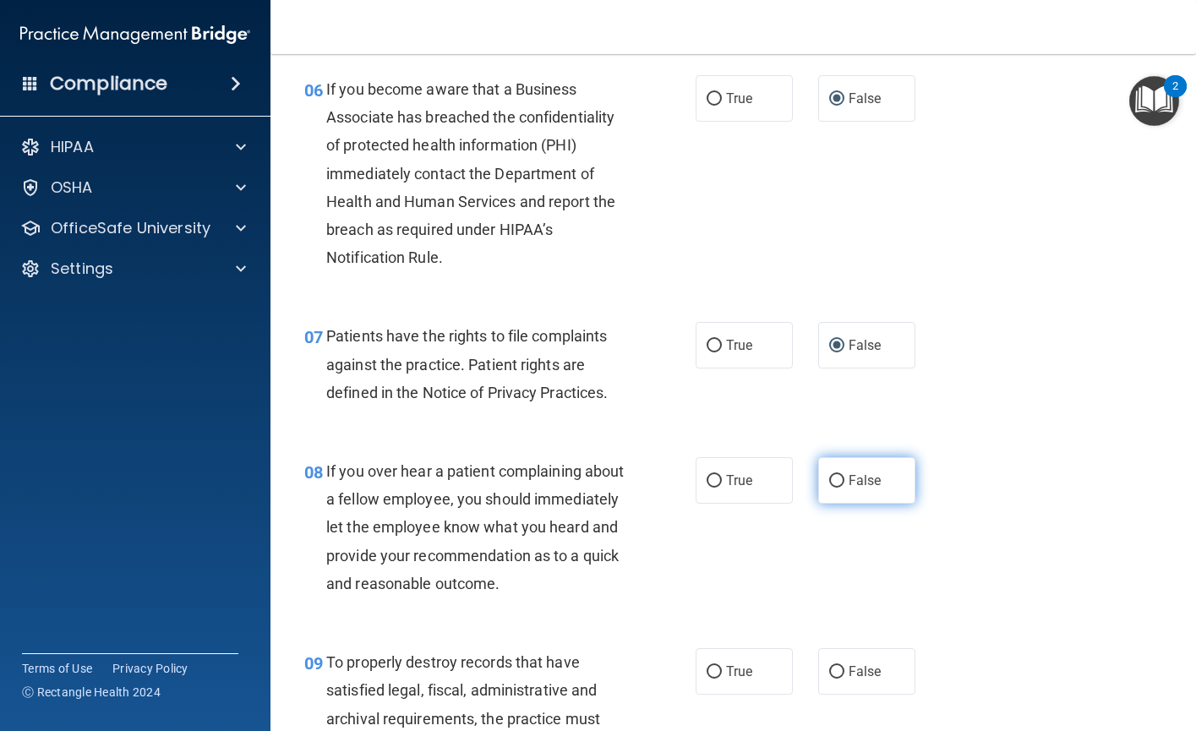
click at [829, 488] on input "False" at bounding box center [836, 481] width 15 height 13
radio input "true"
click at [706, 352] on input "True" at bounding box center [713, 346] width 15 height 13
radio input "true"
radio input "false"
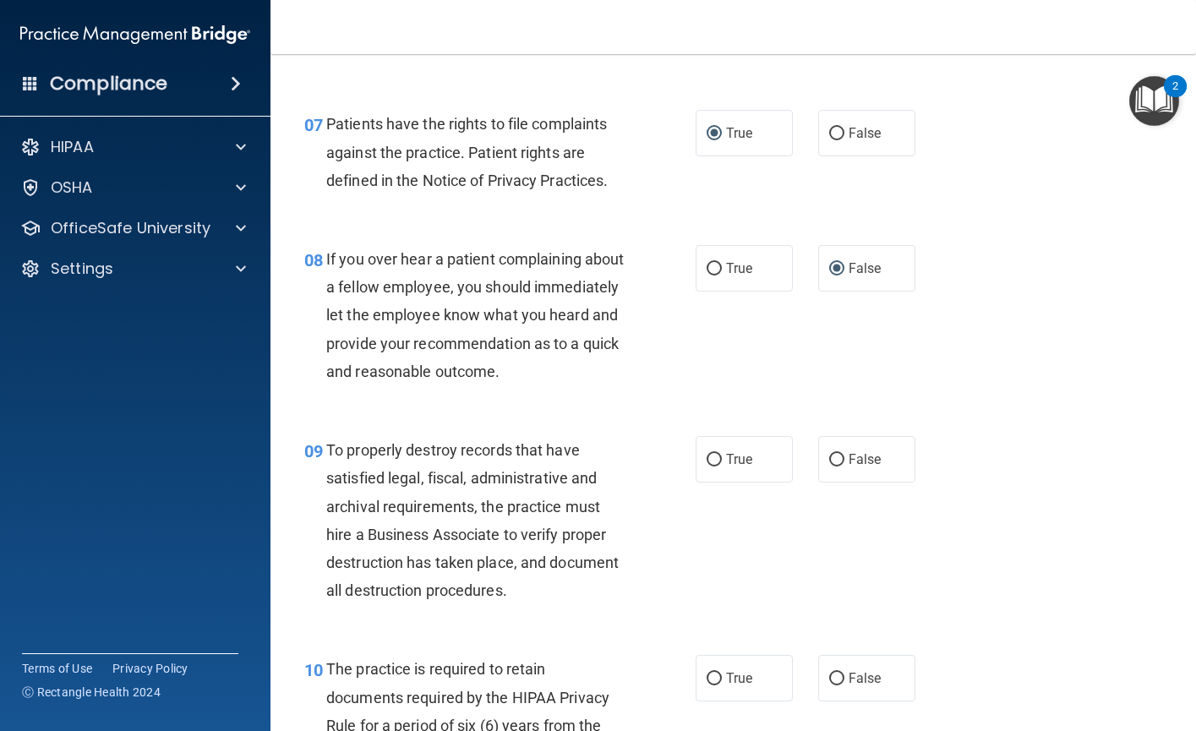
scroll to position [1352, 0]
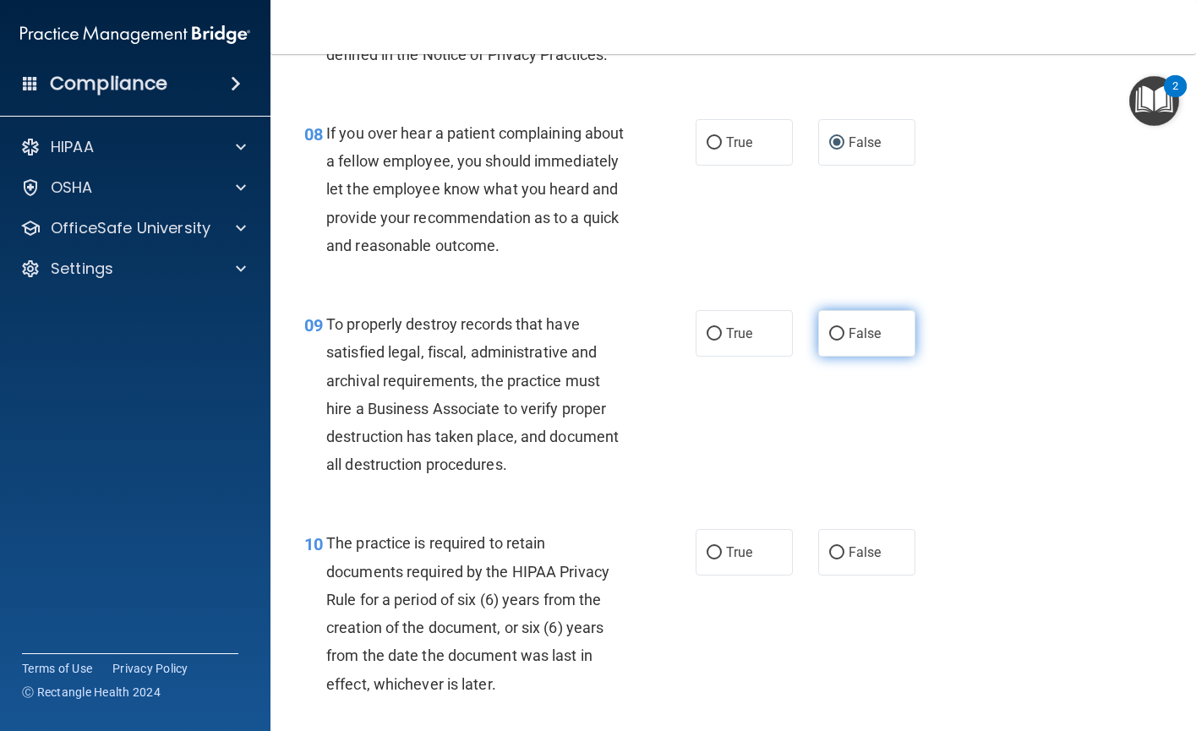
click at [829, 341] on input "False" at bounding box center [836, 334] width 15 height 13
radio input "true"
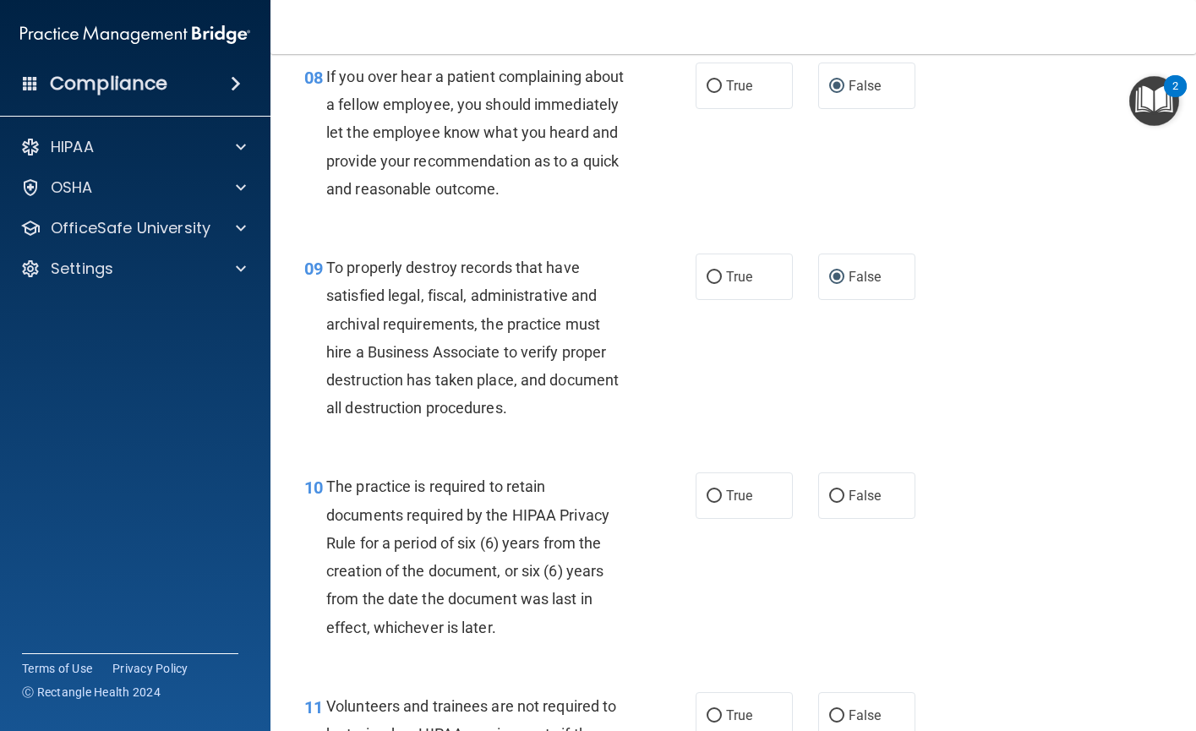
scroll to position [1521, 0]
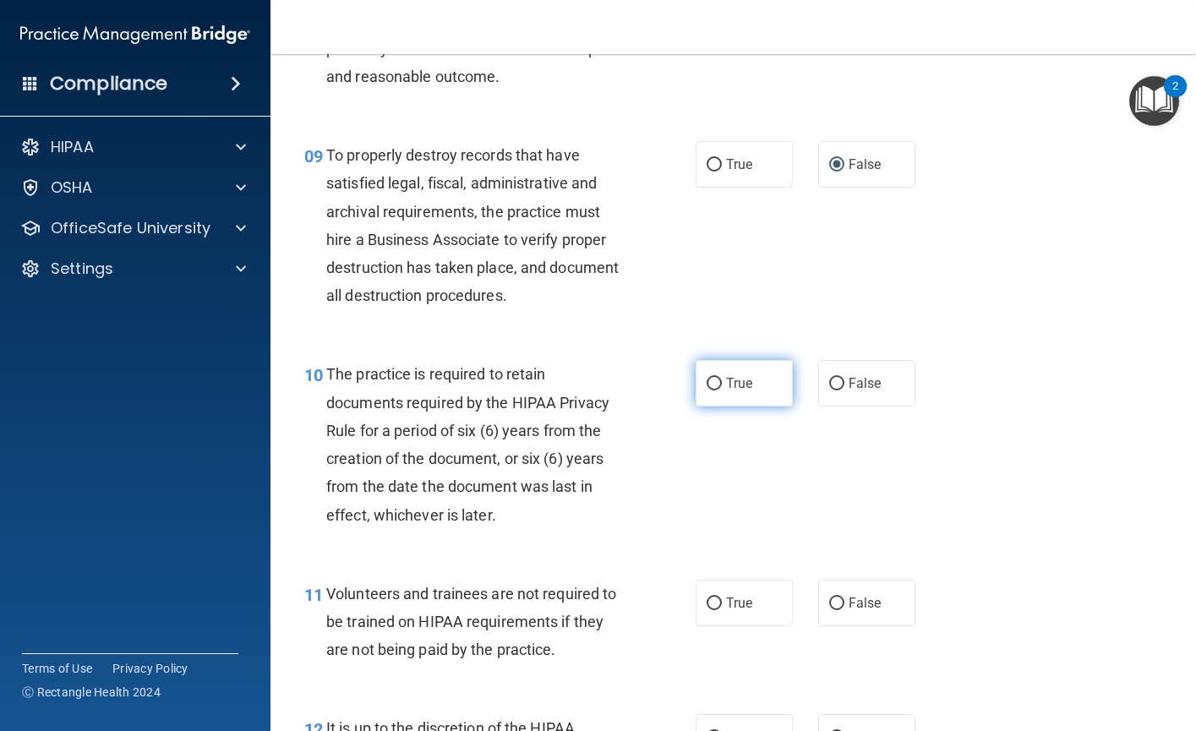
click at [707, 390] on input "True" at bounding box center [713, 384] width 15 height 13
radio input "true"
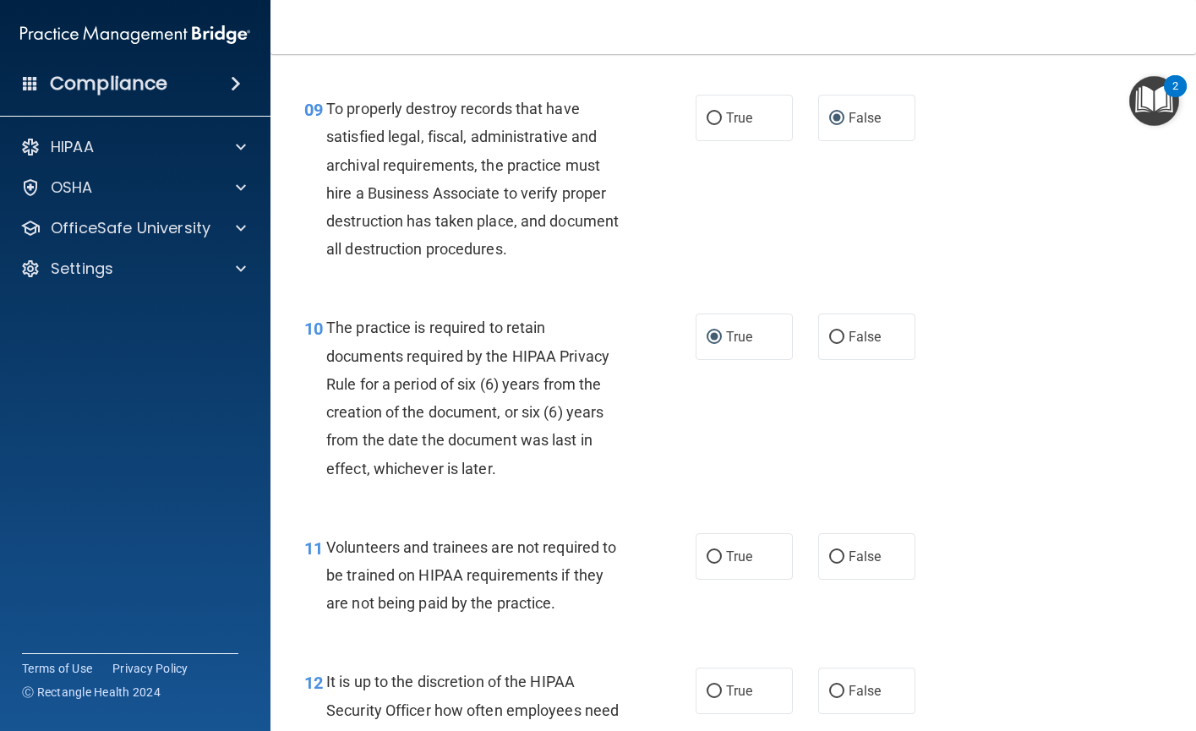
scroll to position [1690, 0]
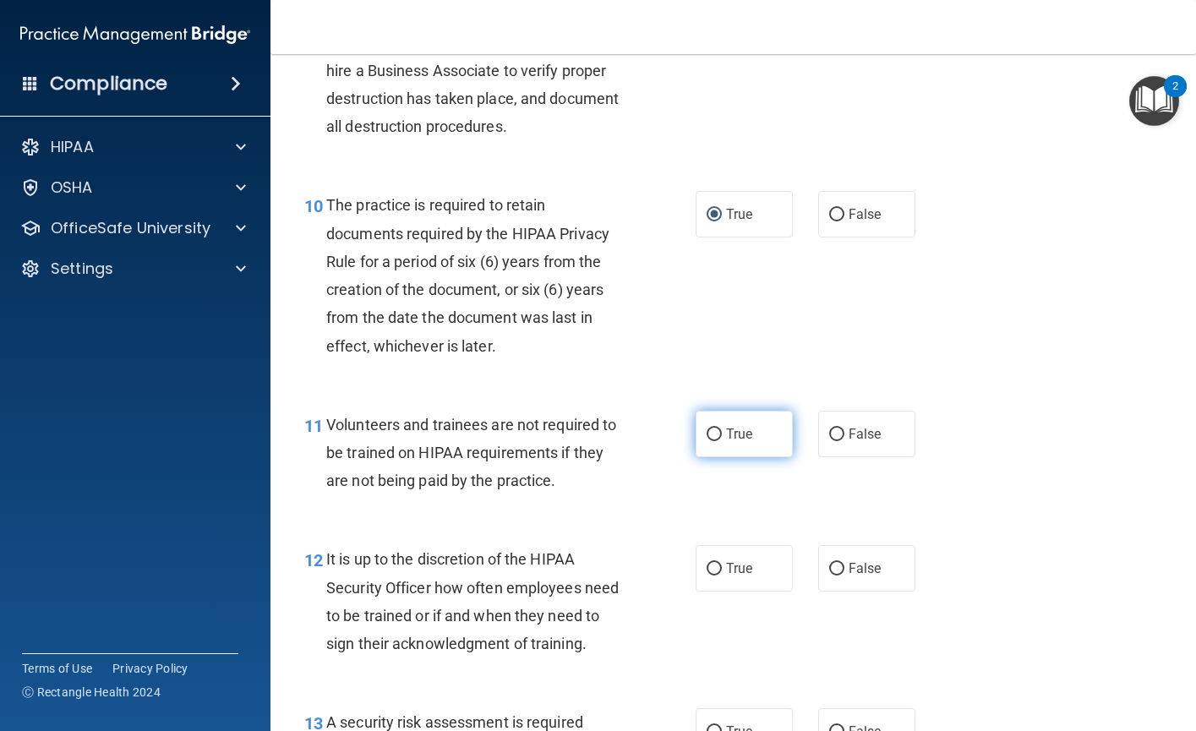
click at [707, 441] on input "True" at bounding box center [713, 434] width 15 height 13
radio input "true"
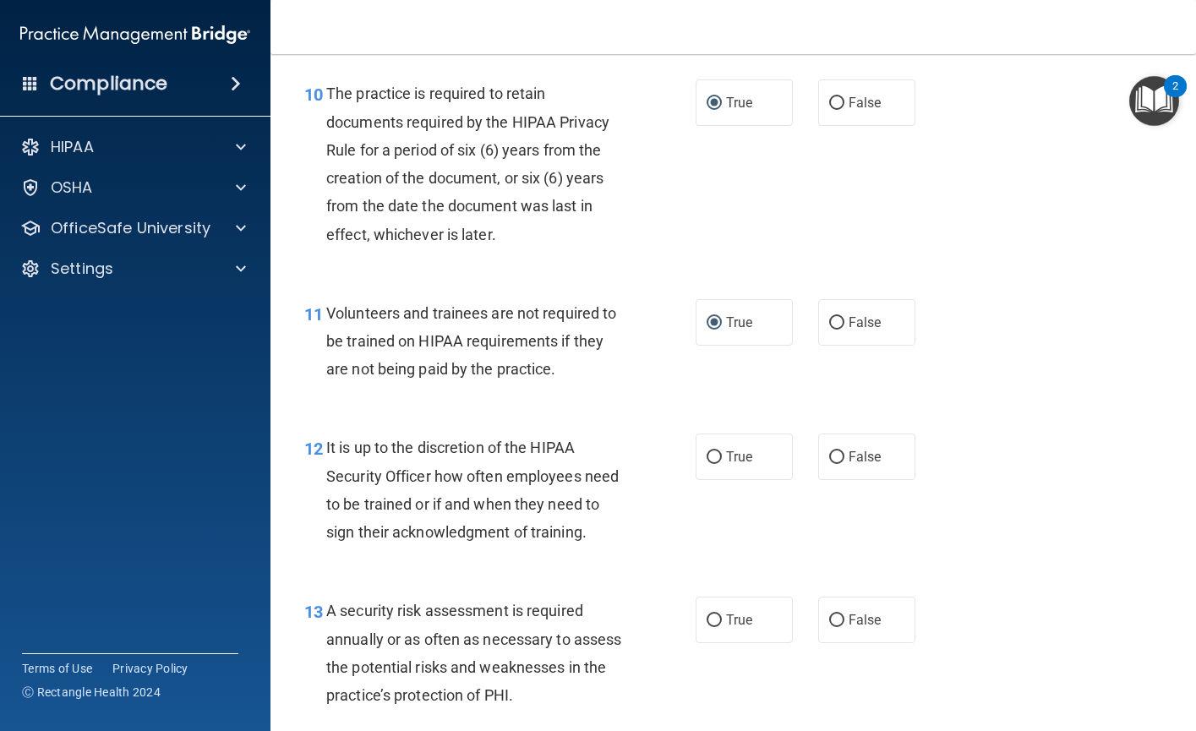
scroll to position [1859, 0]
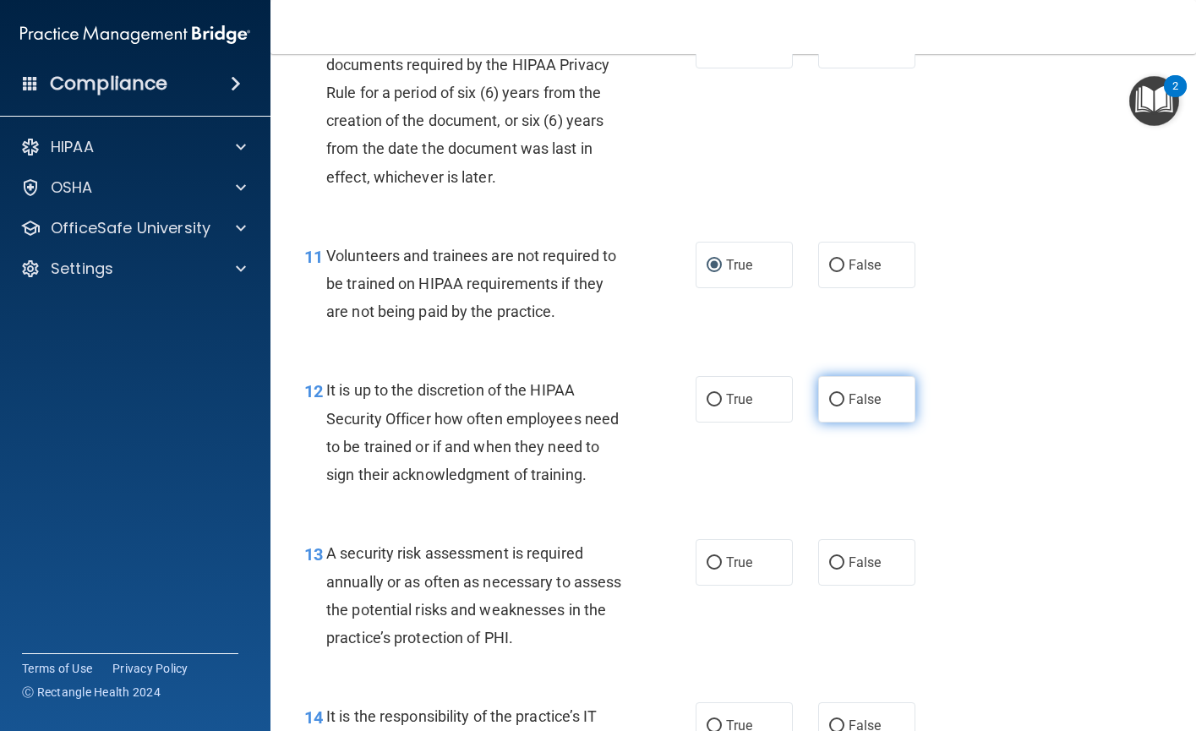
drag, startPoint x: 833, startPoint y: 455, endPoint x: 775, endPoint y: 487, distance: 66.6
click at [832, 406] on input "False" at bounding box center [836, 400] width 15 height 13
radio input "true"
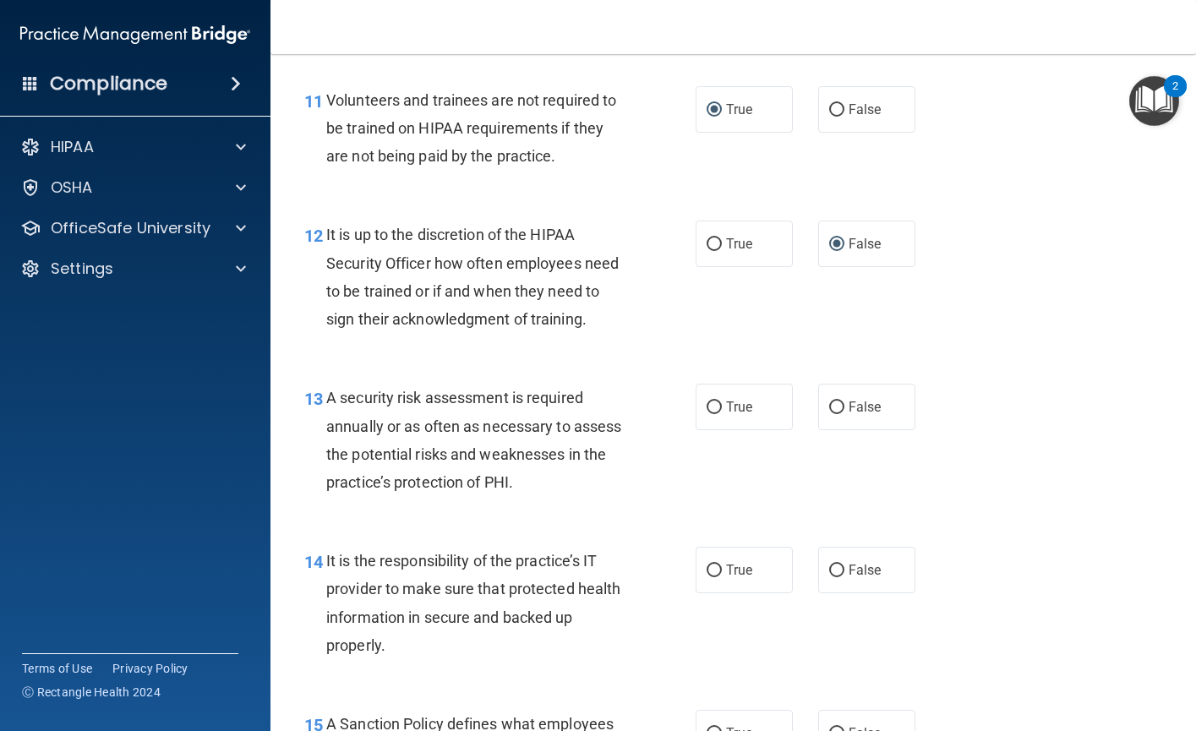
scroll to position [2028, 0]
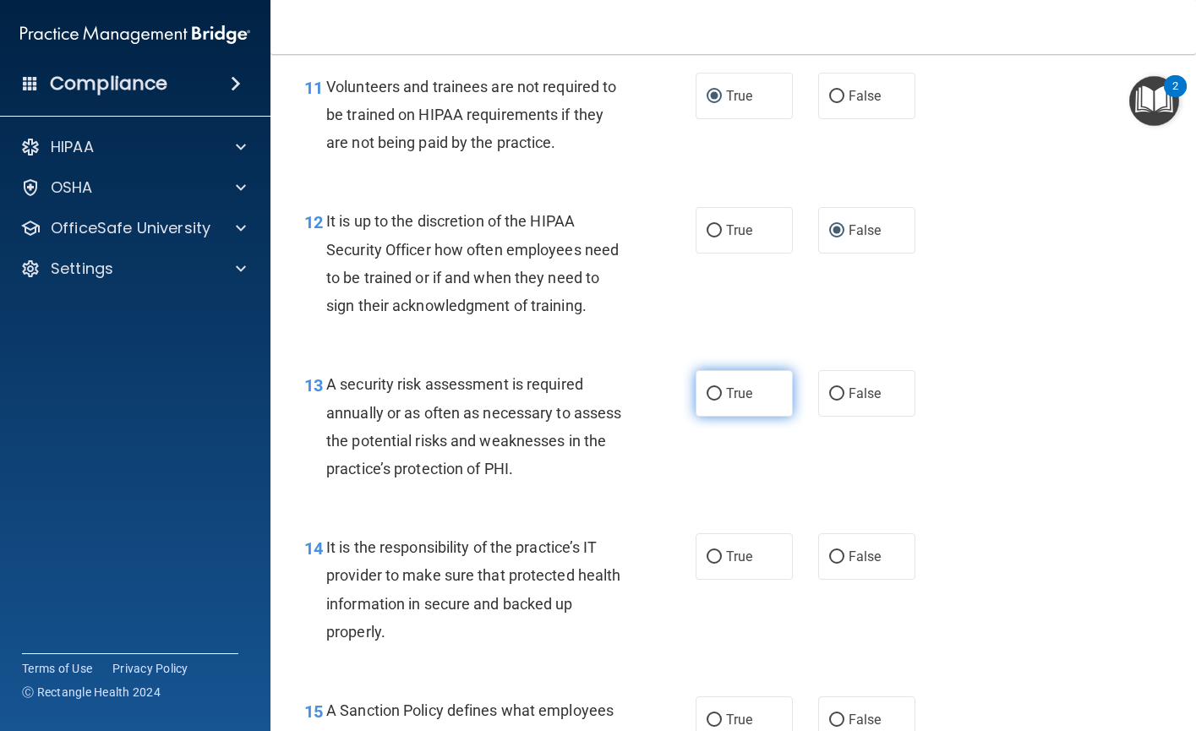
click at [706, 400] on input "True" at bounding box center [713, 394] width 15 height 13
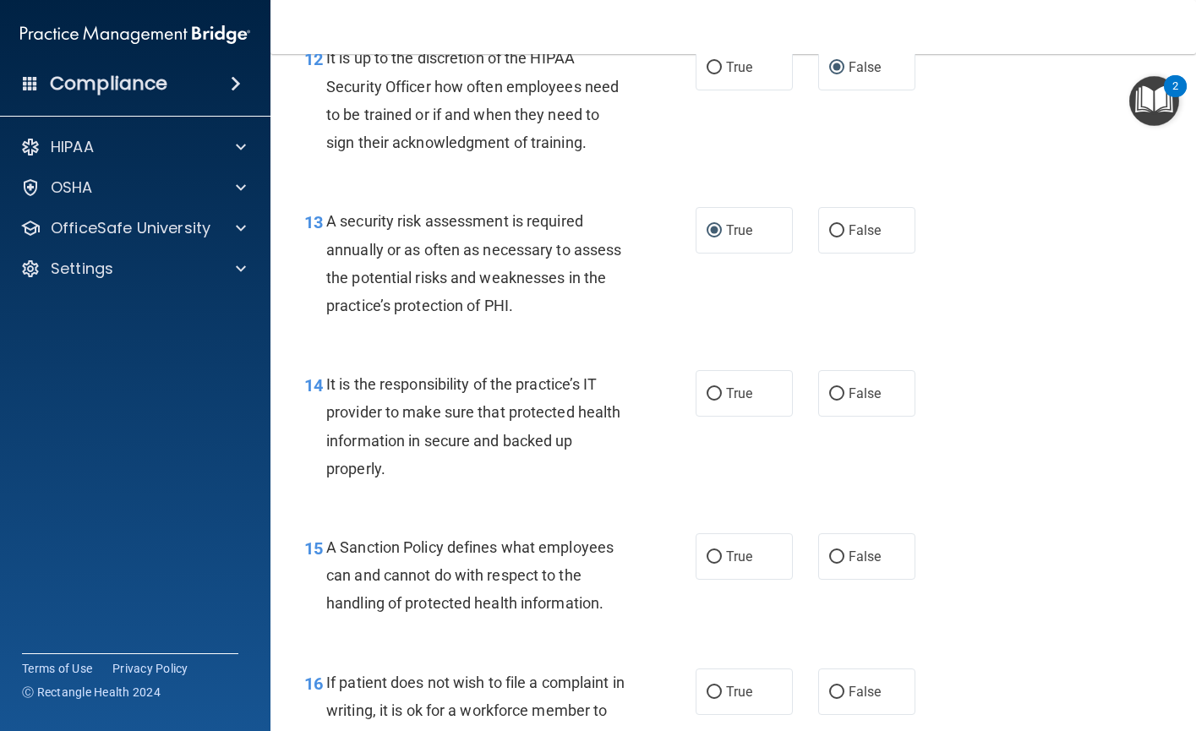
scroll to position [2281, 0]
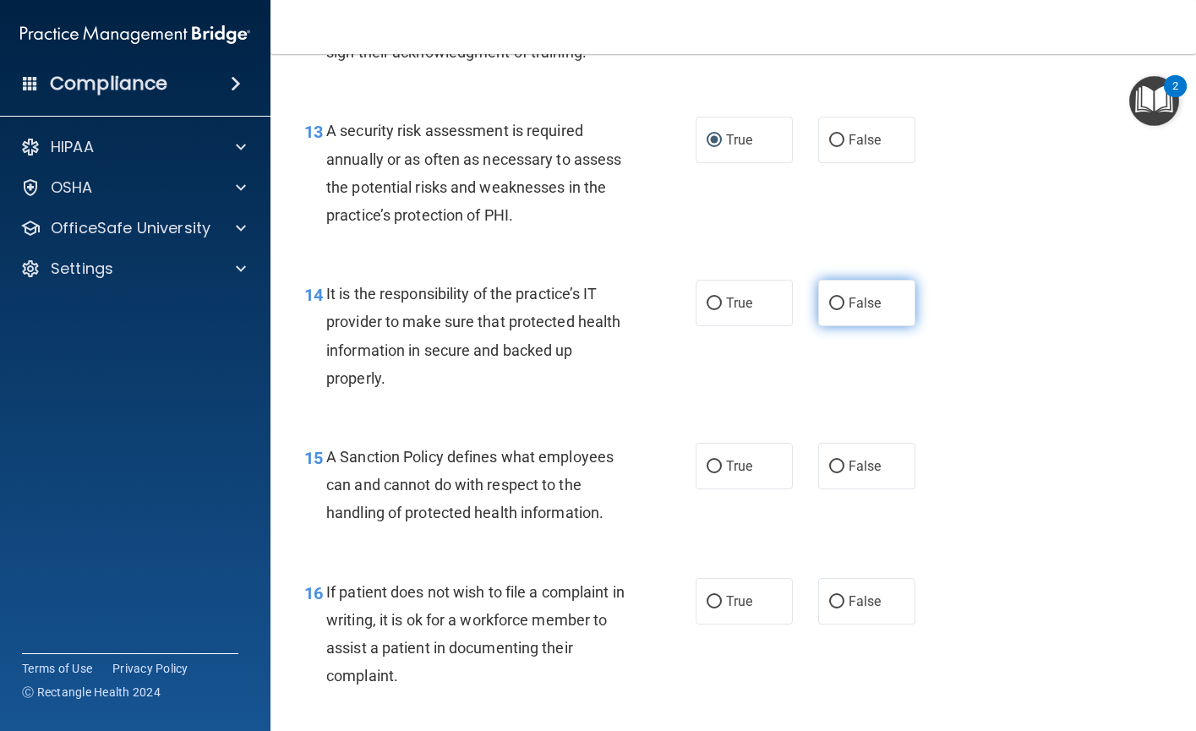
click at [829, 310] on input "False" at bounding box center [836, 303] width 15 height 13
click at [829, 473] on input "False" at bounding box center [836, 466] width 15 height 13
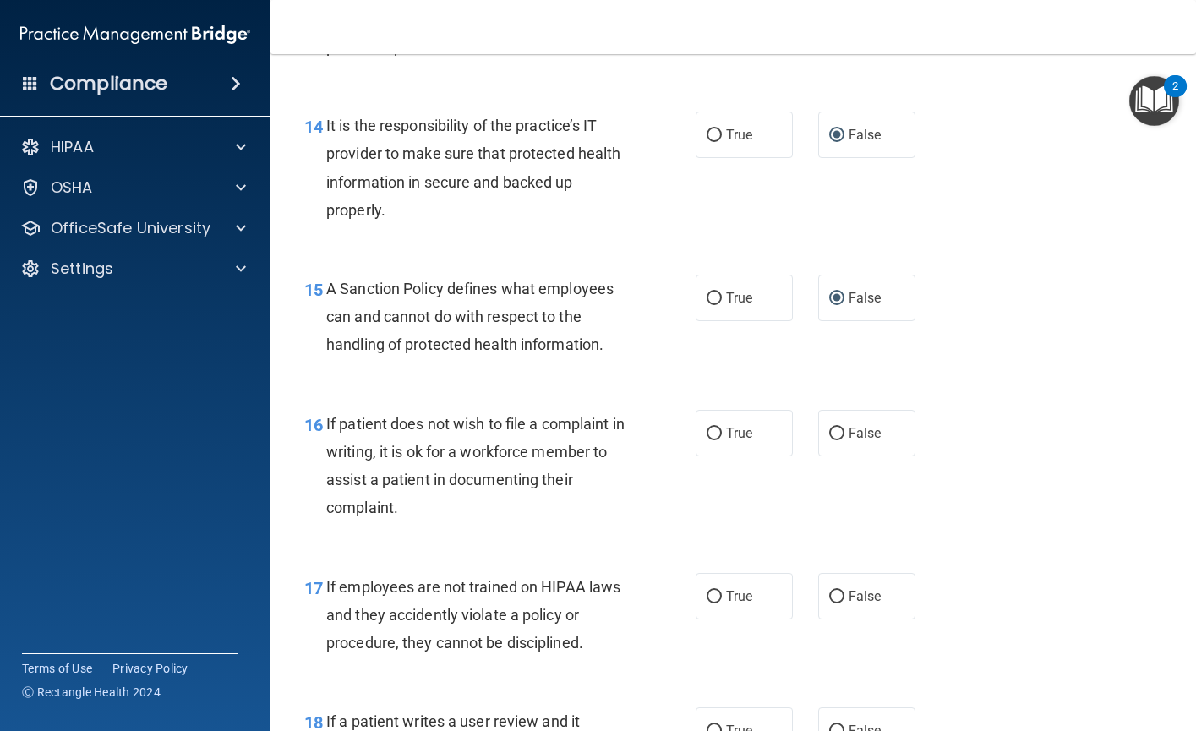
scroll to position [2450, 0]
click at [709, 439] on input "True" at bounding box center [713, 433] width 15 height 13
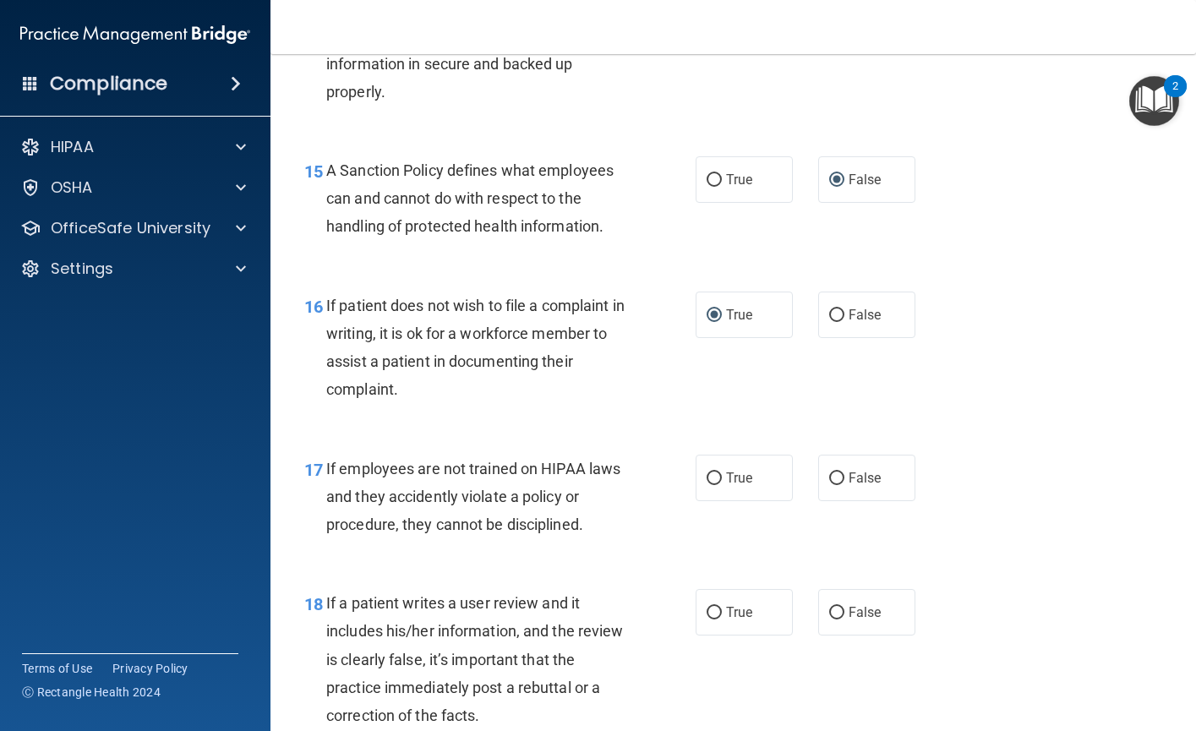
scroll to position [2619, 0]
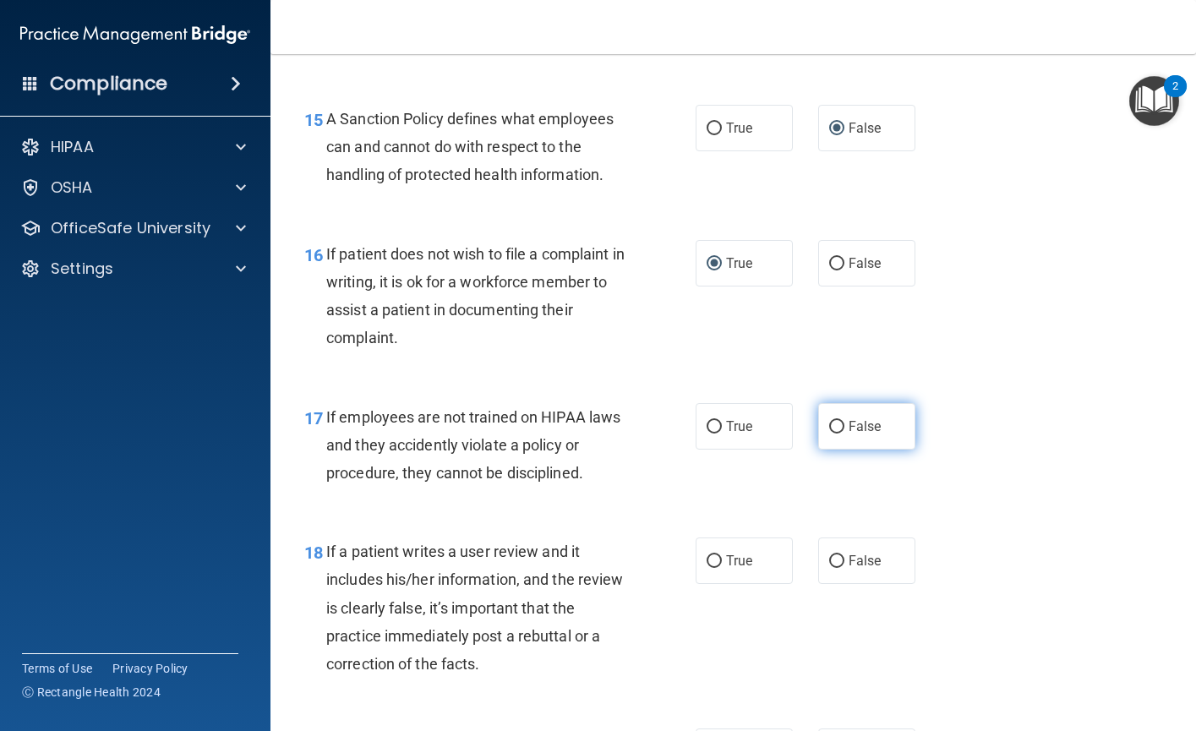
click at [834, 433] on input "False" at bounding box center [836, 427] width 15 height 13
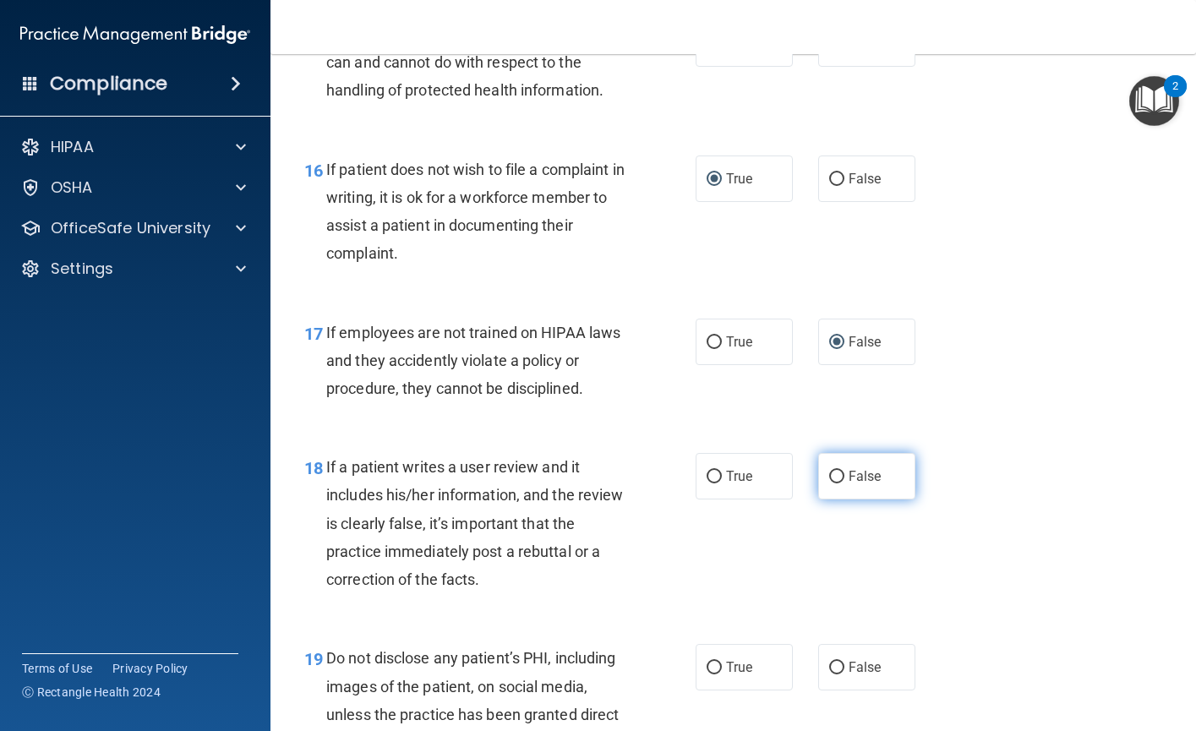
click at [833, 483] on input "False" at bounding box center [836, 477] width 15 height 13
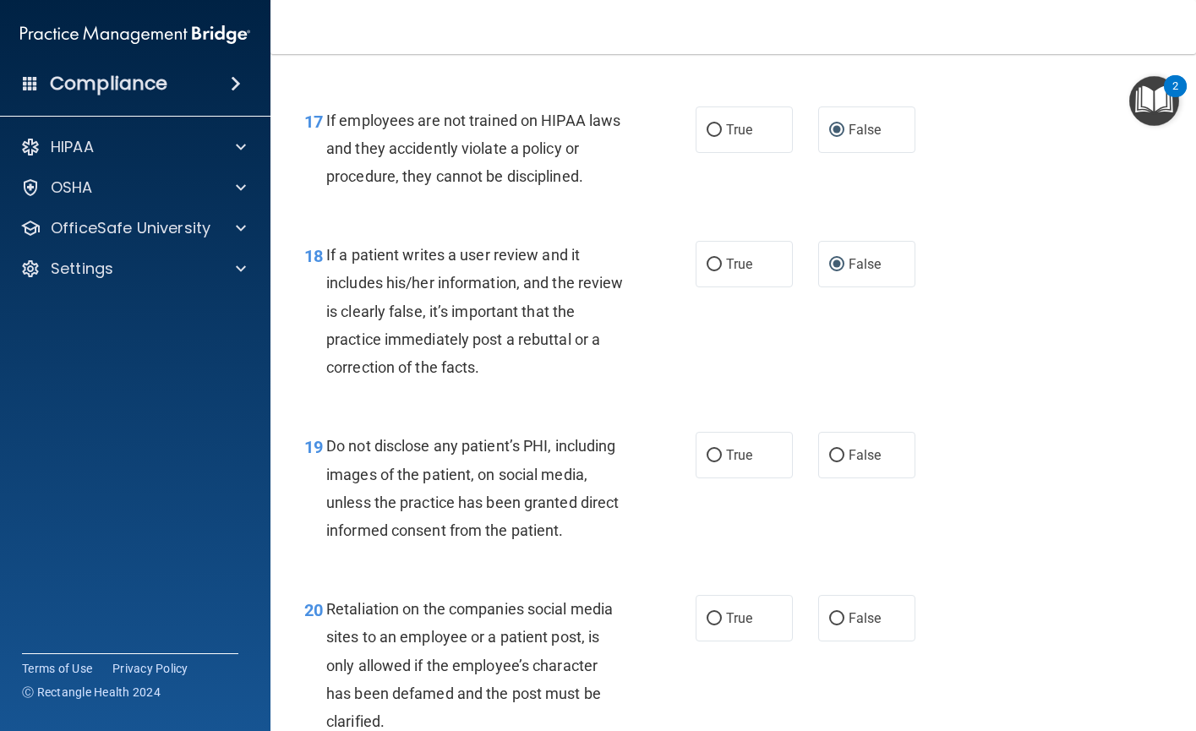
scroll to position [2957, 0]
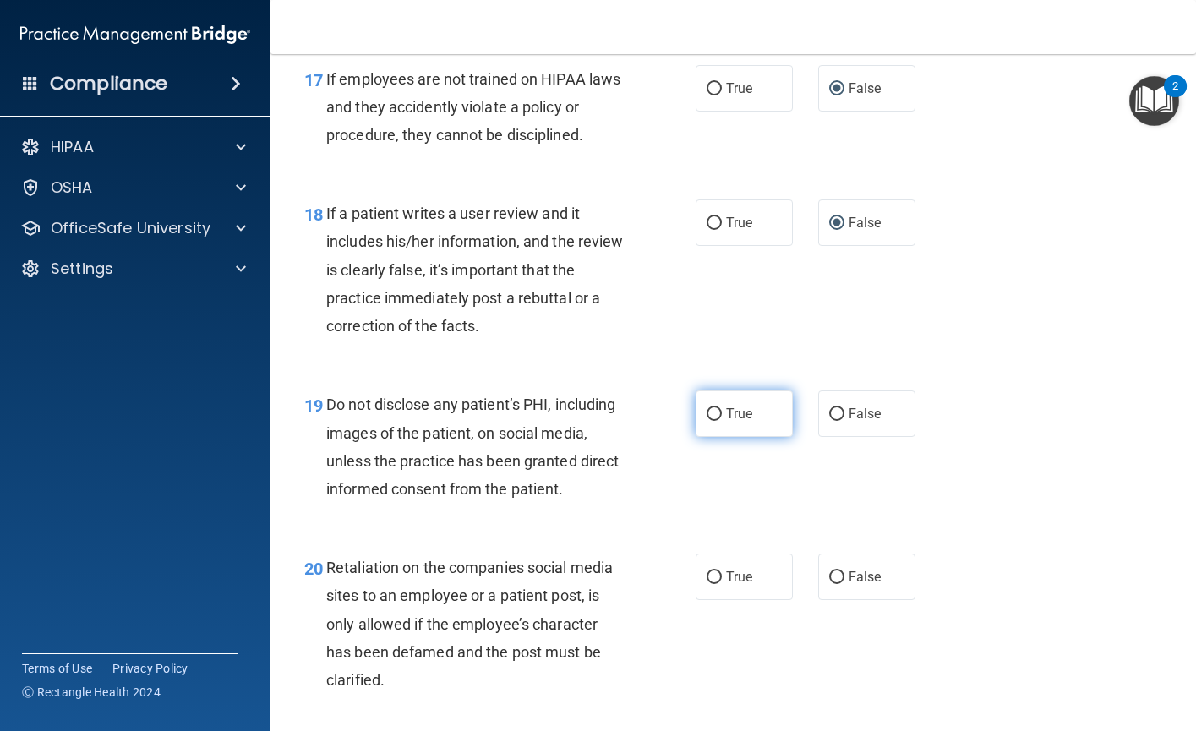
click at [712, 421] on input "True" at bounding box center [713, 414] width 15 height 13
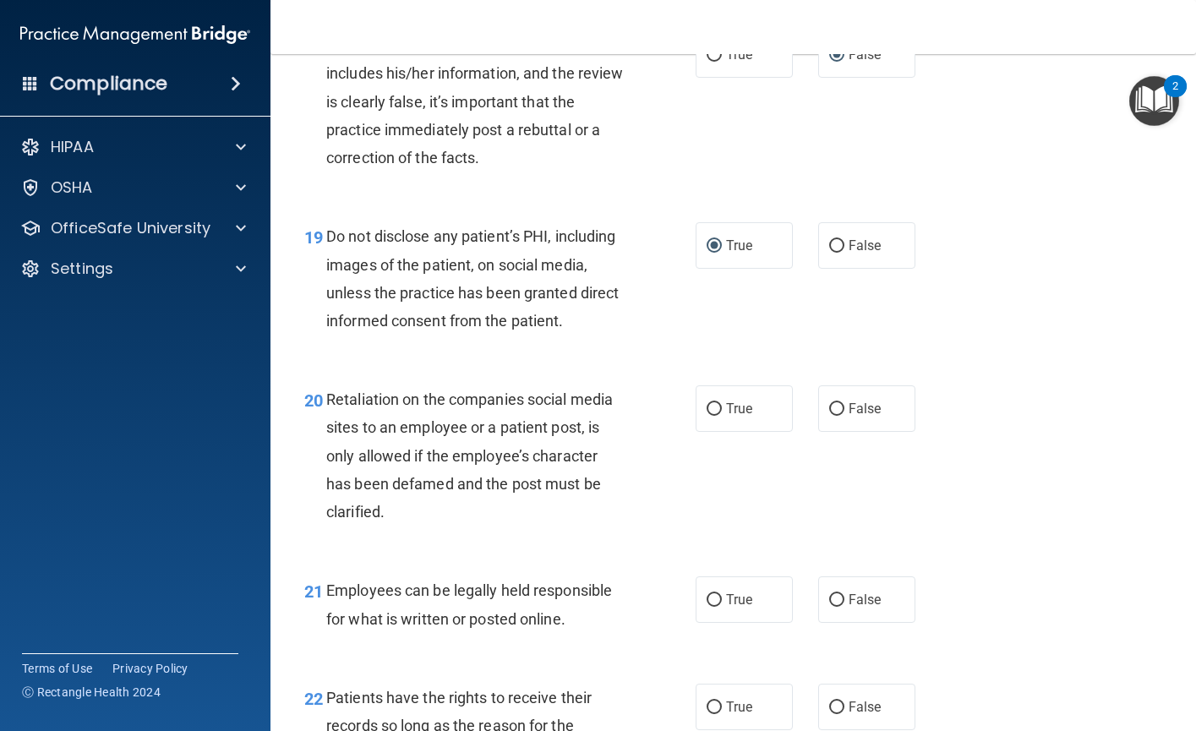
scroll to position [3126, 0]
click at [708, 415] on input "True" at bounding box center [713, 408] width 15 height 13
click at [710, 606] on input "True" at bounding box center [713, 599] width 15 height 13
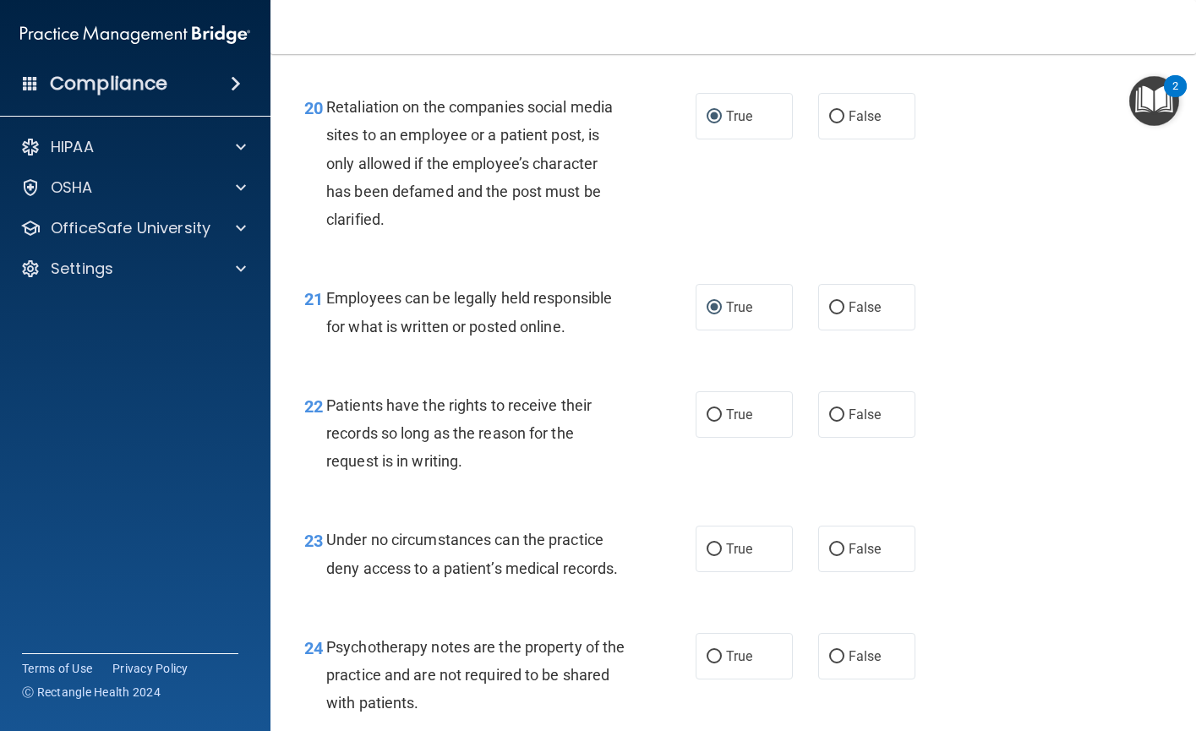
scroll to position [3380, 0]
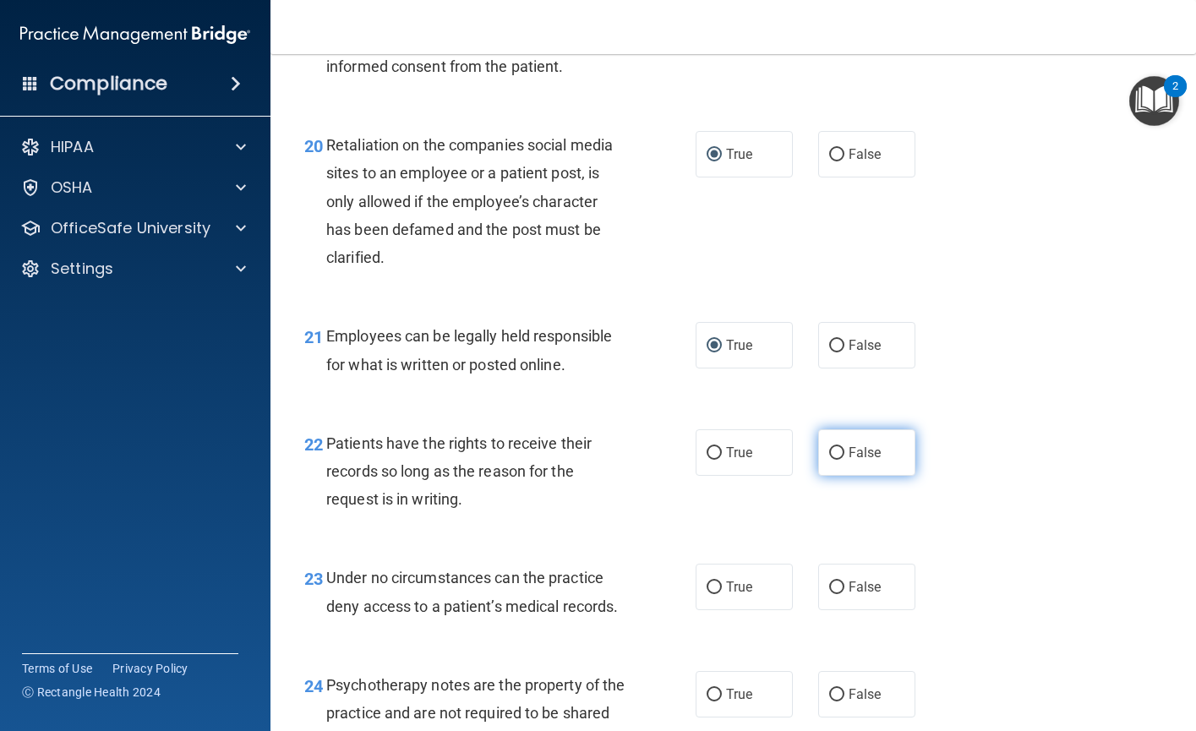
click at [829, 460] on input "False" at bounding box center [836, 453] width 15 height 13
click at [829, 594] on input "False" at bounding box center [836, 587] width 15 height 13
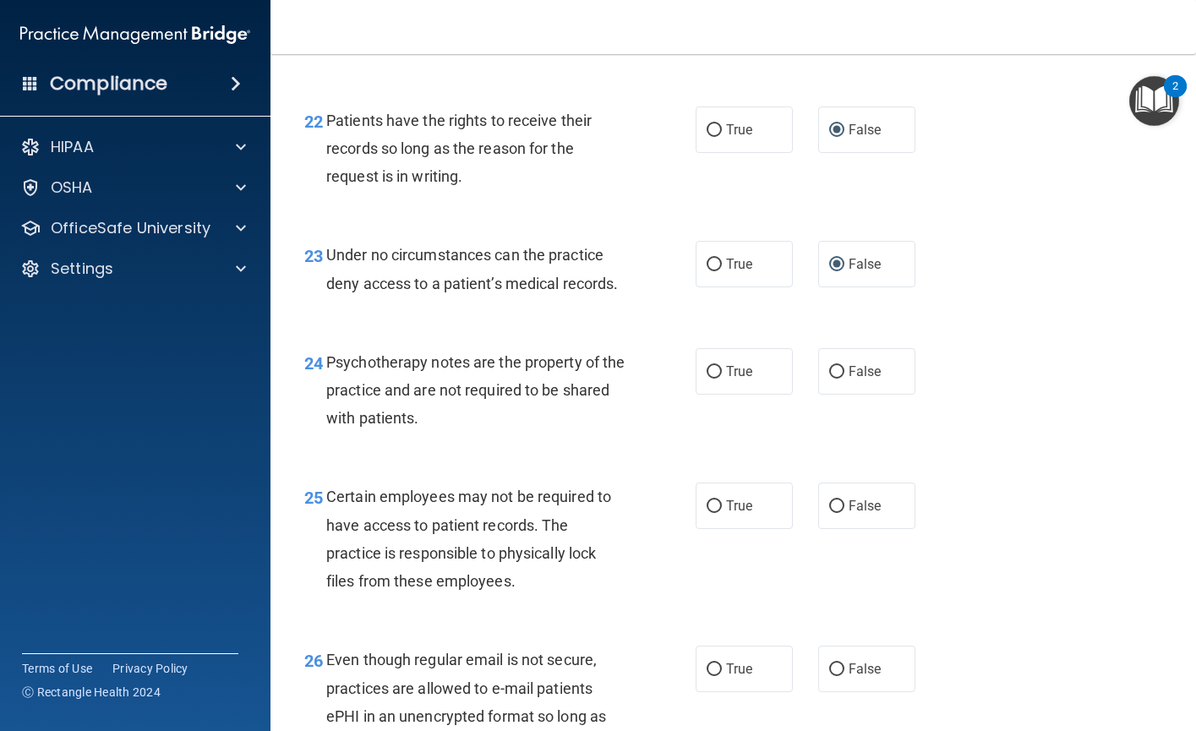
scroll to position [3718, 0]
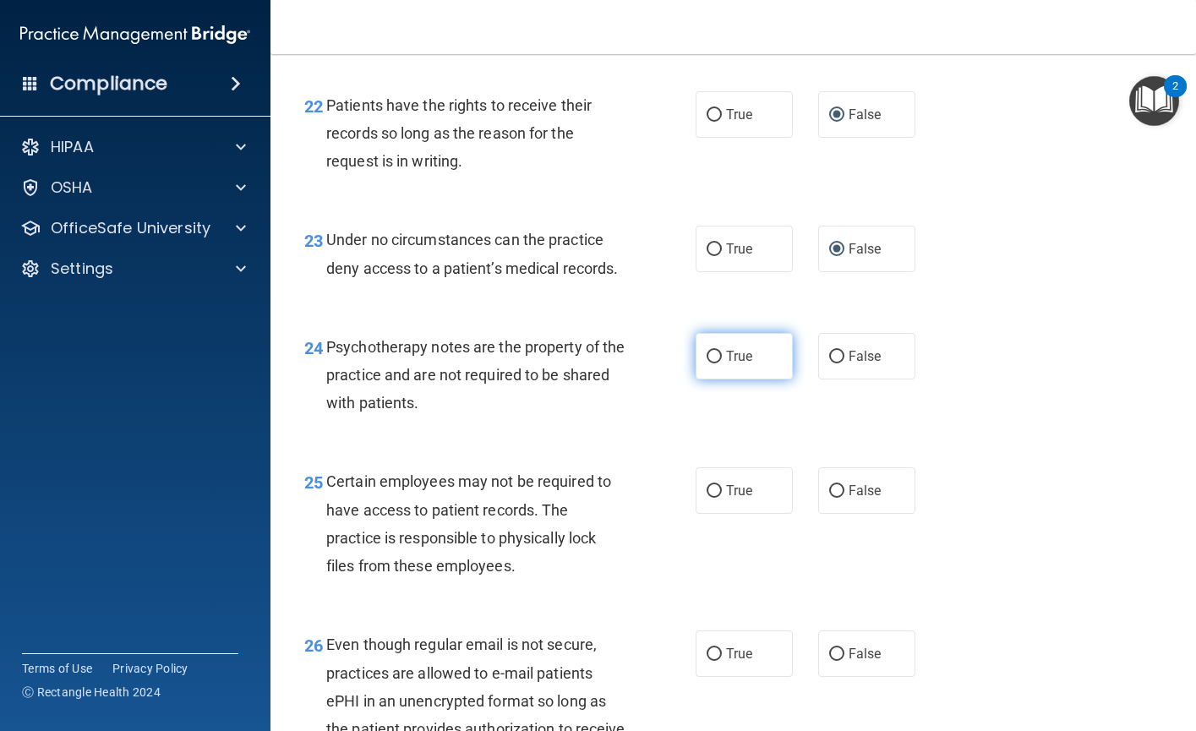
click at [711, 363] on input "True" at bounding box center [713, 357] width 15 height 13
click at [706, 498] on input "True" at bounding box center [713, 491] width 15 height 13
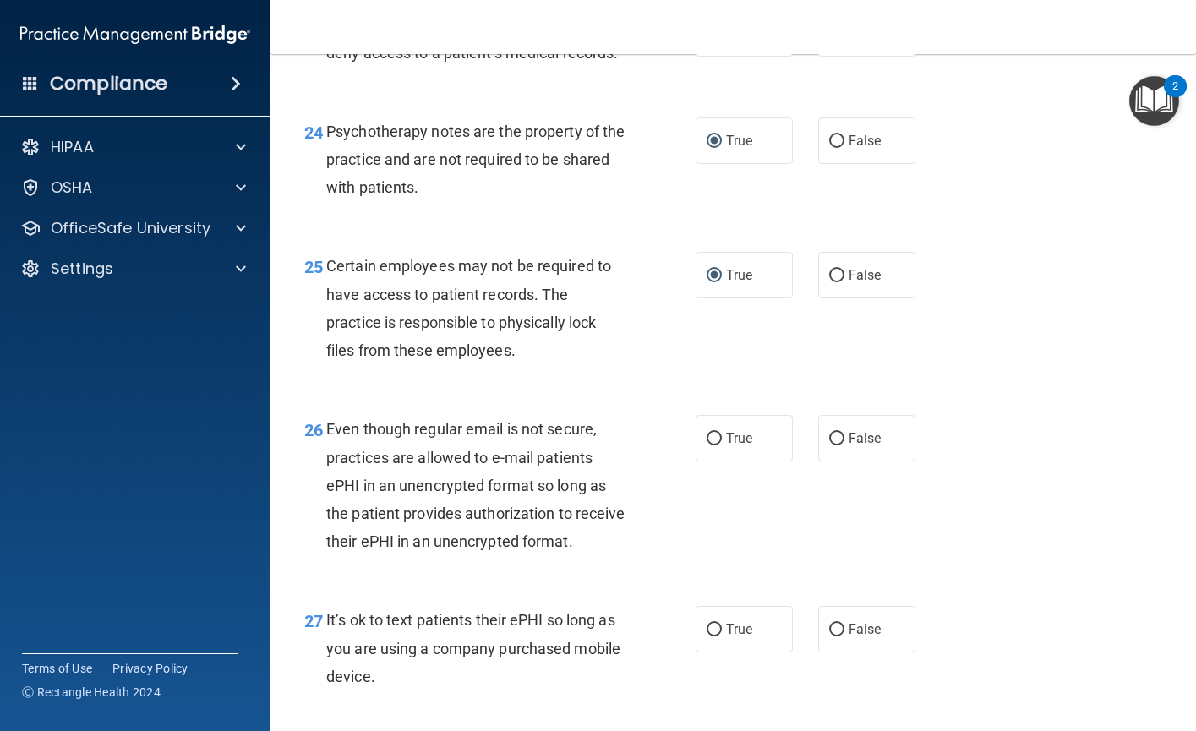
scroll to position [3971, 0]
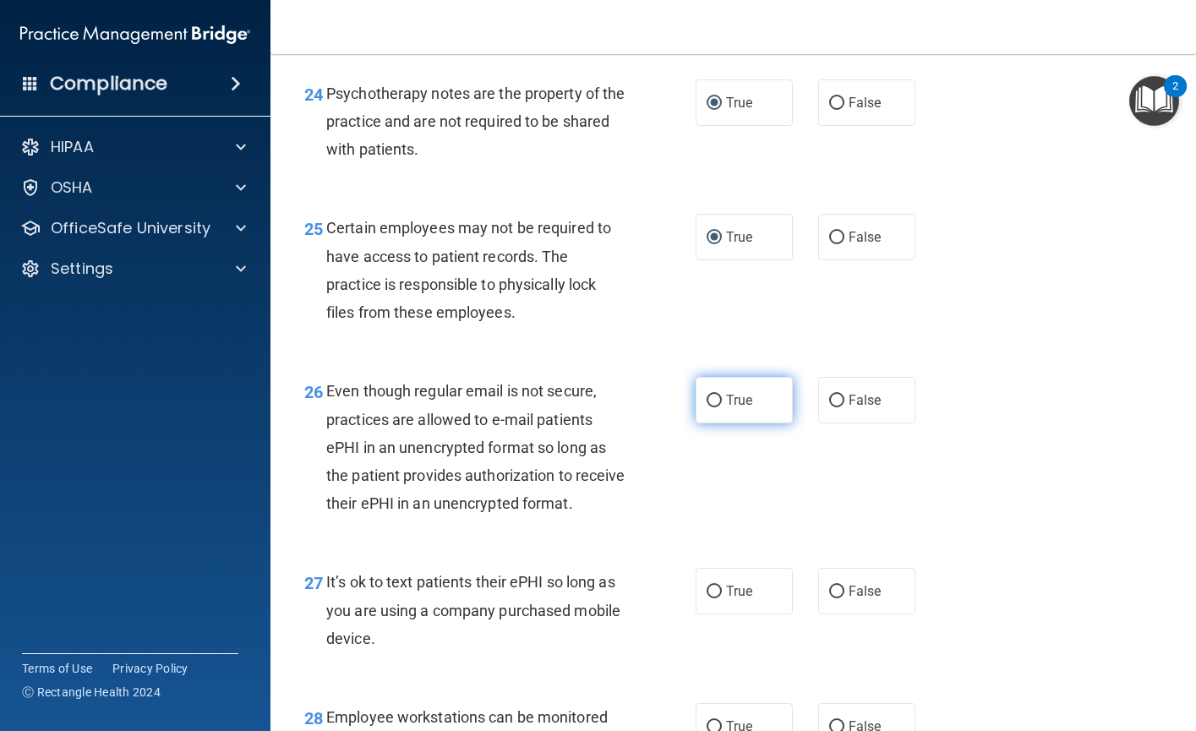
click at [710, 407] on input "True" at bounding box center [713, 401] width 15 height 13
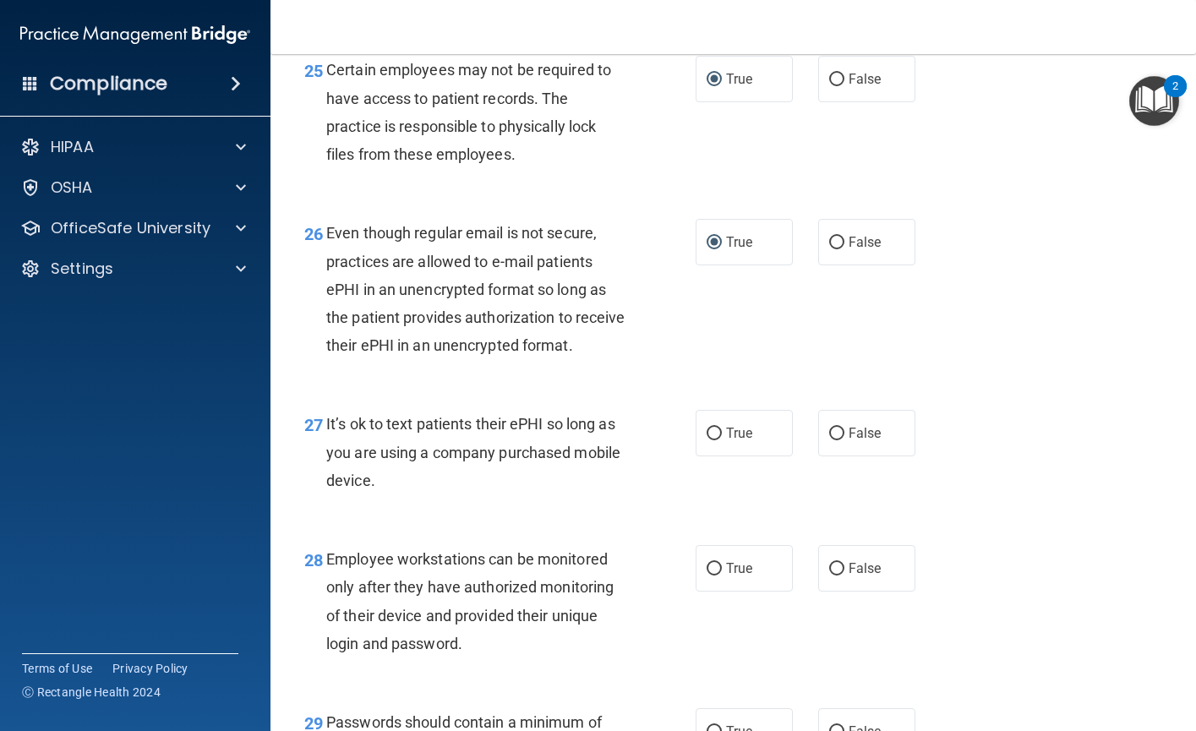
scroll to position [4140, 0]
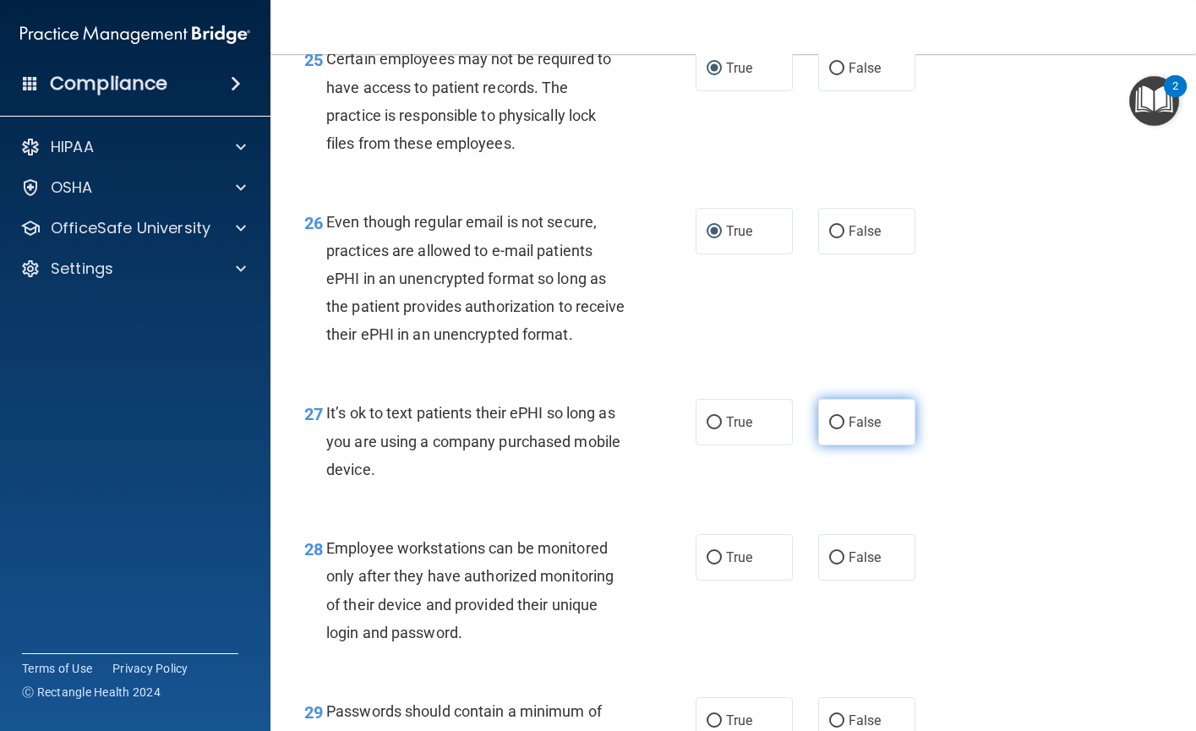
click at [830, 429] on input "False" at bounding box center [836, 423] width 15 height 13
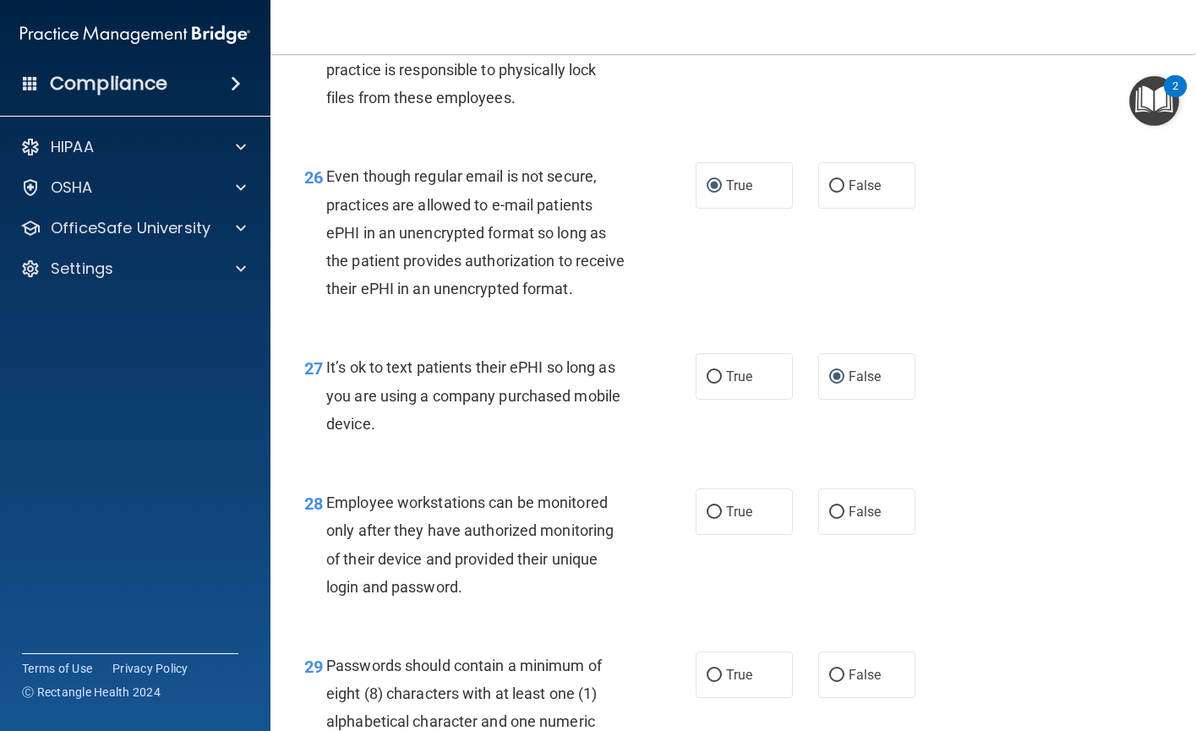
scroll to position [4225, 0]
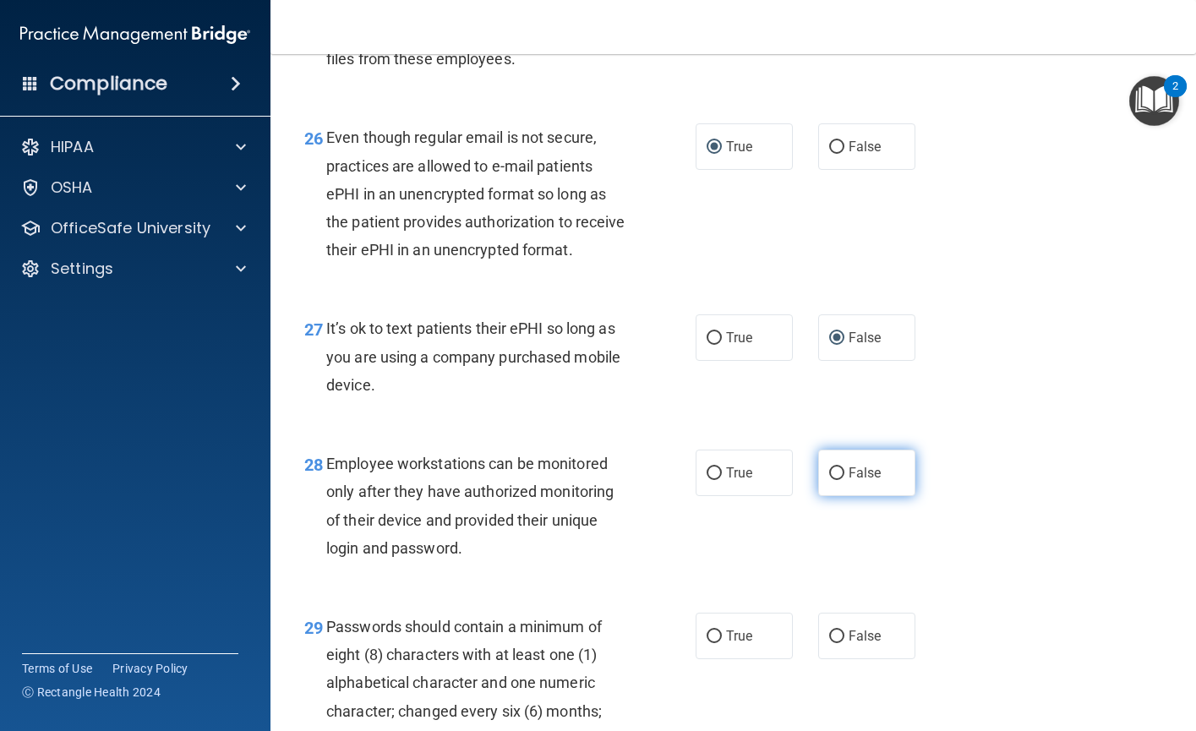
click at [829, 480] on input "False" at bounding box center [836, 473] width 15 height 13
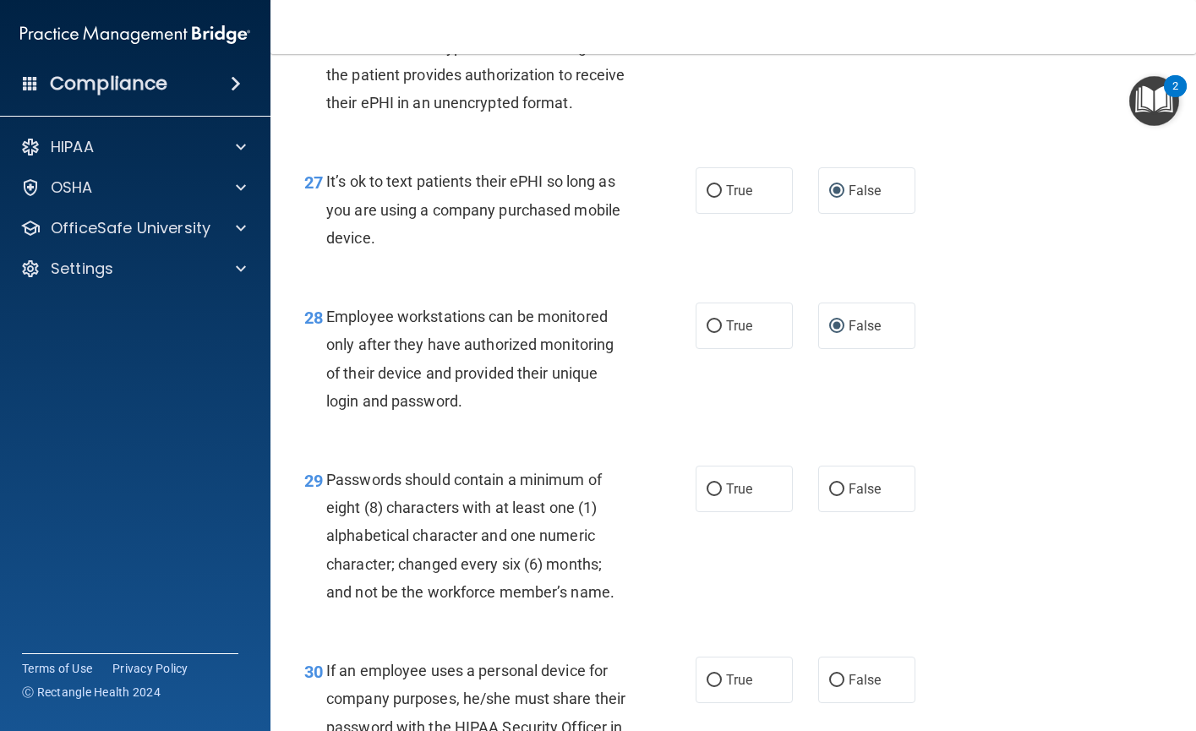
scroll to position [4394, 0]
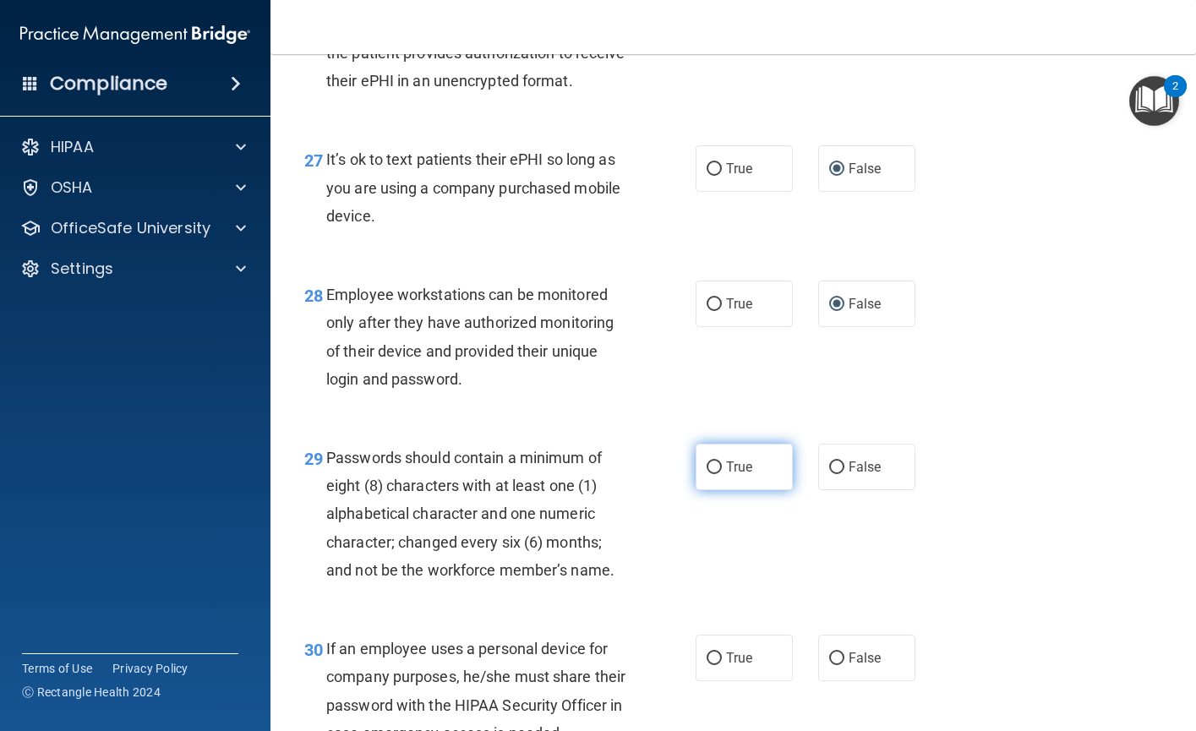
click at [706, 474] on input "True" at bounding box center [713, 467] width 15 height 13
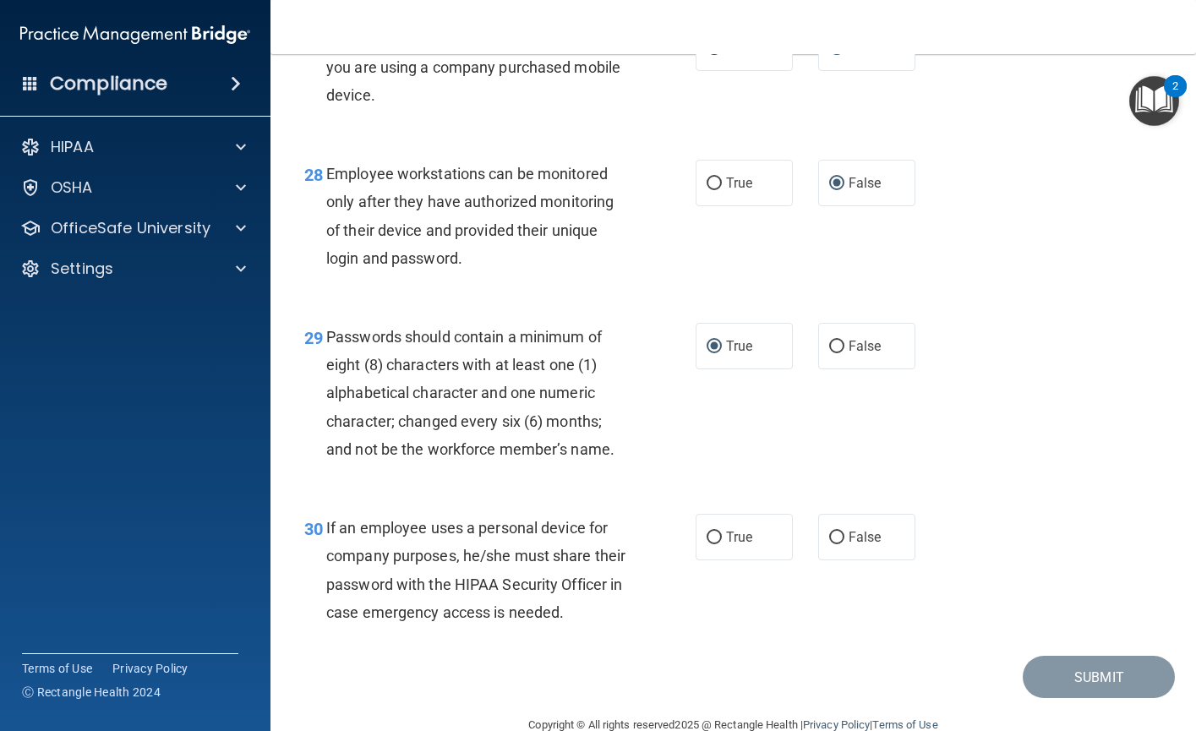
scroll to position [4563, 0]
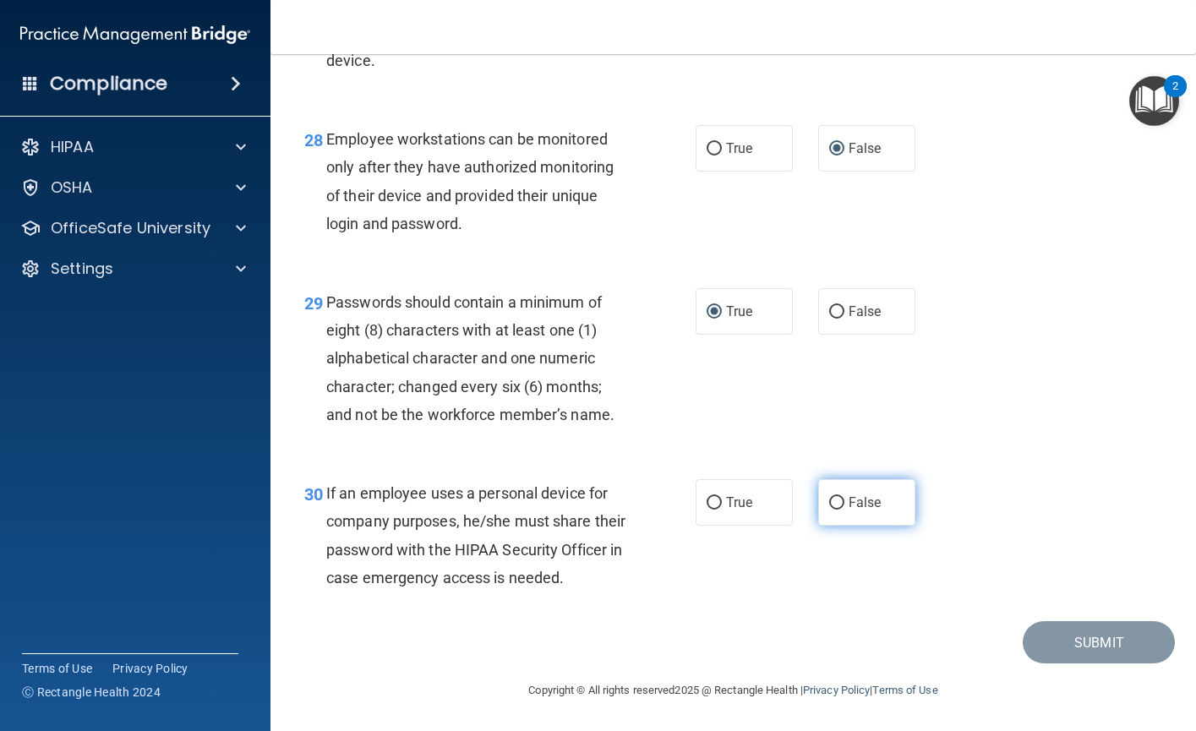
click at [833, 509] on input "False" at bounding box center [836, 503] width 15 height 13
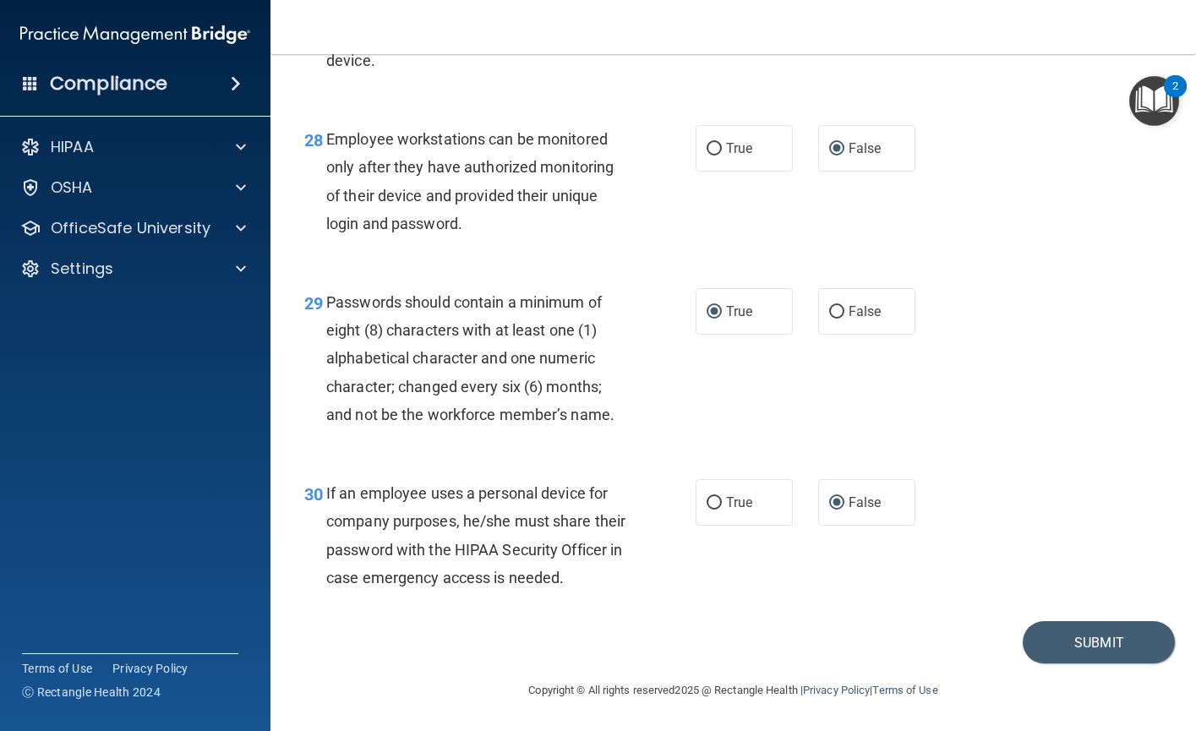
scroll to position [4661, 0]
click at [1097, 630] on button "Submit" at bounding box center [1098, 642] width 152 height 43
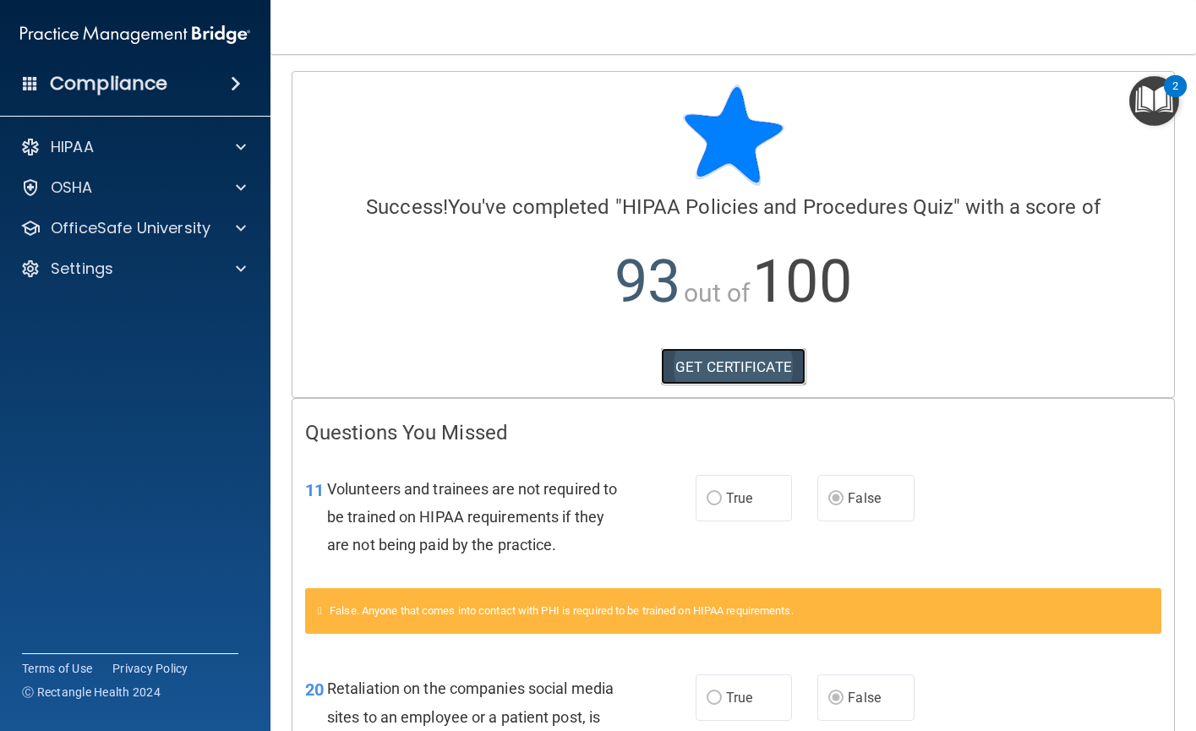
click at [714, 365] on link "GET CERTIFICATE" at bounding box center [733, 366] width 144 height 37
click at [222, 227] on div at bounding box center [238, 228] width 42 height 20
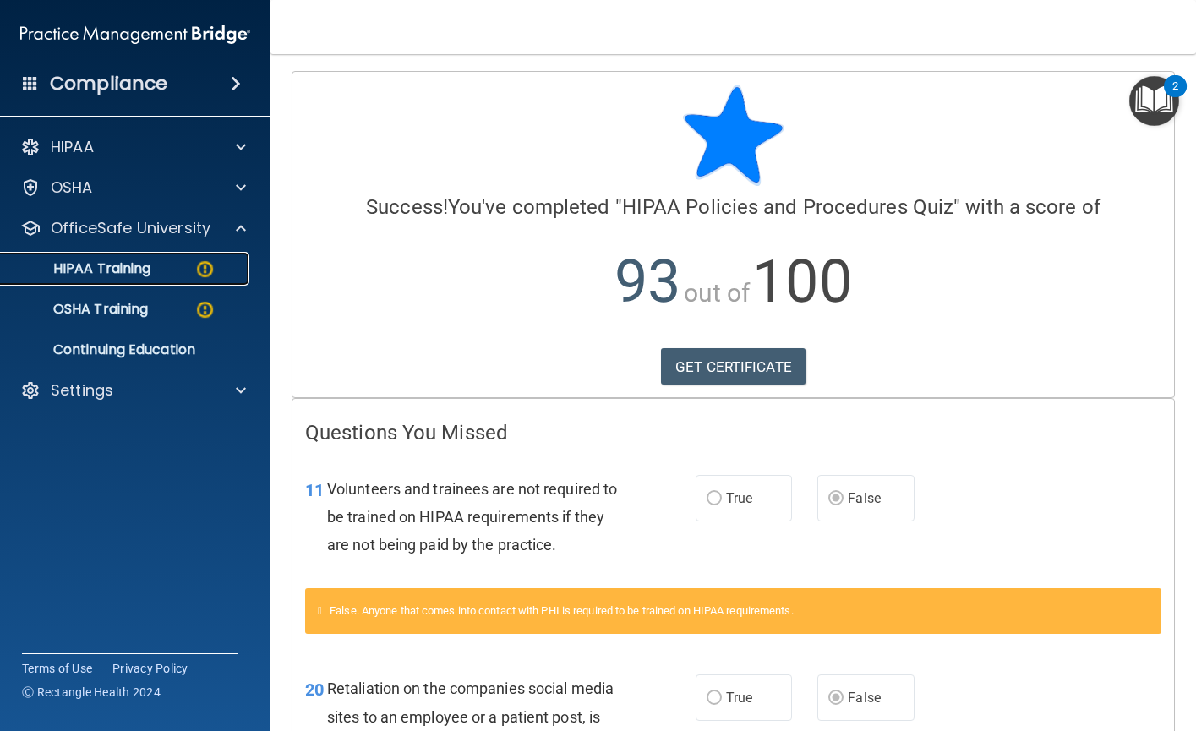
click at [132, 264] on p "HIPAA Training" at bounding box center [80, 268] width 139 height 17
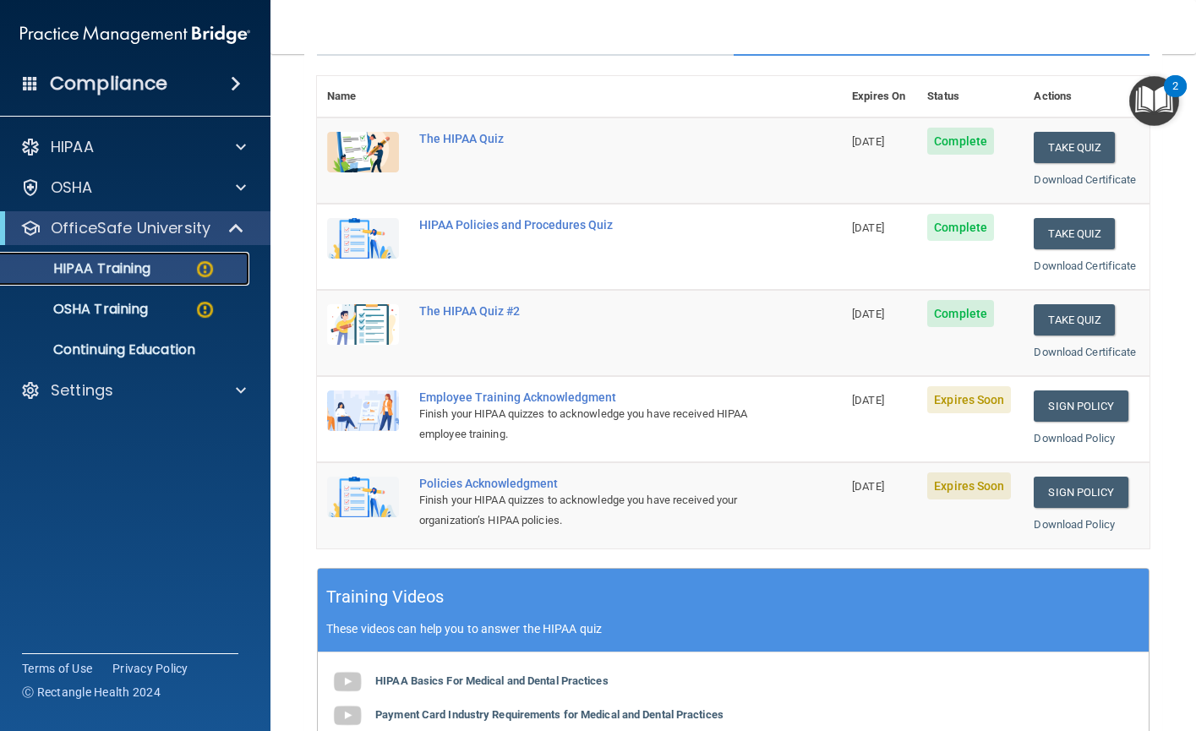
scroll to position [253, 0]
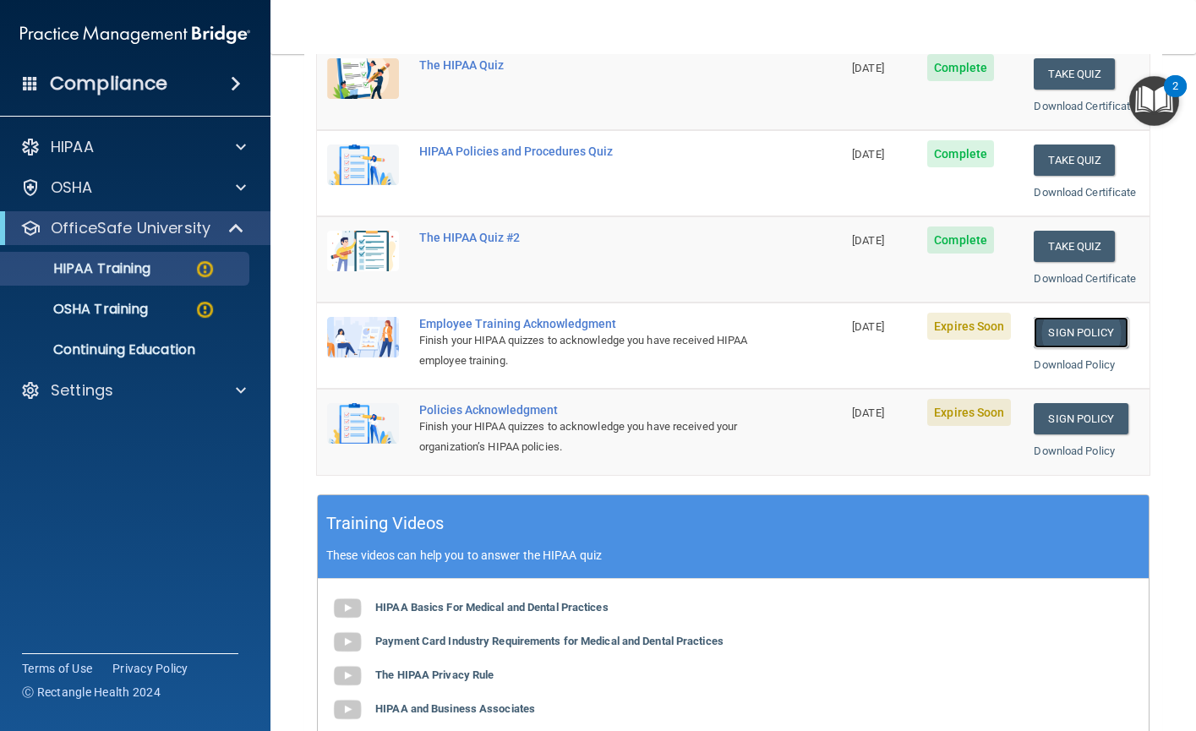
click at [1054, 348] on link "Sign Policy" at bounding box center [1080, 332] width 94 height 31
click at [1043, 434] on link "Sign Policy" at bounding box center [1080, 418] width 94 height 31
click at [1060, 348] on link "Sign Policy" at bounding box center [1080, 332] width 94 height 31
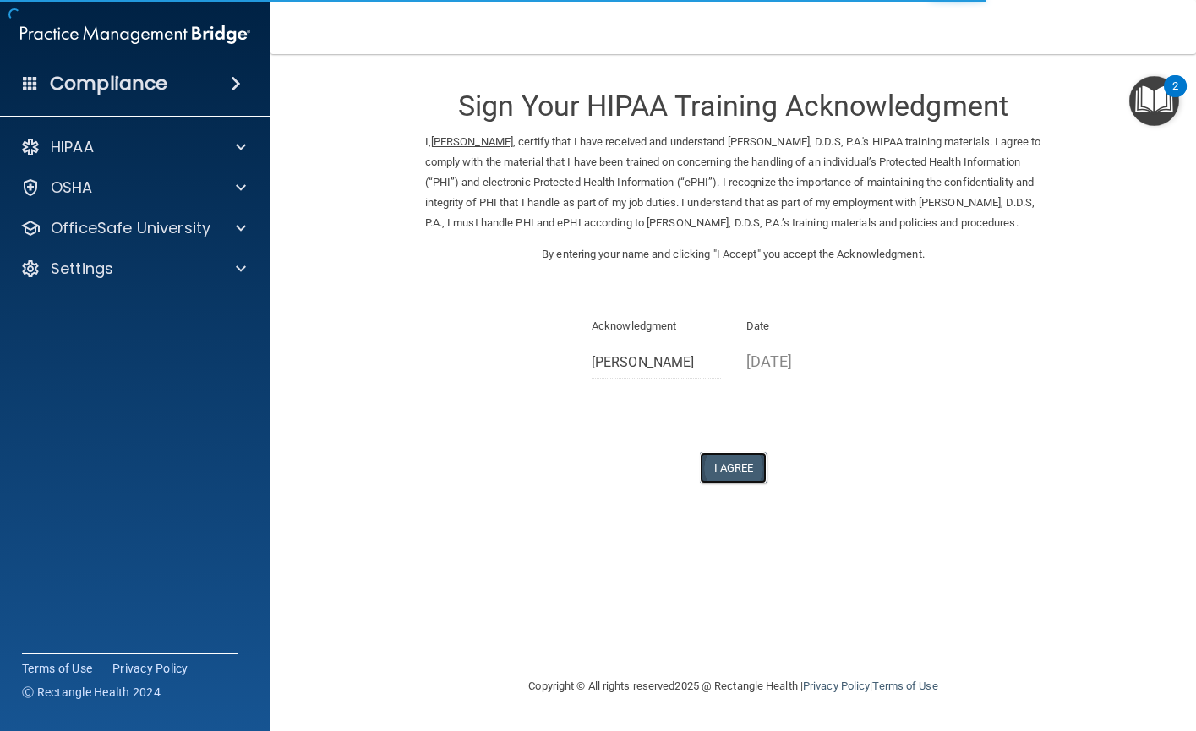
click at [724, 467] on button "I Agree" at bounding box center [734, 467] width 68 height 31
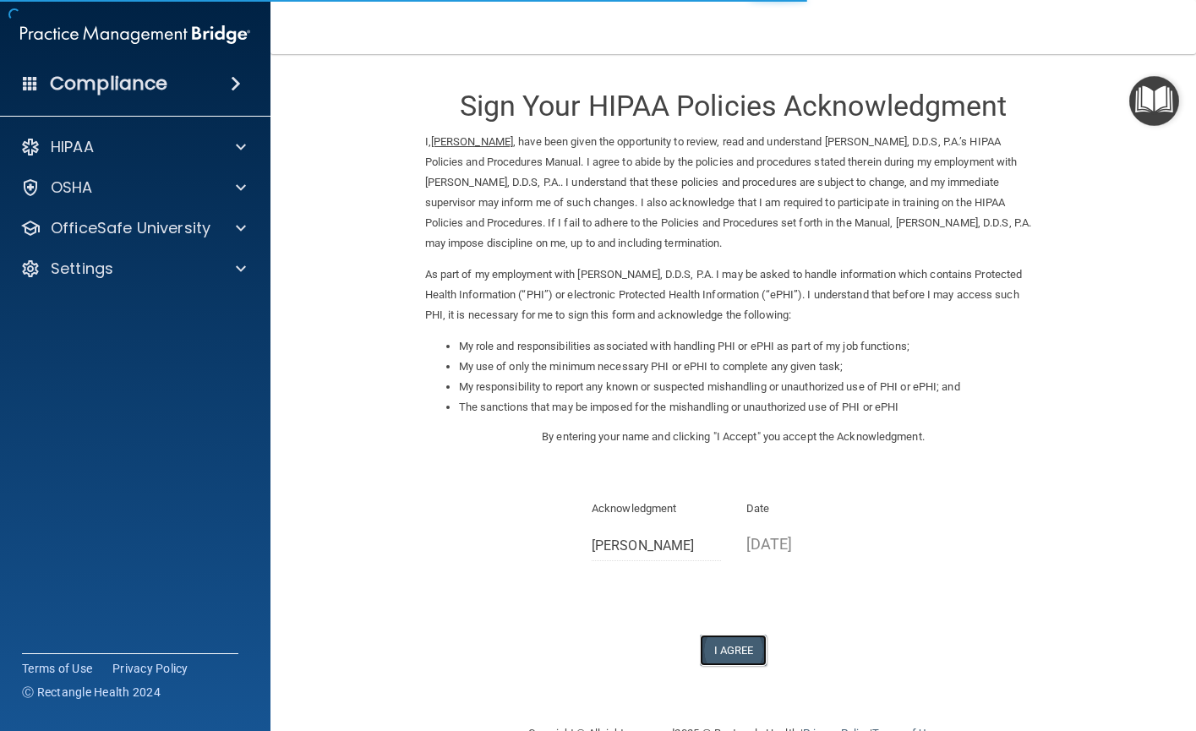
click at [730, 645] on button "I Agree" at bounding box center [734, 650] width 68 height 31
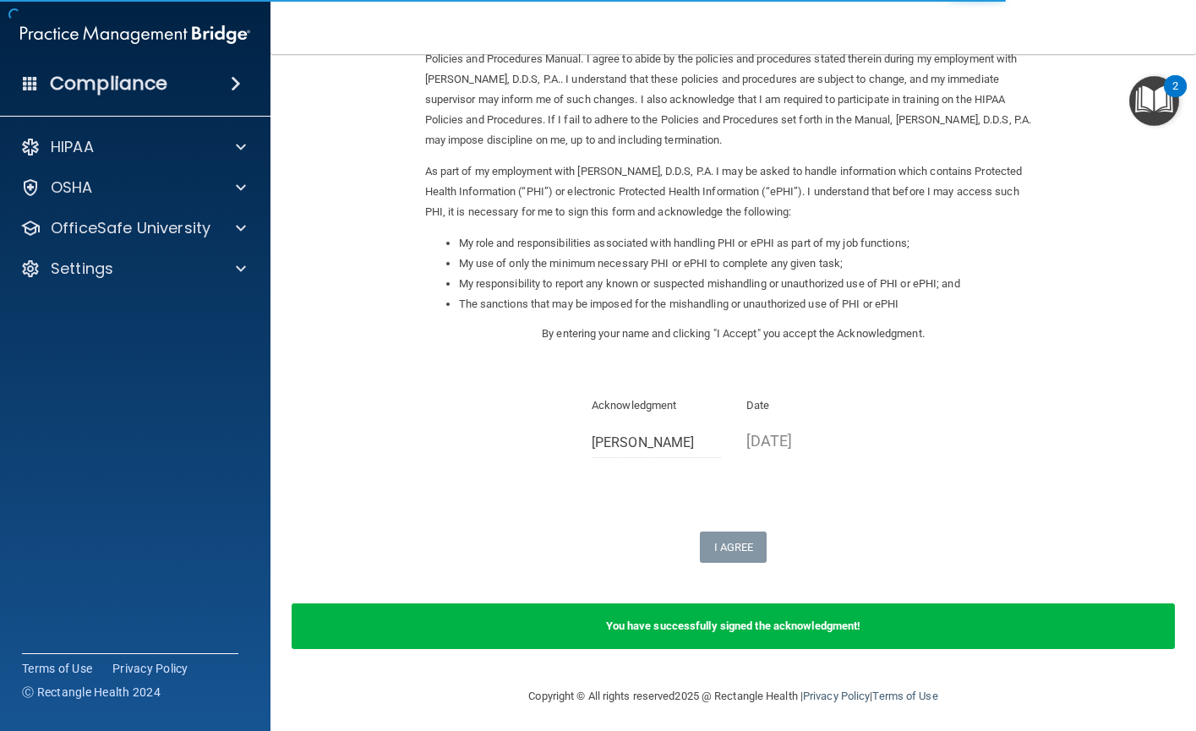
scroll to position [109, 0]
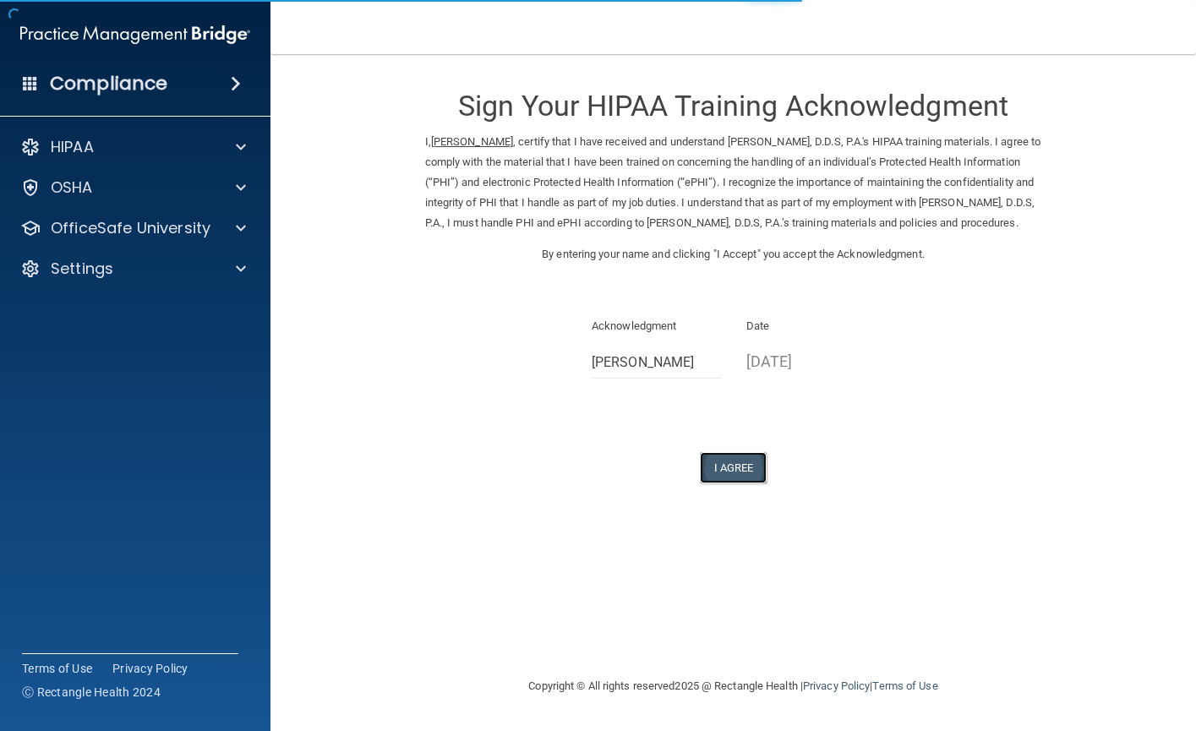
click at [713, 465] on button "I Agree" at bounding box center [734, 467] width 68 height 31
